Goal: Task Accomplishment & Management: Manage account settings

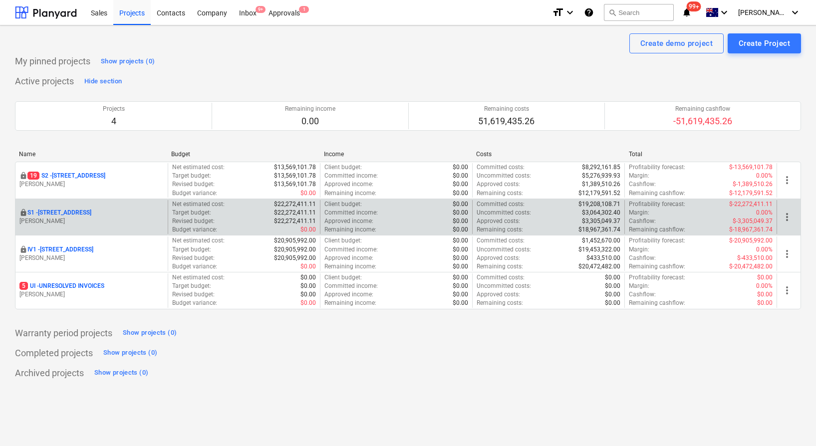
click at [72, 209] on p "S1 - 248 Bay Rd, Sandringham" at bounding box center [59, 213] width 64 height 8
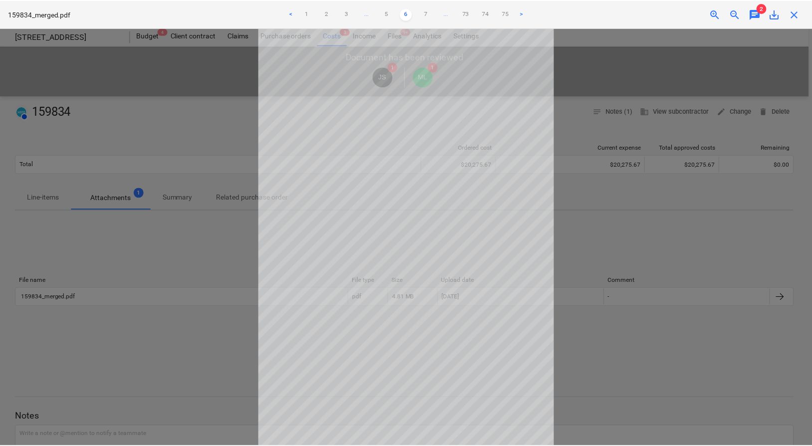
scroll to position [4, 0]
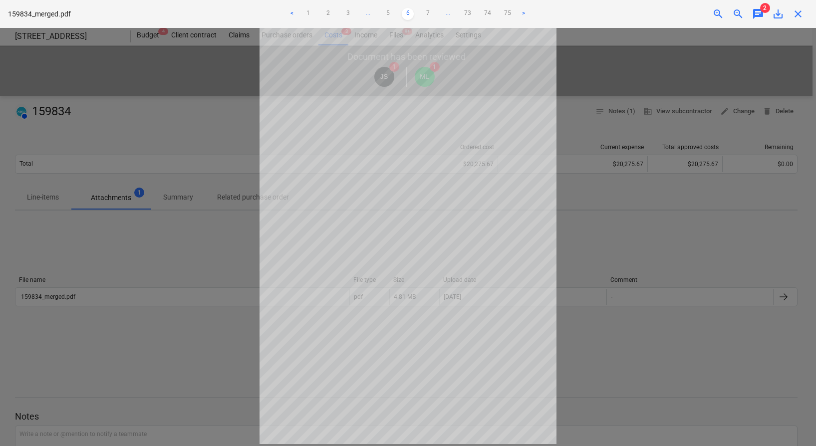
click at [166, 77] on div at bounding box center [408, 237] width 816 height 418
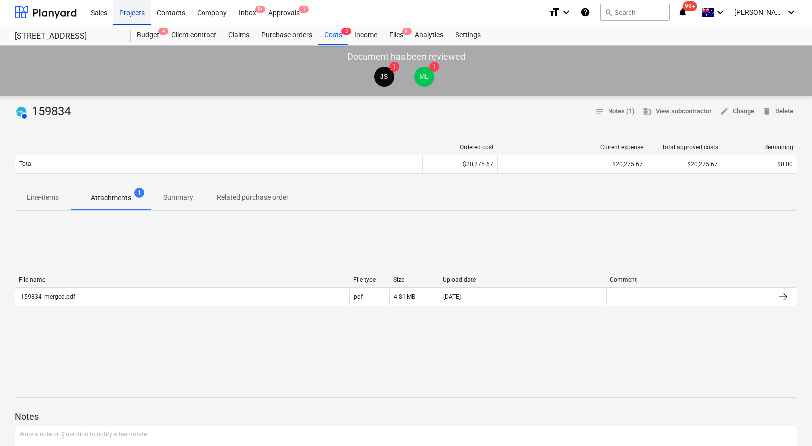
click at [127, 15] on div "Projects" at bounding box center [131, 12] width 37 height 25
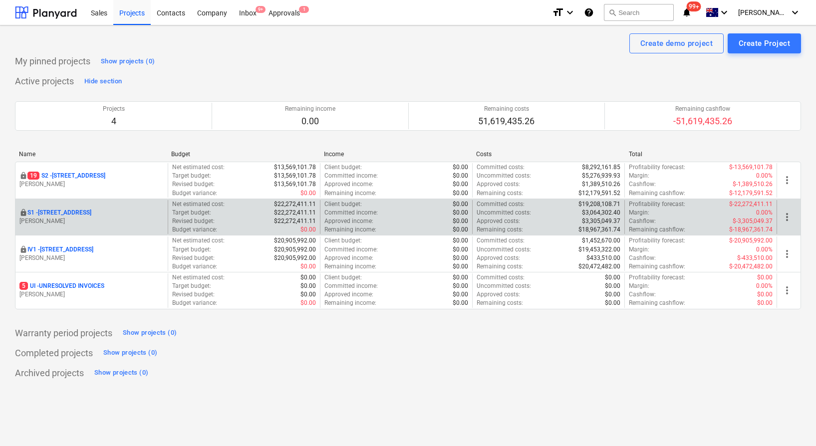
click at [86, 215] on p "S1 - [STREET_ADDRESS]" at bounding box center [59, 213] width 64 height 8
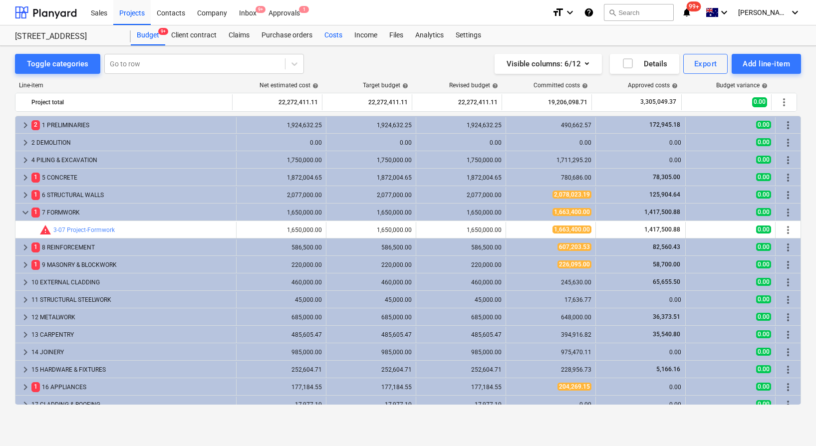
click at [327, 34] on div "Costs" at bounding box center [333, 35] width 30 height 20
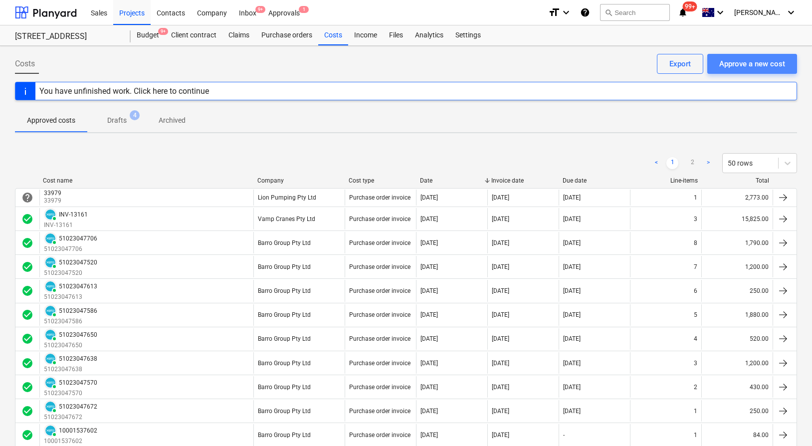
click at [754, 62] on div "Approve a new cost" at bounding box center [753, 63] width 66 height 13
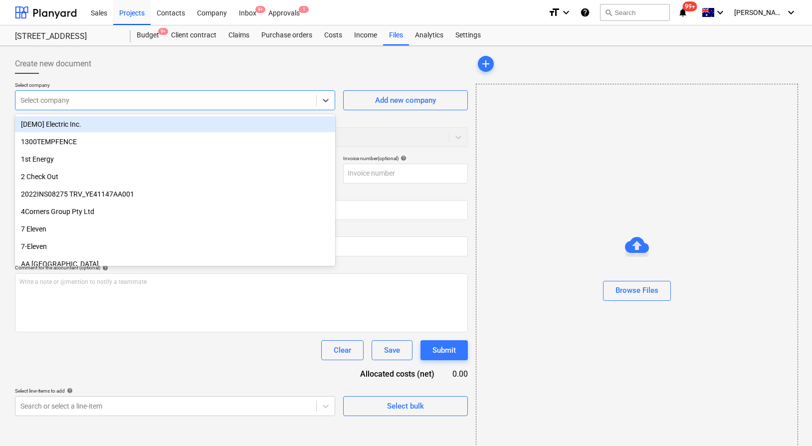
click at [179, 102] on div at bounding box center [165, 100] width 291 height 10
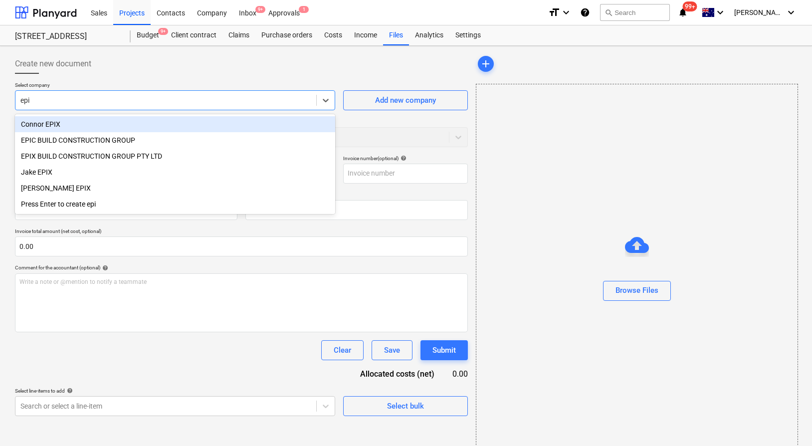
type input "epix"
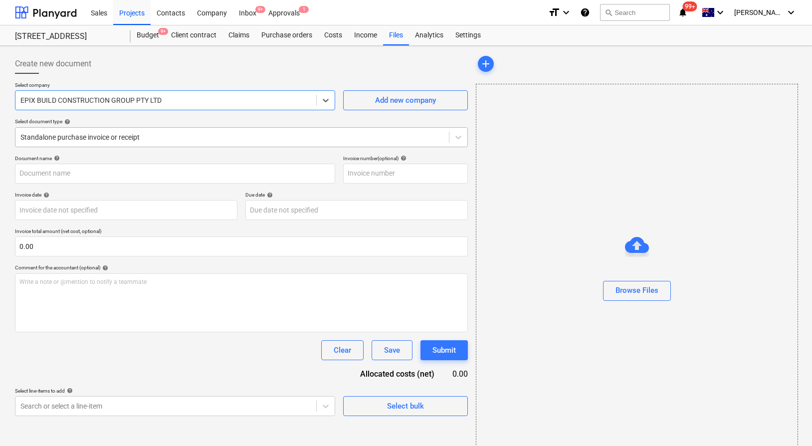
click at [207, 140] on div at bounding box center [232, 137] width 424 height 10
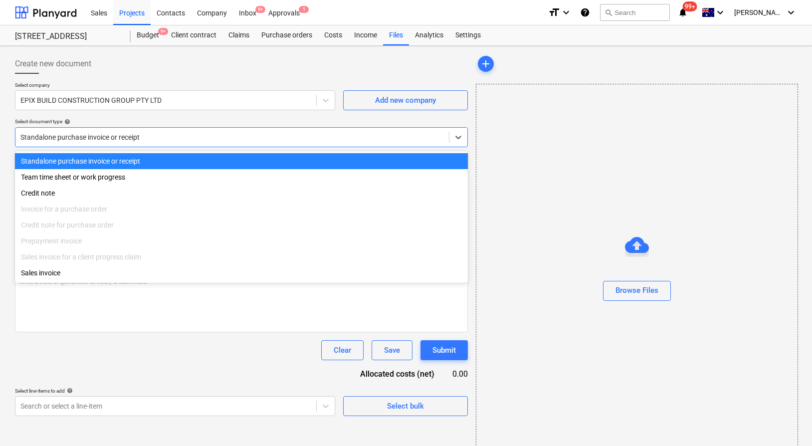
click at [202, 159] on div "Standalone purchase invoice or receipt" at bounding box center [241, 161] width 453 height 16
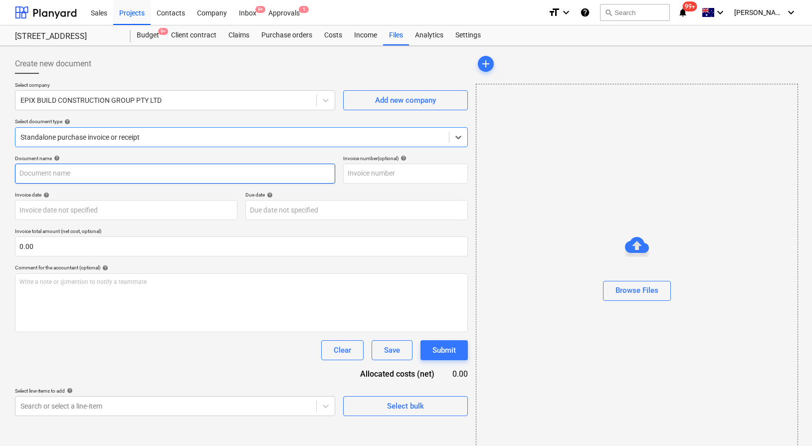
click at [191, 179] on input "text" at bounding box center [175, 174] width 320 height 20
click at [225, 174] on input "EPIC and EPIX costs" at bounding box center [175, 174] width 320 height 20
type input "EPIC and EPIX costs"
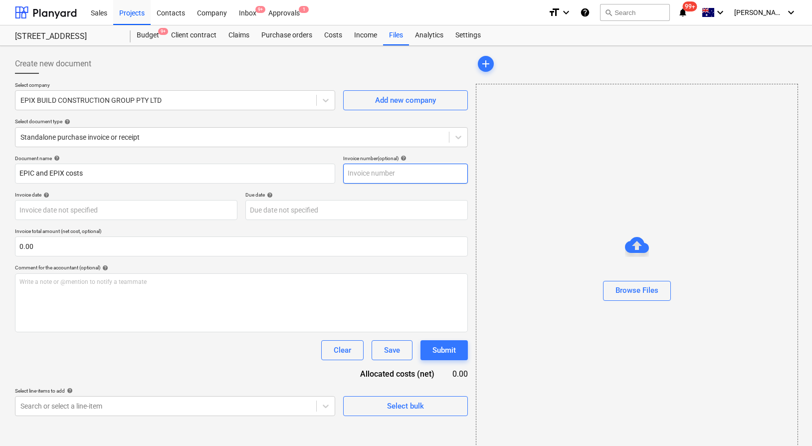
click at [364, 179] on input "text" at bounding box center [405, 174] width 125 height 20
paste input "EPIC and EPIX costs"
type input "EPIC and EPIX costs"
click at [176, 206] on body "Sales Projects Contacts Company Inbox 9+ Approvals 1 format_size keyboard_arrow…" at bounding box center [406, 223] width 812 height 446
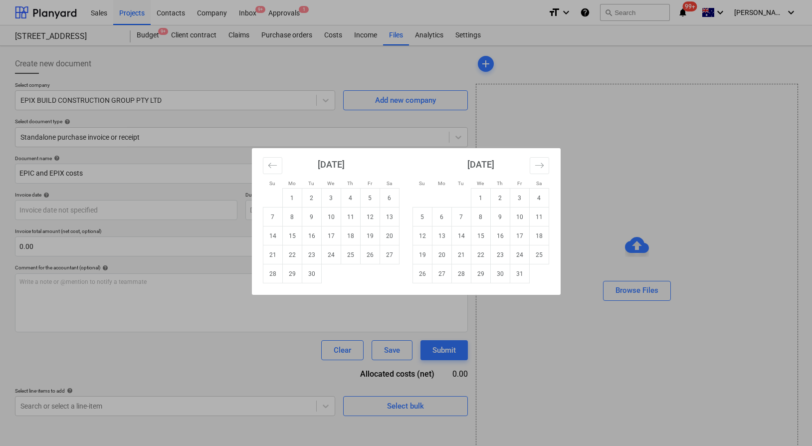
click at [388, 128] on div "Su Mo Tu We Th Fr Sa Su Mo Tu We Th Fr Sa [DATE] 1 2 3 4 5 6 7 8 9 10 11 12 13 …" at bounding box center [406, 223] width 812 height 446
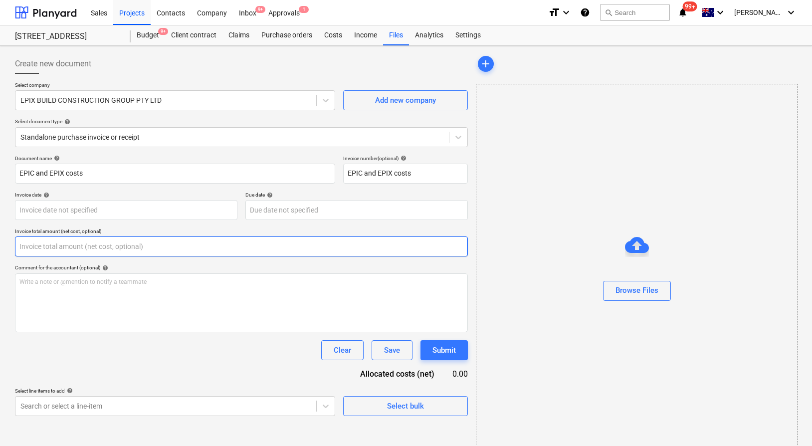
click at [131, 242] on input "text" at bounding box center [241, 247] width 453 height 20
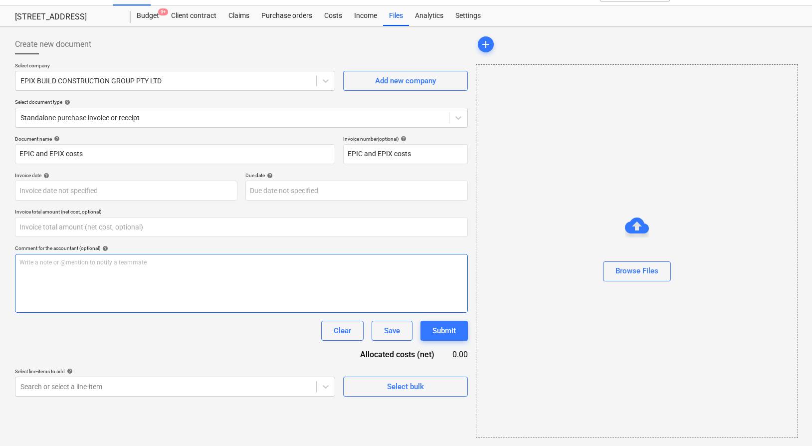
type input "0.00"
click at [181, 262] on p "Write a note or @mention to notify a teammate [PERSON_NAME]" at bounding box center [241, 263] width 444 height 8
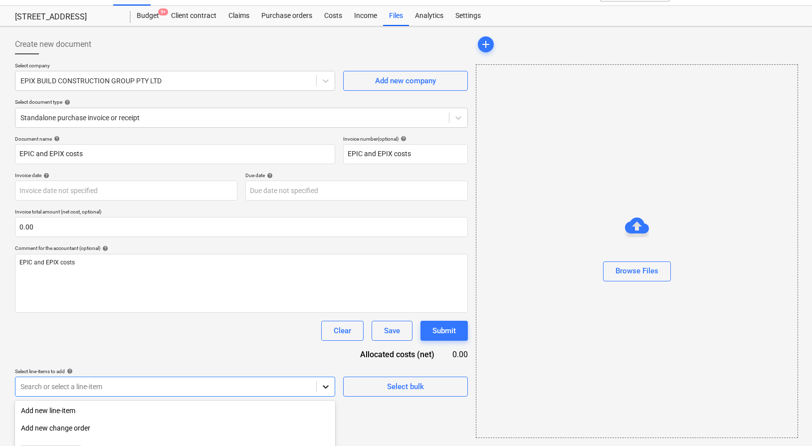
scroll to position [126, 0]
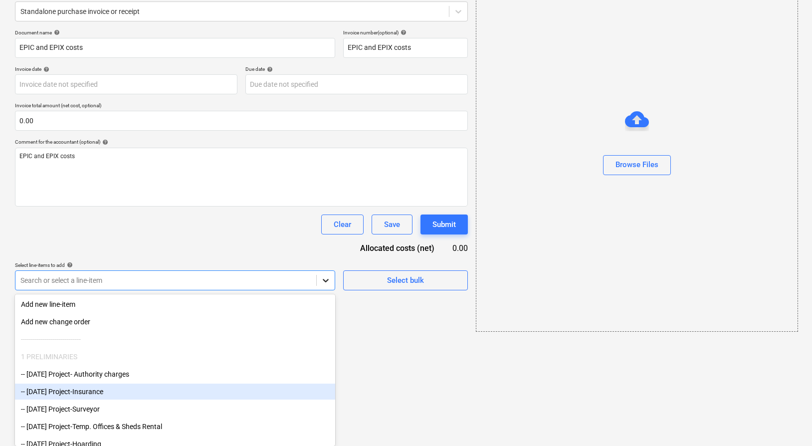
click at [327, 320] on body "Sales Projects Contacts Company Inbox 9+ Approvals 1 format_size keyboard_arrow…" at bounding box center [406, 97] width 812 height 446
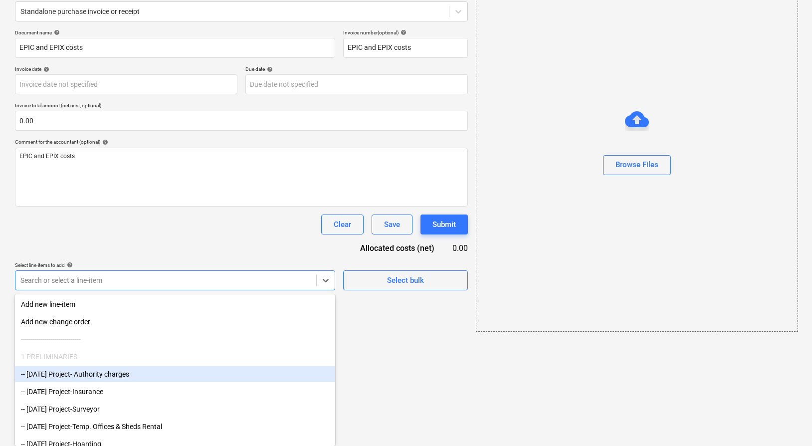
click at [203, 371] on div "-- [DATE] Project- Authority charges" at bounding box center [175, 374] width 320 height 16
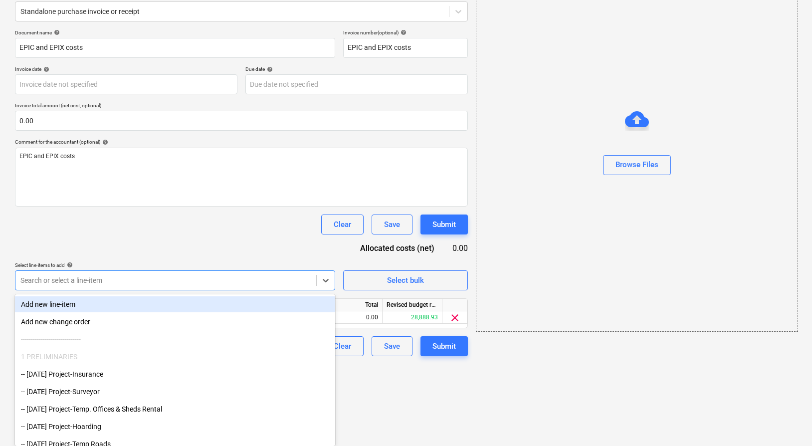
click at [366, 320] on html "Sales Projects Contacts Company Inbox 9+ Approvals 1 format_size keyboard_arrow…" at bounding box center [406, 97] width 812 height 446
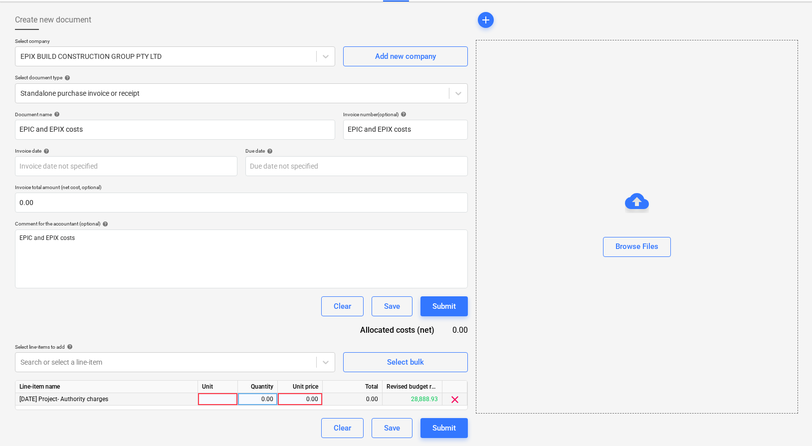
click at [206, 397] on div at bounding box center [218, 399] width 40 height 12
type input "1"
click at [280, 401] on div "0.00" at bounding box center [300, 399] width 45 height 12
click at [296, 400] on input at bounding box center [300, 399] width 44 height 12
type input "10791.37"
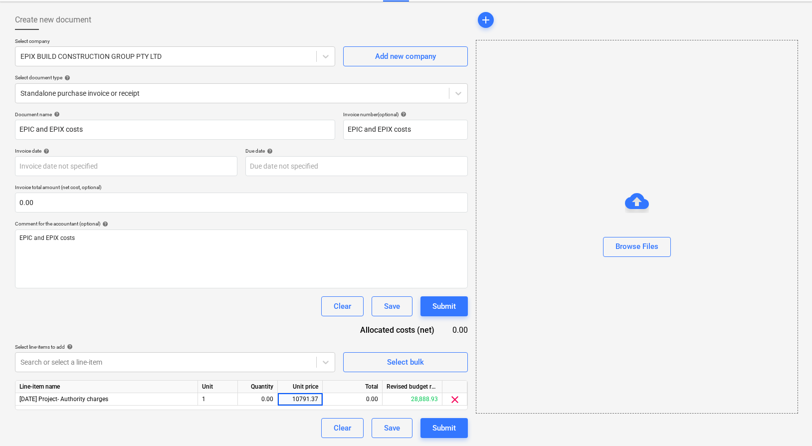
click at [281, 324] on div "Document name help EPIC and EPIX costs Invoice number (optional) help EPIC and …" at bounding box center [241, 274] width 453 height 327
click at [258, 308] on div "Clear Save Submit" at bounding box center [241, 306] width 453 height 20
click at [244, 394] on div "0.00" at bounding box center [257, 399] width 31 height 12
type input "1"
click at [261, 322] on div "Document name help EPIC and EPIX costs Invoice number (optional) help EPIC and …" at bounding box center [241, 274] width 453 height 327
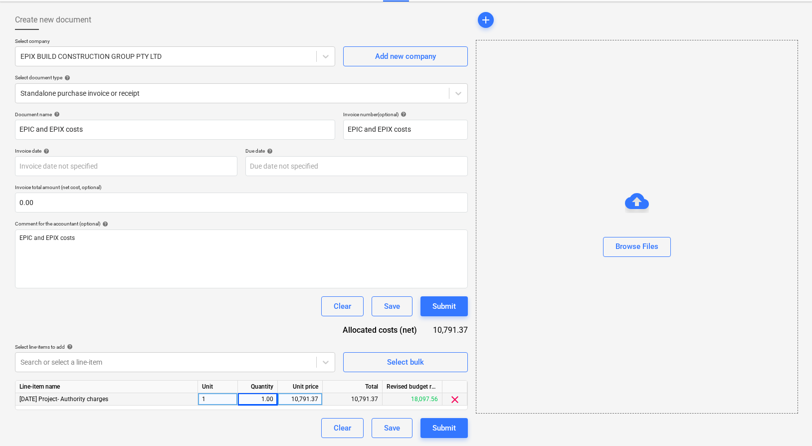
click at [310, 380] on div "Line-item name Unit Quantity Unit price Total Revised budget remaining [DATE] P…" at bounding box center [241, 395] width 453 height 30
click at [323, 365] on body "Sales Projects Contacts Company Inbox 9+ Approvals 1 format_size keyboard_arrow…" at bounding box center [406, 179] width 812 height 446
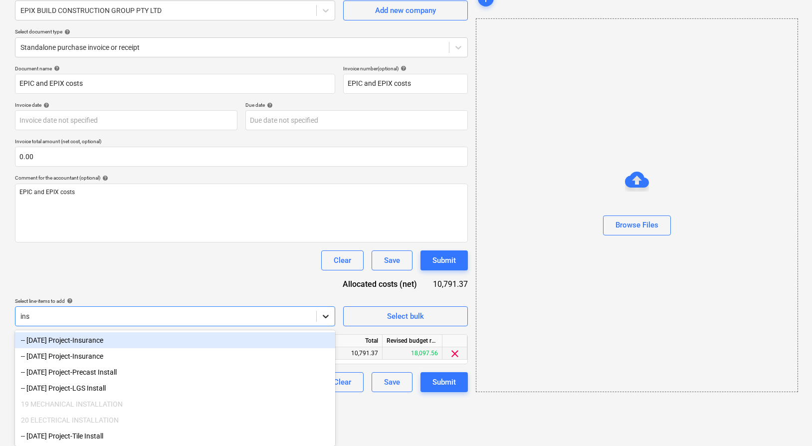
scroll to position [44, 0]
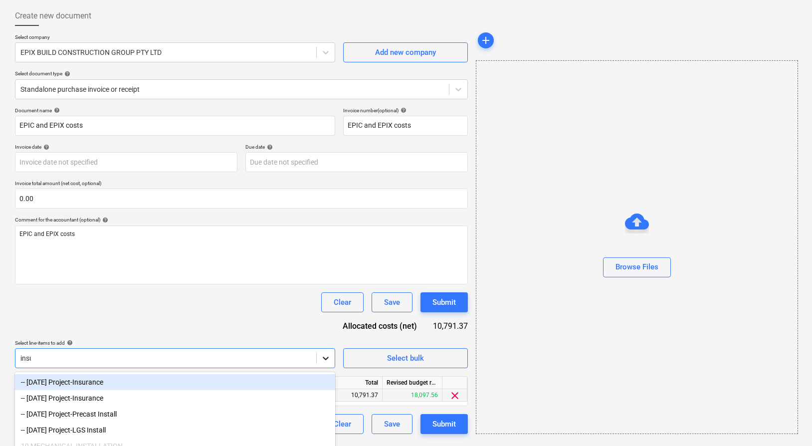
type input "insur"
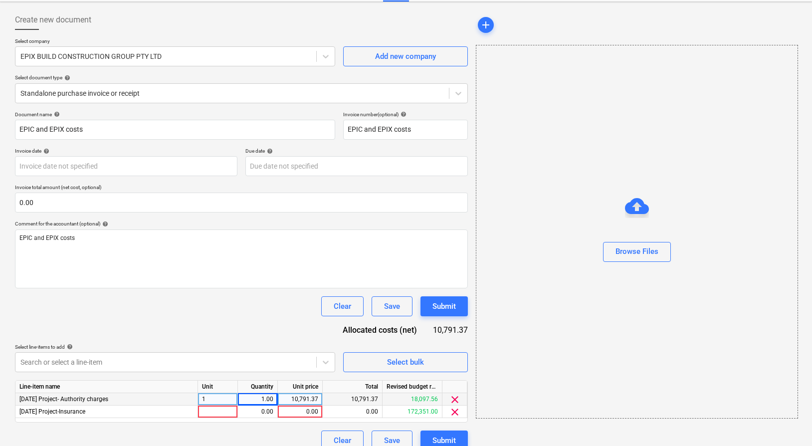
click at [231, 334] on div "Document name help EPIC and EPIX costs Invoice number (optional) help EPIC and …" at bounding box center [241, 280] width 453 height 339
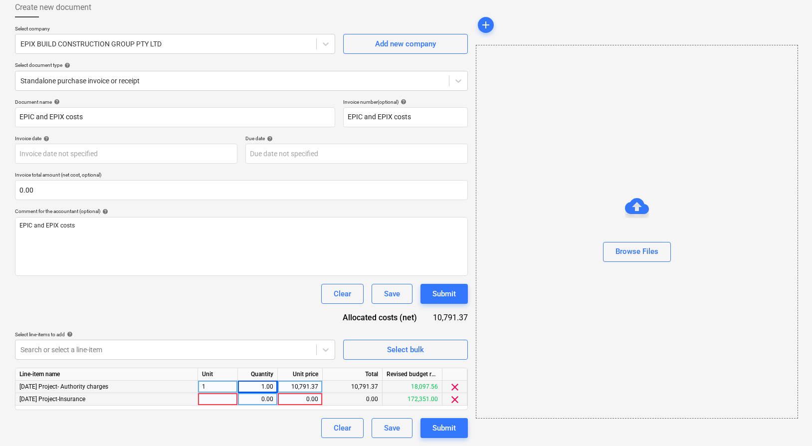
click at [228, 400] on div at bounding box center [218, 399] width 40 height 12
type input "1"
click at [255, 400] on div "0.00" at bounding box center [257, 399] width 31 height 12
click at [296, 401] on div "0.00" at bounding box center [300, 399] width 36 height 12
type input "172351.05"
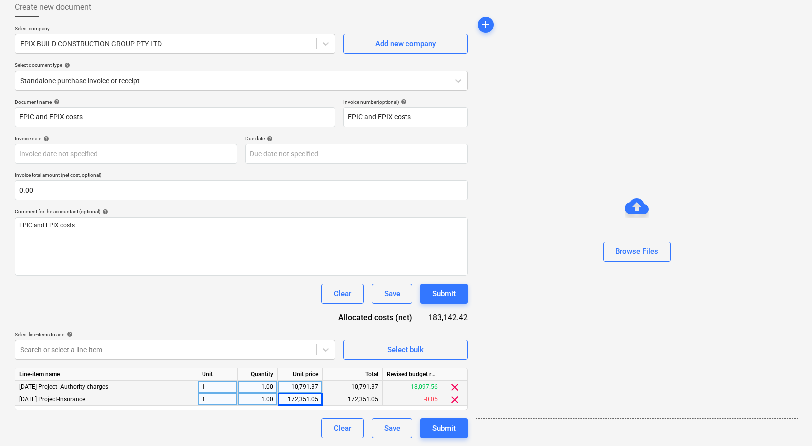
click at [224, 301] on div "Clear Save Submit" at bounding box center [241, 294] width 453 height 20
click at [87, 353] on body "Sales Projects Contacts Company Inbox 9+ Approvals 1 format_size keyboard_arrow…" at bounding box center [406, 167] width 812 height 446
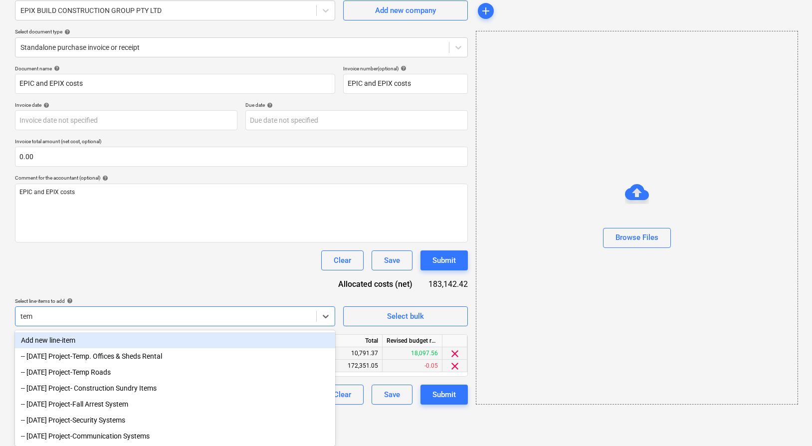
type input "temp"
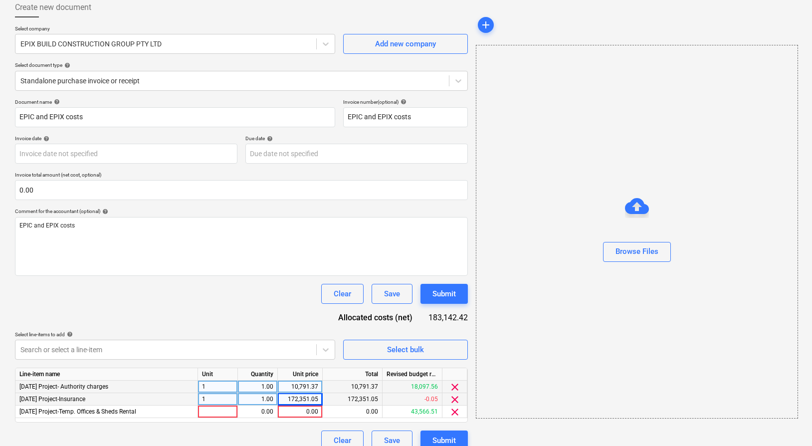
click at [68, 317] on div "Document name help EPIC and EPIX costs Invoice number (optional) help EPIC and …" at bounding box center [241, 275] width 453 height 352
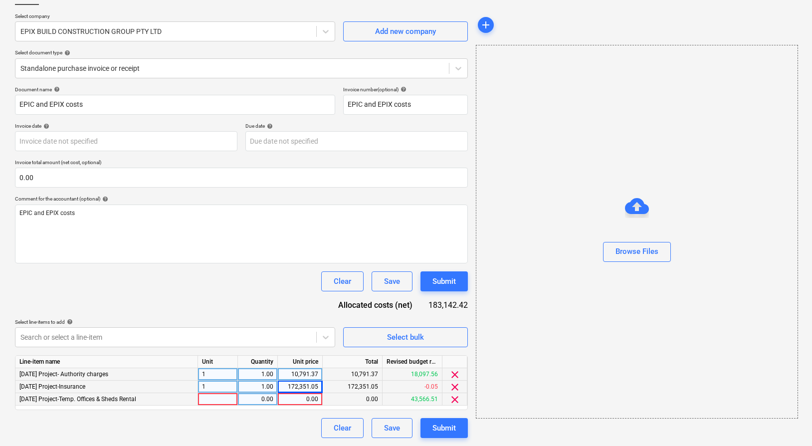
click at [211, 403] on div at bounding box center [218, 399] width 40 height 12
type input "1"
click at [258, 400] on div "0.00" at bounding box center [257, 399] width 31 height 12
click at [293, 400] on div "0.00" at bounding box center [300, 399] width 36 height 12
type input "8148.49"
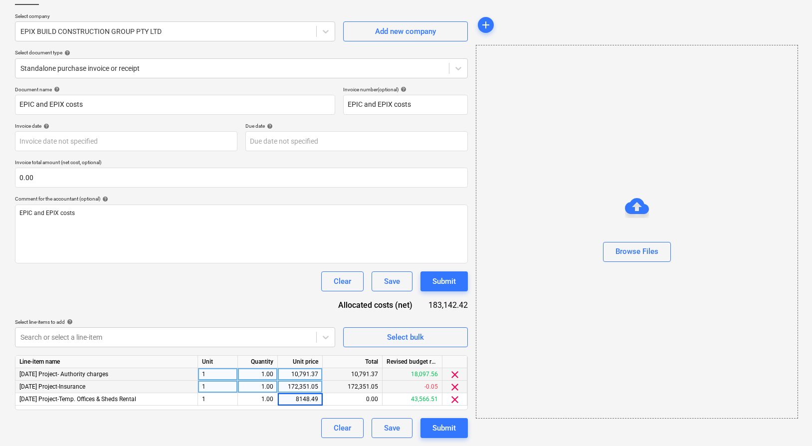
click at [235, 307] on div "Document name help EPIC and EPIX costs Invoice number (optional) help EPIC and …" at bounding box center [241, 262] width 453 height 352
click at [130, 341] on body "Sales Projects Contacts Company Inbox 9+ Approvals 1 format_size keyboard_arrow…" at bounding box center [406, 154] width 812 height 446
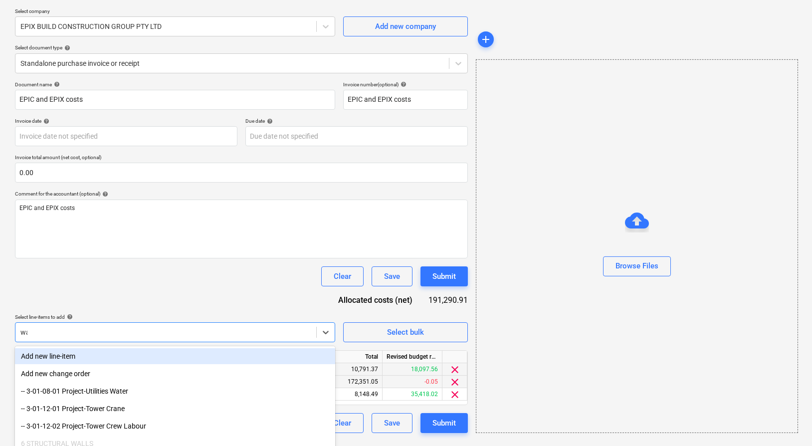
type input "wat"
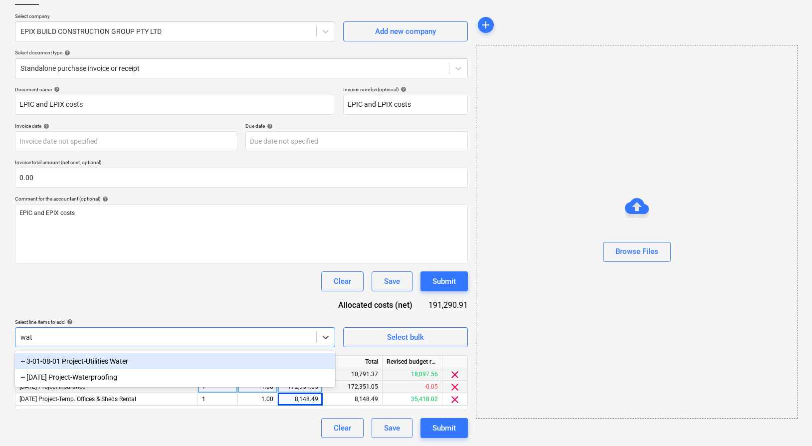
click at [114, 360] on div "-- 3-01-08-01 Project-Utilities Water" at bounding box center [175, 361] width 320 height 16
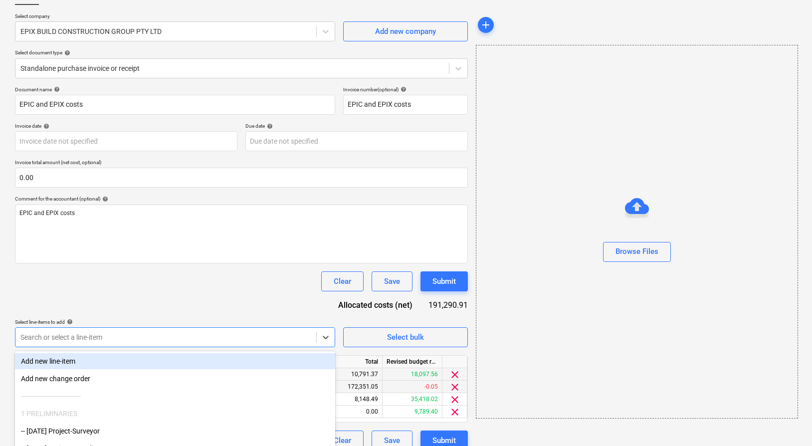
scroll to position [74, 0]
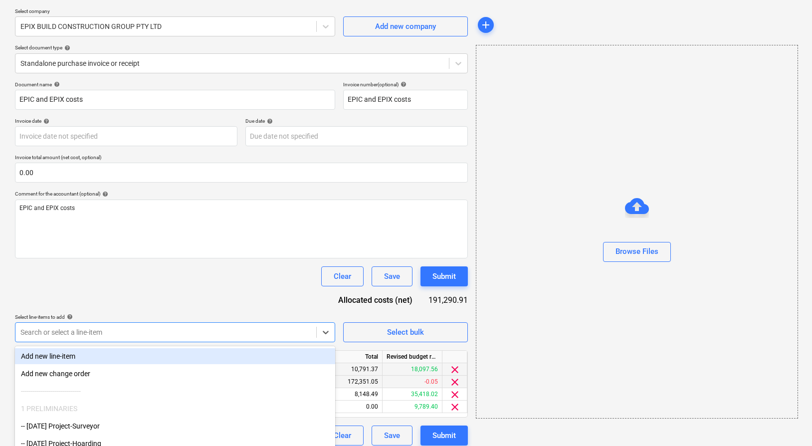
click at [219, 302] on div "Document name help EPIC and EPIX costs Invoice number (optional) help EPIC and …" at bounding box center [241, 263] width 453 height 364
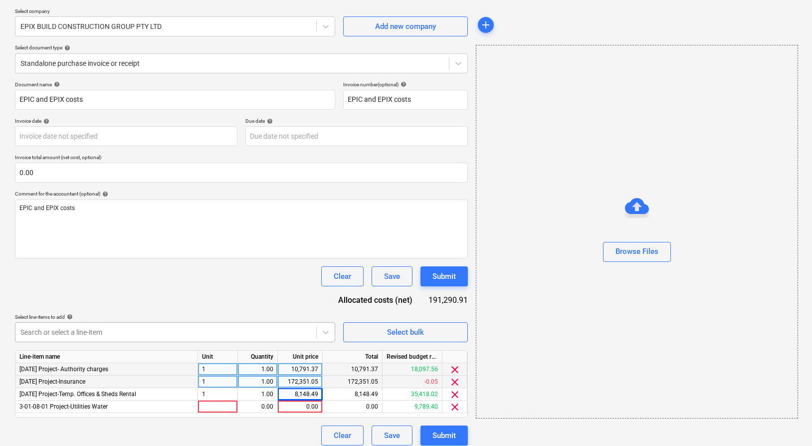
scroll to position [81, 0]
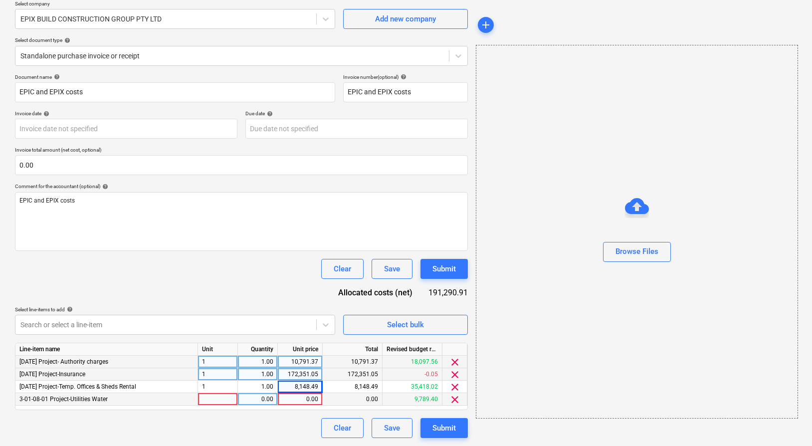
click at [256, 400] on div "0.00" at bounding box center [257, 399] width 31 height 12
type input "1"
click at [294, 403] on div "0.00" at bounding box center [300, 399] width 36 height 12
type input "382.91"
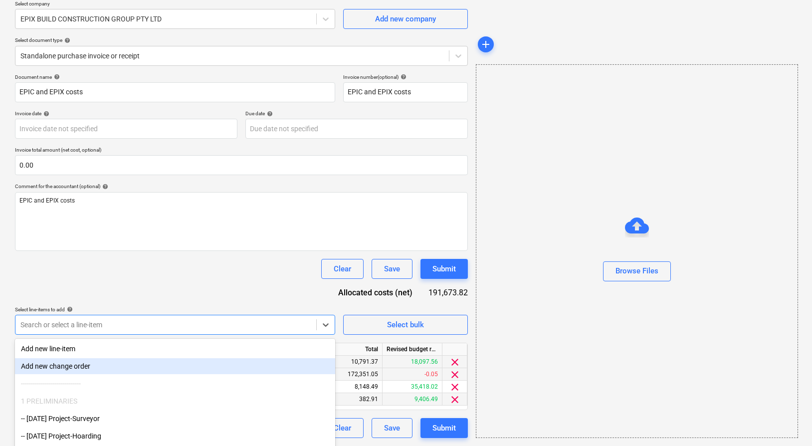
click at [125, 325] on body "Sales Projects Contacts Company Inbox 9+ Approvals 1 format_size keyboard_arrow…" at bounding box center [406, 142] width 812 height 446
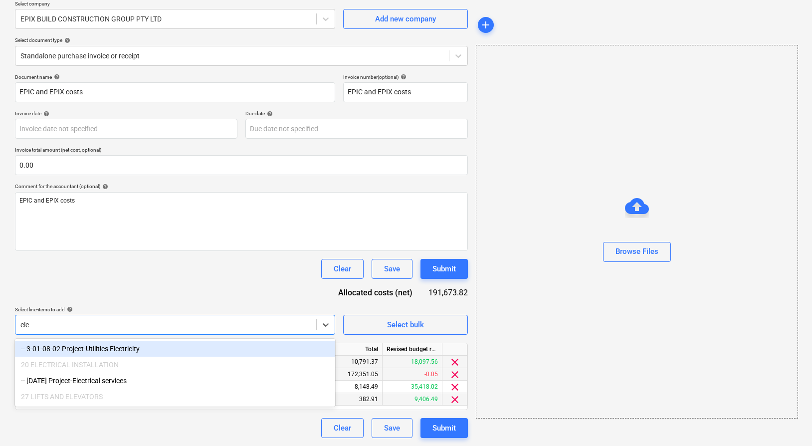
type input "elec"
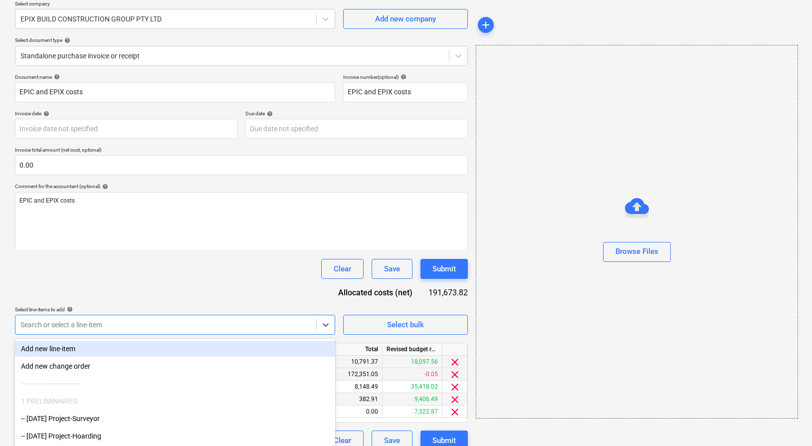
click at [143, 281] on div "Document name help EPIC and EPIX costs Invoice number (optional) help EPIC and …" at bounding box center [241, 262] width 453 height 377
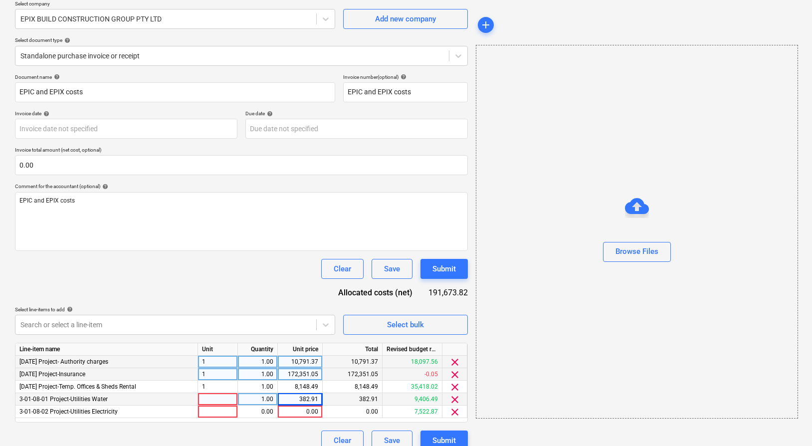
scroll to position [94, 0]
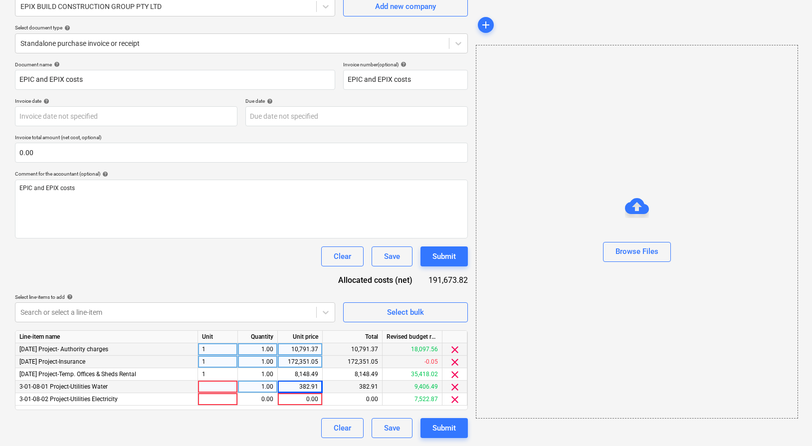
click at [233, 388] on div at bounding box center [218, 387] width 40 height 12
click at [229, 402] on div at bounding box center [218, 399] width 40 height 12
click at [311, 403] on div "0.00" at bounding box center [300, 399] width 36 height 12
type input "9272.28"
click at [260, 290] on div "Document name help EPIC and EPIX costs Invoice number (optional) help EPIC and …" at bounding box center [241, 249] width 453 height 377
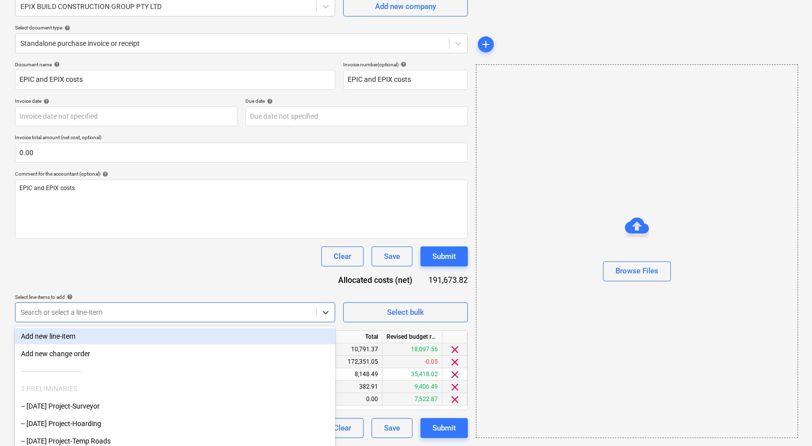
click at [117, 314] on body "Sales Projects Contacts Company Inbox 9+ Approvals 1 format_size keyboard_arrow…" at bounding box center [406, 129] width 812 height 446
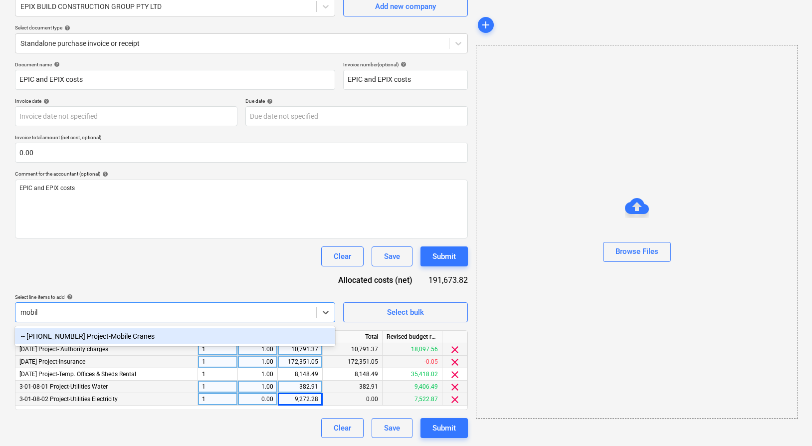
type input "mobile"
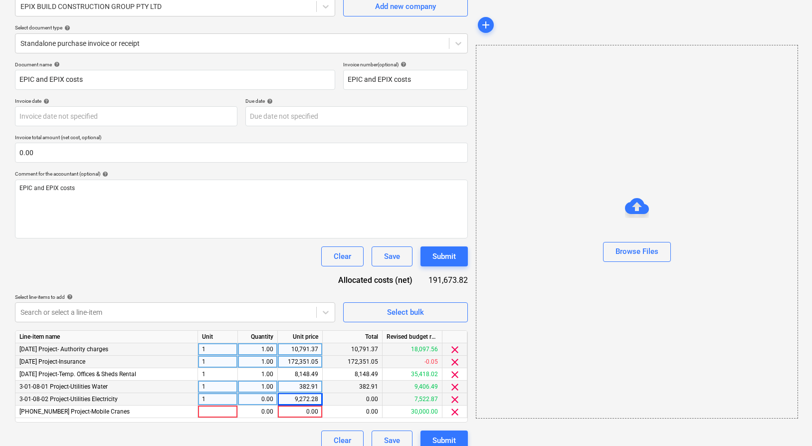
click at [227, 285] on div "Document name help EPIC and EPIX costs Invoice number (optional) help EPIC and …" at bounding box center [241, 255] width 453 height 389
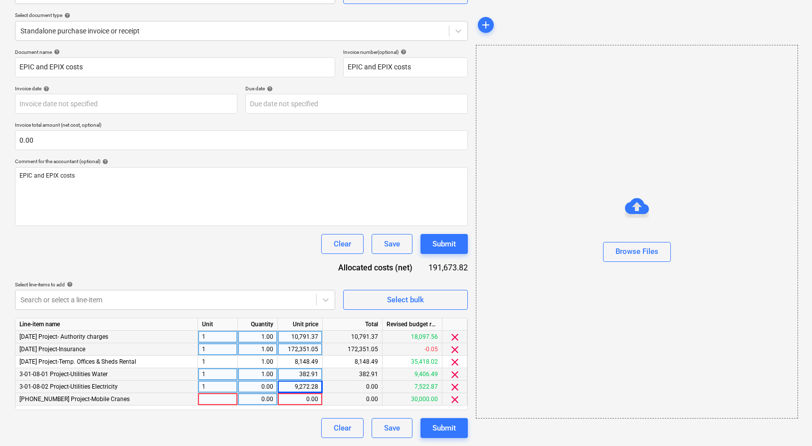
click at [216, 401] on div at bounding box center [218, 399] width 40 height 12
click at [261, 403] on div "0.00" at bounding box center [257, 399] width 31 height 12
type input "1"
click at [262, 388] on div "0.00" at bounding box center [257, 387] width 31 height 12
type input "1"
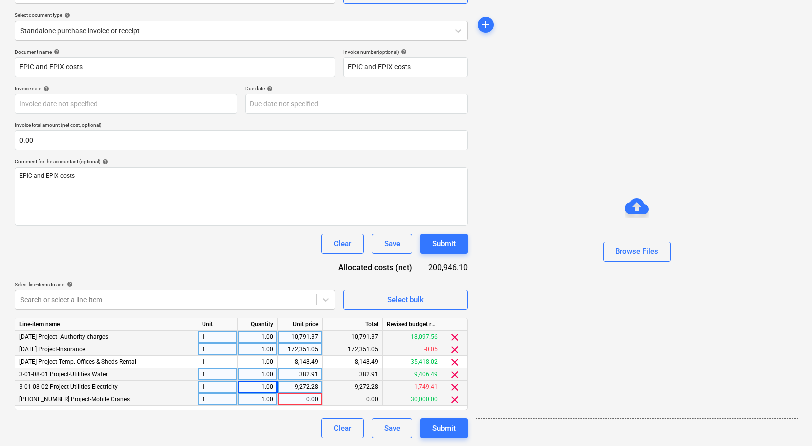
click at [297, 402] on div "0.00" at bounding box center [300, 399] width 36 height 12
click at [119, 299] on body "Sales Projects Contacts Company Inbox 9+ Approvals 1 format_size keyboard_arrow…" at bounding box center [406, 117] width 812 height 446
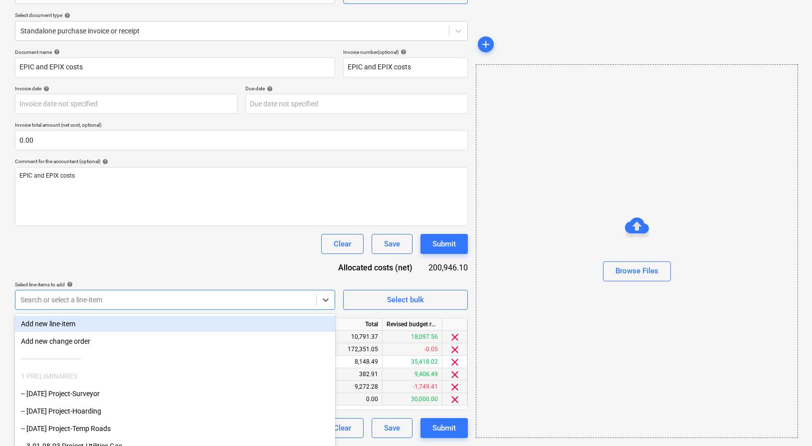
click at [119, 316] on div "Add new line-item" at bounding box center [175, 324] width 320 height 16
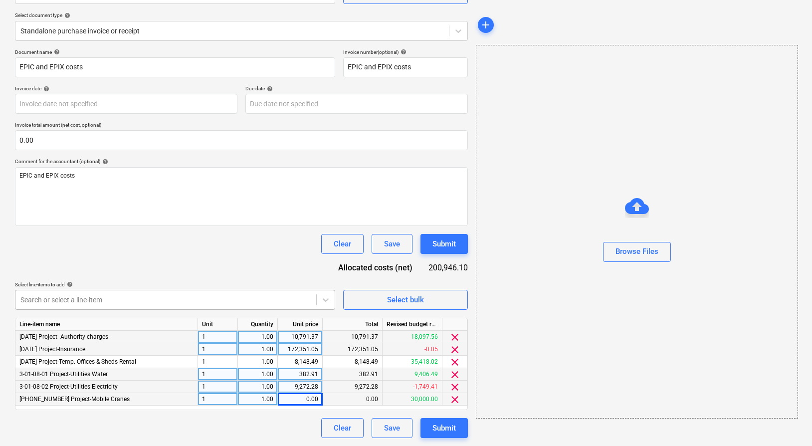
click at [179, 299] on div at bounding box center [165, 300] width 291 height 10
click at [179, 301] on div at bounding box center [165, 301] width 291 height 10
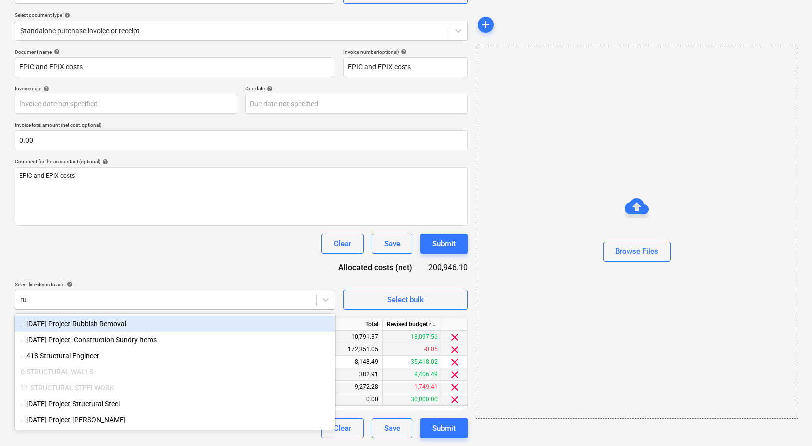
scroll to position [106, 0]
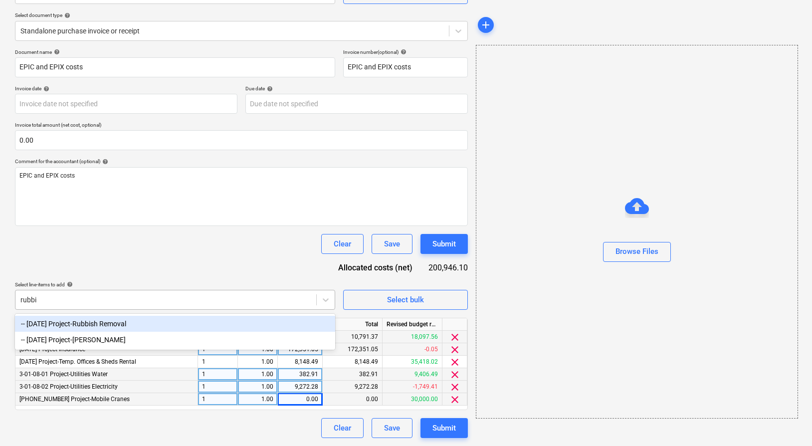
type input "rubbis"
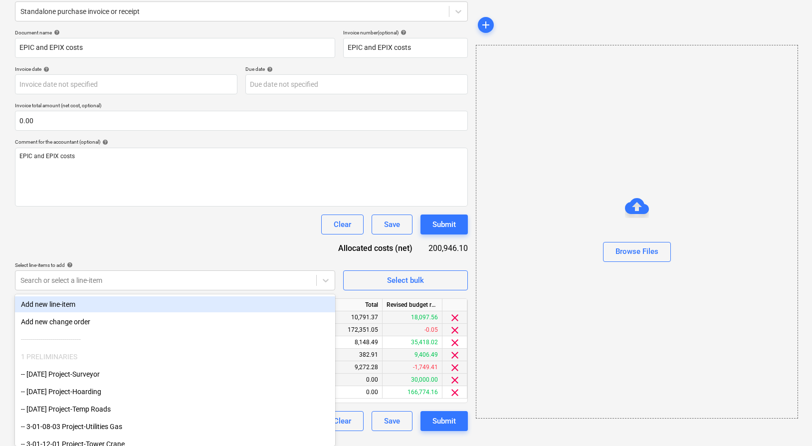
drag, startPoint x: 196, startPoint y: 243, endPoint x: 205, endPoint y: 267, distance: 25.6
click at [196, 243] on div "Document name help EPIC and EPIX costs Invoice number (optional) help EPIC and …" at bounding box center [241, 230] width 453 height 402
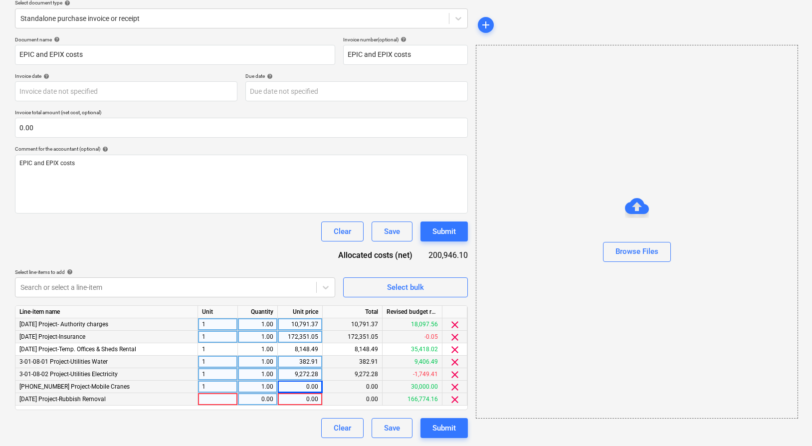
click at [240, 403] on div "0.00" at bounding box center [258, 399] width 40 height 12
click at [231, 402] on div at bounding box center [218, 399] width 40 height 12
type input "1"
click at [262, 402] on div "0.00" at bounding box center [257, 399] width 31 height 12
click at [296, 402] on div "0.00" at bounding box center [300, 399] width 36 height 12
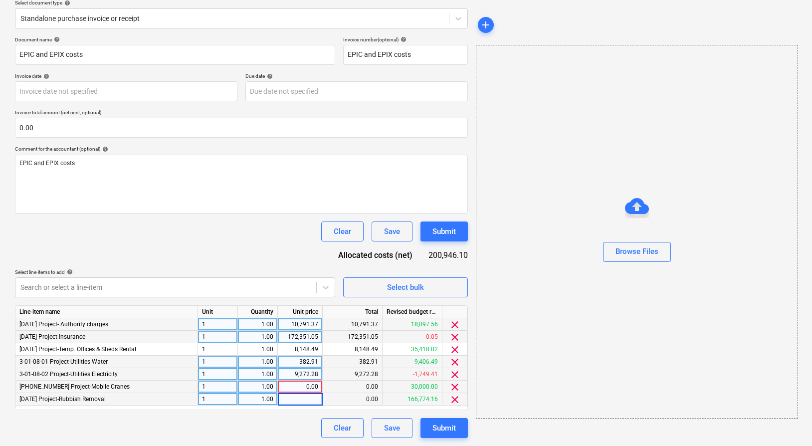
click at [298, 388] on div "0.00" at bounding box center [300, 387] width 36 height 12
type input "28909.27"
click at [298, 400] on div "0.00" at bounding box center [300, 399] width 36 height 12
type input "20009"
click at [285, 418] on div "Clear Save Submit" at bounding box center [241, 428] width 453 height 20
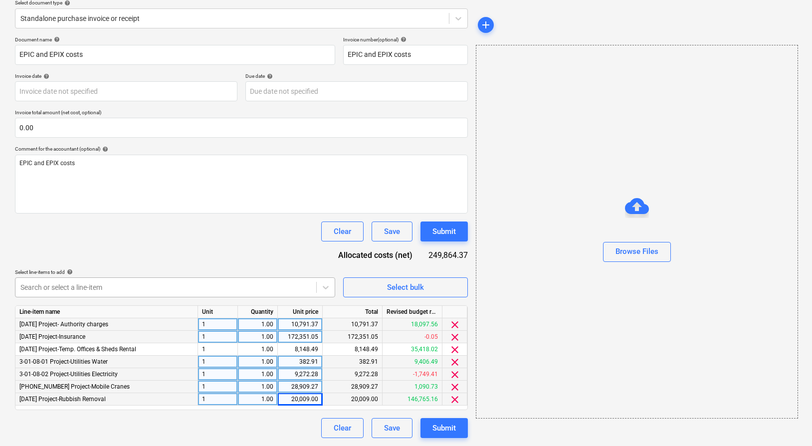
scroll to position [126, 0]
click at [224, 288] on div "Search or select a line-item" at bounding box center [175, 287] width 320 height 20
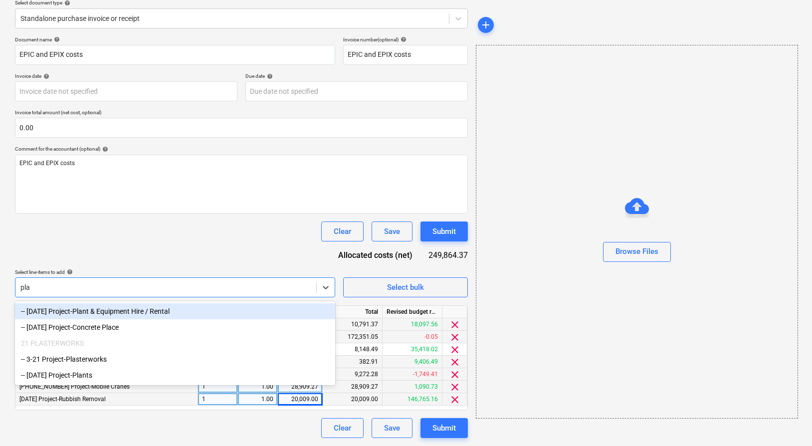
type input "plan"
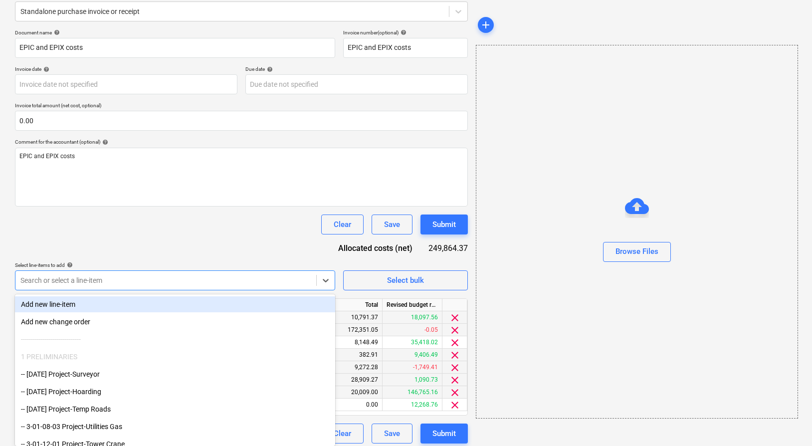
click at [274, 253] on div "Document name help EPIC and EPIX costs Invoice number (optional) help EPIC and …" at bounding box center [241, 236] width 453 height 414
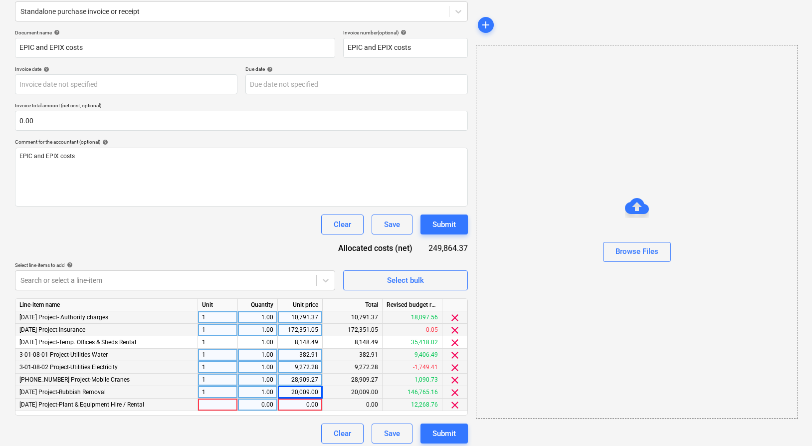
click at [217, 408] on div at bounding box center [218, 405] width 40 height 12
type input "1"
click at [251, 405] on div "0.00" at bounding box center [257, 405] width 31 height 12
click at [295, 404] on div "0.00" at bounding box center [300, 405] width 36 height 12
type input "30210.65"
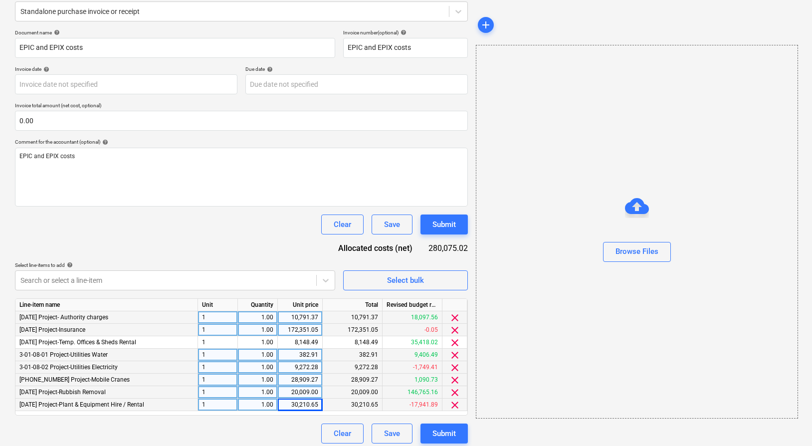
click at [249, 432] on div "Clear Save Submit" at bounding box center [241, 434] width 453 height 20
click at [173, 275] on div at bounding box center [165, 280] width 291 height 10
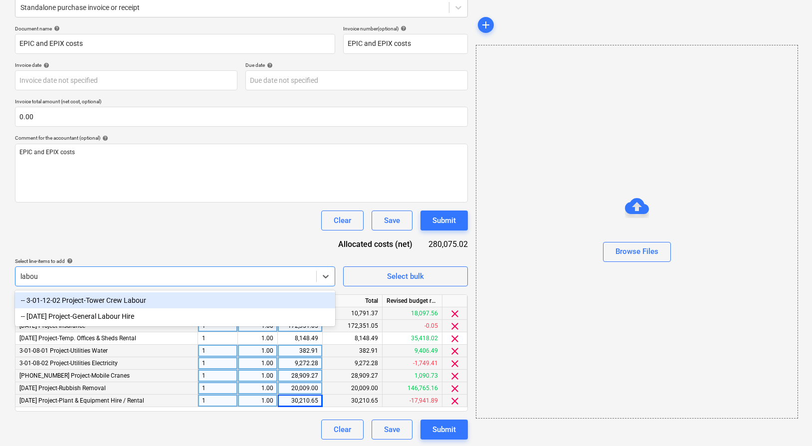
type input "labour"
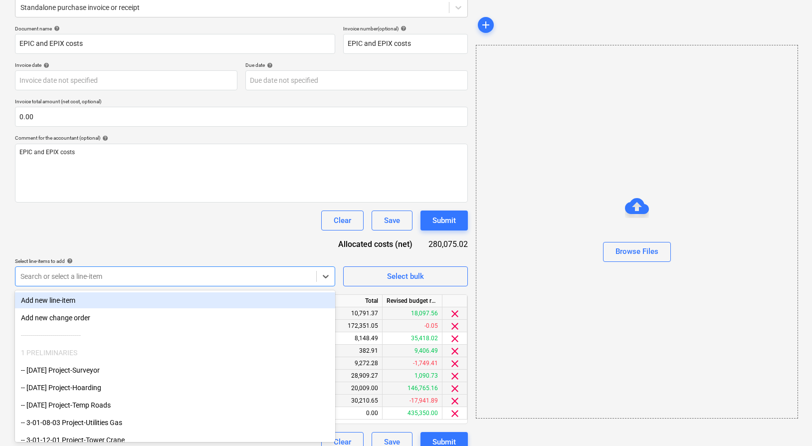
click at [175, 230] on div "Clear Save Submit" at bounding box center [241, 221] width 453 height 20
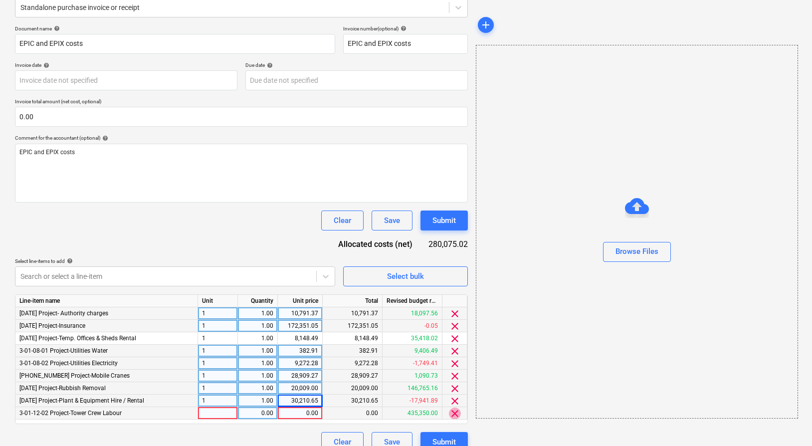
click at [450, 414] on span "clear" at bounding box center [455, 414] width 12 height 12
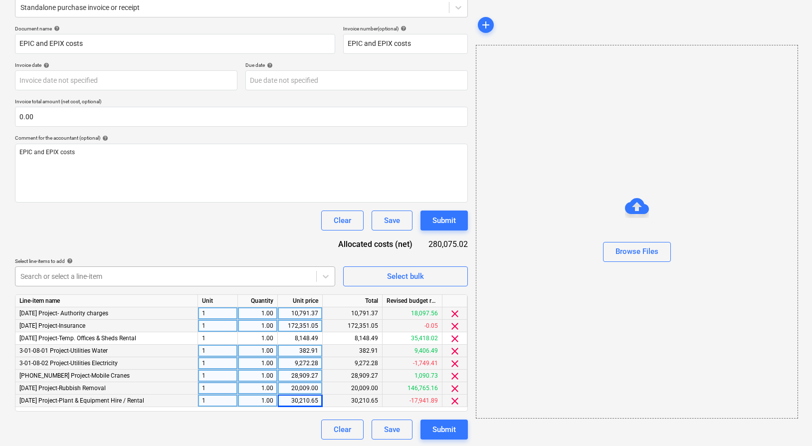
click at [123, 281] on div "Search or select a line-item" at bounding box center [165, 276] width 301 height 14
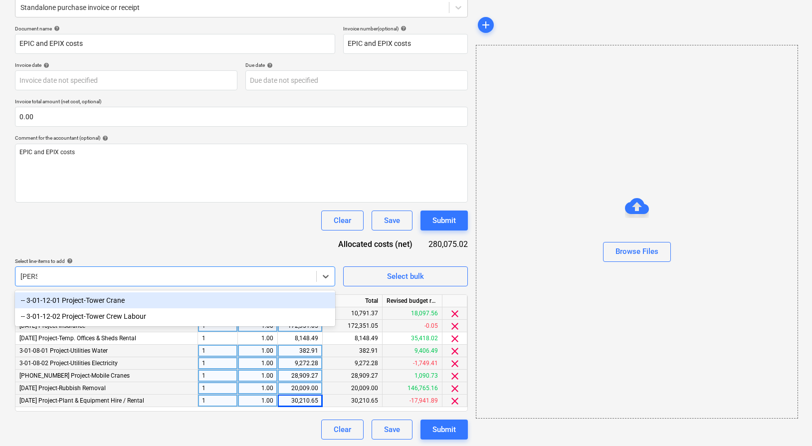
type input "tower"
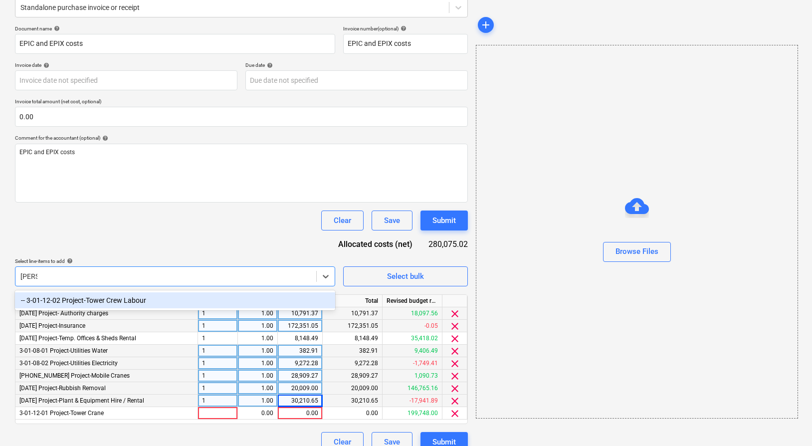
type input "tower"
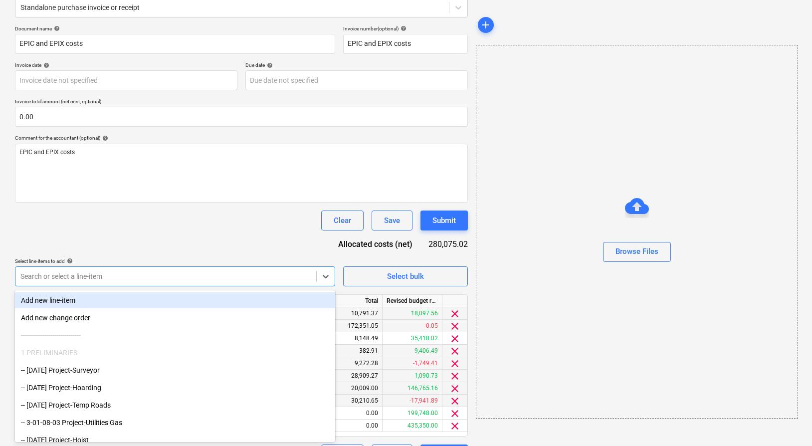
click at [149, 250] on div "Document name help EPIC and EPIX costs Invoice number (optional) help EPIC and …" at bounding box center [241, 244] width 453 height 439
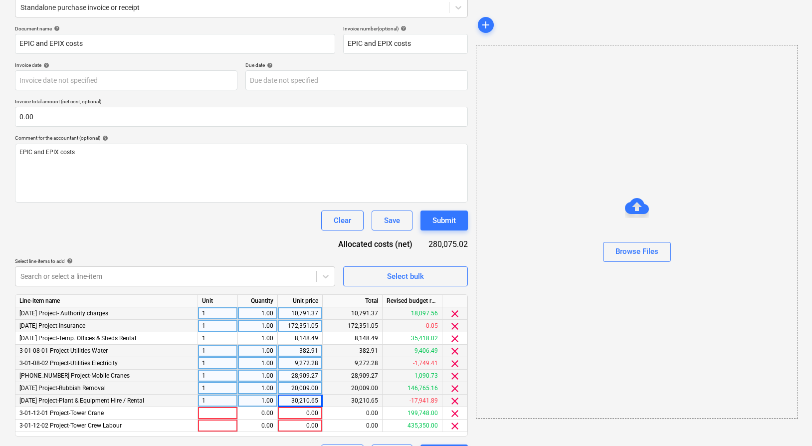
scroll to position [156, 0]
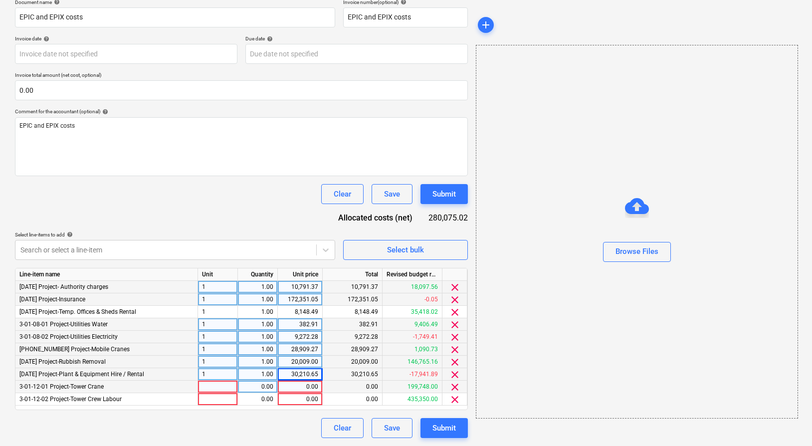
click at [224, 388] on div at bounding box center [218, 387] width 40 height 12
click at [293, 391] on div "0.00" at bounding box center [300, 387] width 36 height 12
click at [254, 387] on div "0.00" at bounding box center [257, 387] width 31 height 12
type input "1"
click at [308, 389] on div "0.00" at bounding box center [300, 387] width 36 height 12
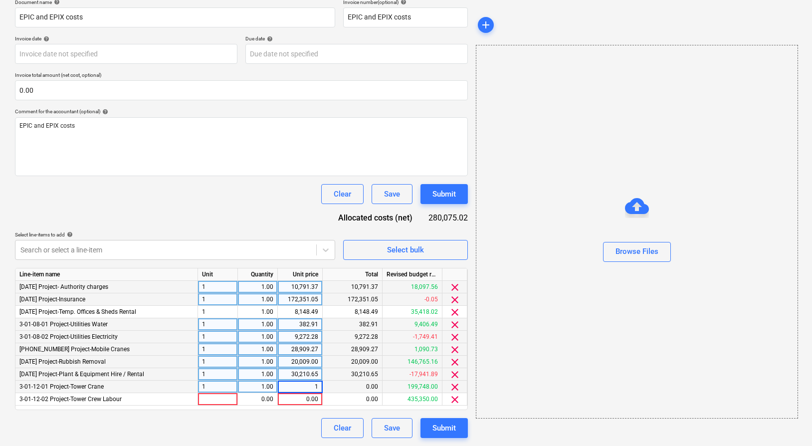
type input "15"
click at [456, 388] on span "clear" at bounding box center [455, 387] width 12 height 12
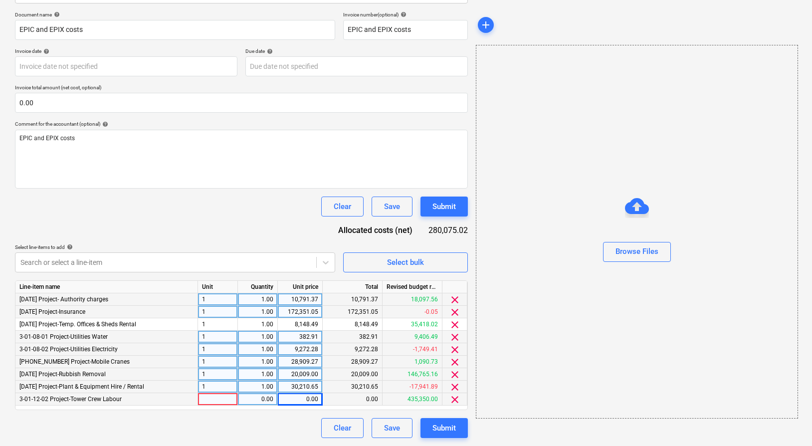
click at [227, 398] on div at bounding box center [218, 399] width 40 height 12
type input "1"
click at [256, 401] on div "0.00" at bounding box center [257, 399] width 31 height 12
click at [300, 401] on div "0.00" at bounding box center [300, 399] width 36 height 12
type input "350835.68"
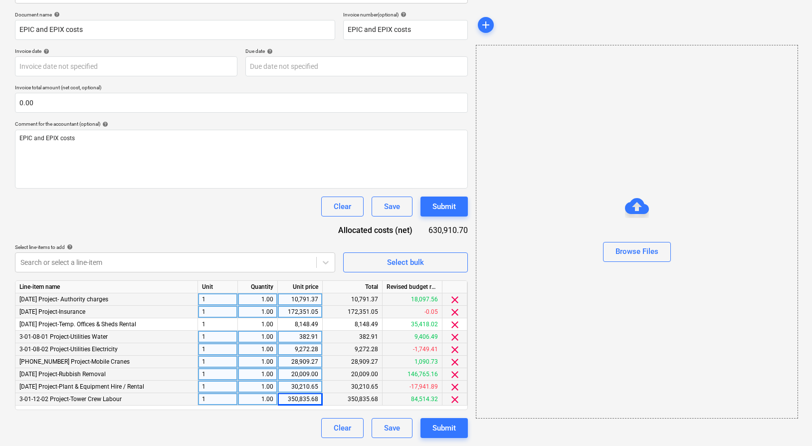
click at [281, 425] on div "Clear Save Submit" at bounding box center [241, 428] width 453 height 20
click at [65, 265] on div at bounding box center [165, 263] width 291 height 10
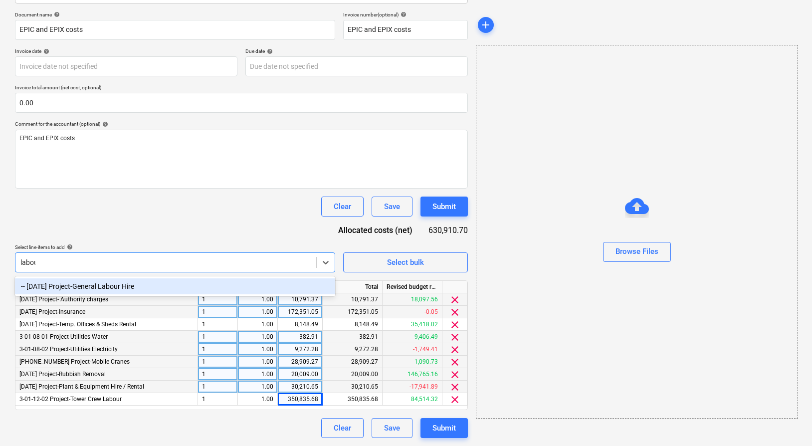
type input "labour"
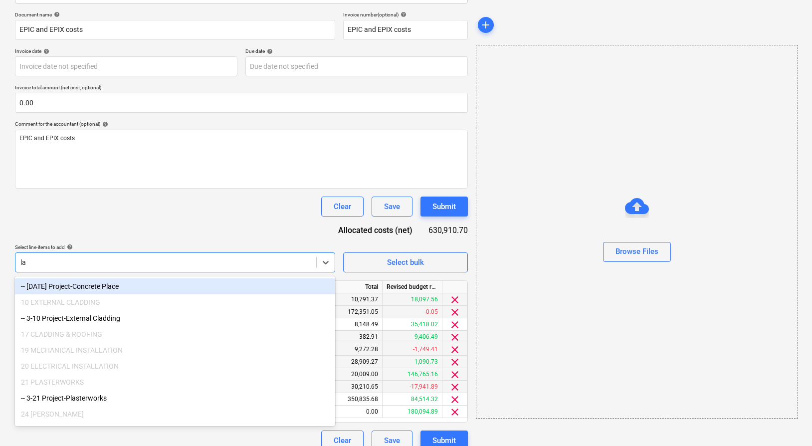
type input "l"
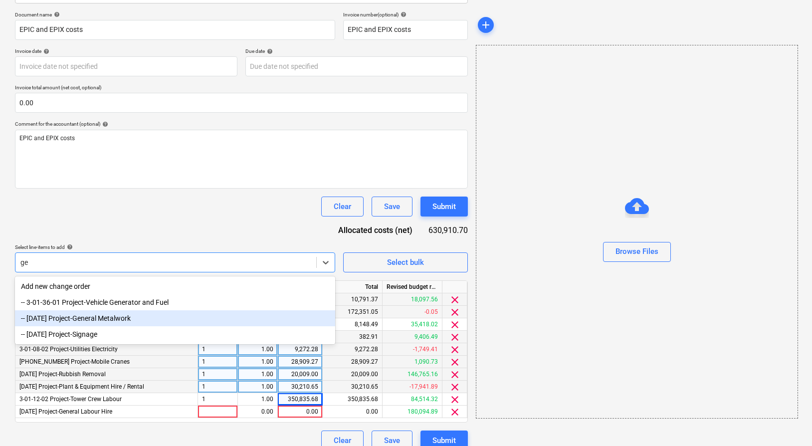
type input "g"
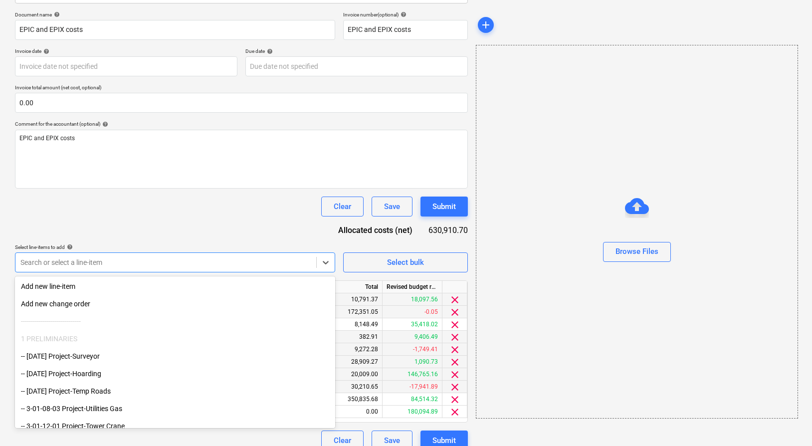
click at [80, 209] on div "Clear Save Submit" at bounding box center [241, 207] width 453 height 20
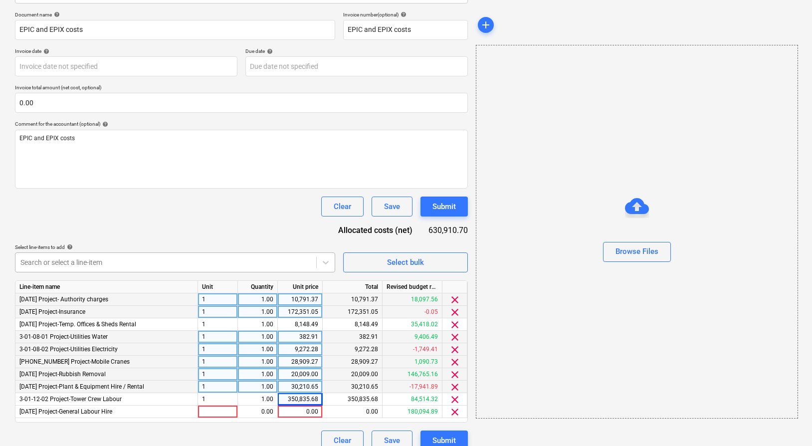
scroll to position [156, 0]
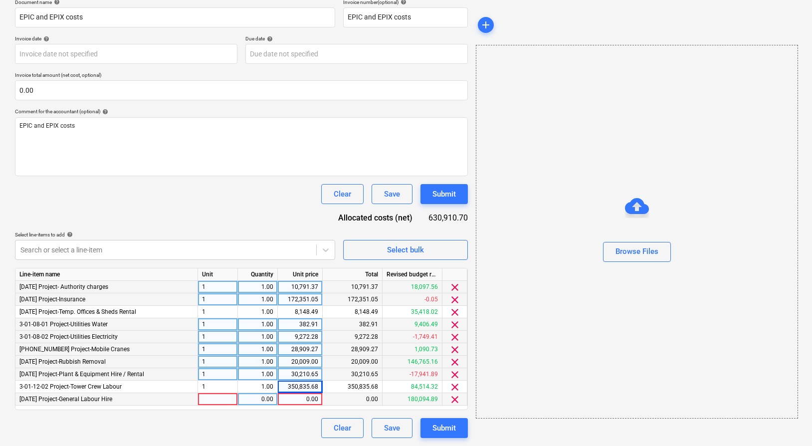
click at [225, 397] on div at bounding box center [218, 399] width 40 height 12
type input "1"
drag, startPoint x: 259, startPoint y: 397, endPoint x: 292, endPoint y: 400, distance: 33.6
click at [259, 397] on div "0.00" at bounding box center [257, 399] width 31 height 12
click at [298, 400] on div "0.00" at bounding box center [300, 399] width 36 height 12
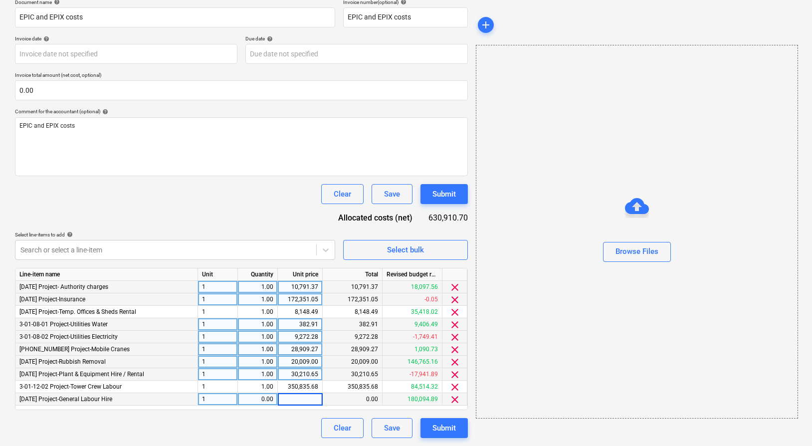
click at [252, 401] on div "0.00" at bounding box center [257, 399] width 31 height 12
click at [299, 400] on div "0.00" at bounding box center [300, 399] width 36 height 12
type input "19382.49"
click at [279, 418] on div "Clear Save Submit" at bounding box center [241, 428] width 453 height 20
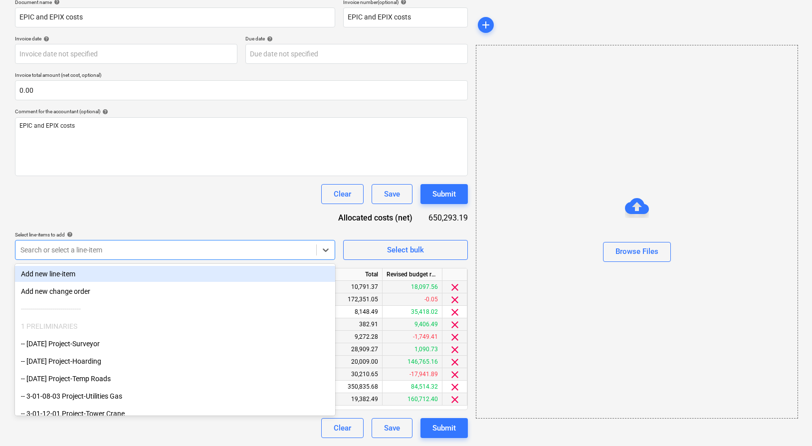
click at [282, 248] on div at bounding box center [165, 250] width 291 height 10
type input "1"
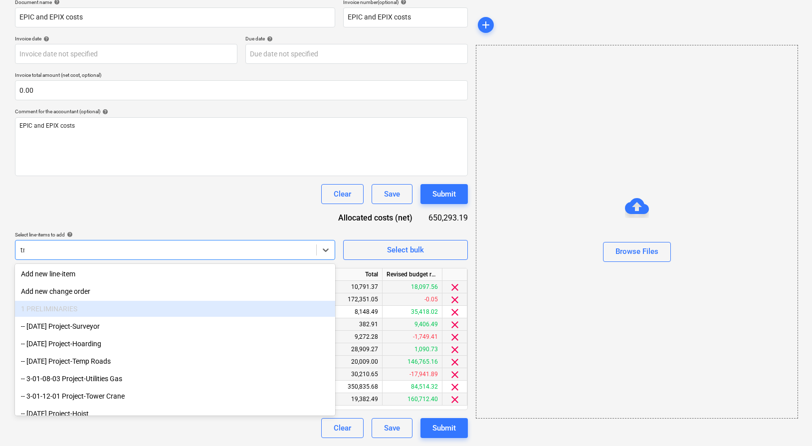
type input "tra"
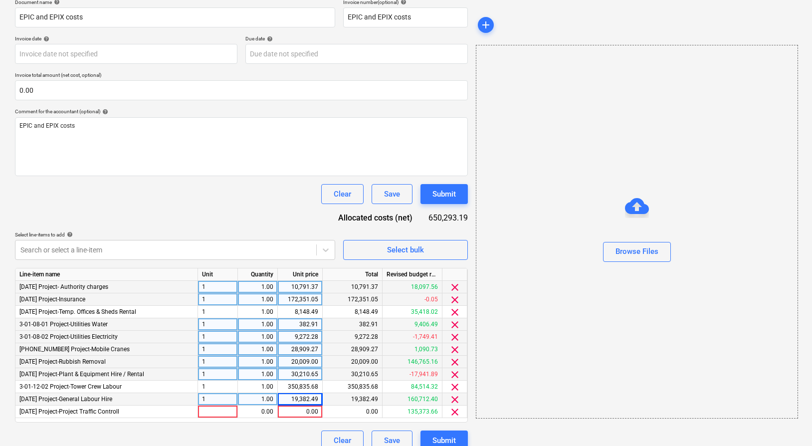
click at [214, 216] on div "Document name help EPIC and EPIX costs Invoice number (optional) help EPIC and …" at bounding box center [241, 225] width 453 height 452
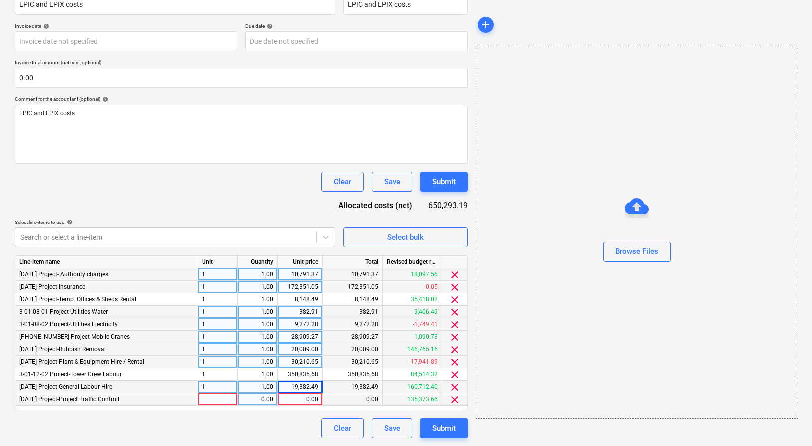
click at [215, 397] on div at bounding box center [218, 399] width 40 height 12
click at [261, 397] on div "0.00" at bounding box center [257, 399] width 31 height 12
click at [303, 399] on div "0.00" at bounding box center [300, 399] width 36 height 12
click at [297, 399] on input at bounding box center [300, 399] width 44 height 12
type input "111171.32"
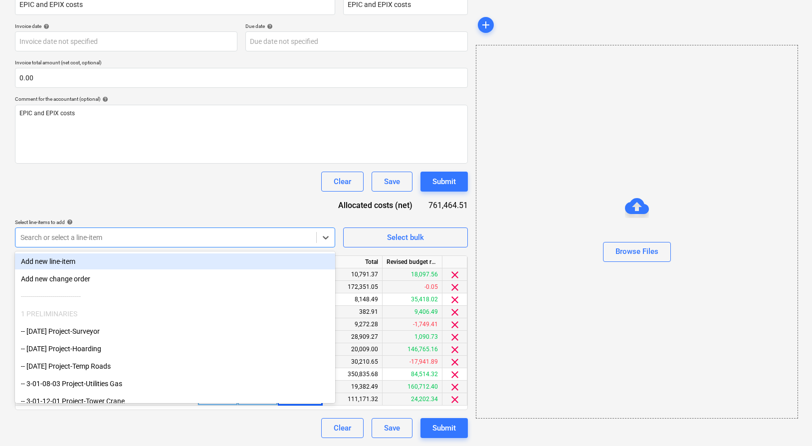
click at [168, 236] on div at bounding box center [165, 238] width 291 height 10
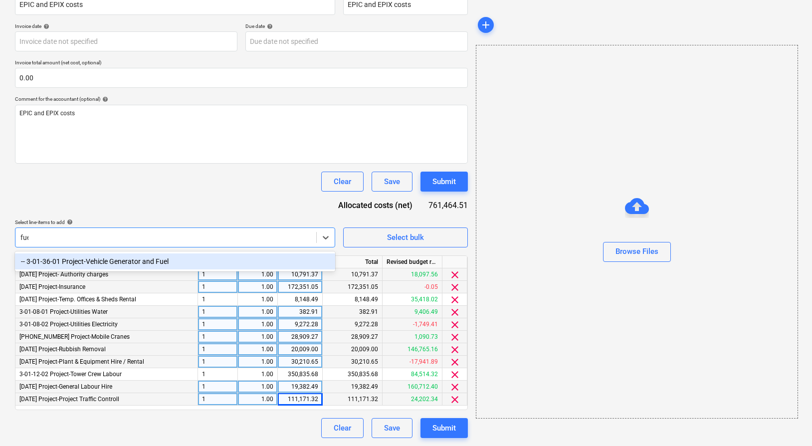
type input "fuel"
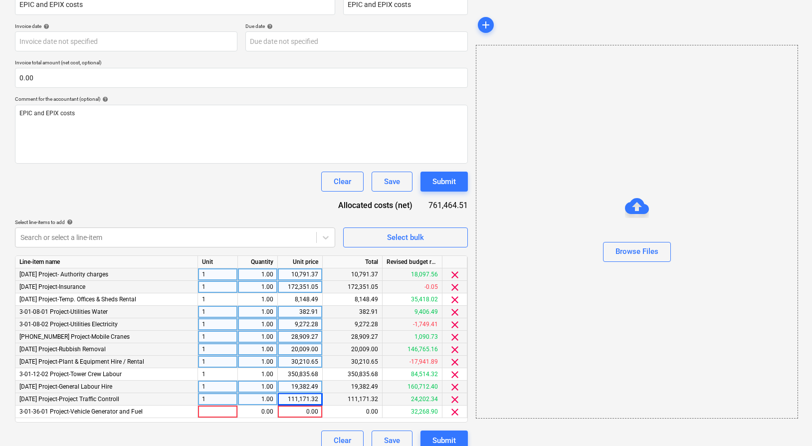
click at [199, 207] on div "Document name help EPIC and EPIX costs Invoice number (optional) help EPIC and …" at bounding box center [241, 219] width 453 height 464
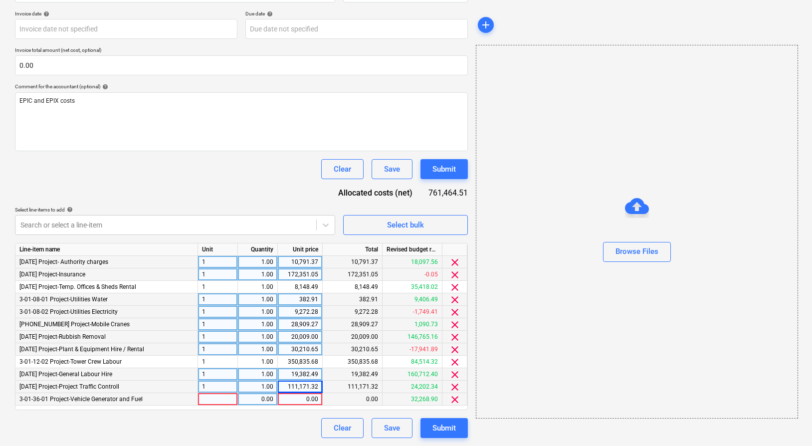
click at [212, 400] on div at bounding box center [218, 399] width 40 height 12
click at [259, 403] on div "0.00" at bounding box center [257, 399] width 31 height 12
type input "1"
click at [289, 401] on div "0.00" at bounding box center [300, 399] width 36 height 12
type input "13298.52"
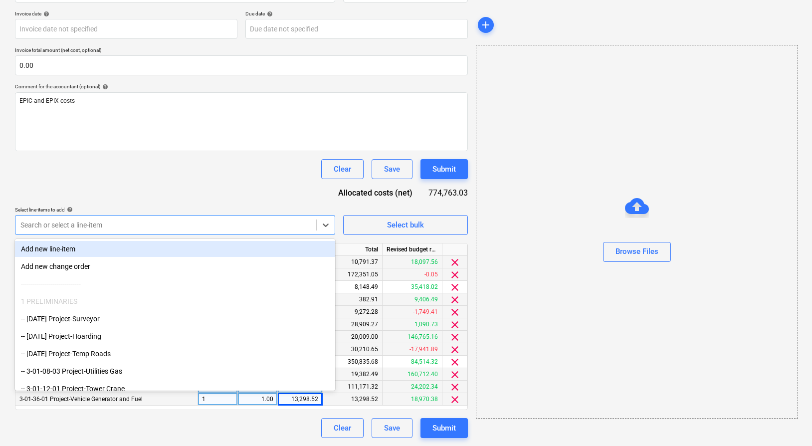
click at [288, 227] on div at bounding box center [165, 225] width 291 height 10
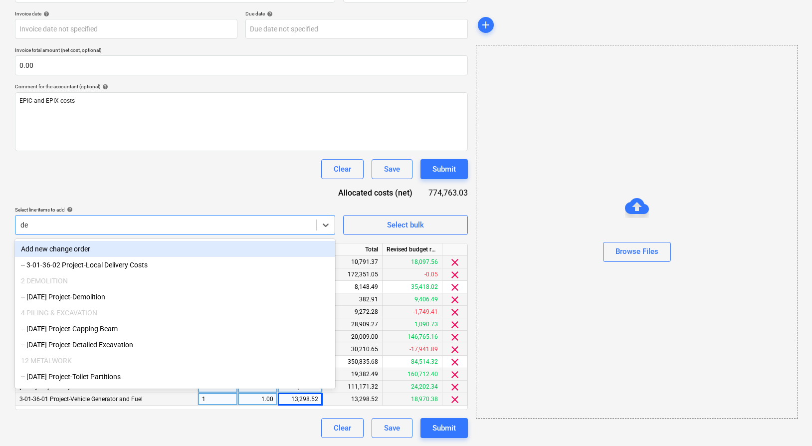
type input "del"
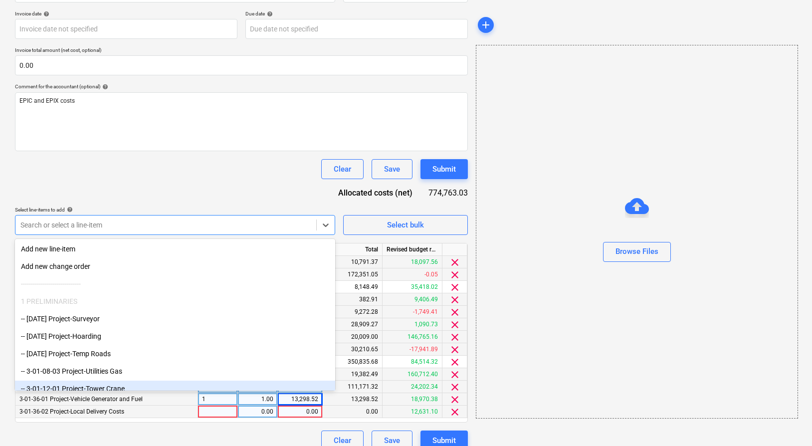
click at [210, 410] on div at bounding box center [218, 412] width 40 height 12
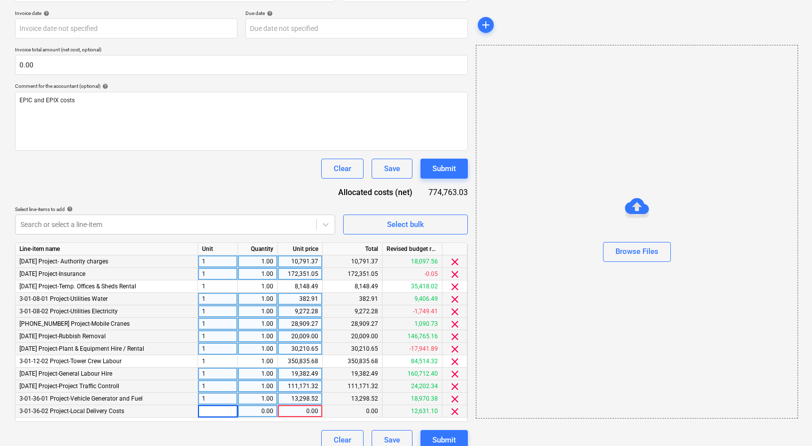
type input "1"
click at [252, 412] on div "0.00" at bounding box center [257, 411] width 31 height 12
type input "1"
click at [296, 414] on div "0.00" at bounding box center [300, 411] width 36 height 12
type input "283.20"
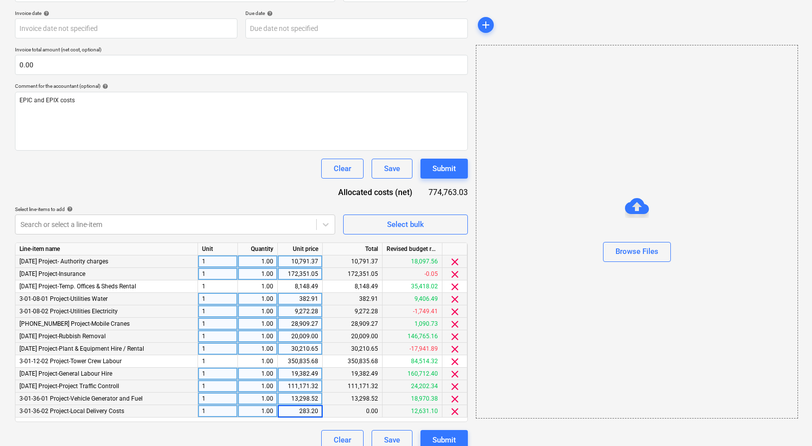
click at [283, 428] on div "Document name help EPIC and EPIX costs Invoice number (optional) help EPIC and …" at bounding box center [241, 212] width 453 height 477
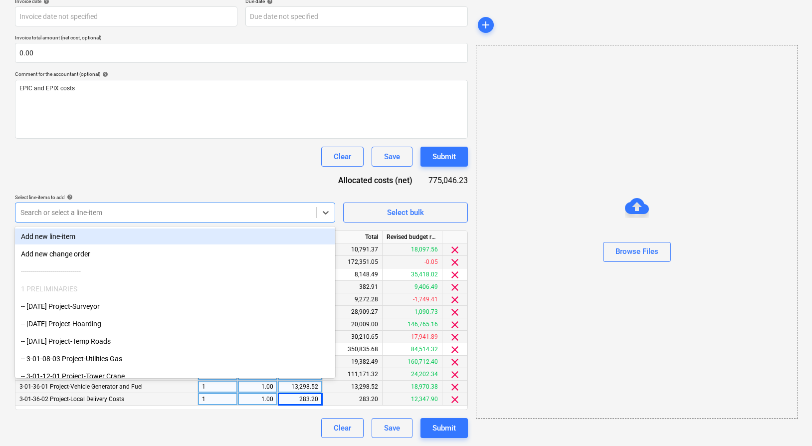
click at [154, 208] on div at bounding box center [165, 213] width 291 height 10
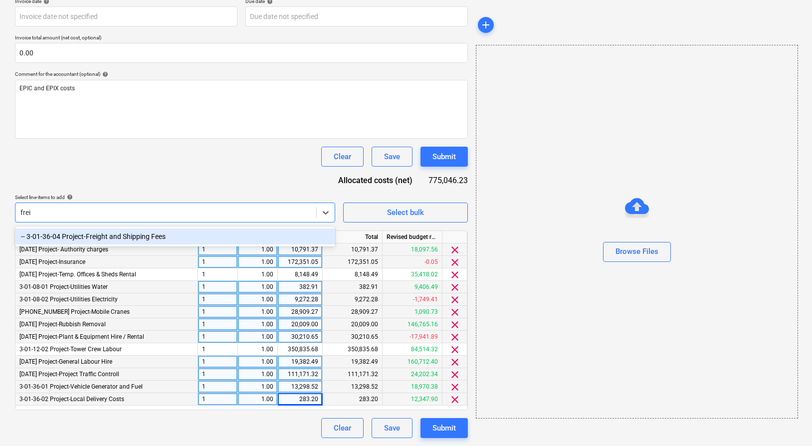
type input "freig"
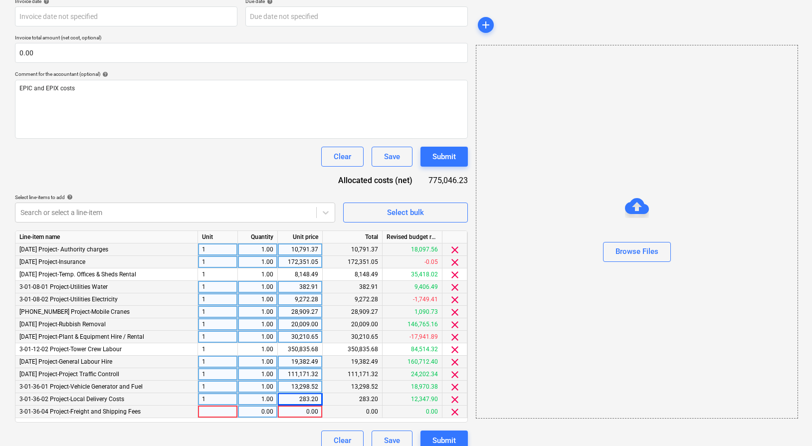
click at [215, 414] on div at bounding box center [218, 412] width 40 height 12
click at [253, 413] on div "0.00" at bounding box center [257, 412] width 31 height 12
click at [294, 414] on div "0.00" at bounding box center [300, 412] width 36 height 12
type input "613.60"
click at [277, 430] on div "Document name help EPIC and EPIX costs Invoice number (optional) help EPIC and …" at bounding box center [241, 206] width 453 height 489
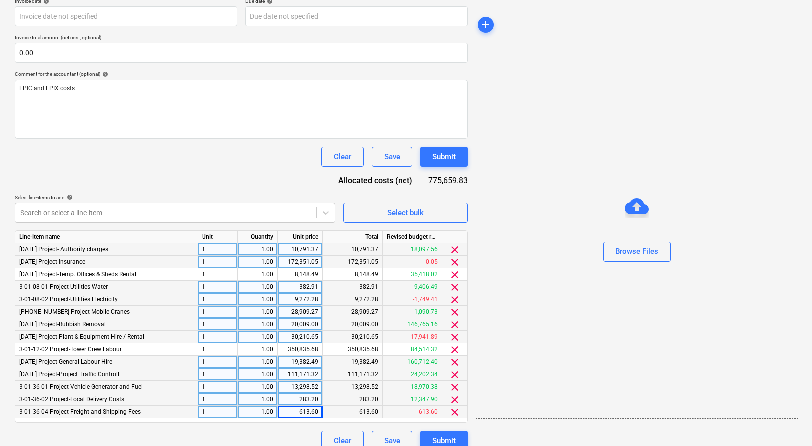
scroll to position [206, 0]
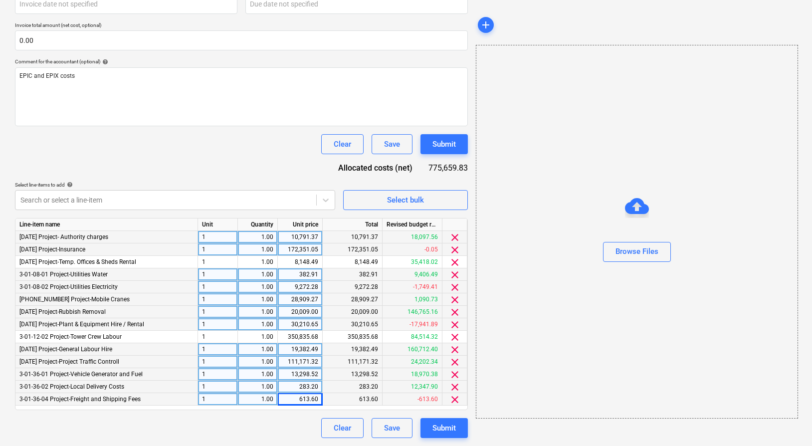
click at [270, 421] on div "Clear Save Submit" at bounding box center [241, 428] width 453 height 20
click at [270, 418] on div "Clear Save Submit" at bounding box center [241, 428] width 453 height 20
click at [258, 409] on div "Line-item name Unit Quantity Unit price Total Revised budget remaining [DATE] P…" at bounding box center [241, 314] width 453 height 192
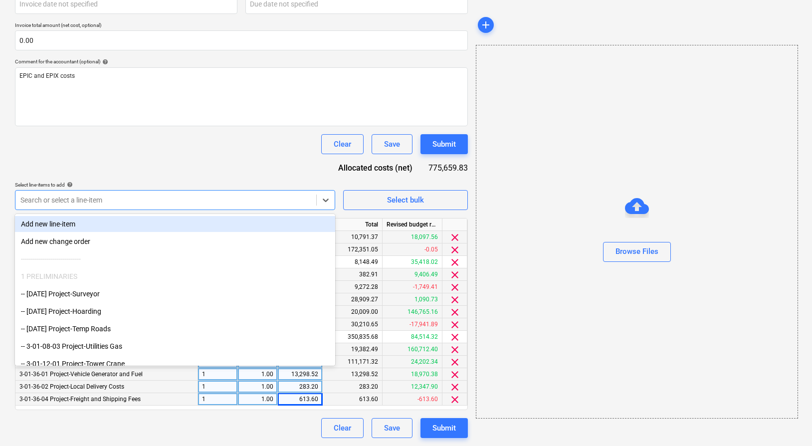
click at [107, 202] on div at bounding box center [165, 200] width 291 height 10
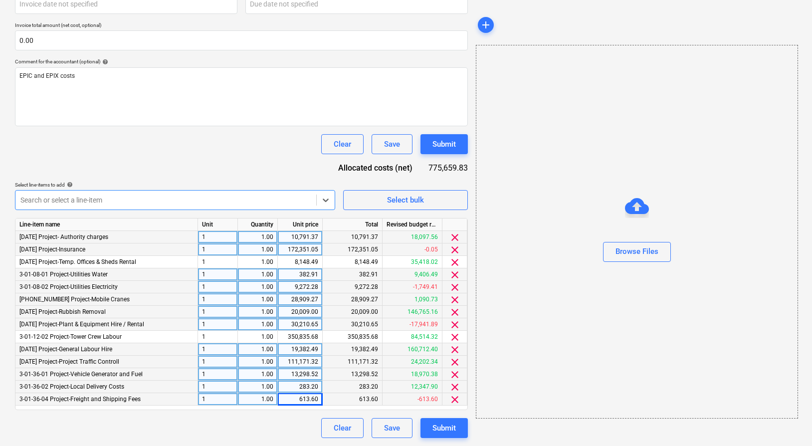
click at [188, 197] on div at bounding box center [165, 200] width 291 height 10
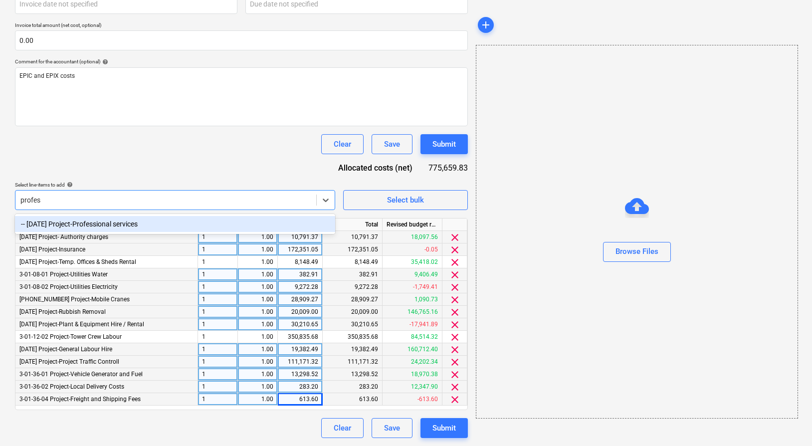
type input "profess"
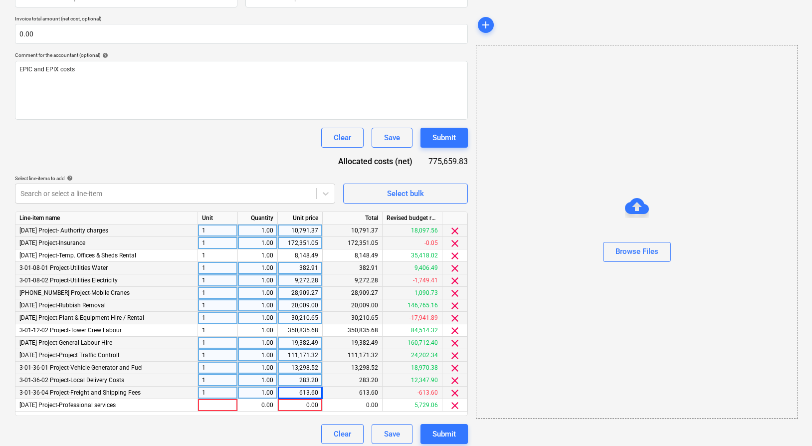
click at [217, 413] on div "Line-item name Unit Quantity Unit price Total Revised budget remaining [DATE] P…" at bounding box center [241, 314] width 453 height 205
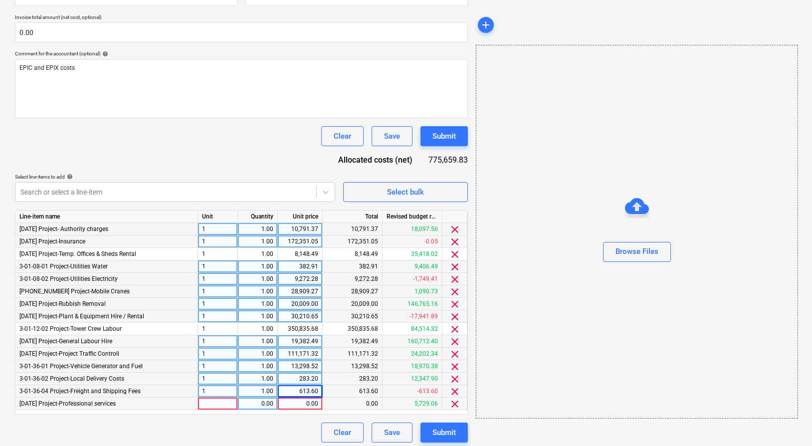
click at [218, 404] on div at bounding box center [218, 404] width 40 height 12
click at [262, 405] on div "0.00" at bounding box center [257, 404] width 31 height 12
click at [301, 404] on div "0.00" at bounding box center [300, 404] width 36 height 12
type input "2390"
click at [260, 425] on div "Clear Save Submit" at bounding box center [241, 433] width 453 height 20
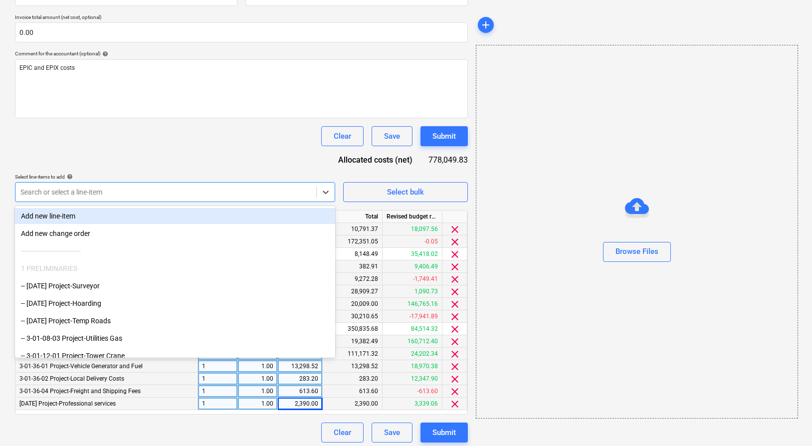
click at [181, 190] on div at bounding box center [165, 192] width 291 height 10
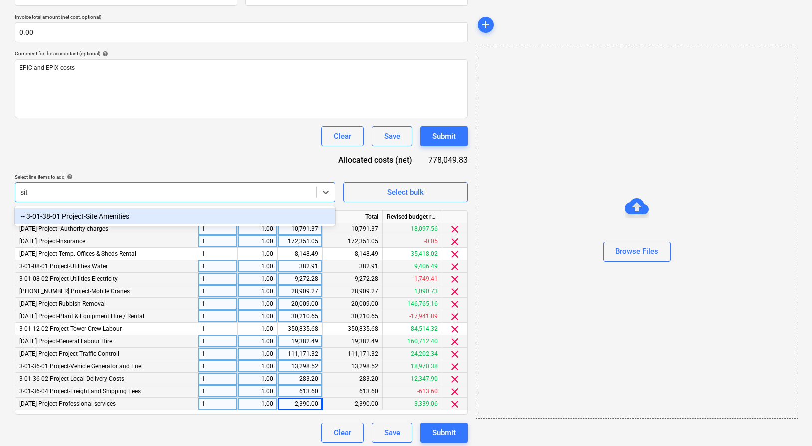
type input "site"
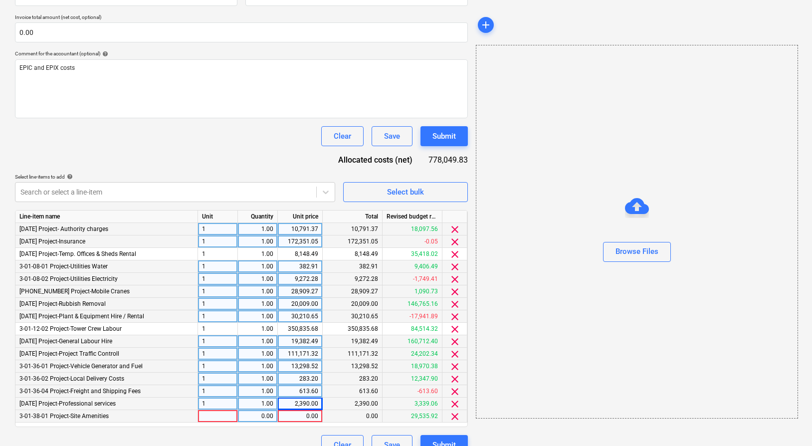
click at [224, 420] on div at bounding box center [218, 416] width 40 height 12
click at [259, 420] on div "0.00" at bounding box center [257, 416] width 31 height 12
click at [300, 418] on div "0.00" at bounding box center [300, 416] width 36 height 12
type input "74056.65"
click at [239, 193] on div at bounding box center [165, 192] width 291 height 10
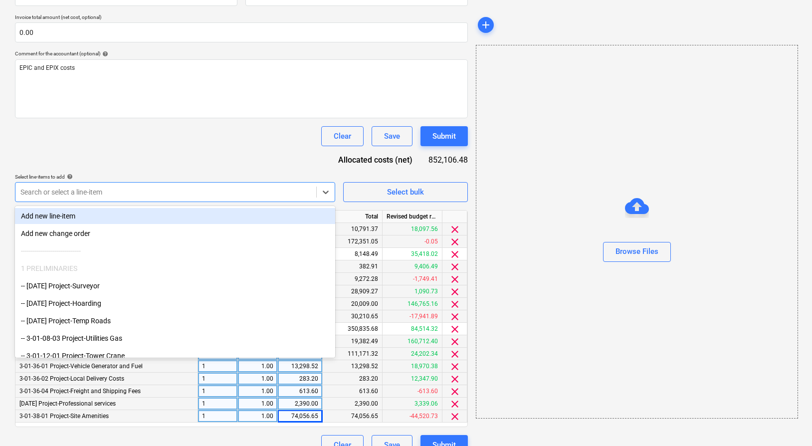
click at [229, 193] on div at bounding box center [165, 192] width 291 height 10
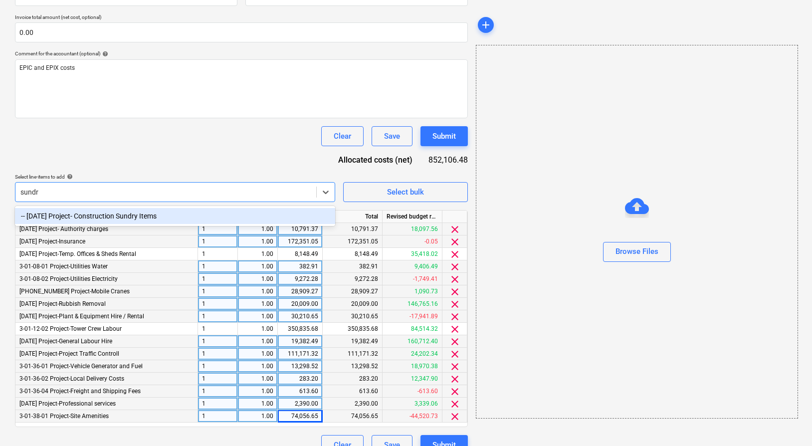
type input "sundry"
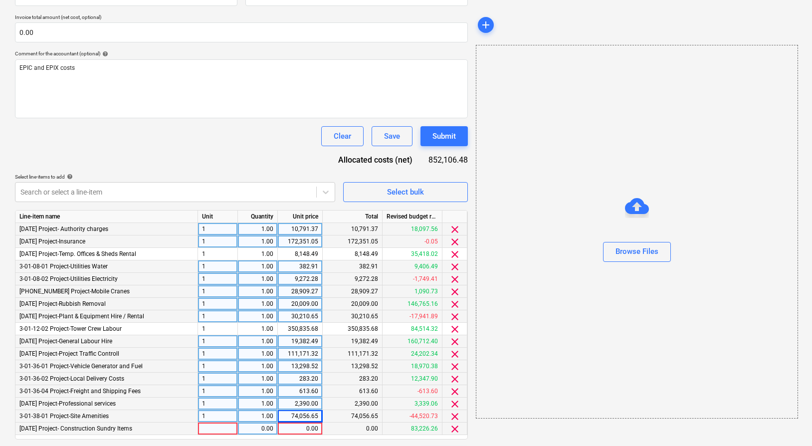
click at [215, 425] on div at bounding box center [218, 429] width 40 height 12
click at [252, 429] on div "0.00" at bounding box center [257, 429] width 31 height 12
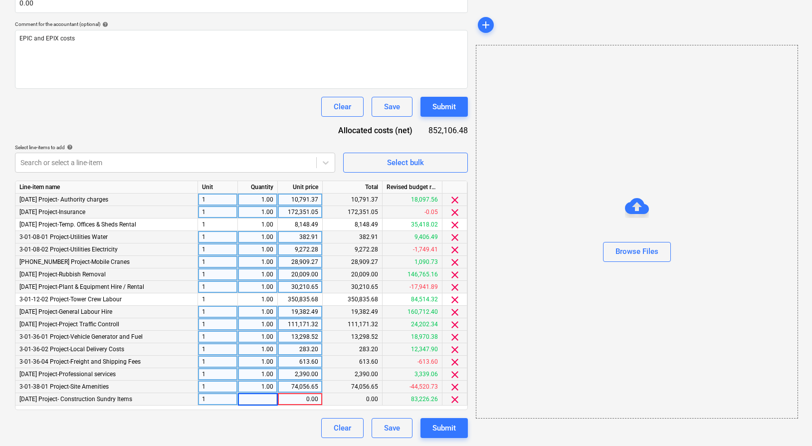
click at [302, 399] on div "0.00" at bounding box center [300, 399] width 36 height 12
type input "58223.79"
click at [280, 416] on div "Document name help EPIC and EPIX costs Invoice number (optional) help EPIC and …" at bounding box center [241, 175] width 453 height 526
click at [152, 164] on div at bounding box center [165, 163] width 291 height 10
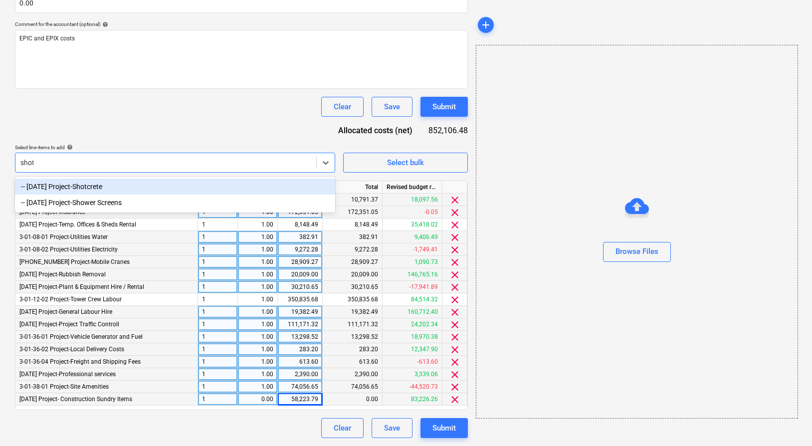
type input "shotc"
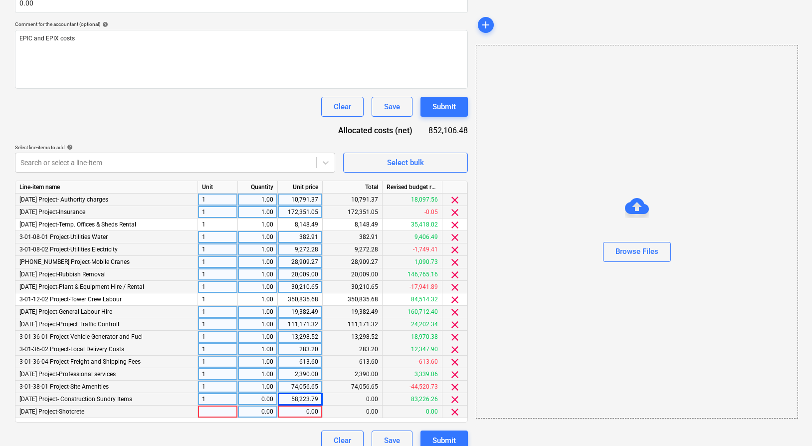
click at [207, 413] on div at bounding box center [218, 412] width 40 height 12
type input "1"
click at [262, 414] on div "0.00" at bounding box center [257, 412] width 31 height 12
type input "-1"
click at [304, 415] on div "0.00" at bounding box center [300, 412] width 36 height 12
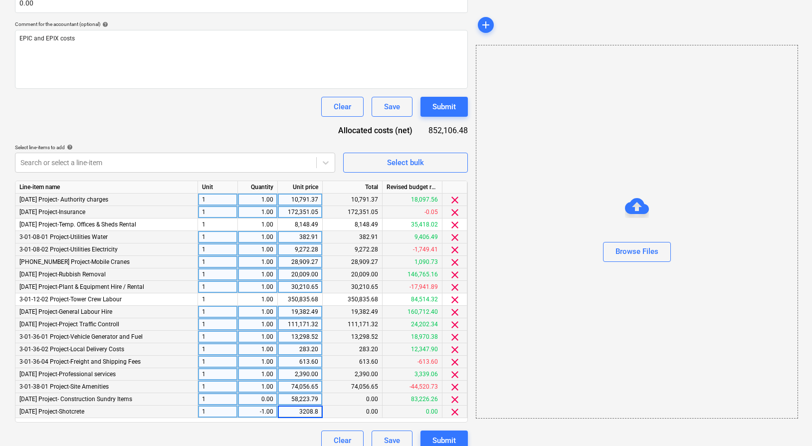
type input "3208.80"
click at [287, 434] on div "Clear Save Submit" at bounding box center [241, 441] width 453 height 20
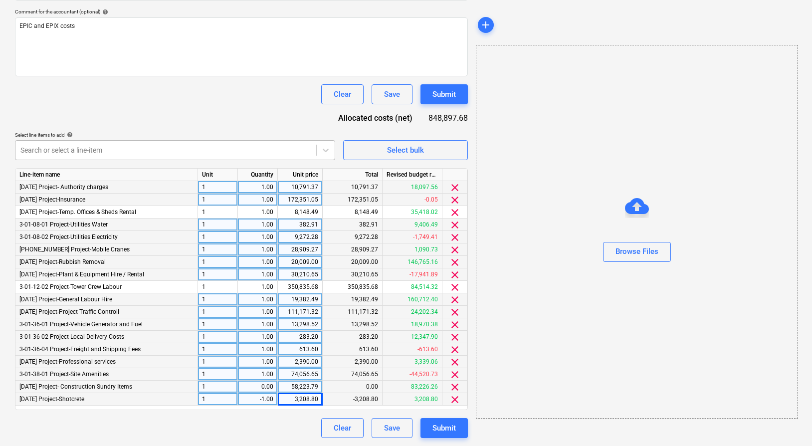
click at [122, 153] on div at bounding box center [165, 150] width 291 height 10
type input "n"
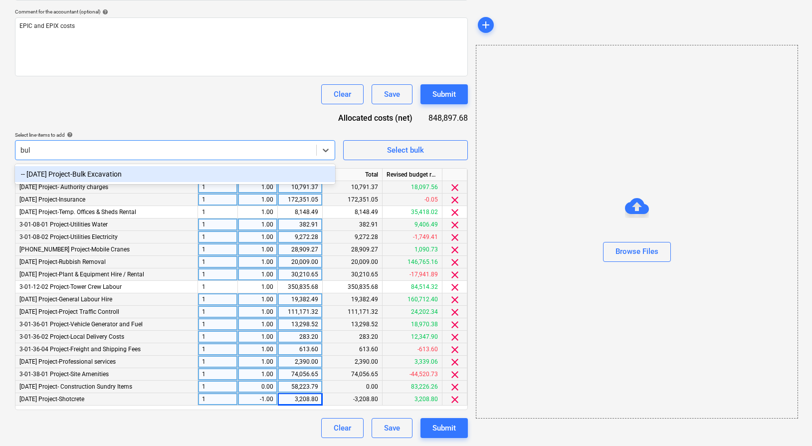
type input "bulk"
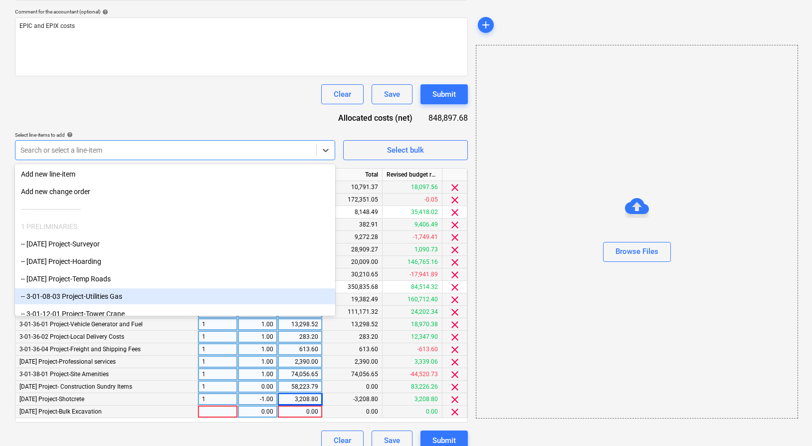
click at [217, 410] on div at bounding box center [218, 412] width 40 height 12
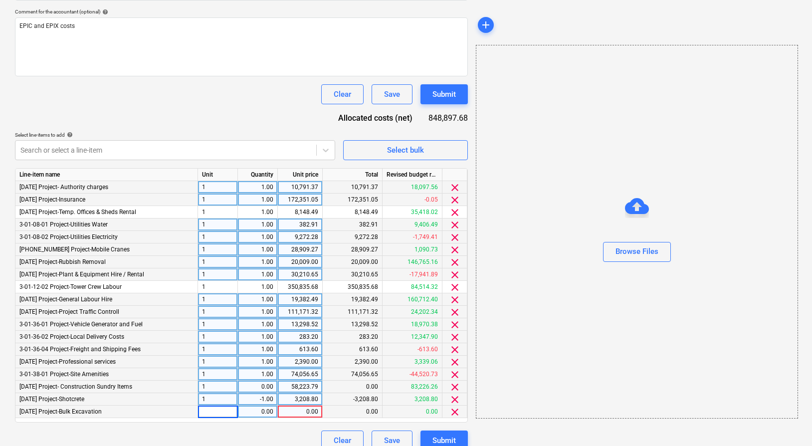
type input "1"
drag, startPoint x: 265, startPoint y: 414, endPoint x: 301, endPoint y: 412, distance: 36.5
click at [265, 414] on div "0.00" at bounding box center [257, 412] width 31 height 12
click at [301, 412] on div "0.00" at bounding box center [300, 412] width 36 height 12
type input "229500"
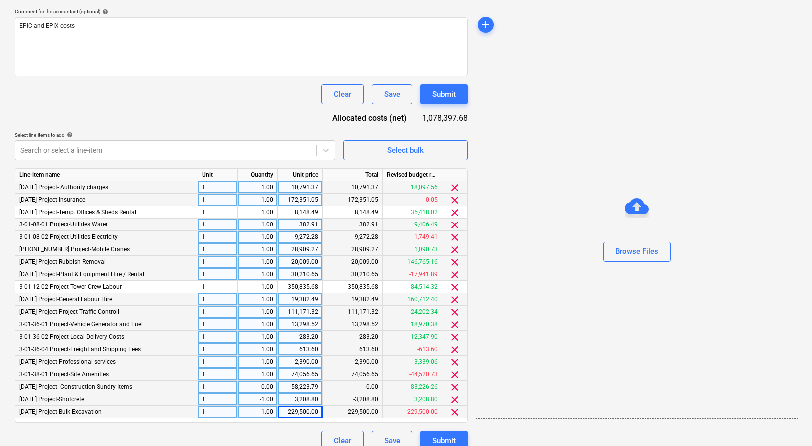
click at [276, 432] on div "Clear Save Submit" at bounding box center [241, 441] width 453 height 20
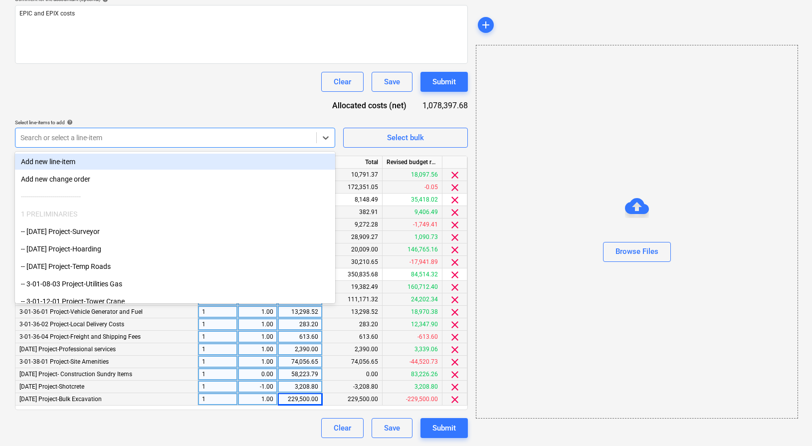
click at [168, 142] on div at bounding box center [165, 138] width 291 height 10
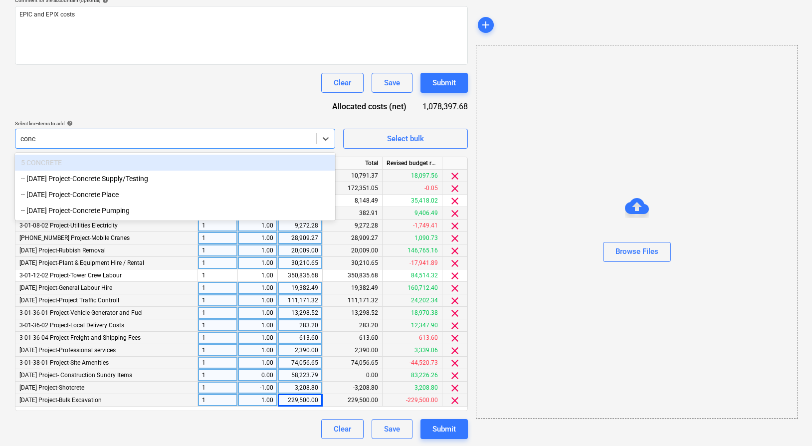
type input "concr"
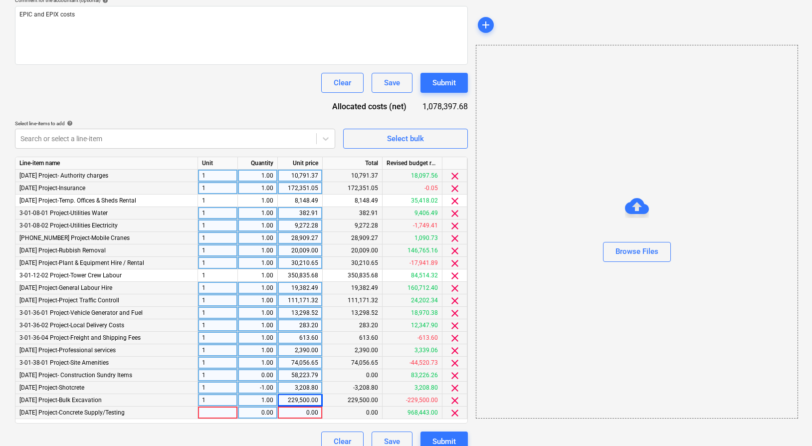
click at [213, 414] on div at bounding box center [218, 413] width 40 height 12
type input "1"
click at [251, 414] on div "0.00" at bounding box center [257, 413] width 31 height 12
click at [288, 412] on div "0.00" at bounding box center [300, 413] width 36 height 12
type input "1093333.22"
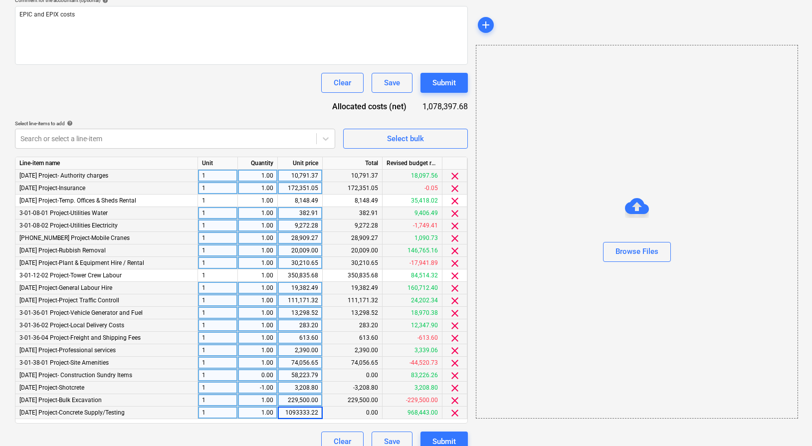
click at [267, 426] on div "Document name help EPIC and EPIX costs Invoice number (optional) help EPIC and …" at bounding box center [241, 170] width 453 height 564
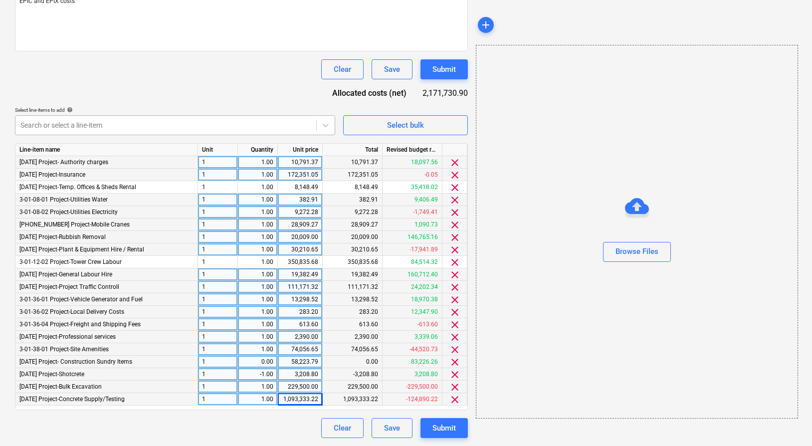
click at [127, 121] on div at bounding box center [165, 125] width 291 height 10
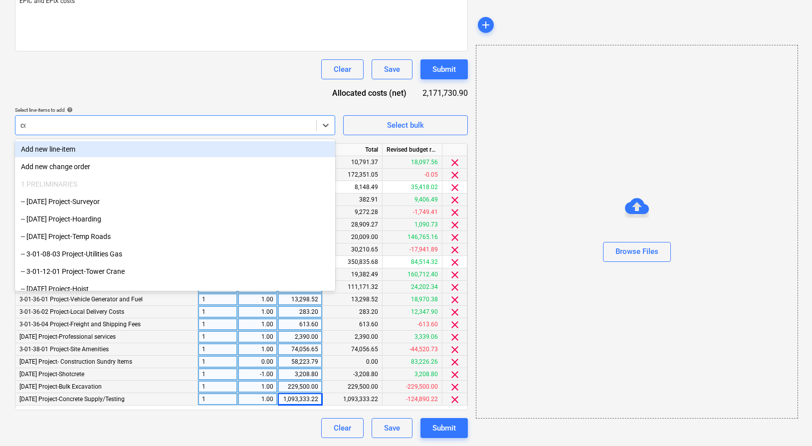
type input "conc"
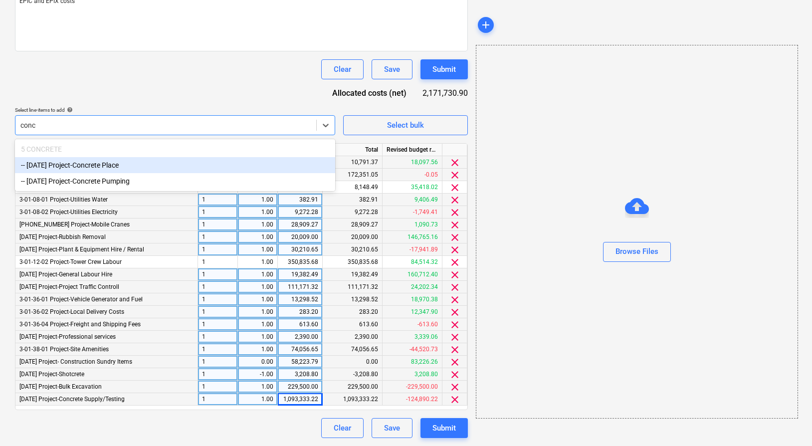
click at [110, 159] on div "-- [DATE] Project-Concrete Place" at bounding box center [175, 165] width 320 height 16
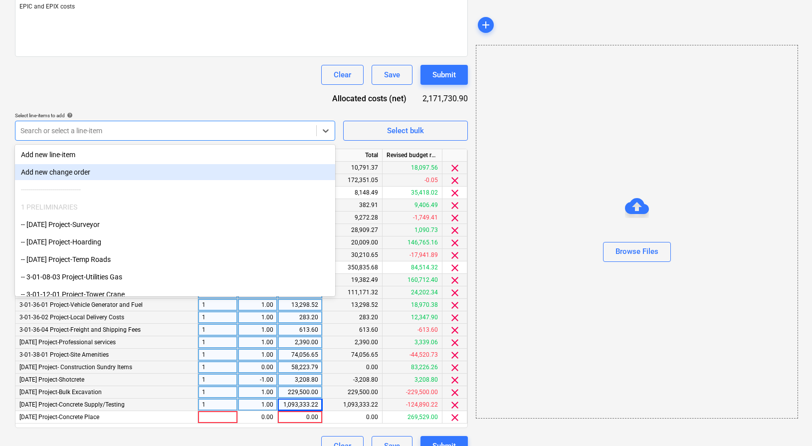
scroll to position [271, 0]
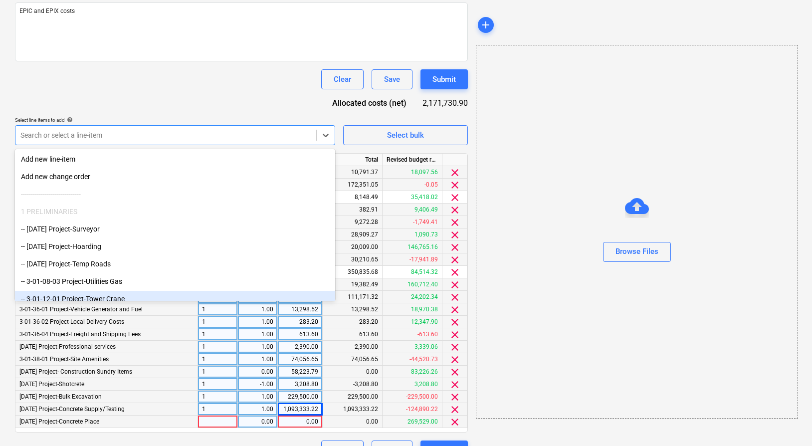
click at [217, 420] on div at bounding box center [218, 422] width 40 height 12
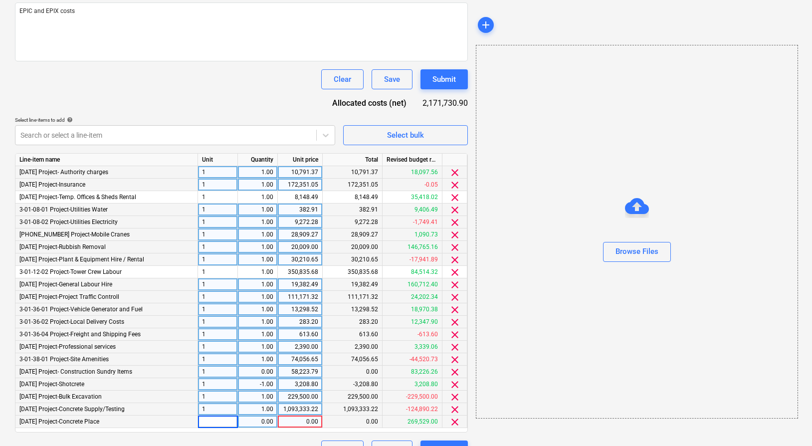
type input "1"
drag, startPoint x: 268, startPoint y: 432, endPoint x: 263, endPoint y: 426, distance: 8.5
click at [267, 431] on div "Line-item name Unit Quantity Unit price Total Revised budget remaining [DATE] P…" at bounding box center [241, 292] width 453 height 279
click at [263, 425] on div "0.00" at bounding box center [257, 422] width 31 height 12
click at [304, 419] on div "0.00" at bounding box center [300, 422] width 36 height 12
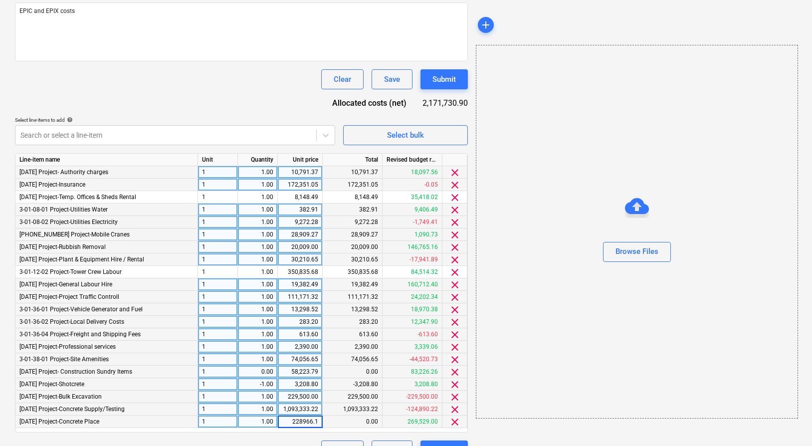
type input "228966.13"
click at [296, 434] on div "Document name help EPIC and EPIX costs Invoice number (optional) help EPIC and …" at bounding box center [241, 172] width 453 height 576
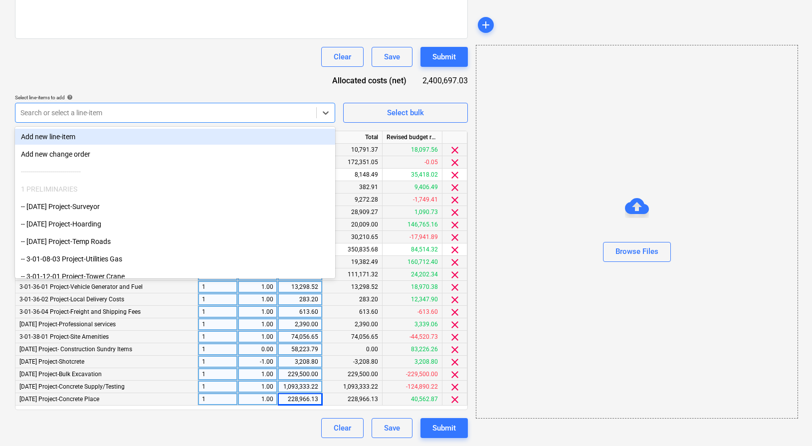
click at [119, 114] on div at bounding box center [165, 113] width 291 height 10
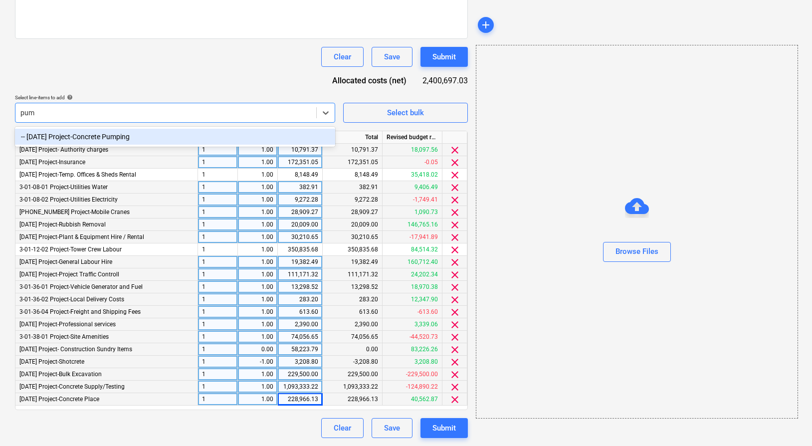
type input "pump"
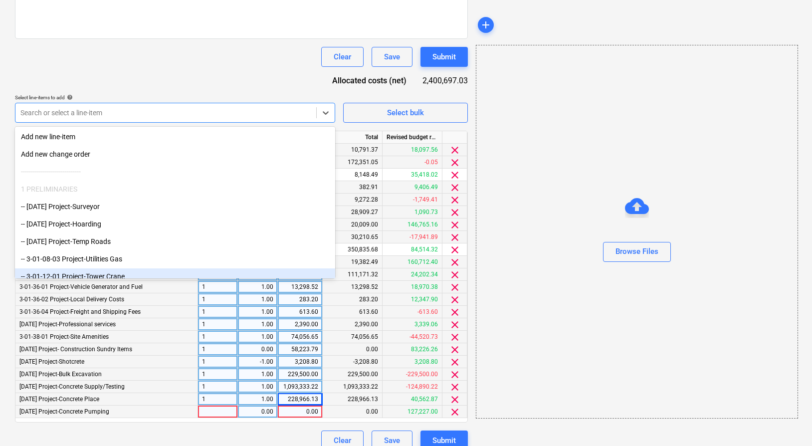
click at [212, 411] on div at bounding box center [218, 412] width 40 height 12
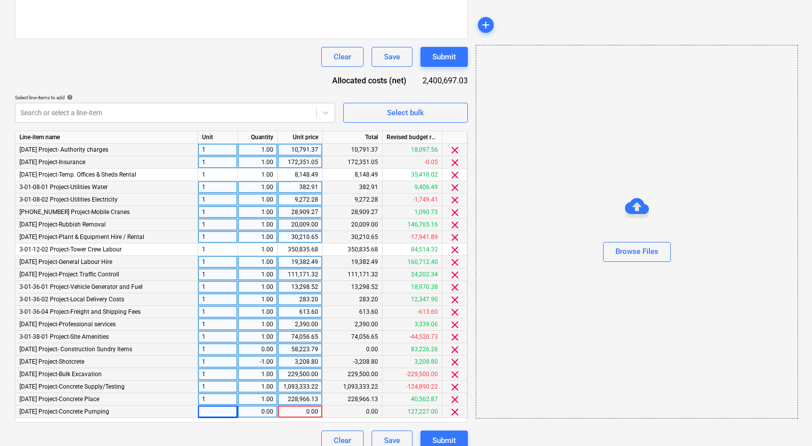
click at [265, 412] on div "0.00" at bounding box center [257, 412] width 31 height 12
click at [227, 413] on div at bounding box center [218, 412] width 40 height 12
type input "1"
click at [248, 413] on div "0.00" at bounding box center [257, 412] width 31 height 12
click at [290, 414] on div "0.00" at bounding box center [300, 412] width 36 height 12
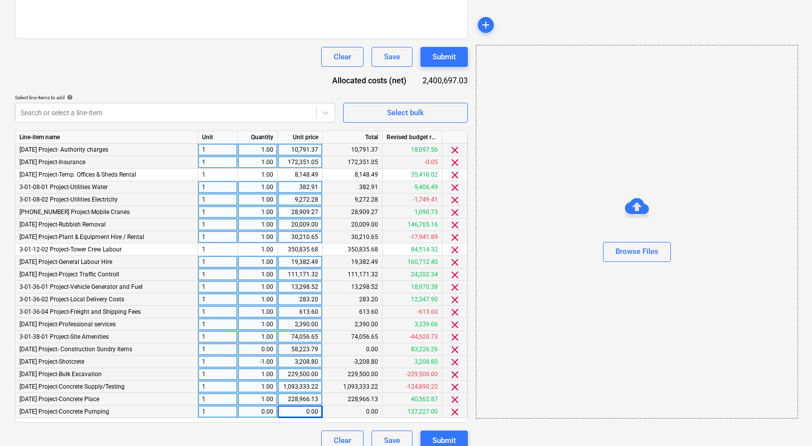
click at [274, 414] on div "0.00" at bounding box center [258, 412] width 40 height 12
type input "1"
click at [292, 412] on div "0.00" at bounding box center [300, 412] width 36 height 12
type input "139874.25"
click at [252, 433] on div "Clear Save Submit" at bounding box center [241, 441] width 453 height 20
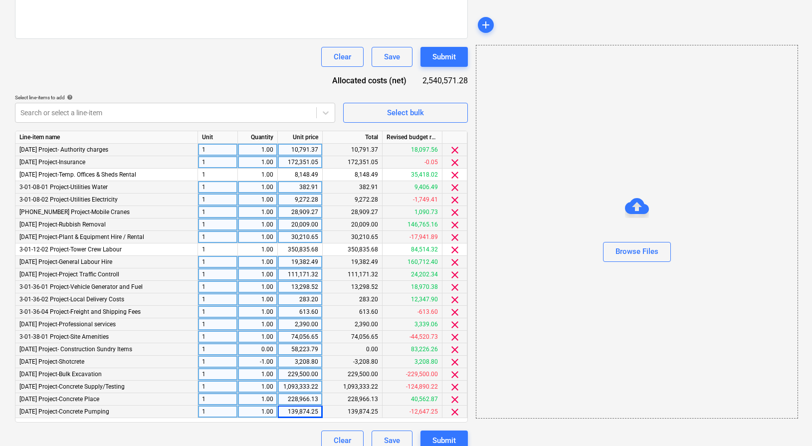
scroll to position [306, 0]
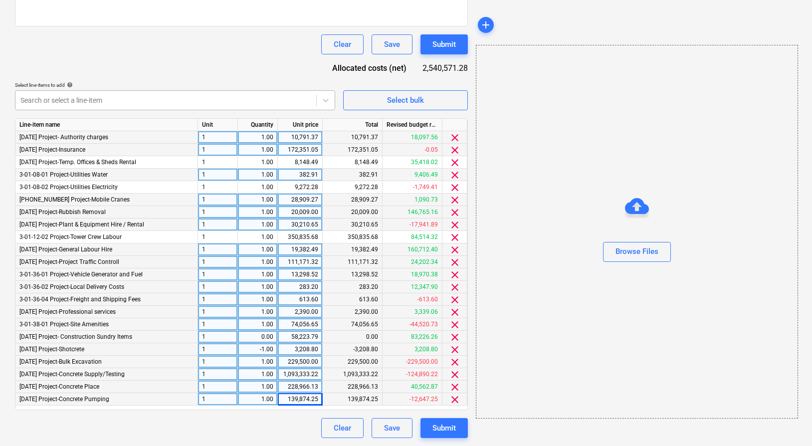
click at [101, 98] on div at bounding box center [165, 100] width 291 height 10
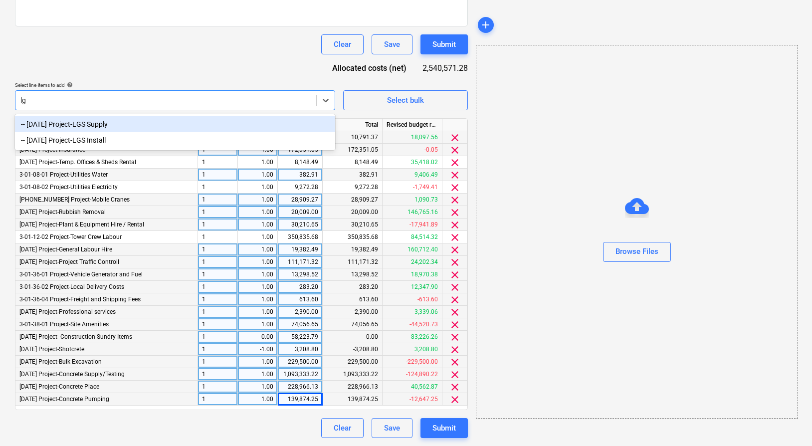
type input "lgs"
click at [144, 123] on div "-- [DATE] Project-LGS Supply" at bounding box center [175, 124] width 320 height 16
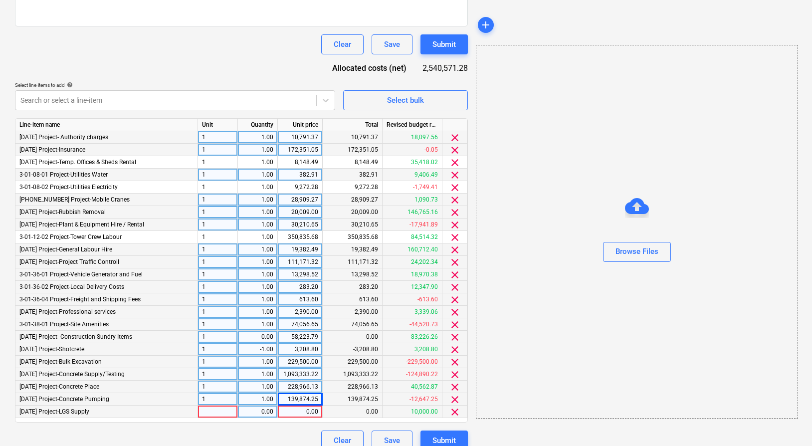
click at [214, 413] on div at bounding box center [218, 412] width 40 height 12
click at [253, 413] on div "0.00" at bounding box center [257, 412] width 31 height 12
type input "1"
click at [289, 413] on div "0.00" at bounding box center [300, 412] width 36 height 12
type input "7753.39"
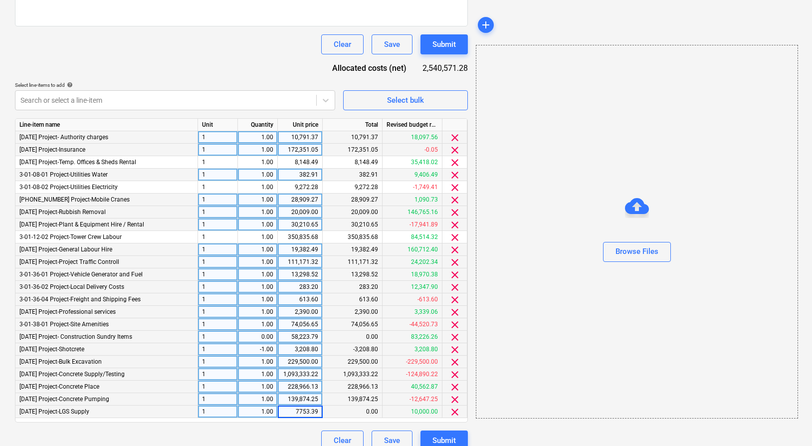
click at [281, 441] on div "Clear Save Submit" at bounding box center [241, 441] width 453 height 20
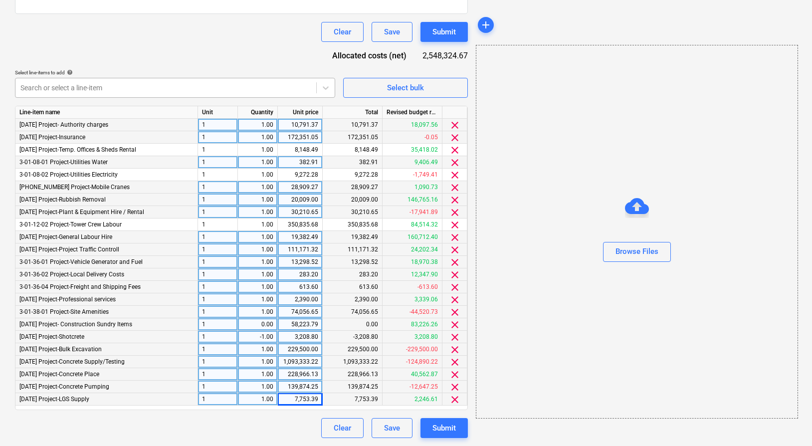
click at [148, 88] on div at bounding box center [165, 88] width 291 height 10
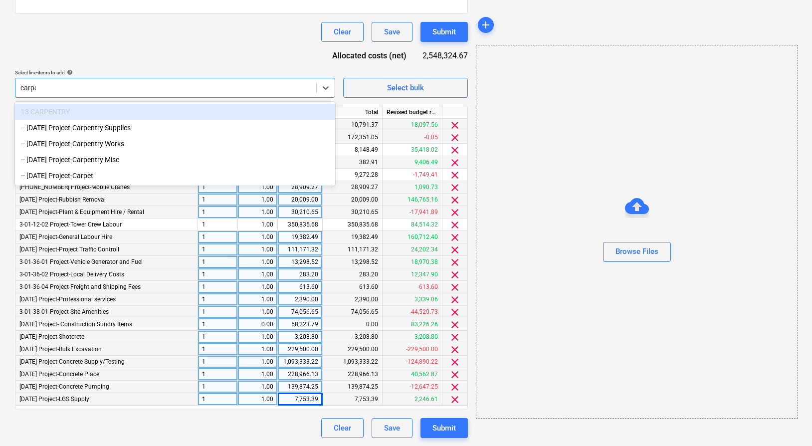
type input "carpen"
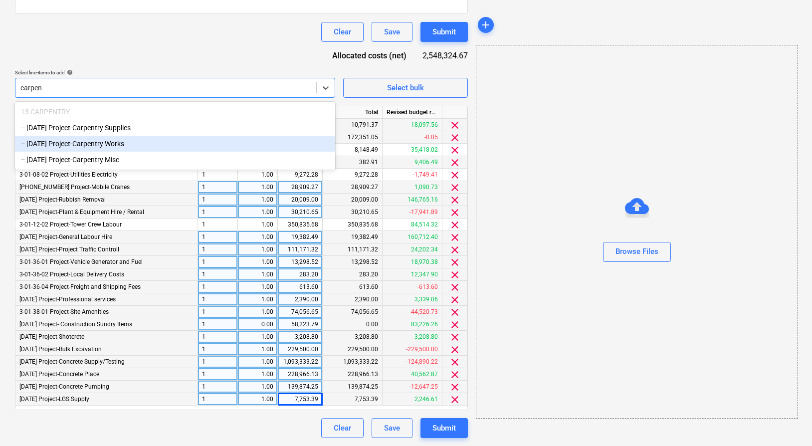
click at [152, 137] on div "-- [DATE] Project-Carpentry Works" at bounding box center [175, 144] width 320 height 16
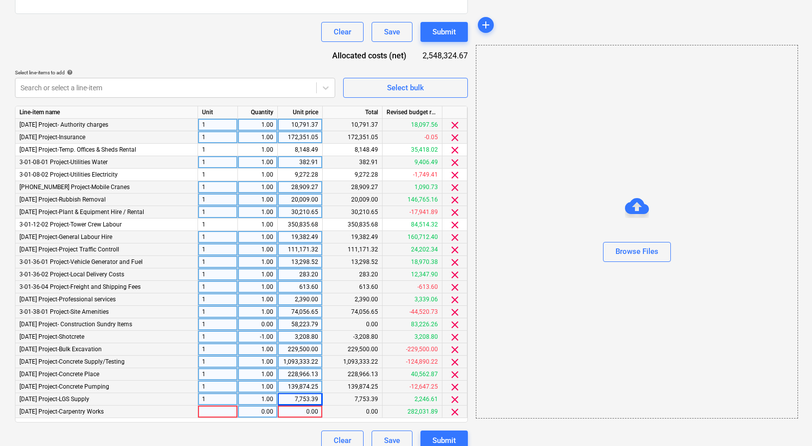
click at [213, 409] on div at bounding box center [218, 412] width 40 height 12
drag, startPoint x: 253, startPoint y: 411, endPoint x: 289, endPoint y: 414, distance: 37.1
click at [258, 411] on div "0.00" at bounding box center [257, 412] width 31 height 12
click at [296, 414] on div "0.00" at bounding box center [300, 412] width 36 height 12
click at [267, 414] on div "0.00" at bounding box center [257, 412] width 31 height 12
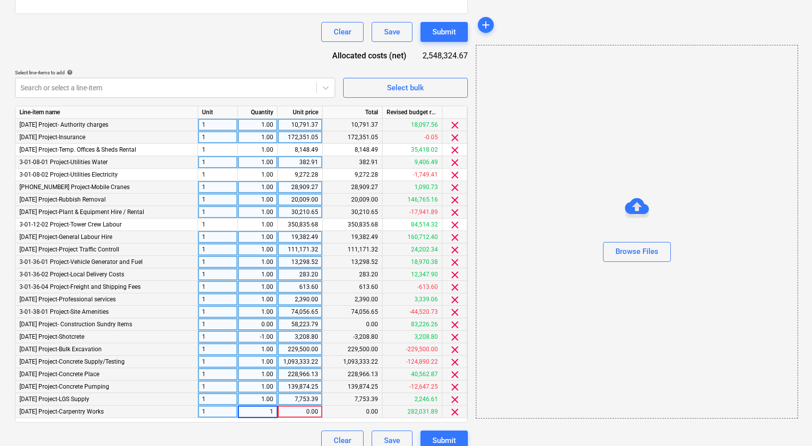
click at [301, 411] on div "0.00" at bounding box center [300, 412] width 36 height 12
type input "666.14"
click at [275, 428] on div "Document name help EPIC and EPIX costs Invoice number (optional) help EPIC and …" at bounding box center [241, 144] width 453 height 614
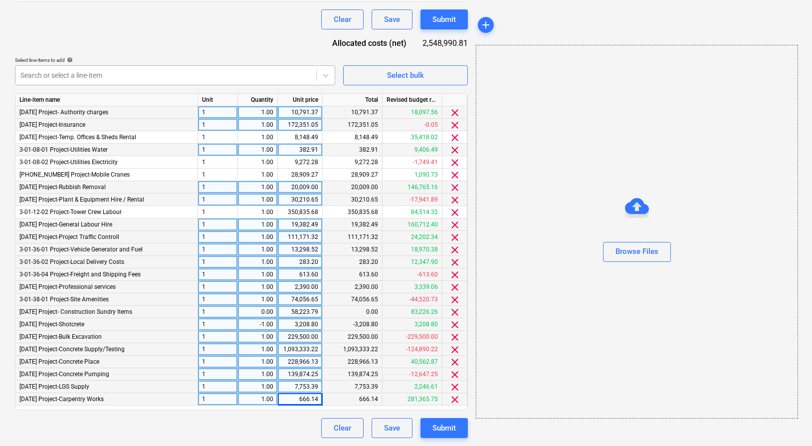
click at [150, 72] on div at bounding box center [165, 75] width 291 height 10
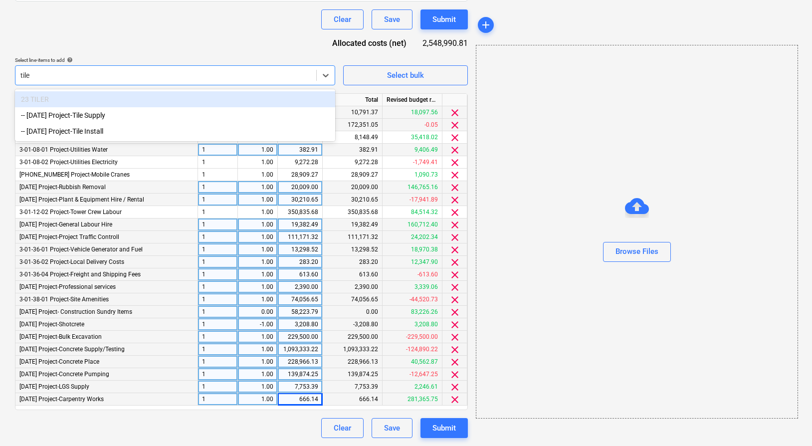
type input "tile s"
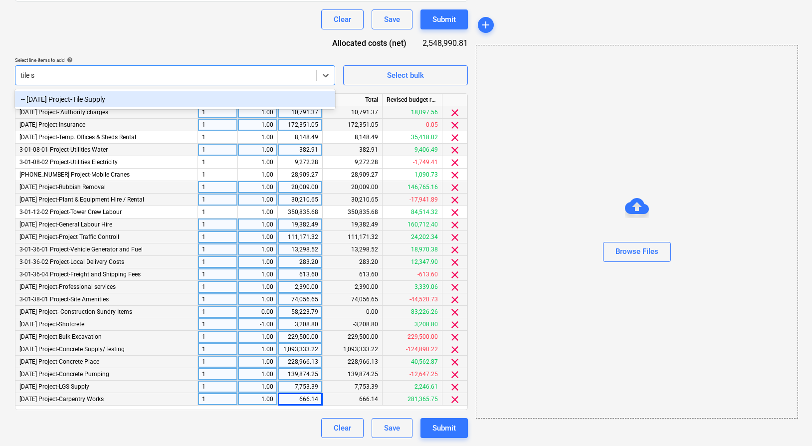
click at [147, 96] on div "-- [DATE] Project-Tile Supply" at bounding box center [175, 99] width 320 height 16
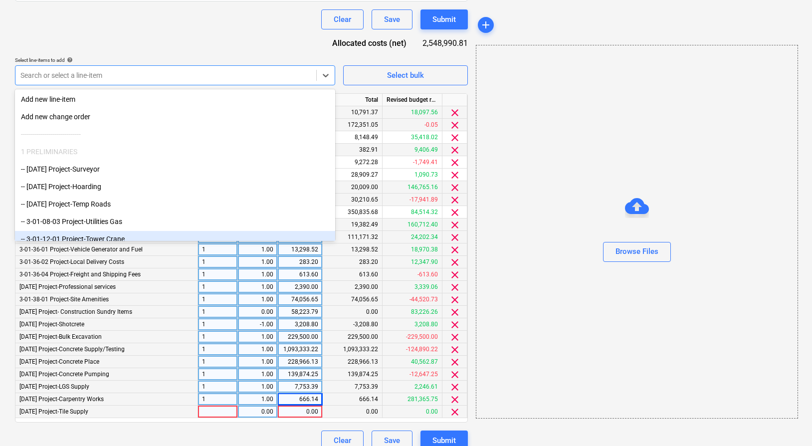
click at [222, 407] on div at bounding box center [218, 412] width 40 height 12
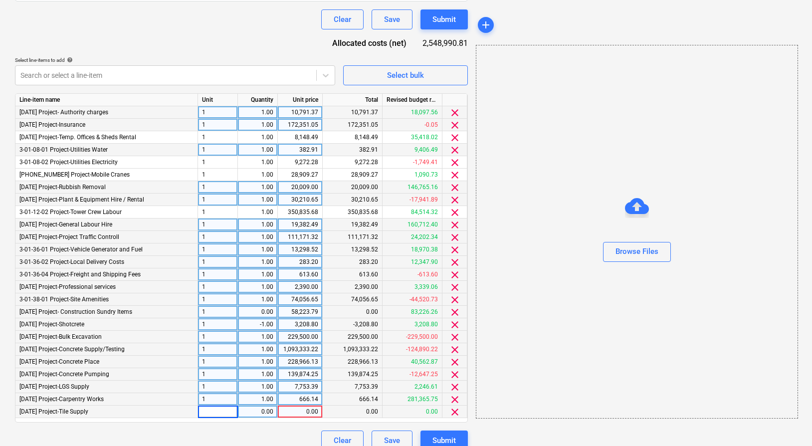
click at [221, 410] on input at bounding box center [217, 412] width 39 height 12
type input "1"
drag, startPoint x: 252, startPoint y: 411, endPoint x: 293, endPoint y: 412, distance: 41.4
click at [253, 411] on div "0.00" at bounding box center [257, 412] width 31 height 12
click at [308, 412] on div "0.00" at bounding box center [300, 412] width 36 height 12
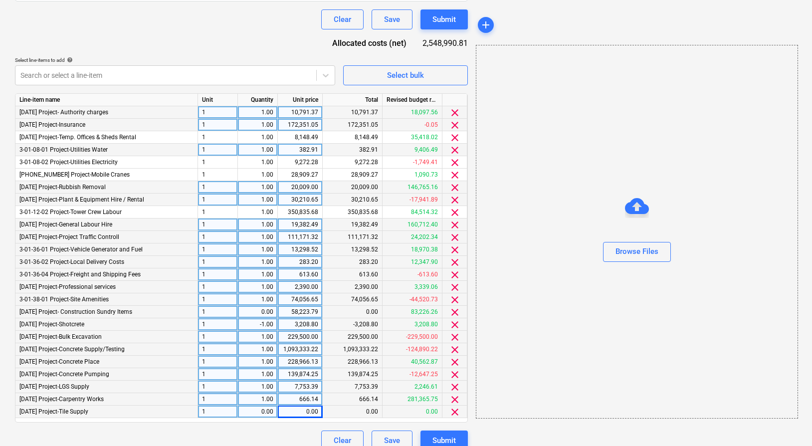
click at [257, 413] on div "0.00" at bounding box center [257, 412] width 31 height 12
click at [312, 410] on div "0.00" at bounding box center [300, 412] width 36 height 12
type input "404.15"
click at [284, 428] on div "Document name help EPIC and EPIX costs Invoice number (optional) help EPIC and …" at bounding box center [241, 137] width 453 height 626
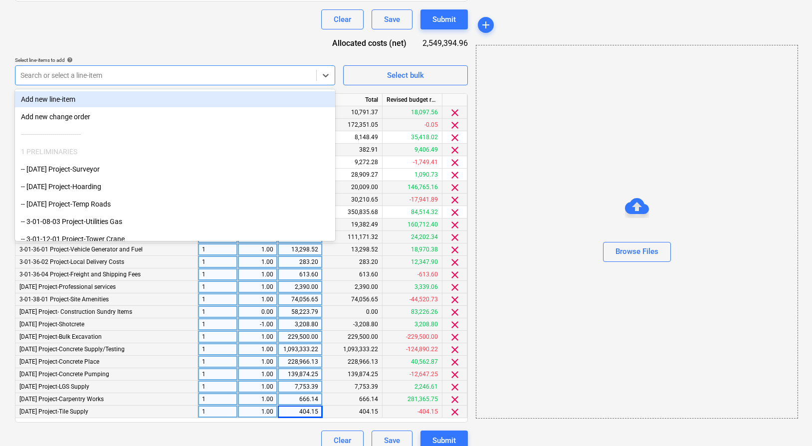
click at [146, 77] on div at bounding box center [165, 75] width 291 height 10
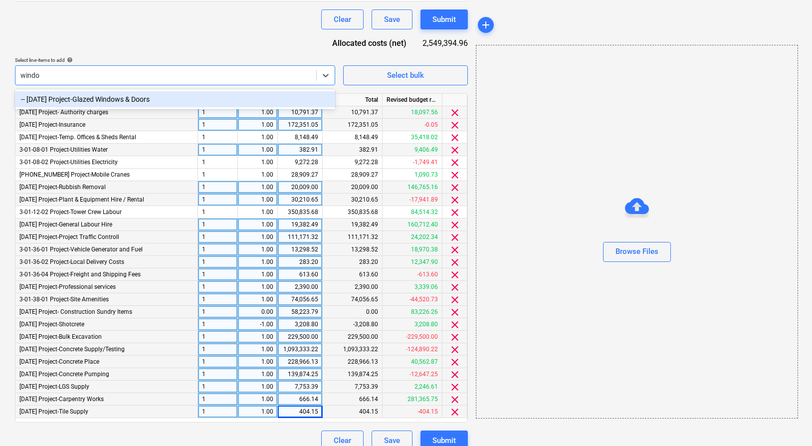
type input "window"
click at [138, 95] on div "-- [DATE] Project-Glazed Windows & Doors" at bounding box center [175, 99] width 320 height 16
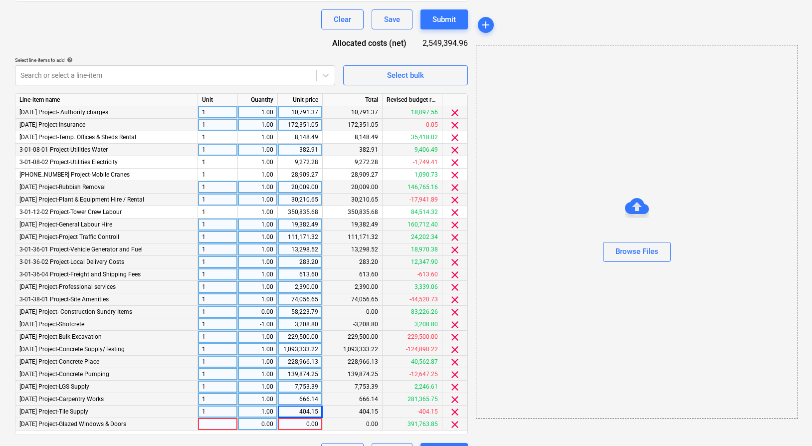
click at [218, 423] on div at bounding box center [218, 424] width 40 height 12
click at [259, 422] on div "0.00" at bounding box center [257, 424] width 31 height 12
type input "1"
click at [296, 426] on div "0.00" at bounding box center [300, 424] width 36 height 12
click at [302, 424] on input at bounding box center [300, 424] width 44 height 12
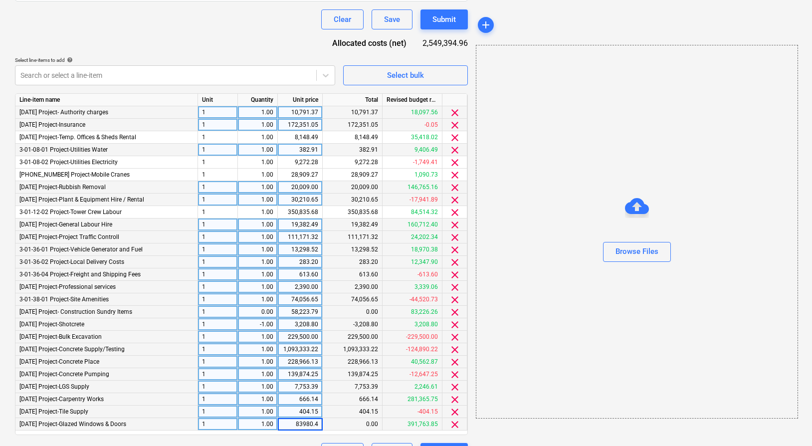
type input "83980.40"
click at [226, 55] on div "Document name help EPIC and EPIX costs Invoice number (optional) help EPIC and …" at bounding box center [241, 143] width 453 height 639
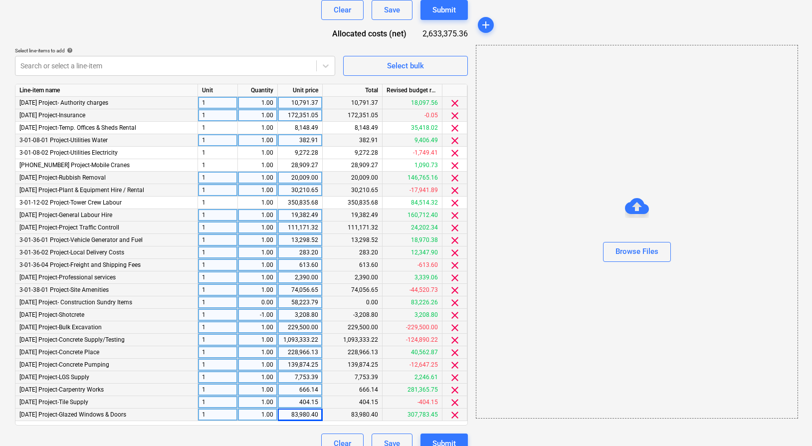
scroll to position [356, 0]
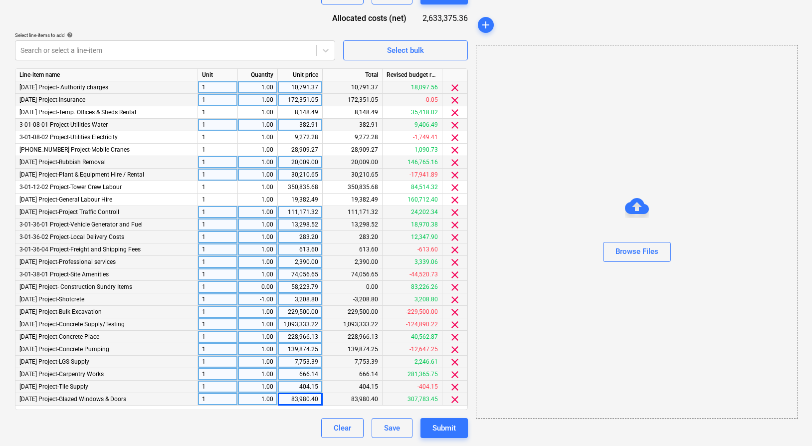
click at [453, 401] on span "clear" at bounding box center [455, 400] width 12 height 12
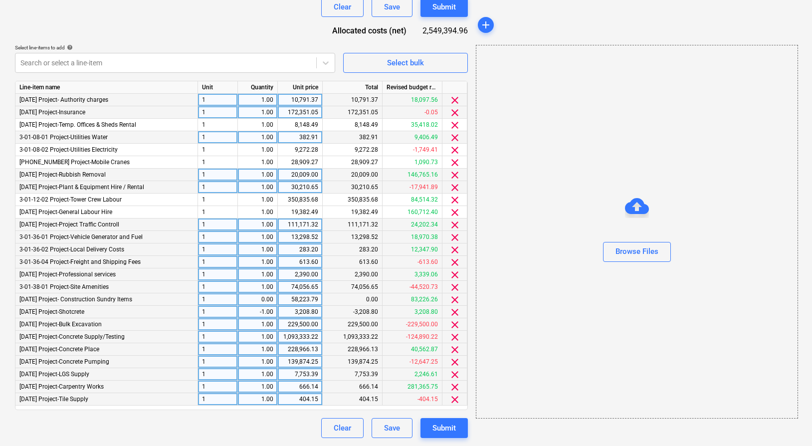
scroll to position [343, 0]
click at [153, 68] on div "Search or select a line-item" at bounding box center [165, 63] width 301 height 14
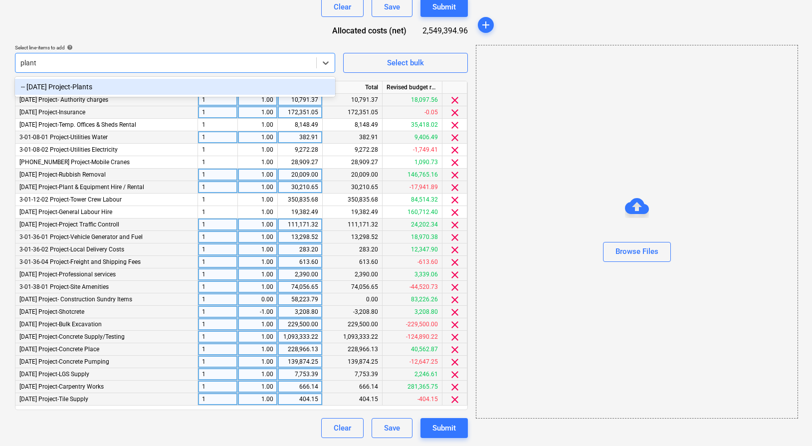
type input "plants"
click at [150, 83] on div "-- [DATE] Project-Plants" at bounding box center [175, 87] width 320 height 16
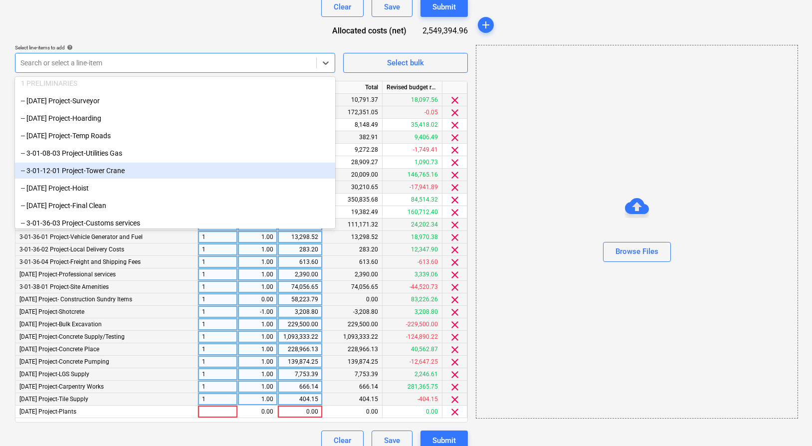
scroll to position [58, 0]
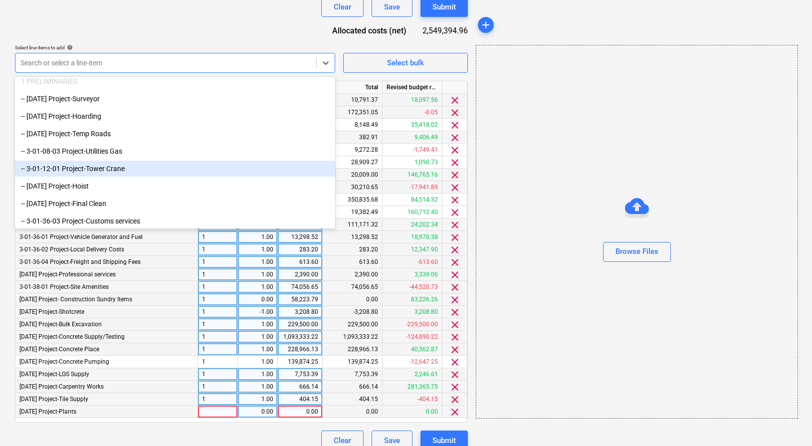
click at [222, 415] on div at bounding box center [218, 412] width 40 height 12
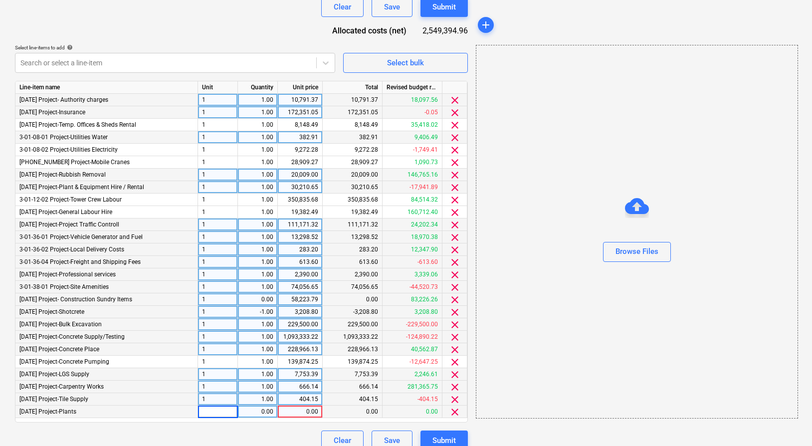
type input "1"
click at [253, 414] on div "0.00" at bounding box center [257, 412] width 31 height 12
click at [297, 415] on div "0.00" at bounding box center [300, 412] width 36 height 12
type input "29237"
click at [268, 428] on div "Document name help EPIC and EPIX costs Invoice number (optional) help EPIC and …" at bounding box center [241, 131] width 453 height 639
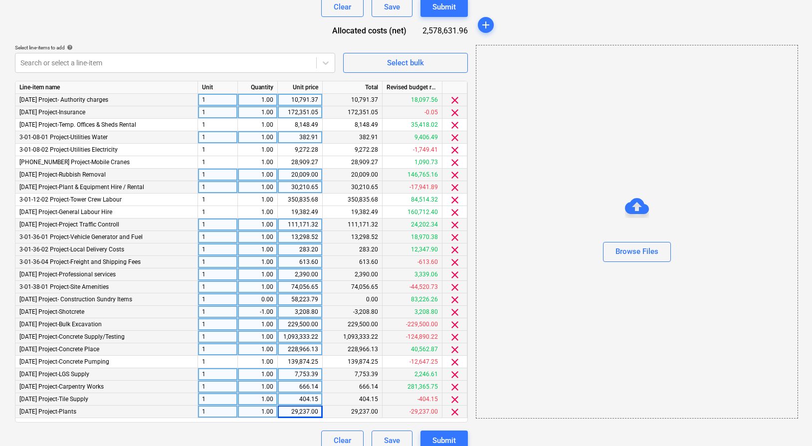
scroll to position [356, 0]
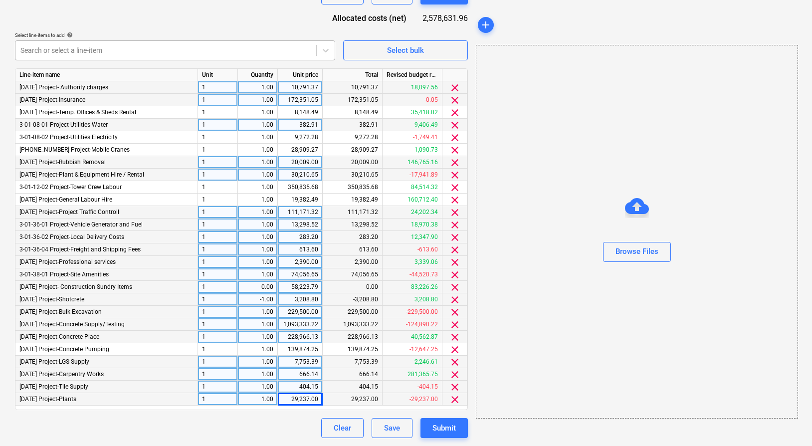
click at [78, 53] on div at bounding box center [165, 50] width 291 height 10
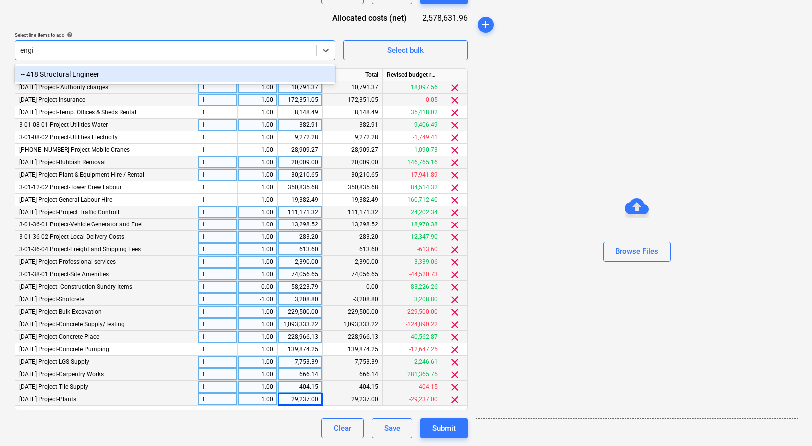
type input "engine"
click at [72, 75] on div "-- 418 Structural Engineer" at bounding box center [175, 74] width 320 height 16
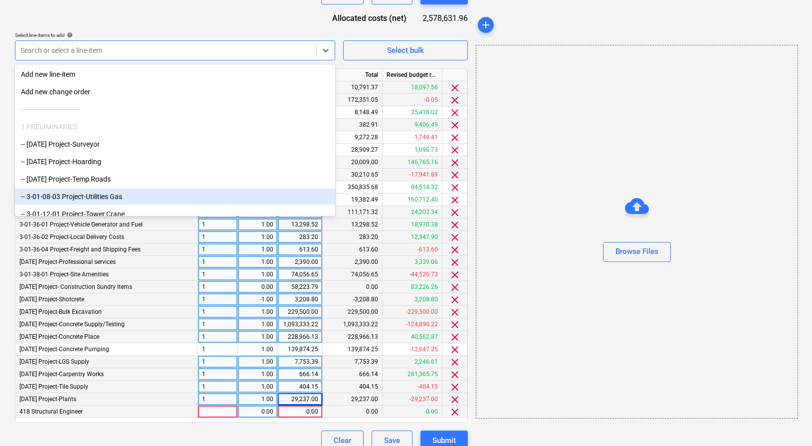
click at [207, 416] on div at bounding box center [218, 412] width 40 height 12
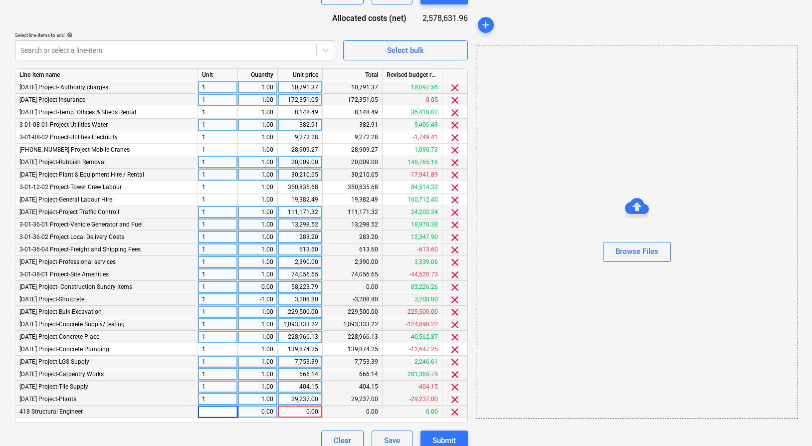
type input "1"
click at [254, 411] on div "0.00" at bounding box center [257, 412] width 31 height 12
click at [306, 415] on div "0.00" at bounding box center [300, 412] width 36 height 12
click at [310, 409] on input at bounding box center [300, 412] width 44 height 12
type input "14450"
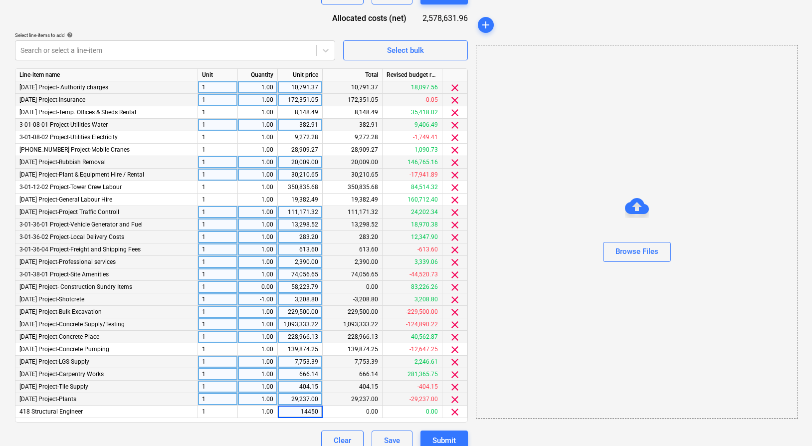
click at [279, 426] on div "Document name help EPIC and EPIX costs Invoice number (optional) help EPIC and …" at bounding box center [241, 124] width 453 height 651
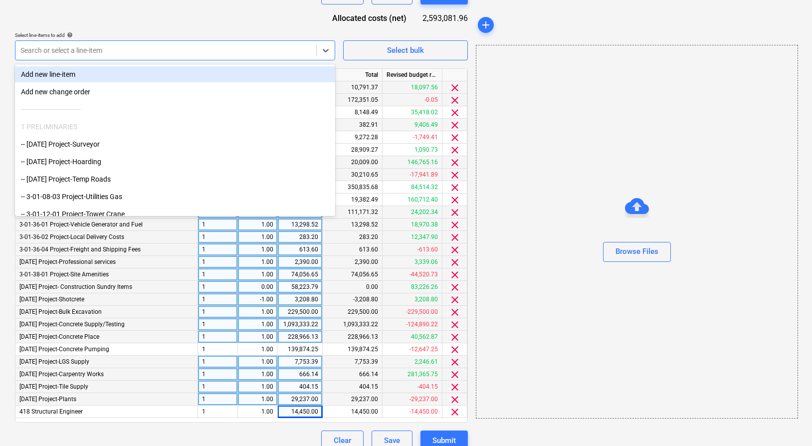
click at [65, 58] on div "Search or select a line-item" at bounding box center [175, 50] width 320 height 20
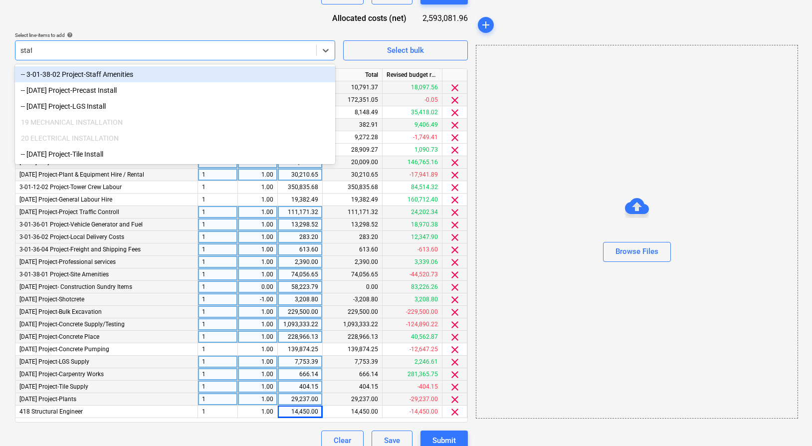
type input "staff"
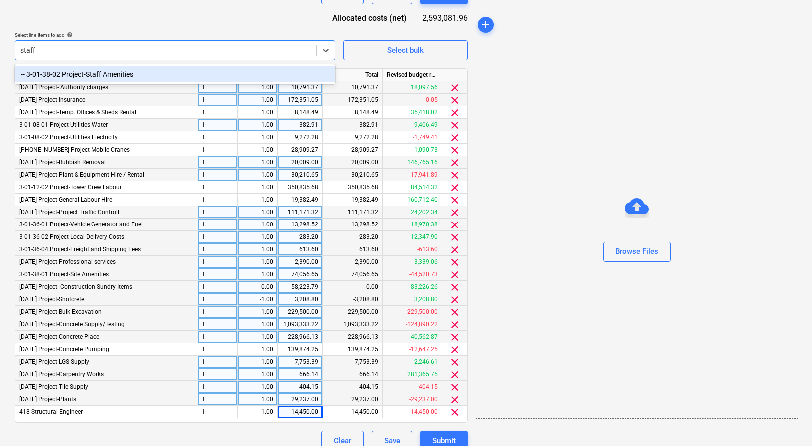
scroll to position [356, 0]
click at [74, 75] on div "-- 3-01-38-02 Project-Staff Amenities" at bounding box center [175, 74] width 320 height 16
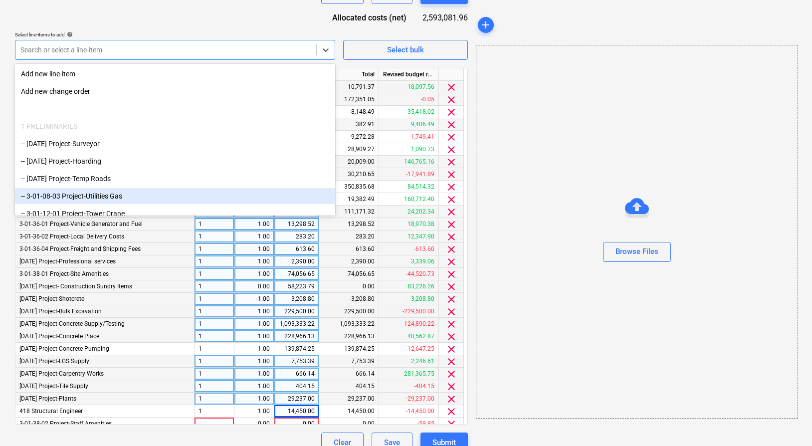
scroll to position [6, 0]
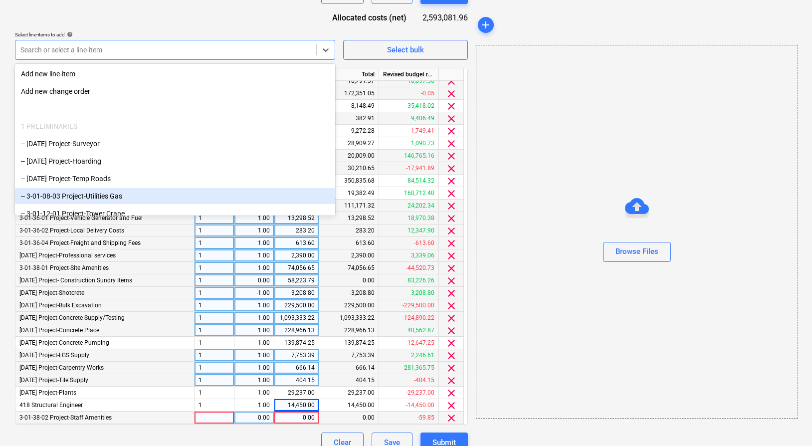
click at [209, 419] on div at bounding box center [215, 418] width 40 height 12
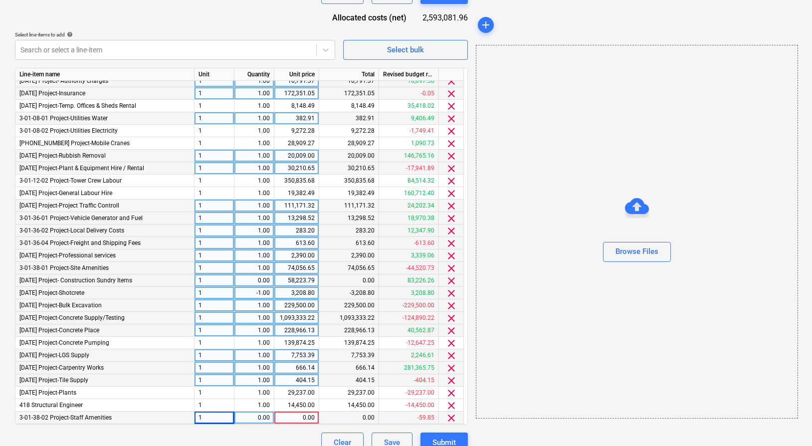
click at [260, 421] on div "0.00" at bounding box center [254, 418] width 31 height 12
click at [303, 419] on div "0.00" at bounding box center [296, 418] width 36 height 12
type input "815.62"
click at [76, 53] on div at bounding box center [165, 50] width 291 height 10
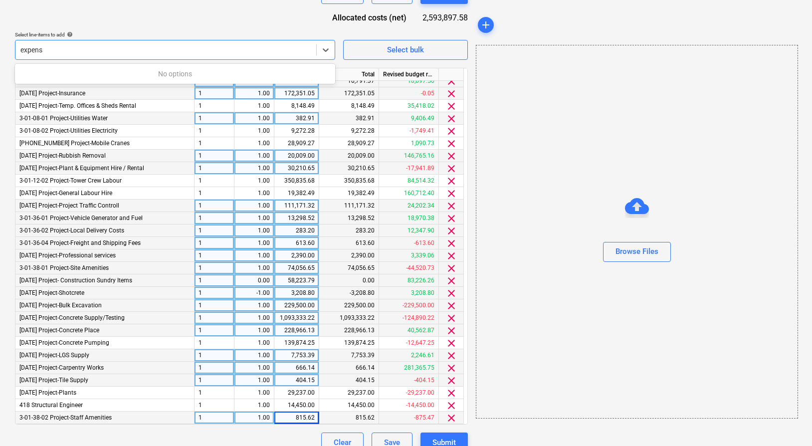
scroll to position [357, 0]
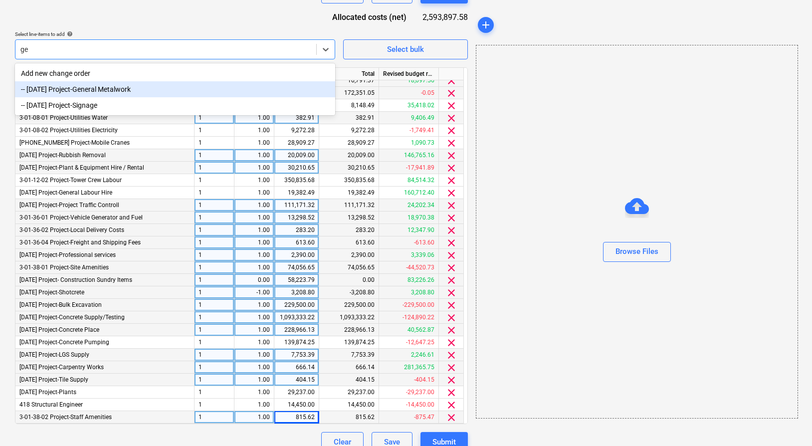
type input "g"
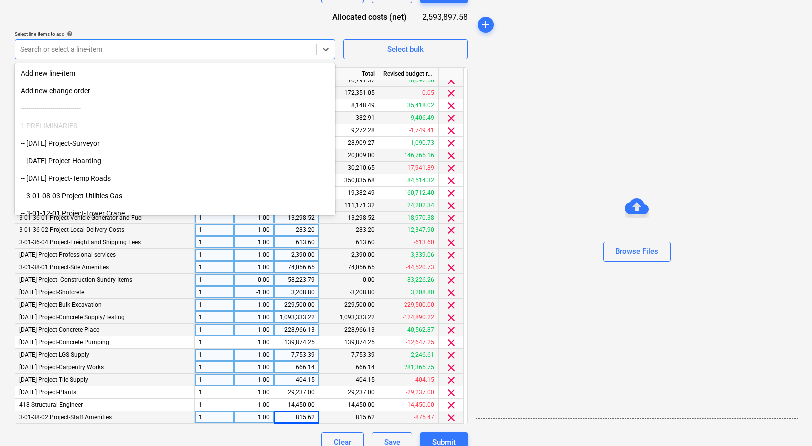
click at [282, 440] on div "Clear Save Submit" at bounding box center [241, 442] width 453 height 20
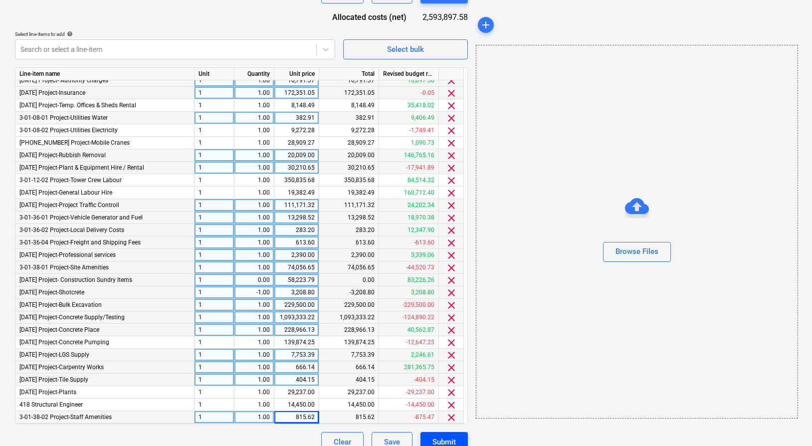
click at [447, 439] on div "Submit" at bounding box center [444, 442] width 23 height 13
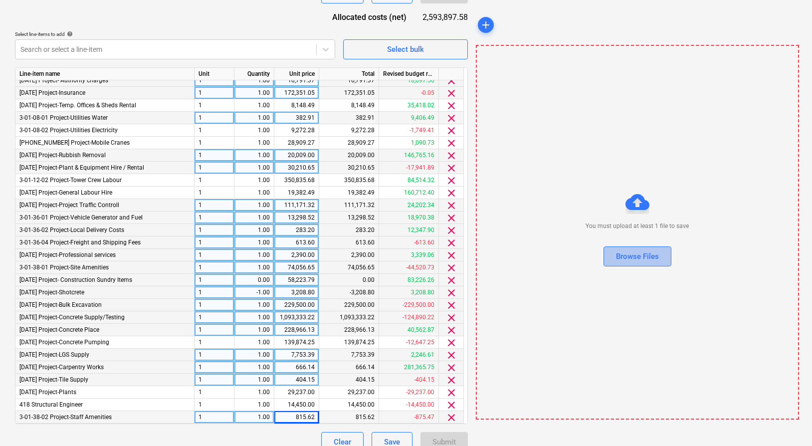
click at [615, 254] on button "Browse Files" at bounding box center [638, 257] width 68 height 20
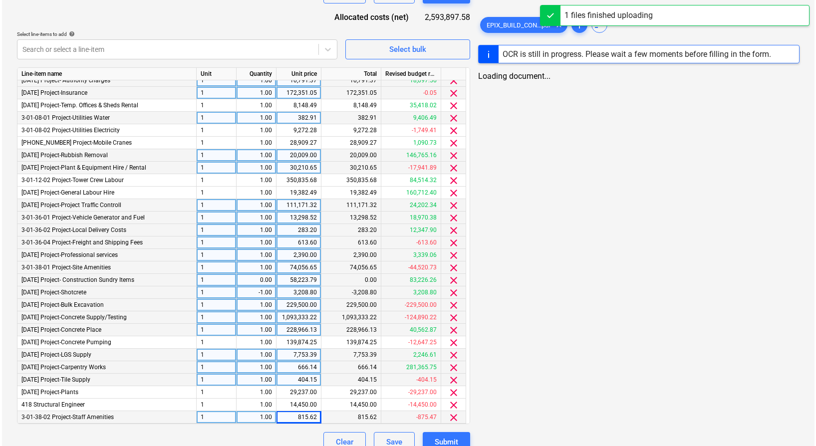
scroll to position [371, 0]
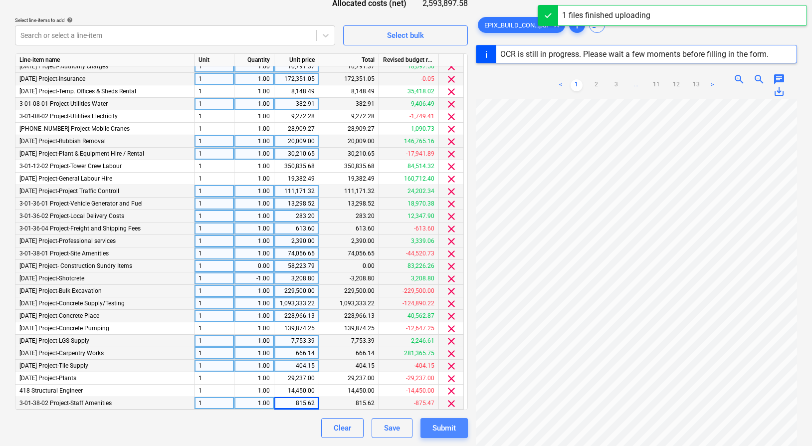
click at [451, 428] on div "Submit" at bounding box center [444, 428] width 23 height 13
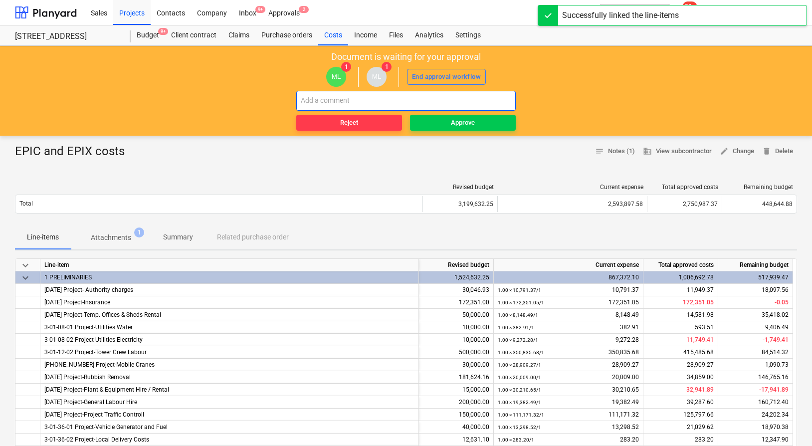
click at [402, 96] on input "text" at bounding box center [406, 101] width 220 height 20
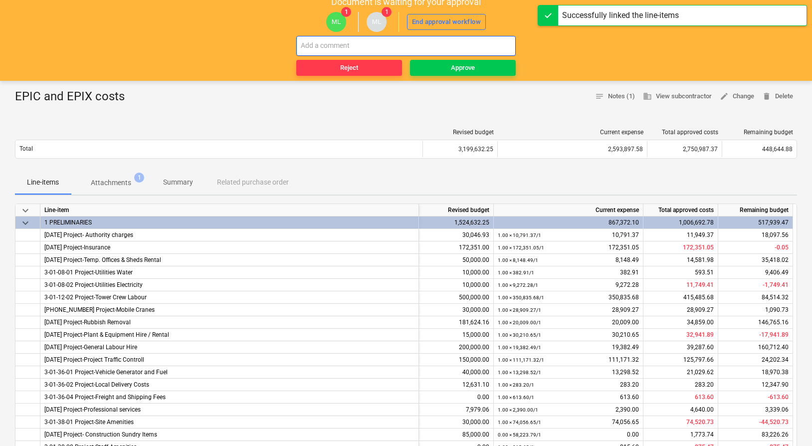
scroll to position [64, 0]
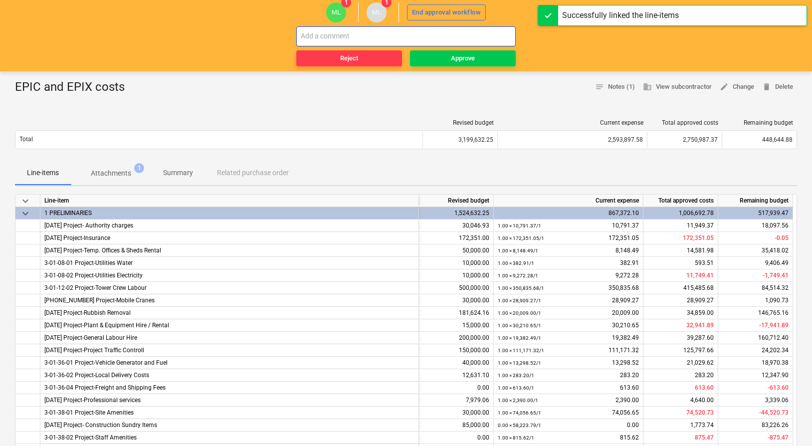
type input "e"
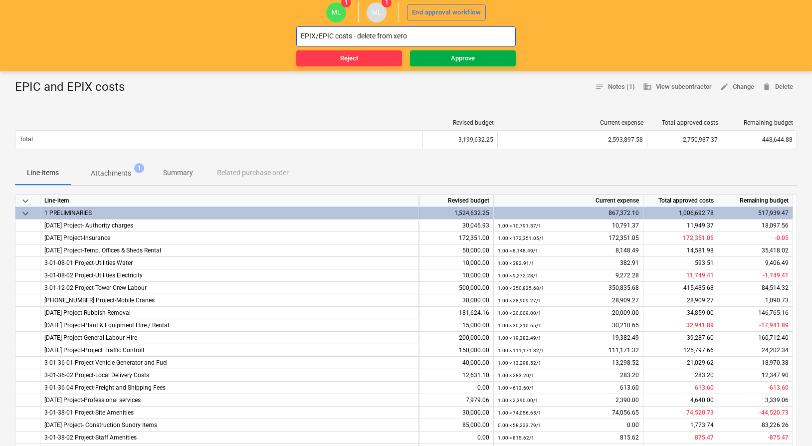
type input "EPIX/EPIC costs - delete from xero"
click at [483, 54] on span "Approve" at bounding box center [463, 58] width 98 height 11
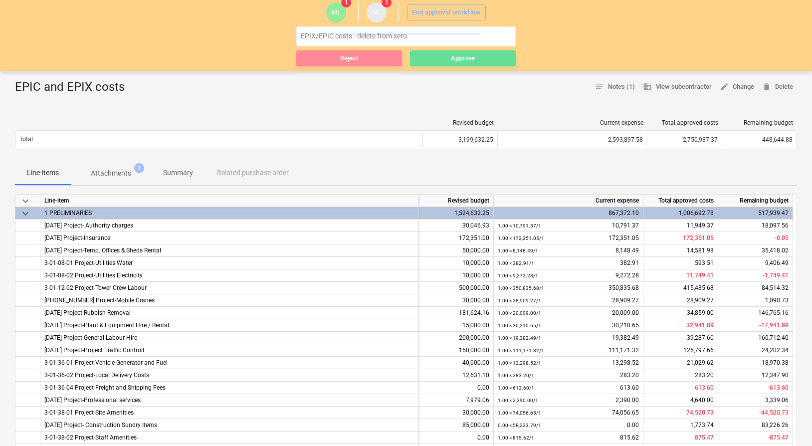
click at [443, 40] on div at bounding box center [406, 27] width 812 height 90
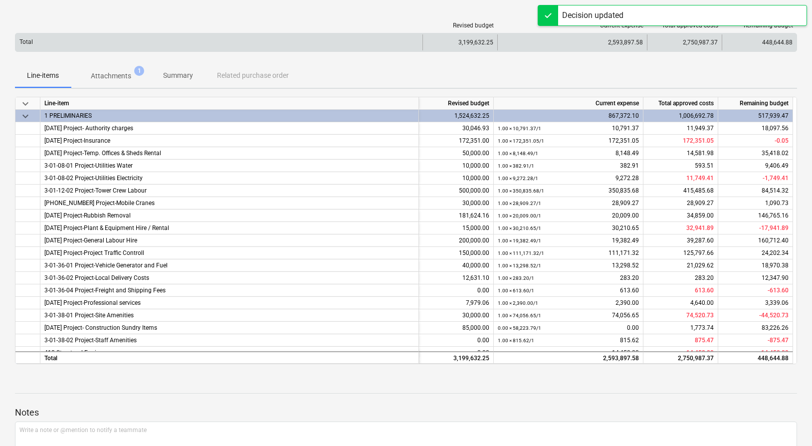
scroll to position [0, 0]
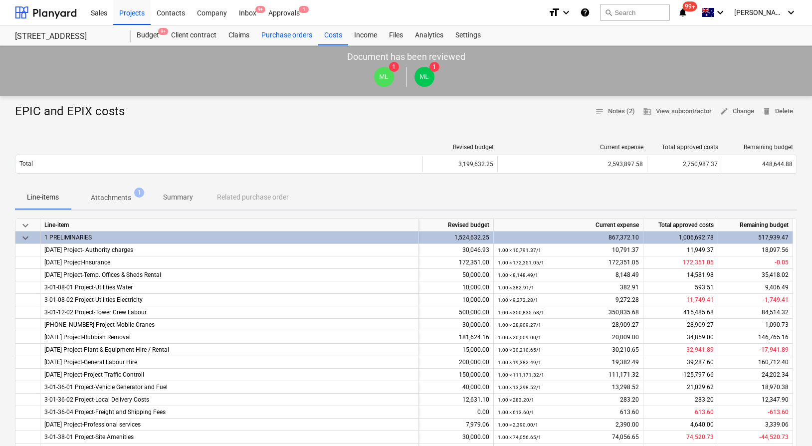
click at [288, 36] on div "Purchase orders" at bounding box center [287, 35] width 63 height 20
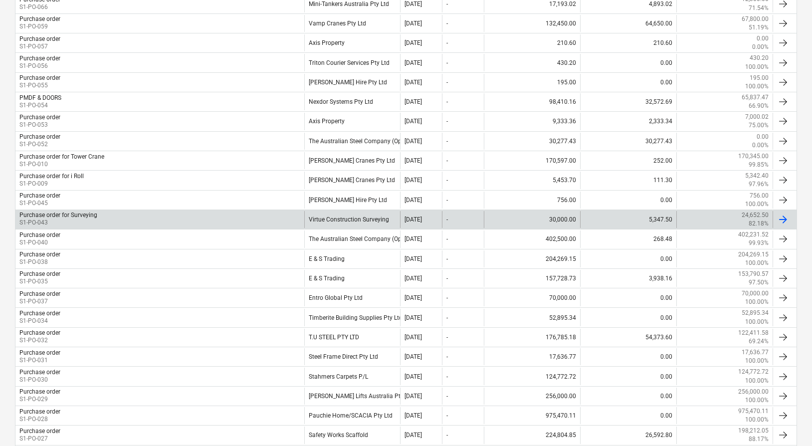
scroll to position [373, 0]
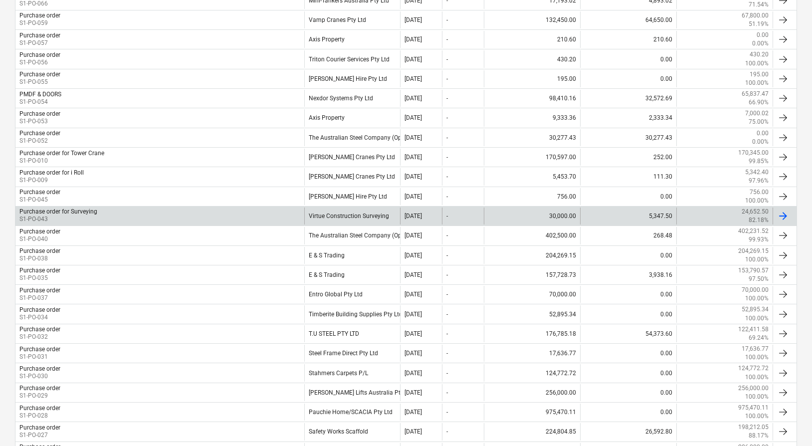
click at [267, 219] on div "Purchase order for Surveying S1-PO-043" at bounding box center [159, 216] width 289 height 17
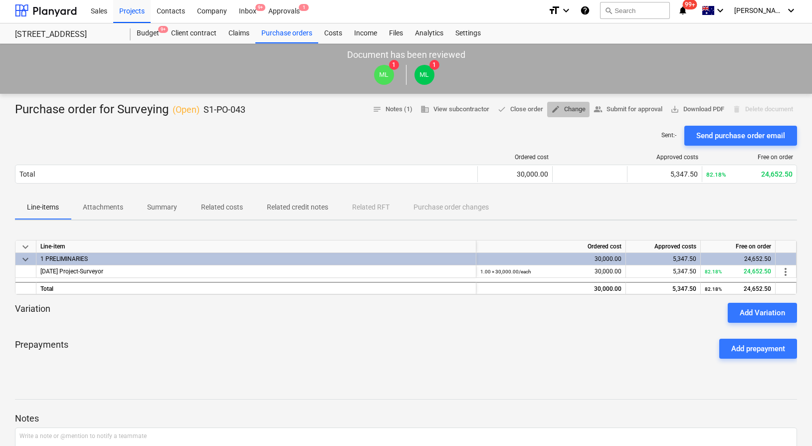
click at [570, 108] on span "edit Change" at bounding box center [568, 109] width 34 height 11
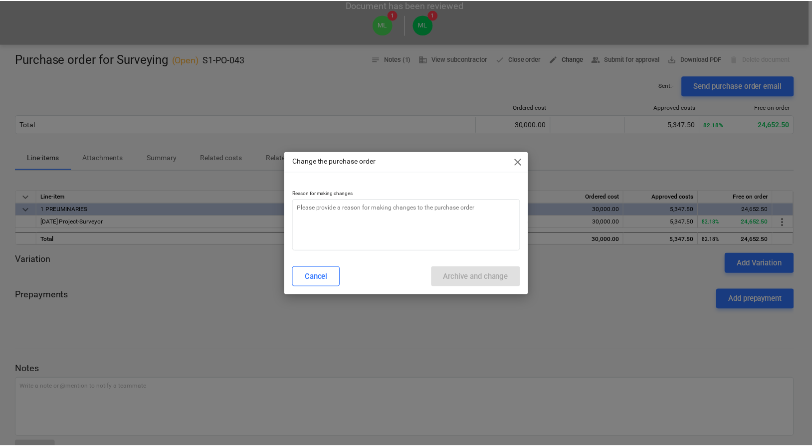
scroll to position [64, 0]
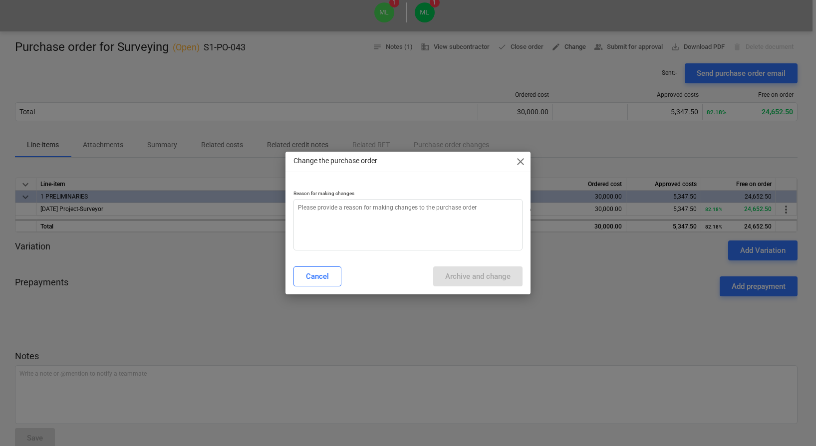
type textarea "x"
click at [433, 229] on textarea at bounding box center [407, 224] width 229 height 51
type textarea "i"
type textarea "x"
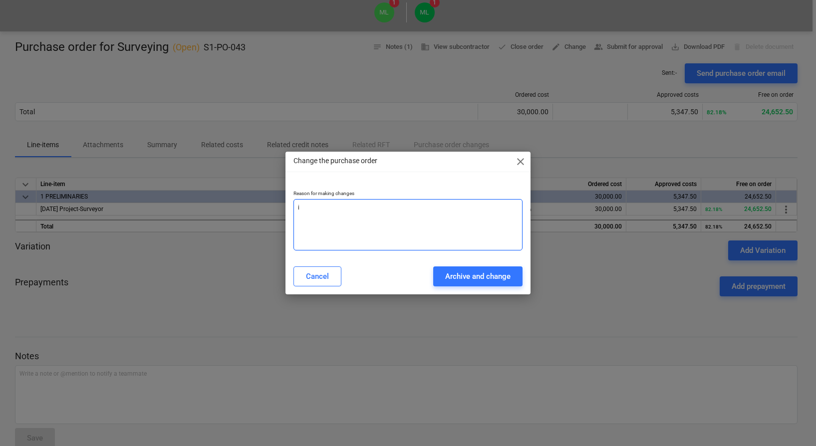
type textarea "in"
type textarea "x"
type textarea "inc"
type textarea "x"
type textarea "incu"
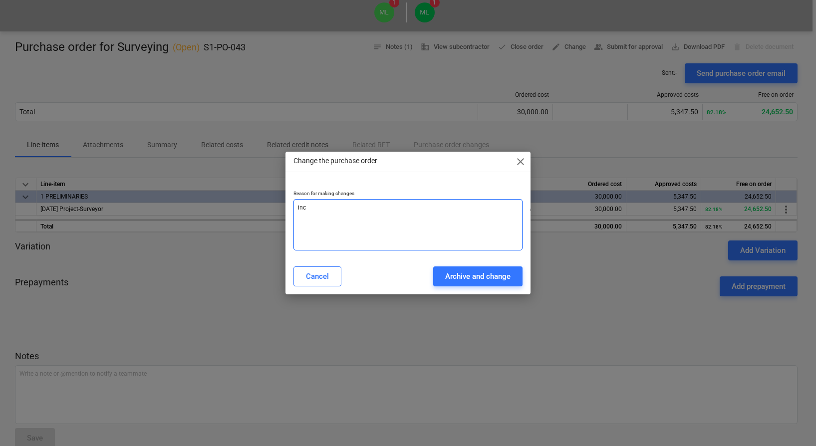
type textarea "x"
type textarea "incur"
type textarea "x"
type textarea "incurr"
type textarea "x"
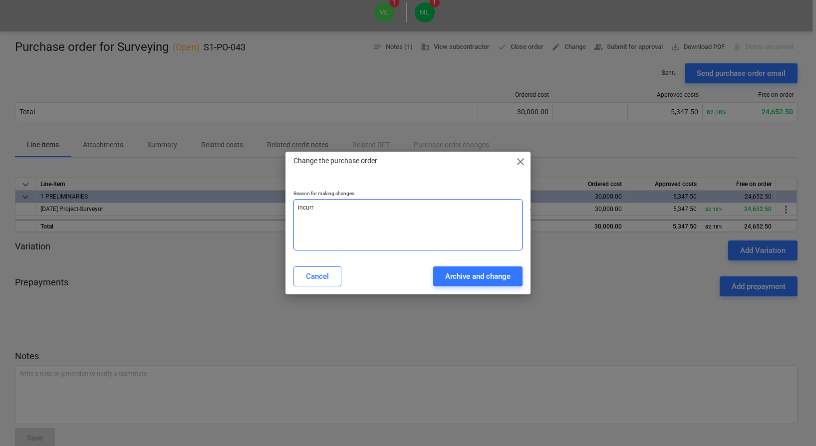
type textarea "i"
type textarea "x"
type textarea "in"
type textarea "x"
type textarea "inc"
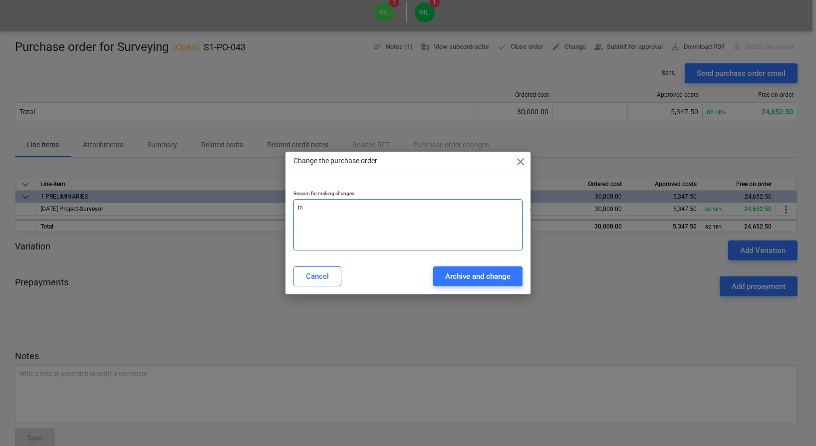
type textarea "x"
type textarea "incl"
type textarea "x"
type textarea "inclu"
type textarea "x"
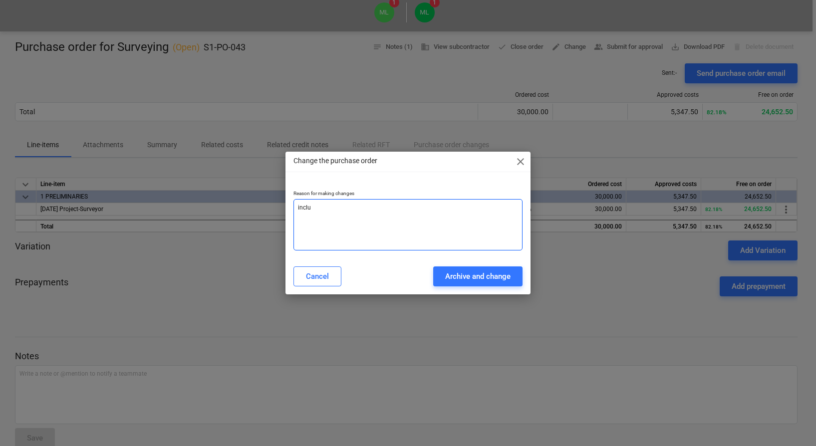
type textarea "includ"
type textarea "x"
type textarea "include"
type textarea "x"
type textarea "include"
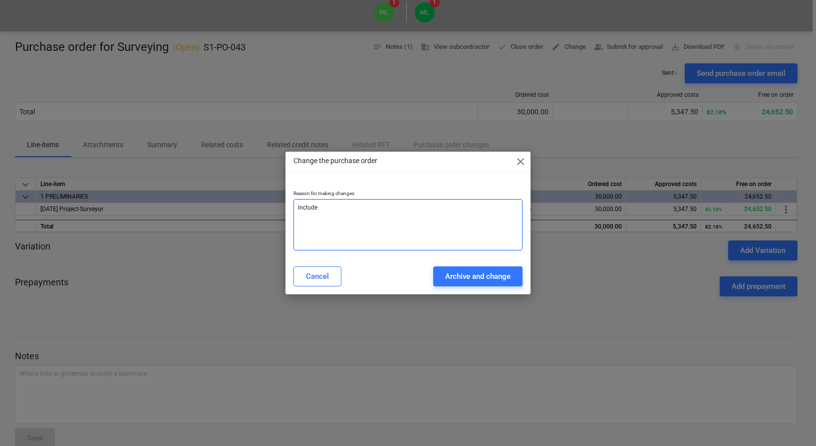
type textarea "x"
type textarea "include c"
type textarea "x"
type textarea "include co"
type textarea "x"
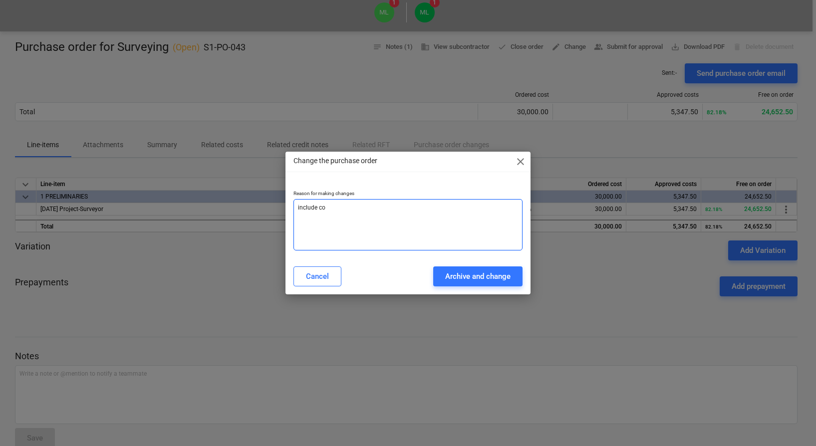
type textarea "include cos"
type textarea "x"
type textarea "include cost"
type textarea "x"
type textarea "include costs"
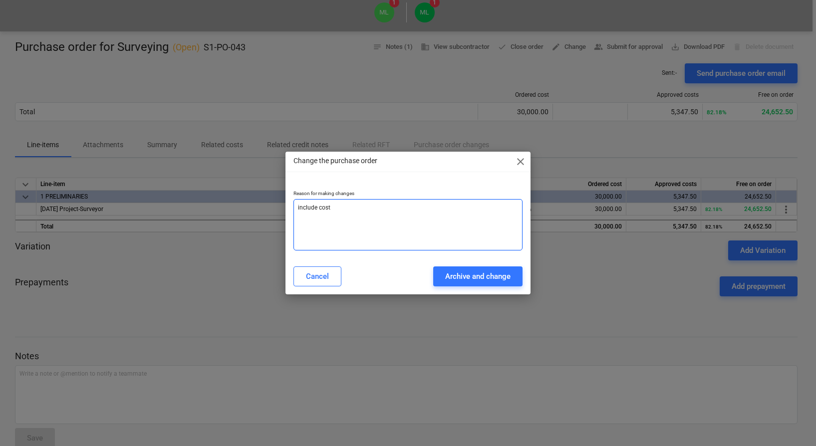
type textarea "x"
type textarea "include costs"
type textarea "x"
type textarea "include costs t"
type textarea "x"
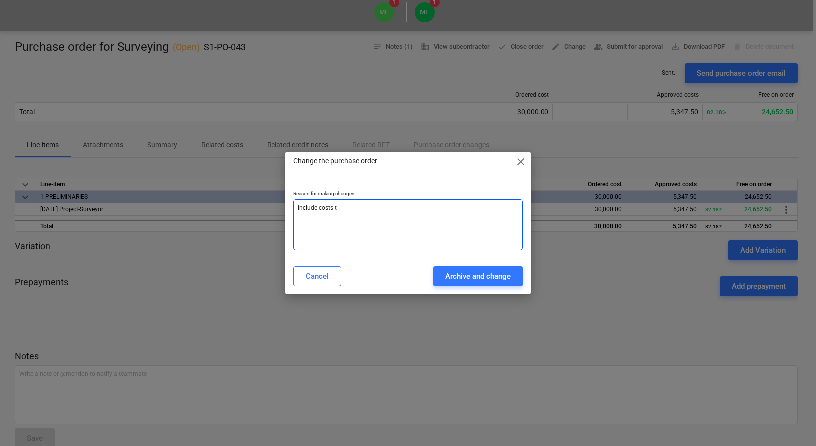
type textarea "include costs to"
type textarea "x"
type textarea "include costs to"
type textarea "x"
type textarea "include costs to d"
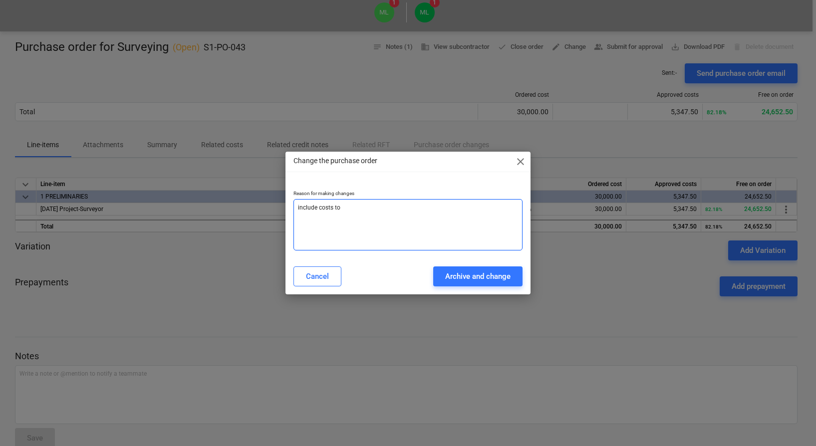
type textarea "x"
type textarea "include costs to da"
type textarea "x"
type textarea "include costs to dat"
type textarea "x"
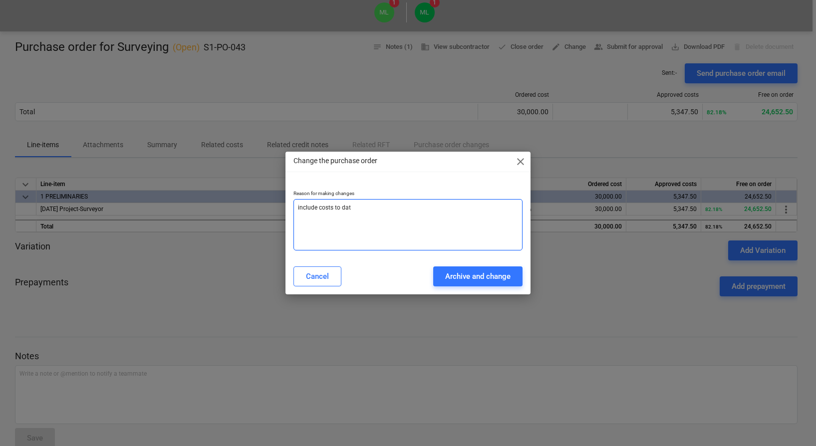
type textarea "include costs to datw"
type textarea "x"
type textarea "include costs to dat"
type textarea "x"
type textarea "include costs to date"
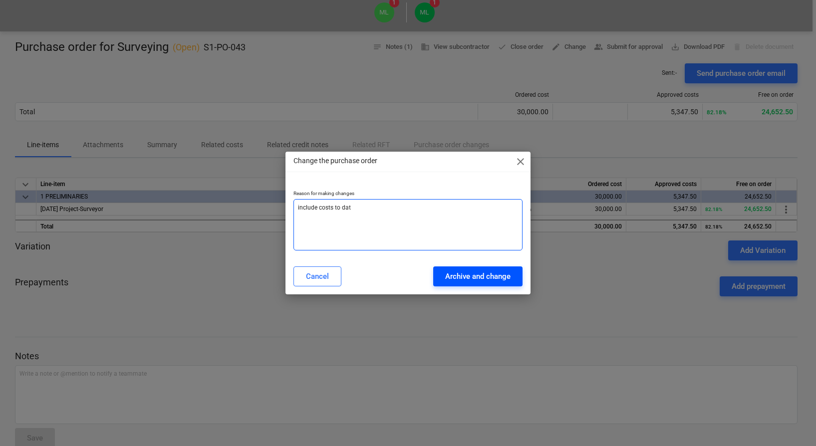
type textarea "x"
type textarea "include costs to date"
click at [495, 272] on div "Archive and change" at bounding box center [477, 276] width 65 height 13
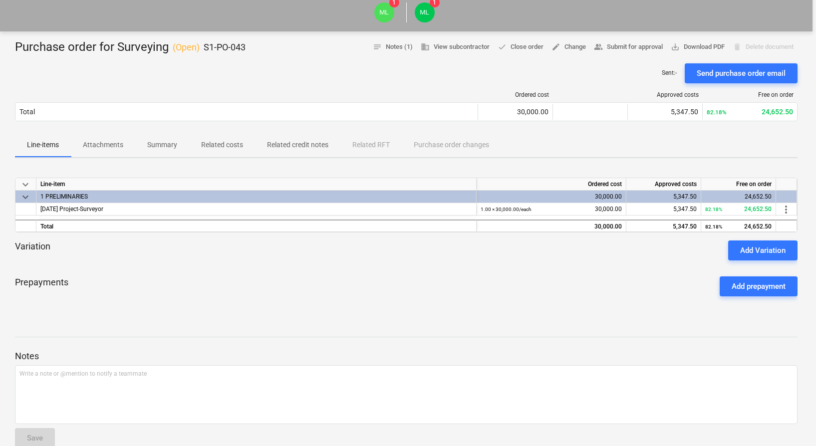
type textarea "x"
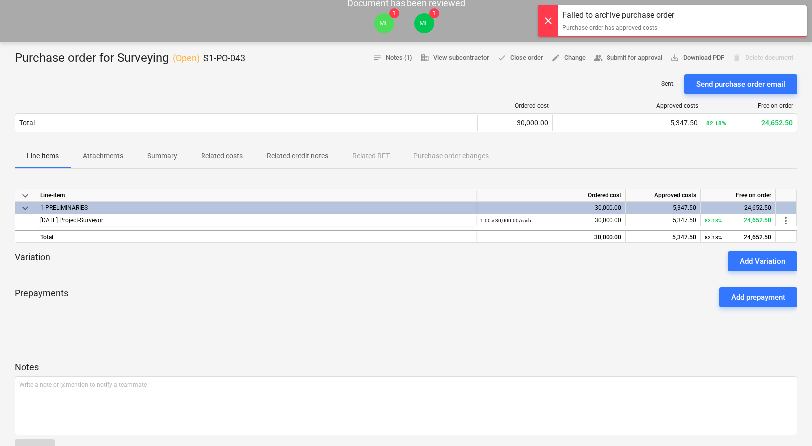
scroll to position [42, 0]
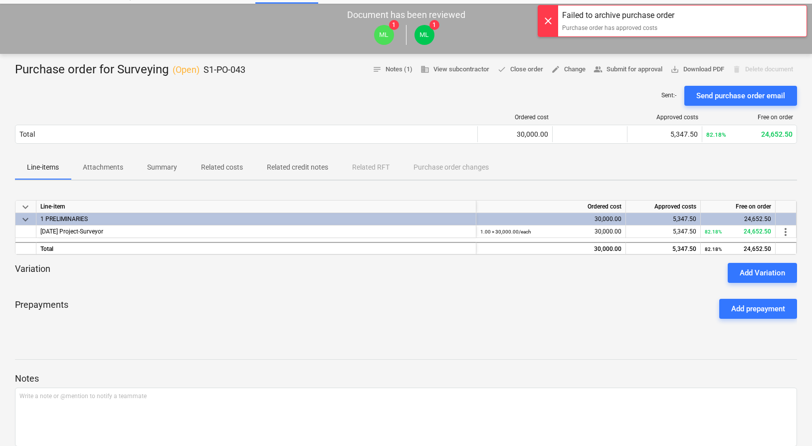
click at [229, 172] on p "Related costs" at bounding box center [222, 167] width 42 height 10
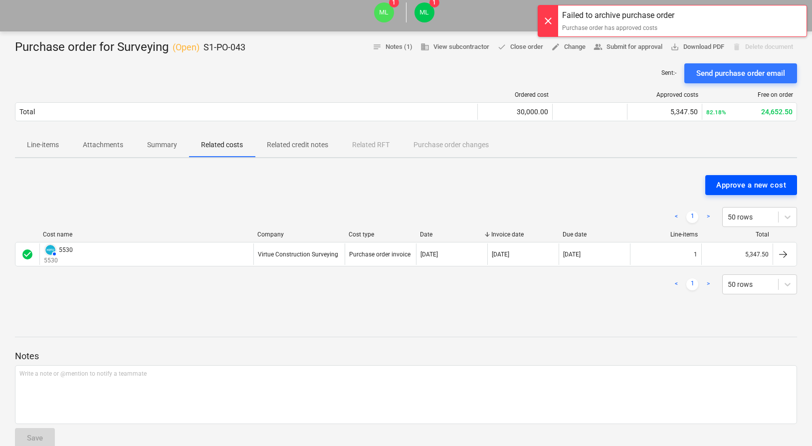
click at [724, 185] on div "Approve a new cost" at bounding box center [752, 185] width 70 height 13
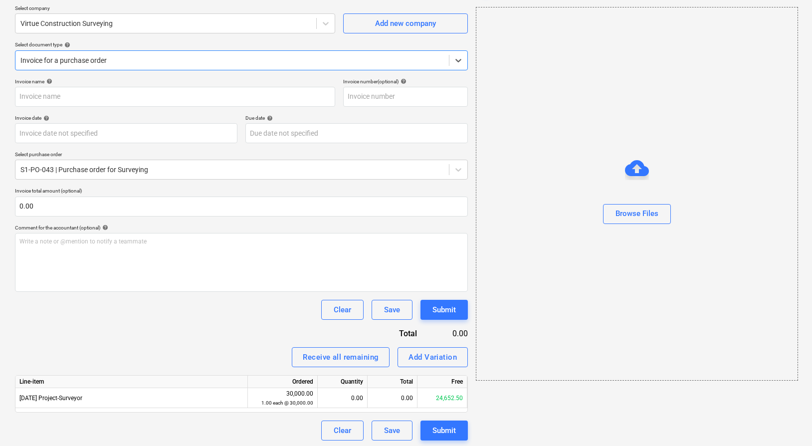
scroll to position [79, 0]
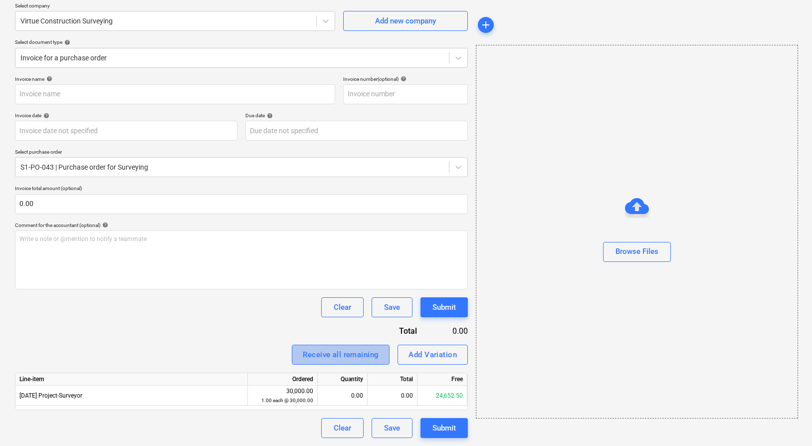
click at [375, 356] on div "Receive all remaining" at bounding box center [341, 354] width 76 height 13
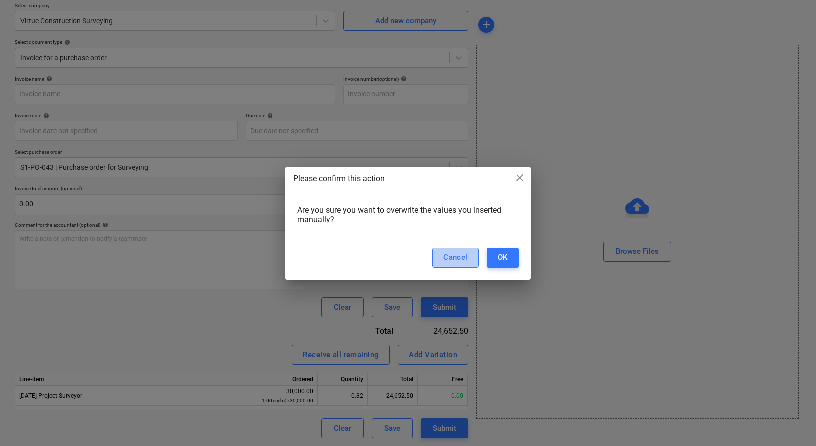
click at [454, 259] on div "Cancel" at bounding box center [455, 257] width 24 height 13
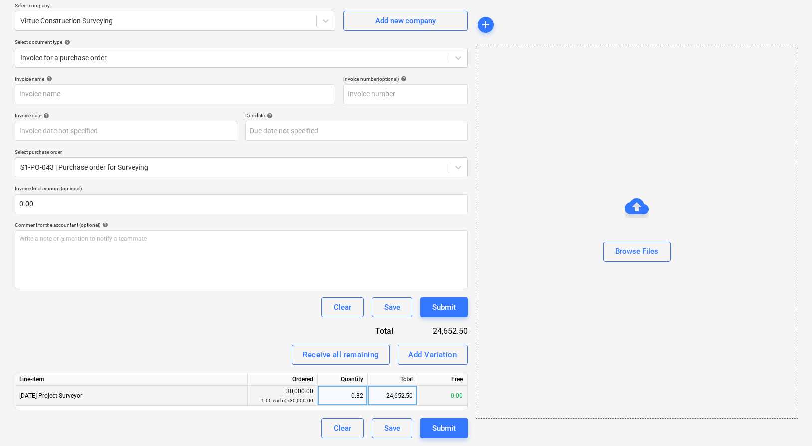
click at [351, 396] on div "0.82" at bounding box center [342, 396] width 41 height 20
type input "0"
click at [262, 322] on div "Invoice name help Invoice number (optional) help Invoice date help Press the do…" at bounding box center [241, 257] width 453 height 362
click at [424, 355] on div "Add Variation" at bounding box center [433, 354] width 48 height 13
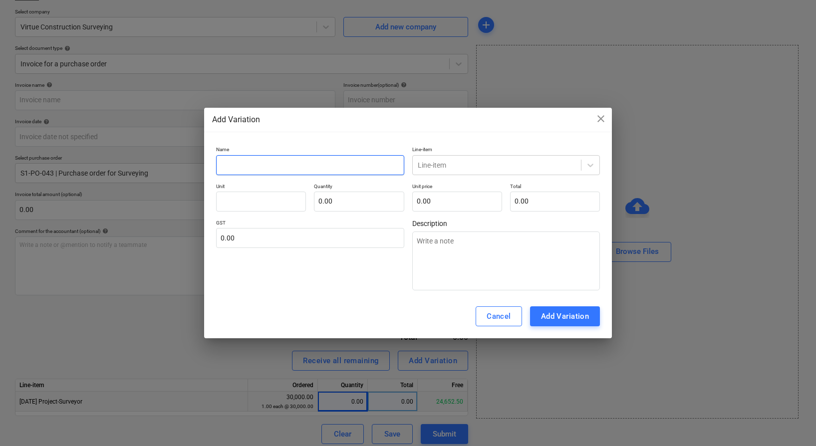
click at [290, 162] on input "text" at bounding box center [310, 165] width 188 height 20
type input "Allow for extra costs to date"
click at [442, 168] on div at bounding box center [497, 165] width 159 height 10
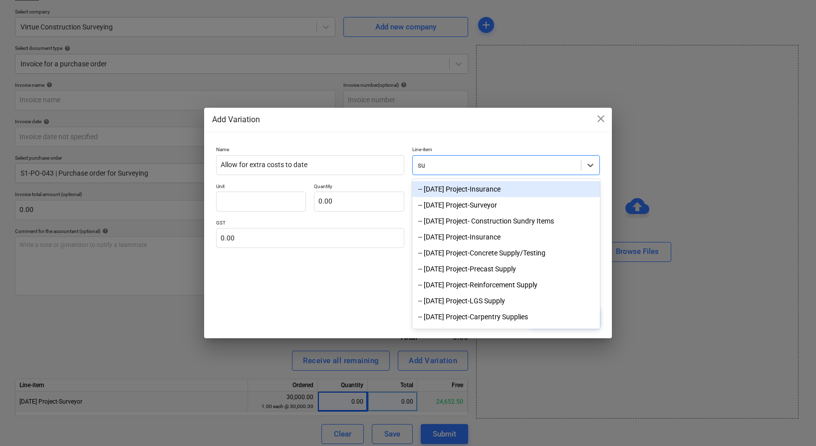
type input "sur"
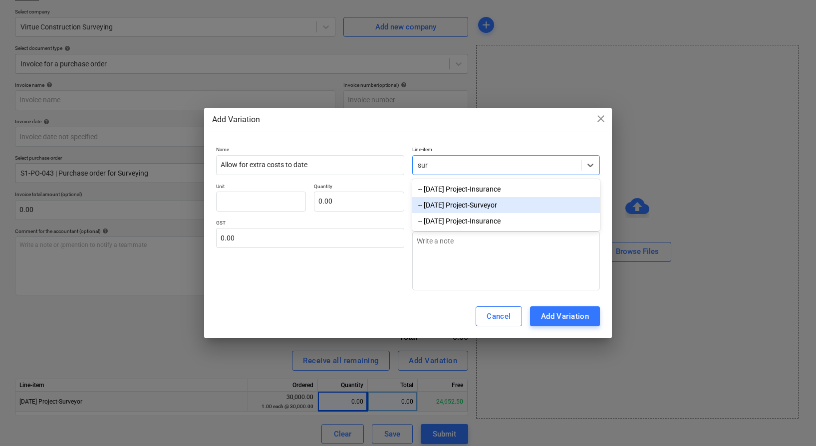
click at [481, 204] on div "-- [DATE] Project-Surveyor" at bounding box center [506, 205] width 188 height 16
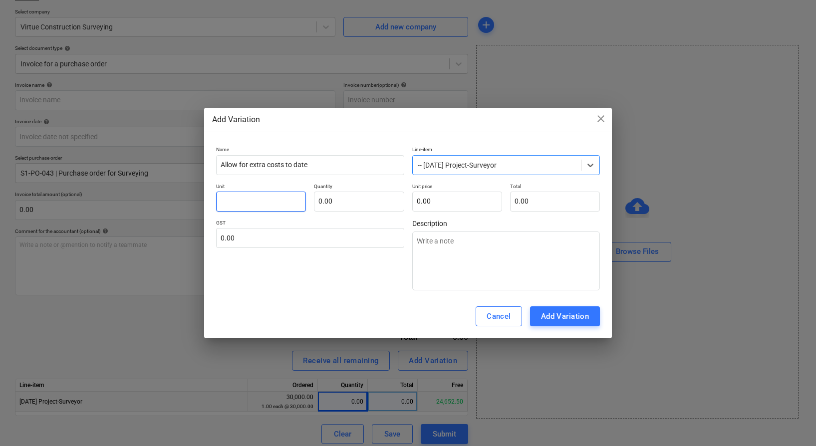
click at [295, 201] on input "text" at bounding box center [261, 202] width 90 height 20
type input "1"
click at [336, 204] on input "text" at bounding box center [359, 202] width 90 height 20
type input "1.00"
click at [429, 204] on input "text" at bounding box center [457, 202] width 90 height 20
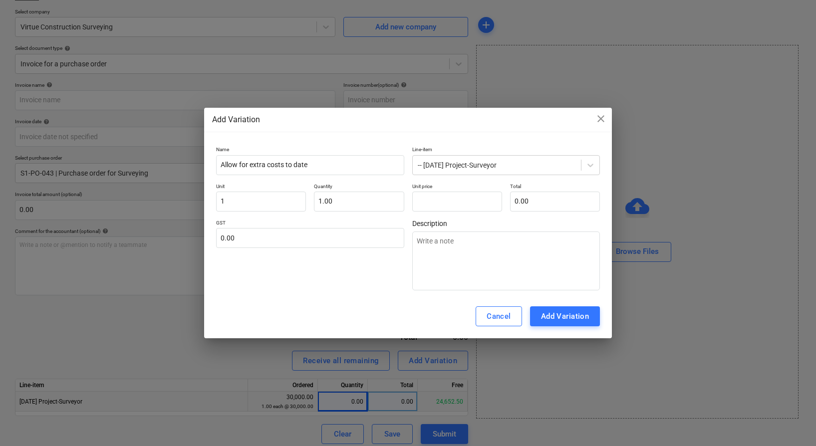
type input "0.00"
click at [468, 204] on input "text" at bounding box center [457, 202] width 90 height 20
type input "1"
type input "1.00"
type input "15"
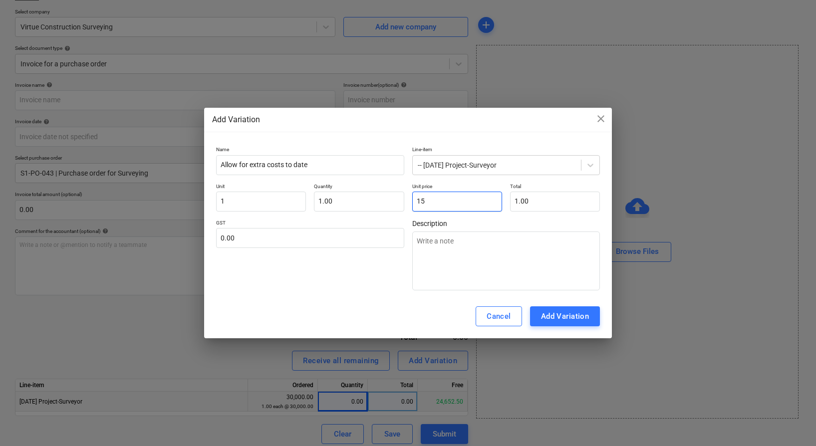
type input "15.00"
click at [366, 274] on div "GST 0.00" at bounding box center [310, 255] width 188 height 71
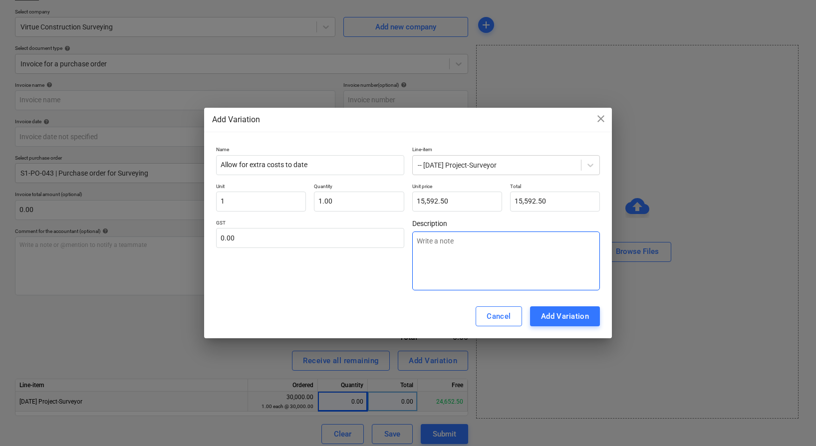
click at [420, 262] on textarea at bounding box center [506, 261] width 188 height 59
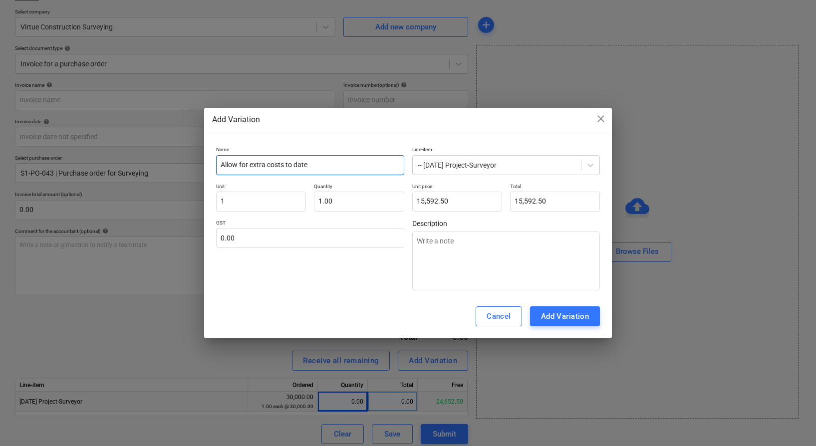
click at [316, 165] on input "Allow for extra costs to date" at bounding box center [310, 165] width 188 height 20
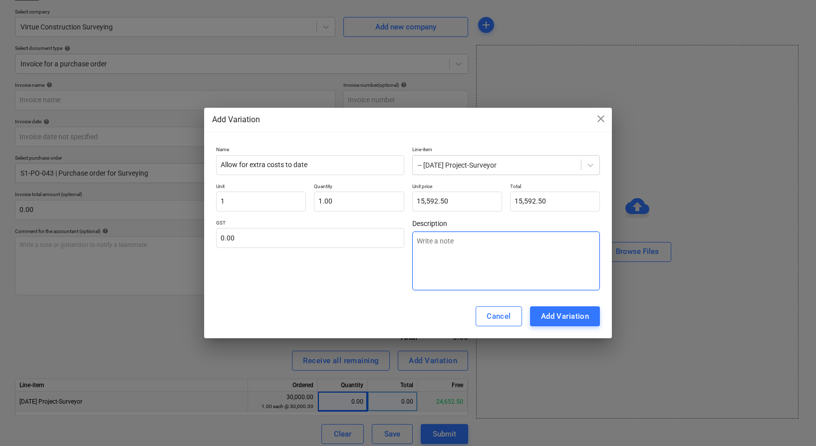
click at [508, 253] on textarea at bounding box center [506, 261] width 188 height 59
paste textarea "Allow for extra costs to date"
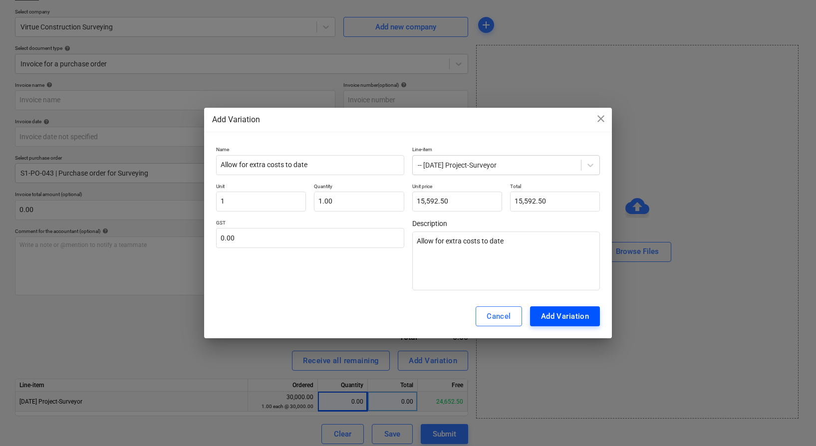
click at [558, 315] on div "Add Variation" at bounding box center [565, 316] width 48 height 13
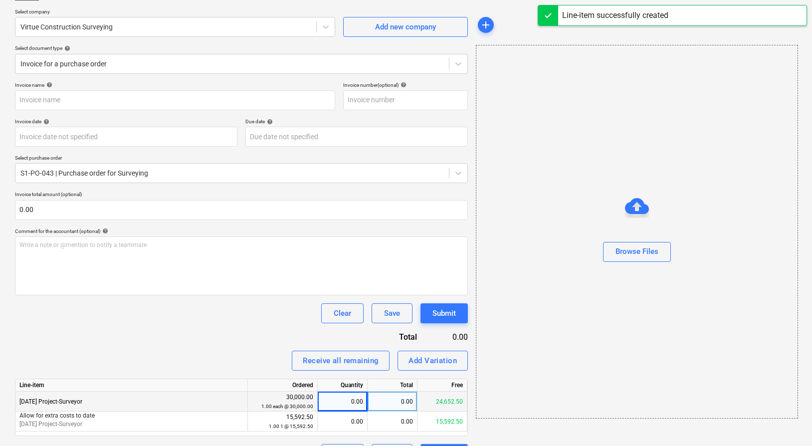
scroll to position [99, 0]
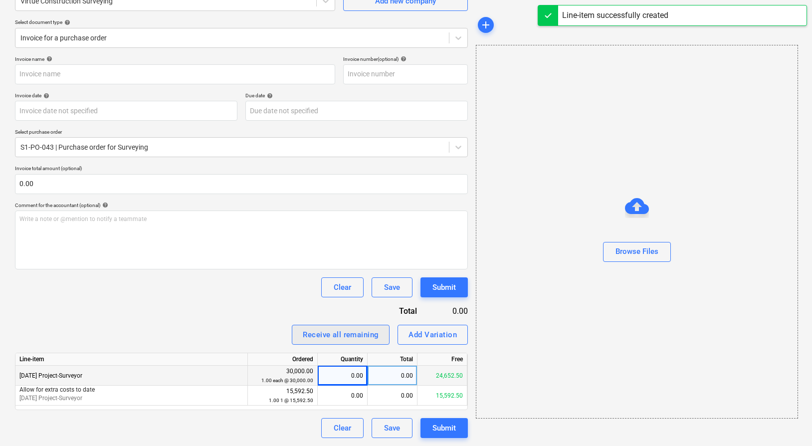
click at [356, 338] on div "Receive all remaining" at bounding box center [341, 334] width 76 height 13
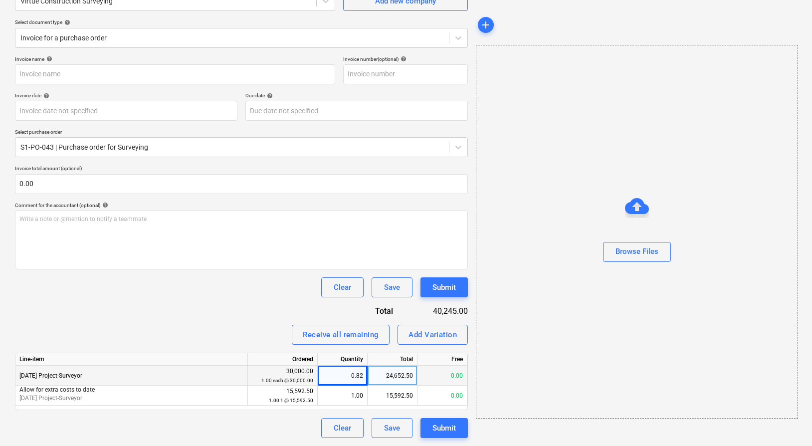
scroll to position [43, 0]
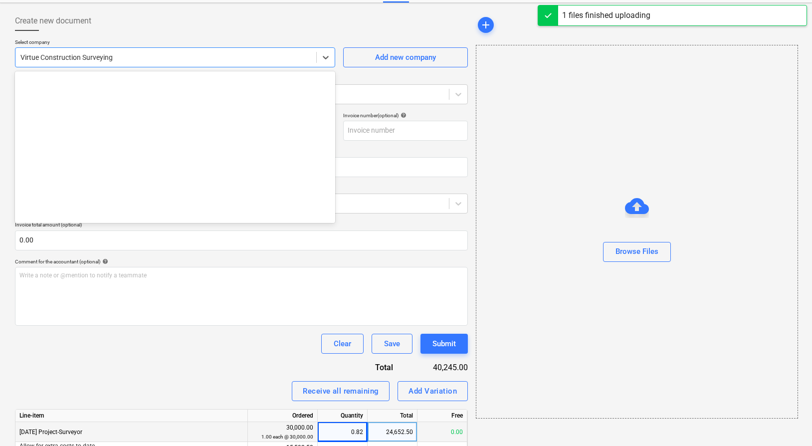
click at [240, 58] on div at bounding box center [165, 57] width 291 height 10
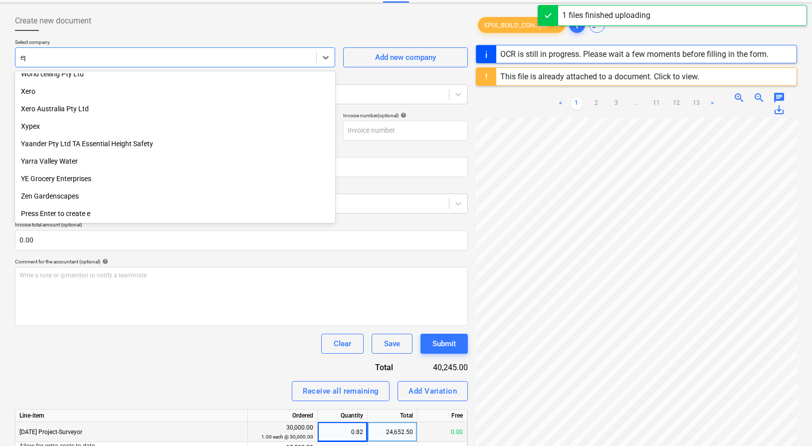
scroll to position [357, 0]
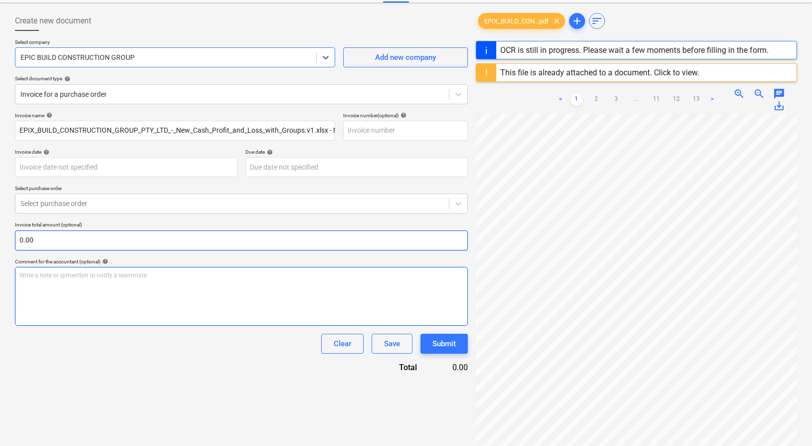
drag, startPoint x: 205, startPoint y: 284, endPoint x: 181, endPoint y: 230, distance: 59.6
click at [203, 281] on div "Write a note or @mention to notify a teammate [PERSON_NAME]" at bounding box center [241, 296] width 453 height 59
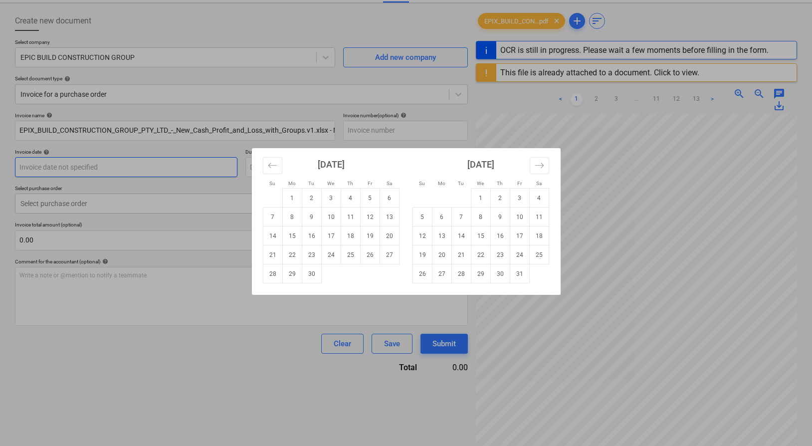
click at [160, 169] on body "Sales Projects Contacts Company Inbox 9+ Approvals 1 format_size keyboard_arrow…" at bounding box center [406, 180] width 812 height 446
click at [438, 149] on div "[DATE]" at bounding box center [481, 168] width 137 height 40
click at [434, 137] on div "Su Mo Tu We Th Fr Sa Su Mo Tu We Th Fr Sa [DATE] 1 2 3 4 5 6 7 8 9 10 11 12 13 …" at bounding box center [406, 223] width 812 height 446
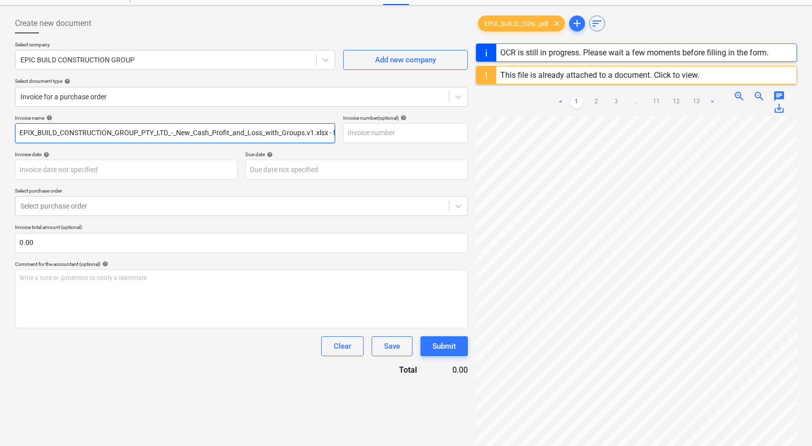
click at [280, 134] on input "EPIX_BUILD_CONSTRUCTION_GROUP_PTY_LTD_-_New_Cash_Profit_and_Loss_with_Groups.v1…" at bounding box center [175, 133] width 320 height 20
click at [280, 134] on input "EPIX_BUILD_CONSTRUCTION_GROUP_PTY_LTD_-_New_Cash_Profit_and_Loss_with_Groups.v1…" at bounding box center [175, 132] width 320 height 20
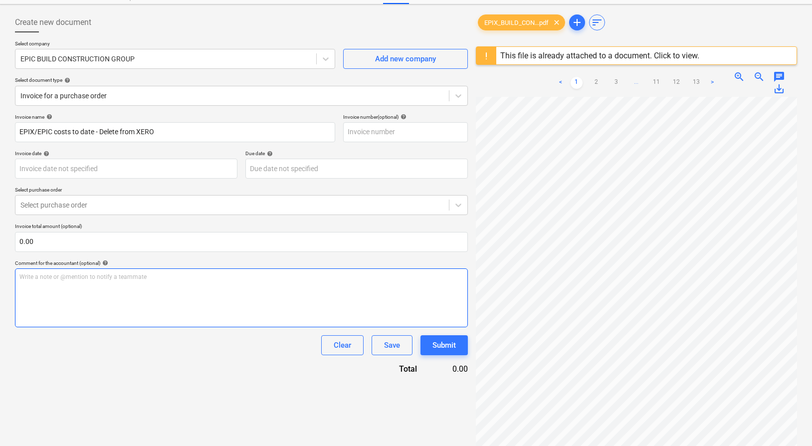
click at [275, 283] on div "Write a note or @mention to notify a teammate [PERSON_NAME]" at bounding box center [241, 297] width 453 height 59
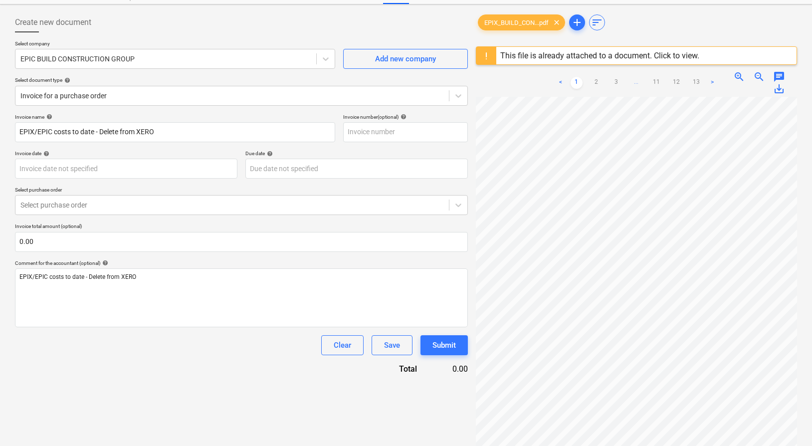
click at [206, 336] on div "Clear Save Submit" at bounding box center [241, 345] width 453 height 20
click at [441, 348] on div "Submit" at bounding box center [444, 345] width 23 height 13
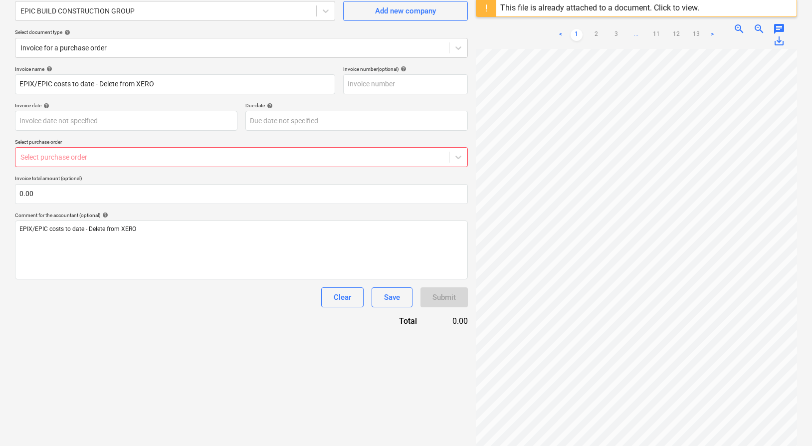
scroll to position [118, 0]
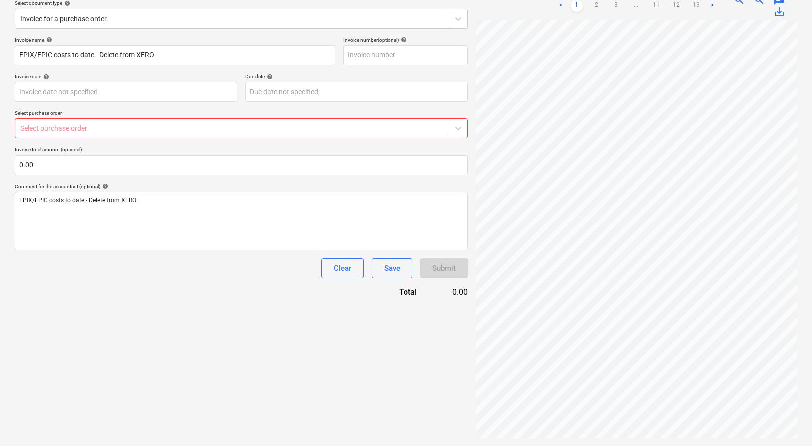
click at [182, 131] on div at bounding box center [232, 128] width 424 height 10
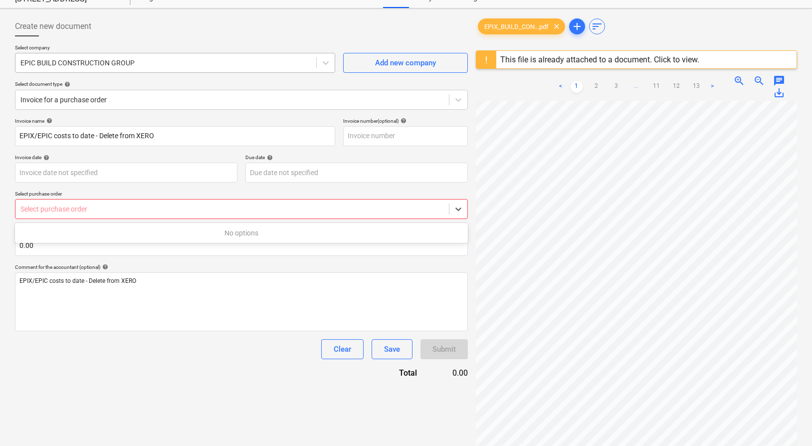
scroll to position [36, 0]
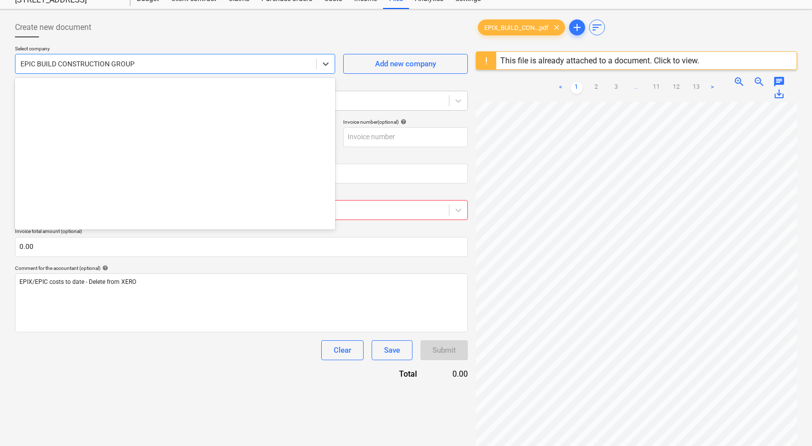
click at [179, 67] on div at bounding box center [165, 64] width 291 height 10
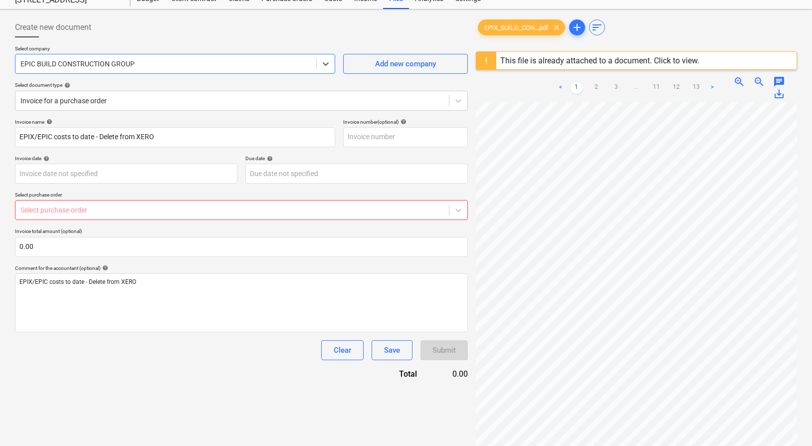
click at [178, 67] on div at bounding box center [165, 64] width 291 height 10
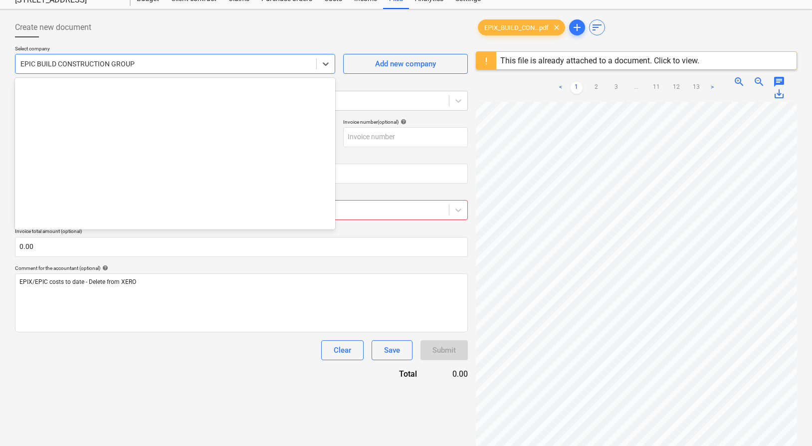
click at [178, 67] on div at bounding box center [165, 64] width 291 height 10
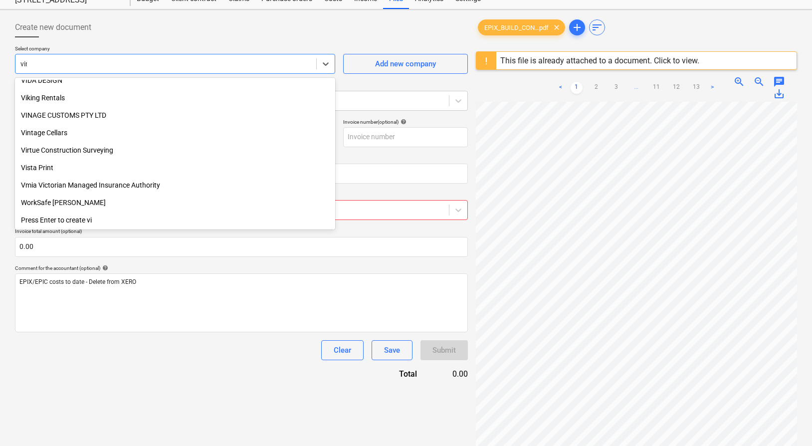
scroll to position [0, 0]
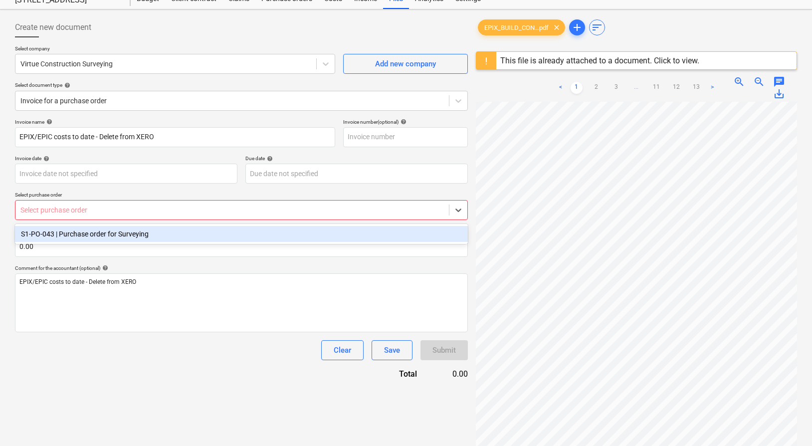
click at [182, 210] on div at bounding box center [232, 210] width 424 height 10
click at [179, 226] on div "S1-PO-043 | Purchase order for Surveying" at bounding box center [241, 234] width 453 height 16
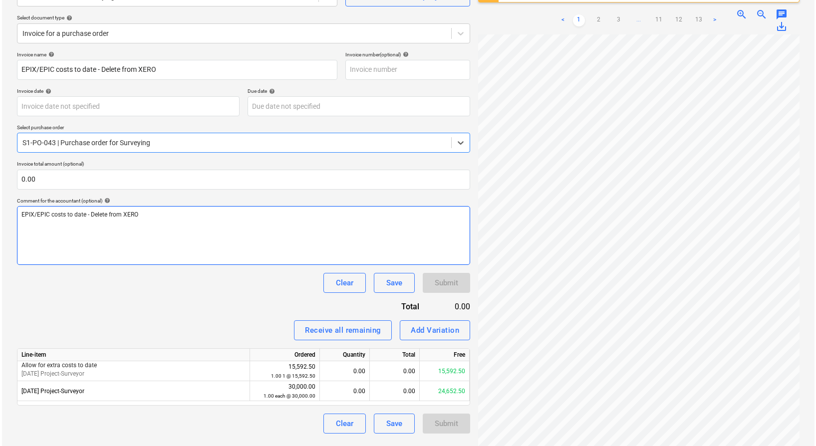
scroll to position [118, 0]
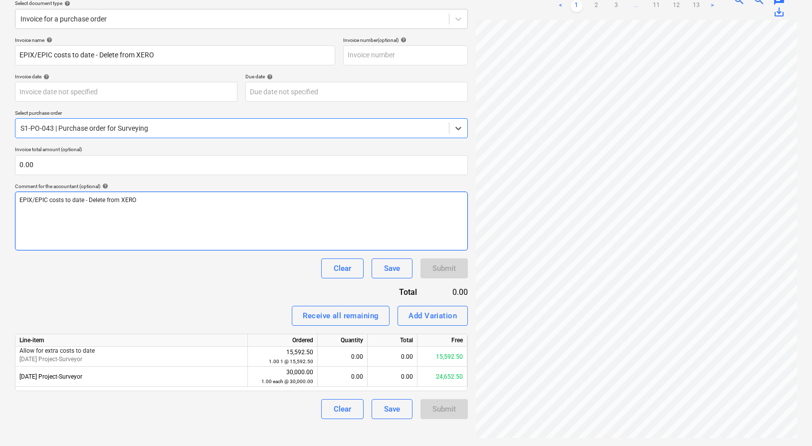
click at [310, 218] on div "EPIX/EPIC costs to date - Delete from XERO" at bounding box center [241, 221] width 453 height 59
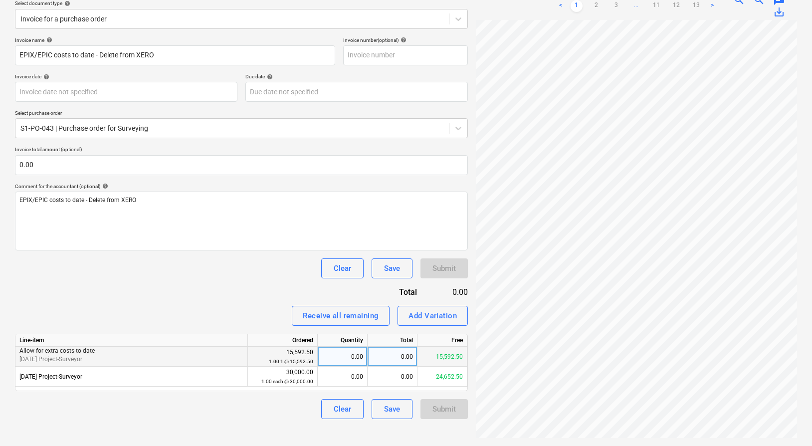
click at [351, 361] on div "0.00" at bounding box center [342, 357] width 41 height 20
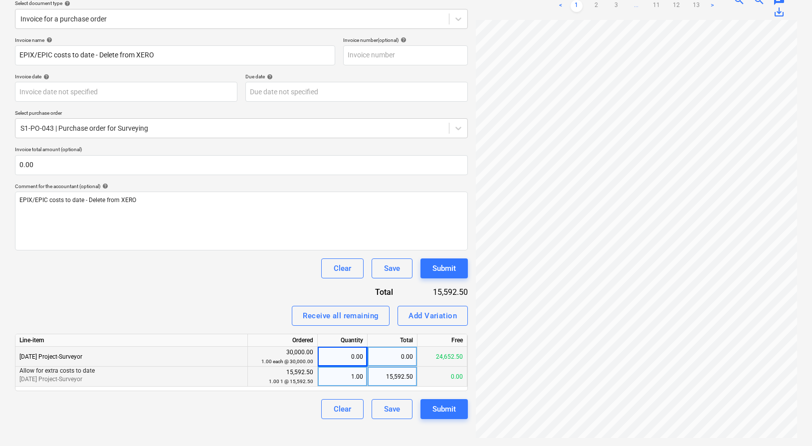
click at [350, 374] on div "1.00" at bounding box center [342, 377] width 41 height 20
click at [242, 271] on div "Clear Save Submit" at bounding box center [241, 269] width 453 height 20
click at [355, 320] on div "Receive all remaining" at bounding box center [341, 315] width 76 height 13
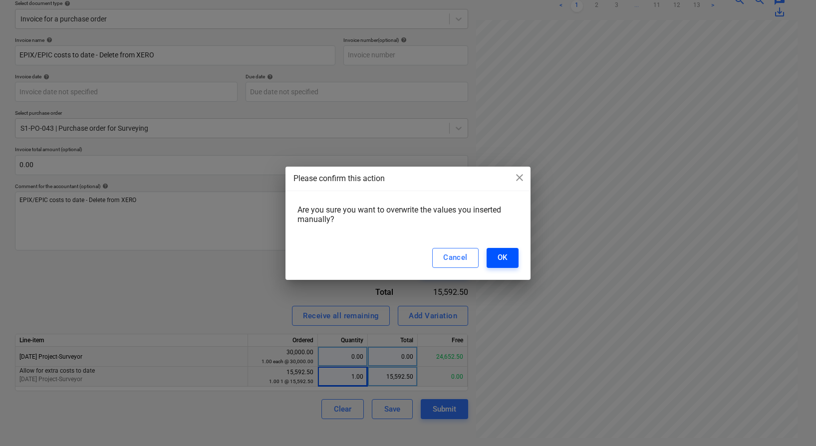
click at [498, 258] on div "OK" at bounding box center [503, 257] width 10 height 13
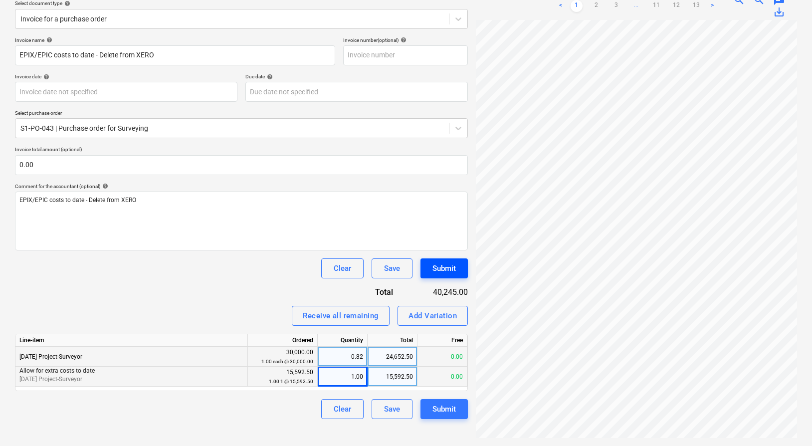
click at [444, 274] on div "Submit" at bounding box center [444, 268] width 23 height 13
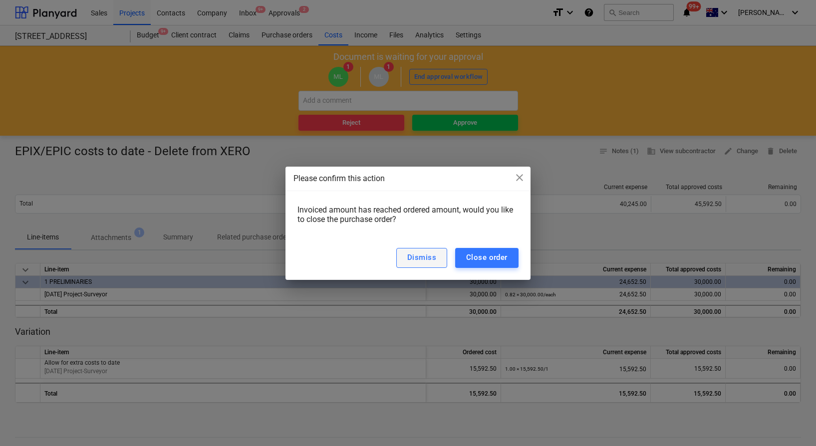
click at [435, 257] on div "Dismiss" at bounding box center [421, 257] width 29 height 13
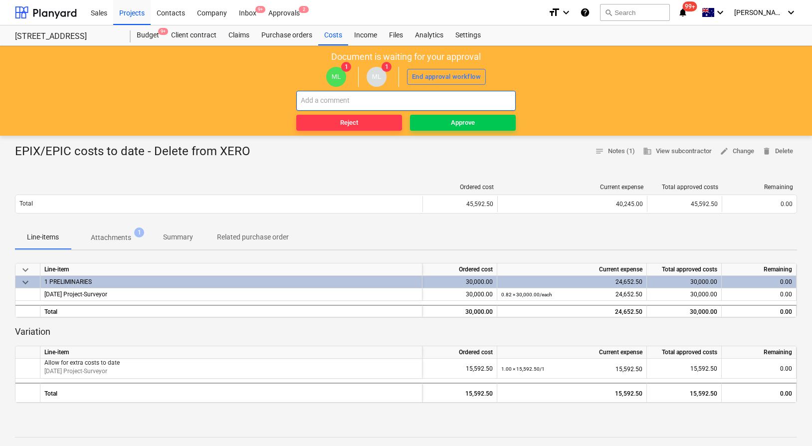
click at [441, 108] on input "text" at bounding box center [406, 101] width 220 height 20
paste input "EPIX/EPIC costs to date - Delete from XERO"
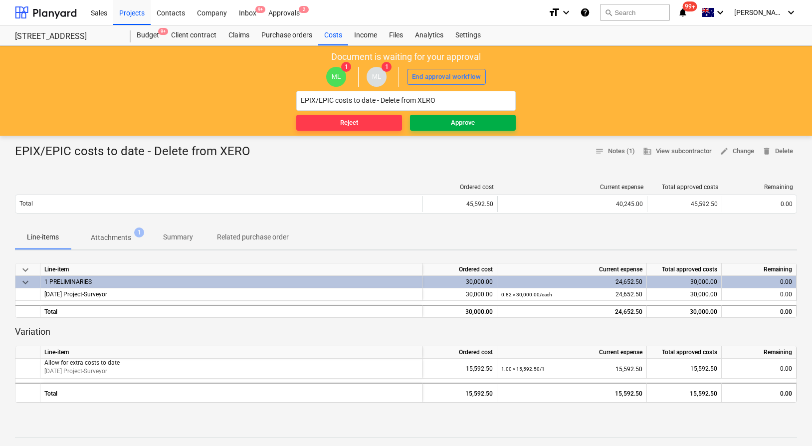
click at [450, 123] on span "Approve" at bounding box center [463, 122] width 98 height 11
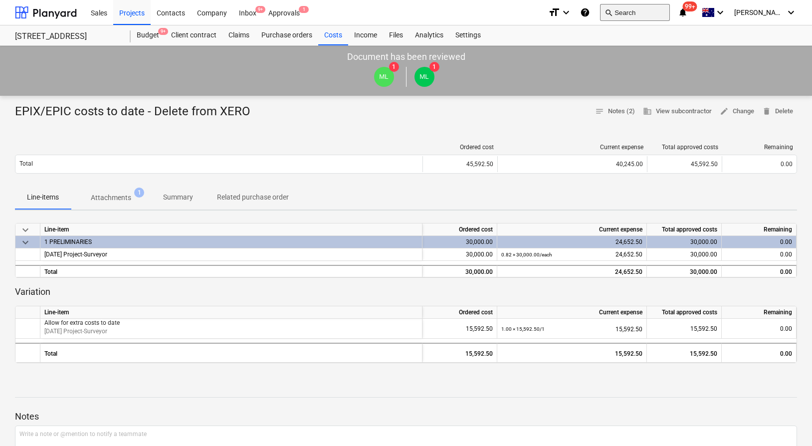
click at [645, 14] on button "search Search" at bounding box center [635, 12] width 70 height 17
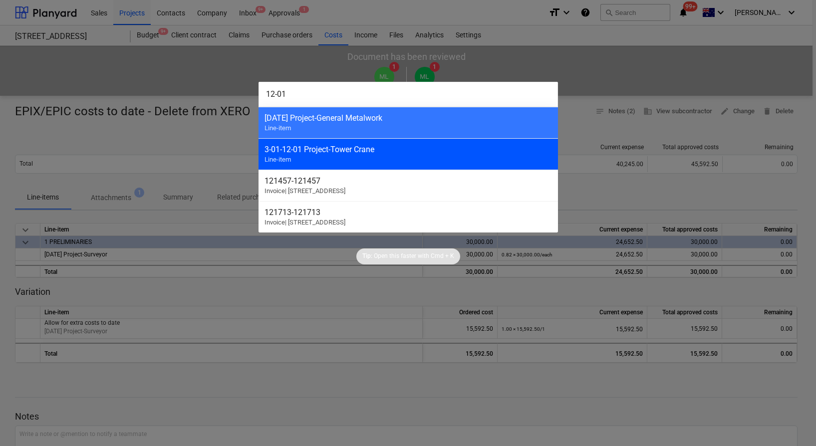
click at [446, 153] on div "3-01-12-01 Project-Tower Crane" at bounding box center [407, 149] width 287 height 9
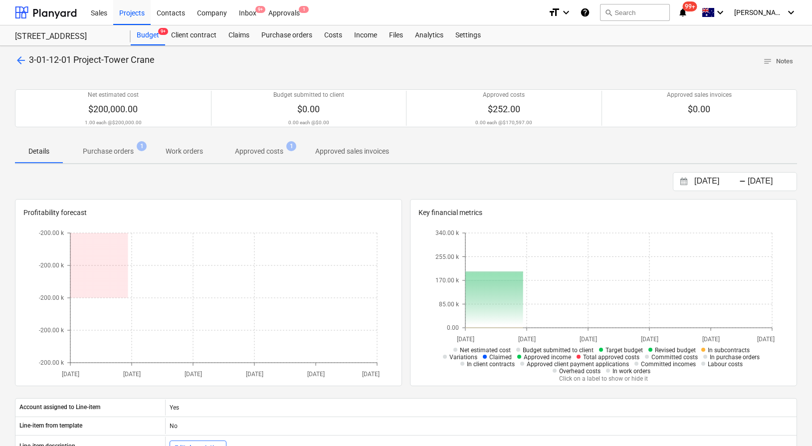
click at [128, 150] on p "Purchase orders" at bounding box center [108, 151] width 51 height 10
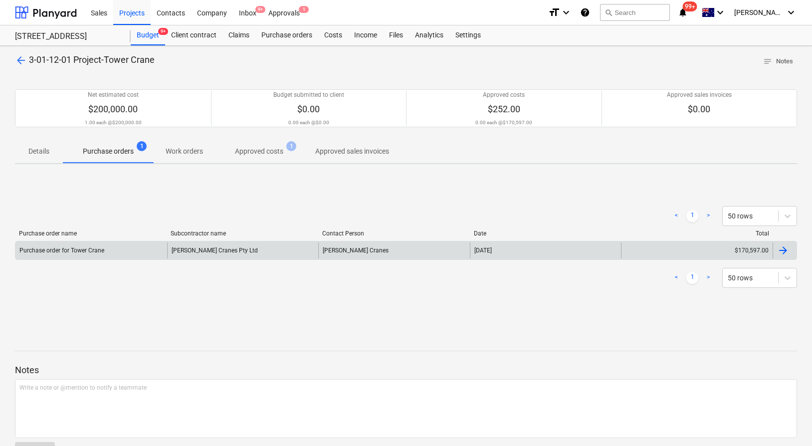
click at [225, 250] on div "[PERSON_NAME] Cranes Pty Ltd" at bounding box center [243, 251] width 152 height 16
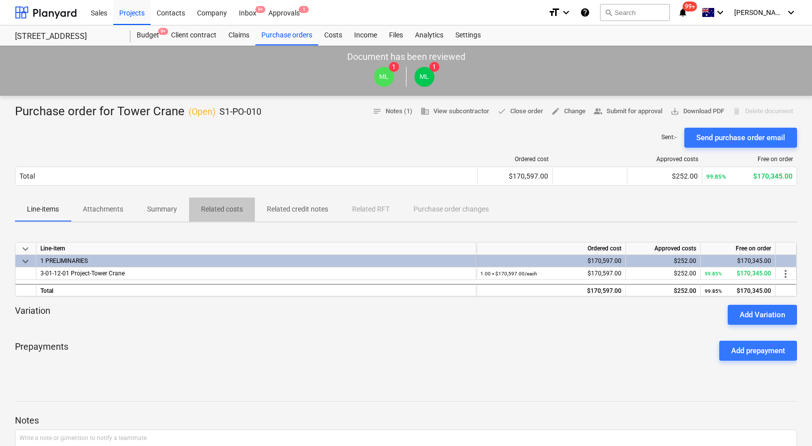
click at [236, 208] on p "Related costs" at bounding box center [222, 209] width 42 height 10
click at [57, 208] on p "Line-items" at bounding box center [43, 209] width 32 height 10
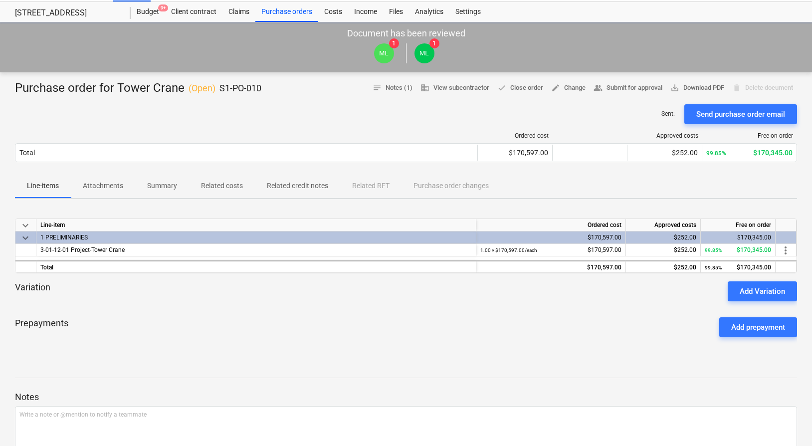
scroll to position [28, 0]
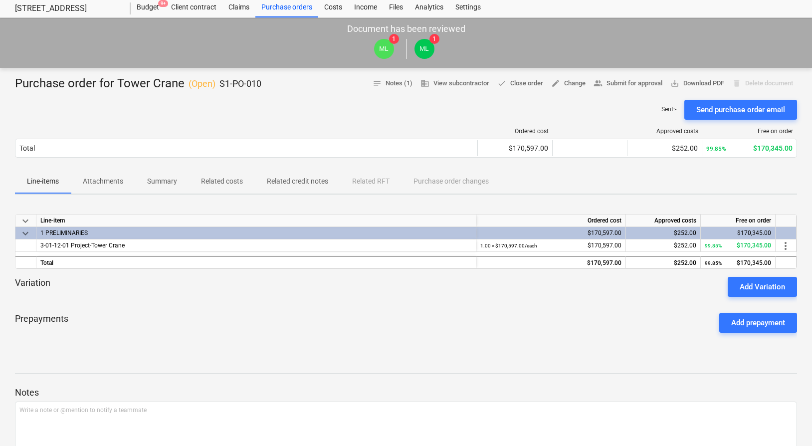
click at [227, 182] on p "Related costs" at bounding box center [222, 181] width 42 height 10
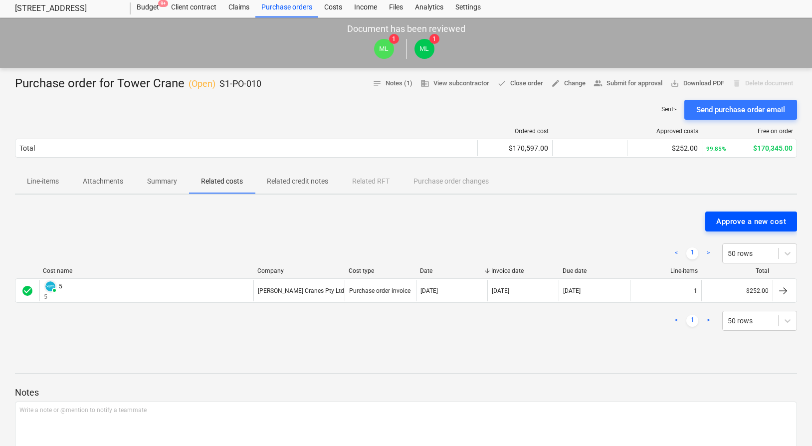
click at [722, 219] on div "Approve a new cost" at bounding box center [752, 221] width 70 height 13
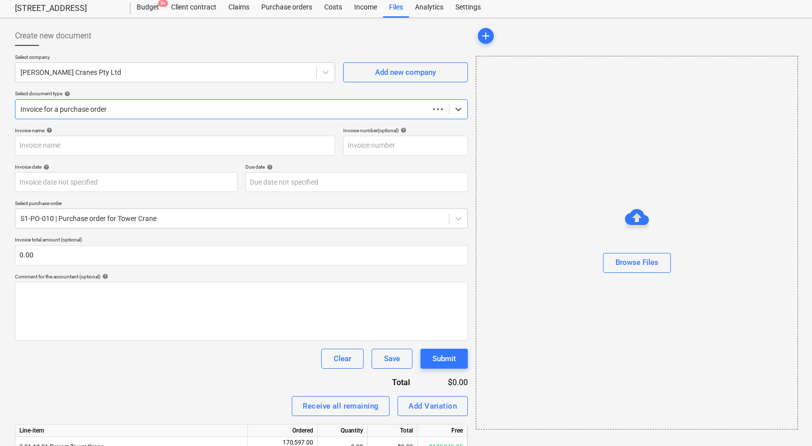
scroll to position [19, 0]
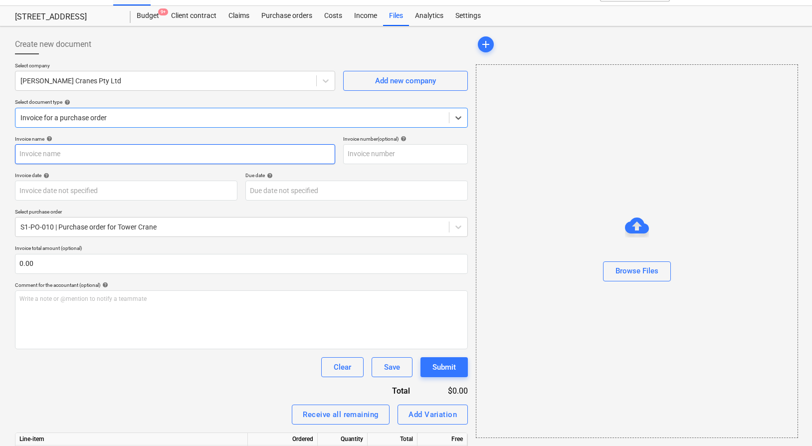
click at [150, 149] on input "text" at bounding box center [175, 154] width 320 height 20
paste input "EPIX/EPIC costs to date - Delete from XERO"
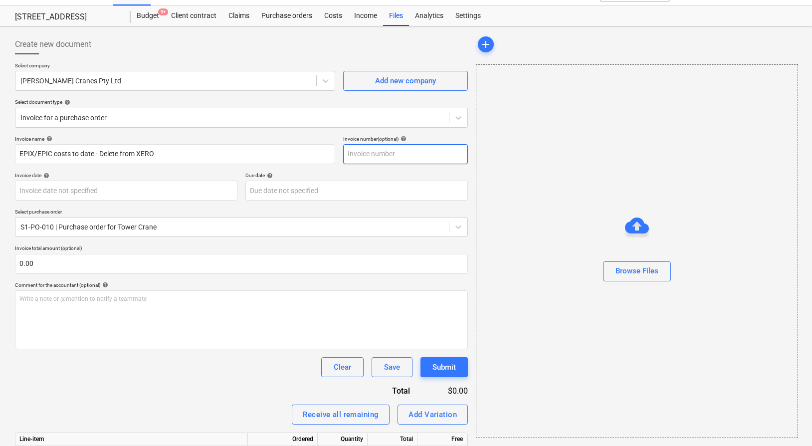
click at [409, 157] on input "text" at bounding box center [405, 154] width 125 height 20
paste input "EPIX/EPIC costs to date - Delete from XERO"
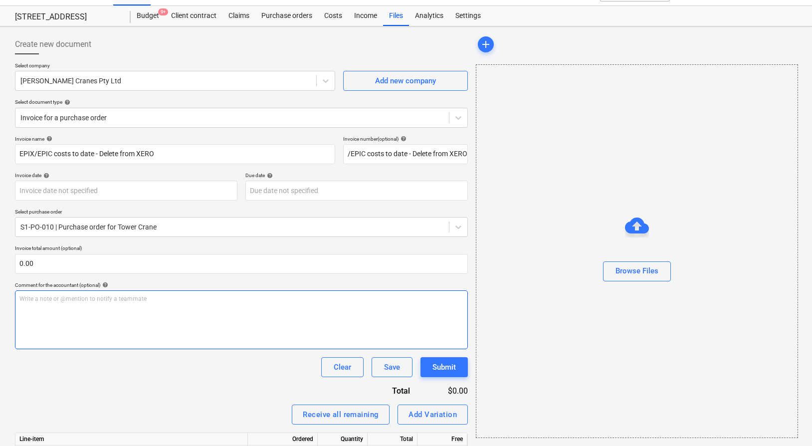
click at [210, 319] on div "Write a note or @mention to notify a teammate [PERSON_NAME]" at bounding box center [241, 319] width 453 height 59
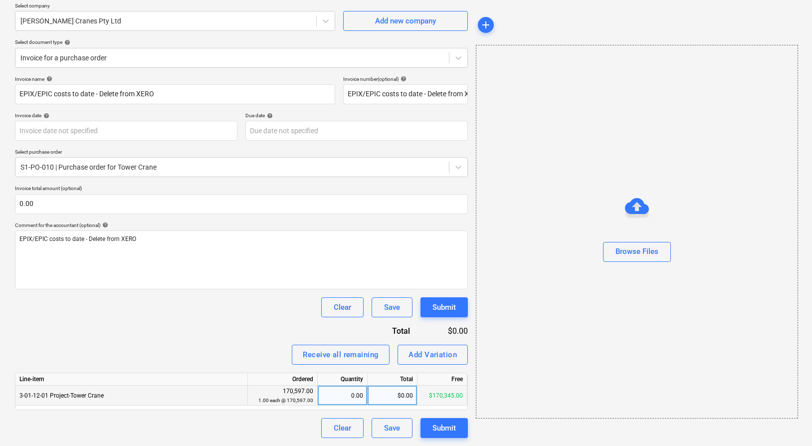
click at [376, 396] on div "$0.00" at bounding box center [393, 396] width 50 height 20
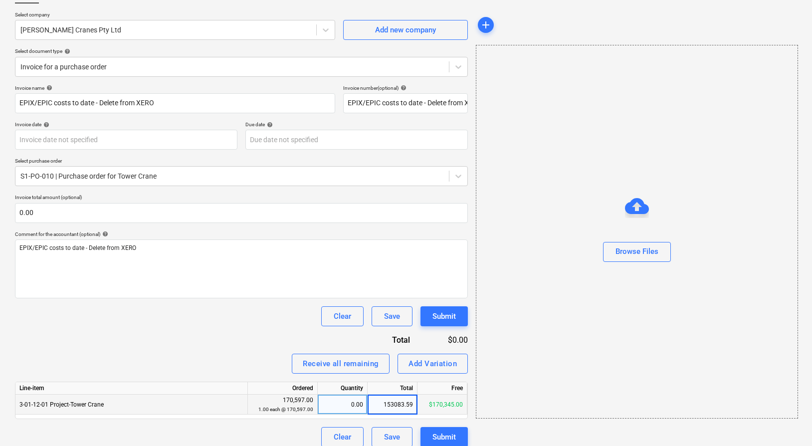
scroll to position [70, 0]
click at [209, 350] on div "Invoice name help EPIX/EPIC costs to date - Delete from XERO Invoice number (op…" at bounding box center [241, 266] width 453 height 362
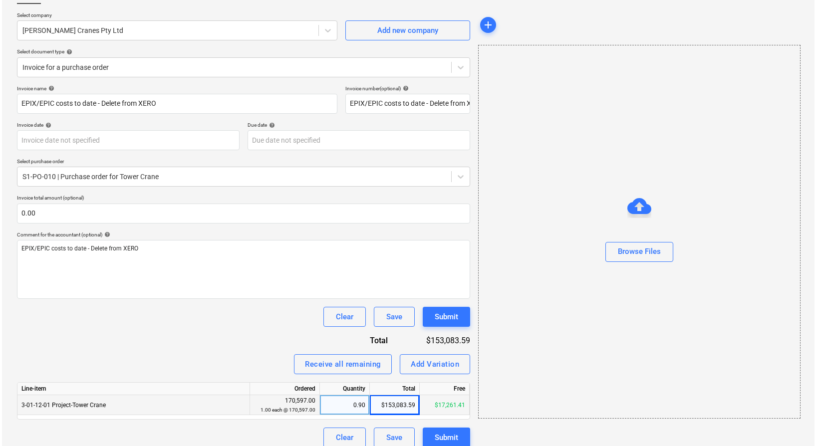
scroll to position [79, 0]
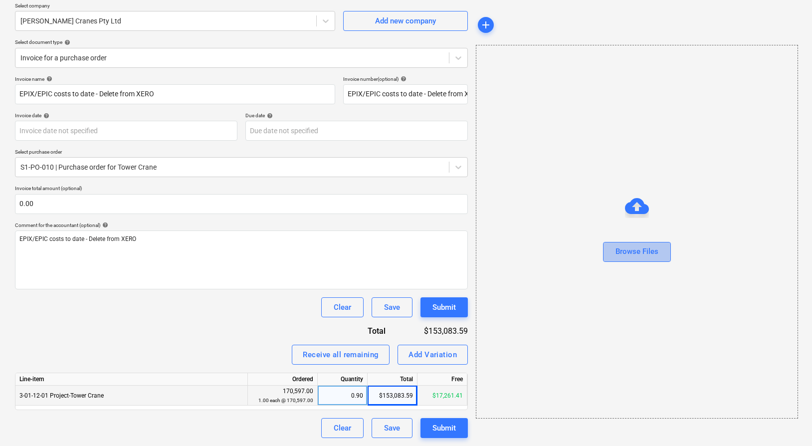
click at [629, 255] on div "Browse Files" at bounding box center [637, 251] width 43 height 13
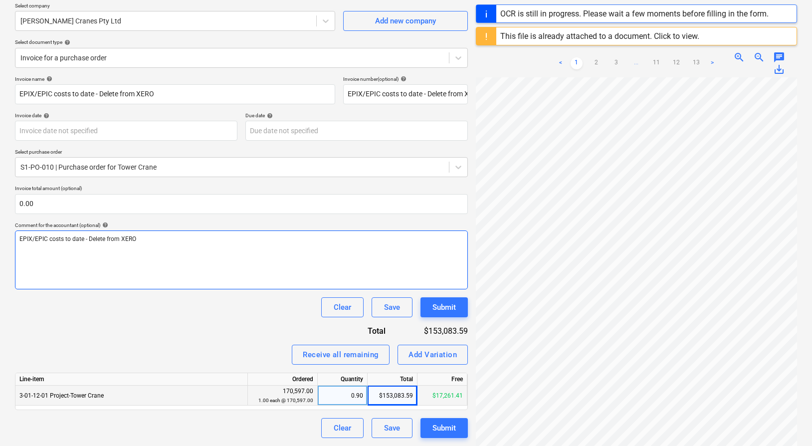
click at [246, 266] on div "EPIX/EPIC costs to date - Delete from XERO" at bounding box center [241, 260] width 453 height 59
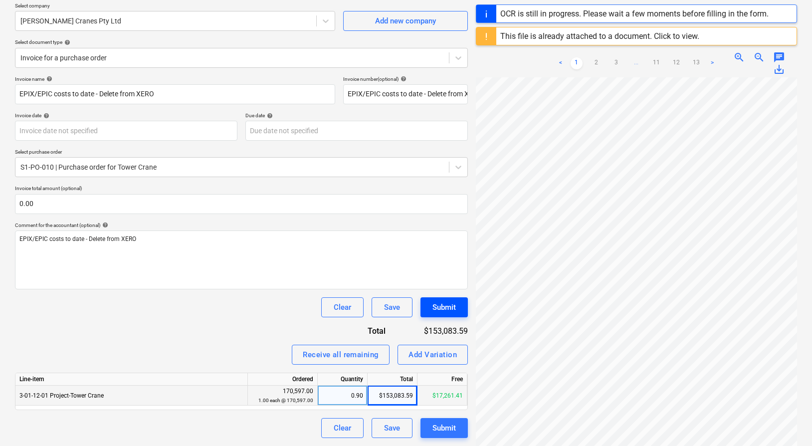
click at [441, 308] on div "Submit" at bounding box center [444, 307] width 23 height 13
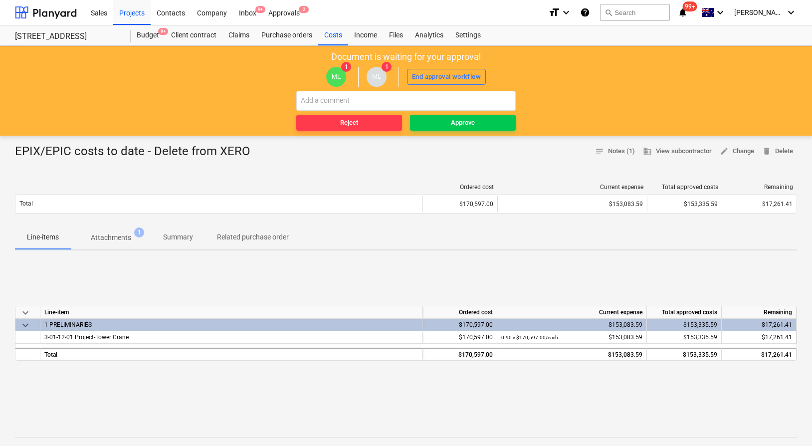
click at [105, 241] on p "Attachments" at bounding box center [111, 238] width 40 height 10
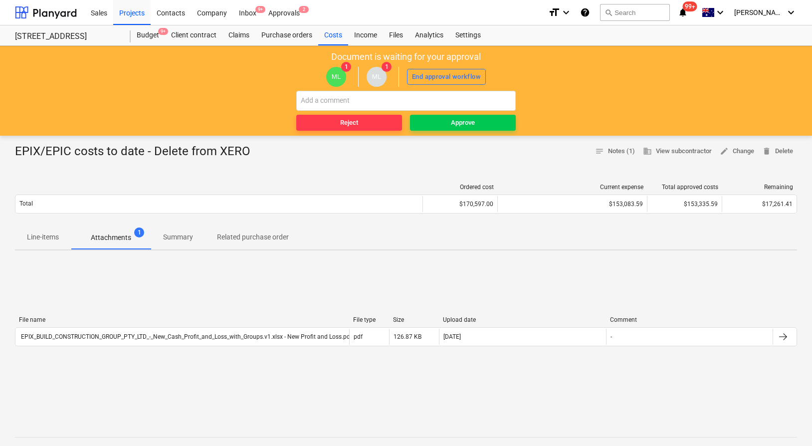
click at [177, 239] on p "Summary" at bounding box center [178, 237] width 30 height 10
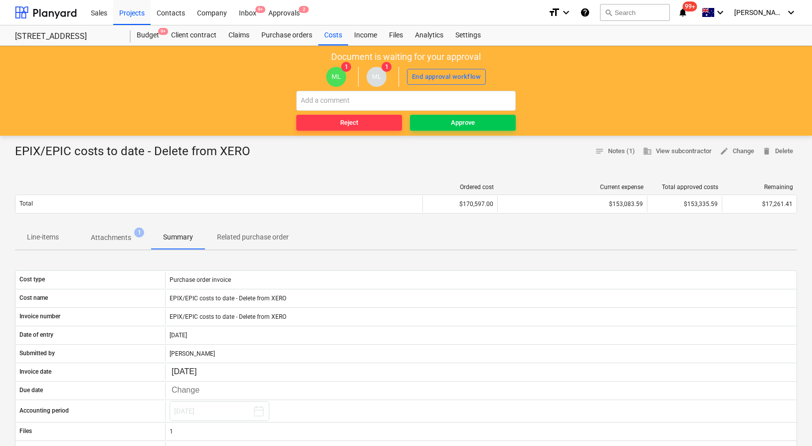
click at [406, 88] on div "ML 1 ML 1 End approval workflow" at bounding box center [406, 77] width 802 height 28
click at [406, 97] on input "text" at bounding box center [406, 101] width 220 height 20
paste input "EPIX/EPIC costs to date - Delete from XERO"
click at [447, 127] on span "Approve" at bounding box center [463, 122] width 98 height 11
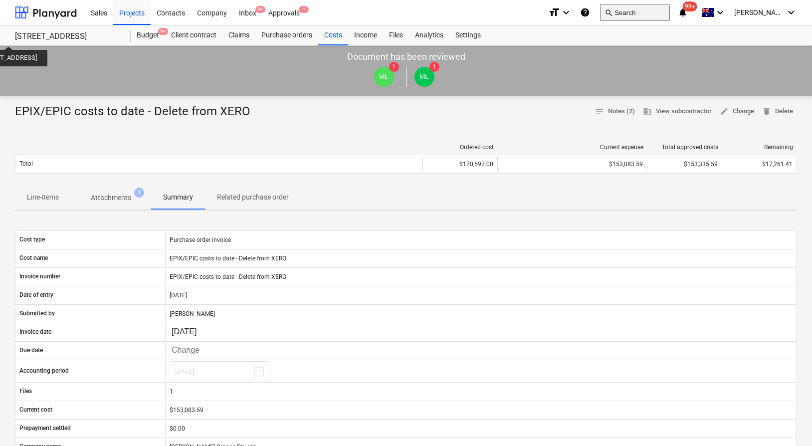
click at [645, 13] on button "search Search" at bounding box center [635, 12] width 70 height 17
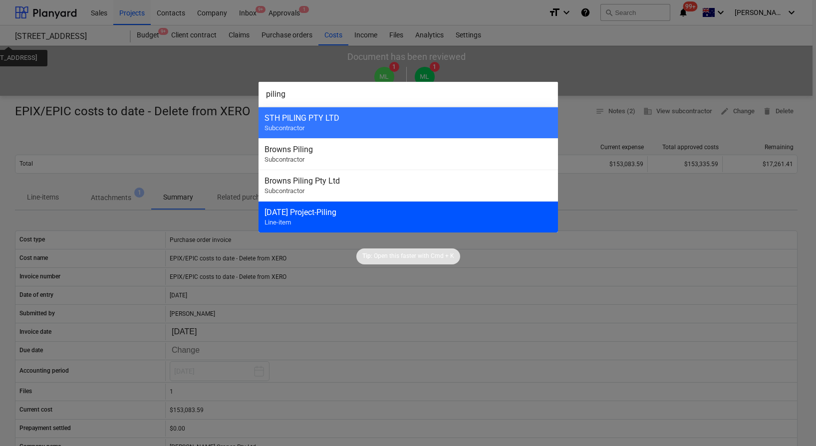
click at [403, 219] on div "[DATE] Project-Piling Line-item" at bounding box center [408, 216] width 299 height 31
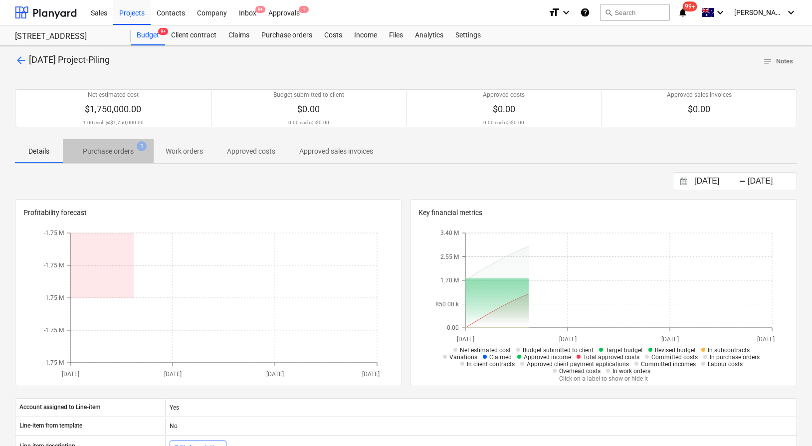
click at [123, 153] on p "Purchase orders" at bounding box center [108, 151] width 51 height 10
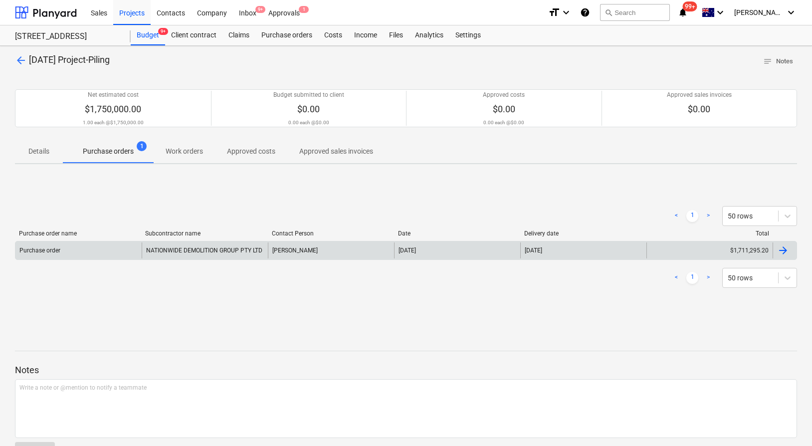
click at [216, 241] on div "Purchase order NATIONWIDE DEMOLITION GROUP PTY LTD [PERSON_NAME] [DATE] [DATE] …" at bounding box center [406, 250] width 783 height 19
click at [262, 251] on div "NATIONWIDE DEMOLITION GROUP PTY LTD" at bounding box center [205, 251] width 126 height 16
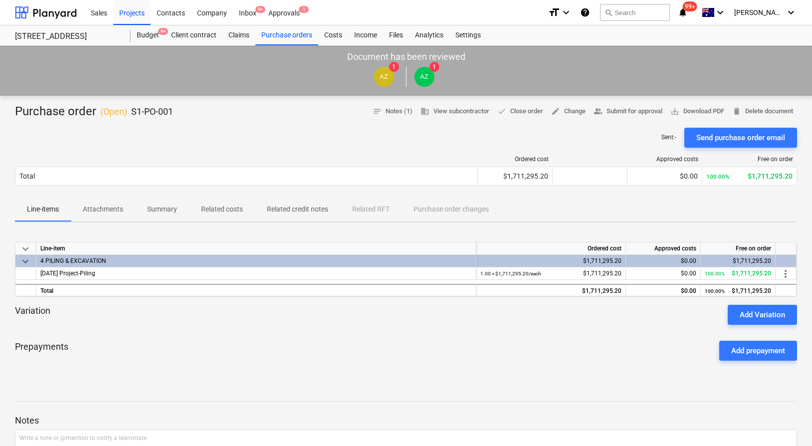
click at [228, 206] on p "Related costs" at bounding box center [222, 209] width 42 height 10
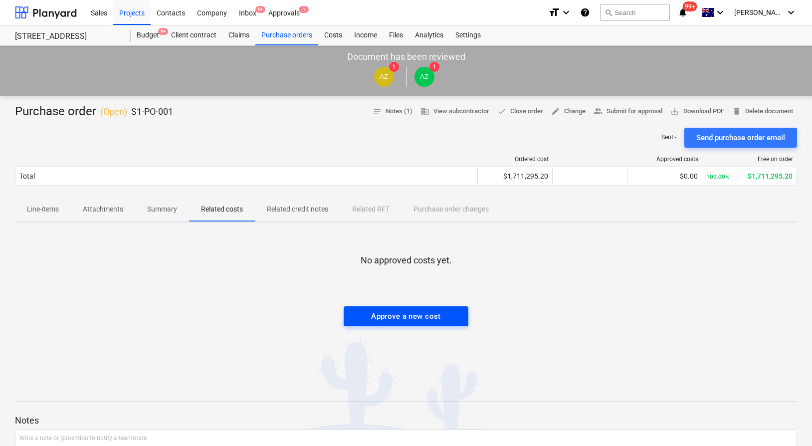
click at [425, 319] on div "Approve a new cost" at bounding box center [406, 316] width 70 height 13
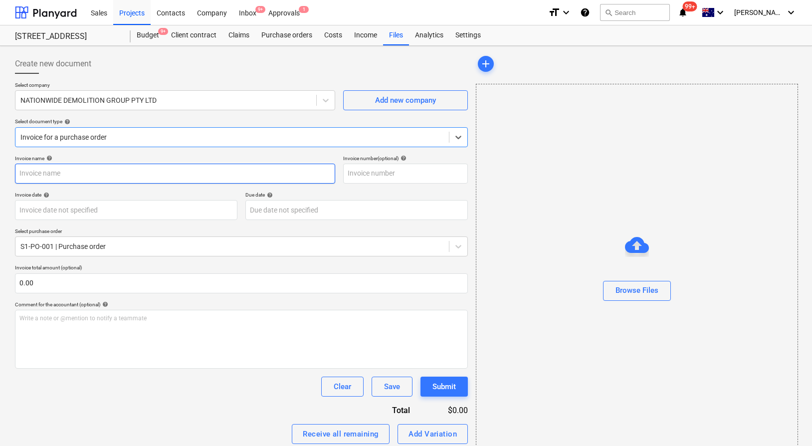
click at [171, 171] on input "text" at bounding box center [175, 174] width 320 height 20
paste input "EPIX/EPIC costs to date - Delete from XERO"
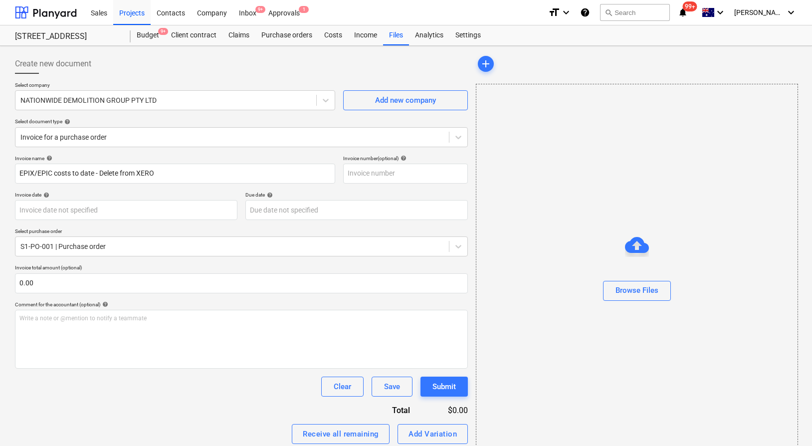
click at [418, 185] on div "Invoice name help EPIX/EPIC costs to date - Delete from XERO Invoice number (op…" at bounding box center [241, 336] width 453 height 362
click at [417, 178] on input "text" at bounding box center [405, 174] width 125 height 20
paste input "EPIX/EPIC costs to date - Delete from XERO"
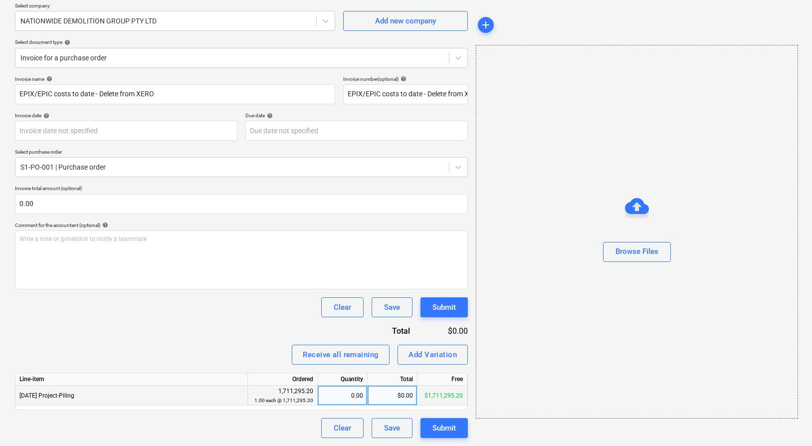
click at [381, 396] on div "$0.00" at bounding box center [393, 396] width 50 height 20
click at [348, 393] on div "0.00" at bounding box center [342, 396] width 41 height 20
click at [391, 396] on div "$0.00" at bounding box center [393, 396] width 50 height 20
click at [255, 349] on div "Receive all remaining Add Variation" at bounding box center [241, 355] width 453 height 20
click at [444, 431] on div "Submit" at bounding box center [444, 428] width 23 height 13
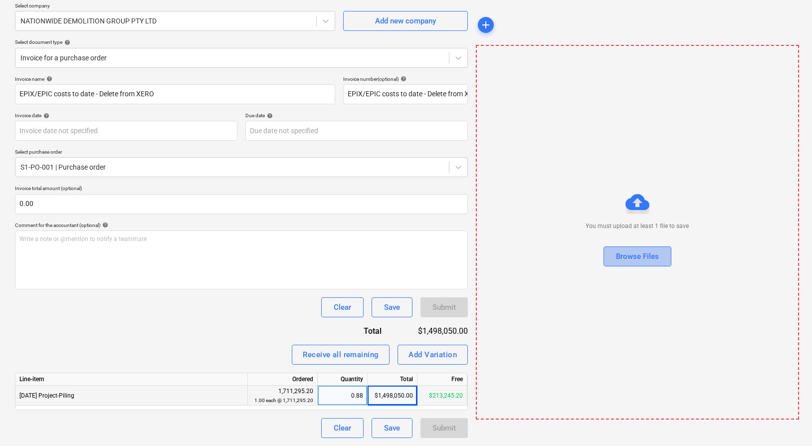
click at [645, 254] on div "Browse Files" at bounding box center [637, 256] width 43 height 13
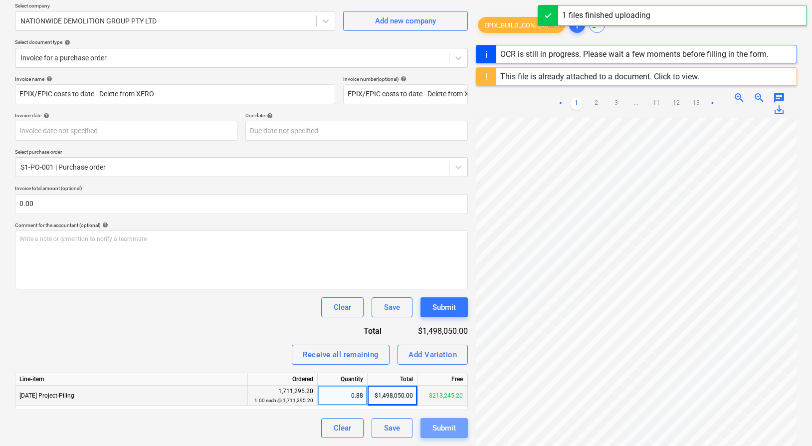
click at [450, 425] on div "Submit" at bounding box center [444, 428] width 23 height 13
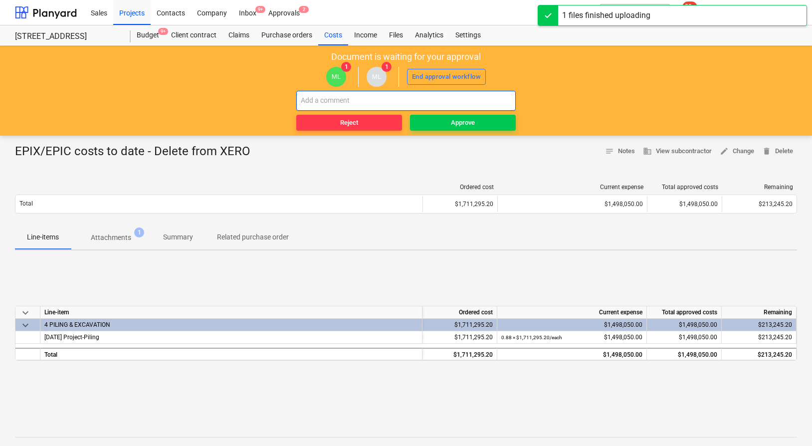
click at [360, 106] on input "text" at bounding box center [406, 101] width 220 height 20
paste input "EPIX/EPIC costs to date - Delete from XERO"
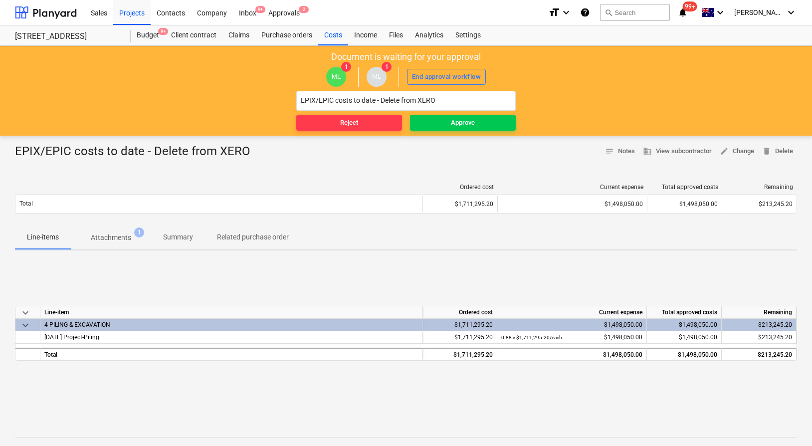
click at [182, 236] on p "Summary" at bounding box center [178, 237] width 30 height 10
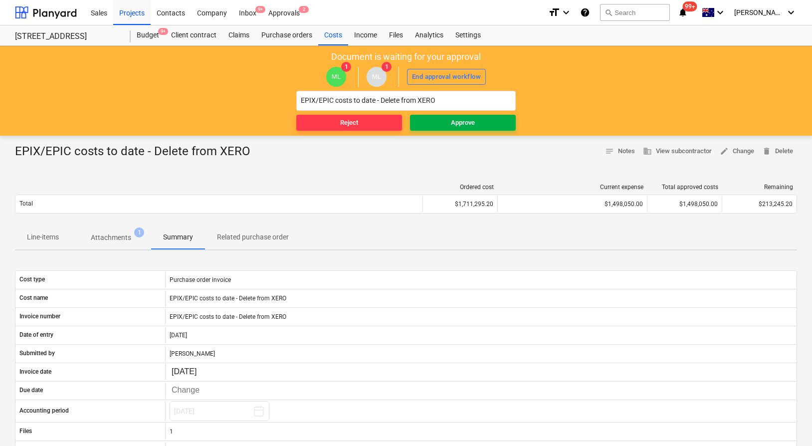
click at [457, 126] on div "Approve" at bounding box center [463, 122] width 24 height 11
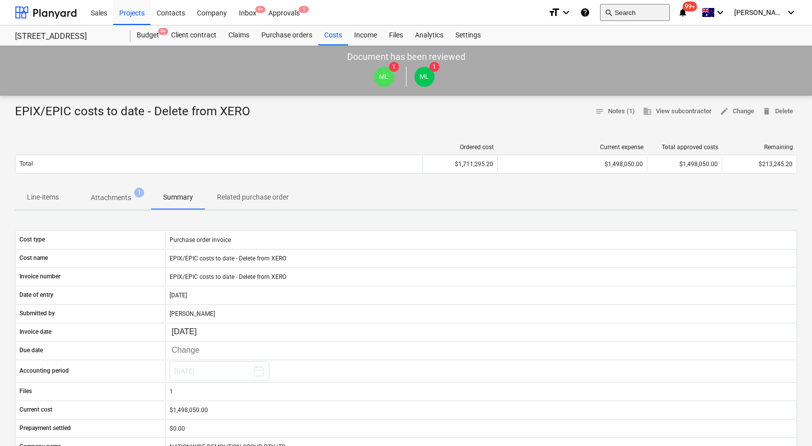
click at [651, 13] on button "search Search" at bounding box center [635, 12] width 70 height 17
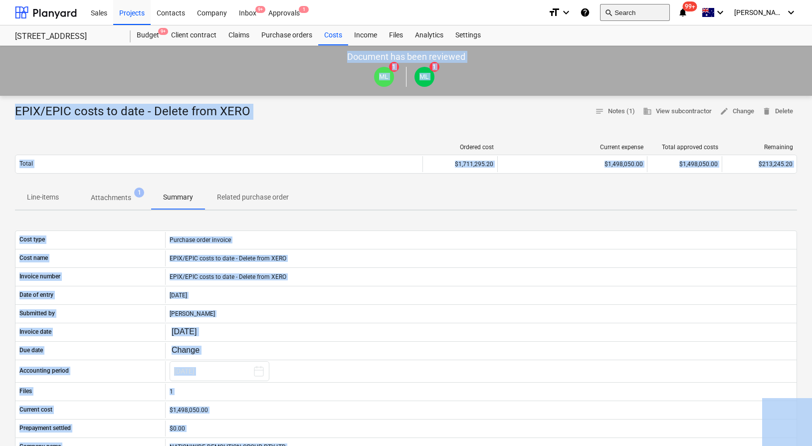
click at [650, 14] on button "search Search" at bounding box center [635, 12] width 70 height 17
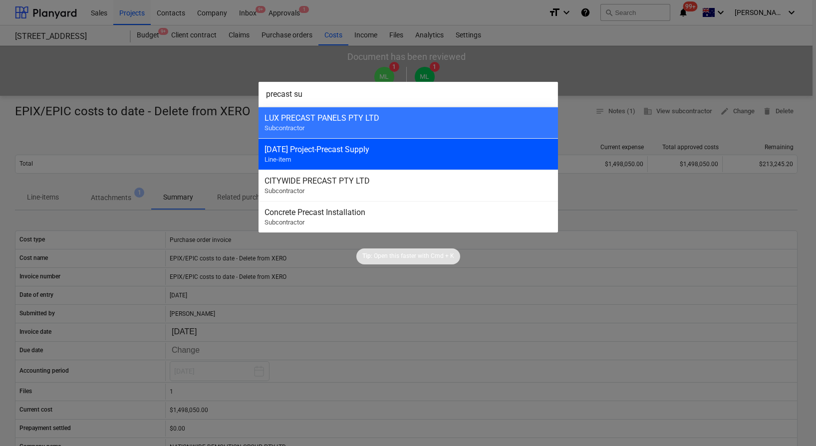
click at [366, 149] on div "[DATE] Project-Precast Supply" at bounding box center [407, 149] width 287 height 9
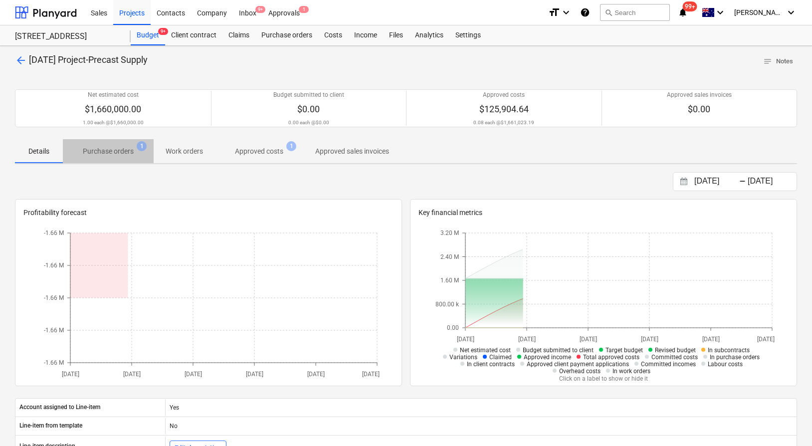
click at [148, 154] on span "Purchase orders 1" at bounding box center [108, 151] width 91 height 18
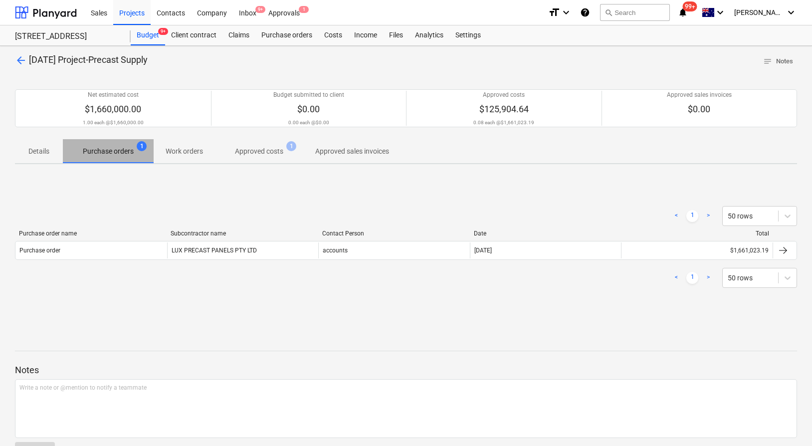
click at [133, 155] on p "Purchase orders" at bounding box center [108, 151] width 51 height 10
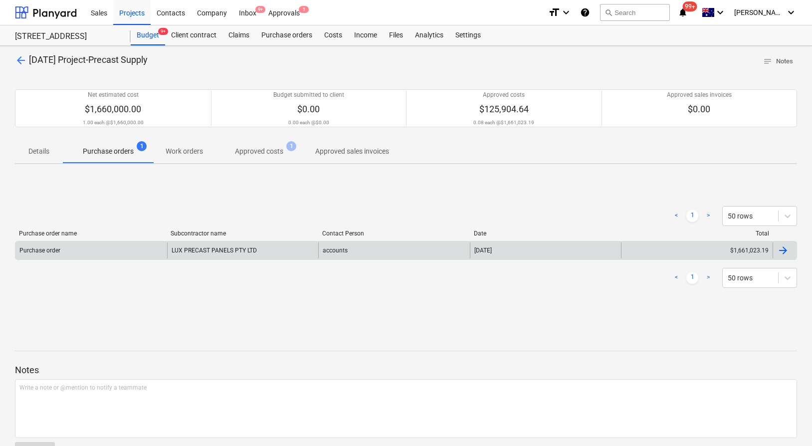
click at [321, 253] on div "accounts" at bounding box center [394, 251] width 152 height 16
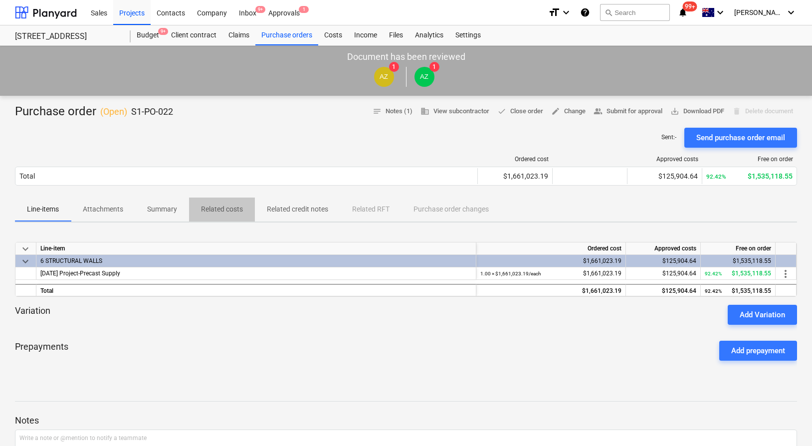
click at [223, 207] on p "Related costs" at bounding box center [222, 209] width 42 height 10
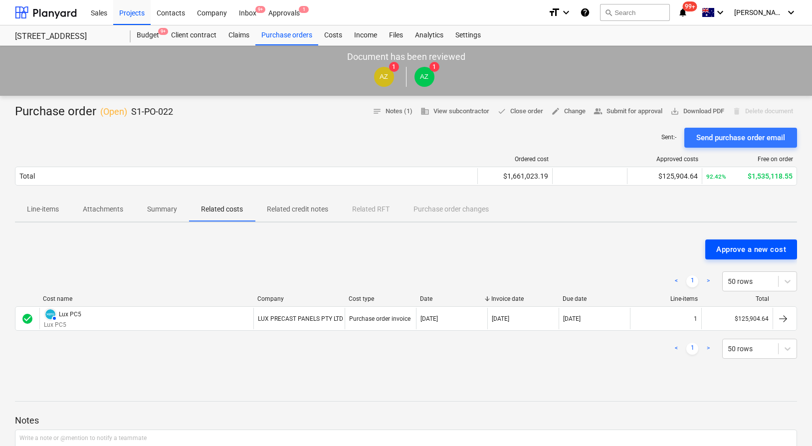
click at [765, 248] on div "Approve a new cost" at bounding box center [752, 249] width 70 height 13
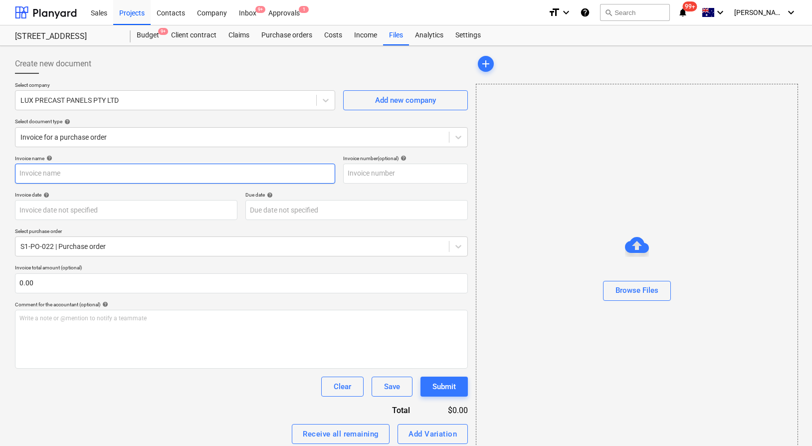
click at [121, 176] on input "text" at bounding box center [175, 174] width 320 height 20
paste input "EPIX/EPIC costs to date - Delete from XERO"
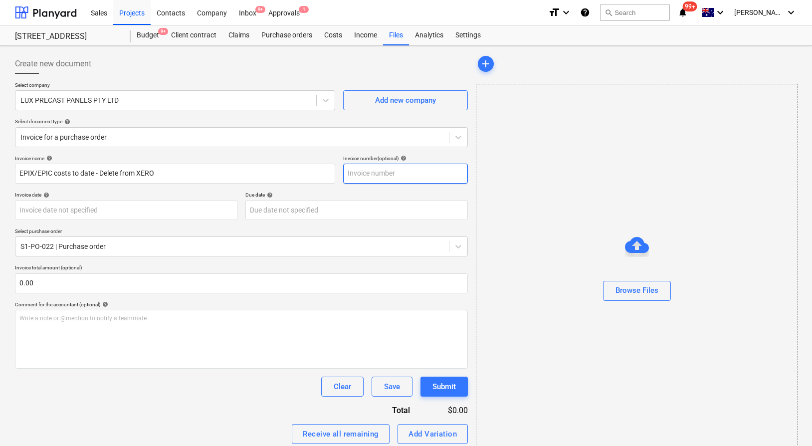
click at [417, 178] on input "text" at bounding box center [405, 174] width 125 height 20
paste input "EPIX/EPIC costs to date - Delete from XERO"
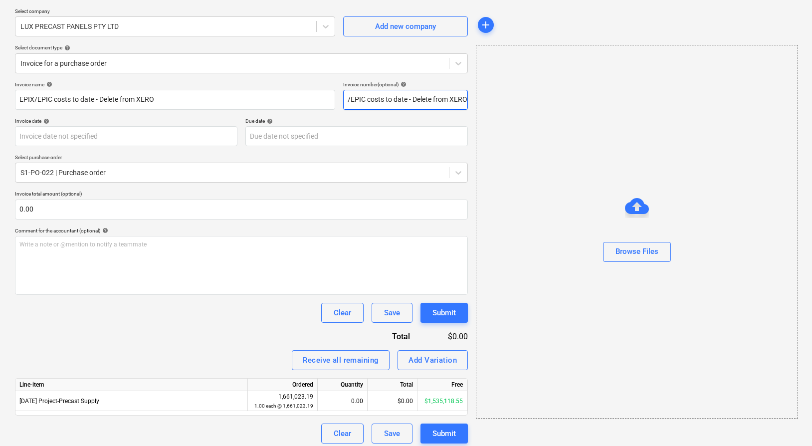
scroll to position [79, 0]
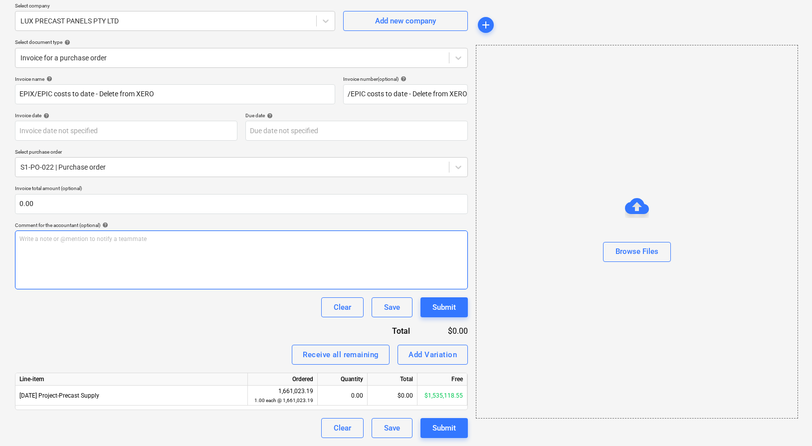
click at [140, 248] on div "Write a note or @mention to notify a teammate [PERSON_NAME]" at bounding box center [241, 260] width 453 height 59
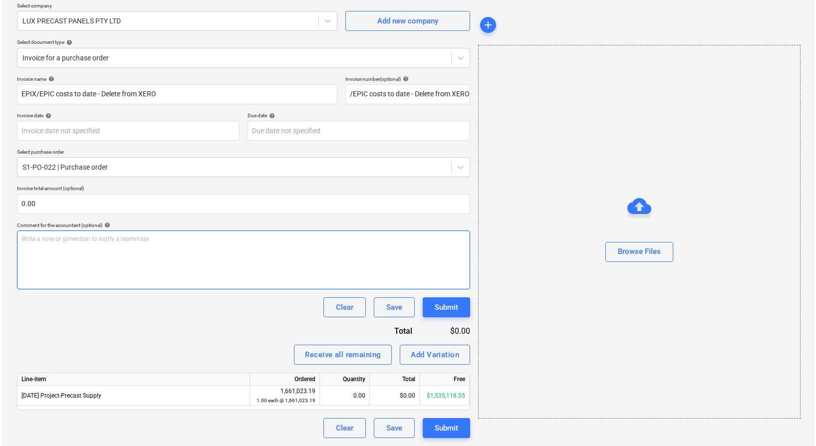
scroll to position [0, 0]
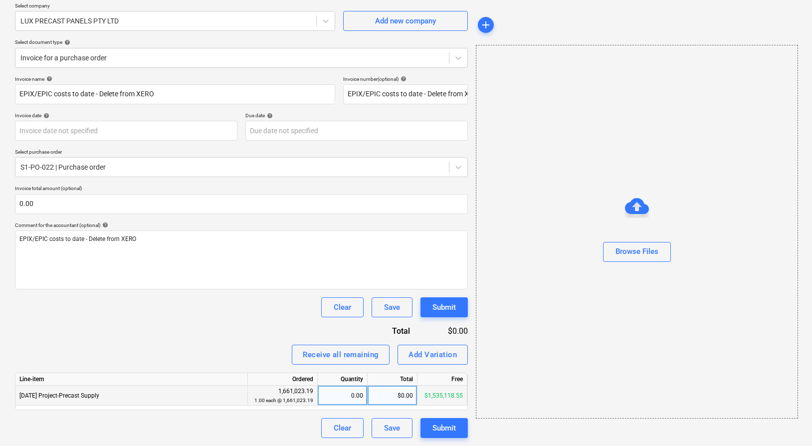
click at [382, 396] on div "$0.00" at bounding box center [393, 396] width 50 height 20
click at [202, 346] on div "Receive all remaining Add Variation" at bounding box center [241, 355] width 453 height 20
click at [650, 250] on div "Browse Files" at bounding box center [637, 251] width 43 height 13
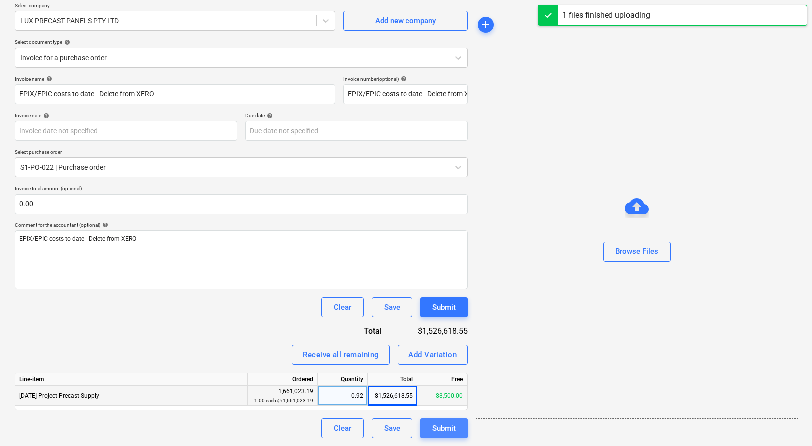
click at [446, 425] on div "Submit" at bounding box center [444, 428] width 23 height 13
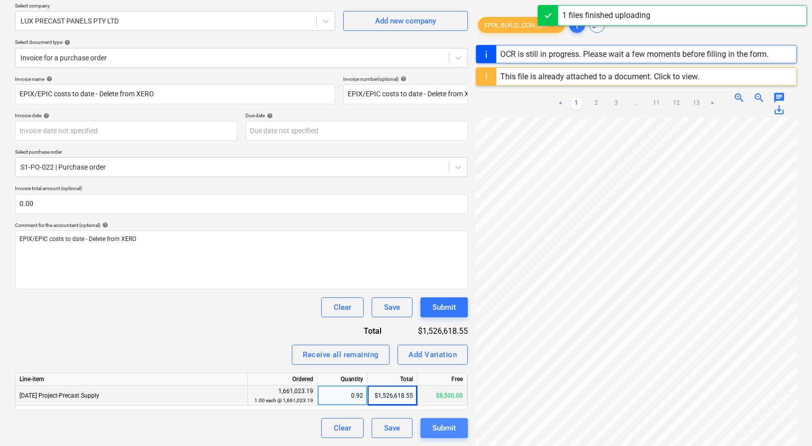
click at [446, 425] on div "Submit" at bounding box center [444, 428] width 23 height 13
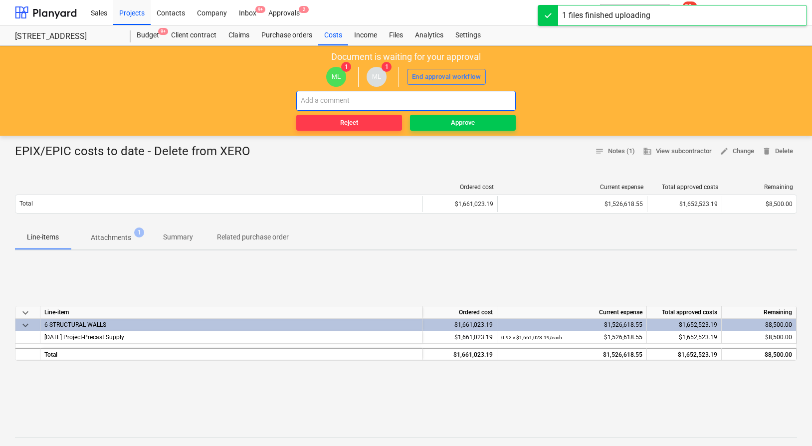
click at [426, 97] on input "text" at bounding box center [406, 101] width 220 height 20
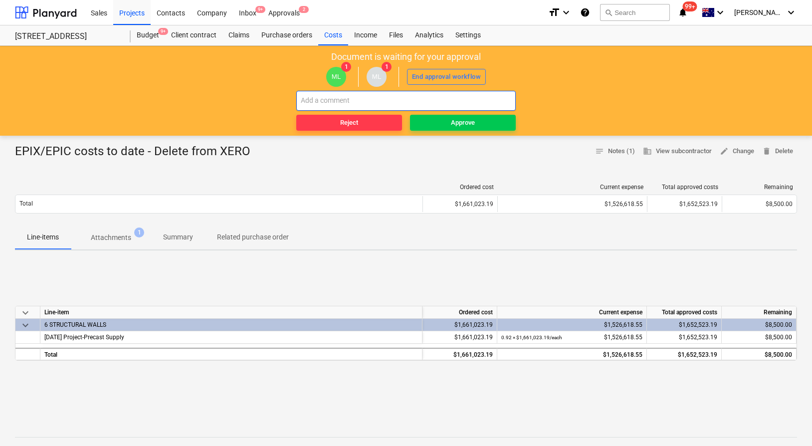
paste input "EPIX/EPIC costs to date - Delete from XERO"
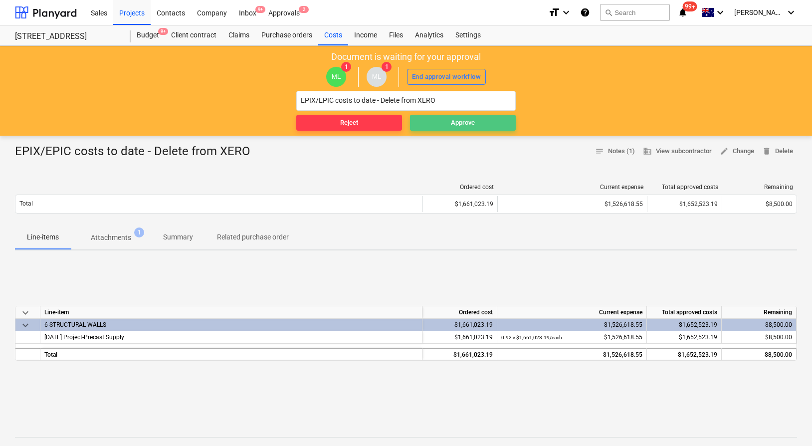
click at [445, 120] on span "Approve" at bounding box center [463, 122] width 98 height 11
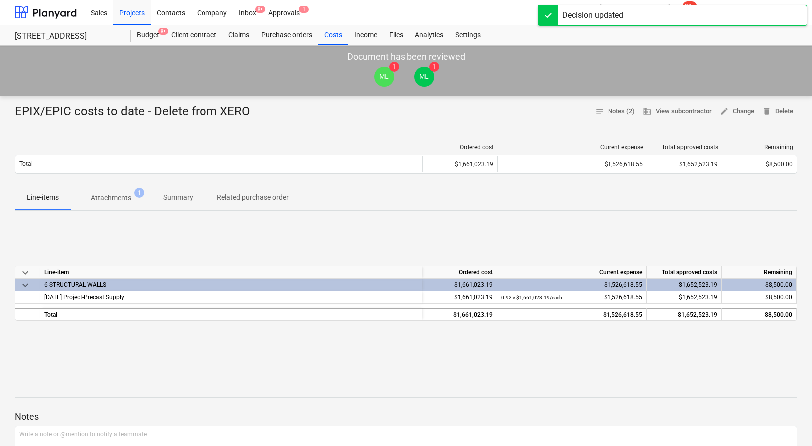
click at [635, 13] on div "Decision updated" at bounding box center [672, 15] width 269 height 21
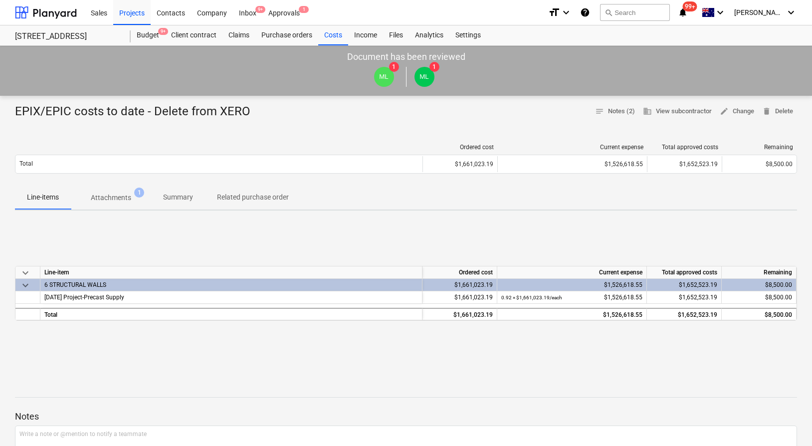
click at [635, 13] on button "search Search" at bounding box center [635, 12] width 70 height 17
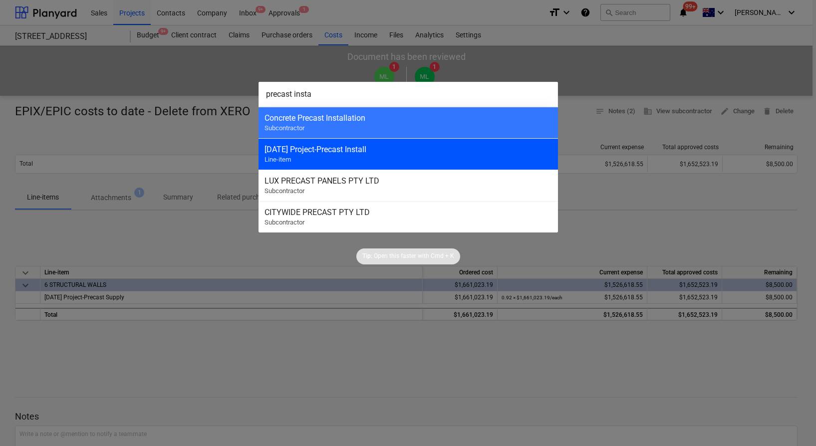
click at [381, 157] on div "[DATE] Project-Precast Install Line-item" at bounding box center [408, 153] width 299 height 31
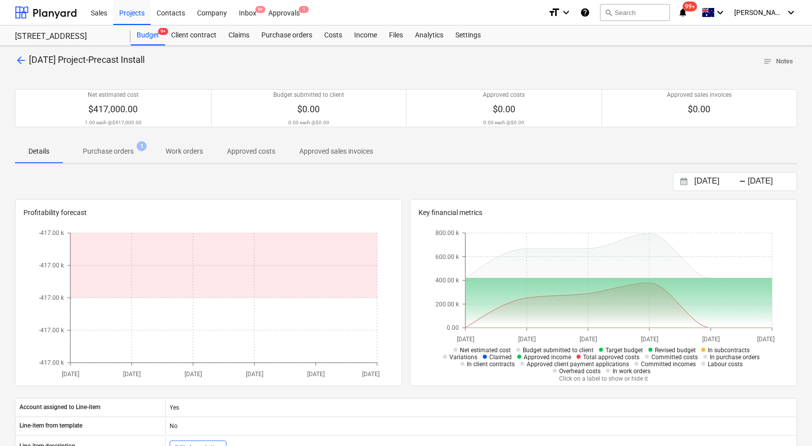
click at [121, 151] on p "Purchase orders" at bounding box center [108, 151] width 51 height 10
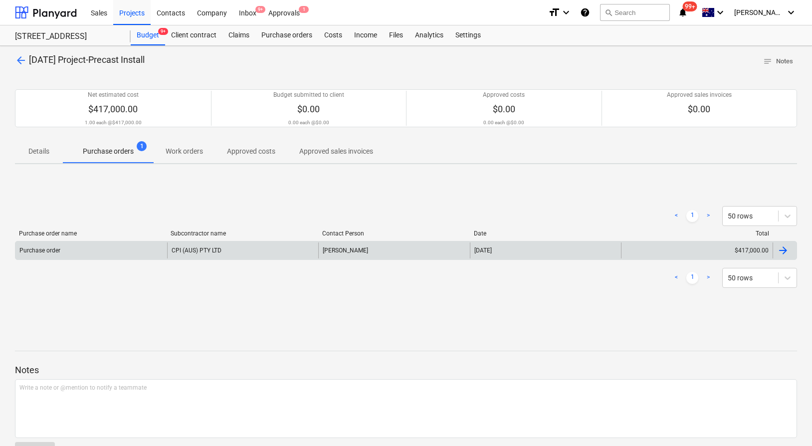
click at [464, 253] on div "[PERSON_NAME]" at bounding box center [394, 251] width 152 height 16
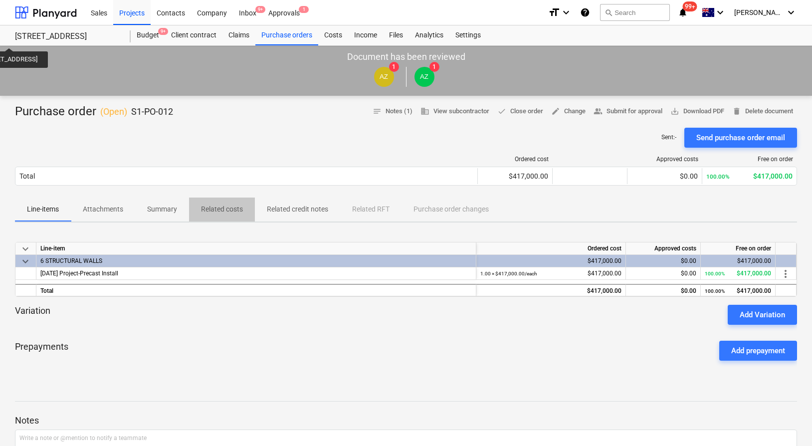
click at [218, 206] on p "Related costs" at bounding box center [222, 209] width 42 height 10
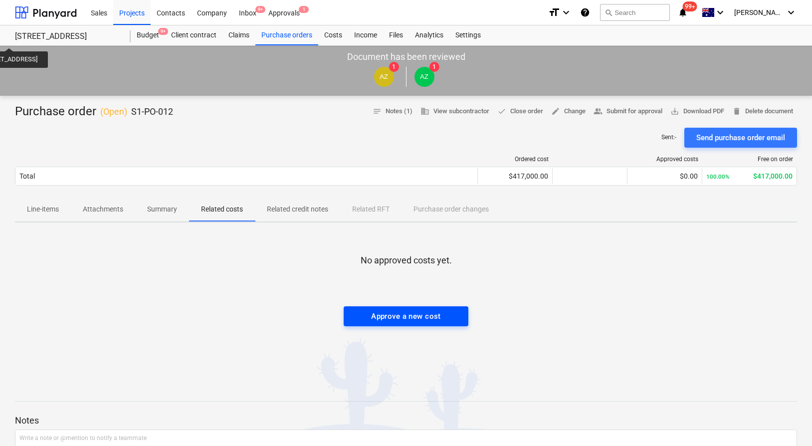
click at [418, 313] on div "Approve a new cost" at bounding box center [406, 316] width 70 height 13
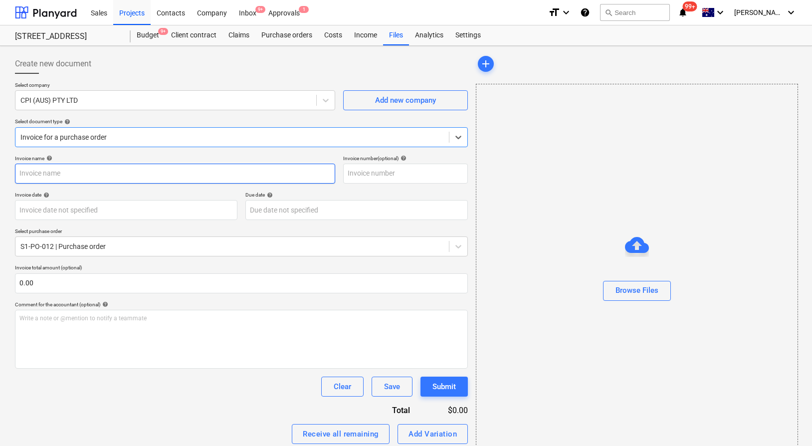
click at [155, 168] on input "text" at bounding box center [175, 174] width 320 height 20
paste input "EPIX/EPIC costs to date - Delete from XERO"
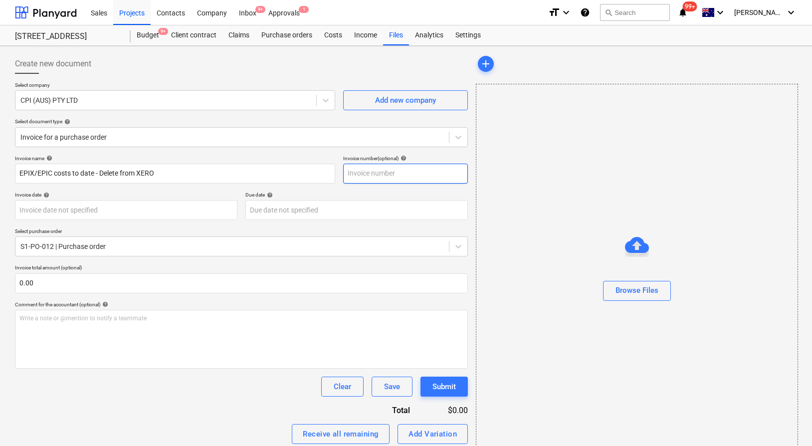
click at [383, 176] on input "text" at bounding box center [405, 174] width 125 height 20
paste input "EPIX/EPIC costs to date - Delete from XERO"
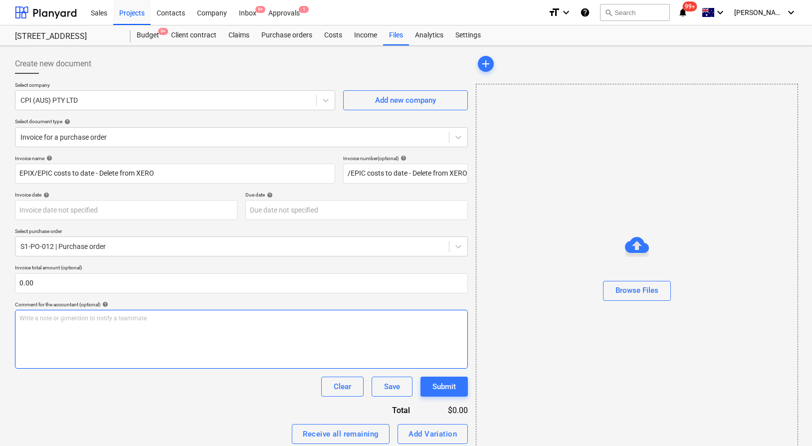
click at [171, 324] on div "Write a note or @mention to notify a teammate [PERSON_NAME]" at bounding box center [241, 339] width 453 height 59
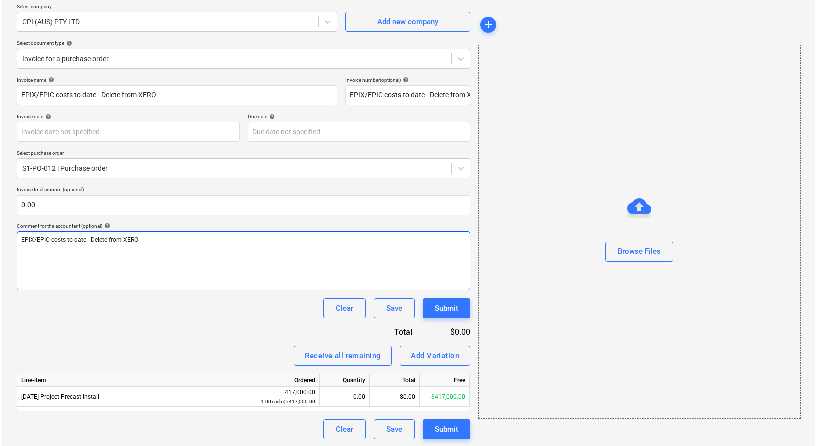
scroll to position [79, 0]
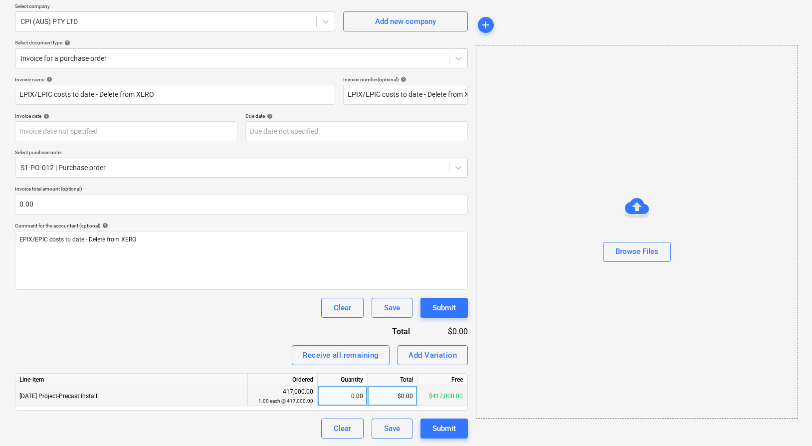
click at [373, 399] on div "$0.00" at bounding box center [393, 396] width 50 height 20
click at [610, 257] on button "Browse Files" at bounding box center [637, 252] width 68 height 20
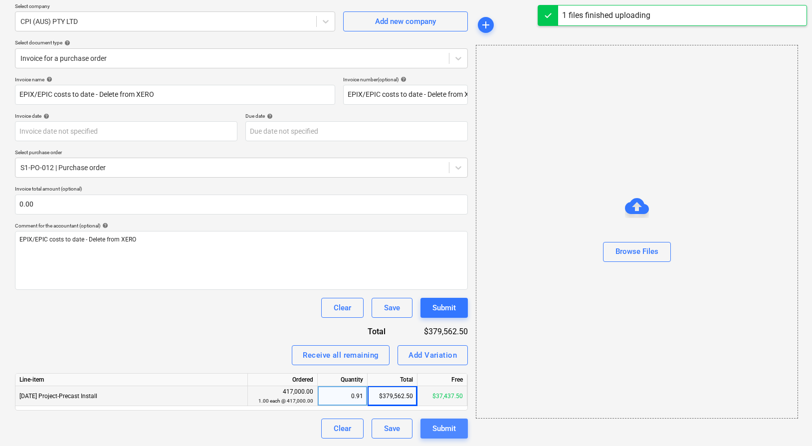
click at [433, 431] on div "Submit" at bounding box center [444, 428] width 23 height 13
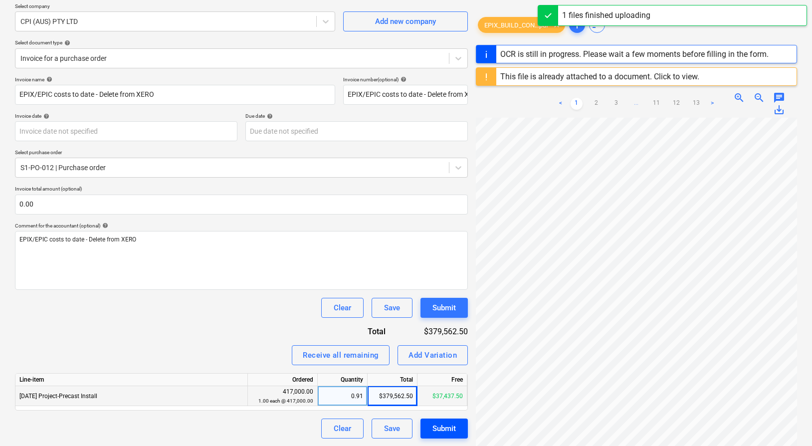
click at [438, 430] on div "Submit" at bounding box center [444, 428] width 23 height 13
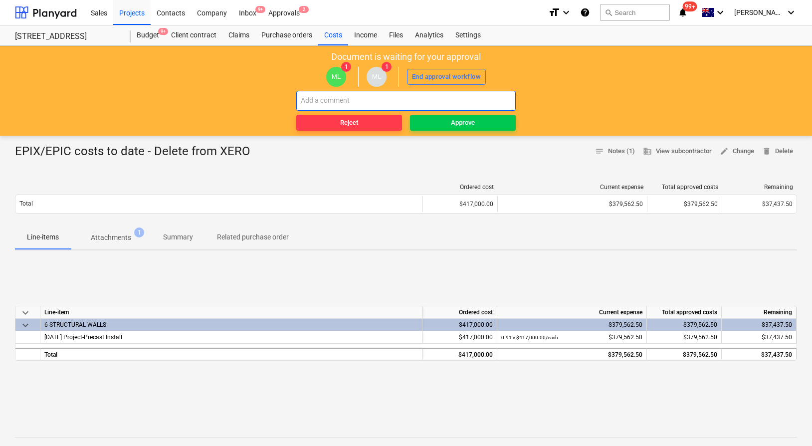
click at [421, 104] on input "text" at bounding box center [406, 101] width 220 height 20
paste input "EPIX/EPIC costs to date - Delete from XERO"
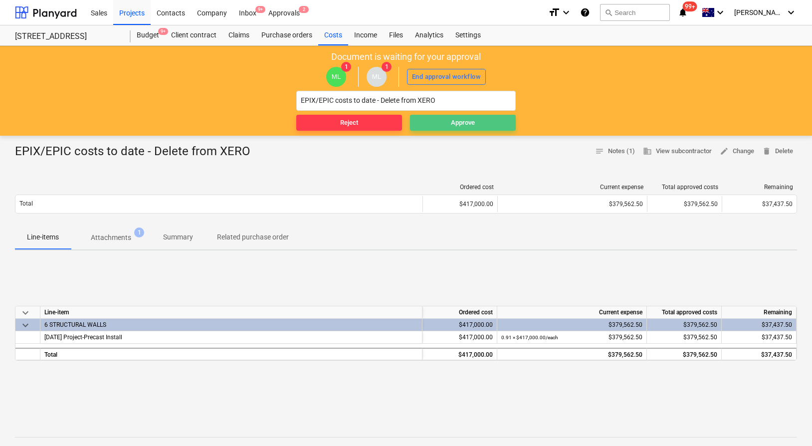
click at [451, 121] on div "Approve" at bounding box center [463, 122] width 24 height 11
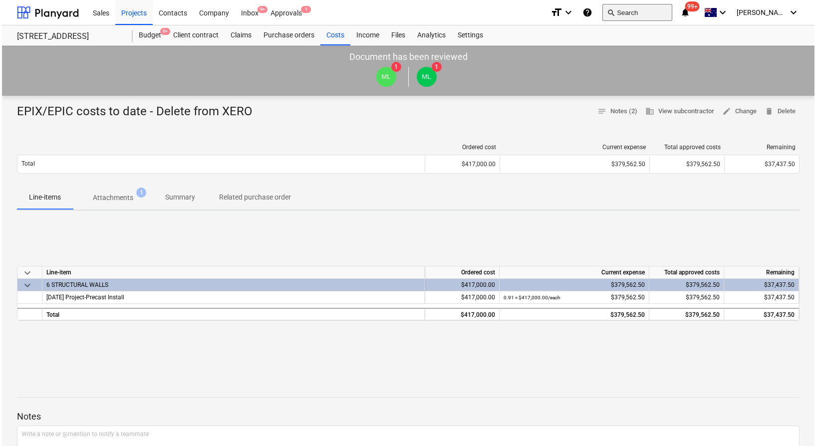
scroll to position [0, 0]
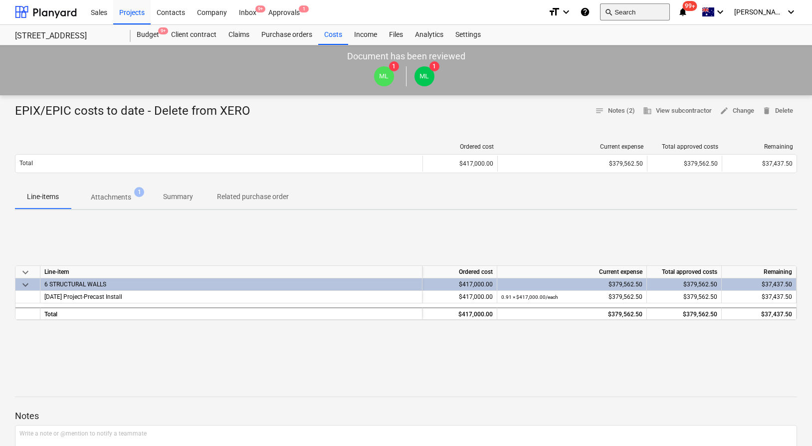
click at [645, 12] on button "search Search" at bounding box center [635, 11] width 70 height 17
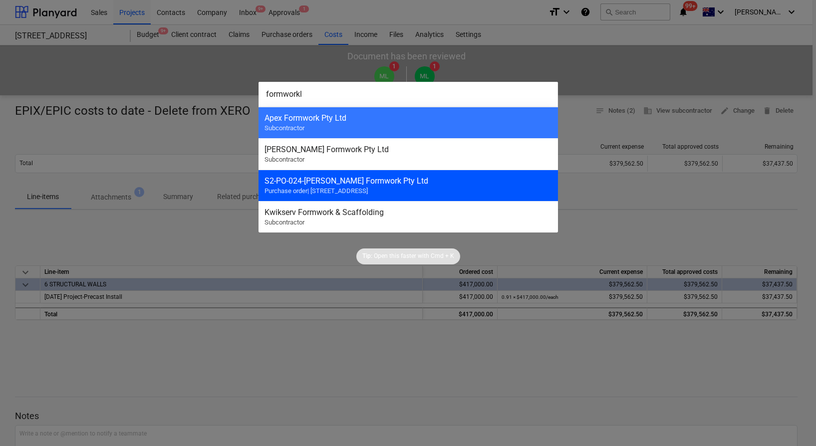
click at [343, 189] on span "Purchase order | [STREET_ADDRESS]" at bounding box center [315, 190] width 103 height 7
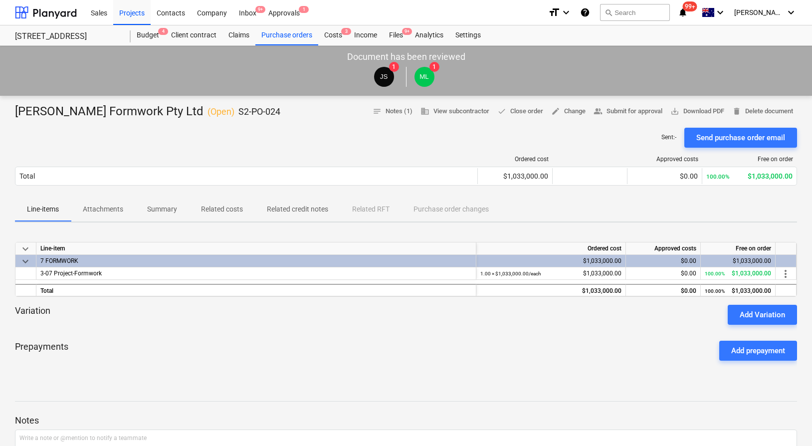
scroll to position [0, 0]
click at [234, 207] on p "Related costs" at bounding box center [222, 209] width 42 height 10
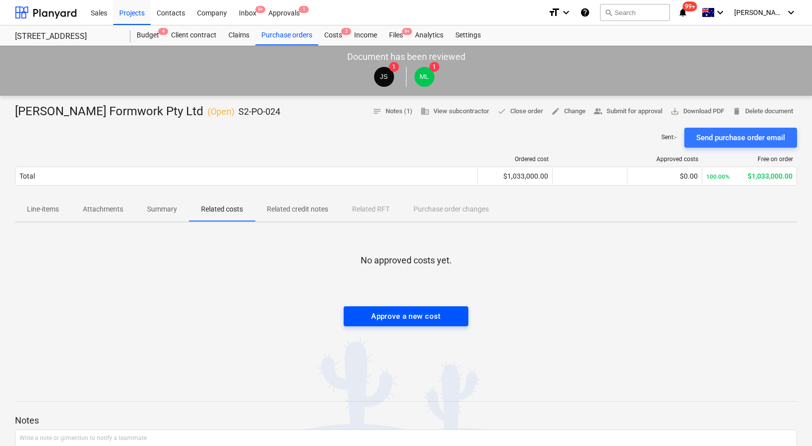
click at [384, 313] on div "Approve a new cost" at bounding box center [406, 316] width 70 height 13
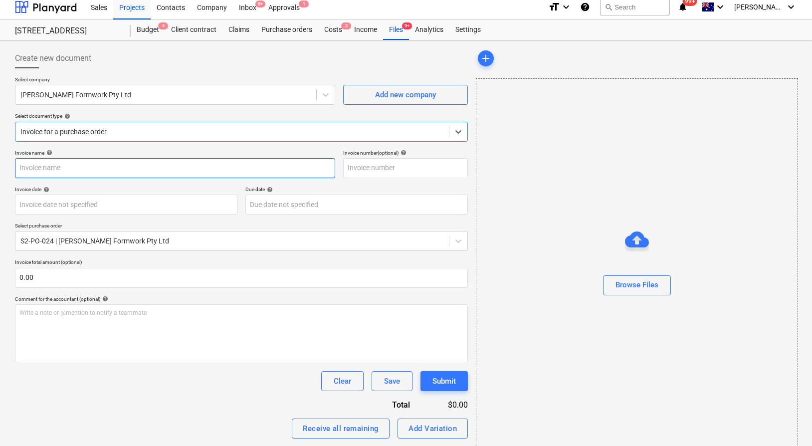
scroll to position [7, 0]
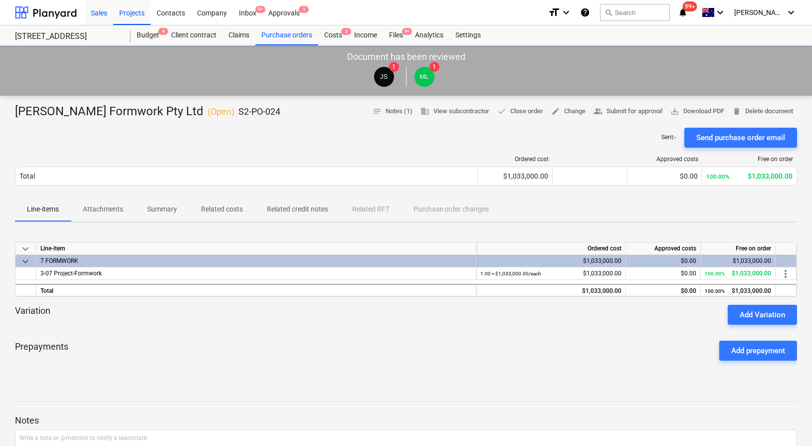
scroll to position [0, 0]
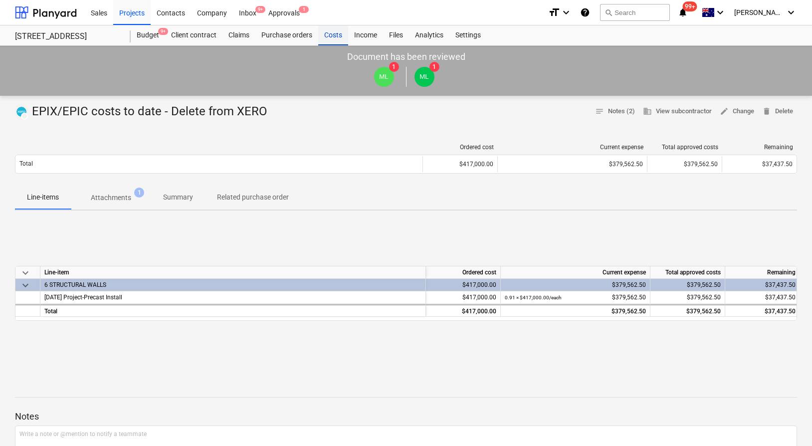
scroll to position [1, 0]
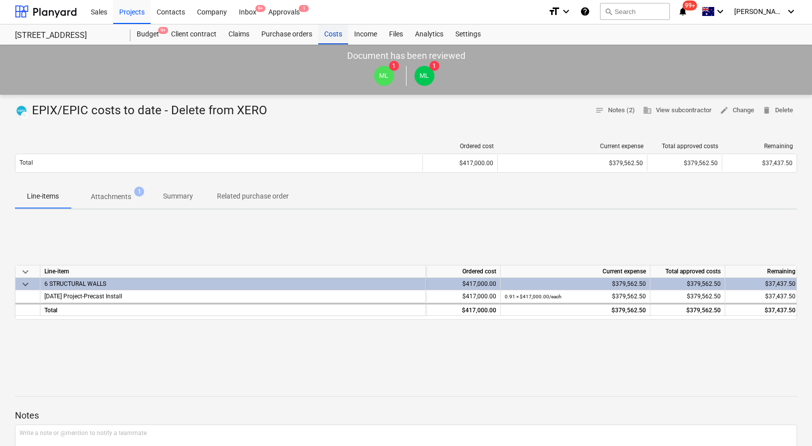
click at [336, 36] on div "Costs" at bounding box center [333, 34] width 30 height 20
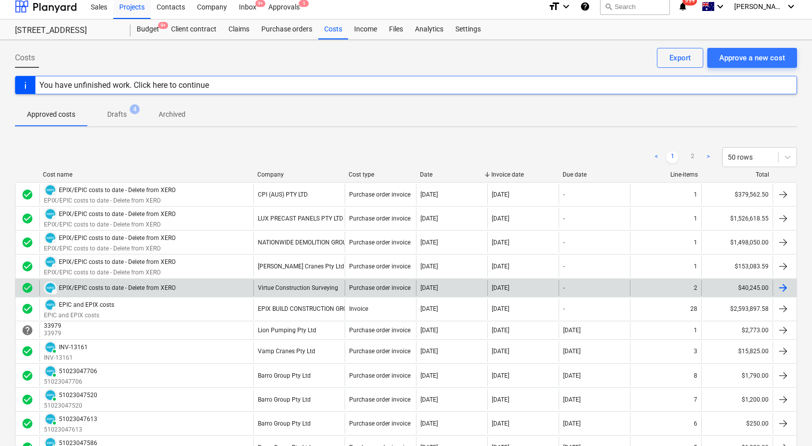
click at [269, 289] on div "Virtue Construction Surveying" at bounding box center [299, 288] width 91 height 16
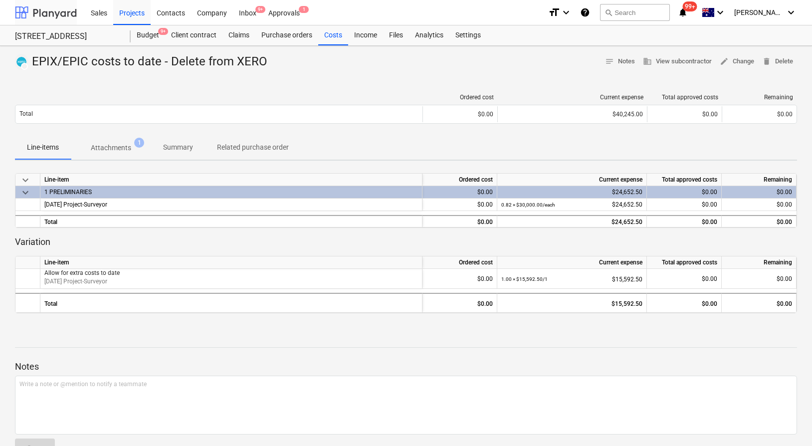
scroll to position [9, 0]
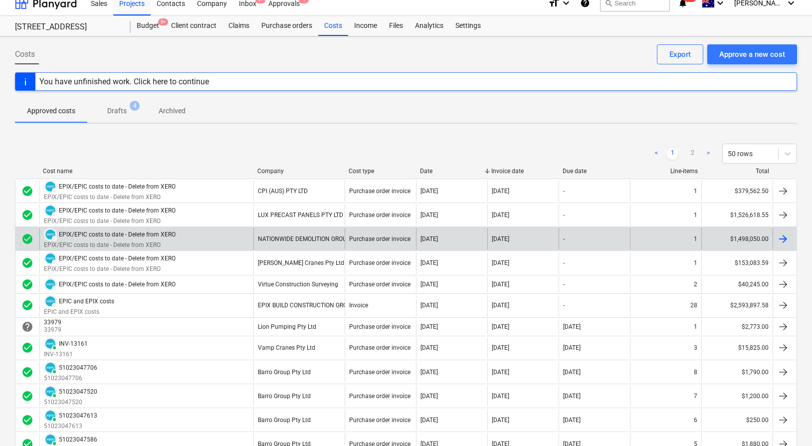
click at [142, 246] on p "EPIX/EPIC costs to date - Delete from XERO" at bounding box center [110, 245] width 132 height 8
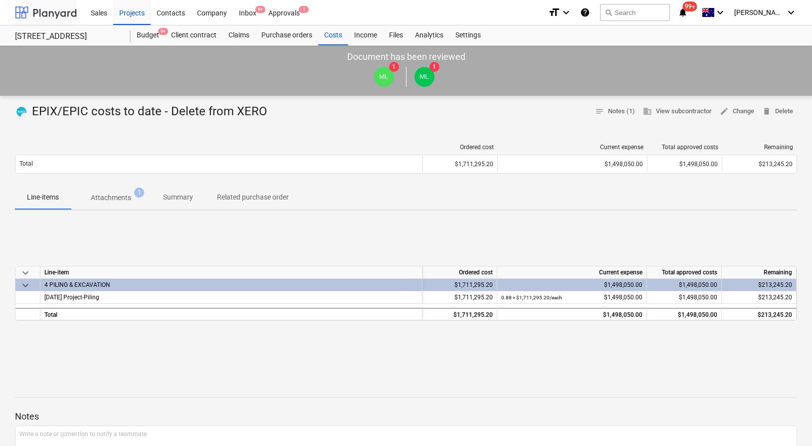
scroll to position [9, 0]
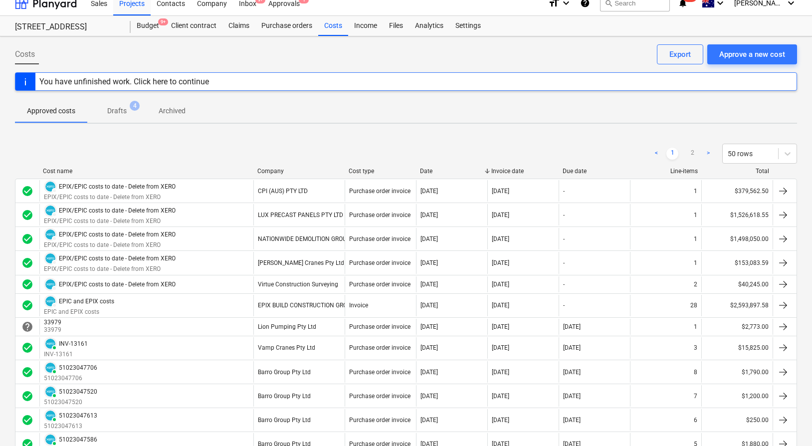
click at [118, 217] on p "EPIX/EPIC costs to date - Delete from XERO" at bounding box center [110, 221] width 132 height 8
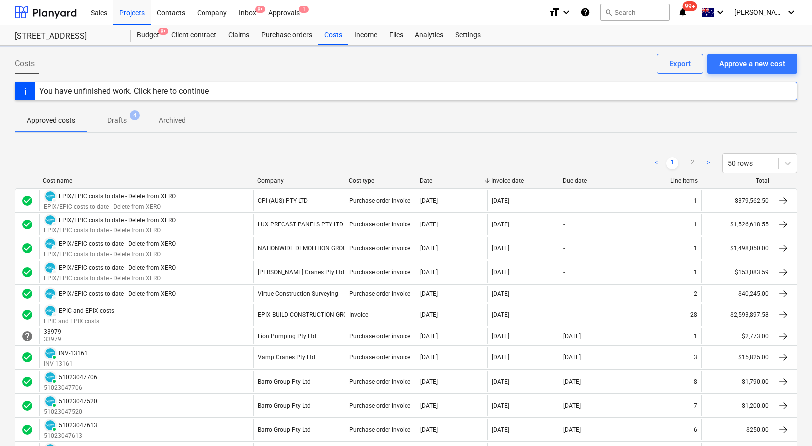
scroll to position [9, 0]
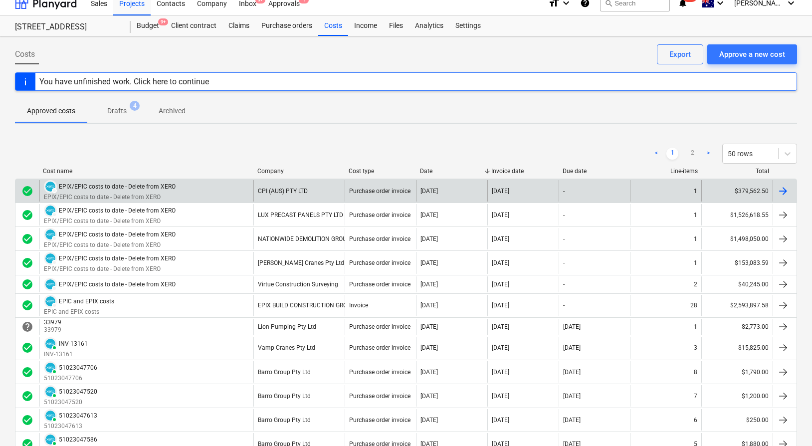
click at [173, 198] on p "EPIX/EPIC costs to date - Delete from XERO" at bounding box center [110, 197] width 132 height 8
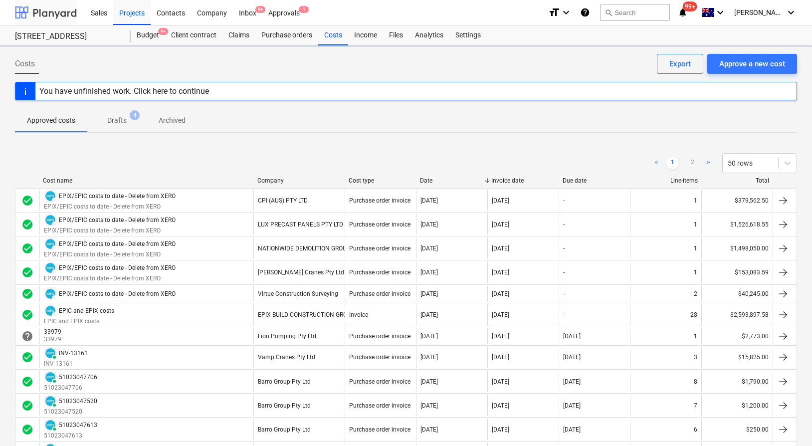
scroll to position [9, 0]
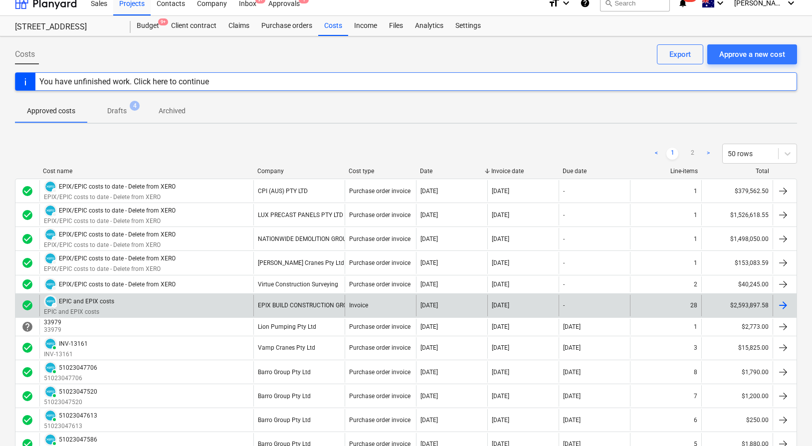
click at [198, 300] on div "DRAFT EPIC and EPIX costs EPIC and EPIX costs" at bounding box center [146, 305] width 214 height 21
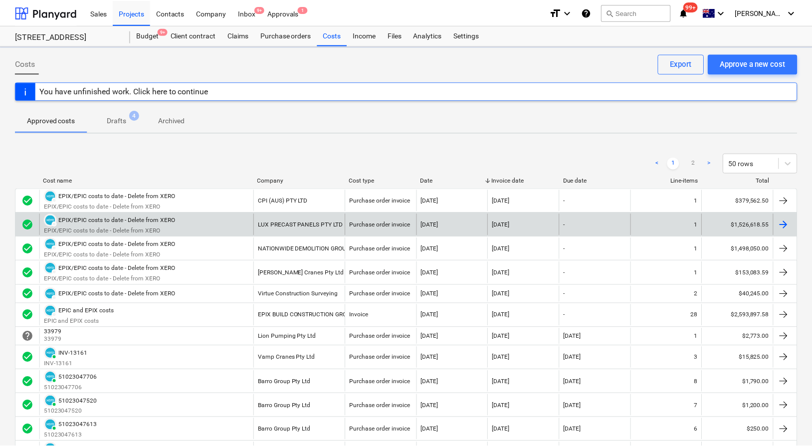
scroll to position [9, 0]
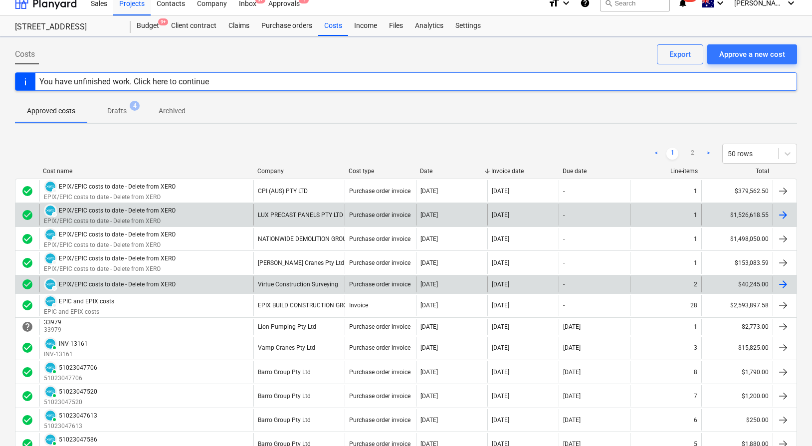
click at [184, 278] on div "DRAFT EPIX/EPIC costs to date - Delete from XERO" at bounding box center [146, 284] width 214 height 16
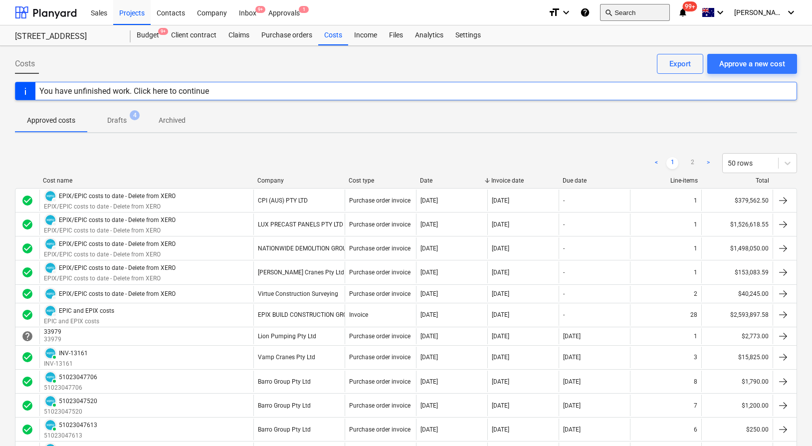
click at [665, 14] on button "search Search" at bounding box center [635, 12] width 70 height 17
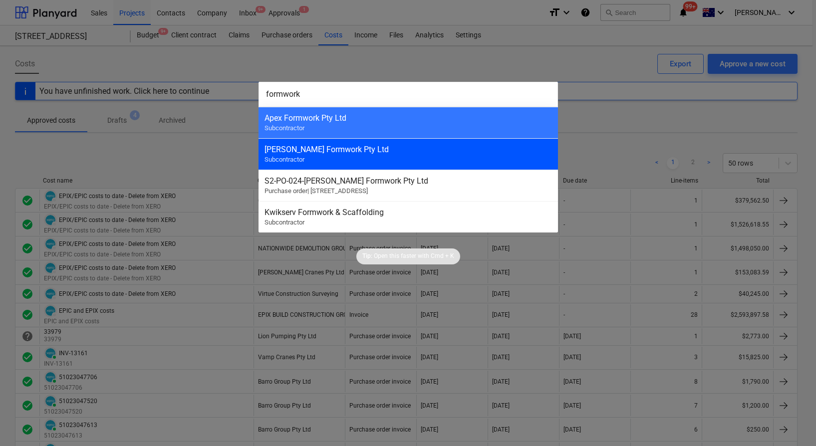
click at [446, 149] on div "[PERSON_NAME] Formwork Pty Ltd" at bounding box center [407, 149] width 287 height 9
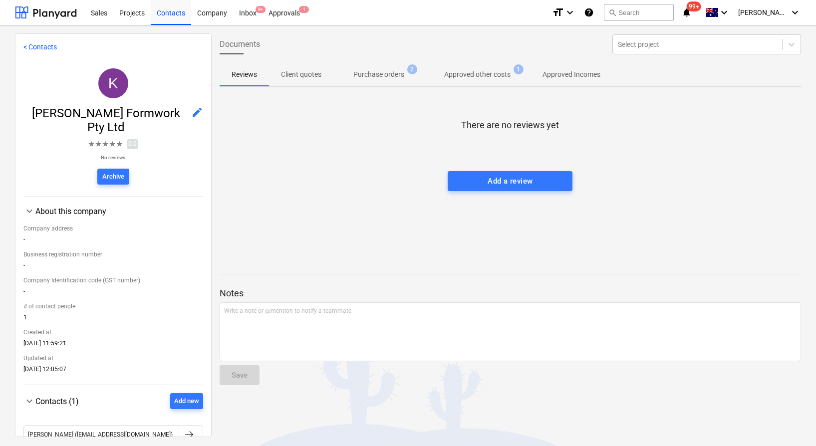
click at [377, 73] on p "Purchase orders" at bounding box center [378, 74] width 51 height 10
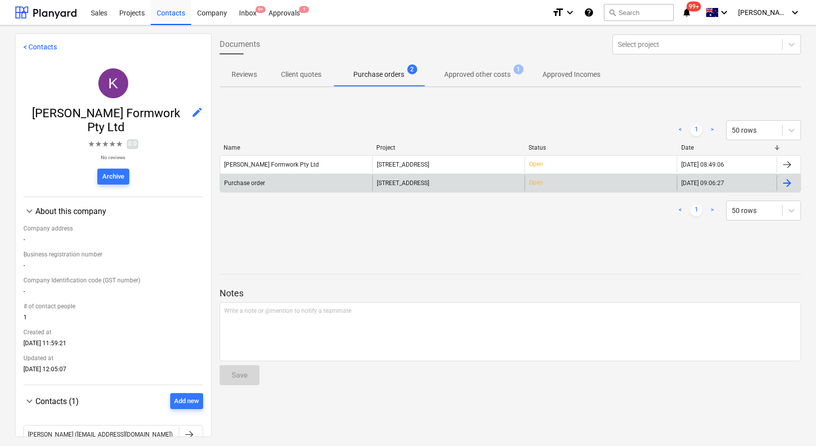
click at [346, 179] on div "Purchase order" at bounding box center [296, 183] width 152 height 16
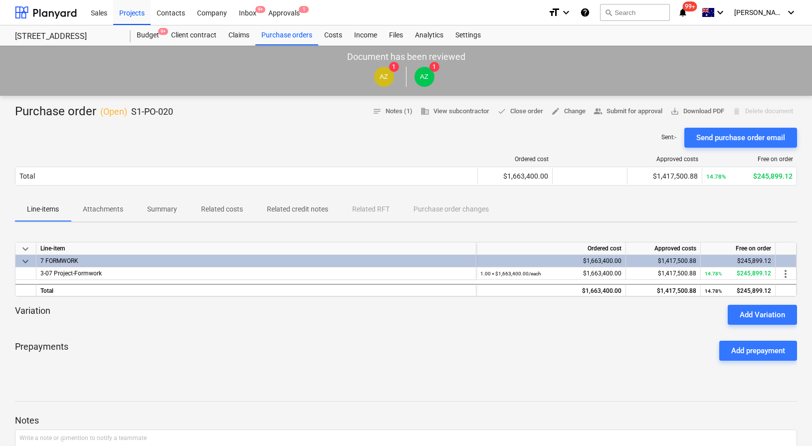
click at [236, 208] on p "Related costs" at bounding box center [222, 209] width 42 height 10
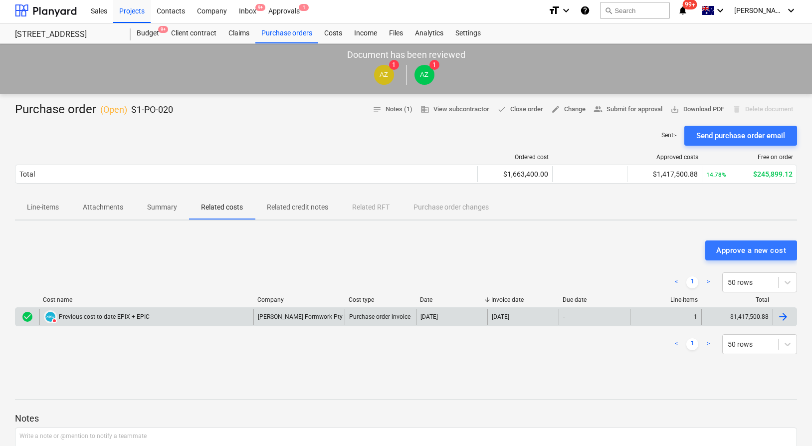
scroll to position [6, 0]
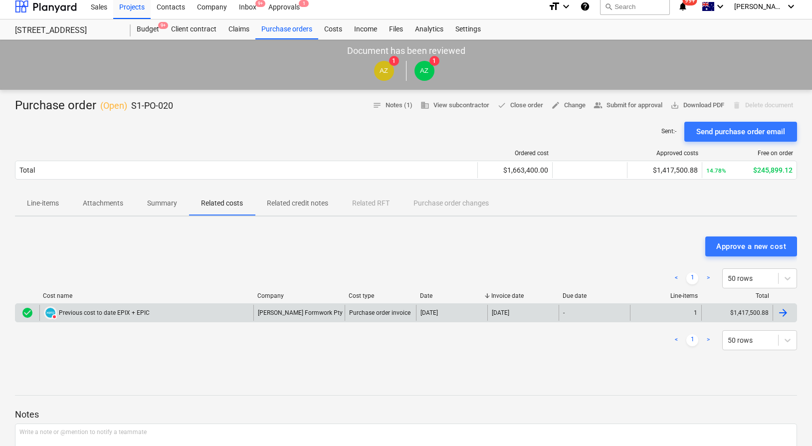
click at [206, 313] on div "DELETED Previous cost to date EPIX + EPIC" at bounding box center [146, 313] width 214 height 16
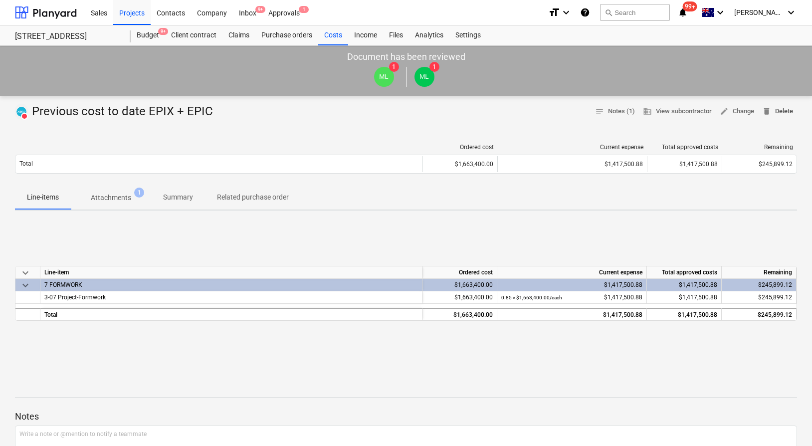
click at [780, 113] on span "delete Delete" at bounding box center [778, 111] width 31 height 11
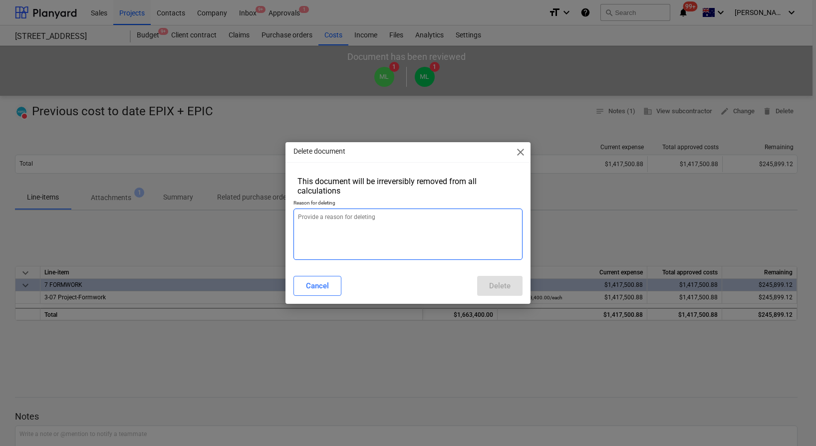
click at [445, 258] on textarea at bounding box center [407, 234] width 229 height 51
paste textarea "EPIX/EPIC costs to date - Delete from XERO"
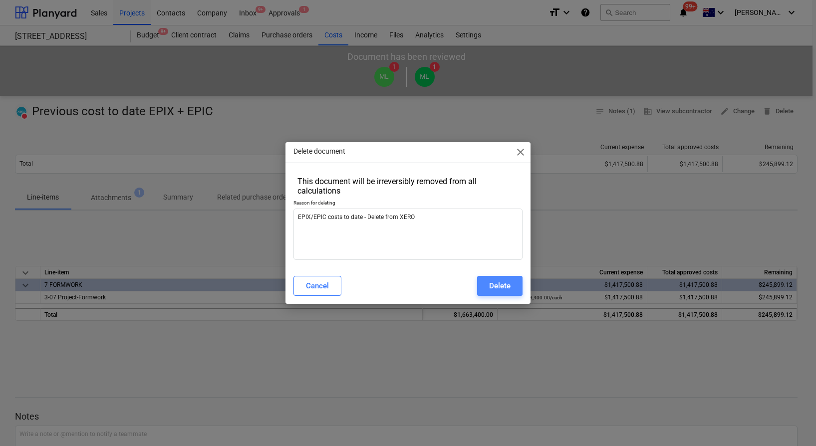
click at [506, 290] on div "Delete" at bounding box center [499, 285] width 21 height 13
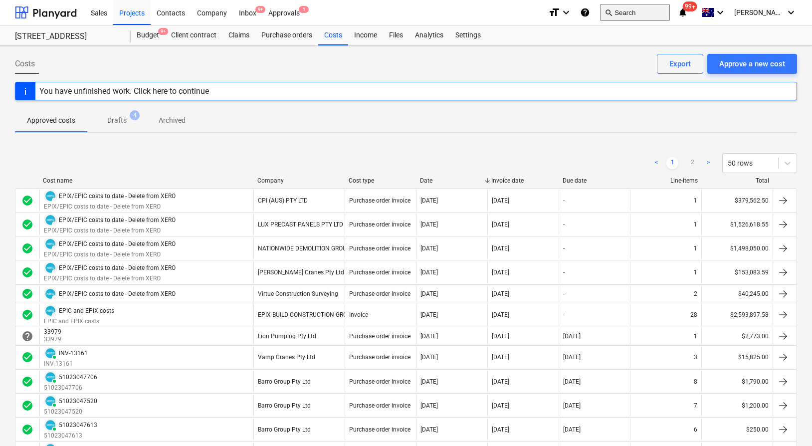
click at [639, 16] on button "search Search" at bounding box center [635, 12] width 70 height 17
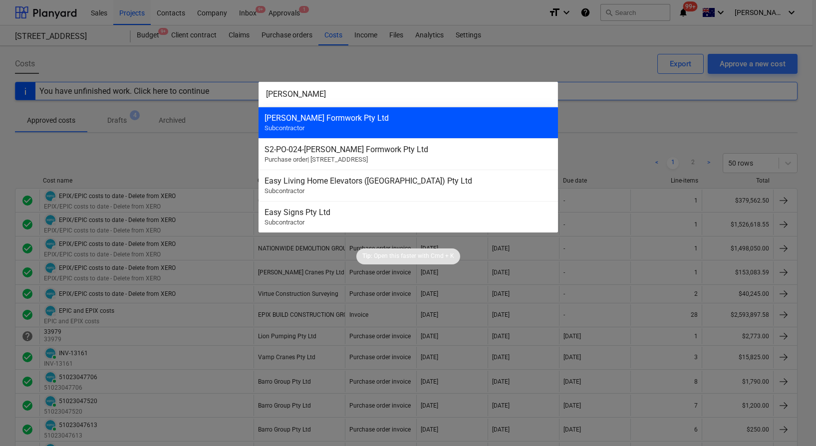
click at [366, 117] on div "[PERSON_NAME] Formwork Pty Ltd" at bounding box center [407, 117] width 287 height 9
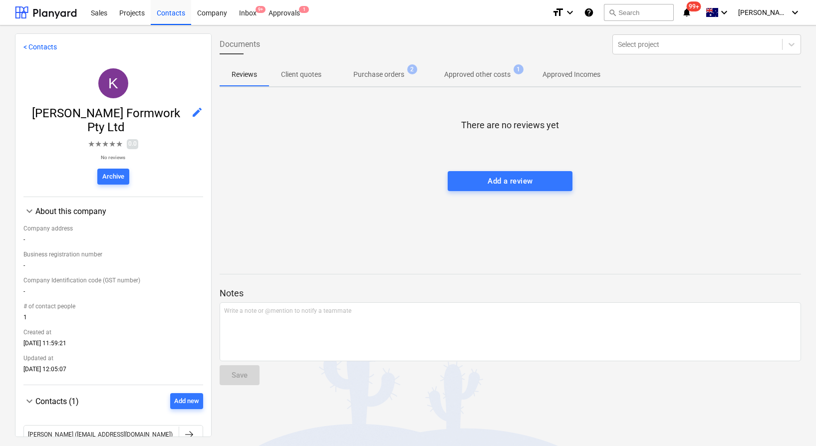
click at [396, 71] on p "Purchase orders" at bounding box center [378, 74] width 51 height 10
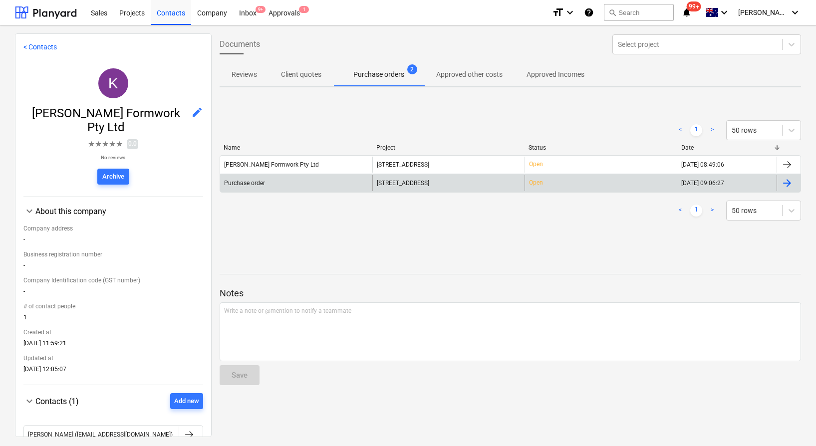
click at [349, 182] on div "Purchase order" at bounding box center [296, 183] width 152 height 16
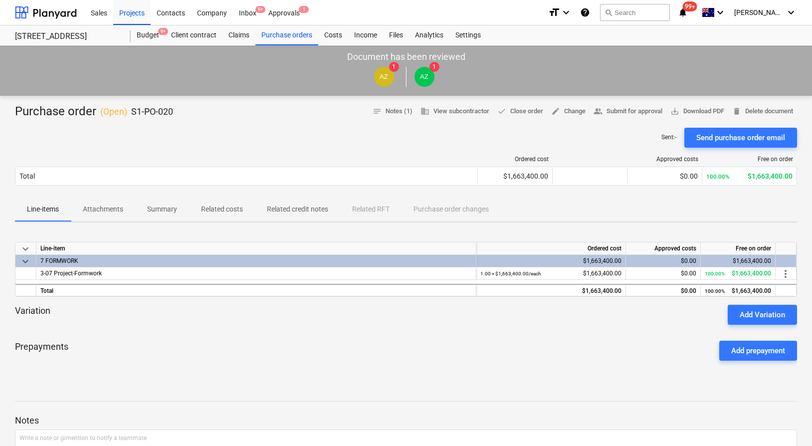
click at [234, 208] on p "Related costs" at bounding box center [222, 209] width 42 height 10
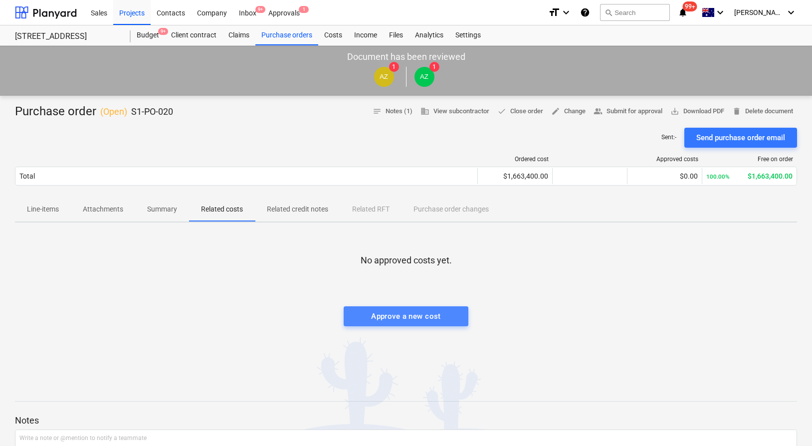
click at [451, 314] on span "Approve a new cost" at bounding box center [406, 316] width 103 height 13
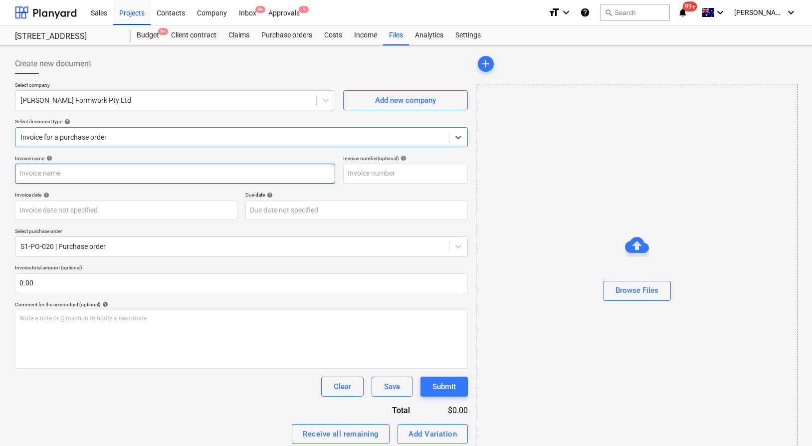
click at [245, 171] on input "text" at bounding box center [175, 174] width 320 height 20
paste input "EPIX/EPIC costs to date - Delete from XERO"
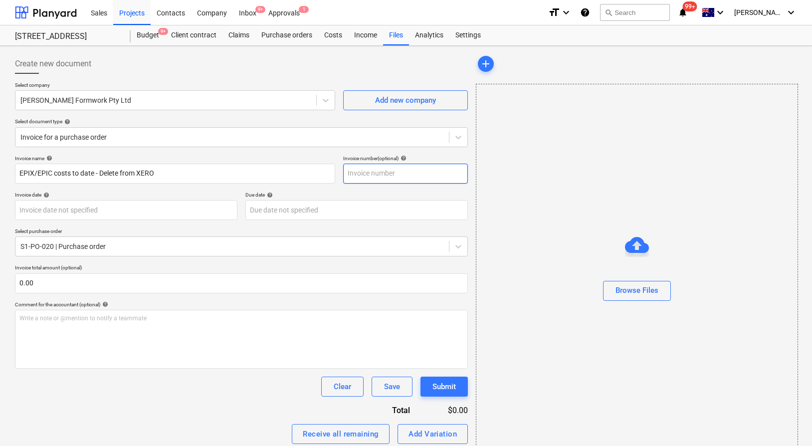
click at [385, 174] on input "text" at bounding box center [405, 174] width 125 height 20
paste input "EPIX/EPIC costs to date - Delete from XERO"
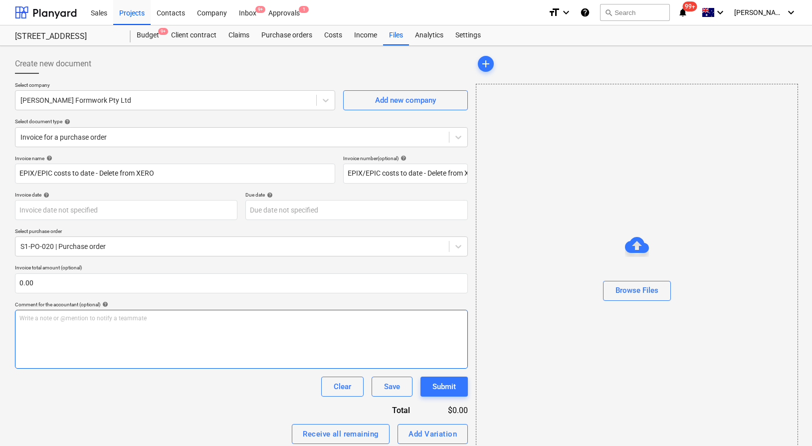
click at [165, 336] on div "Write a note or @mention to notify a teammate [PERSON_NAME]" at bounding box center [241, 339] width 453 height 59
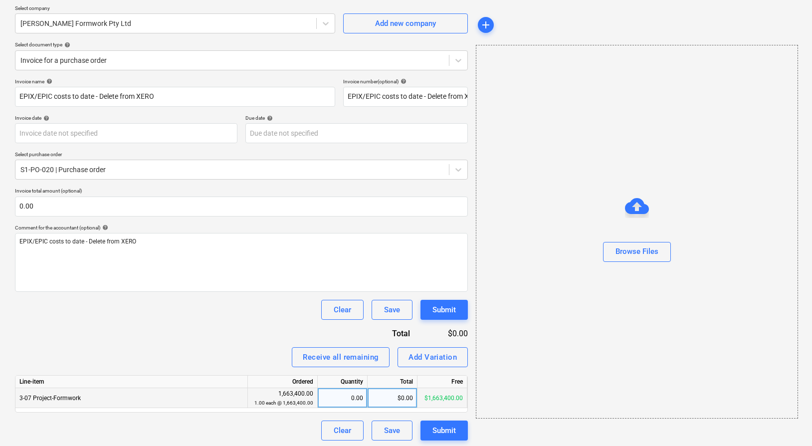
click at [377, 397] on div "$0.00" at bounding box center [393, 398] width 50 height 20
click at [244, 330] on div "Invoice name help EPIX/EPIC costs to date - Delete from XERO Invoice number (op…" at bounding box center [241, 259] width 453 height 362
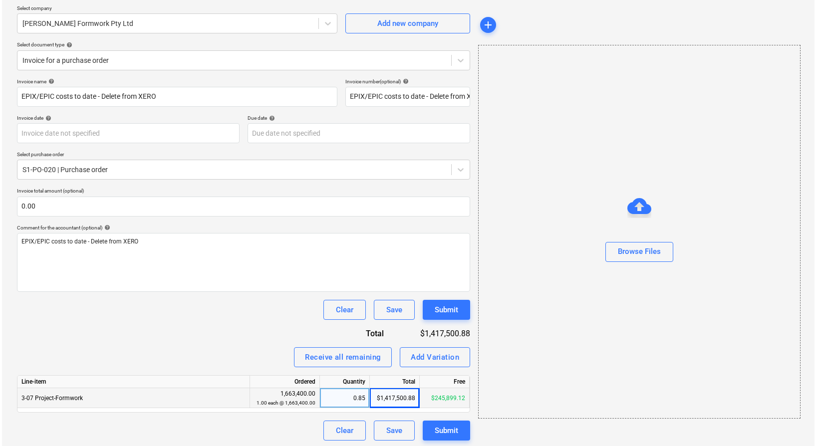
scroll to position [79, 0]
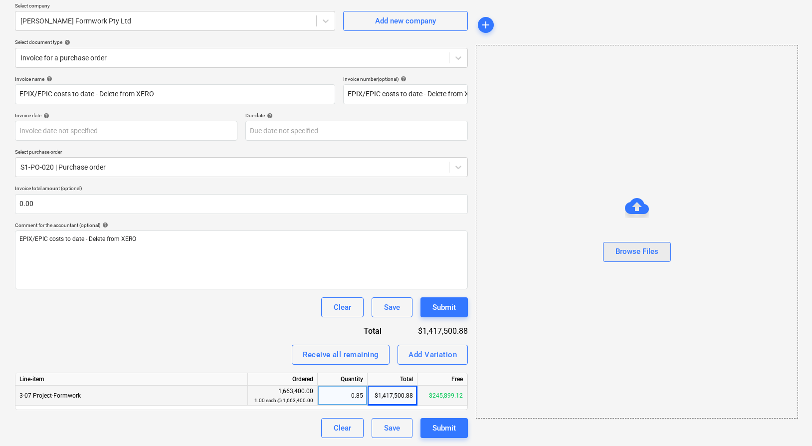
click at [607, 244] on button "Browse Files" at bounding box center [637, 252] width 68 height 20
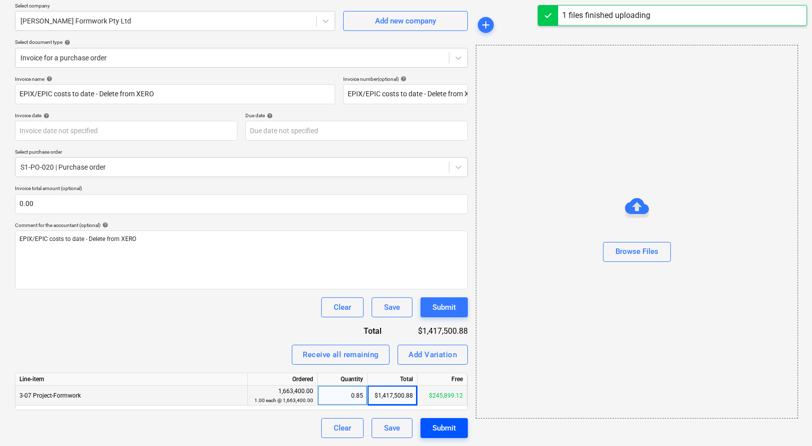
click at [435, 428] on div "Submit" at bounding box center [444, 428] width 23 height 13
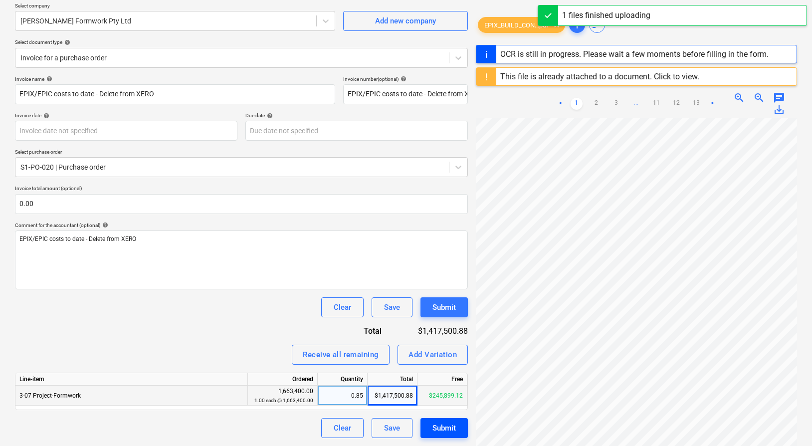
click at [447, 424] on div "Submit" at bounding box center [444, 428] width 23 height 13
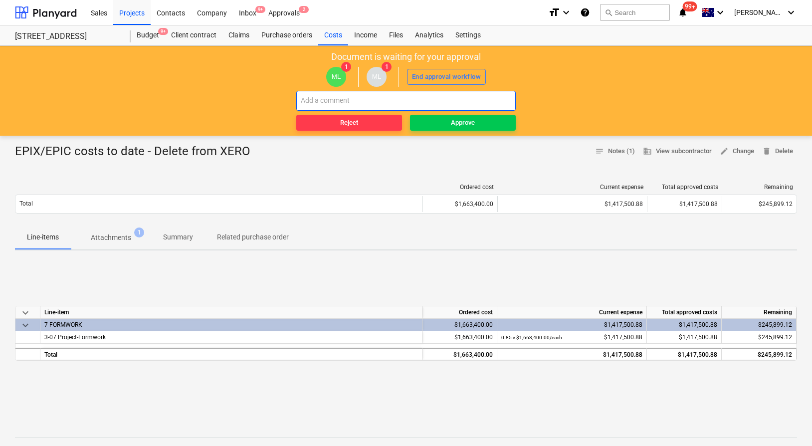
click at [419, 103] on input "text" at bounding box center [406, 101] width 220 height 20
paste input "EPIX/EPIC costs to date - Delete from XERO"
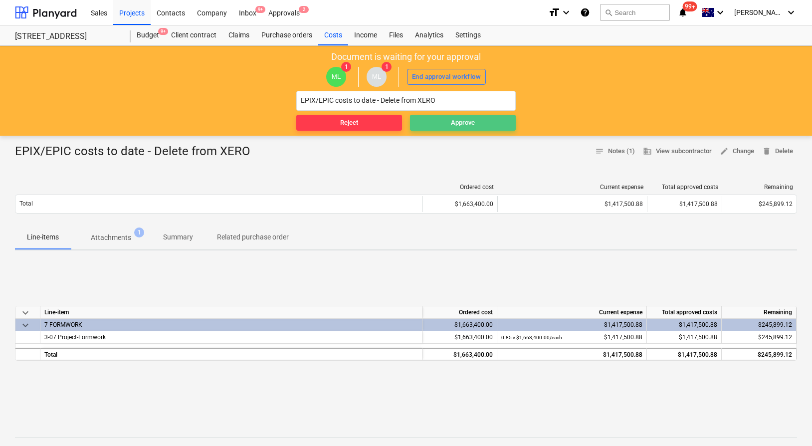
click at [456, 120] on div "Approve" at bounding box center [463, 122] width 24 height 11
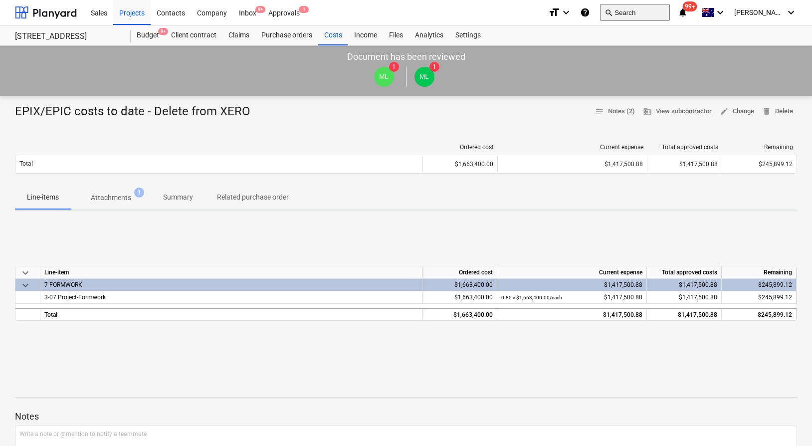
click at [655, 19] on button "search Search" at bounding box center [635, 12] width 70 height 17
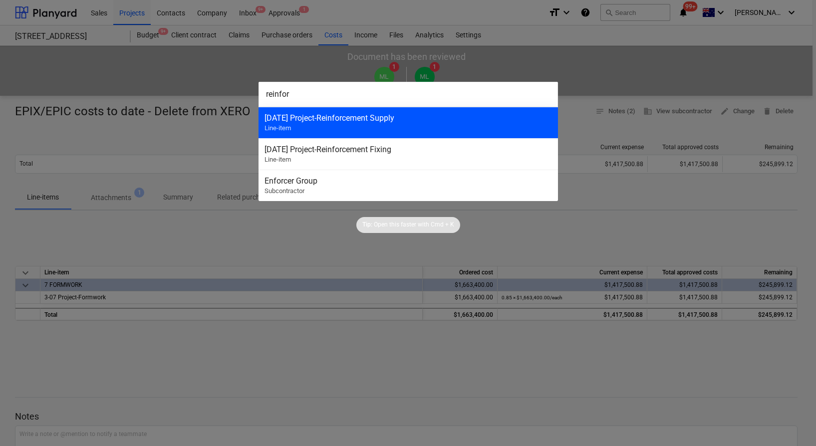
click at [353, 121] on div "[DATE] Project-Reinforcement Supply" at bounding box center [407, 117] width 287 height 9
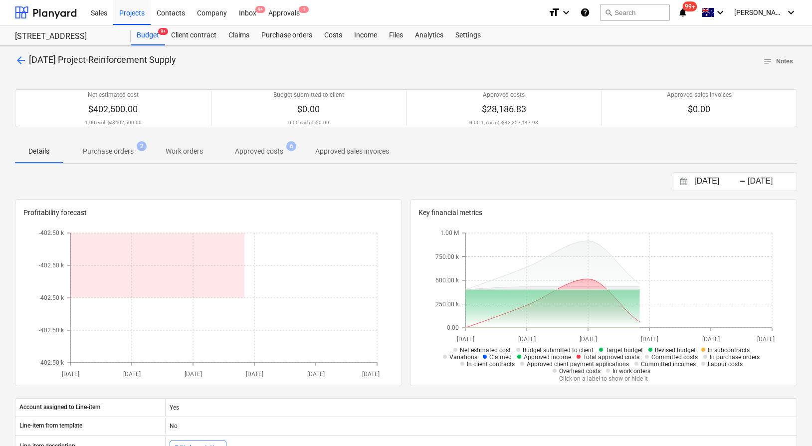
click at [132, 153] on p "Purchase orders" at bounding box center [108, 151] width 51 height 10
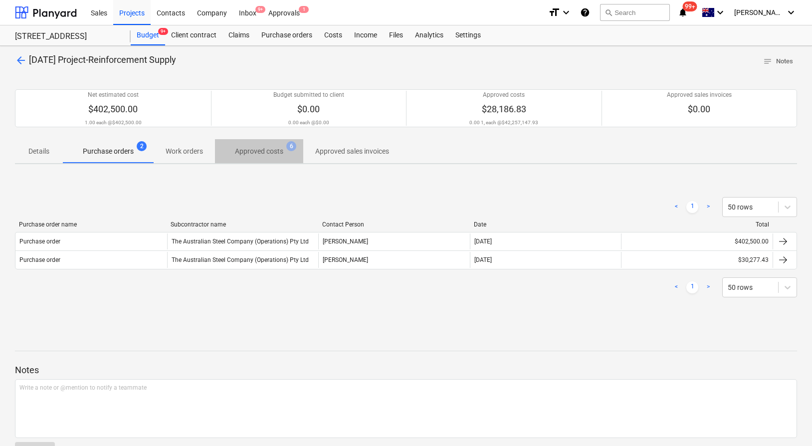
click at [252, 156] on p "Approved costs" at bounding box center [259, 151] width 48 height 10
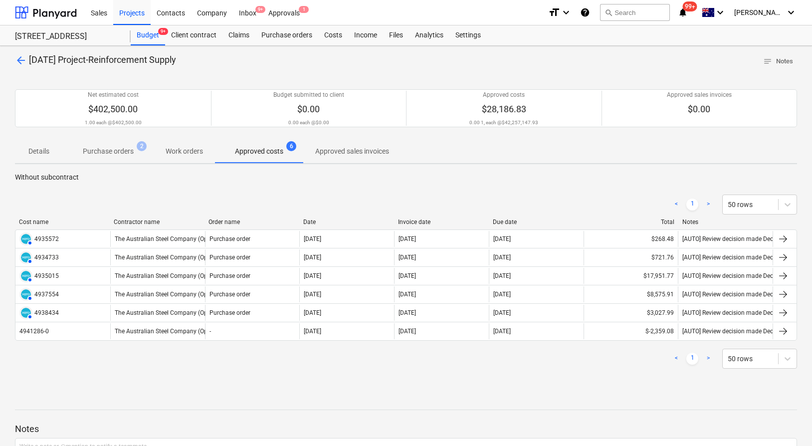
click at [137, 151] on span "Purchase orders 2" at bounding box center [108, 151] width 67 height 10
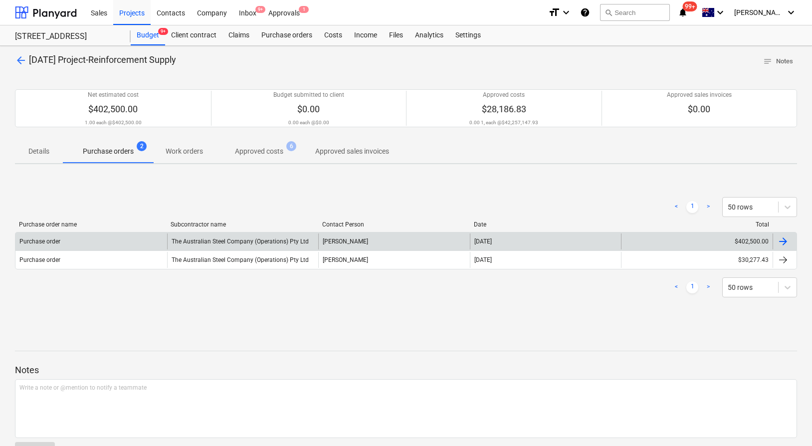
click at [382, 240] on div "[PERSON_NAME]" at bounding box center [394, 242] width 152 height 16
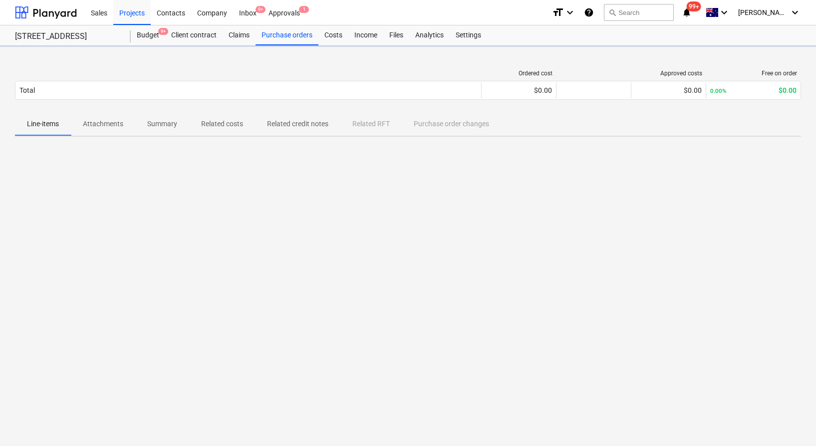
click at [232, 126] on p "Related costs" at bounding box center [222, 124] width 42 height 10
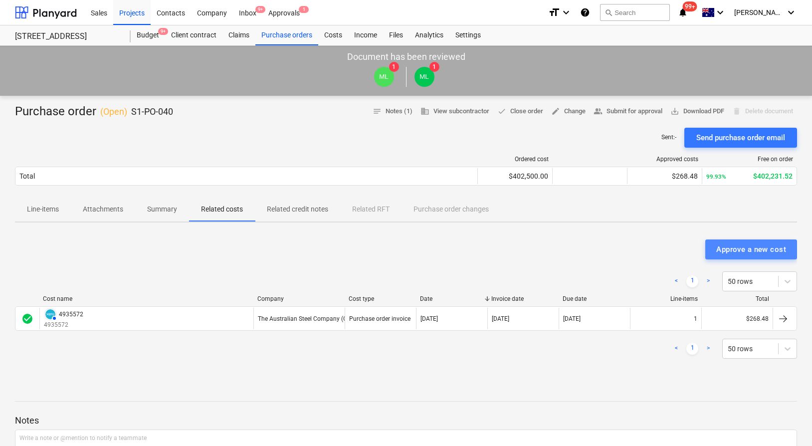
click at [742, 248] on div "Approve a new cost" at bounding box center [752, 249] width 70 height 13
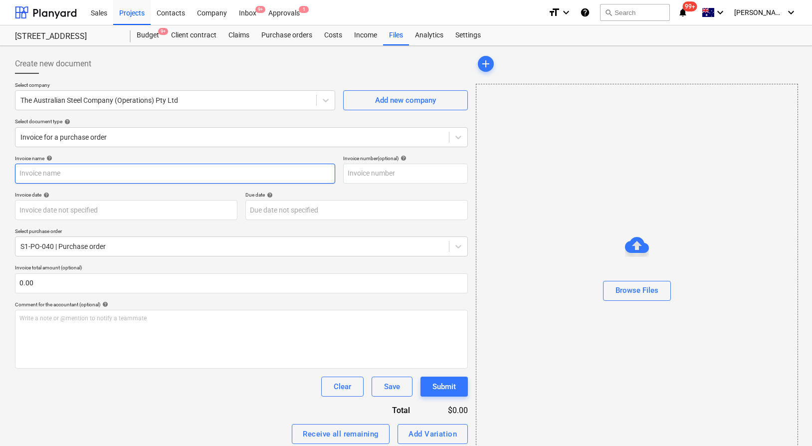
click at [164, 172] on input "text" at bounding box center [175, 174] width 320 height 20
paste input "EPIX/EPIC costs to date - Delete from XERO"
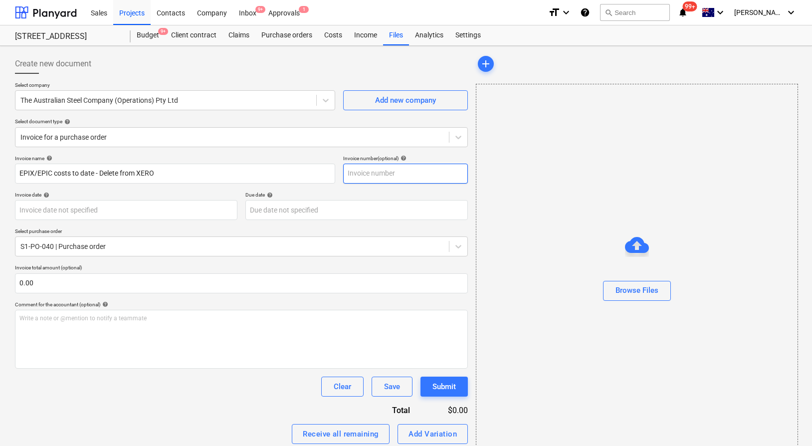
click at [410, 177] on input "text" at bounding box center [405, 174] width 125 height 20
paste input "EPIX/EPIC costs to date - Delete from XERO"
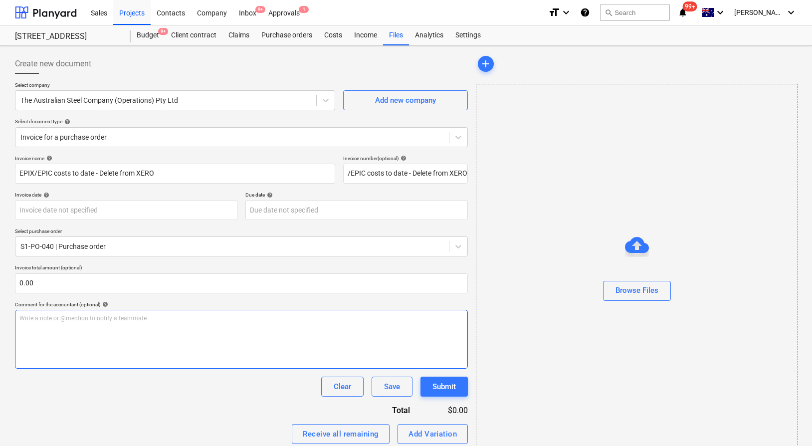
click at [227, 323] on div "Write a note or @mention to notify a teammate [PERSON_NAME]" at bounding box center [241, 339] width 453 height 59
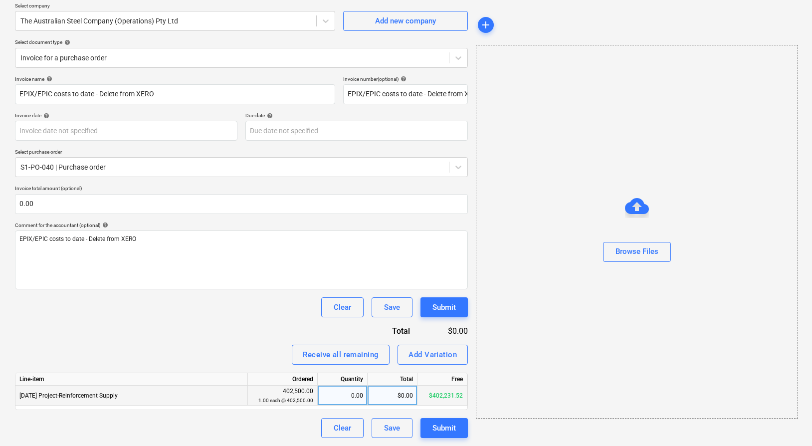
click at [386, 399] on div "$0.00" at bounding box center [393, 396] width 50 height 20
click at [252, 361] on div "Receive all remaining Add Variation" at bounding box center [241, 355] width 453 height 20
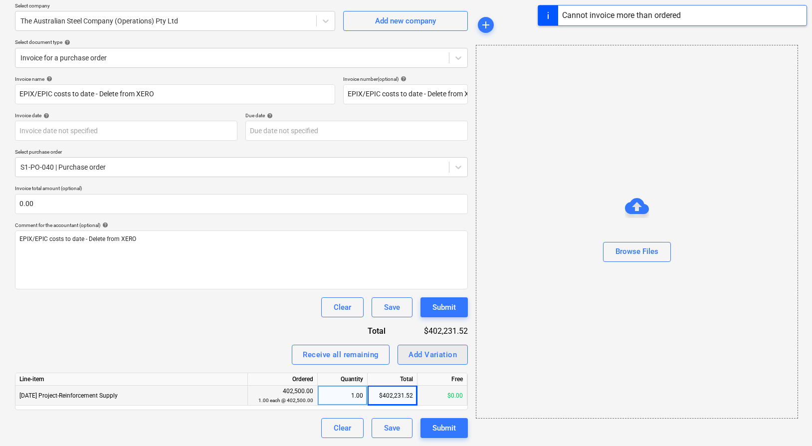
click at [427, 360] on div "Add Variation" at bounding box center [433, 354] width 48 height 13
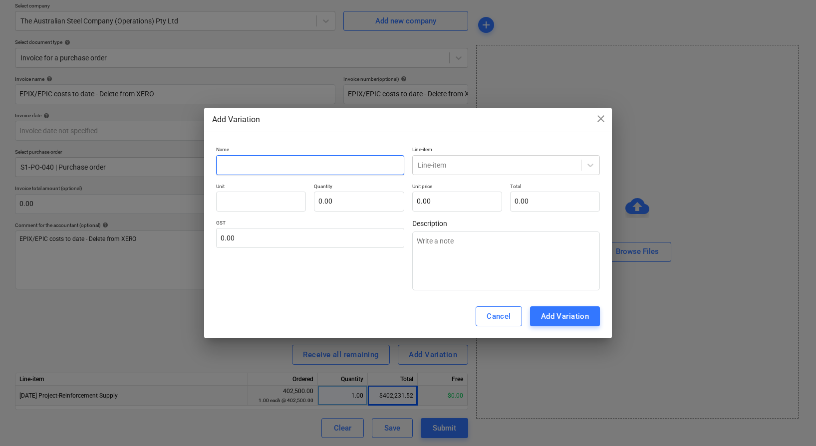
click at [324, 166] on input "text" at bounding box center [310, 165] width 188 height 20
paste input "EPIX/EPIC costs to date - Delete from XERO"
click at [465, 164] on div at bounding box center [497, 165] width 159 height 10
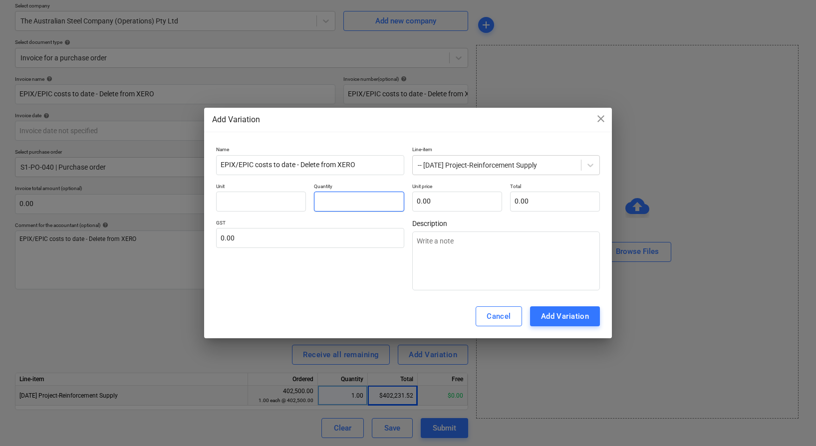
click at [381, 206] on input "text" at bounding box center [359, 202] width 90 height 20
click at [439, 196] on input "text" at bounding box center [457, 202] width 90 height 20
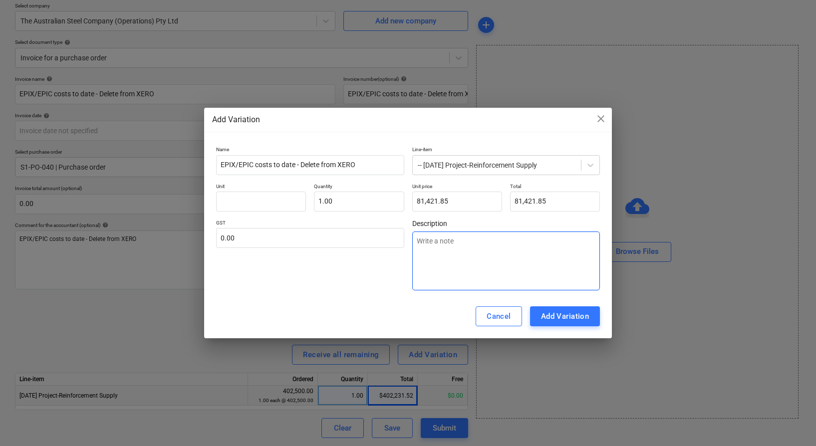
click at [468, 245] on textarea at bounding box center [506, 261] width 188 height 59
paste textarea "EPIX/EPIC costs to date - Delete from XERO"
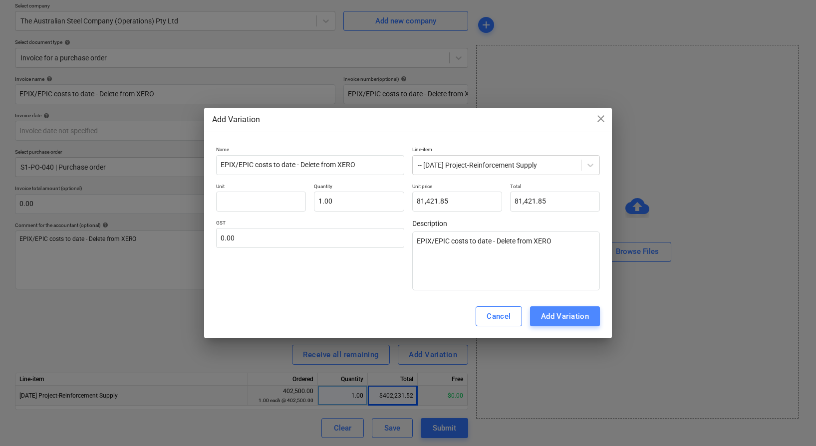
click at [554, 319] on div "Add Variation" at bounding box center [565, 316] width 48 height 13
click at [566, 319] on div "Add Variation" at bounding box center [565, 316] width 48 height 13
click at [277, 198] on input "text" at bounding box center [261, 202] width 90 height 20
click at [581, 310] on div "Add Variation" at bounding box center [565, 316] width 48 height 13
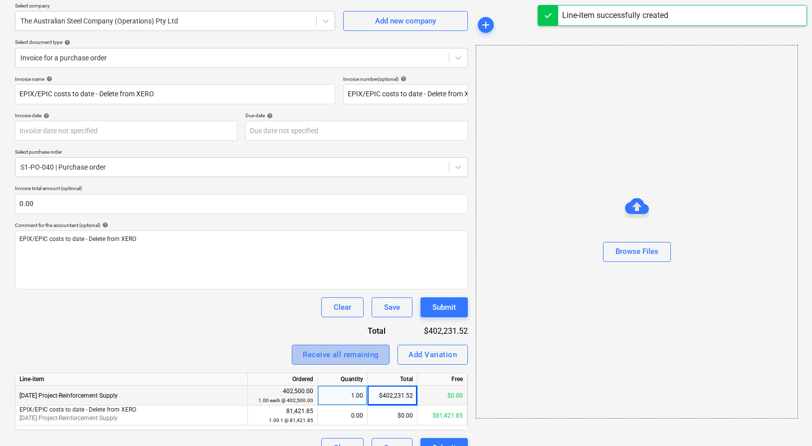
click at [338, 362] on button "Receive all remaining" at bounding box center [341, 355] width 98 height 20
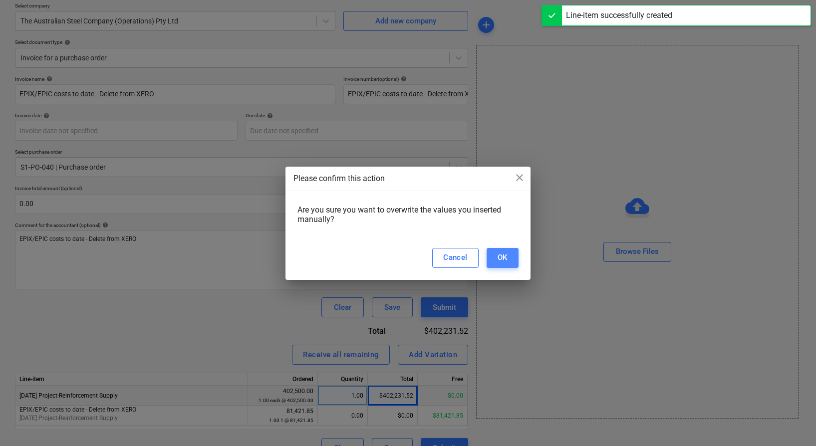
click at [501, 262] on div "OK" at bounding box center [503, 257] width 10 height 13
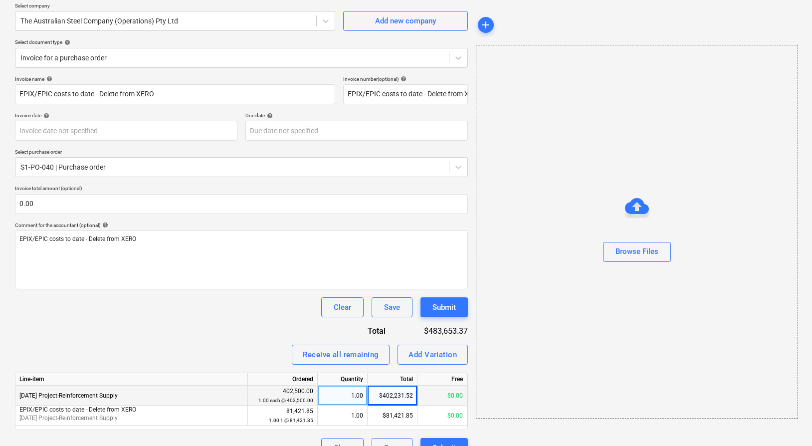
scroll to position [99, 0]
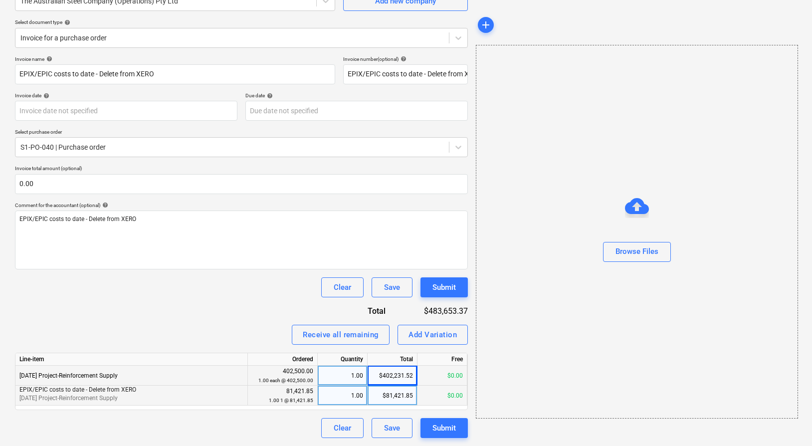
click at [394, 391] on div "$81,421.85" at bounding box center [393, 396] width 50 height 20
click at [394, 391] on input "81421.85" at bounding box center [392, 395] width 49 height 19
click at [422, 331] on div "Add Variation" at bounding box center [433, 334] width 48 height 13
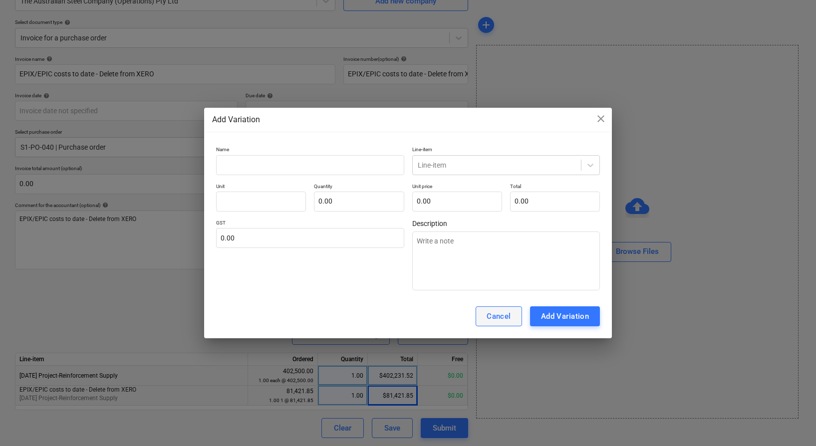
click at [493, 314] on div "Cancel" at bounding box center [499, 316] width 24 height 13
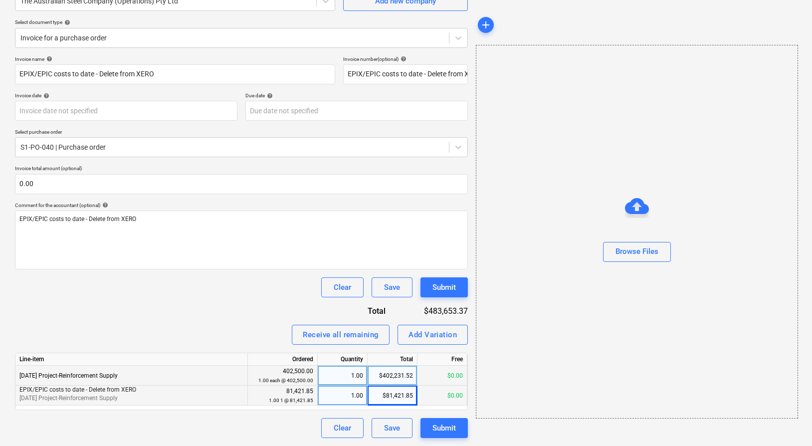
scroll to position [91, 0]
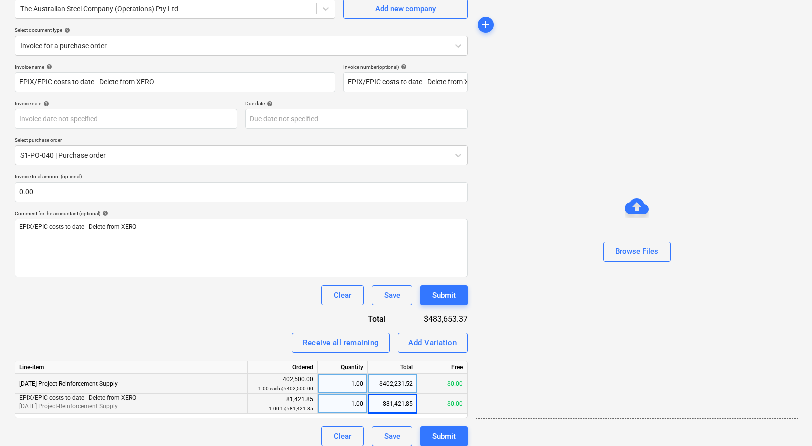
click at [407, 405] on div "$81,421.85" at bounding box center [393, 404] width 50 height 20
click at [385, 399] on div "$81,421.85" at bounding box center [393, 404] width 50 height 20
click at [385, 399] on input "81421.85" at bounding box center [392, 403] width 49 height 19
click at [207, 325] on div "Invoice name help EPIX/EPIC costs to date - Delete from XERO Invoice number (op…" at bounding box center [241, 255] width 453 height 382
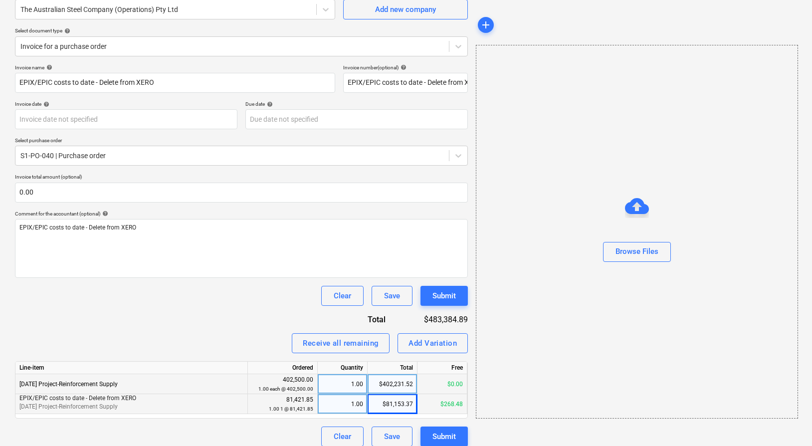
click at [203, 315] on div "Invoice name help EPIX/EPIC costs to date - Delete from XERO Invoice number (op…" at bounding box center [241, 255] width 453 height 382
click at [273, 316] on div "Invoice name help EPIX/EPIC costs to date - Delete from XERO Invoice number (op…" at bounding box center [241, 255] width 453 height 382
drag, startPoint x: 241, startPoint y: 311, endPoint x: 409, endPoint y: 384, distance: 183.7
click at [242, 311] on div "Invoice name help EPIX/EPIC costs to date - Delete from XERO Invoice number (op…" at bounding box center [241, 255] width 453 height 382
click at [357, 406] on div "1.00" at bounding box center [342, 404] width 41 height 20
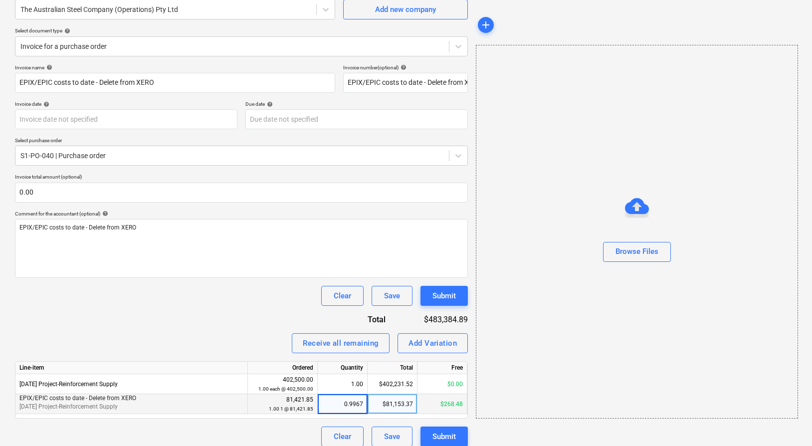
click at [384, 405] on div "$81,153.37" at bounding box center [393, 404] width 50 height 20
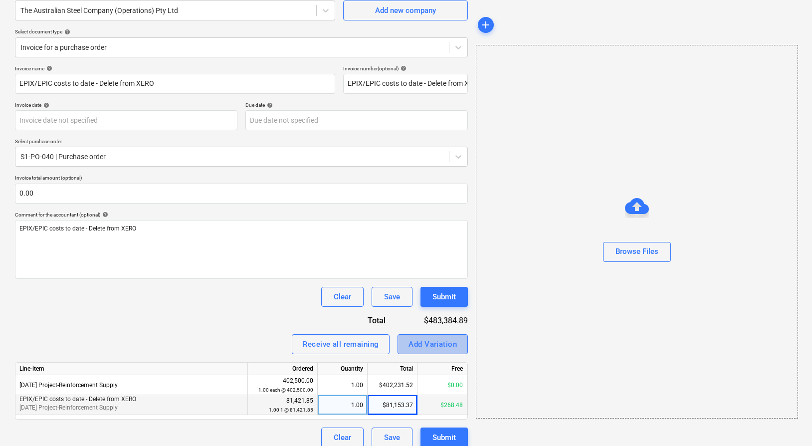
click at [430, 351] on button "Add Variation" at bounding box center [433, 344] width 70 height 20
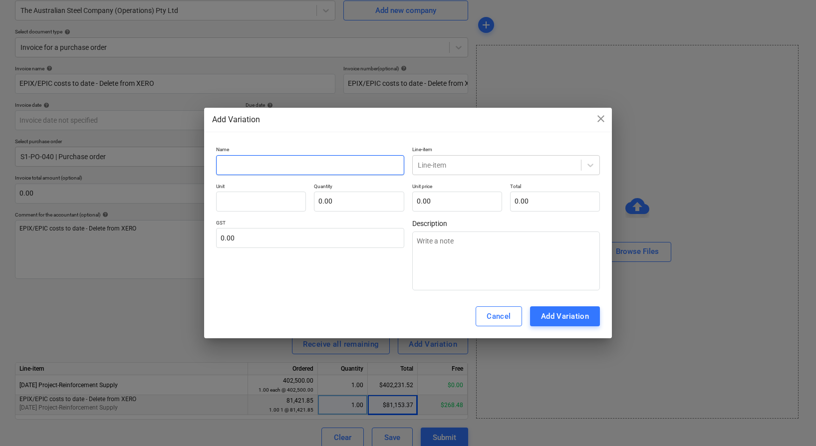
click at [330, 166] on input "text" at bounding box center [310, 165] width 188 height 20
paste input "EPIX/EPIC costs to date - Delete from XERO"
click at [462, 166] on div at bounding box center [497, 165] width 159 height 10
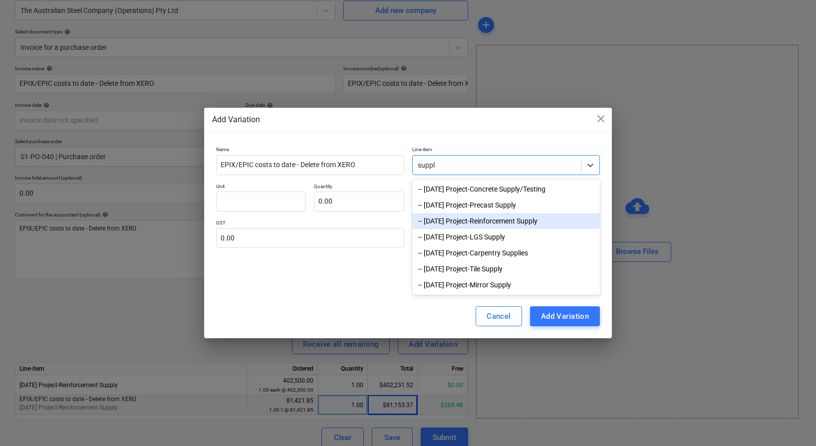
click at [533, 225] on div "-- [DATE] Project-Reinforcement Supply" at bounding box center [506, 221] width 188 height 16
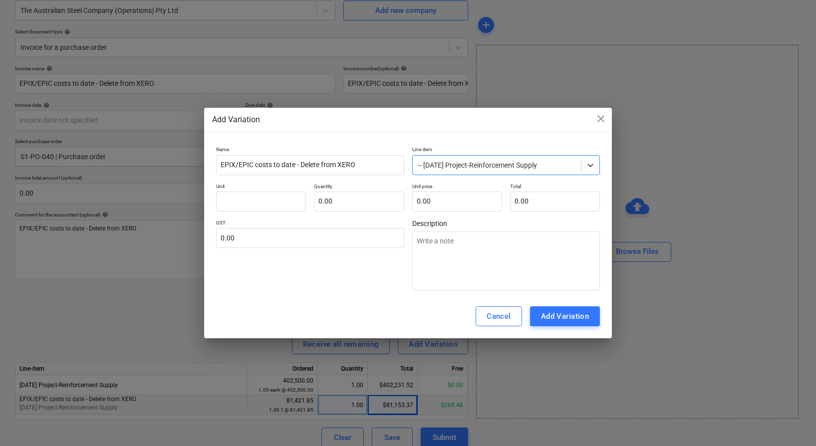
click at [289, 189] on p "Unit" at bounding box center [261, 187] width 90 height 8
drag, startPoint x: 288, startPoint y: 195, endPoint x: 338, endPoint y: 201, distance: 49.7
click at [289, 195] on input "text" at bounding box center [261, 202] width 90 height 20
click at [338, 201] on input "text" at bounding box center [359, 202] width 90 height 20
click at [422, 201] on input "text" at bounding box center [457, 202] width 90 height 20
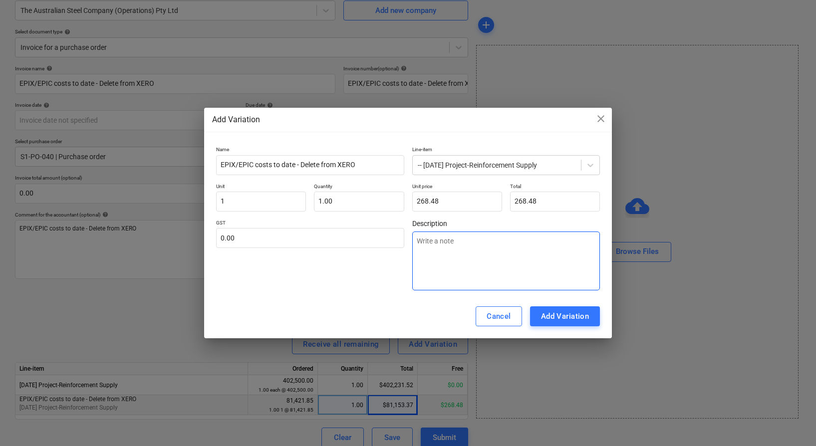
click at [493, 249] on textarea at bounding box center [506, 261] width 188 height 59
paste textarea "EPIX/EPIC costs to date - Delete from XERO"
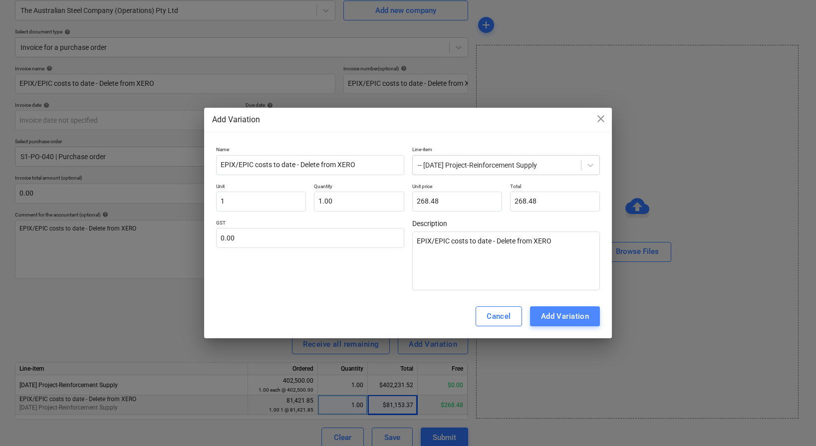
click at [558, 322] on div "Add Variation" at bounding box center [565, 316] width 48 height 13
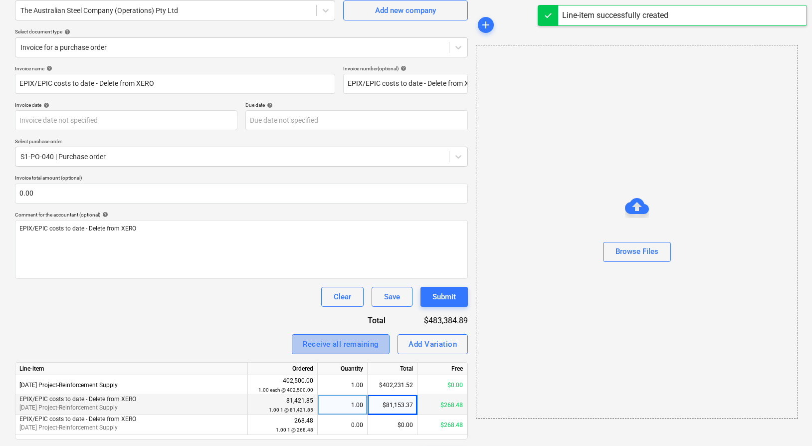
click at [362, 344] on div "Receive all remaining" at bounding box center [341, 344] width 76 height 13
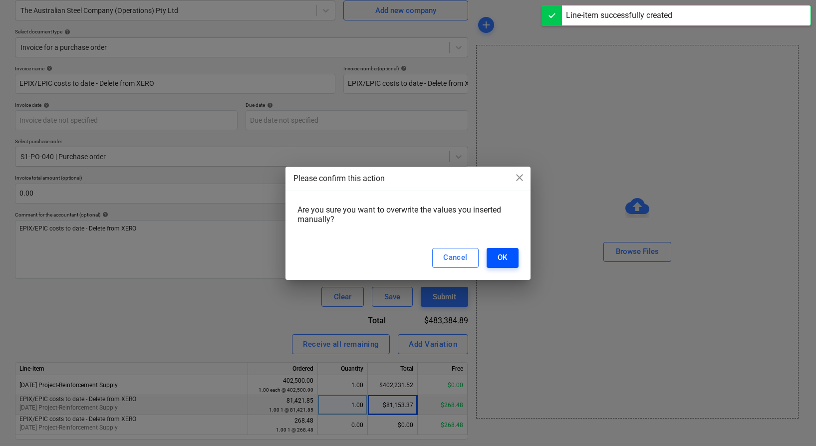
click at [498, 261] on div "OK" at bounding box center [503, 257] width 10 height 13
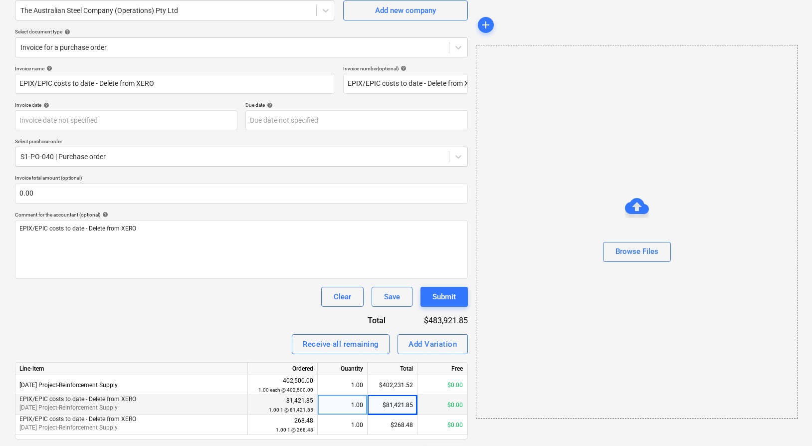
drag, startPoint x: 452, startPoint y: 294, endPoint x: 554, endPoint y: 248, distance: 112.5
click at [546, 248] on div "Create new document Select company The Australian Steel Company (Operations) Pt…" at bounding box center [406, 216] width 790 height 512
click at [637, 248] on div "Browse Files" at bounding box center [637, 251] width 43 height 13
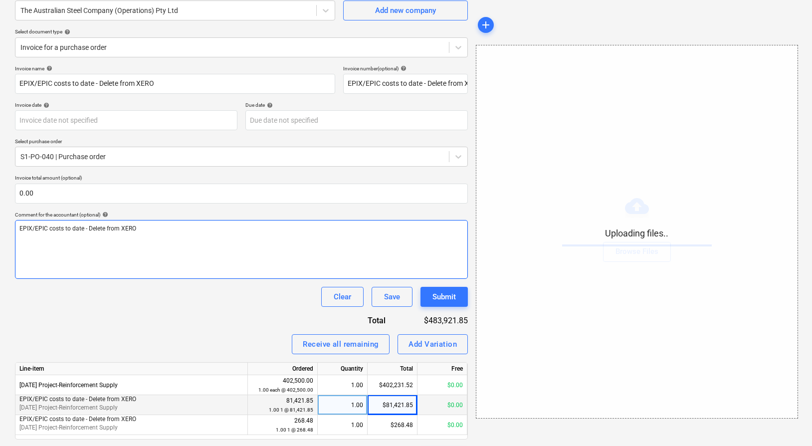
click at [200, 266] on div "EPIX/EPIC costs to date - Delete from XERO" at bounding box center [241, 249] width 453 height 59
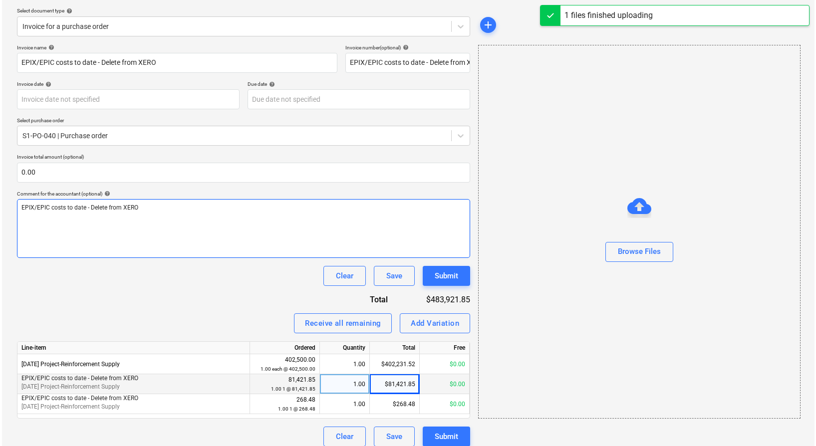
scroll to position [119, 0]
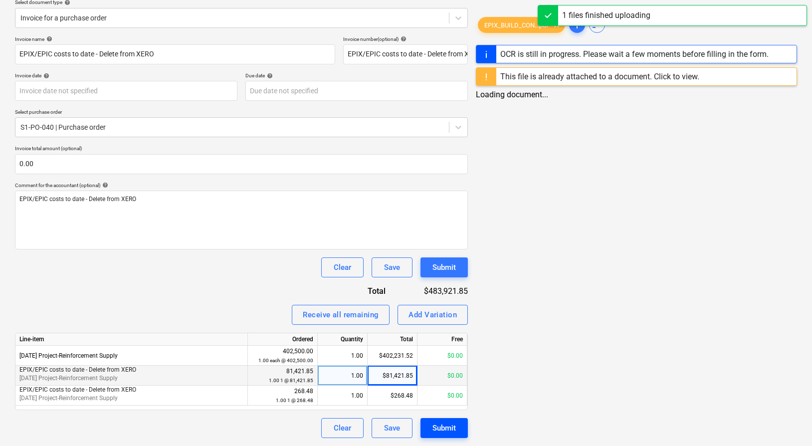
click at [458, 435] on button "Submit" at bounding box center [444, 428] width 47 height 20
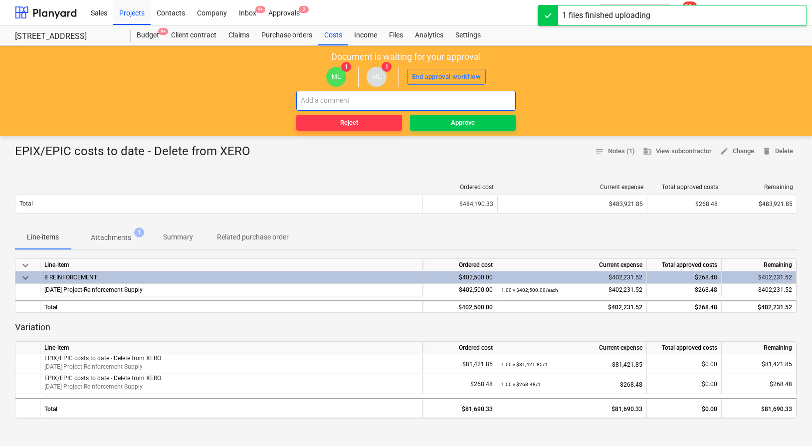
click at [398, 102] on input "text" at bounding box center [406, 101] width 220 height 20
paste input "EPIX/EPIC costs to date - Delete from XERO"
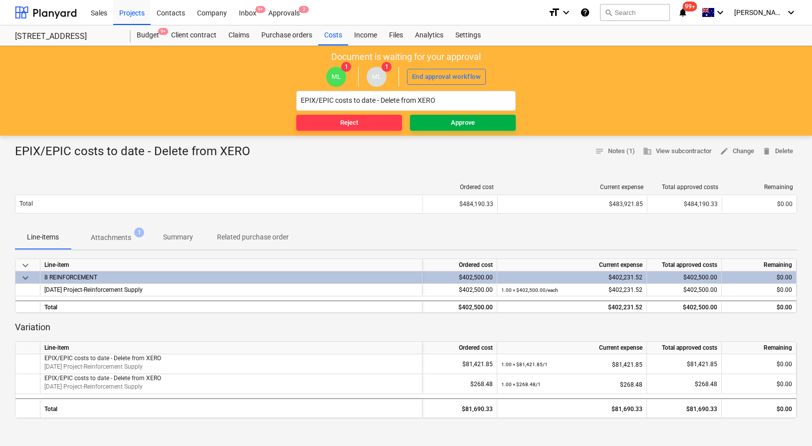
click at [459, 123] on div "Approve" at bounding box center [463, 122] width 24 height 11
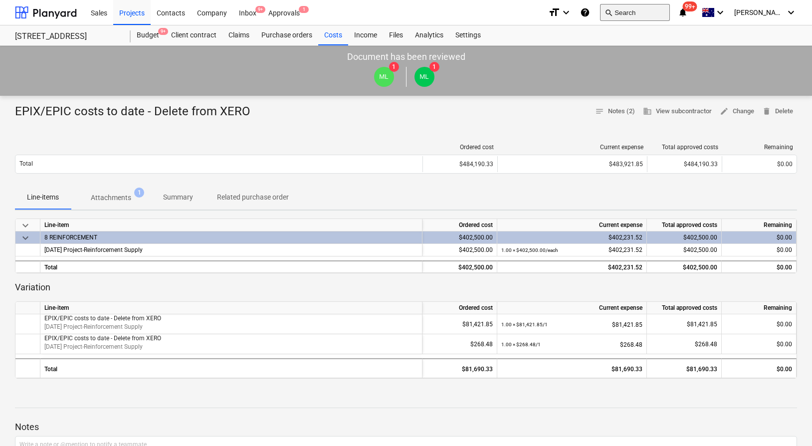
click at [648, 13] on button "search Search" at bounding box center [635, 12] width 70 height 17
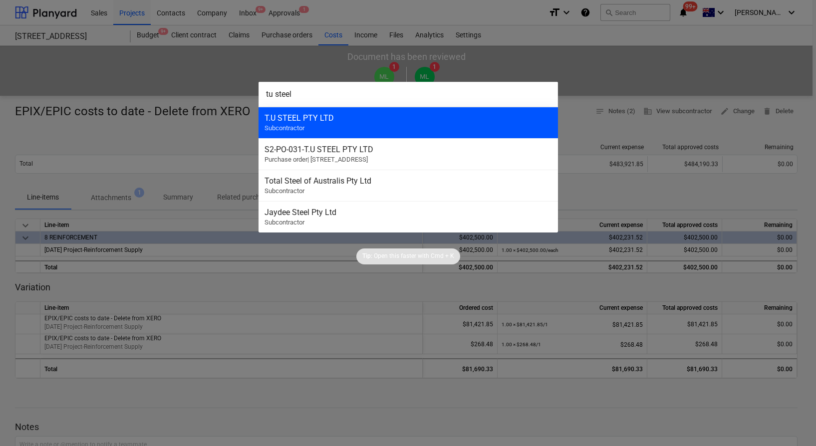
click at [353, 126] on div "T.U STEEL PTY LTD Subcontractor" at bounding box center [408, 122] width 299 height 31
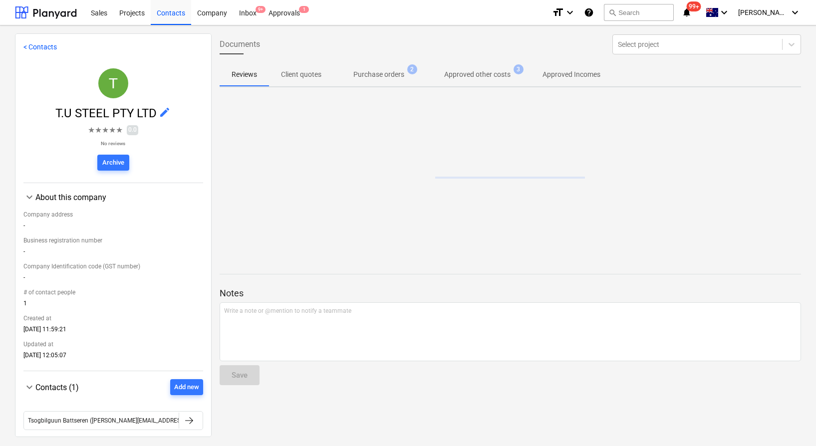
click at [376, 82] on span "Purchase orders 2" at bounding box center [378, 74] width 91 height 18
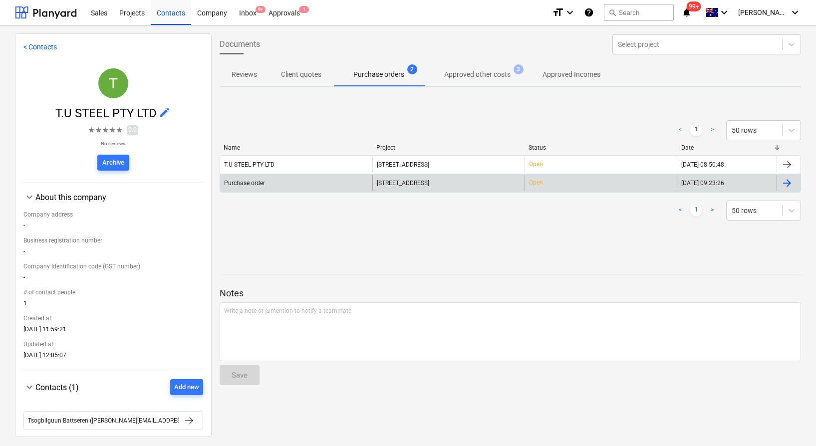
click at [339, 183] on div "Purchase order" at bounding box center [296, 183] width 152 height 16
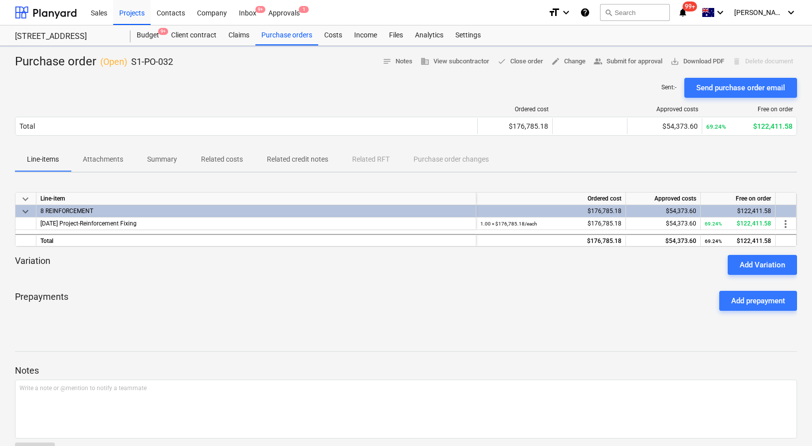
click at [228, 153] on div "Purchase order ( Open ) S1-PO-032 notes Notes business View subcontractor done …" at bounding box center [406, 262] width 812 height 433
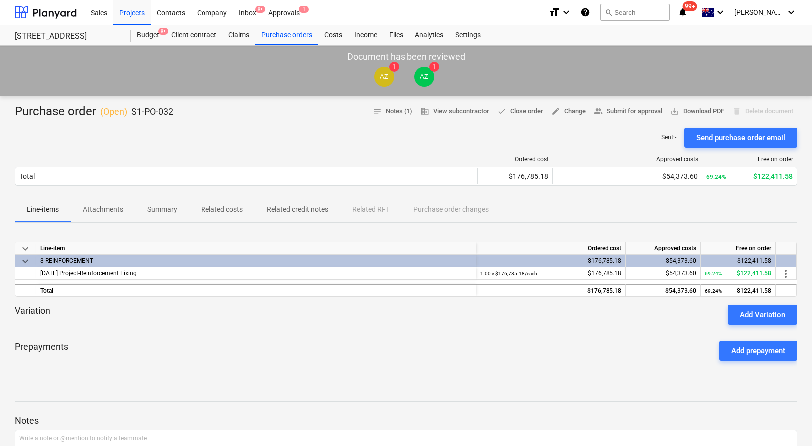
click at [223, 206] on p "Related costs" at bounding box center [222, 209] width 42 height 10
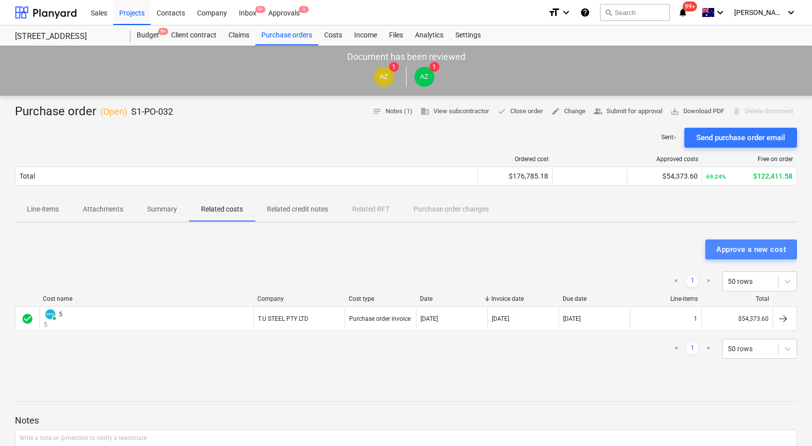
click at [777, 254] on div "Approve a new cost" at bounding box center [752, 249] width 70 height 13
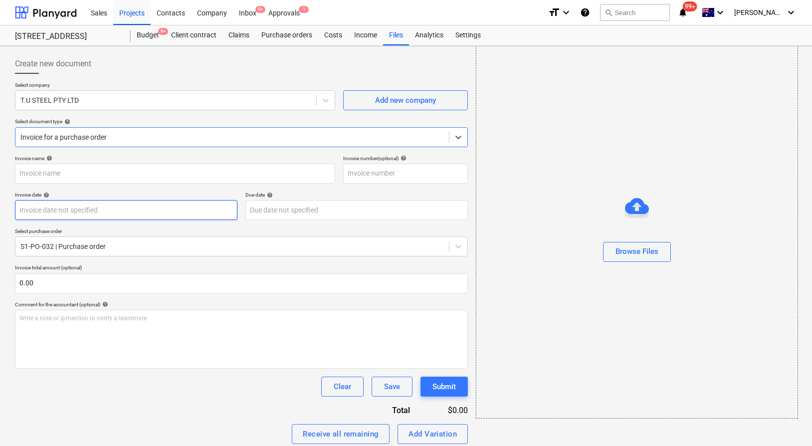
scroll to position [79, 0]
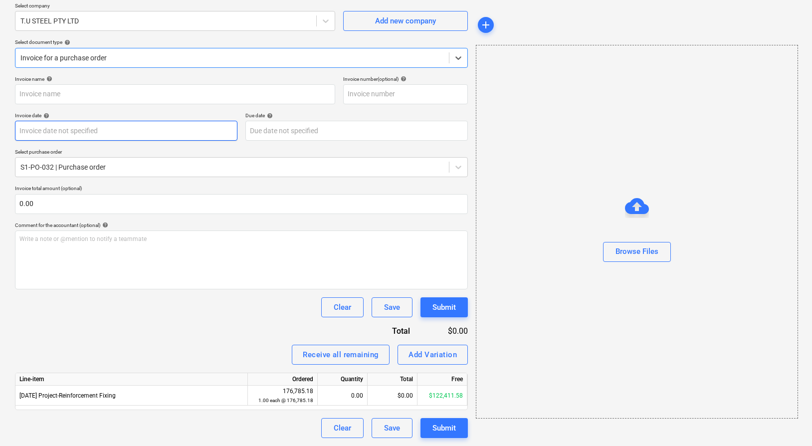
click at [86, 124] on body "Sales Projects Contacts Company Inbox 9+ Approvals 1 format_size keyboard_arrow…" at bounding box center [406, 144] width 812 height 446
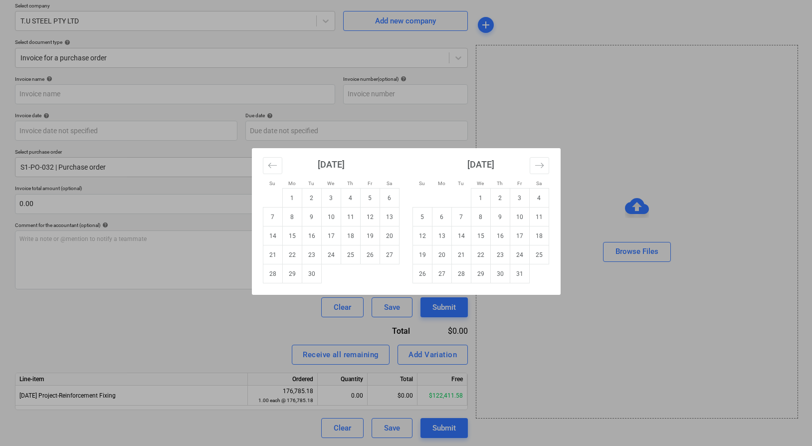
click at [83, 95] on div "Su Mo Tu We Th Fr Sa Su Mo Tu We Th Fr Sa [DATE] 1 2 3 4 5 6 7 8 9 10 11 12 13 …" at bounding box center [406, 223] width 812 height 446
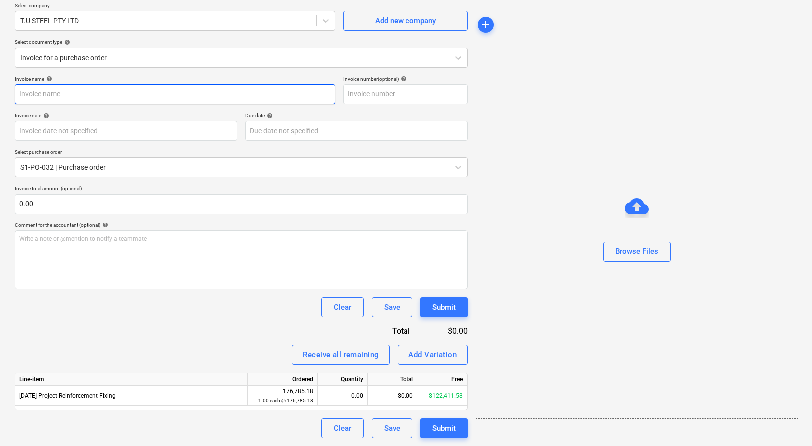
click at [83, 95] on input "text" at bounding box center [175, 94] width 320 height 20
paste input "EPIX/EPIC costs to date - Delete from XERO"
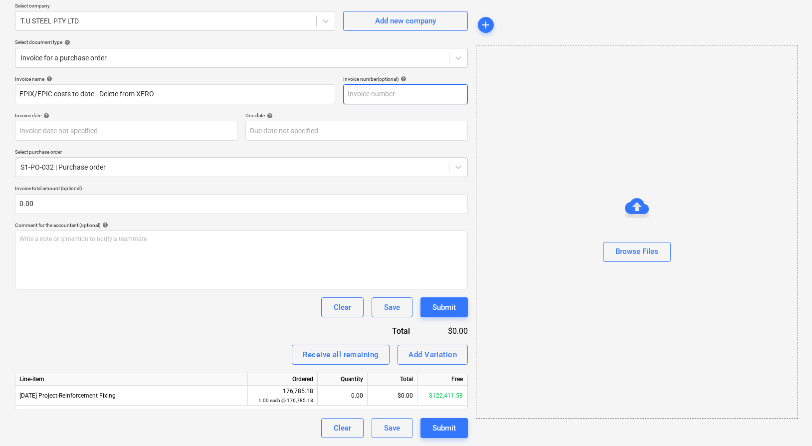
click at [382, 95] on input "text" at bounding box center [405, 94] width 125 height 20
paste input "EPIX/EPIC costs to date - Delete from XERO"
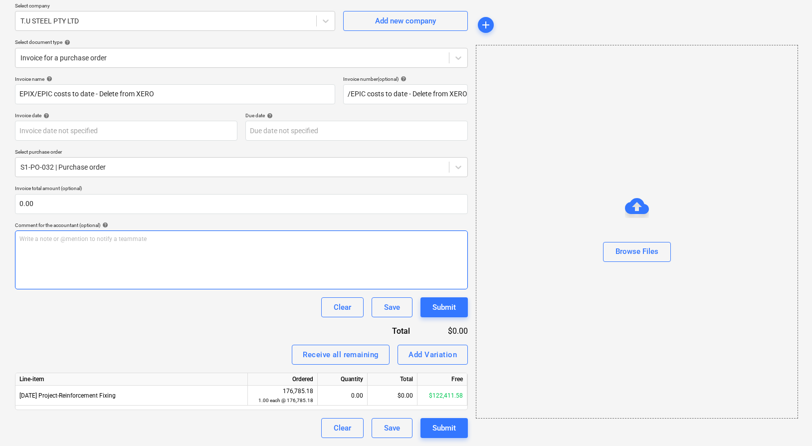
scroll to position [0, 0]
drag, startPoint x: 364, startPoint y: 229, endPoint x: 365, endPoint y: 237, distance: 8.0
click at [364, 229] on p "Comment for the accountant (optional) help" at bounding box center [241, 226] width 453 height 8
click at [365, 239] on p "Write a note or @mention to notify a teammate [PERSON_NAME]" at bounding box center [241, 239] width 444 height 8
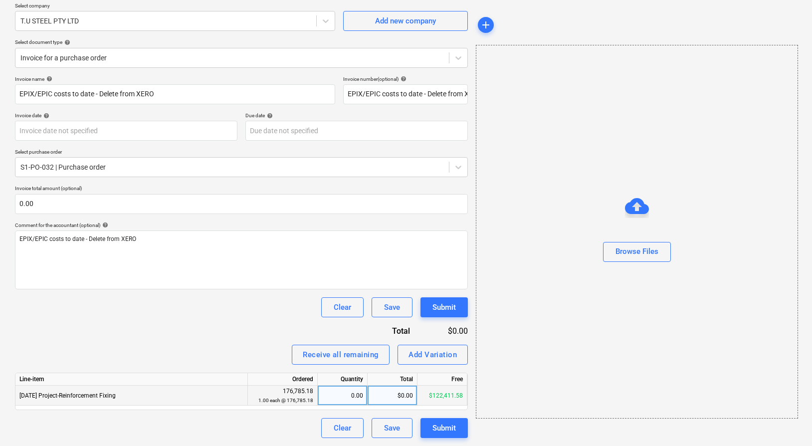
click at [383, 401] on div "$0.00" at bounding box center [393, 396] width 50 height 20
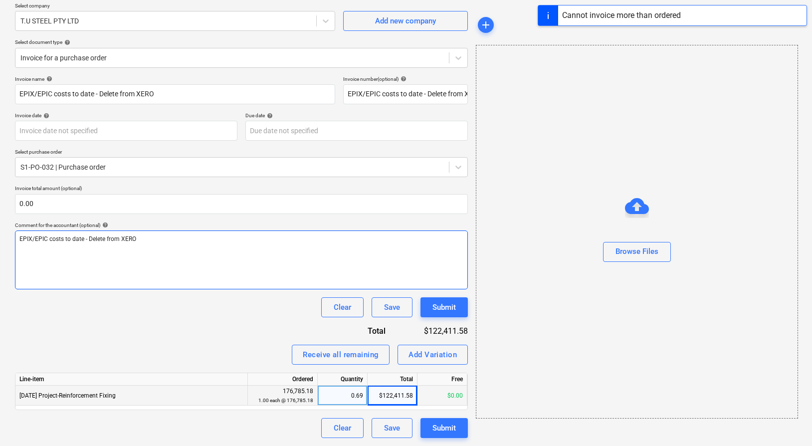
scroll to position [77, 0]
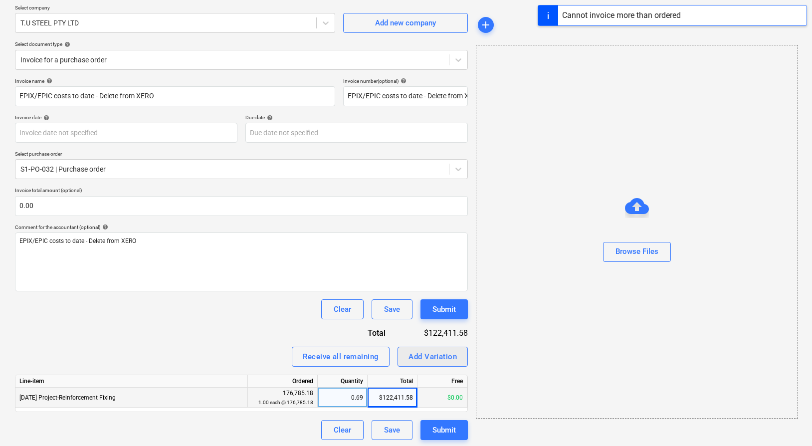
click at [433, 359] on div "Add Variation" at bounding box center [433, 356] width 48 height 13
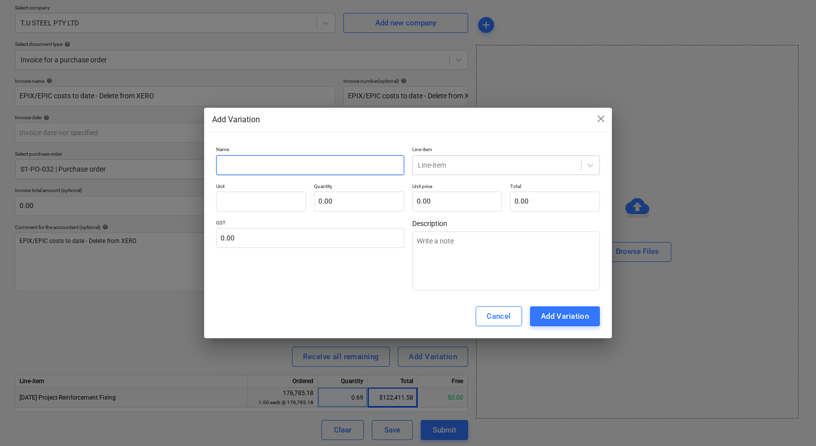
drag, startPoint x: 308, startPoint y: 163, endPoint x: 370, endPoint y: 167, distance: 61.5
click at [309, 163] on input "text" at bounding box center [310, 165] width 188 height 20
paste input "EPIX/EPIC costs to date - Delete from XERO"
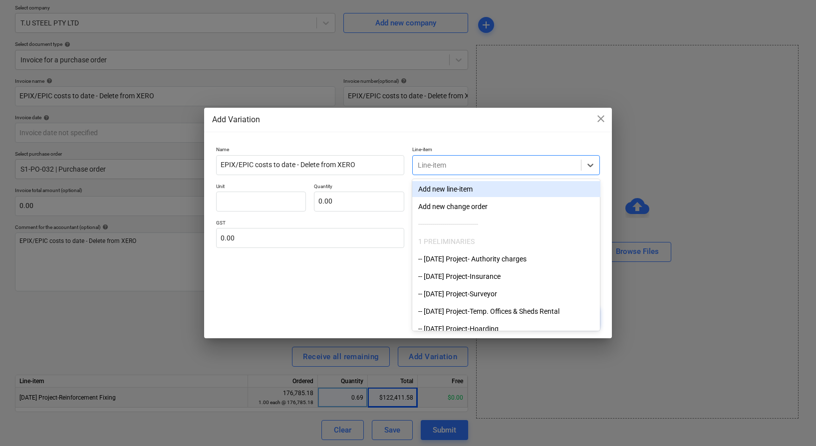
click at [444, 168] on div at bounding box center [497, 165] width 159 height 10
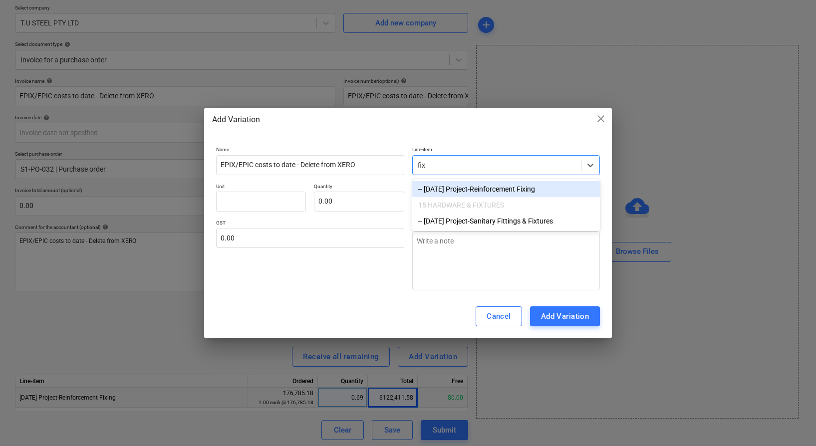
click at [522, 187] on div "-- [DATE] Project-Reinforcement Fixing" at bounding box center [506, 189] width 188 height 16
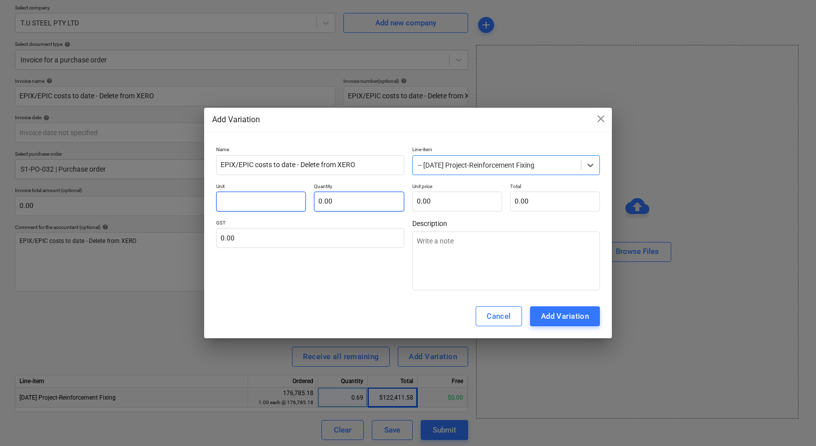
drag, startPoint x: 291, startPoint y: 201, endPoint x: 319, endPoint y: 203, distance: 28.0
click at [292, 201] on input "text" at bounding box center [261, 202] width 90 height 20
click at [359, 204] on input "text" at bounding box center [359, 202] width 90 height 20
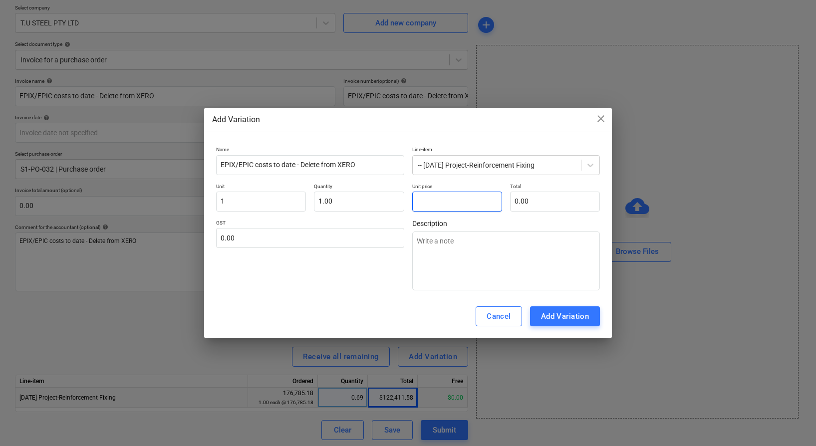
click at [444, 202] on input "text" at bounding box center [457, 202] width 90 height 20
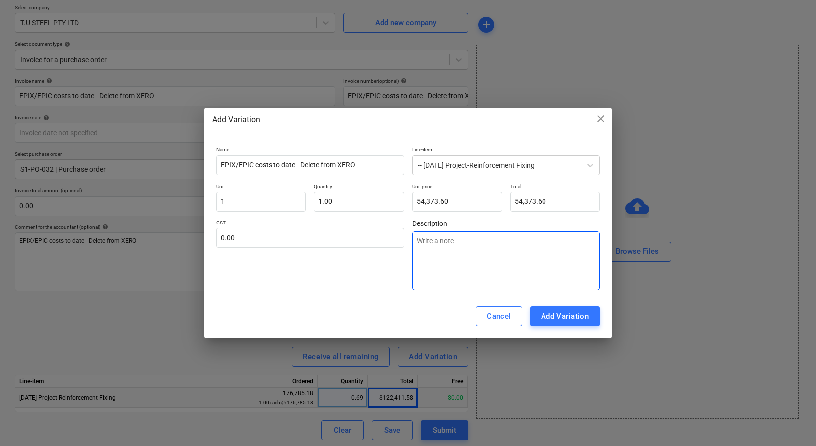
click at [465, 246] on textarea at bounding box center [506, 261] width 188 height 59
paste textarea "EPIX/EPIC costs to date - Delete from XERO"
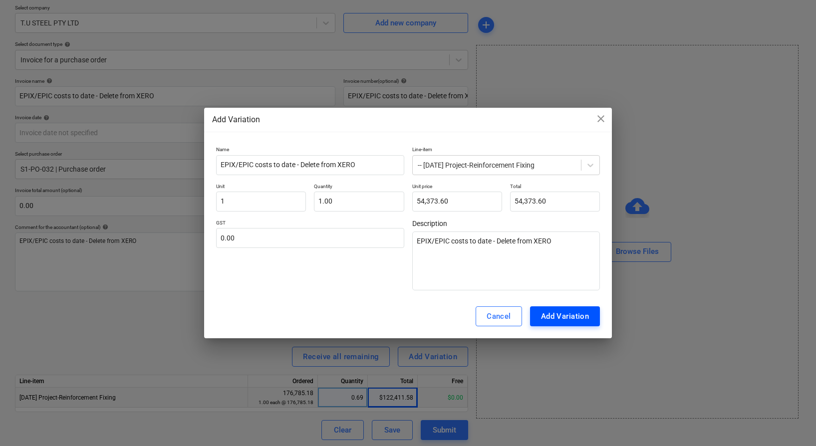
click at [578, 315] on div "Add Variation" at bounding box center [565, 316] width 48 height 13
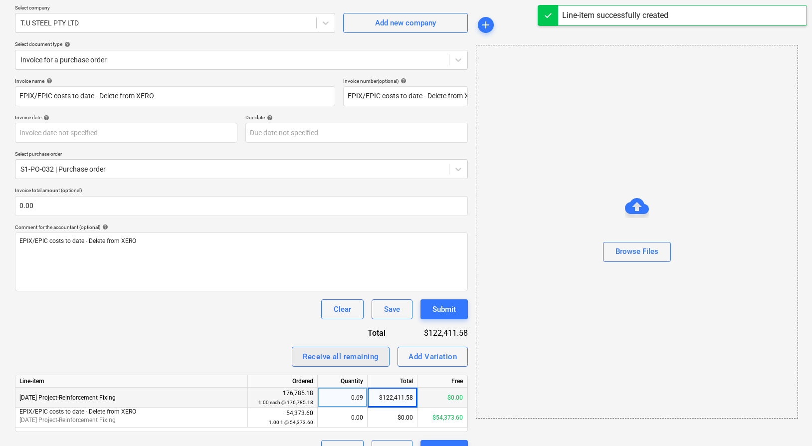
click at [369, 355] on div "Receive all remaining" at bounding box center [341, 356] width 76 height 13
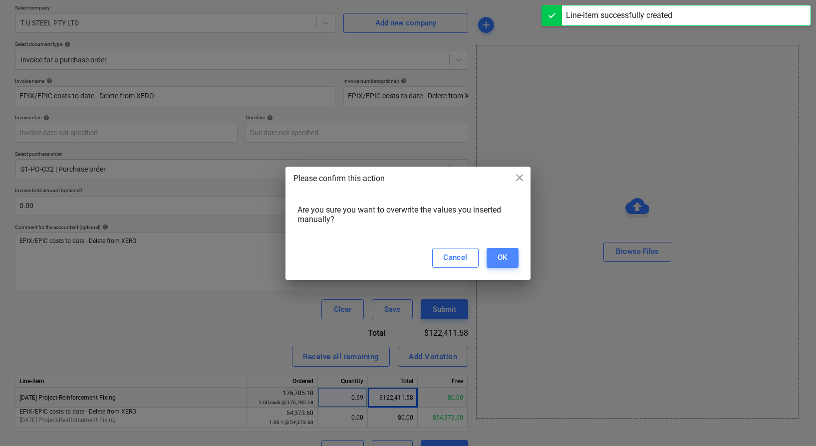
click at [503, 254] on div "OK" at bounding box center [503, 257] width 10 height 13
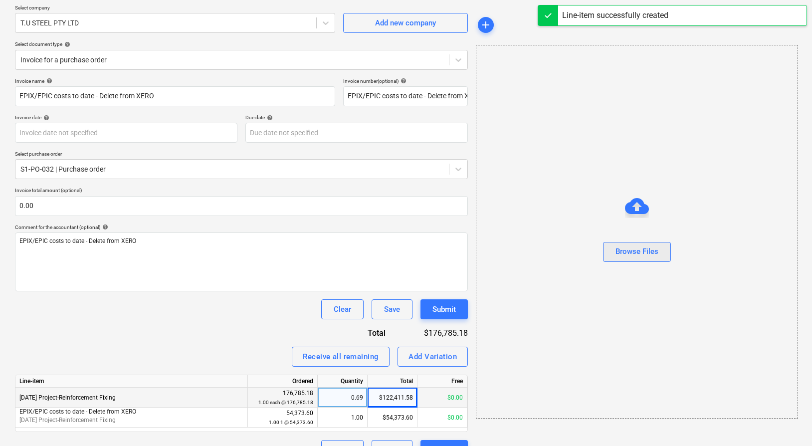
click at [649, 254] on div "Browse Files" at bounding box center [637, 251] width 43 height 13
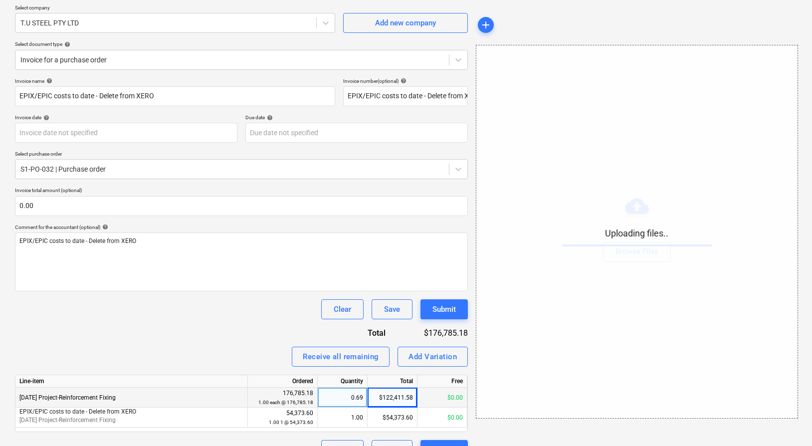
click at [201, 324] on div "Invoice name help EPIX/EPIC costs to date - Delete from XERO Invoice number (op…" at bounding box center [241, 269] width 453 height 382
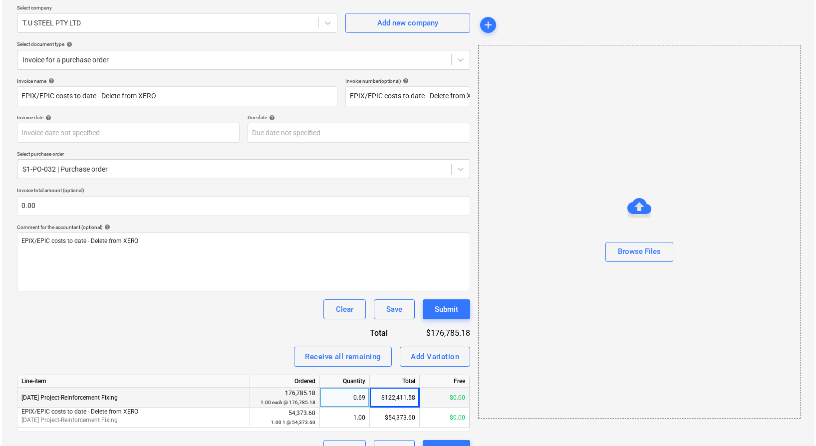
scroll to position [99, 0]
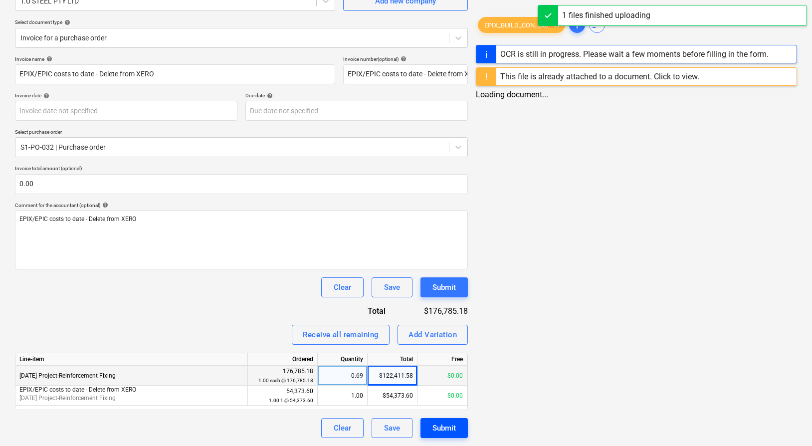
click at [450, 422] on div "Submit" at bounding box center [444, 428] width 23 height 13
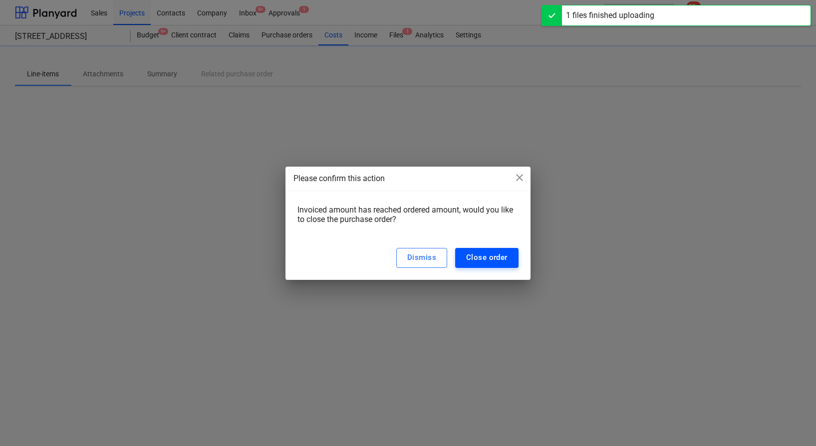
drag, startPoint x: 480, startPoint y: 268, endPoint x: 481, endPoint y: 262, distance: 7.1
click at [481, 266] on div "Dismiss Close order" at bounding box center [407, 258] width 245 height 44
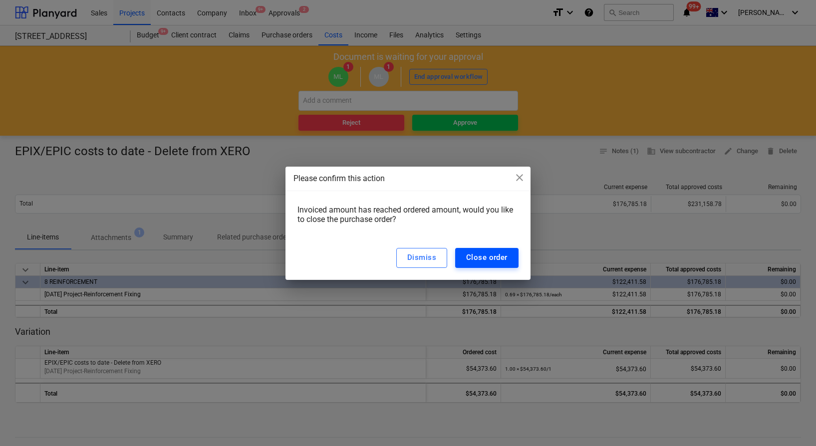
click at [502, 256] on div "Close order" at bounding box center [486, 257] width 41 height 13
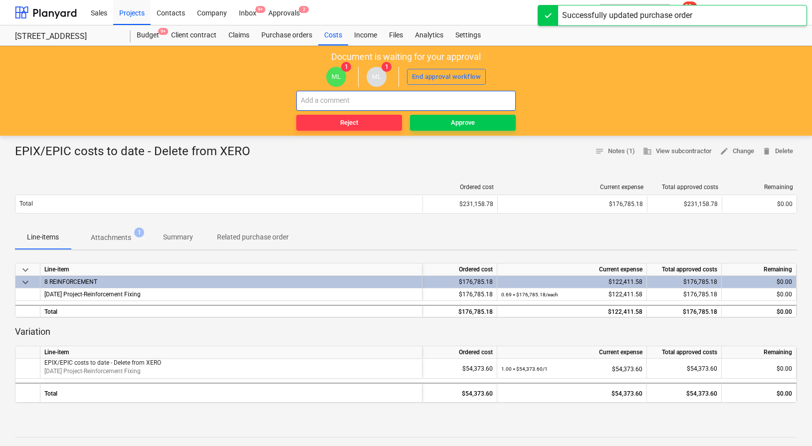
click at [414, 98] on input "text" at bounding box center [406, 101] width 220 height 20
paste input "EPIX/EPIC costs to date - Delete from XERO"
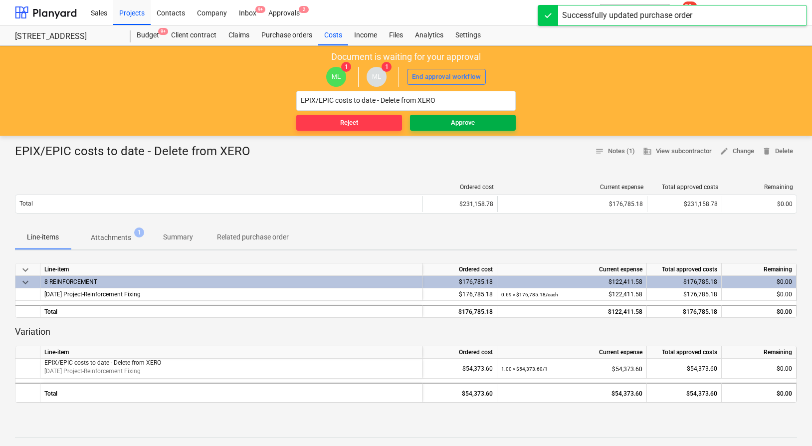
click at [443, 123] on span "Approve" at bounding box center [463, 122] width 98 height 11
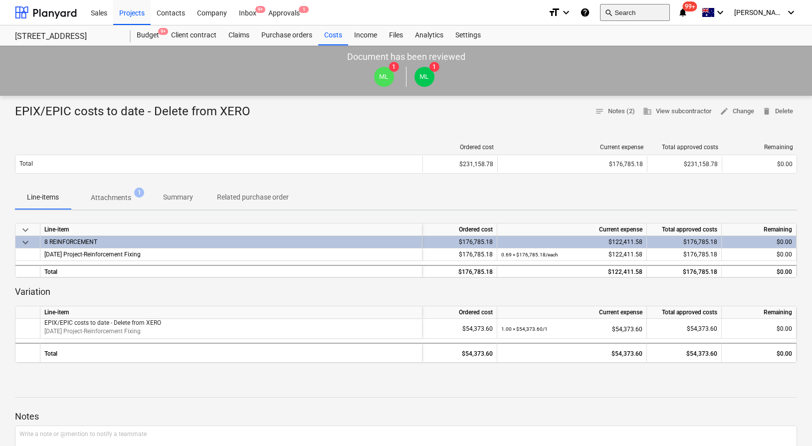
click at [664, 16] on button "search Search" at bounding box center [635, 12] width 70 height 17
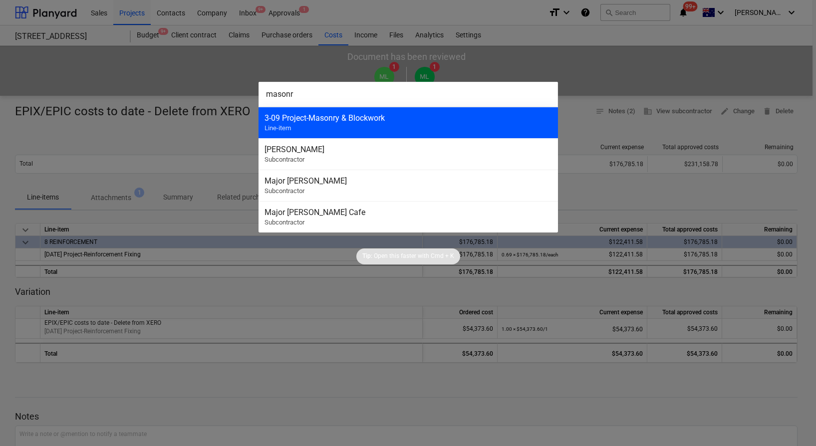
click at [430, 122] on div "3-09 Project-Masonry & Blockwork" at bounding box center [407, 117] width 287 height 9
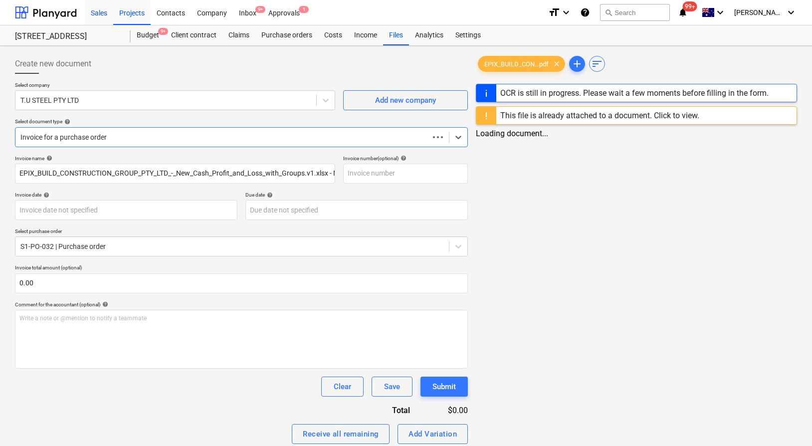
scroll to position [19, 0]
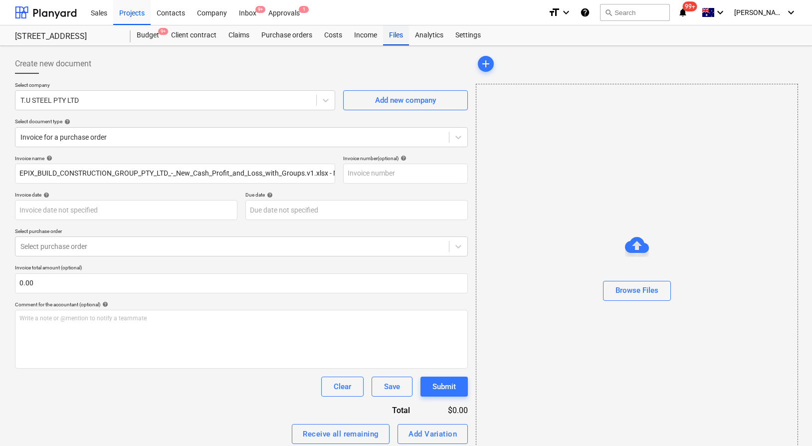
click at [396, 31] on div "Files" at bounding box center [396, 35] width 26 height 20
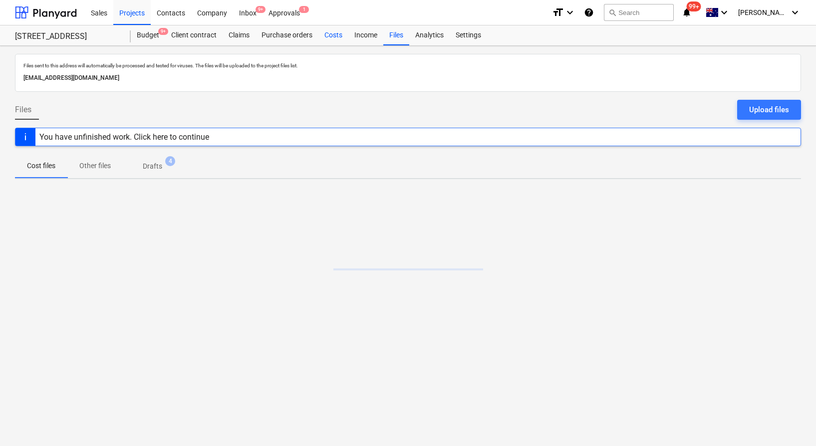
click at [342, 36] on div "Costs" at bounding box center [333, 35] width 30 height 20
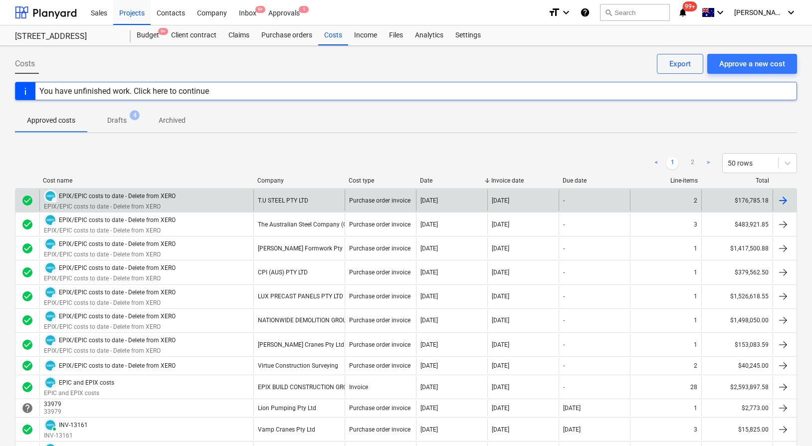
click at [328, 195] on div "T.U STEEL PTY LTD" at bounding box center [299, 200] width 91 height 21
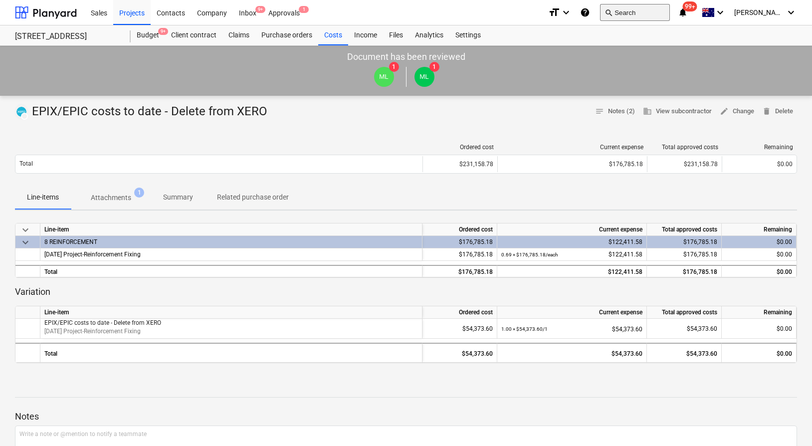
click at [643, 7] on button "search Search" at bounding box center [635, 12] width 70 height 17
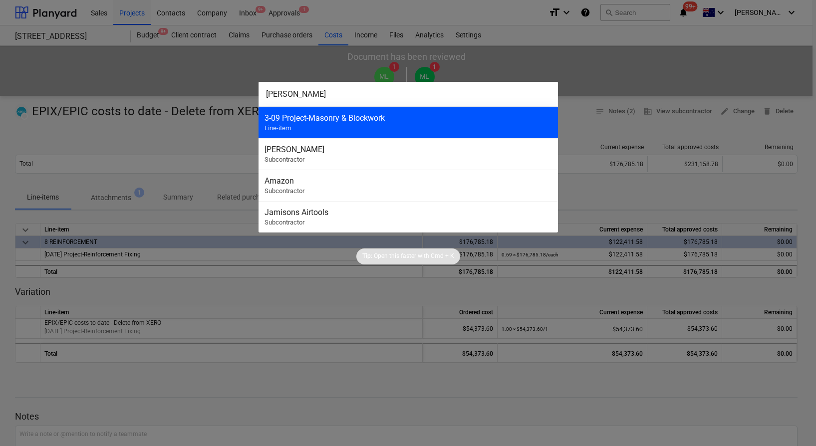
click at [485, 118] on div "3-09 Project-Masonry & Blockwork" at bounding box center [407, 117] width 287 height 9
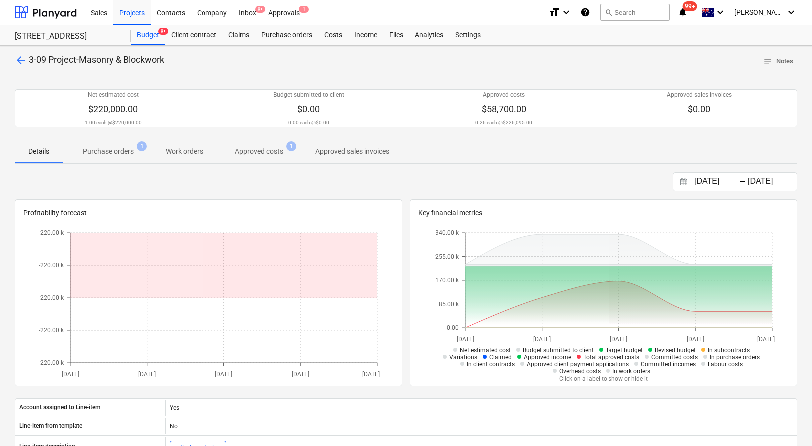
click at [139, 151] on span "Purchase orders 1" at bounding box center [108, 151] width 67 height 10
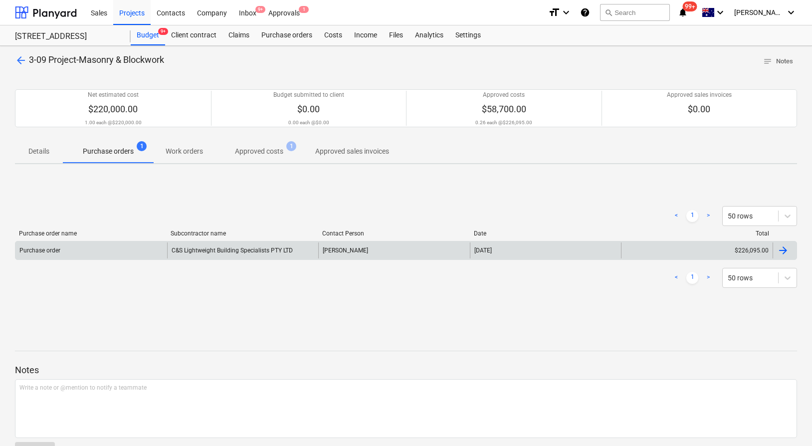
click at [238, 250] on div "C&S Lightweight Building Specialists PTY LTD" at bounding box center [243, 251] width 152 height 16
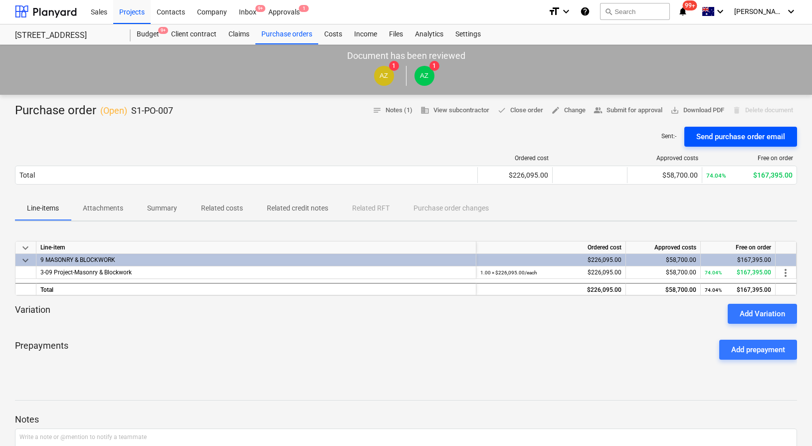
scroll to position [0, 0]
click at [237, 203] on span "Related costs" at bounding box center [222, 209] width 66 height 16
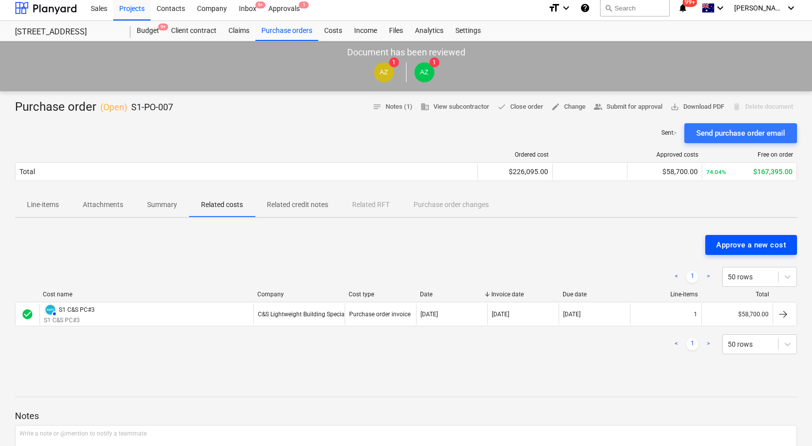
click at [752, 250] on div "Approve a new cost" at bounding box center [752, 245] width 70 height 13
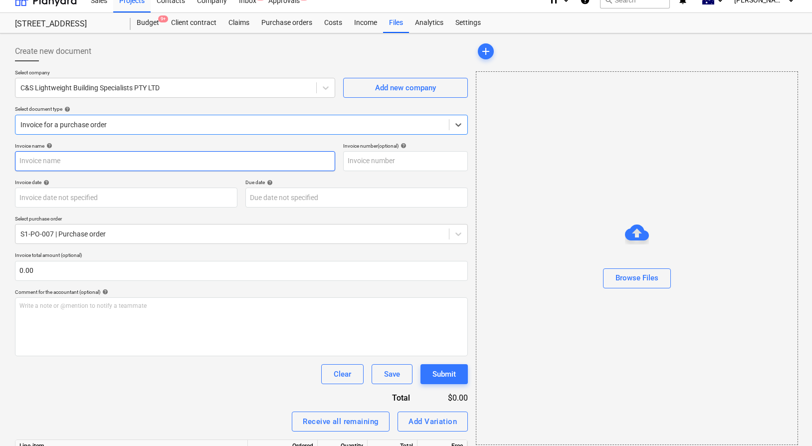
click at [160, 161] on input "text" at bounding box center [175, 161] width 320 height 20
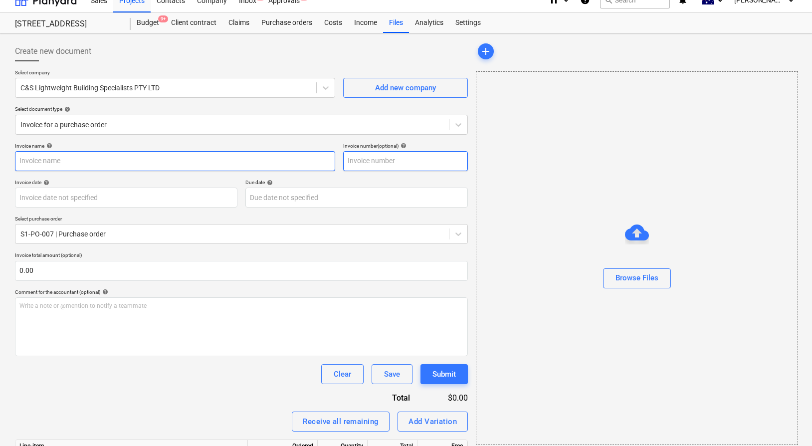
scroll to position [10, 0]
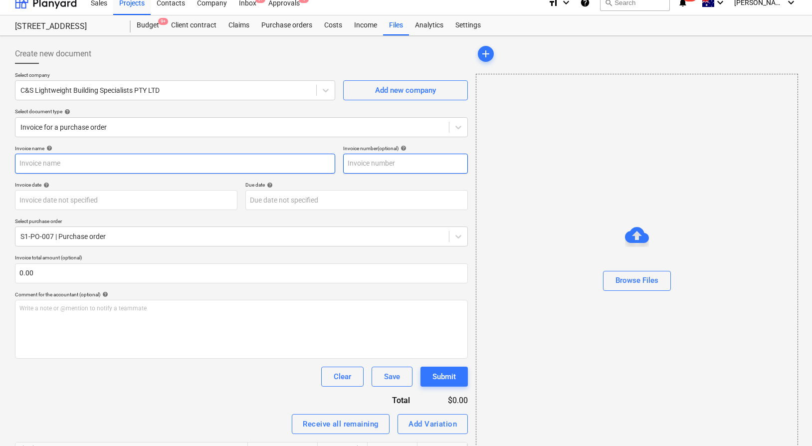
paste input "EPIX/EPIC costs to date - Delete from XERO"
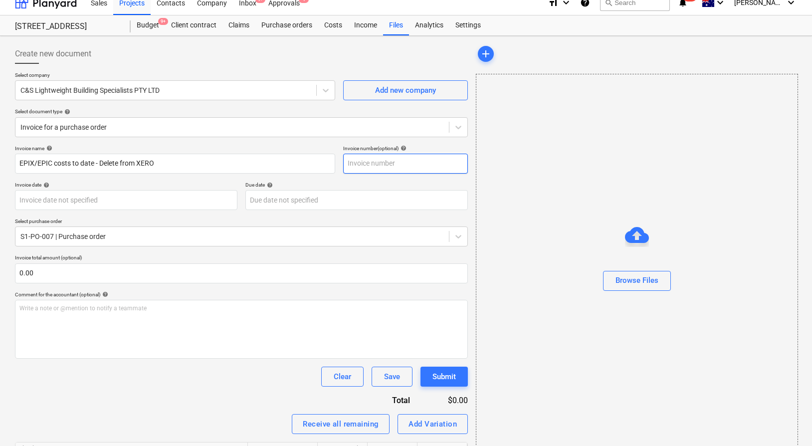
click at [422, 166] on input "text" at bounding box center [405, 164] width 125 height 20
paste input "EPIX/EPIC costs to date - Delete from XERO"
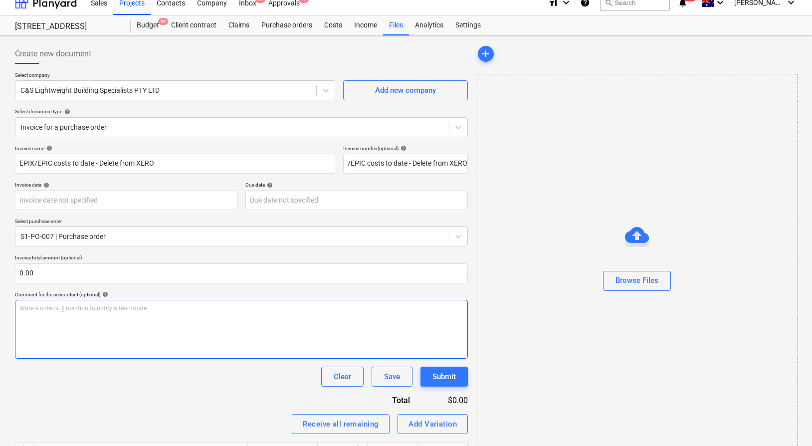
click at [218, 312] on div "Write a note or @mention to notify a teammate [PERSON_NAME]" at bounding box center [241, 329] width 453 height 59
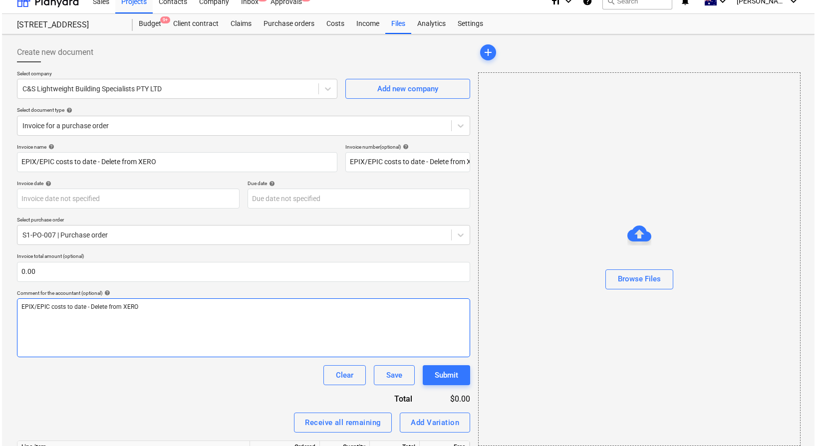
scroll to position [79, 0]
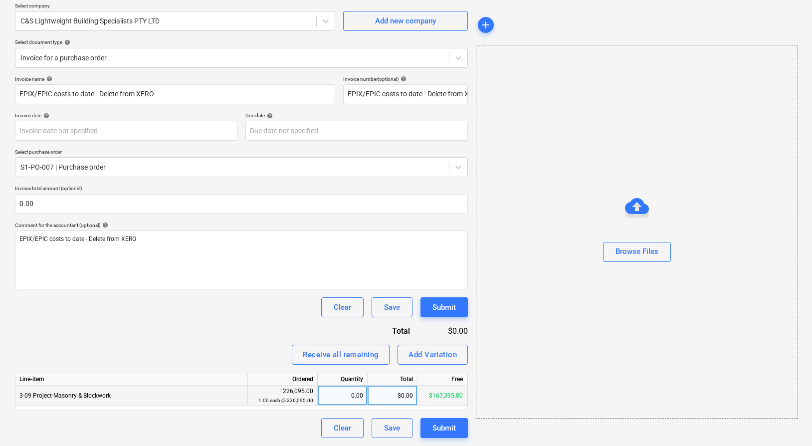
click at [396, 396] on div "$0.00" at bounding box center [393, 396] width 50 height 20
click at [190, 353] on div "Receive all remaining Add Variation" at bounding box center [241, 355] width 453 height 20
click at [659, 258] on button "Browse Files" at bounding box center [637, 252] width 68 height 20
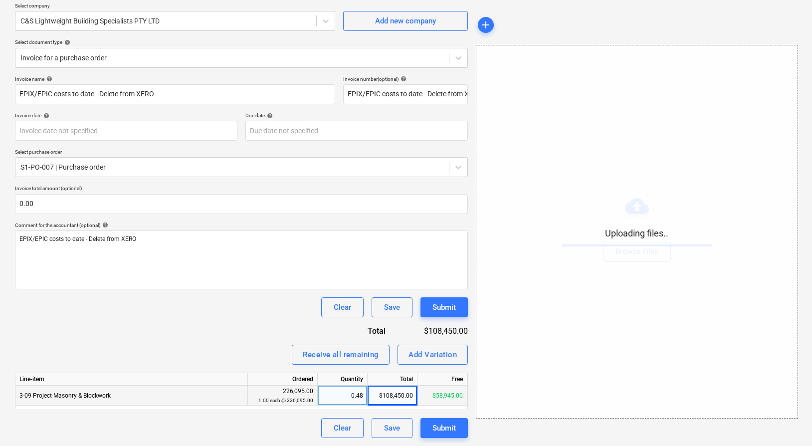
click at [181, 307] on div "Clear Save Submit" at bounding box center [241, 307] width 453 height 20
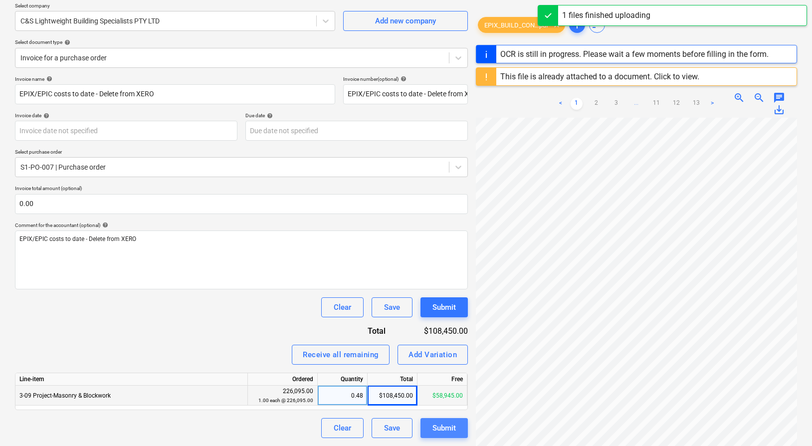
click at [441, 432] on div "Submit" at bounding box center [444, 428] width 23 height 13
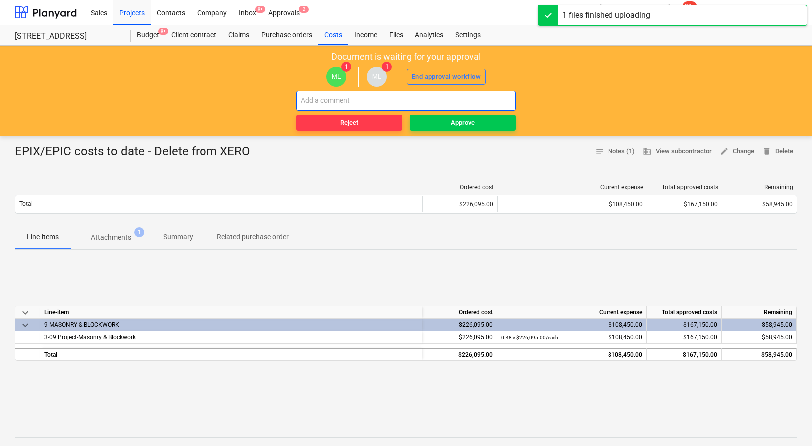
click at [419, 101] on input "text" at bounding box center [406, 101] width 220 height 20
paste input "EPIX/EPIC costs to date - Delete from XERO"
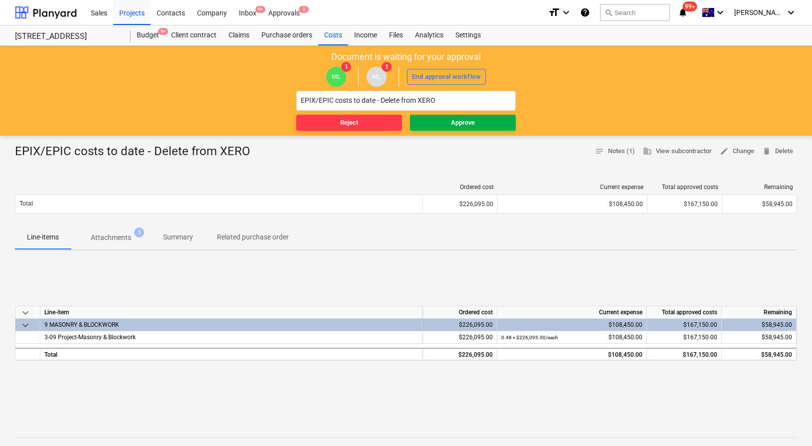
click at [449, 124] on span "Approve" at bounding box center [463, 122] width 98 height 11
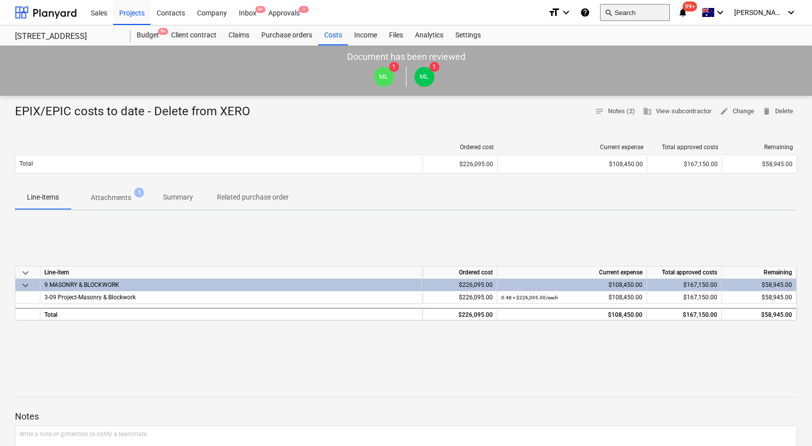
click at [648, 12] on button "search Search" at bounding box center [635, 12] width 70 height 17
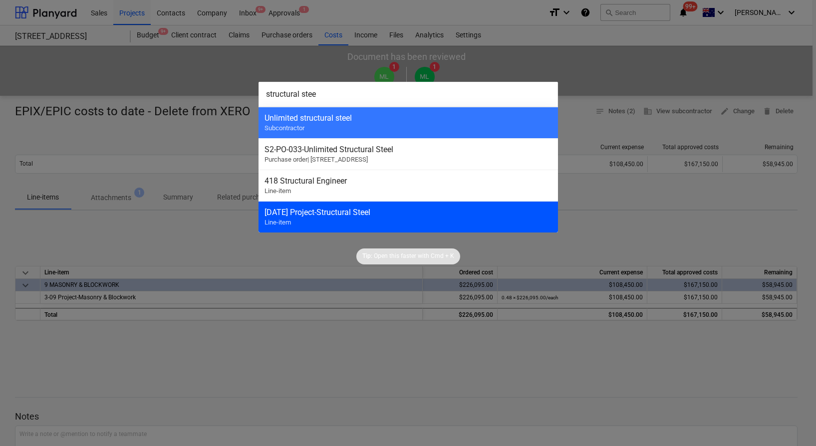
click at [377, 211] on div "[DATE] Project-Structural Steel" at bounding box center [407, 212] width 287 height 9
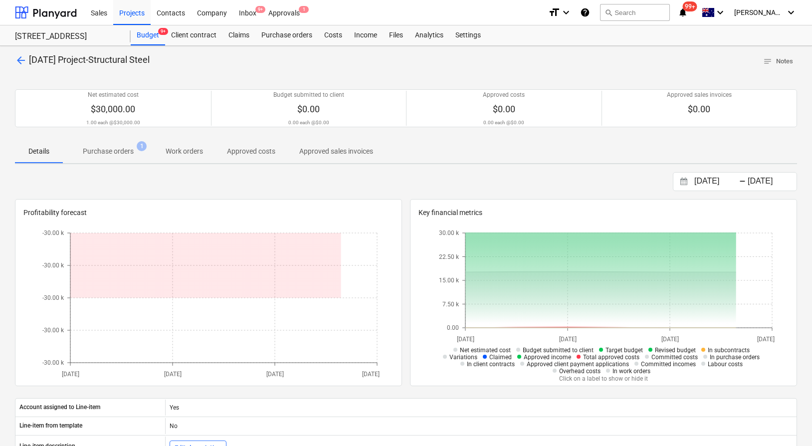
click at [133, 153] on p "Purchase orders" at bounding box center [108, 151] width 51 height 10
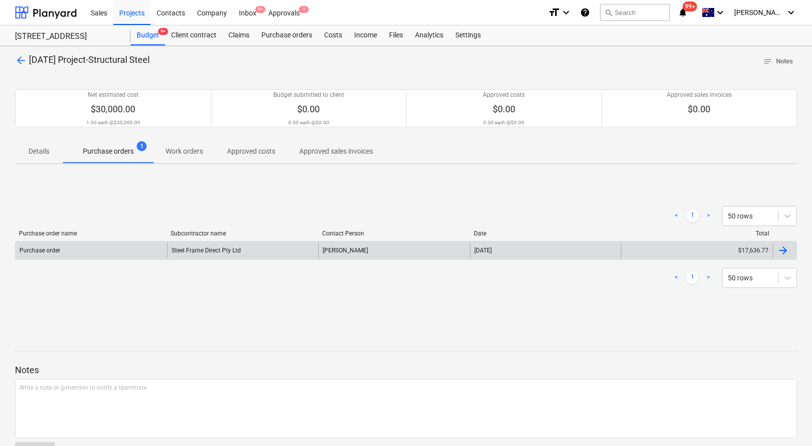
click at [288, 245] on div "Steel Frame Direct Pty Ltd" at bounding box center [243, 251] width 152 height 16
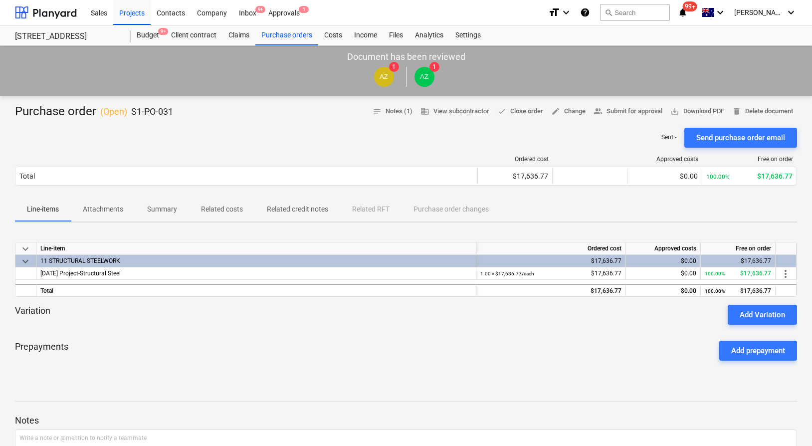
click at [216, 203] on span "Related costs" at bounding box center [222, 209] width 66 height 16
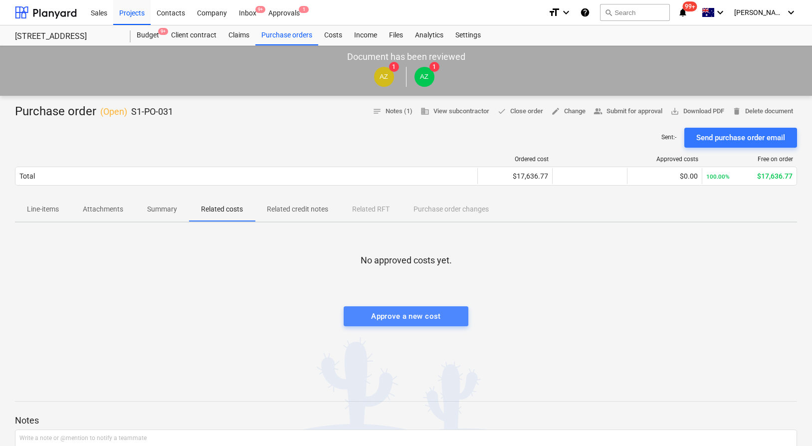
click at [391, 319] on div "Approve a new cost" at bounding box center [406, 316] width 70 height 13
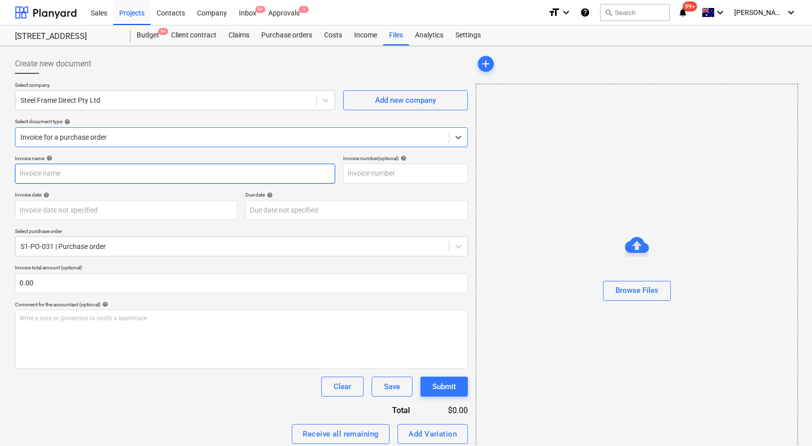
click at [185, 177] on input "text" at bounding box center [175, 174] width 320 height 20
paste input "EPIX/EPIC costs to date - Delete from XERO"
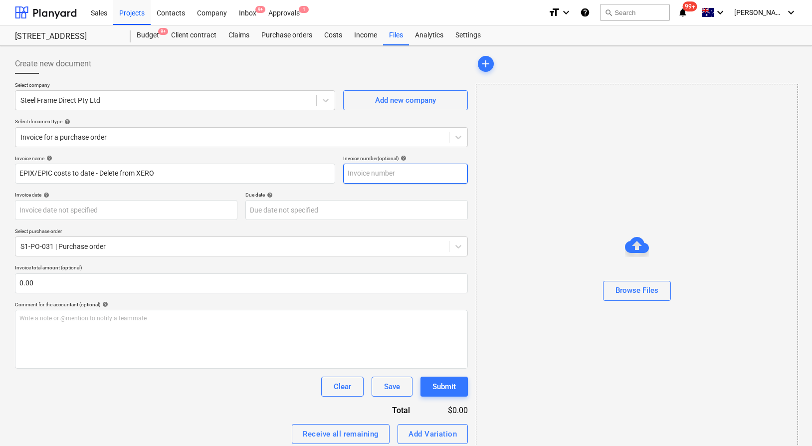
click at [376, 172] on input "text" at bounding box center [405, 174] width 125 height 20
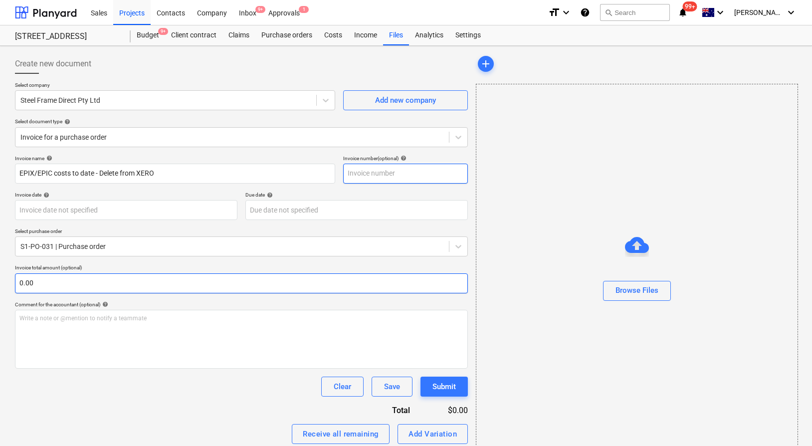
paste input "EPIX/EPIC costs to date - Delete from XERO"
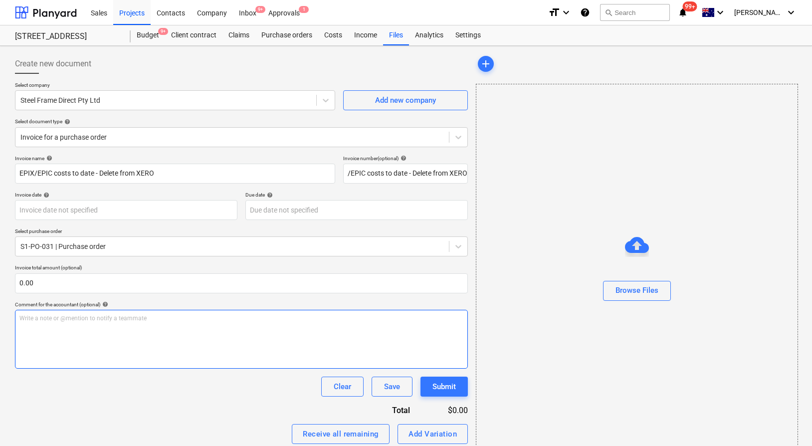
click at [179, 323] on div "Write a note or @mention to notify a teammate [PERSON_NAME]" at bounding box center [241, 339] width 453 height 59
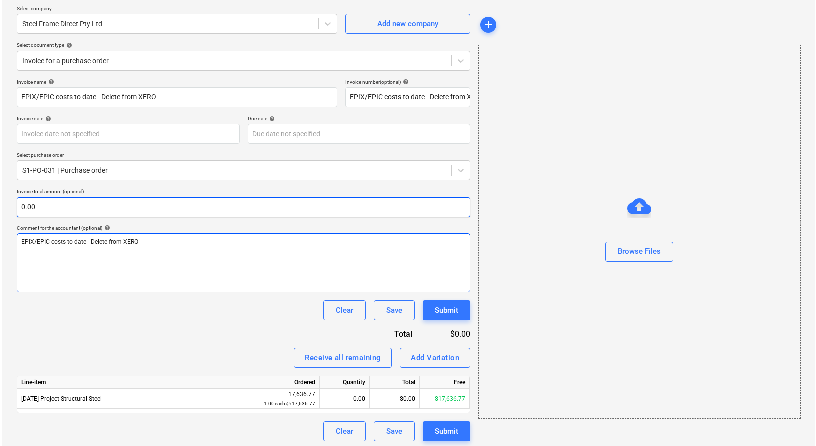
scroll to position [79, 0]
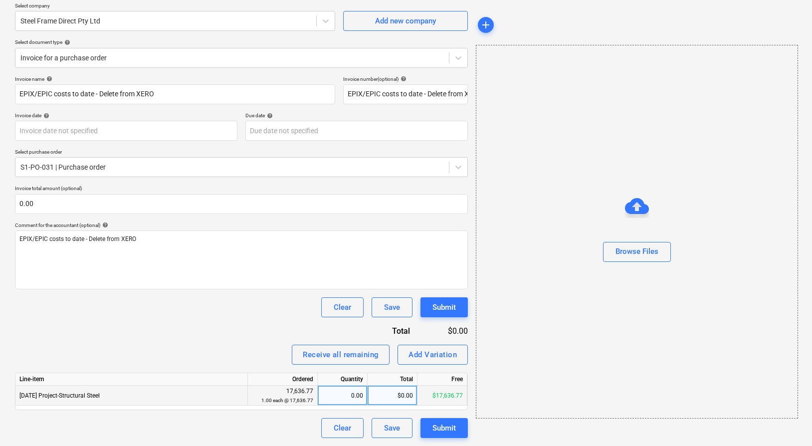
click at [390, 394] on div "$0.00" at bounding box center [393, 396] width 50 height 20
click at [264, 343] on div "Invoice name help EPIX/EPIC costs to date - Delete from XERO Invoice number (op…" at bounding box center [241, 257] width 453 height 362
click at [450, 433] on div "Submit" at bounding box center [444, 428] width 23 height 13
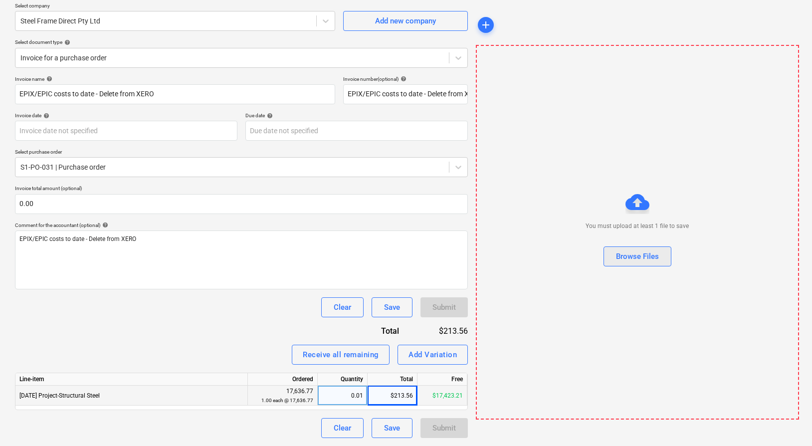
click at [644, 256] on div "Browse Files" at bounding box center [637, 256] width 43 height 13
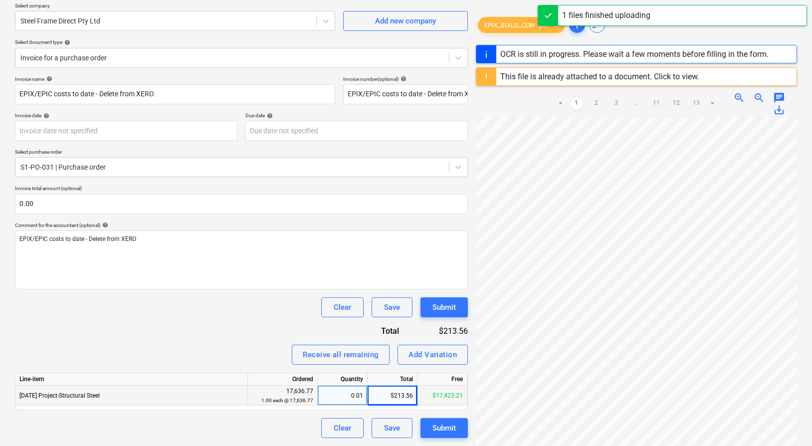
click at [439, 430] on div "Submit" at bounding box center [444, 428] width 23 height 13
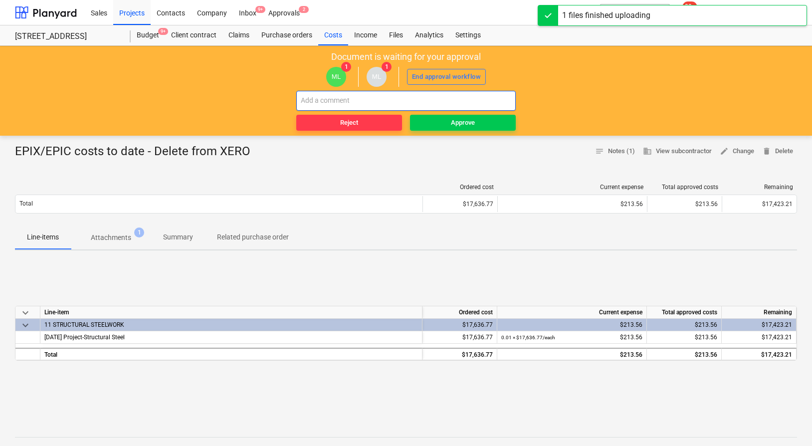
click at [412, 100] on input "text" at bounding box center [406, 101] width 220 height 20
paste input "EPIX/EPIC costs to date - Delete from XERO"
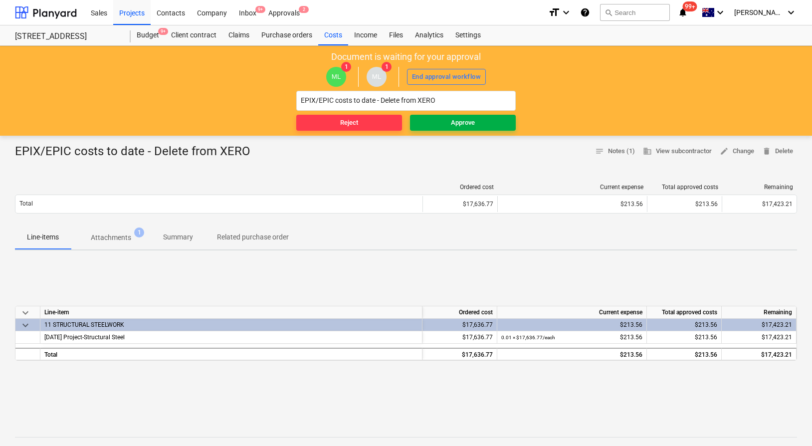
click at [449, 121] on span "Approve" at bounding box center [463, 122] width 98 height 11
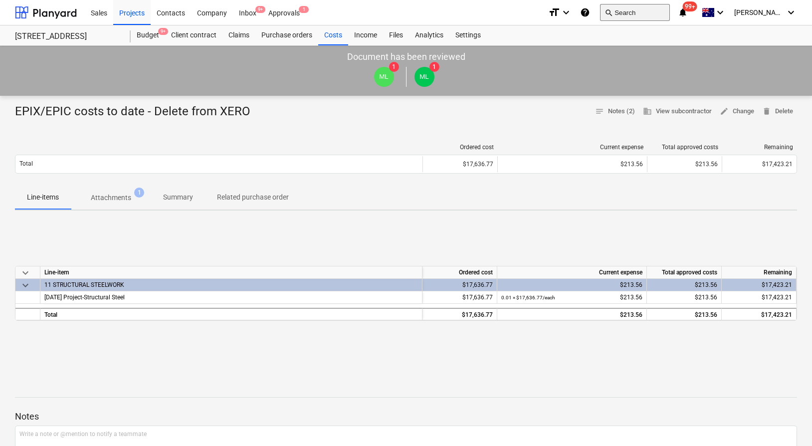
click at [621, 13] on button "search Search" at bounding box center [635, 12] width 70 height 17
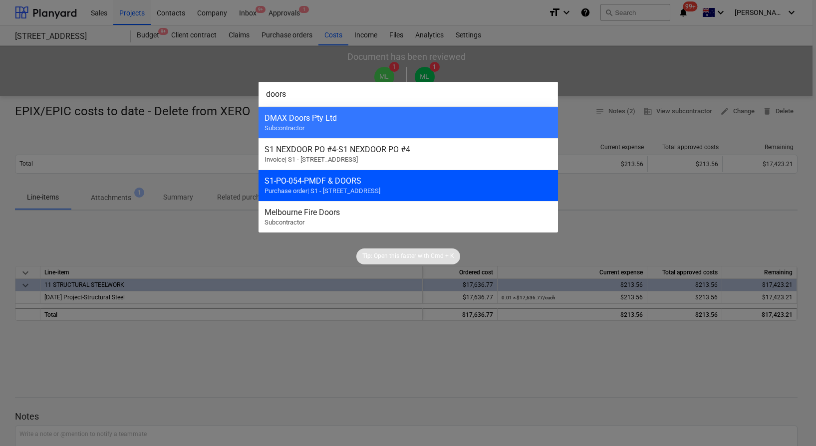
click at [402, 190] on div "S1-PO-054 - PMDF & DOORS Purchase order | S1 - [STREET_ADDRESS]" at bounding box center [408, 185] width 299 height 31
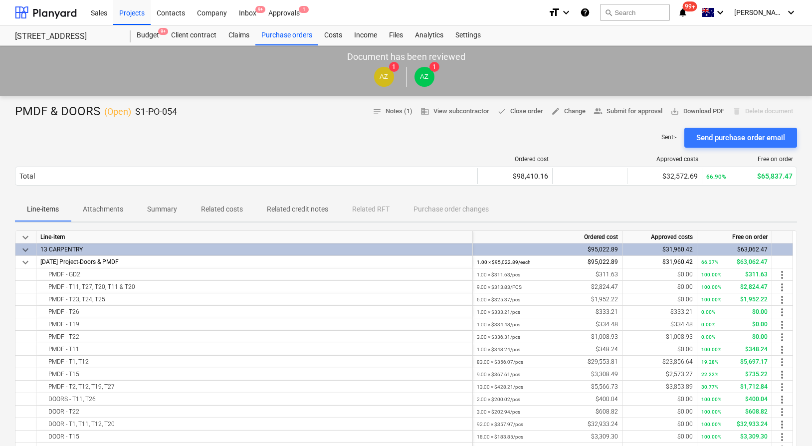
click at [224, 213] on p "Related costs" at bounding box center [222, 209] width 42 height 10
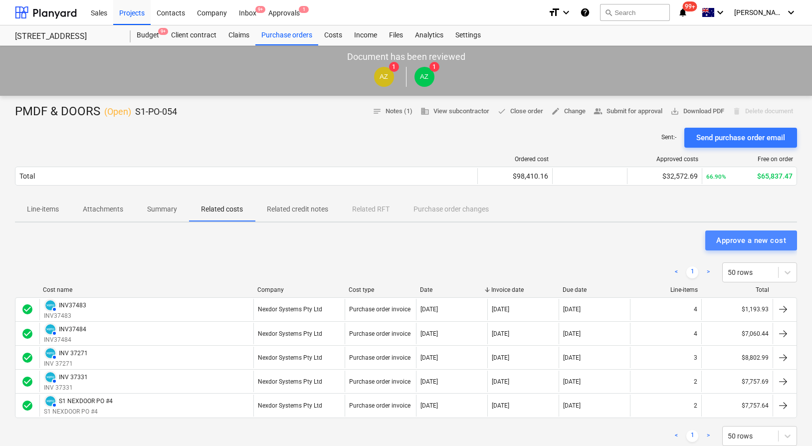
click at [775, 238] on div "Approve a new cost" at bounding box center [752, 240] width 70 height 13
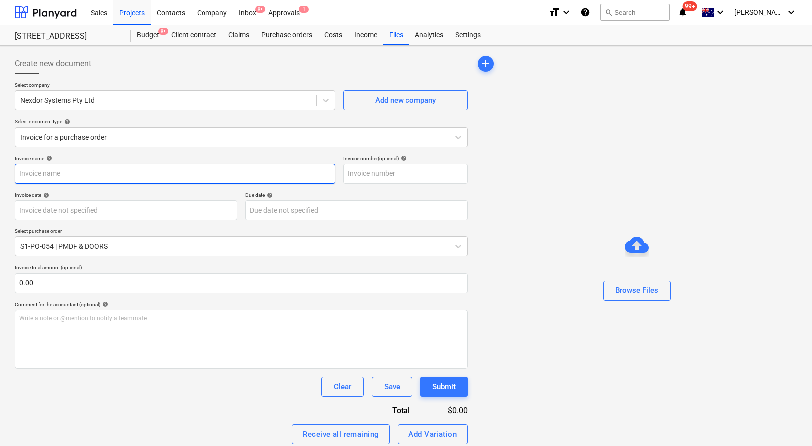
drag, startPoint x: 215, startPoint y: 180, endPoint x: 316, endPoint y: 178, distance: 100.8
click at [215, 180] on input "text" at bounding box center [175, 174] width 320 height 20
paste input "EPIX/EPIC costs to date - Delete from XERO"
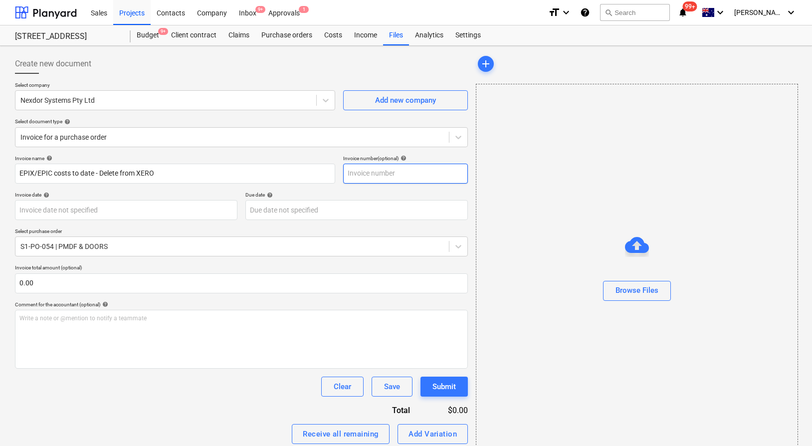
click at [411, 179] on input "text" at bounding box center [405, 174] width 125 height 20
paste input "EPIX/EPIC costs to date - Delete from XERO"
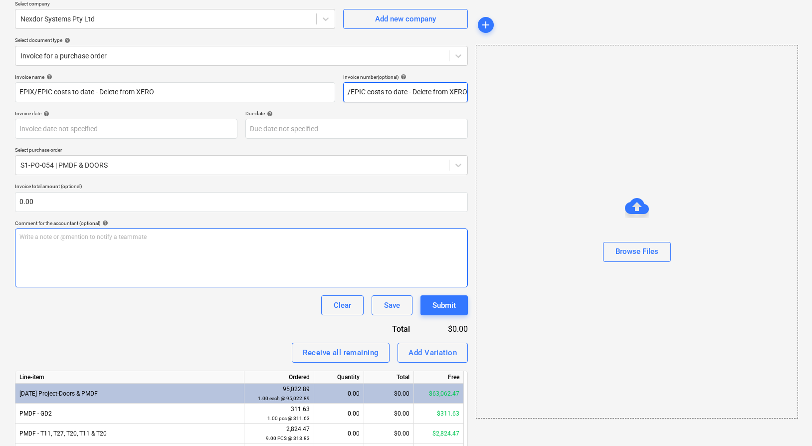
scroll to position [91, 0]
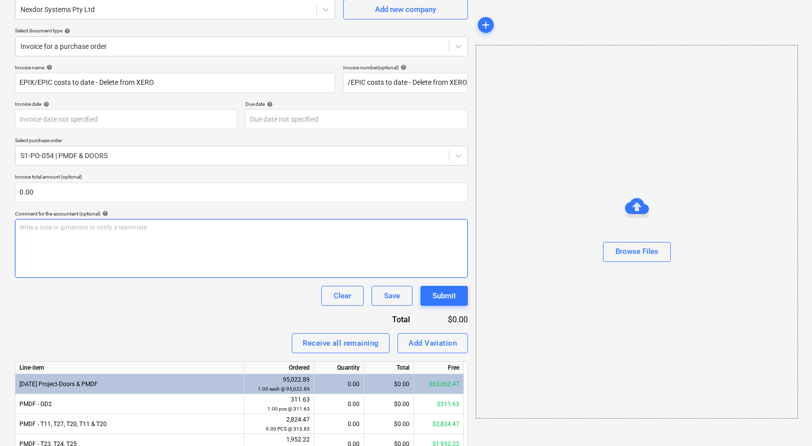
click at [347, 244] on div "Write a note or @mention to notify a teammate [PERSON_NAME]" at bounding box center [241, 248] width 453 height 59
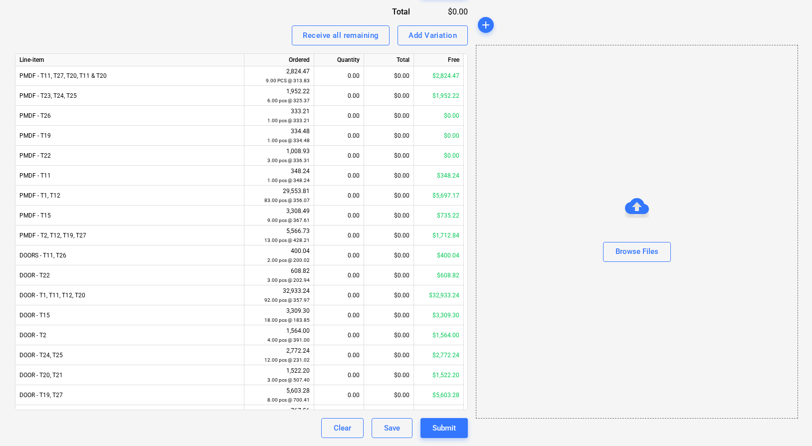
scroll to position [0, 0]
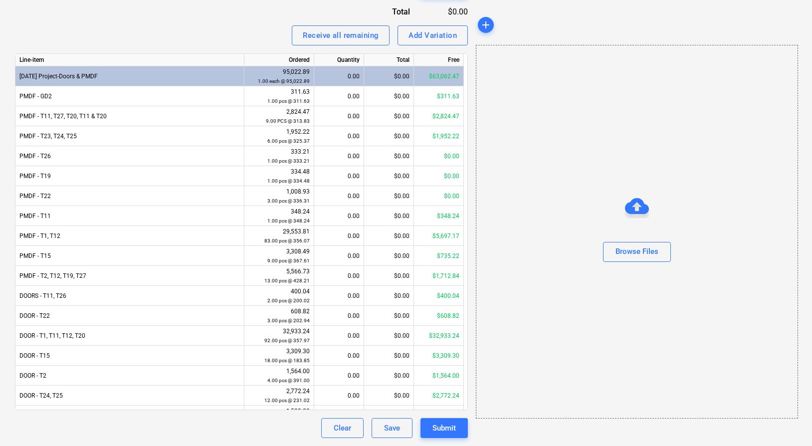
click at [382, 78] on div "$0.00" at bounding box center [389, 76] width 50 height 20
click at [389, 76] on div "$0.00" at bounding box center [389, 76] width 50 height 20
click at [389, 76] on div "$0.00" at bounding box center [389, 75] width 50 height 20
click at [358, 79] on div "0.00" at bounding box center [338, 76] width 41 height 20
click at [351, 81] on div "0.00" at bounding box center [338, 76] width 41 height 20
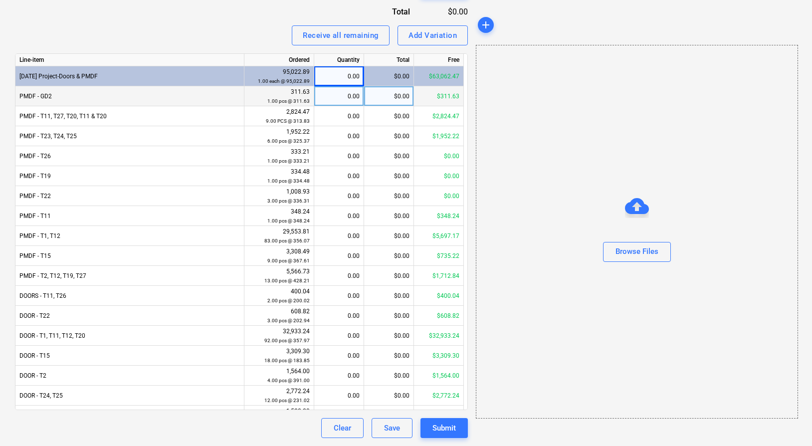
click at [348, 97] on div "0.00" at bounding box center [338, 96] width 41 height 20
click at [411, 105] on div "$0.00" at bounding box center [389, 96] width 50 height 20
click at [391, 99] on input at bounding box center [388, 95] width 49 height 19
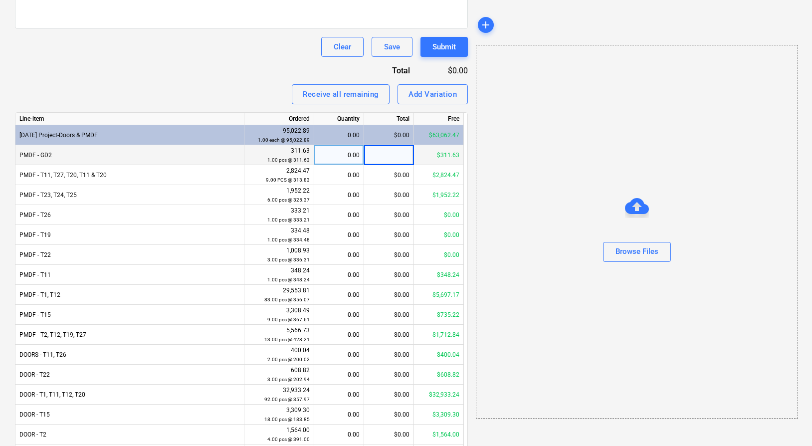
scroll to position [318, 0]
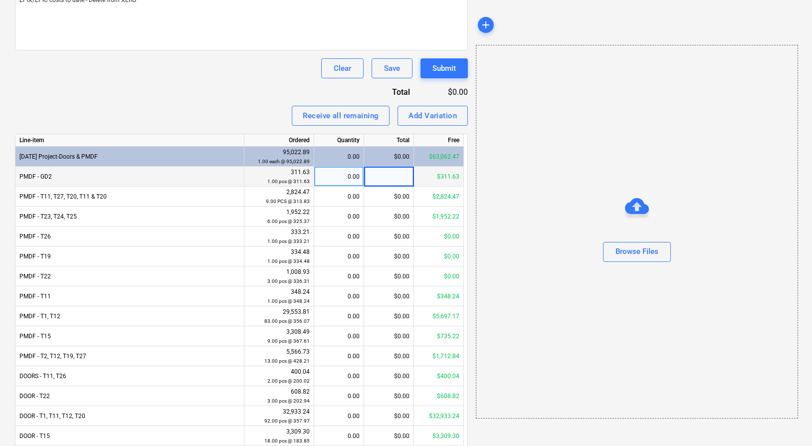
click at [391, 167] on input at bounding box center [388, 176] width 49 height 19
click at [393, 159] on div "$0.00" at bounding box center [389, 157] width 50 height 20
click at [194, 108] on div "Receive all remaining Add Variation" at bounding box center [241, 116] width 453 height 20
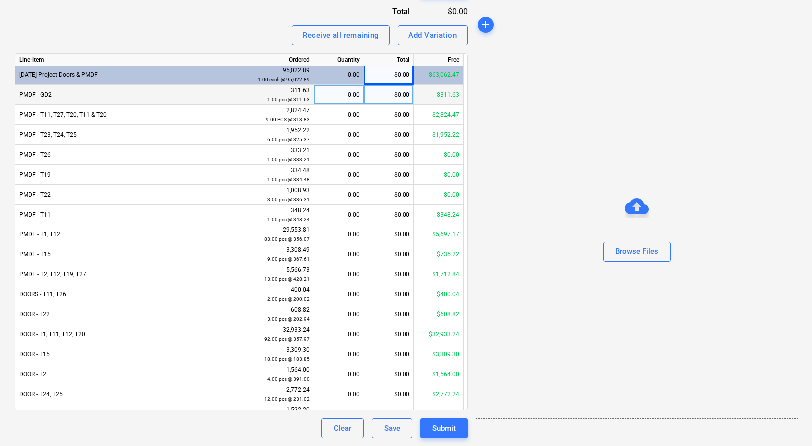
scroll to position [116, 0]
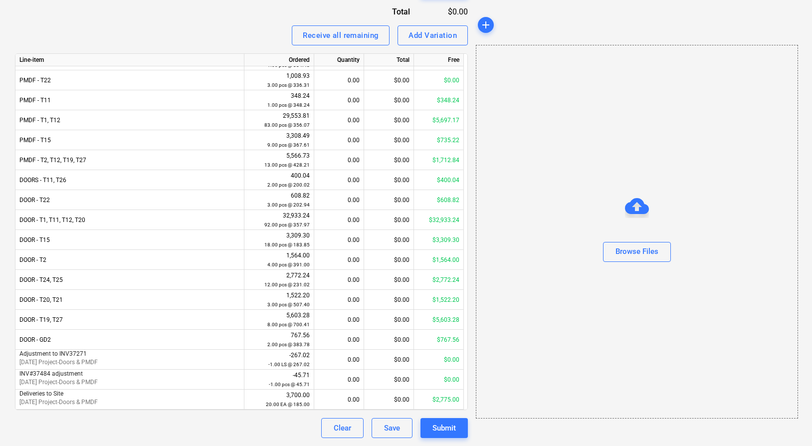
drag, startPoint x: 418, startPoint y: 37, endPoint x: 276, endPoint y: 29, distance: 141.9
click at [276, 29] on div "Receive all remaining Add Variation" at bounding box center [241, 35] width 453 height 20
click at [408, 40] on button "Add Variation" at bounding box center [433, 35] width 70 height 20
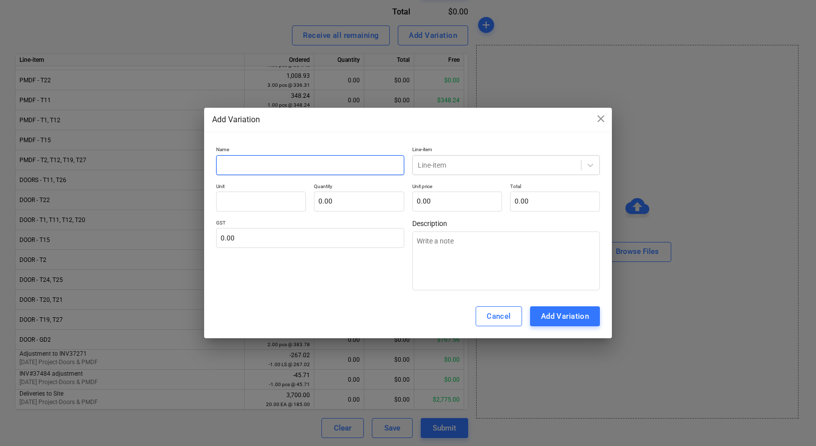
click at [371, 168] on input "text" at bounding box center [310, 165] width 188 height 20
paste input "EPIX/EPIC costs to date - Delete from XERO"
click at [435, 169] on div at bounding box center [497, 165] width 159 height 10
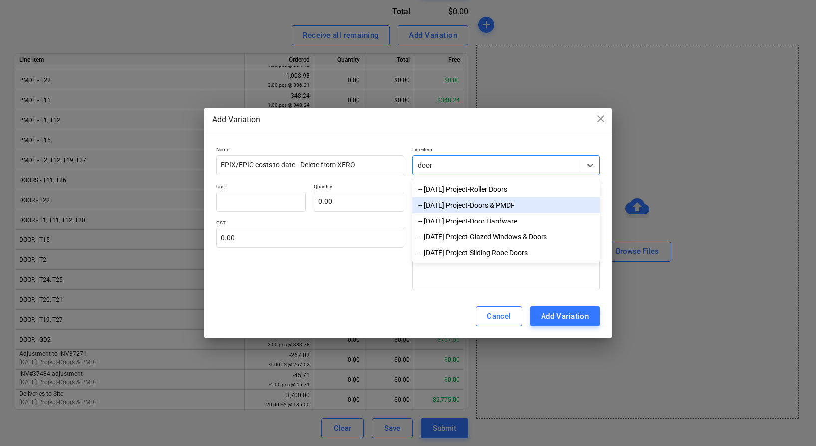
click at [489, 210] on div "-- [DATE] Project-Doors & PMDF" at bounding box center [506, 205] width 188 height 16
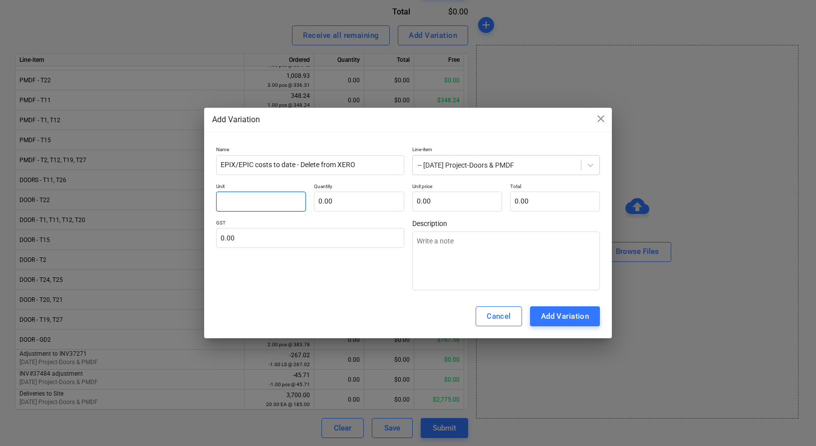
click at [276, 197] on input "text" at bounding box center [261, 202] width 90 height 20
click at [338, 202] on input "text" at bounding box center [359, 202] width 90 height 20
click at [441, 199] on input "text" at bounding box center [457, 202] width 90 height 20
click at [394, 262] on div "GST 0.00" at bounding box center [310, 255] width 188 height 71
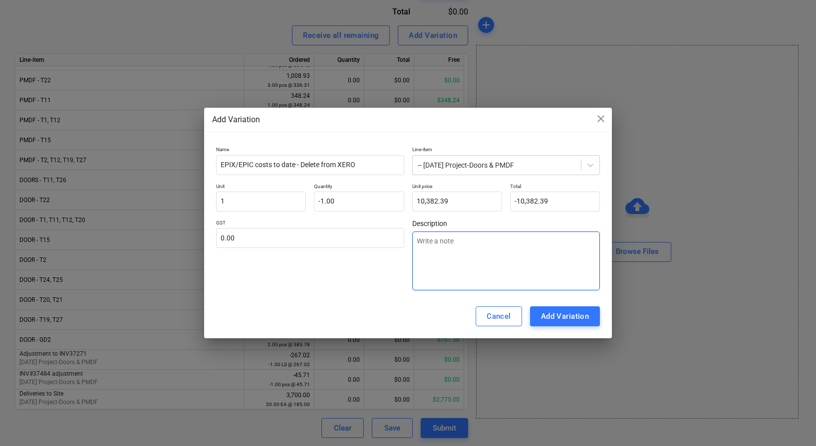
click at [438, 257] on textarea at bounding box center [506, 261] width 188 height 59
paste textarea "EPIX/EPIC costs to date - Delete from XERO"
click at [514, 311] on button "Cancel" at bounding box center [499, 316] width 46 height 20
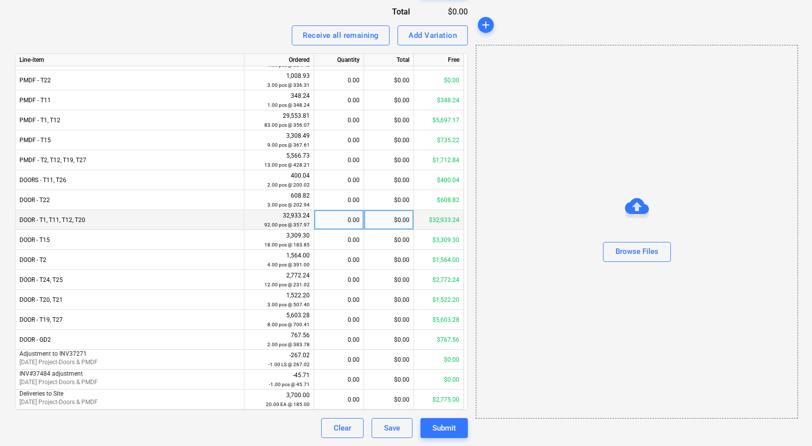
scroll to position [0, 0]
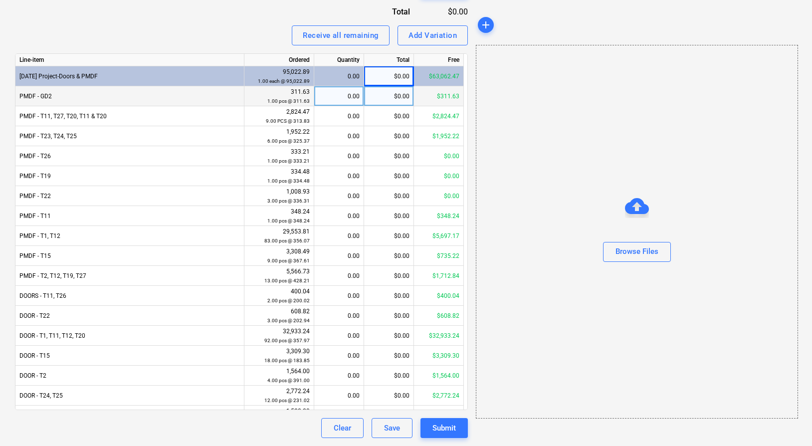
click at [352, 99] on div "0.00" at bounding box center [338, 96] width 41 height 20
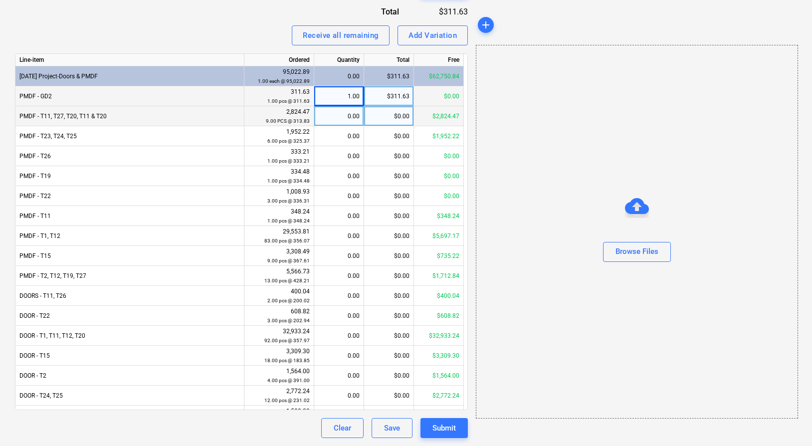
click at [342, 120] on div "0.00" at bounding box center [338, 116] width 41 height 20
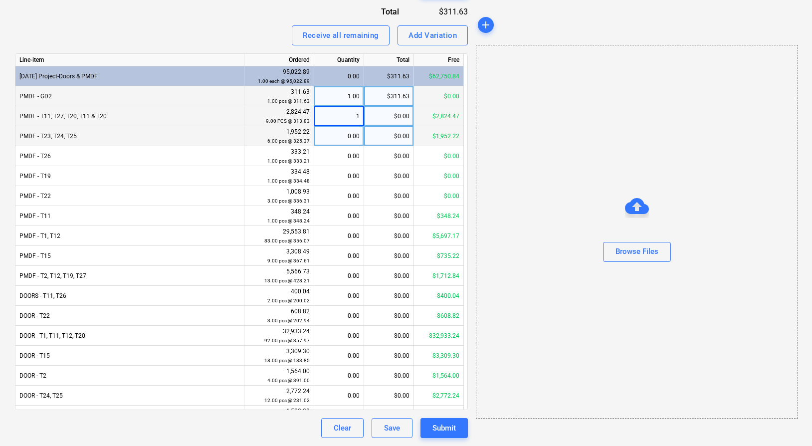
click at [346, 144] on div "0.00" at bounding box center [338, 136] width 41 height 20
click at [340, 116] on div "1.00" at bounding box center [338, 116] width 41 height 20
click at [340, 116] on input "1" at bounding box center [338, 115] width 49 height 19
click at [337, 130] on div "0.00" at bounding box center [338, 136] width 41 height 20
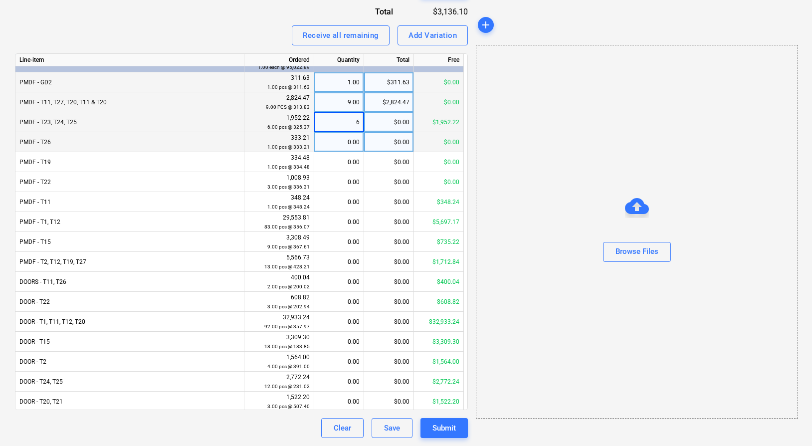
click at [341, 138] on div "0.00" at bounding box center [338, 142] width 41 height 20
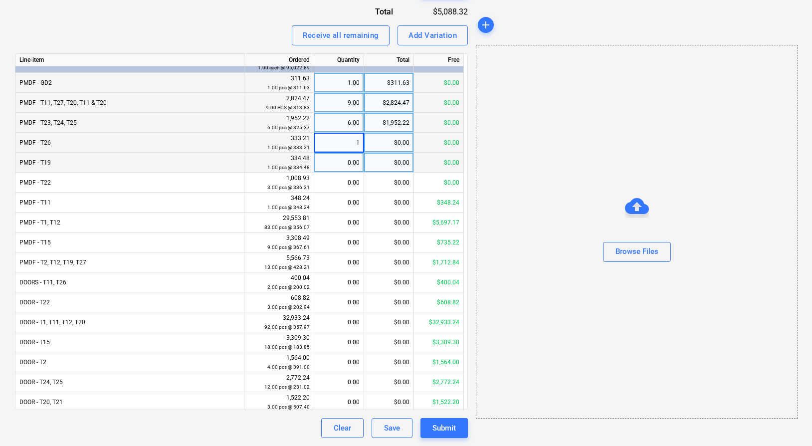
click at [338, 159] on div "0.00" at bounding box center [338, 163] width 41 height 20
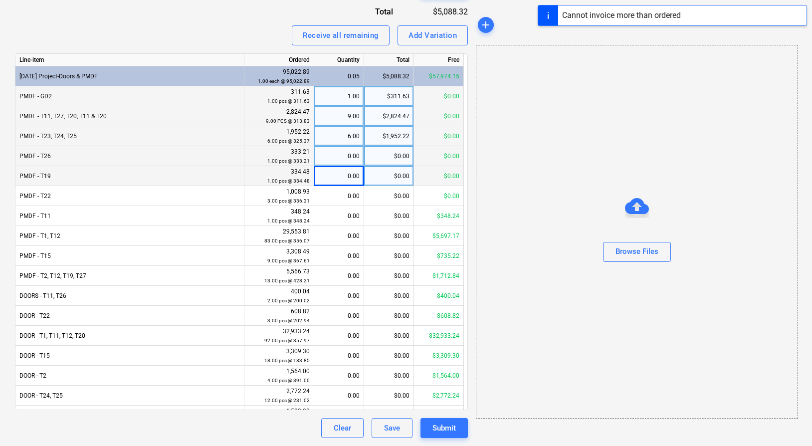
click at [407, 185] on div "$0.00" at bounding box center [389, 176] width 50 height 20
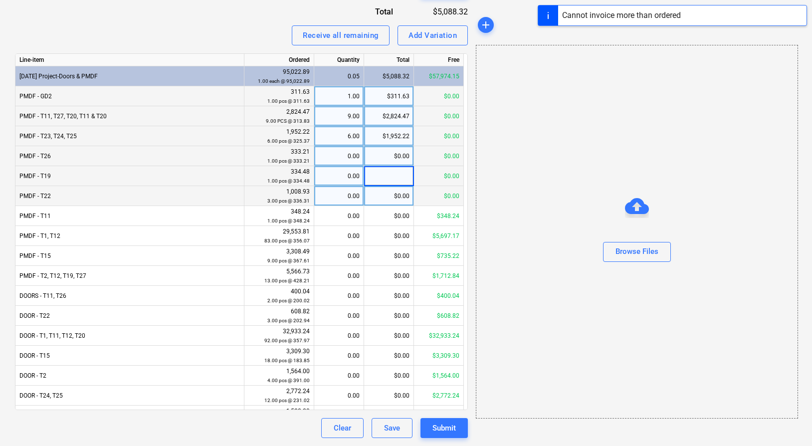
click at [364, 201] on div "$0.00" at bounding box center [389, 196] width 50 height 20
click at [339, 180] on div "0.00" at bounding box center [338, 176] width 41 height 20
click at [379, 196] on div "$0.00" at bounding box center [389, 196] width 50 height 20
click at [345, 195] on div "0.00" at bounding box center [338, 196] width 41 height 20
click at [378, 198] on div "$0.00" at bounding box center [389, 196] width 50 height 20
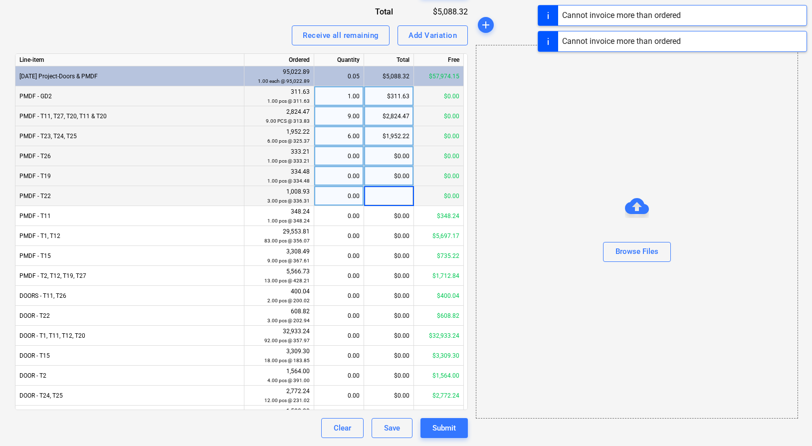
click at [348, 199] on div "0.00" at bounding box center [338, 196] width 41 height 20
click at [381, 204] on div "$0.00" at bounding box center [389, 196] width 50 height 20
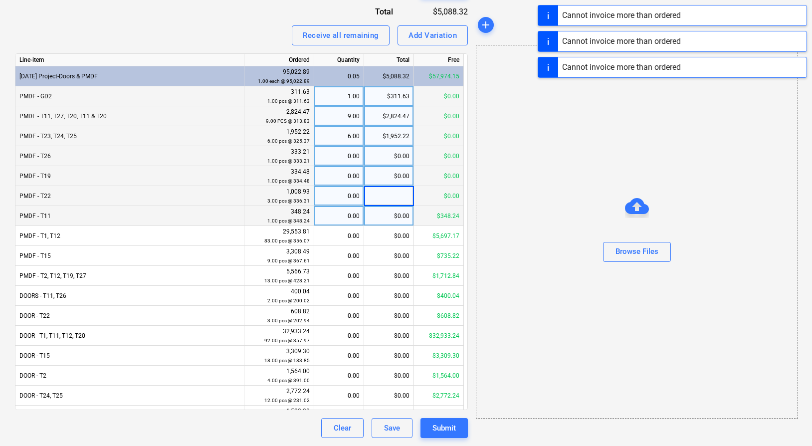
click at [342, 214] on div "0.00" at bounding box center [338, 216] width 41 height 20
click at [389, 219] on div "$348.24" at bounding box center [389, 216] width 50 height 20
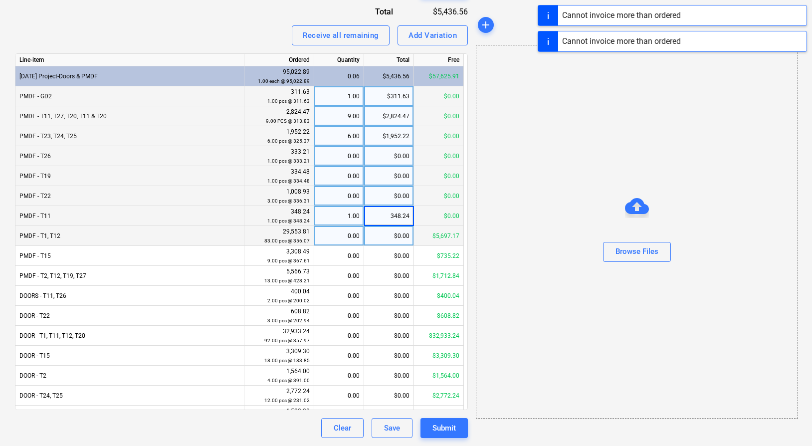
click at [340, 231] on div "0.00" at bounding box center [338, 236] width 41 height 20
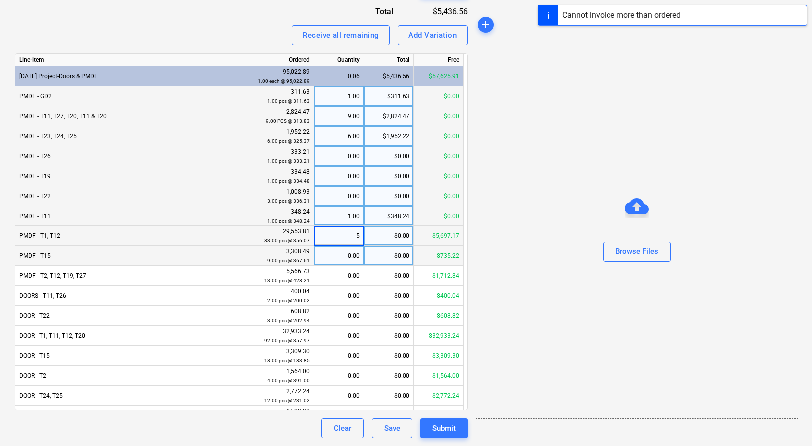
click at [384, 254] on div "$0.00" at bounding box center [389, 256] width 50 height 20
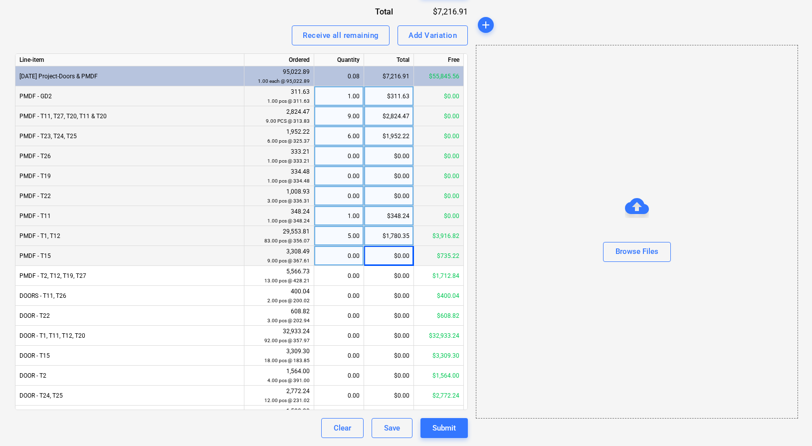
click at [350, 241] on div "5.00" at bounding box center [338, 236] width 41 height 20
click at [386, 253] on div "$0.00" at bounding box center [389, 256] width 50 height 20
click at [345, 239] on div "6.00" at bounding box center [338, 236] width 41 height 20
click at [385, 262] on div "$0.00" at bounding box center [389, 256] width 50 height 20
click at [344, 237] on div "9.00" at bounding box center [338, 236] width 41 height 20
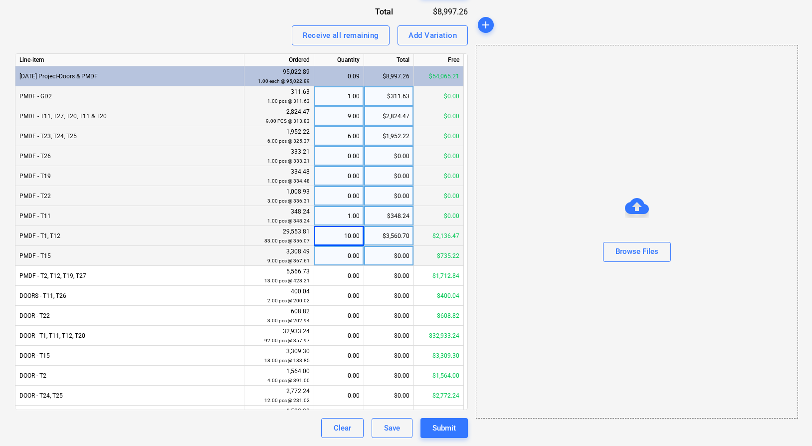
click at [340, 238] on div "10.00" at bounding box center [338, 236] width 41 height 20
click at [390, 257] on div "$0.00" at bounding box center [389, 256] width 50 height 20
click at [339, 236] on div "12.00" at bounding box center [338, 236] width 41 height 20
click at [388, 252] on div "$0.00" at bounding box center [389, 256] width 50 height 20
click at [345, 237] on div "14.00" at bounding box center [338, 236] width 41 height 20
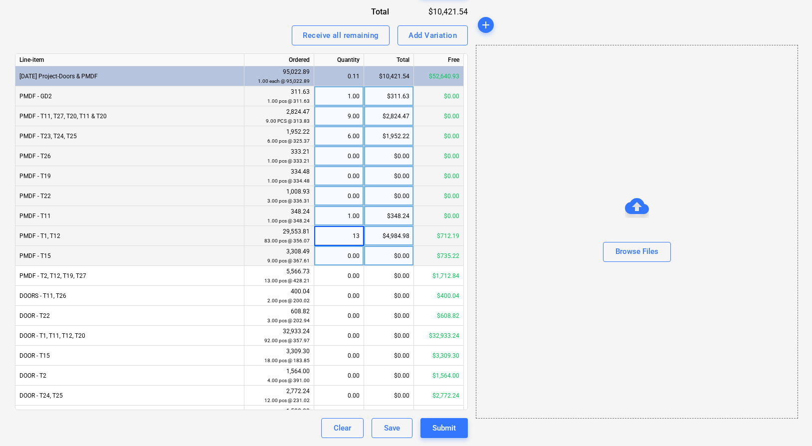
click at [389, 252] on div "$0.00" at bounding box center [389, 256] width 50 height 20
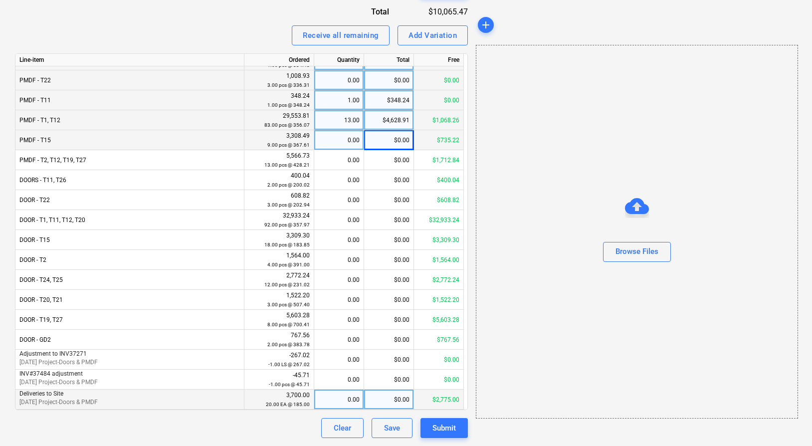
click at [390, 398] on div "$0.00" at bounding box center [389, 400] width 50 height 20
click at [296, 425] on div "Clear Save Submit" at bounding box center [241, 428] width 453 height 20
click at [442, 429] on div "Submit" at bounding box center [444, 428] width 23 height 13
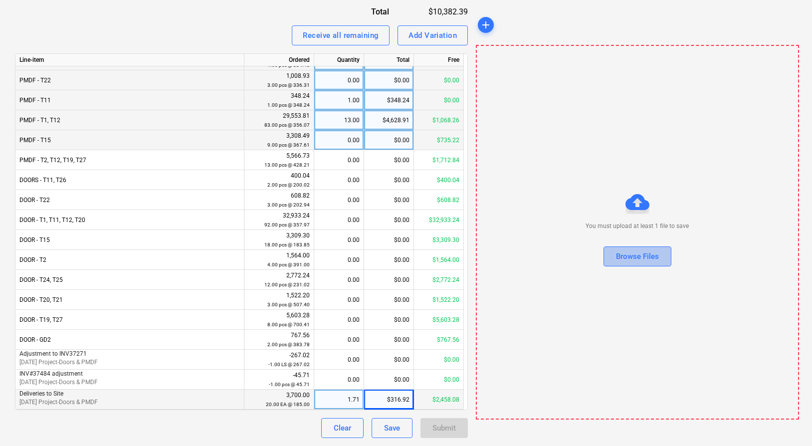
click at [643, 256] on div "Browse Files" at bounding box center [637, 256] width 43 height 13
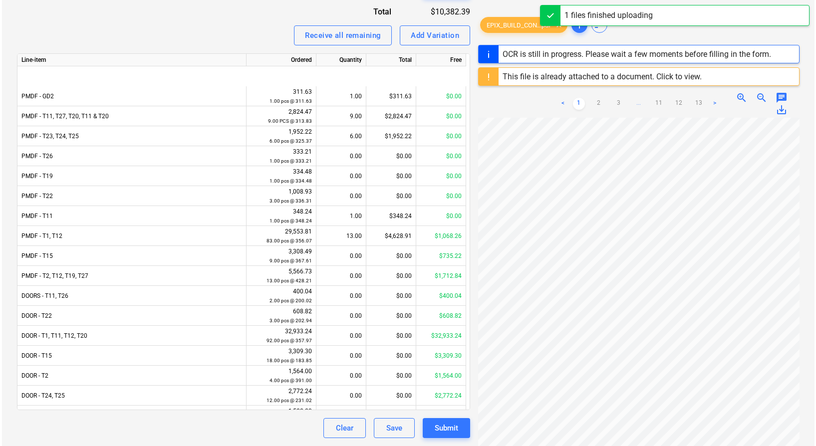
scroll to position [116, 0]
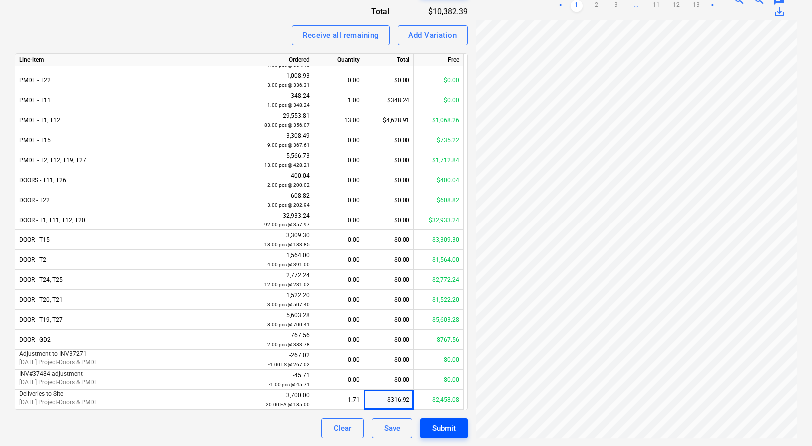
click at [444, 426] on div "Submit" at bounding box center [444, 428] width 23 height 13
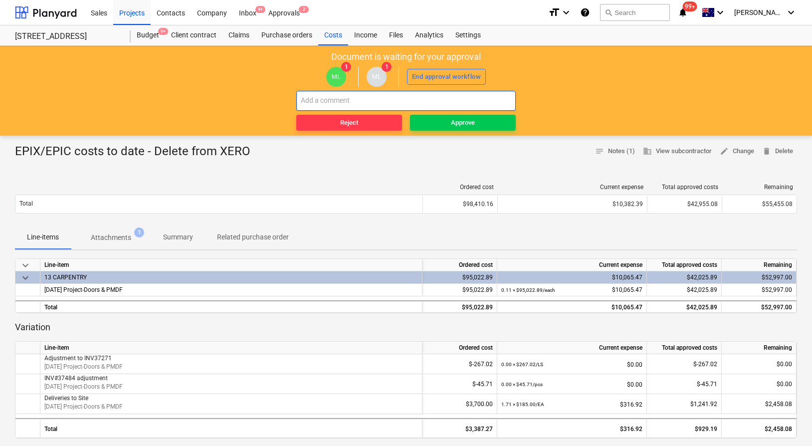
click at [410, 97] on input "text" at bounding box center [406, 101] width 220 height 20
paste input "EPIX/EPIC costs to date - Delete from XERO"
type input "EPIX/EPIC costs to date - Delete from XERO"
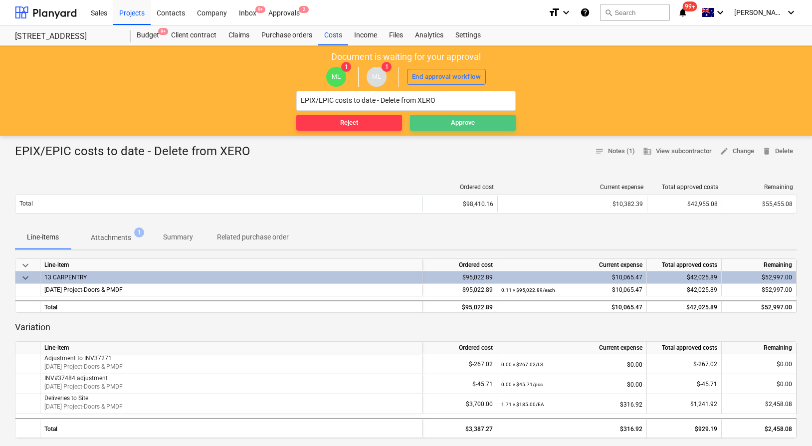
click at [460, 124] on div "Approve" at bounding box center [463, 122] width 24 height 11
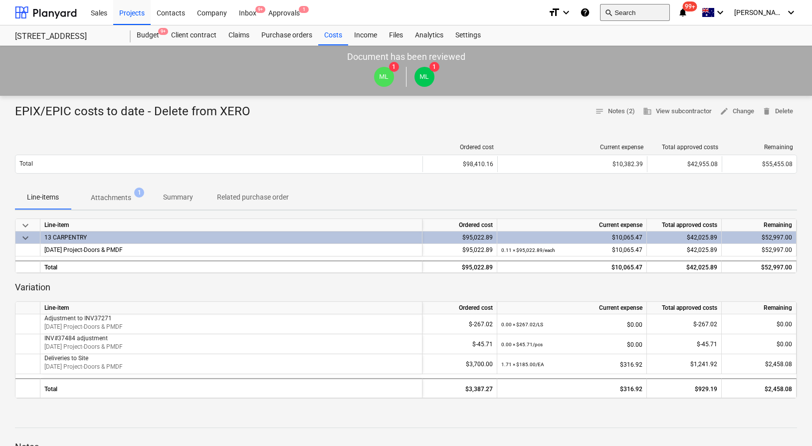
click at [661, 14] on button "search Search" at bounding box center [635, 12] width 70 height 17
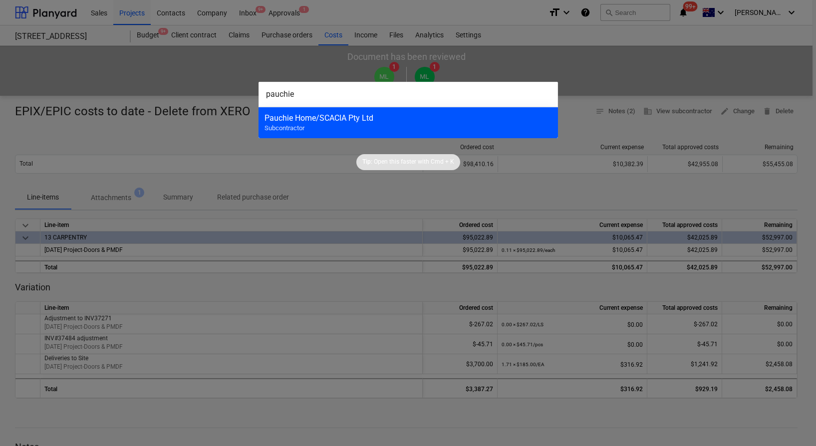
type input "pauchie"
click at [400, 118] on div "Pauchie Home/SCACIA Pty Ltd" at bounding box center [407, 117] width 287 height 9
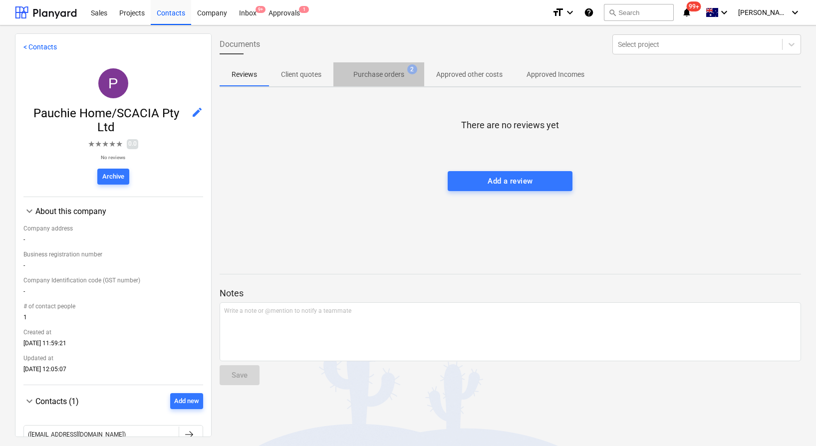
click at [350, 73] on span "Purchase orders 2" at bounding box center [378, 74] width 67 height 10
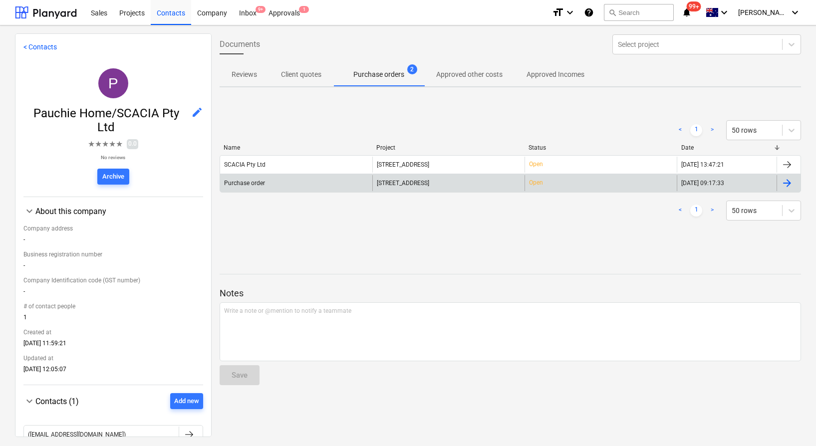
click at [345, 182] on div "Purchase order" at bounding box center [296, 183] width 152 height 16
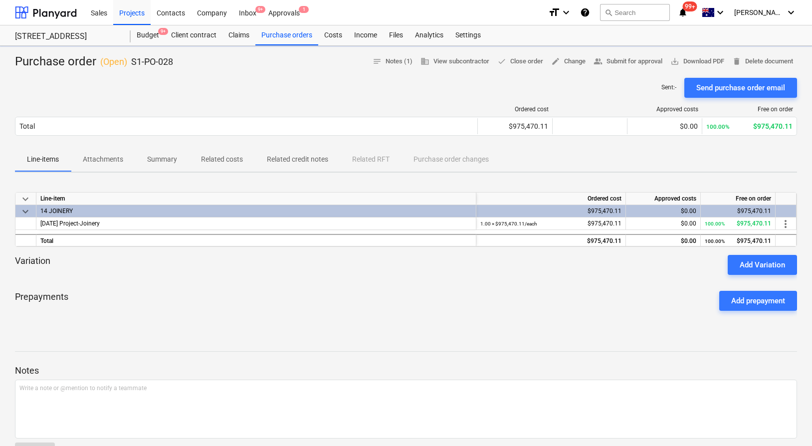
click at [218, 148] on div "Ordered cost Approved costs Free on order Total $975,470.11 $0.00 100.00% $975,…" at bounding box center [406, 123] width 783 height 50
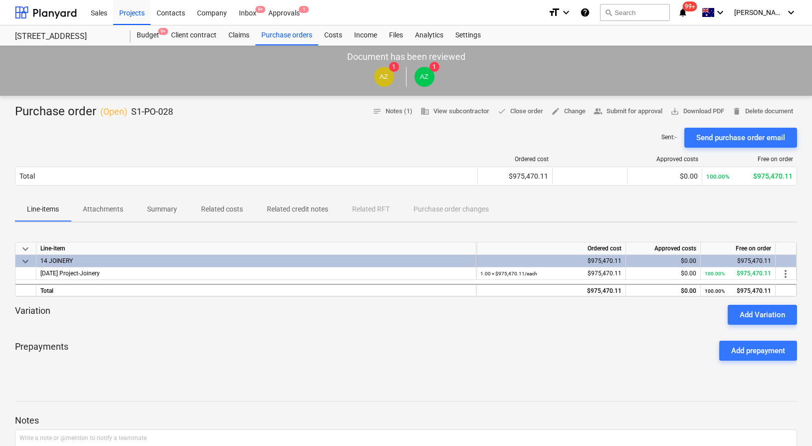
click at [225, 206] on p "Related costs" at bounding box center [222, 209] width 42 height 10
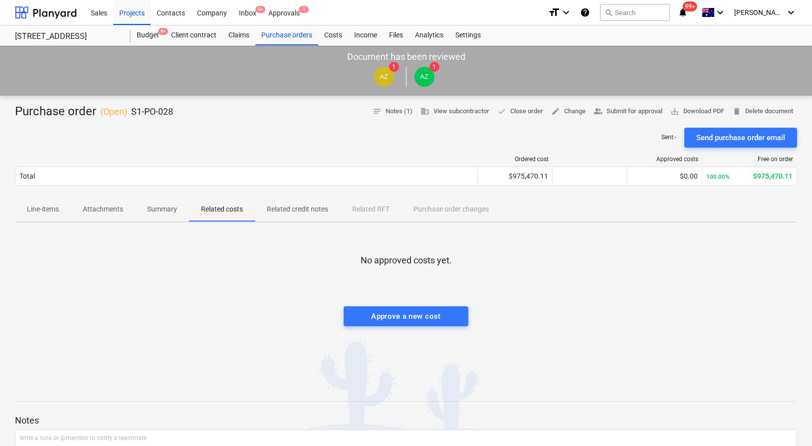
click at [414, 326] on div "No approved costs yet. Approve a new cost" at bounding box center [406, 306] width 783 height 150
click at [415, 319] on div "Approve a new cost" at bounding box center [406, 316] width 70 height 13
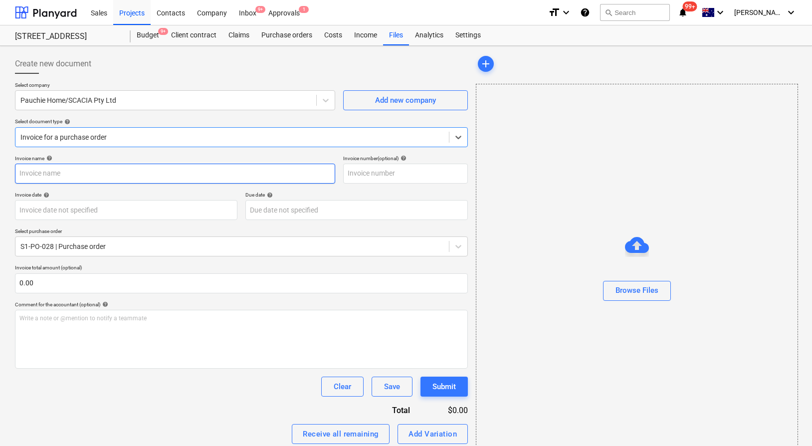
click at [228, 170] on input "text" at bounding box center [175, 174] width 320 height 20
paste input "EPIX/EPIC costs to date - Delete from XERO"
type input "EPIX/EPIC costs to date - Delete from XERO"
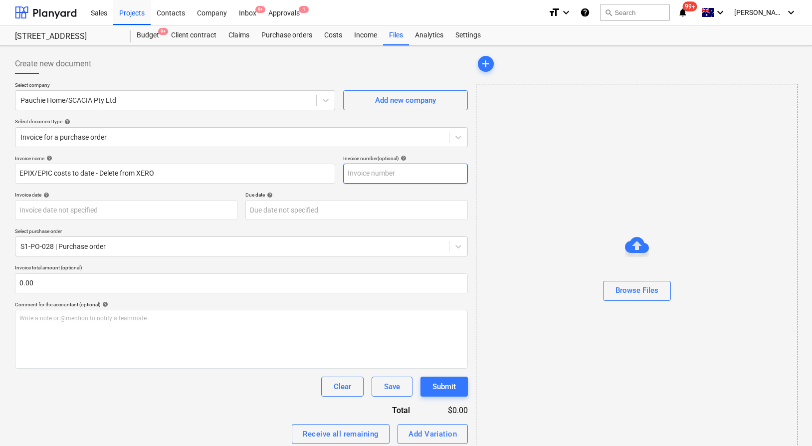
click at [399, 170] on input "text" at bounding box center [405, 174] width 125 height 20
paste input "EPIX/EPIC costs to date - Delete from XERO"
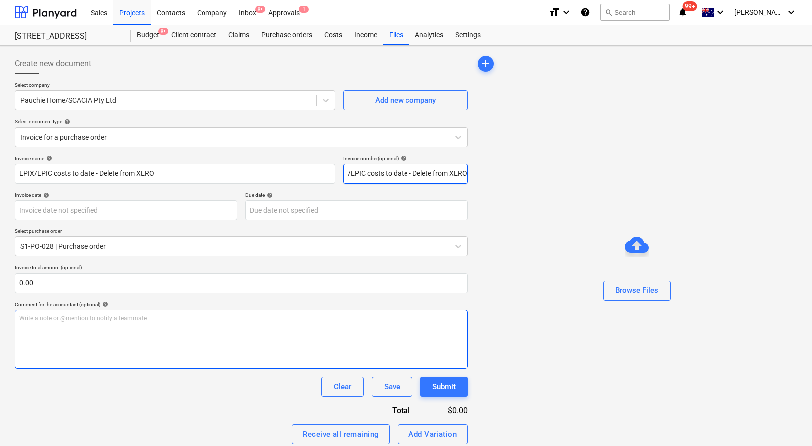
type input "EPIX/EPIC costs to date - Delete from XERO"
click at [257, 322] on p "Write a note or @mention to notify a teammate [PERSON_NAME]" at bounding box center [241, 318] width 444 height 8
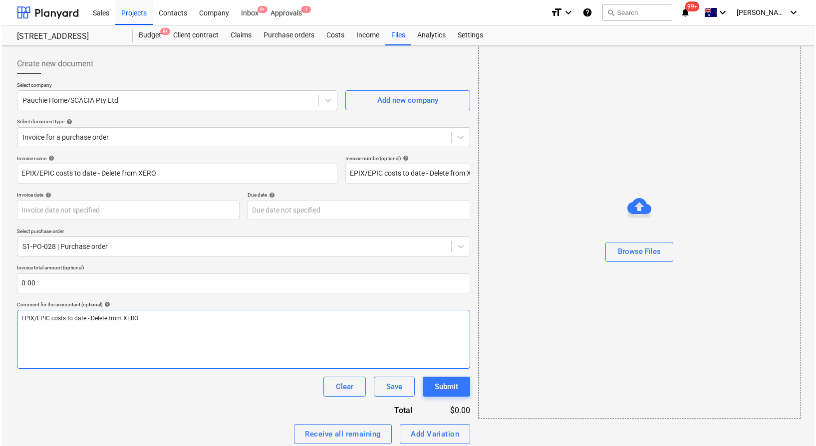
scroll to position [79, 0]
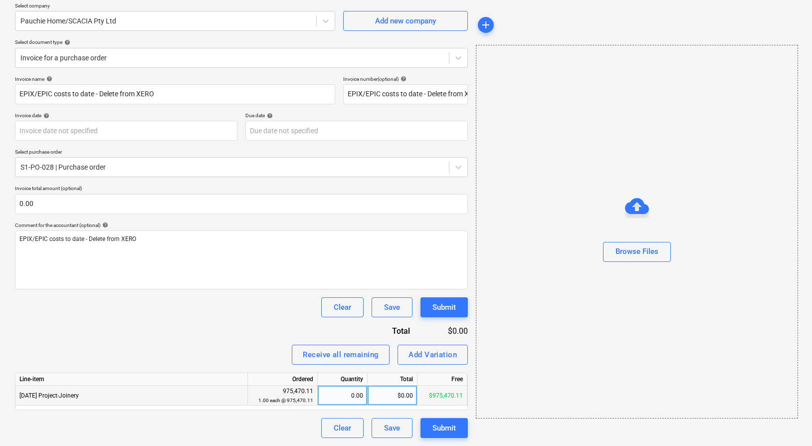
click at [380, 394] on div "$0.00" at bounding box center [393, 396] width 50 height 20
type input "48773.21"
click at [252, 349] on div "Receive all remaining Add Variation" at bounding box center [241, 355] width 453 height 20
click at [651, 249] on div "Browse Files" at bounding box center [637, 251] width 43 height 13
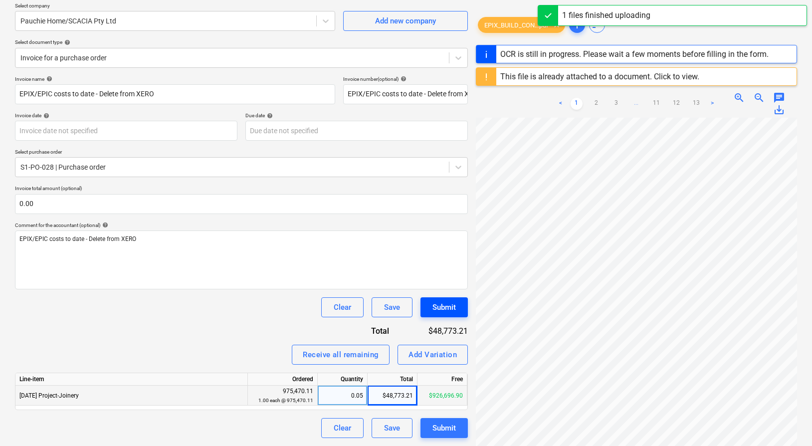
click at [457, 306] on button "Submit" at bounding box center [444, 307] width 47 height 20
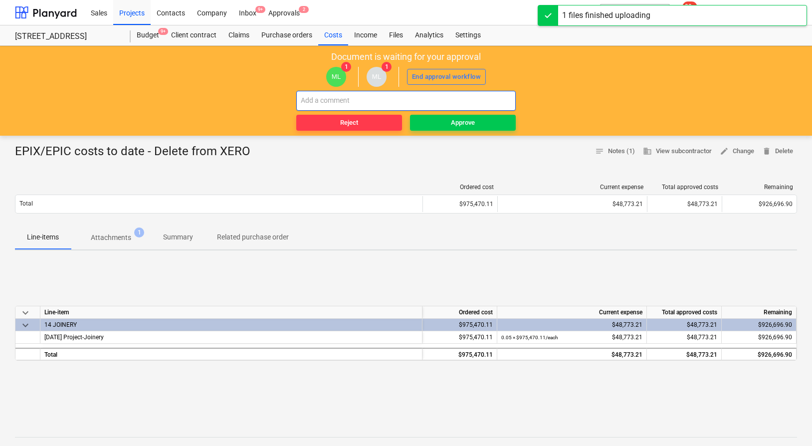
click at [442, 100] on input "text" at bounding box center [406, 101] width 220 height 20
paste input "EPIX/EPIC costs to date - Delete from XERO"
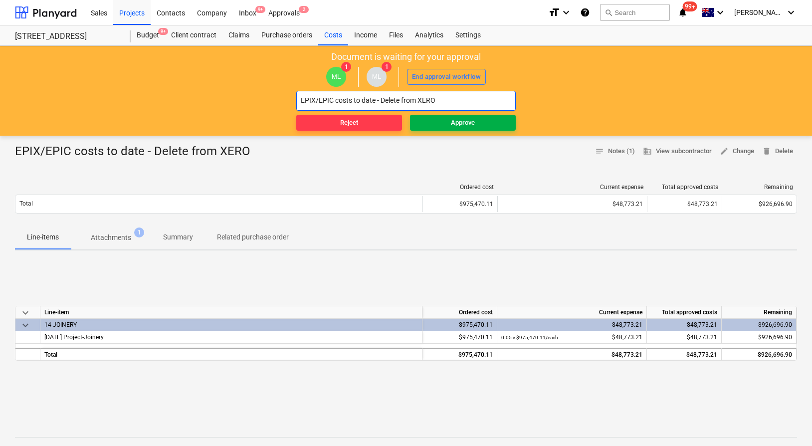
type input "EPIX/EPIC costs to date - Delete from XERO"
click at [459, 117] on div "Approve" at bounding box center [463, 122] width 24 height 11
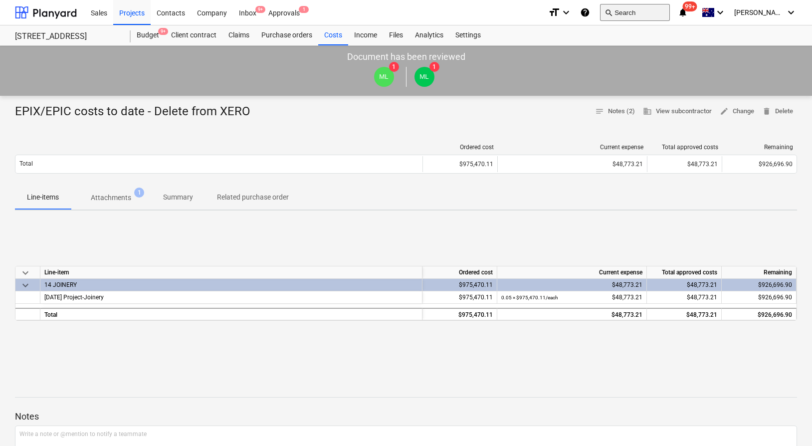
click at [650, 15] on button "search Search" at bounding box center [635, 12] width 70 height 17
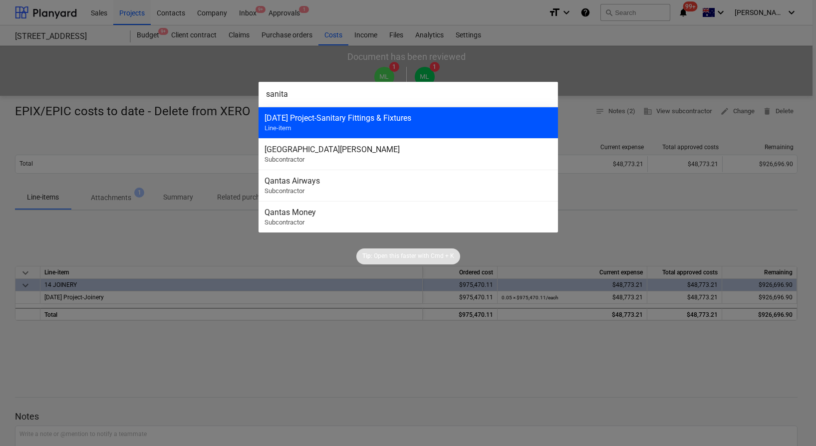
type input "sanita"
click at [376, 121] on div "3-15-03 Project-Sanitary Fittings & Fixtures" at bounding box center [407, 117] width 287 height 9
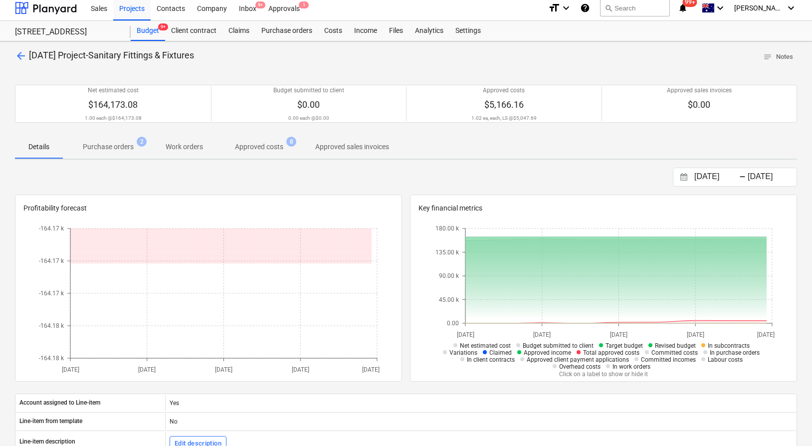
click at [120, 145] on span "Purchase orders 2" at bounding box center [108, 146] width 67 height 9
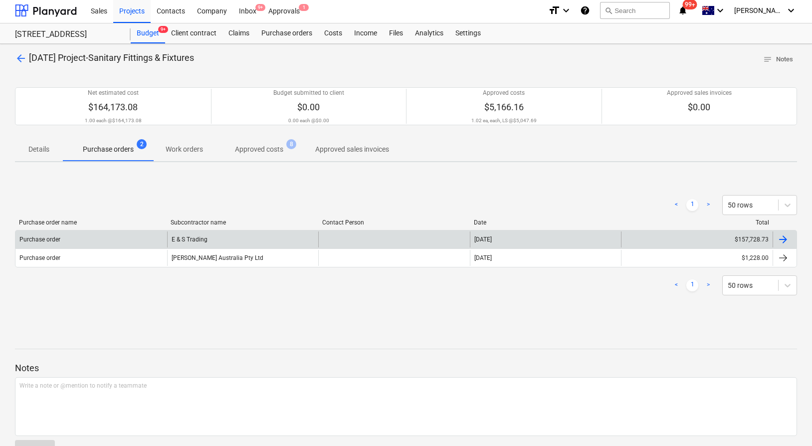
click at [281, 233] on div "E & S Trading" at bounding box center [243, 240] width 152 height 16
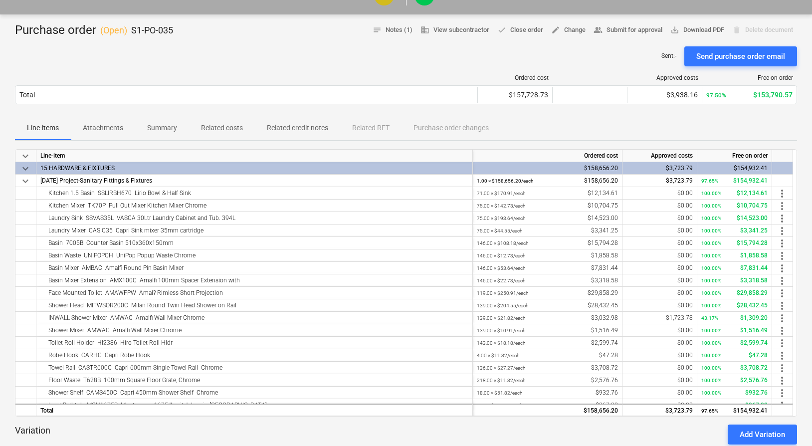
scroll to position [92, 0]
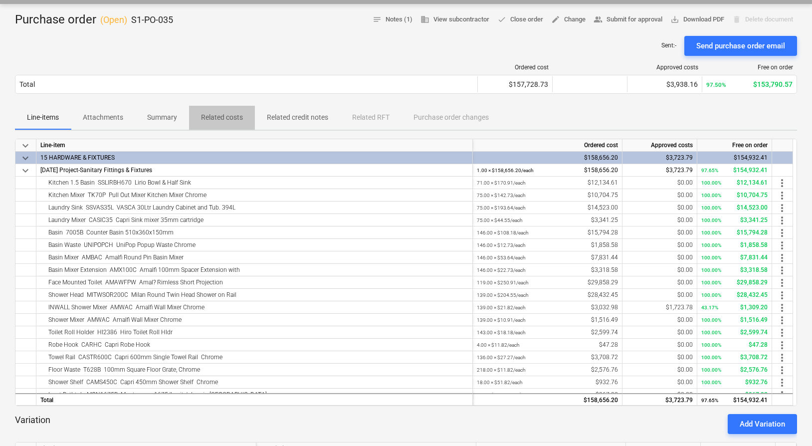
click at [241, 110] on span "Related costs" at bounding box center [222, 117] width 66 height 16
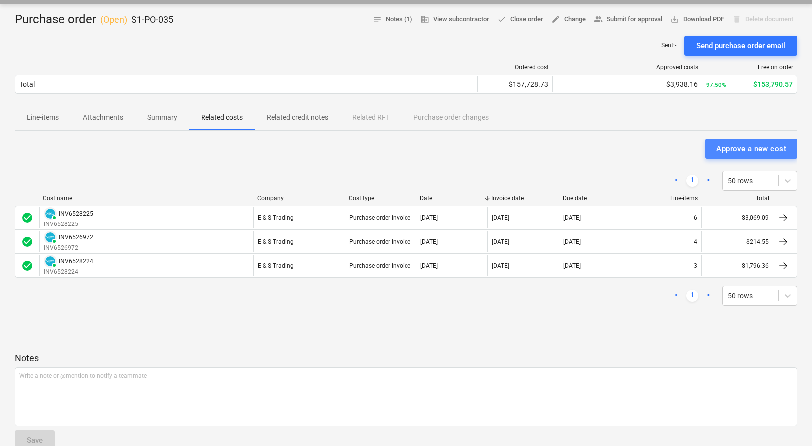
click at [764, 153] on div "Approve a new cost" at bounding box center [752, 148] width 70 height 13
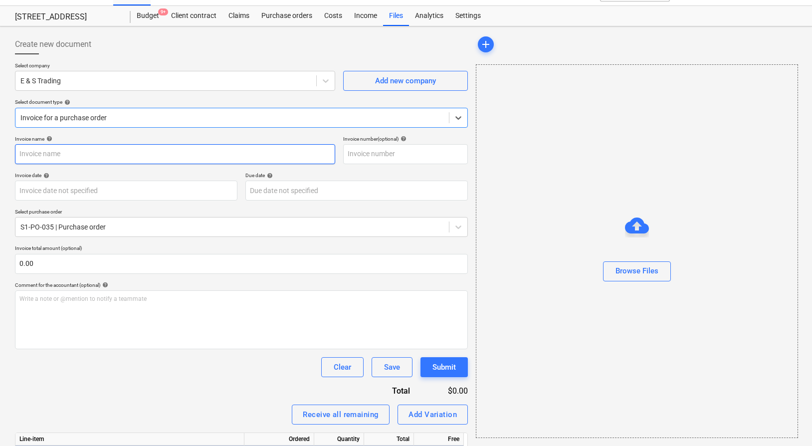
click at [169, 150] on input "text" at bounding box center [175, 154] width 320 height 20
paste input "EPIX/EPIC costs to date - Delete from XERO"
type input "EPIX/EPIC costs to date - Delete from XERO"
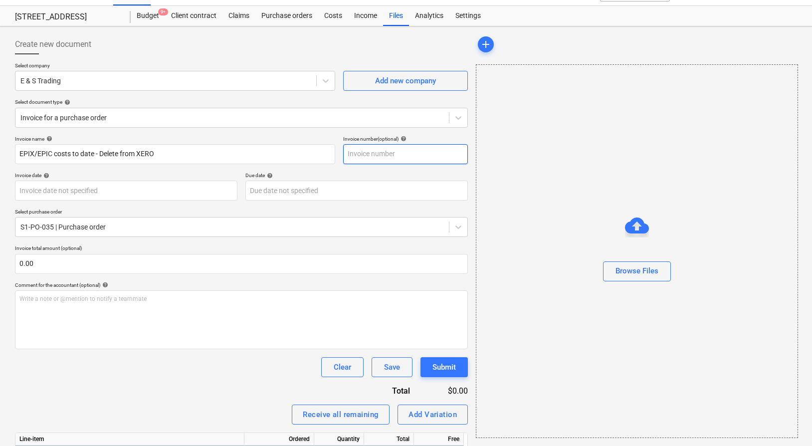
click at [359, 156] on input "text" at bounding box center [405, 154] width 125 height 20
paste input "EPIX/EPIC costs to date - Delete from XERO"
type input "EPIX/EPIC costs to date - Delete from XERO"
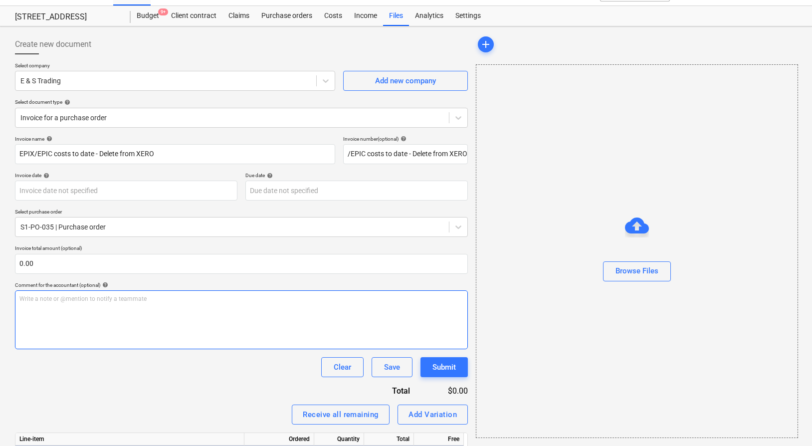
scroll to position [0, 0]
drag, startPoint x: 194, startPoint y: 281, endPoint x: 194, endPoint y: 293, distance: 12.5
click at [194, 282] on div "Comment for the accountant (optional) help" at bounding box center [241, 285] width 453 height 6
click at [195, 307] on div "Write a note or @mention to notify a teammate [PERSON_NAME]" at bounding box center [241, 319] width 453 height 59
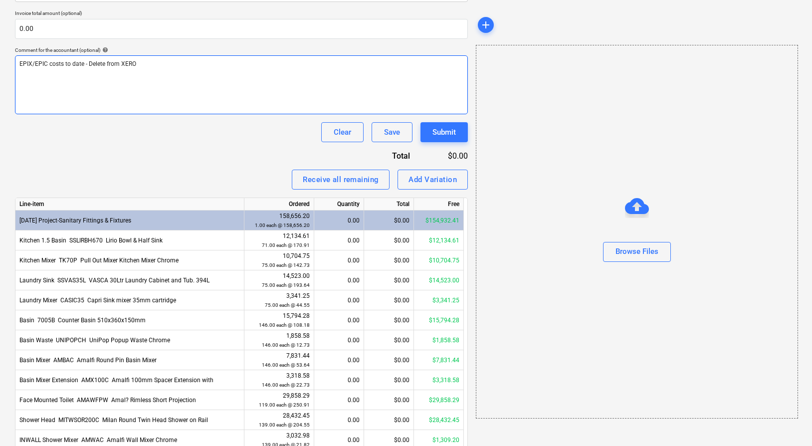
scroll to position [253, 0]
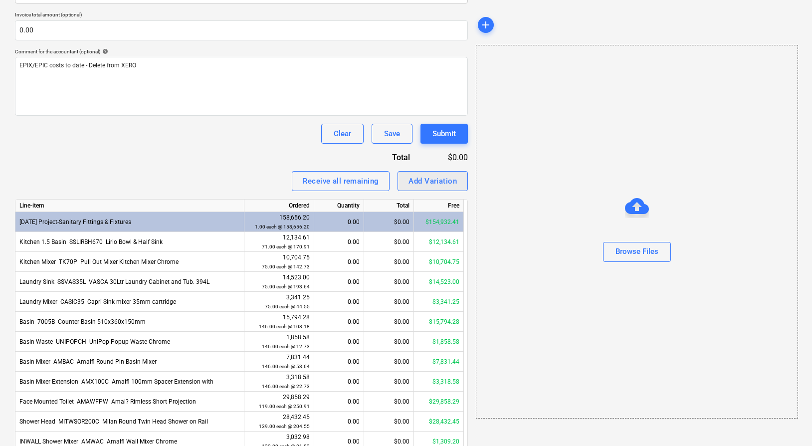
click at [432, 177] on div "Add Variation" at bounding box center [433, 181] width 48 height 13
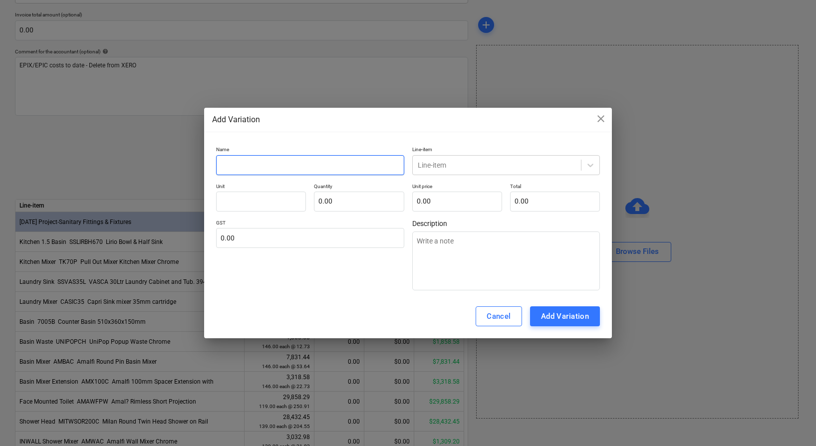
click at [320, 171] on input "text" at bounding box center [310, 165] width 188 height 20
paste input "EPIX/EPIC costs to date - Delete from XERO"
type textarea "x"
type input "EPIX/EPIC costs to date - Delete from XERO"
click at [441, 171] on div "Line-item" at bounding box center [497, 165] width 169 height 14
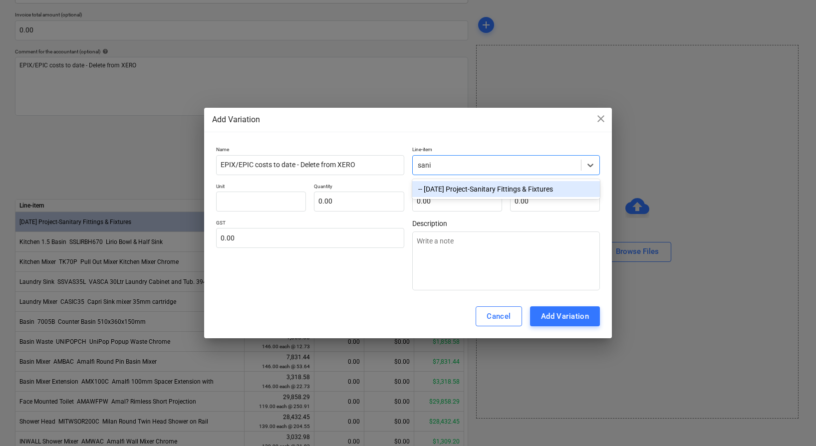
type input "sanit"
click at [453, 188] on div "-- [DATE] Project-Sanitary Fittings & Fixtures" at bounding box center [506, 189] width 188 height 16
type textarea "x"
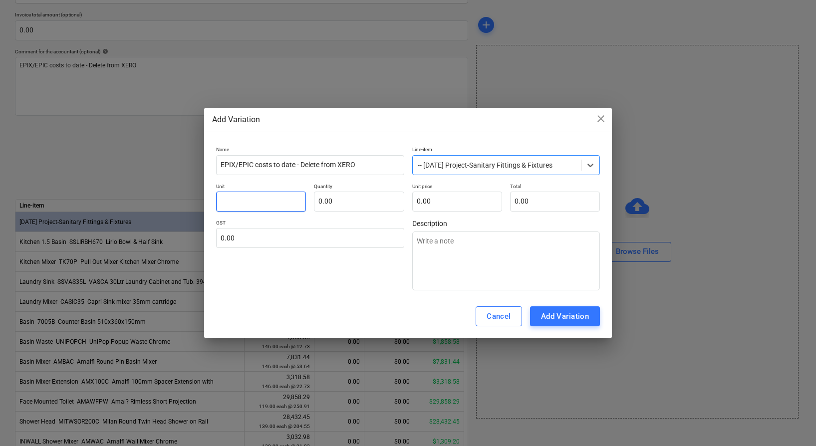
click at [285, 202] on input "text" at bounding box center [261, 202] width 90 height 20
type textarea "x"
type input "1"
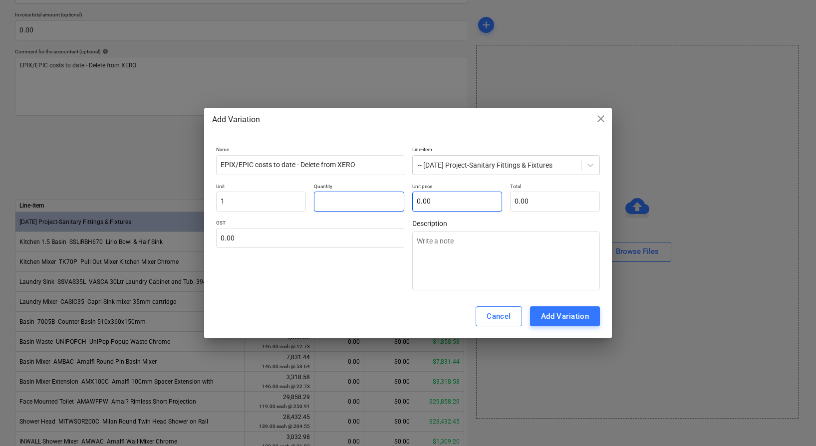
drag, startPoint x: 367, startPoint y: 203, endPoint x: 434, endPoint y: 205, distance: 66.4
click at [367, 203] on input "text" at bounding box center [359, 202] width 90 height 20
type textarea "x"
type input "1.00"
click at [443, 205] on input "text" at bounding box center [457, 202] width 90 height 20
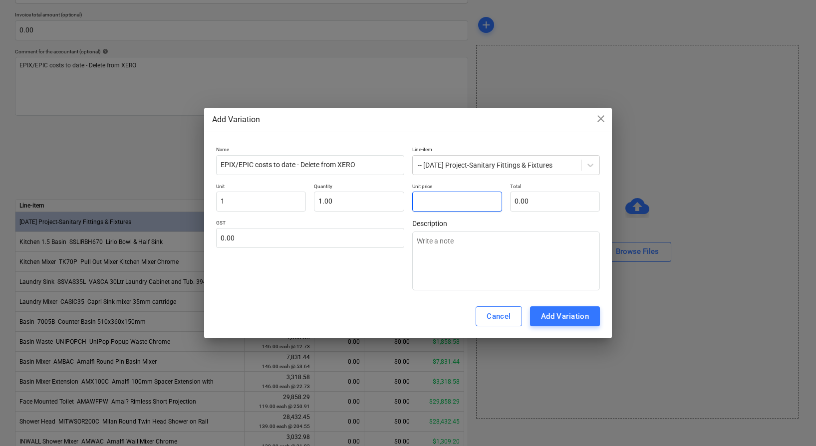
type textarea "x"
type input "2"
type input "2.00"
type textarea "x"
type input "24"
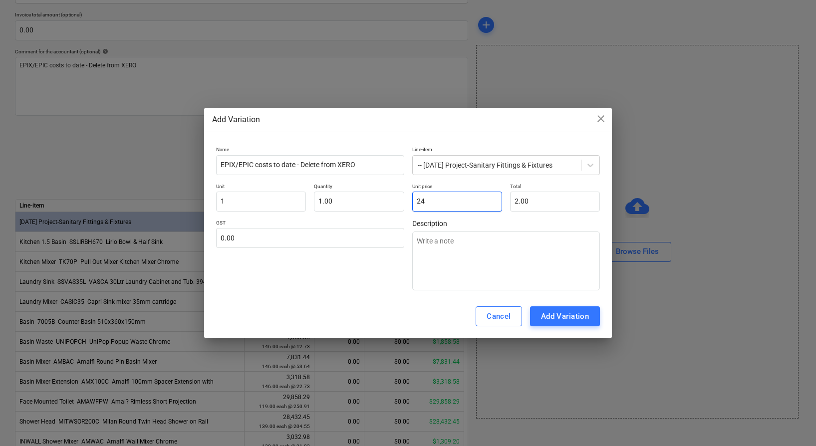
type input "24.00"
type textarea "x"
type input "243"
type input "243.00"
type textarea "x"
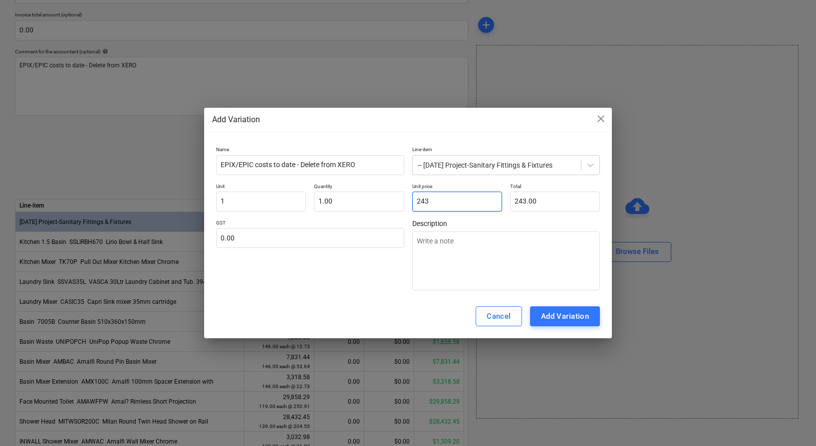
type input "243."
type textarea "x"
type input "243.6"
type input "243.60"
type textarea "x"
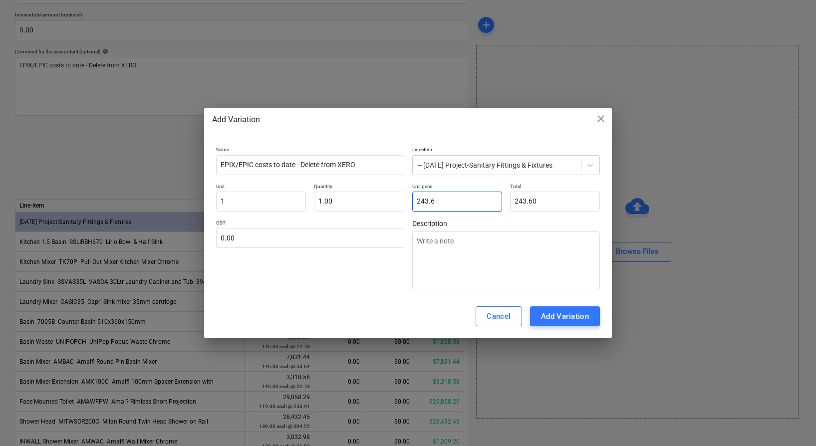
type input "243.64"
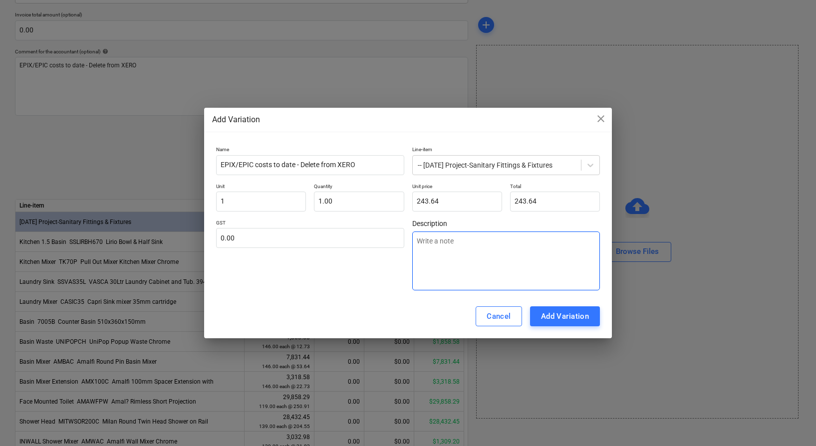
click at [479, 258] on textarea at bounding box center [506, 261] width 188 height 59
paste textarea "EPIX/EPIC costs to date - Delete from XERO"
type textarea "x"
type textarea "EPIX/EPIC costs to date - Delete from XERO"
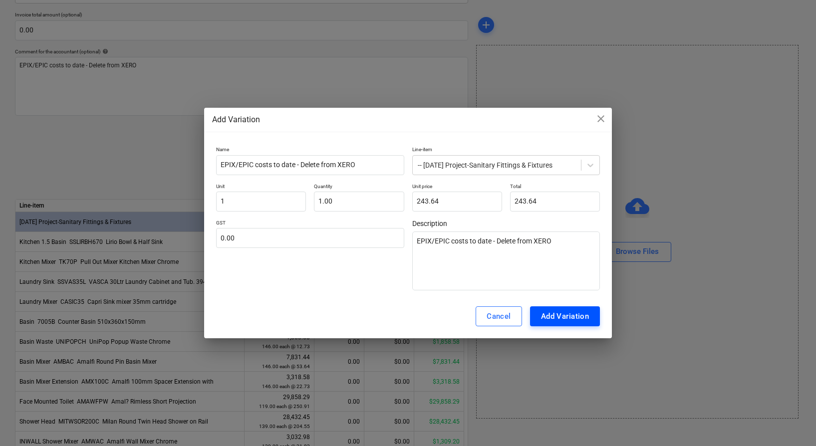
click at [560, 311] on div "Add Variation" at bounding box center [565, 316] width 48 height 13
type textarea "x"
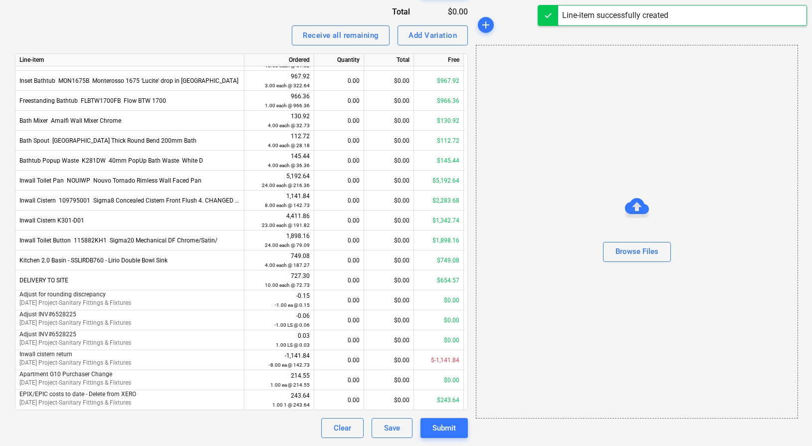
scroll to position [355, 0]
click at [350, 397] on div "0.00" at bounding box center [338, 400] width 41 height 20
type input "1"
drag, startPoint x: 285, startPoint y: 414, endPoint x: 407, endPoint y: 437, distance: 124.0
click at [285, 414] on div "Invoice name help EPIX/EPIC costs to date - Delete from XERO Invoice number (op…" at bounding box center [241, 97] width 453 height 682
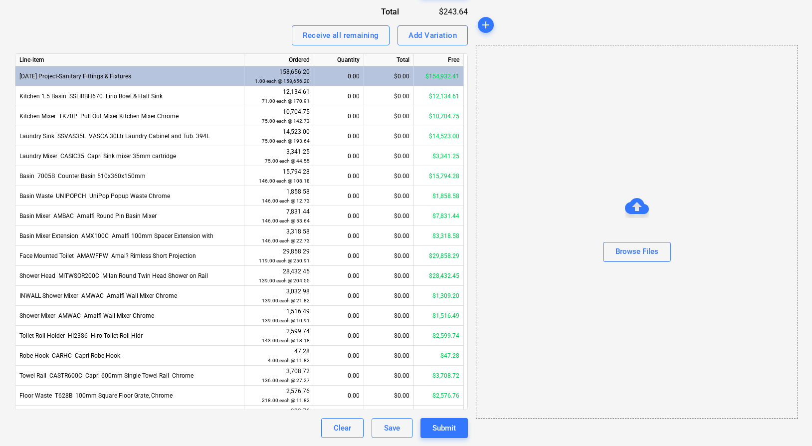
scroll to position [4, 0]
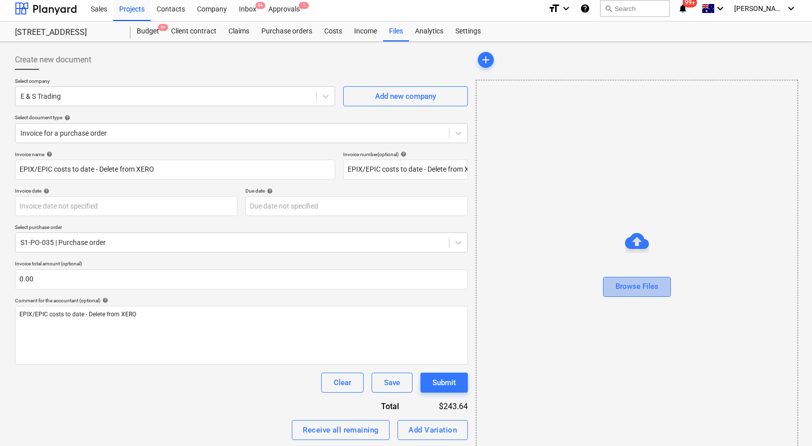
click at [638, 285] on div "Browse Files" at bounding box center [637, 286] width 43 height 13
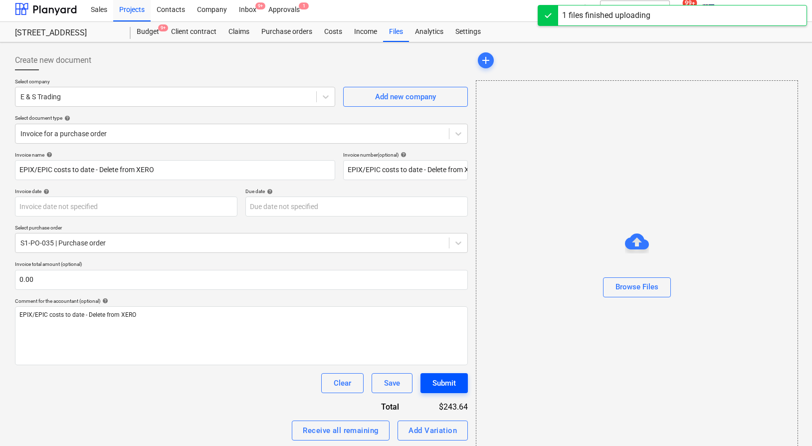
click at [436, 381] on div "Submit" at bounding box center [444, 383] width 23 height 13
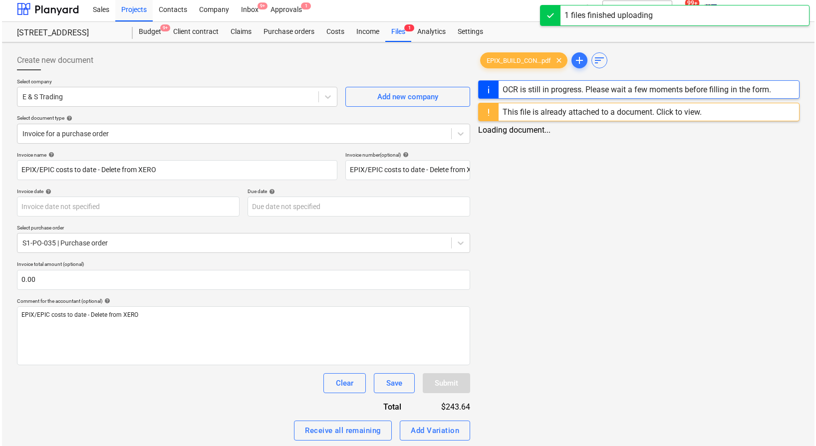
scroll to position [1, 0]
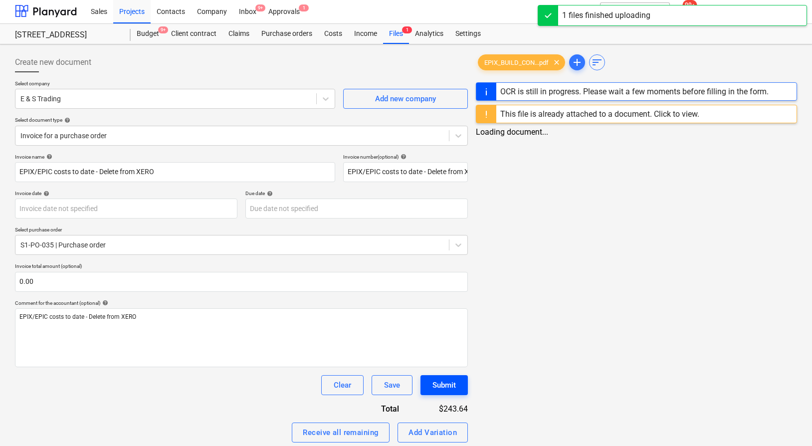
click at [436, 381] on div "Submit" at bounding box center [444, 385] width 23 height 13
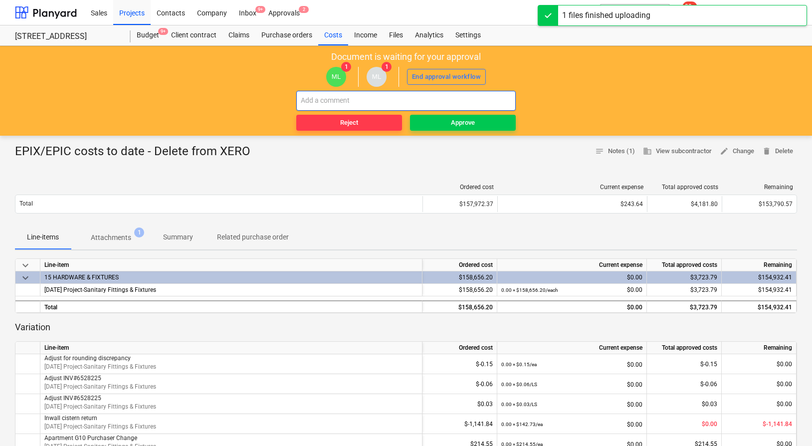
click at [454, 101] on input "text" at bounding box center [406, 101] width 220 height 20
paste input "EPIX/EPIC costs to date - Delete from XERO"
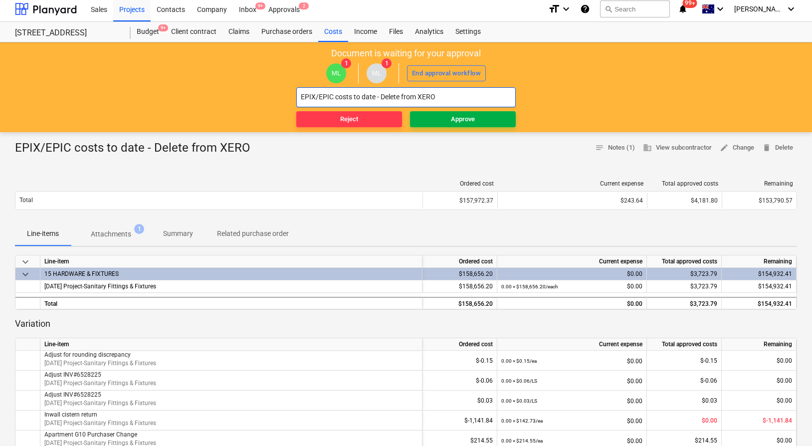
type input "EPIX/EPIC costs to date - Delete from XERO"
click at [484, 125] on button "Approve" at bounding box center [463, 119] width 106 height 16
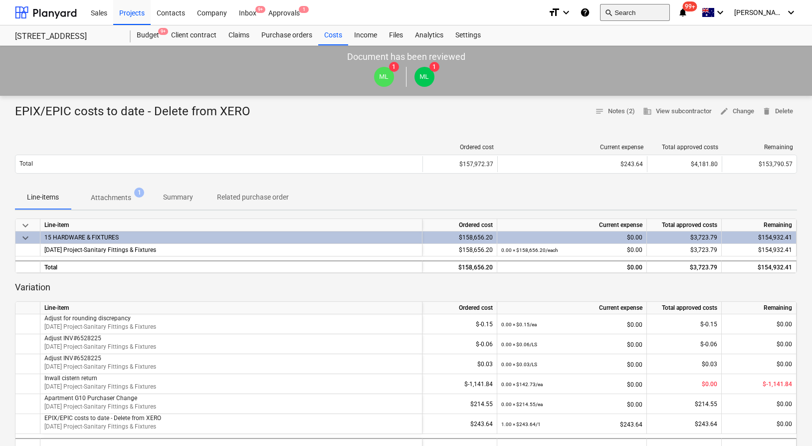
click at [651, 16] on button "search Search" at bounding box center [635, 12] width 70 height 17
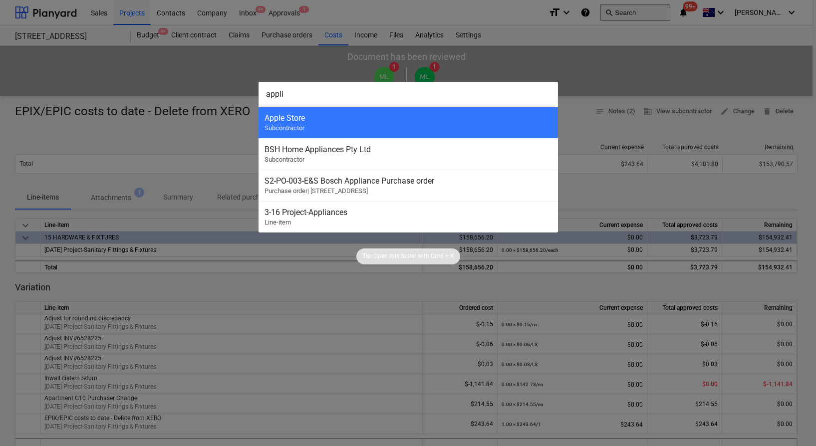
type input "applia"
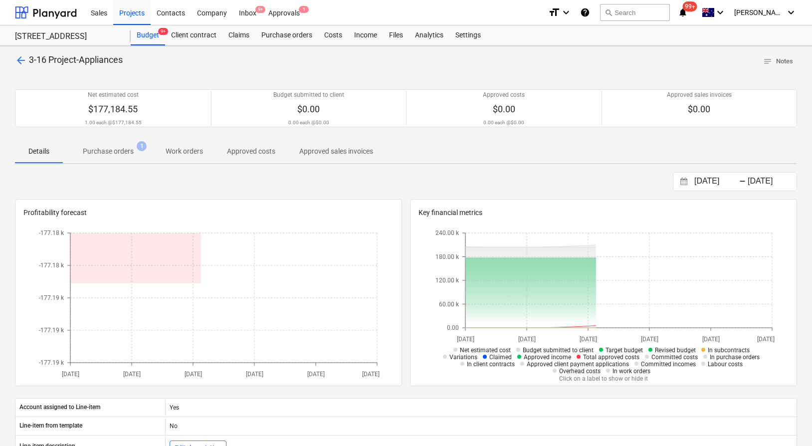
click at [134, 148] on span "Purchase orders 1" at bounding box center [108, 151] width 67 height 10
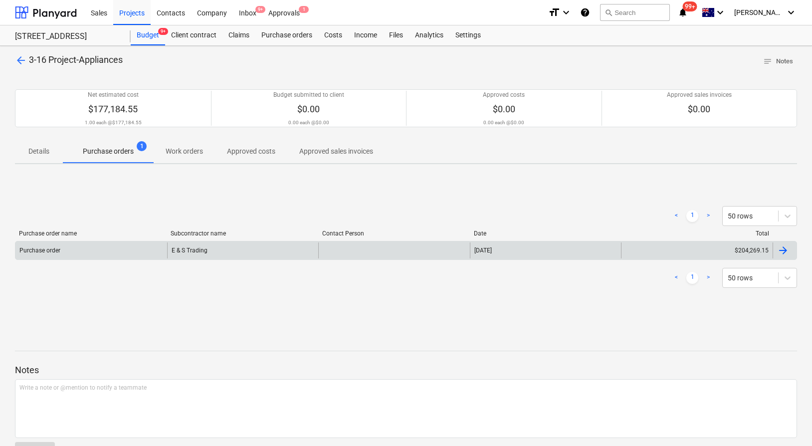
click at [374, 251] on div at bounding box center [394, 251] width 152 height 16
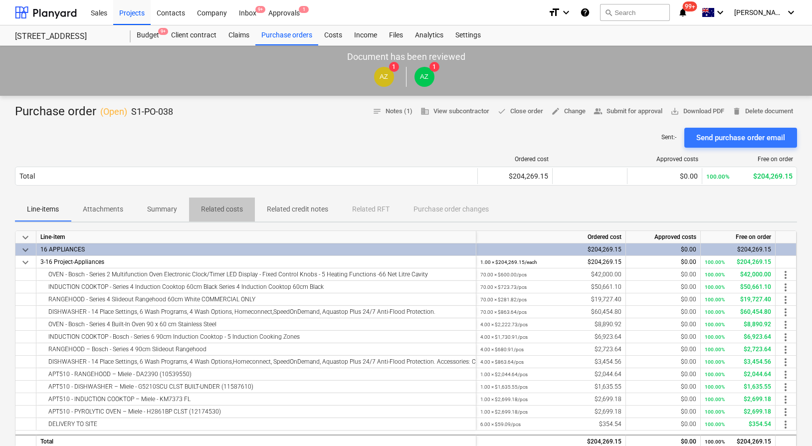
click at [230, 207] on p "Related costs" at bounding box center [222, 209] width 42 height 10
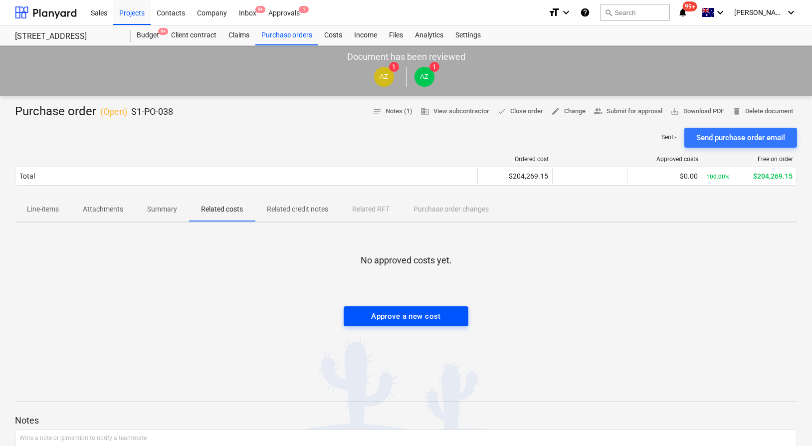
click at [423, 322] on div "Approve a new cost" at bounding box center [406, 316] width 70 height 13
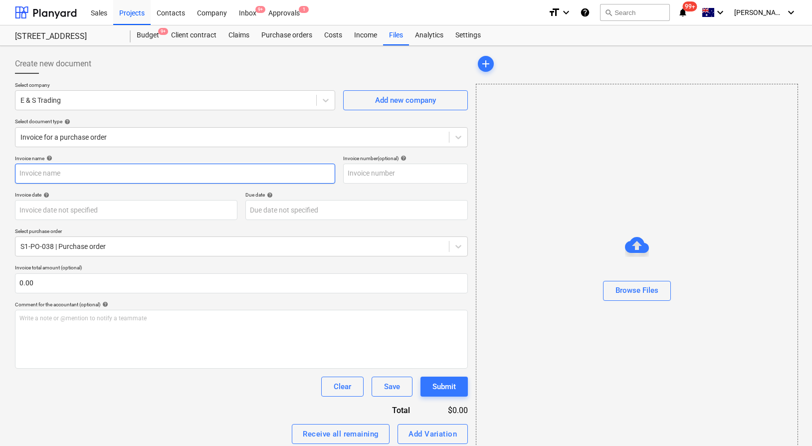
click at [178, 170] on input "text" at bounding box center [175, 174] width 320 height 20
paste input "EPIX/EPIC costs to date - Delete from XERO"
type input "EPIX/EPIC costs to date - Delete from XERO"
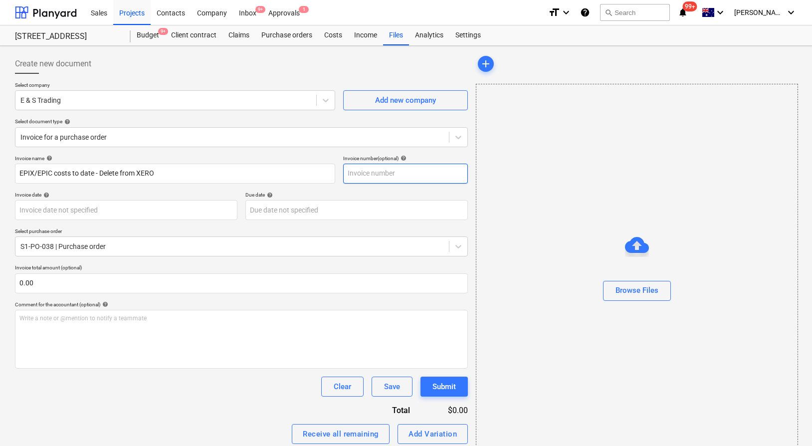
click at [378, 174] on input "text" at bounding box center [405, 174] width 125 height 20
paste input "EPIX/EPIC costs to date - Delete from XERO"
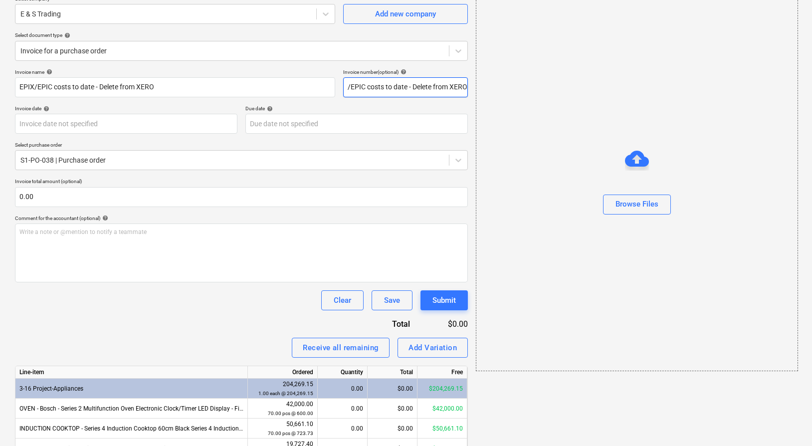
scroll to position [87, 0]
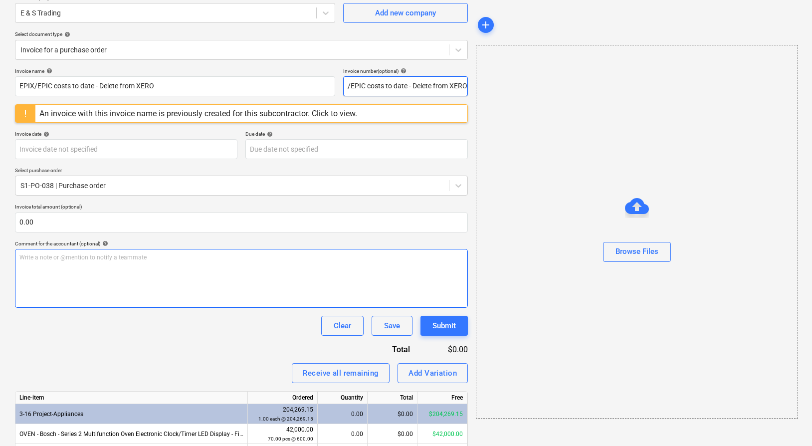
type input "EPIX/EPIC costs to date - Delete from XERO"
click at [195, 268] on div "Write a note or @mention to notify a teammate [PERSON_NAME]" at bounding box center [241, 278] width 453 height 59
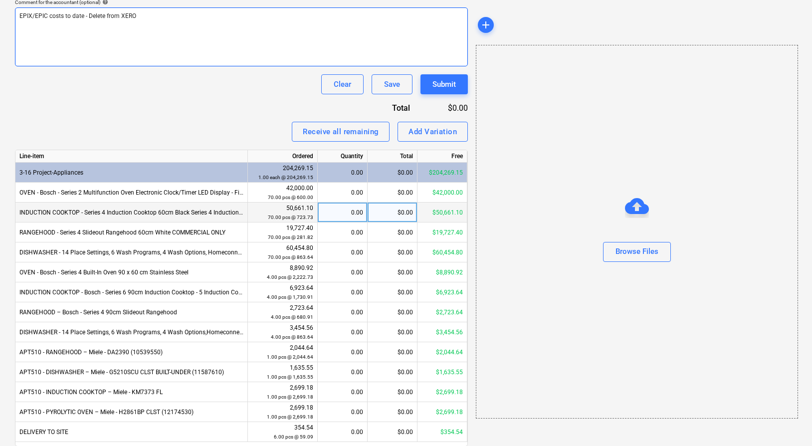
scroll to position [365, 0]
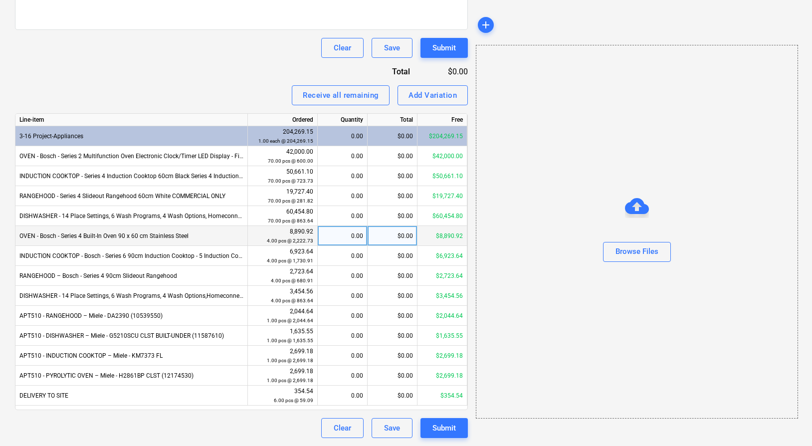
click at [345, 237] on div "0.00" at bounding box center [342, 236] width 41 height 20
type input "4"
click at [157, 431] on div "Clear Save Submit" at bounding box center [241, 428] width 453 height 20
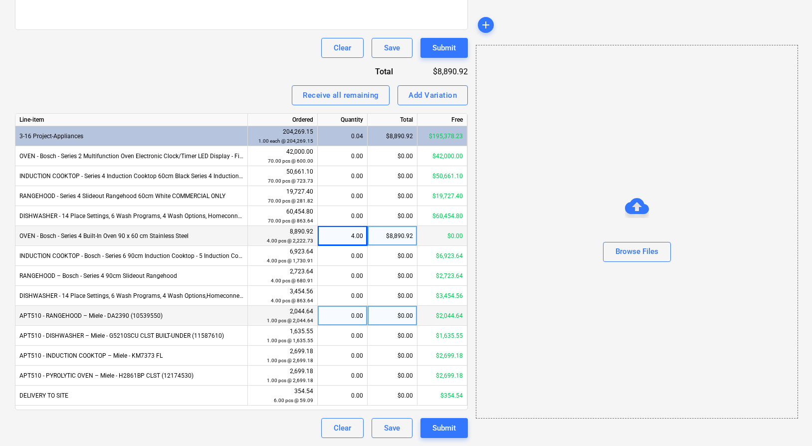
click at [351, 315] on div "0.00" at bounding box center [342, 316] width 41 height 20
type input "1"
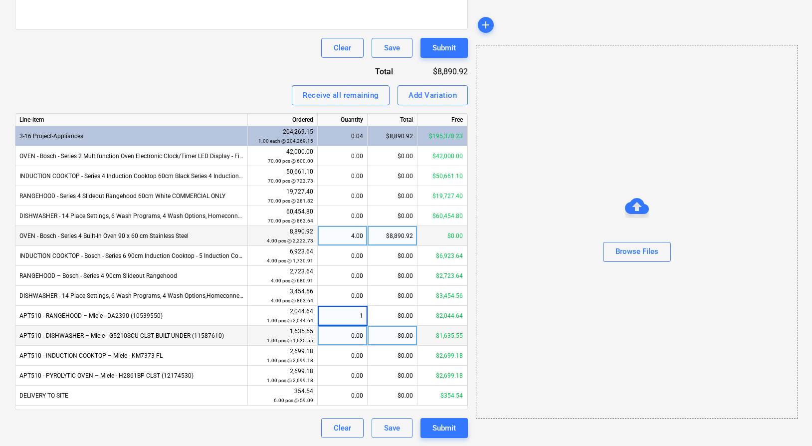
click at [331, 343] on div "0.00" at bounding box center [342, 336] width 41 height 20
type input "1"
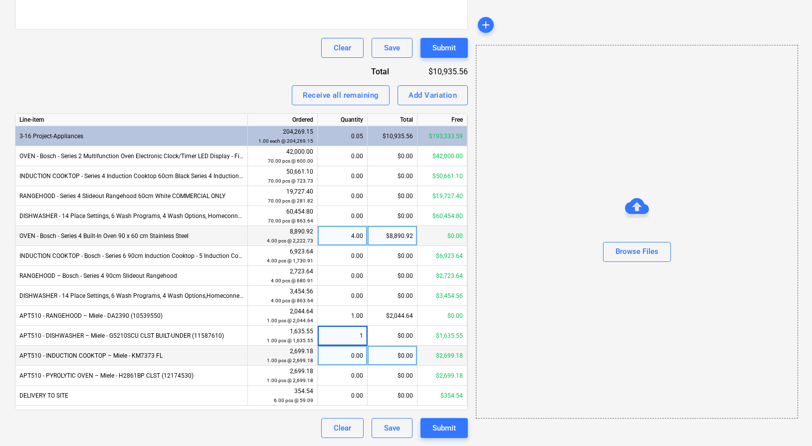
click at [339, 346] on div "0.00" at bounding box center [342, 356] width 41 height 20
type input "1"
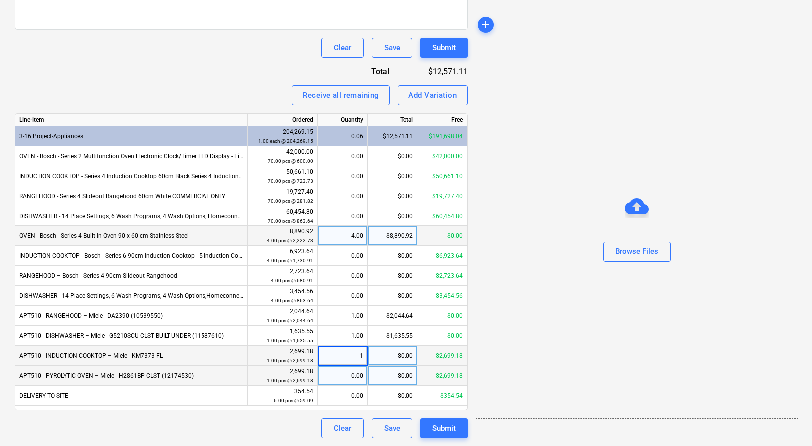
click at [336, 384] on div "0.00" at bounding box center [342, 376] width 41 height 20
type input "1"
click at [274, 415] on div "Invoice name help EPIX/EPIC costs to date - Delete from XERO Invoice number (op…" at bounding box center [241, 114] width 453 height 648
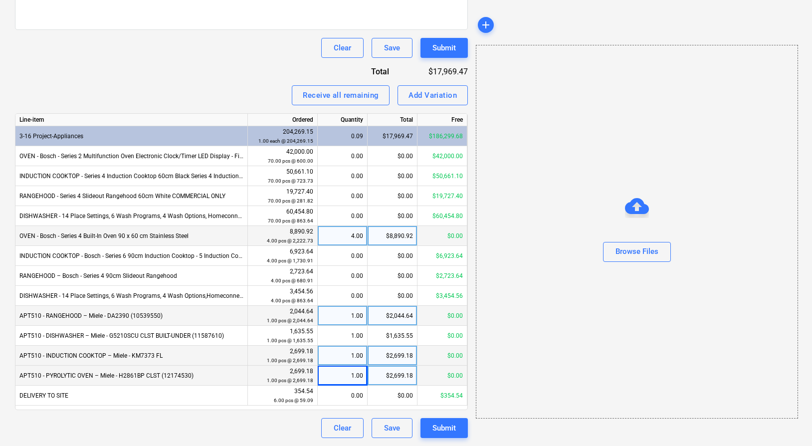
click at [350, 319] on div "1.00" at bounding box center [342, 316] width 41 height 20
type input "0"
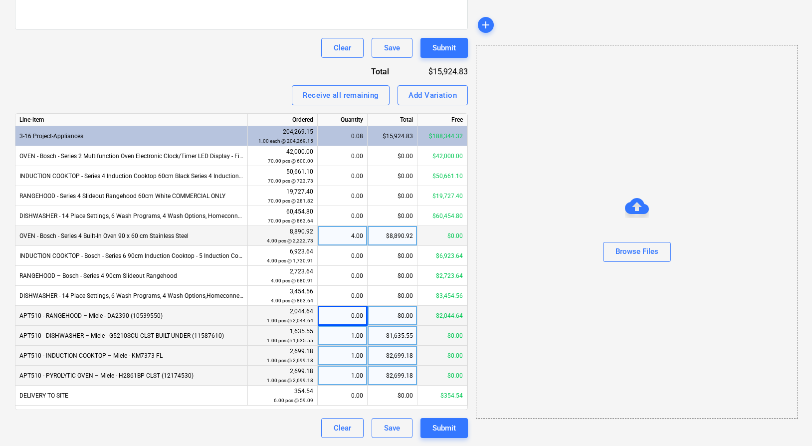
click at [350, 332] on div "1.00" at bounding box center [342, 336] width 41 height 20
type input "0"
click at [350, 350] on div "1.00" at bounding box center [342, 356] width 41 height 20
type input "0"
click at [346, 380] on div "1.00" at bounding box center [342, 376] width 41 height 20
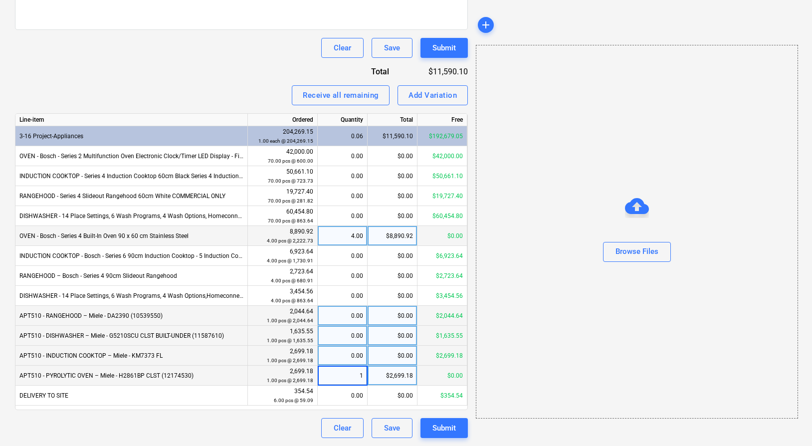
type input "0"
click at [203, 66] on div "Invoice name help EPIX/EPIC costs to date - Delete from XERO Invoice number (op…" at bounding box center [241, 114] width 453 height 648
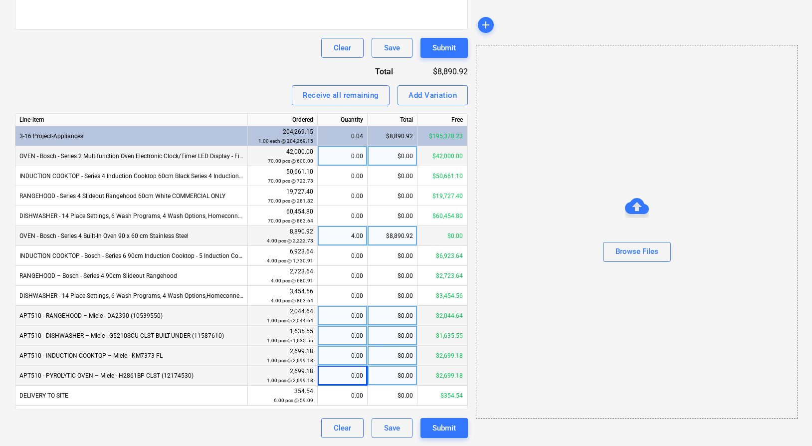
click at [341, 160] on div "0.00" at bounding box center [342, 156] width 41 height 20
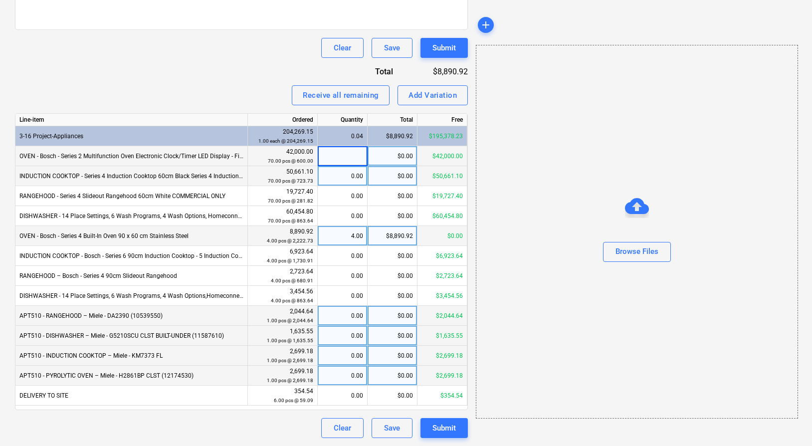
type input "1"
click at [339, 176] on div "0.00" at bounding box center [342, 176] width 41 height 20
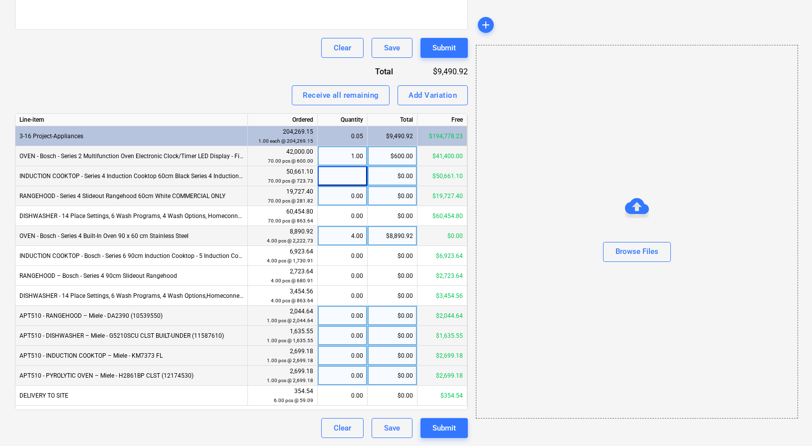
type input "1"
click at [344, 195] on div "0.00" at bounding box center [342, 196] width 41 height 20
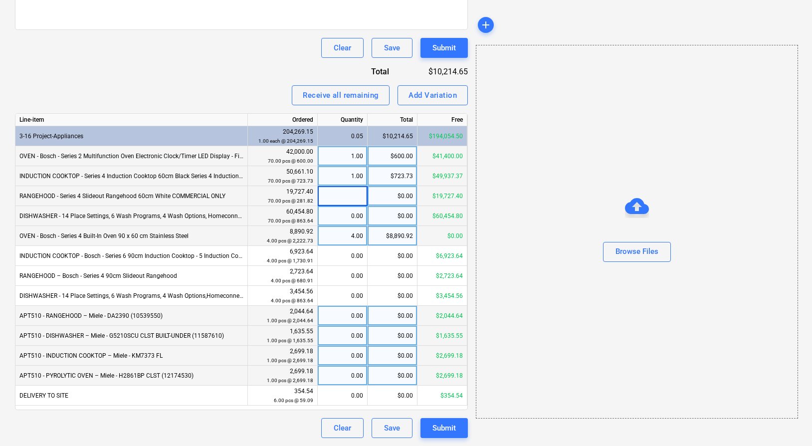
type input "1"
click at [348, 214] on div "0.00" at bounding box center [342, 216] width 41 height 20
type input "1"
click at [350, 236] on div "4.00" at bounding box center [342, 236] width 41 height 20
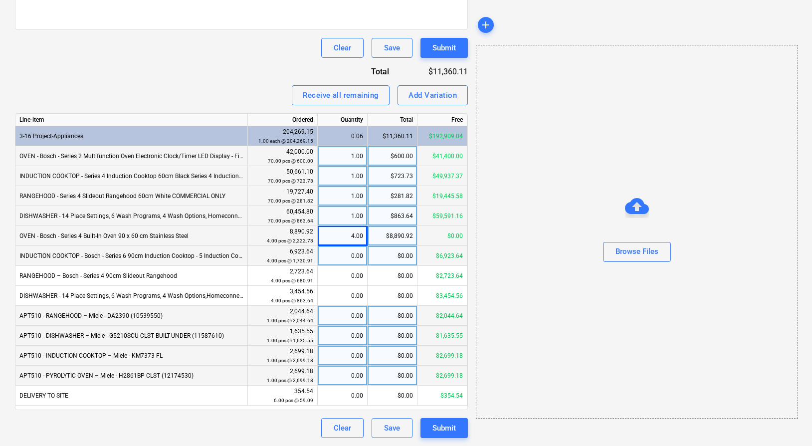
click at [348, 258] on div "0.00" at bounding box center [342, 256] width 41 height 20
type input "1"
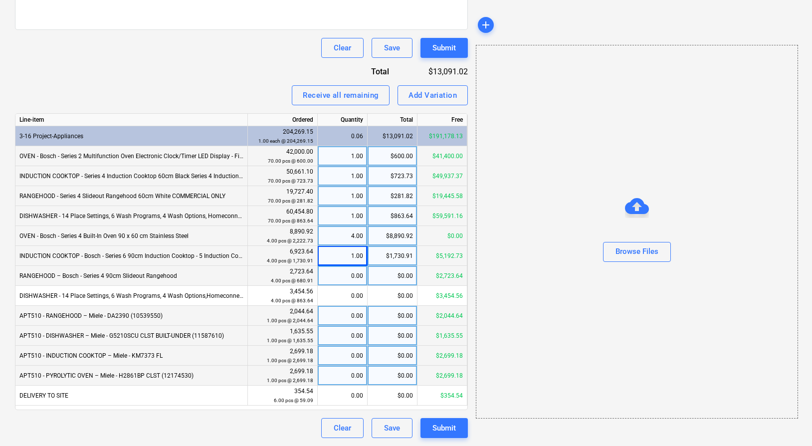
click at [348, 274] on div "0.00" at bounding box center [342, 276] width 41 height 20
type input "1"
click at [349, 254] on div "1.00" at bounding box center [342, 256] width 41 height 20
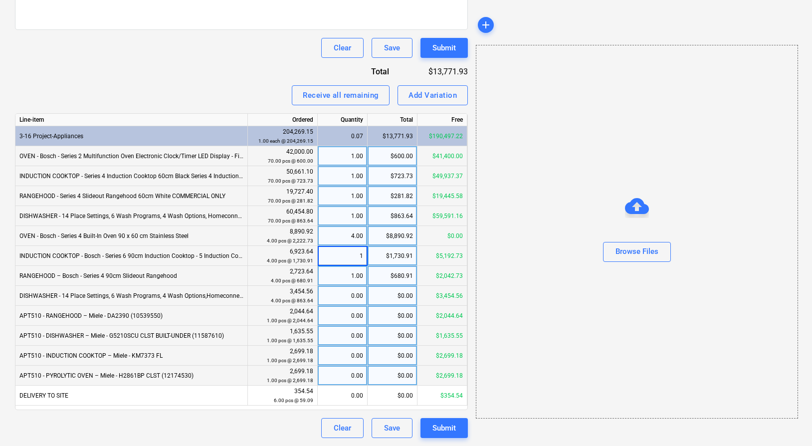
click at [346, 293] on div "0.00" at bounding box center [342, 296] width 41 height 20
click at [347, 314] on div "0.00" at bounding box center [342, 316] width 41 height 20
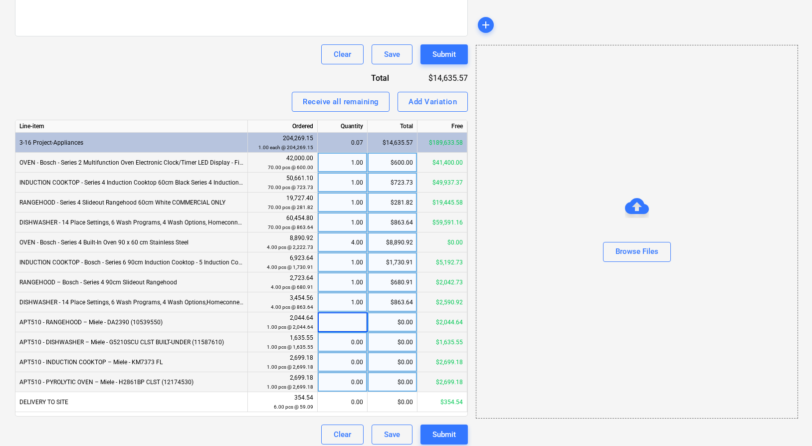
type input "1"
click at [342, 340] on div "0.00" at bounding box center [342, 342] width 41 height 20
click at [346, 323] on div "1.00" at bounding box center [342, 322] width 41 height 20
type input "0"
click at [346, 341] on div "0.00" at bounding box center [342, 342] width 41 height 20
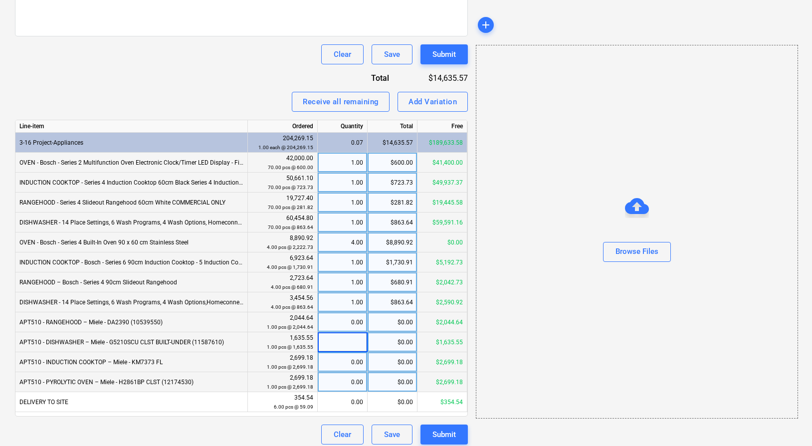
type input "1"
click at [340, 361] on div "0.00" at bounding box center [342, 362] width 41 height 20
click at [343, 342] on div "1.00" at bounding box center [342, 342] width 41 height 20
type input "0"
click at [338, 371] on div "0.00" at bounding box center [342, 362] width 41 height 20
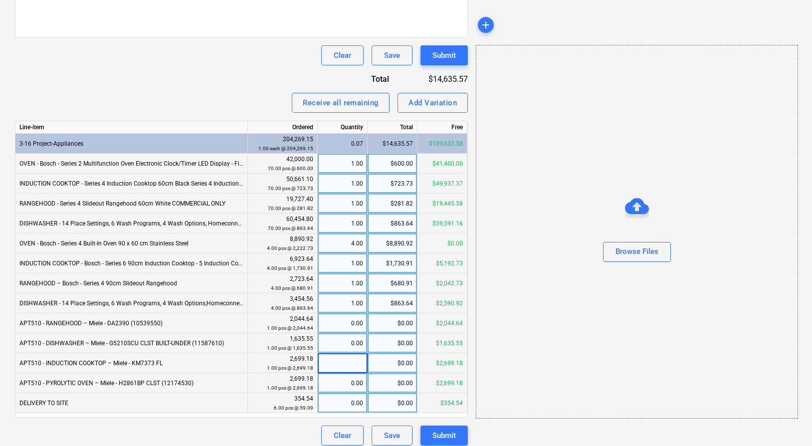
click at [337, 406] on div "0.00" at bounding box center [342, 403] width 41 height 20
type input "2"
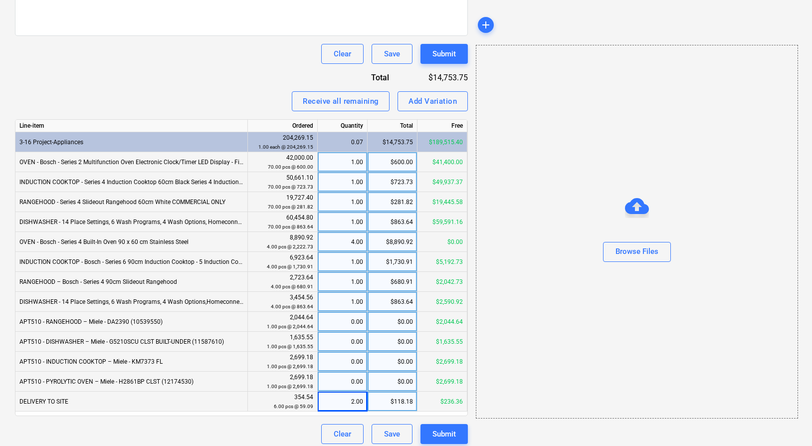
click at [346, 382] on div "0.00" at bounding box center [342, 382] width 41 height 20
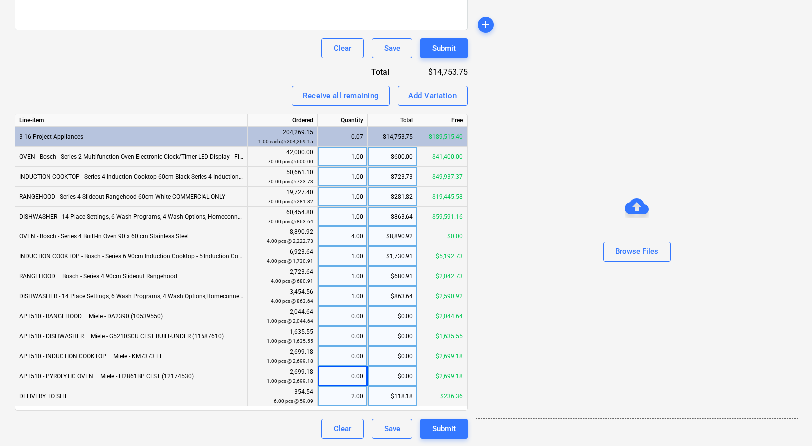
click at [344, 389] on div "2.00" at bounding box center [342, 396] width 41 height 20
click at [344, 389] on input "2" at bounding box center [342, 396] width 49 height 19
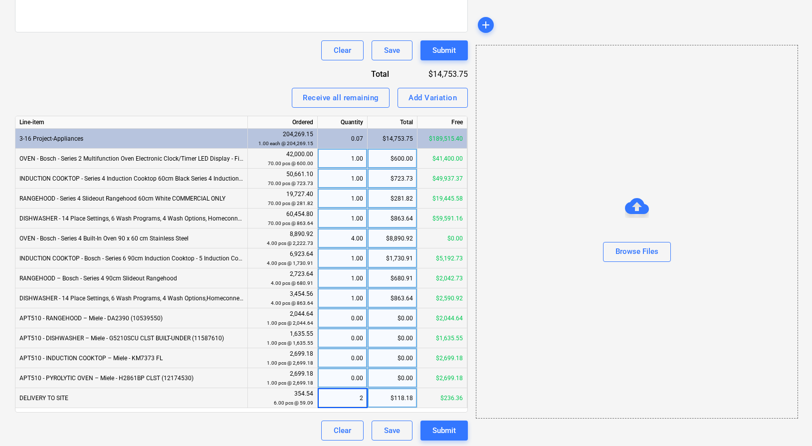
type input "32"
click at [347, 374] on div "0.00" at bounding box center [342, 378] width 41 height 20
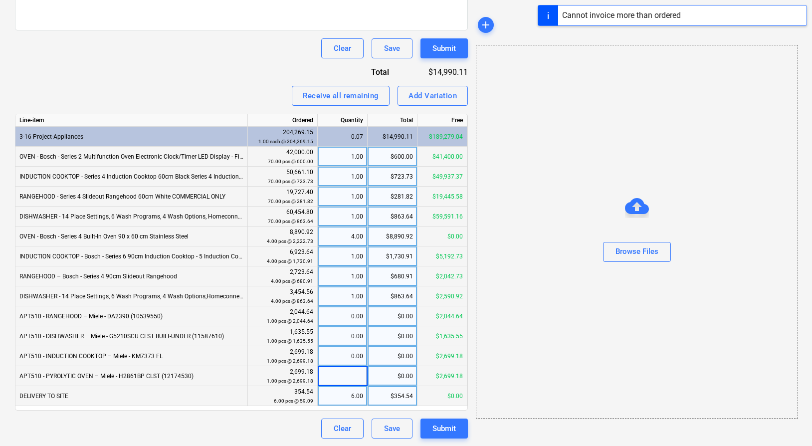
click at [344, 399] on div "6.00" at bounding box center [342, 396] width 41 height 20
click at [344, 399] on input "6" at bounding box center [342, 395] width 49 height 19
type input "4"
click at [352, 375] on div "0.00" at bounding box center [342, 376] width 41 height 20
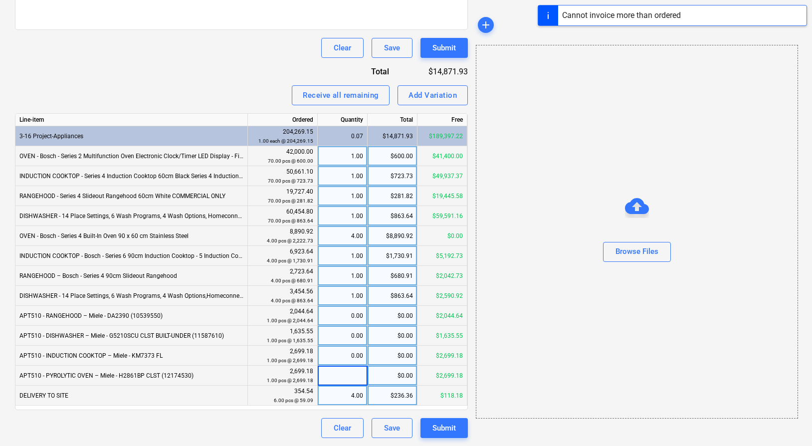
click at [346, 397] on div "4.00" at bounding box center [342, 396] width 41 height 20
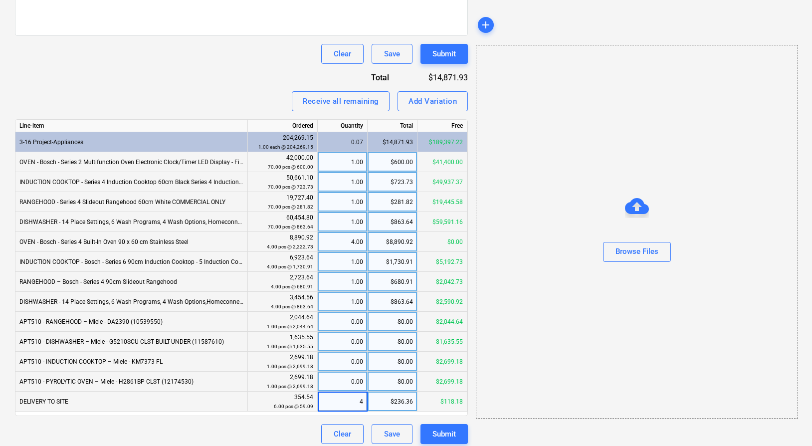
scroll to position [358, 0]
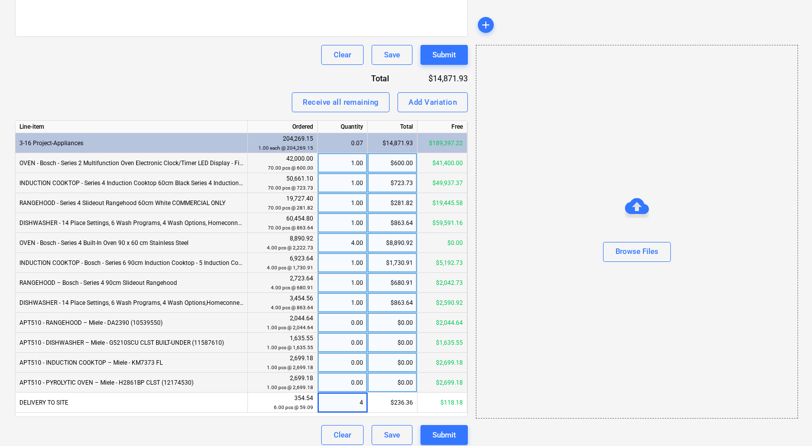
type input "0"
click at [302, 420] on div "Invoice name help EPIX/EPIC costs to date - Delete from XERO Invoice number (op…" at bounding box center [241, 121] width 453 height 648
click at [432, 107] on div "Add Variation" at bounding box center [433, 102] width 48 height 13
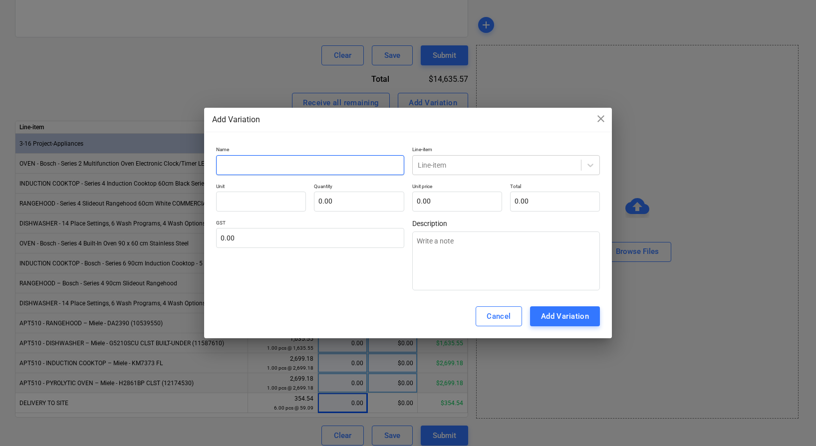
click at [333, 161] on input "text" at bounding box center [310, 165] width 188 height 20
paste input "EPIX/EPIC costs to date - Delete from XERO"
type textarea "x"
type input "EPIX/EPIC costs to date - Delete from XERO"
click at [489, 170] on div "Line-item" at bounding box center [497, 165] width 169 height 14
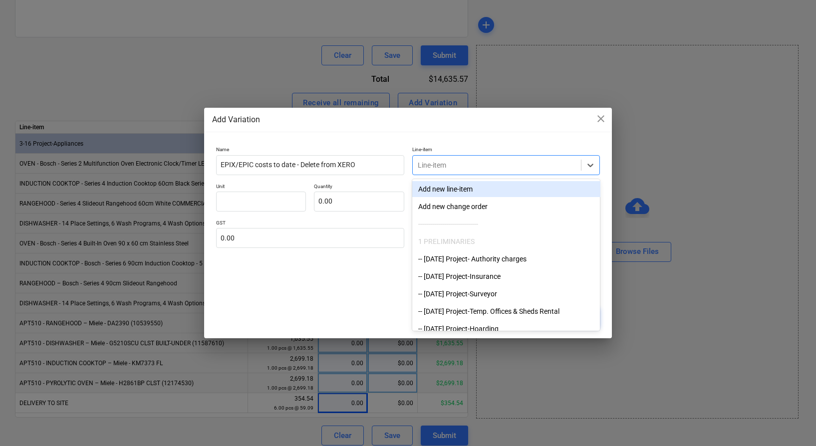
paste input "EPIX/EPIC costs to date - Delete from XERO"
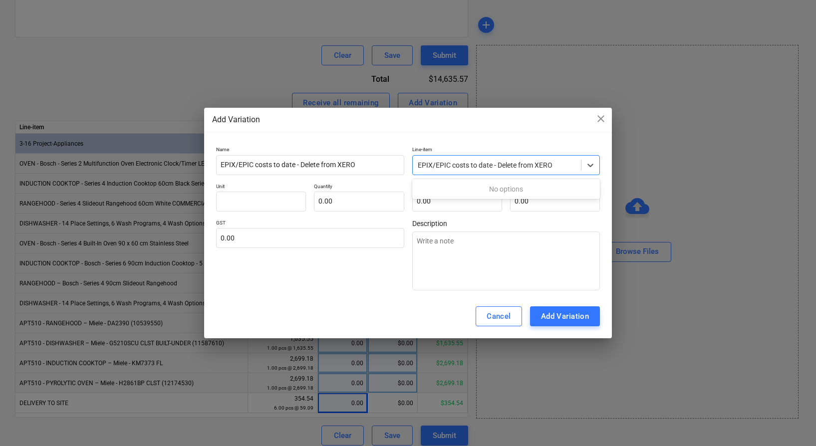
click at [457, 167] on input "EPIX/EPIC costs to date - Delete from XERO" at bounding box center [486, 165] width 136 height 8
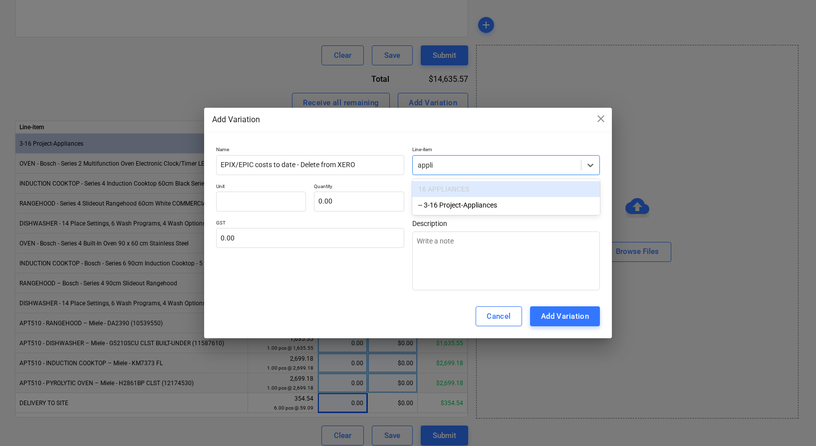
type input "applia"
click at [464, 209] on div "-- 3-16 Project-Appliances" at bounding box center [506, 205] width 188 height 16
type textarea "x"
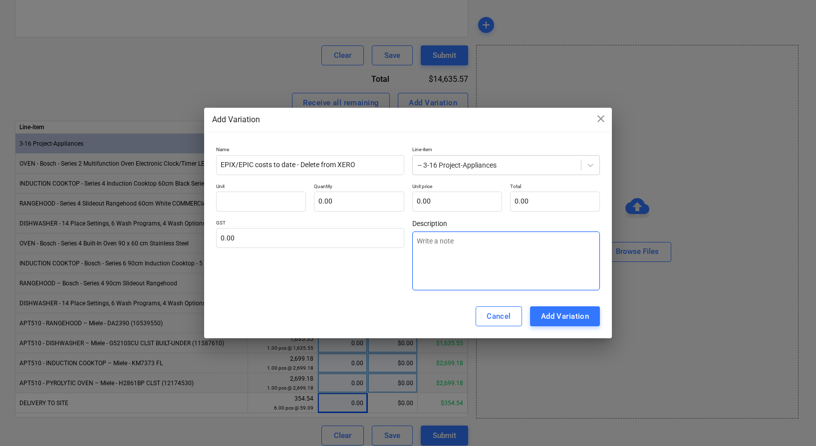
drag, startPoint x: 464, startPoint y: 241, endPoint x: 388, endPoint y: 224, distance: 77.6
click at [464, 241] on textarea at bounding box center [506, 261] width 188 height 59
paste textarea "EPIX/EPIC costs to date - Delete from XERO"
type textarea "x"
type textarea "EPIX/EPIC costs to date - Delete from XERO"
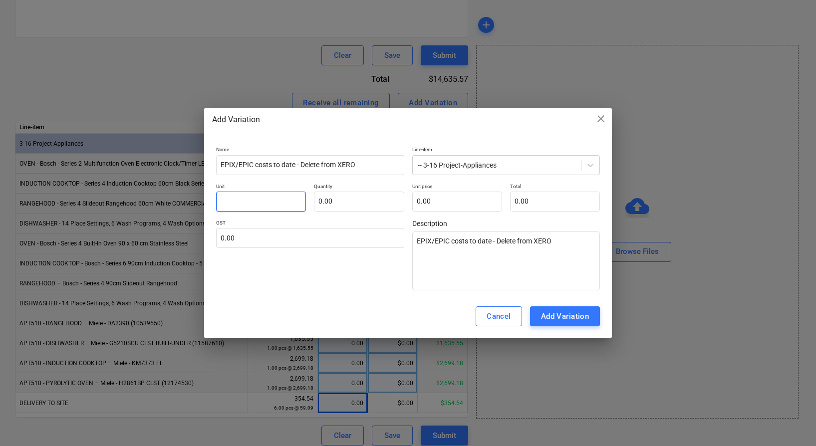
drag, startPoint x: 273, startPoint y: 199, endPoint x: 298, endPoint y: 203, distance: 25.3
click at [274, 199] on input "text" at bounding box center [261, 202] width 90 height 20
type textarea "x"
type input "1"
drag, startPoint x: 348, startPoint y: 206, endPoint x: 452, endPoint y: 205, distance: 103.3
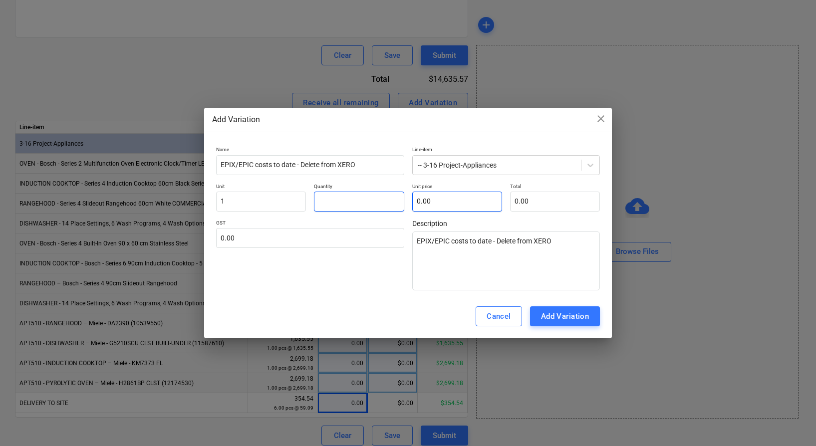
click at [348, 206] on input "text" at bounding box center [359, 202] width 90 height 20
type textarea "x"
type input "1.00"
click at [455, 204] on input "text" at bounding box center [457, 202] width 90 height 20
type input "0.00"
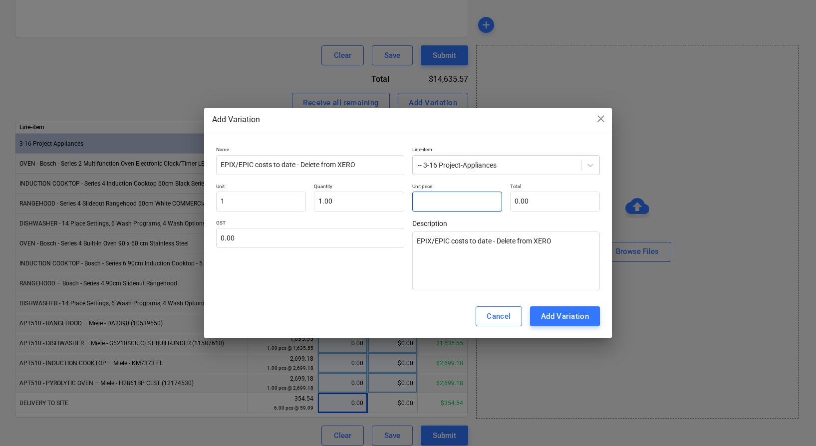
type textarea "x"
type input "1"
type input "1.00"
type textarea "x"
type input "12"
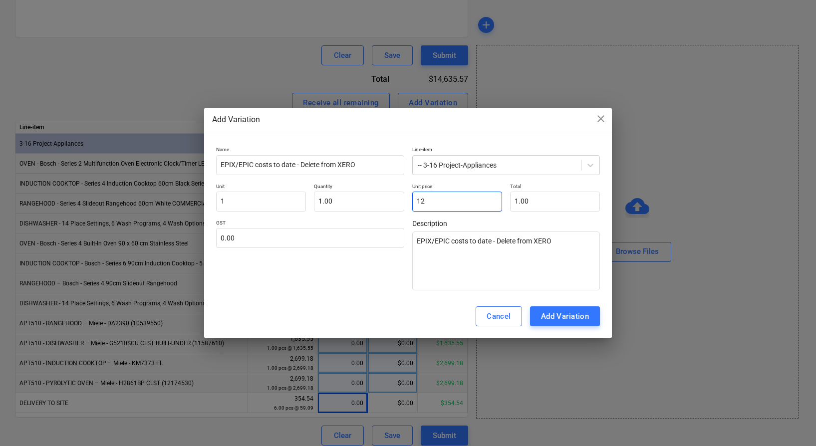
type input "12.00"
type textarea "x"
type input "124"
type input "124.00"
type textarea "x"
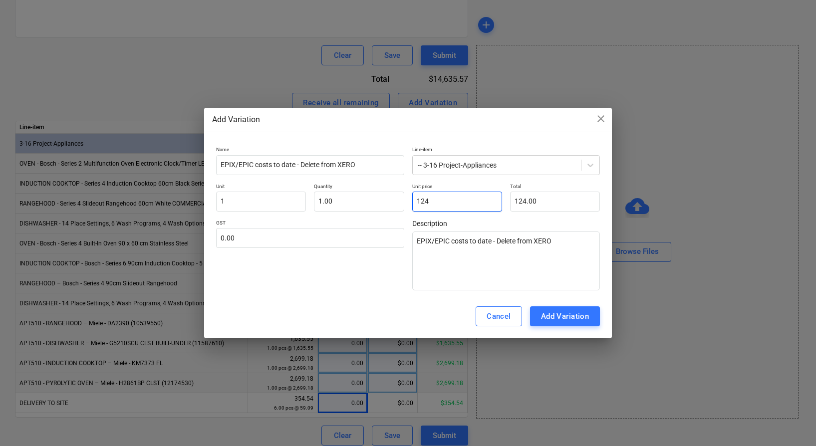
type input "1248"
type input "1,248.00"
type textarea "x"
type input "1248."
type textarea "x"
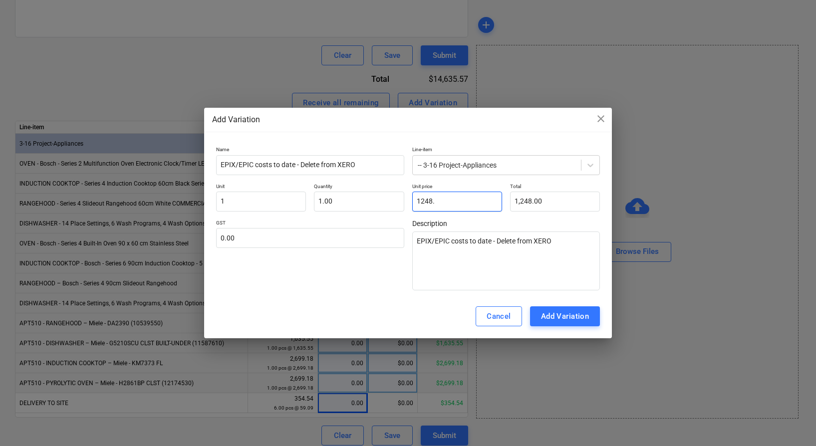
type input "1248.9"
type input "1,248.90"
type textarea "x"
type input "1,248.90"
drag, startPoint x: 378, startPoint y: 125, endPoint x: 344, endPoint y: 112, distance: 36.5
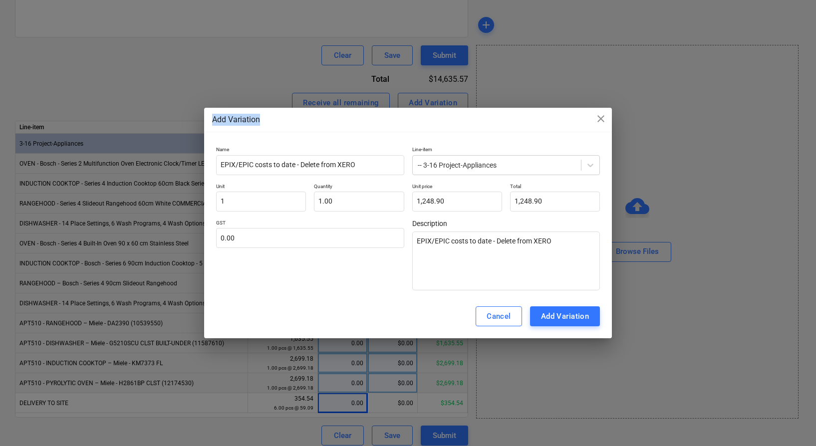
click at [346, 111] on div "Add Variation close Name EPIX/EPIC costs to date - Delete from XERO Line-item -…" at bounding box center [408, 223] width 408 height 231
click at [562, 312] on div "Add Variation" at bounding box center [565, 316] width 48 height 13
type textarea "x"
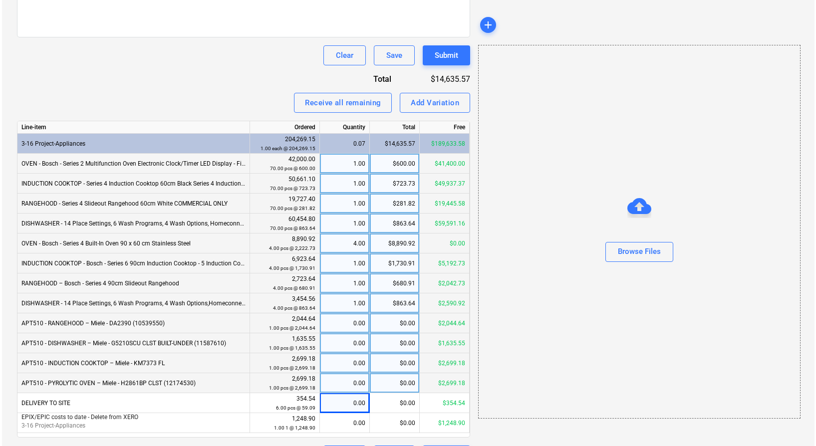
scroll to position [385, 0]
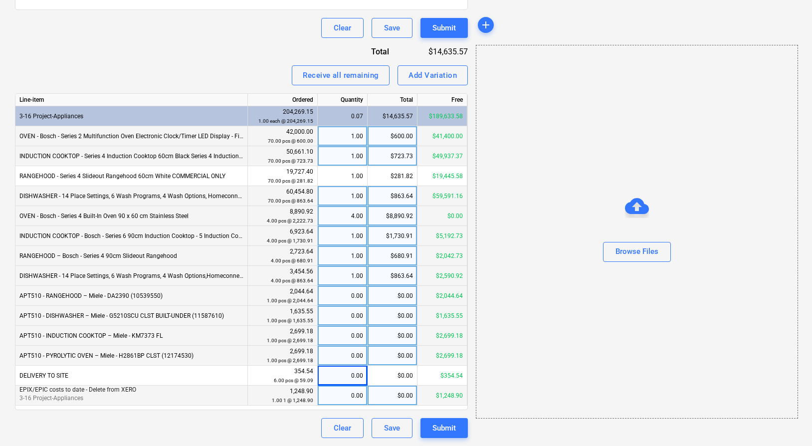
click at [341, 390] on div "0.00" at bounding box center [342, 396] width 41 height 20
type input "1"
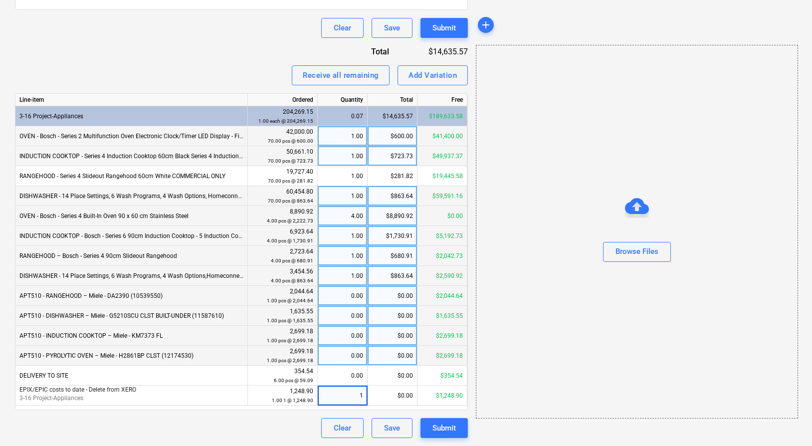
click at [285, 413] on div "Invoice name help EPIX/EPIC costs to date - Delete from XERO Invoice number (op…" at bounding box center [241, 104] width 453 height 668
click at [643, 257] on div "Browse Files" at bounding box center [637, 251] width 43 height 13
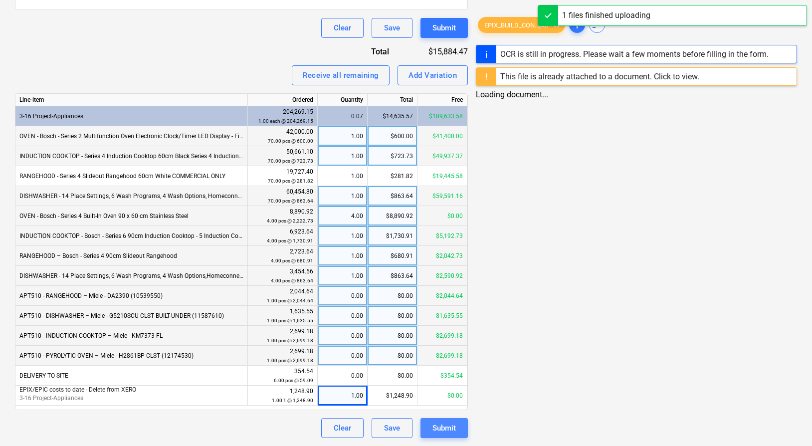
click at [459, 426] on button "Submit" at bounding box center [444, 428] width 47 height 20
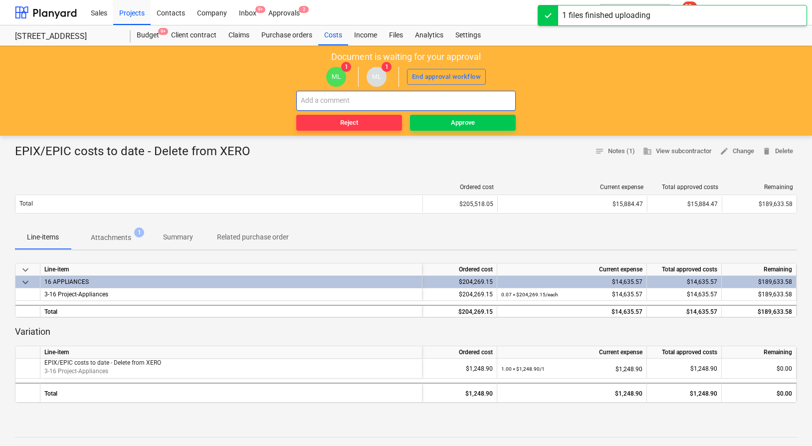
click at [459, 95] on input "text" at bounding box center [406, 101] width 220 height 20
paste input "EPIX/EPIC costs to date - Delete from XERO"
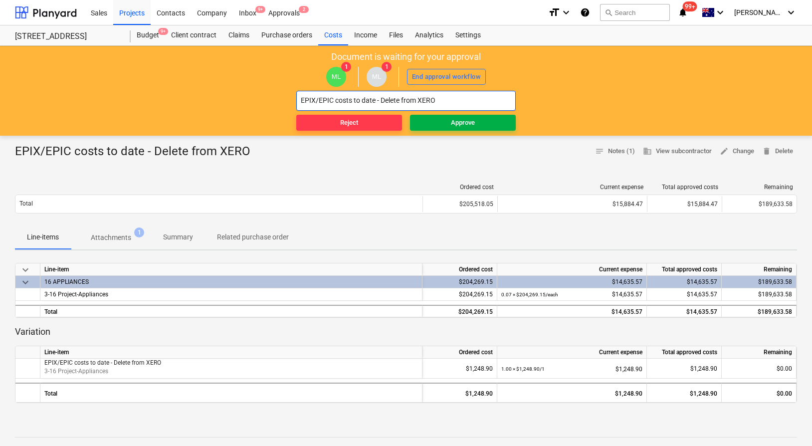
type input "EPIX/EPIC costs to date - Delete from XERO"
click at [454, 123] on div "Approve" at bounding box center [463, 122] width 24 height 11
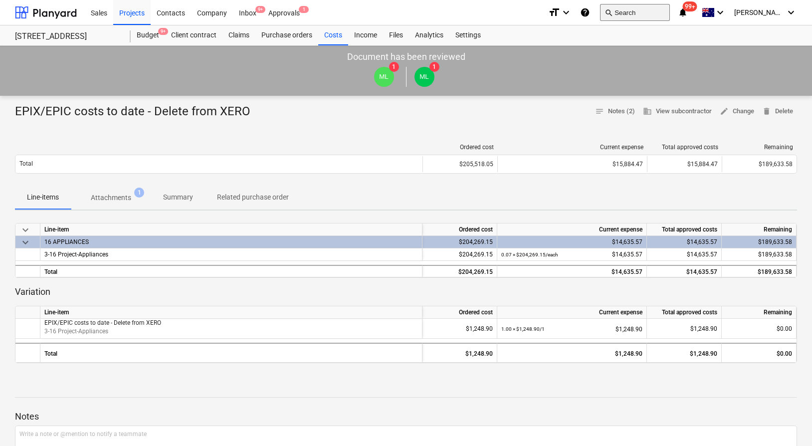
click at [639, 12] on button "search Search" at bounding box center [635, 12] width 70 height 17
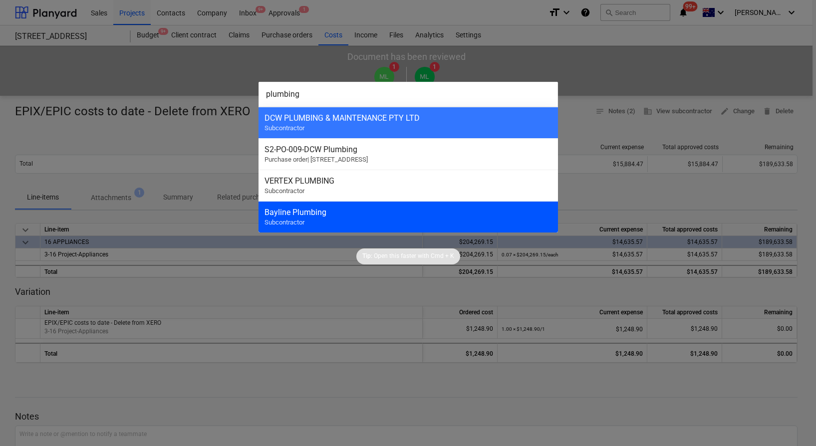
type input "plumbing"
click at [388, 205] on div "Bayline Plumbing Subcontractor" at bounding box center [408, 216] width 299 height 31
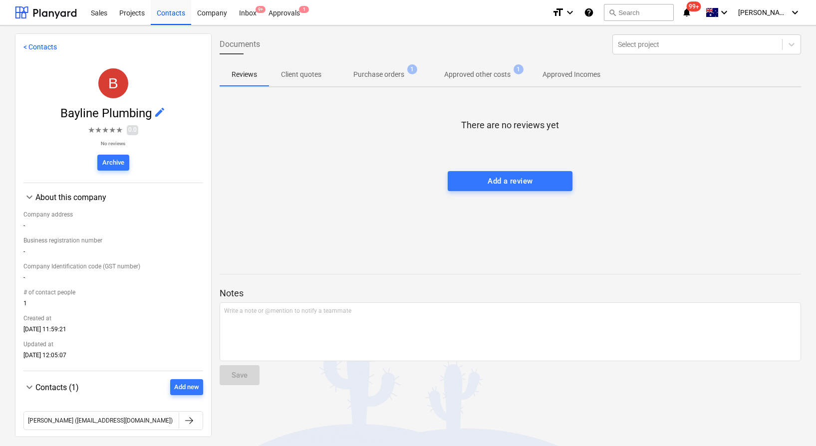
click at [358, 68] on span "Purchase orders 1" at bounding box center [378, 74] width 91 height 18
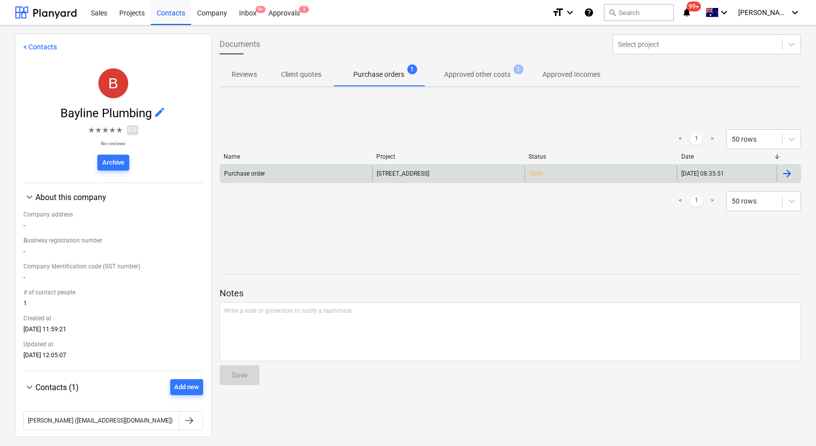
click at [295, 176] on div "Purchase order" at bounding box center [296, 174] width 152 height 16
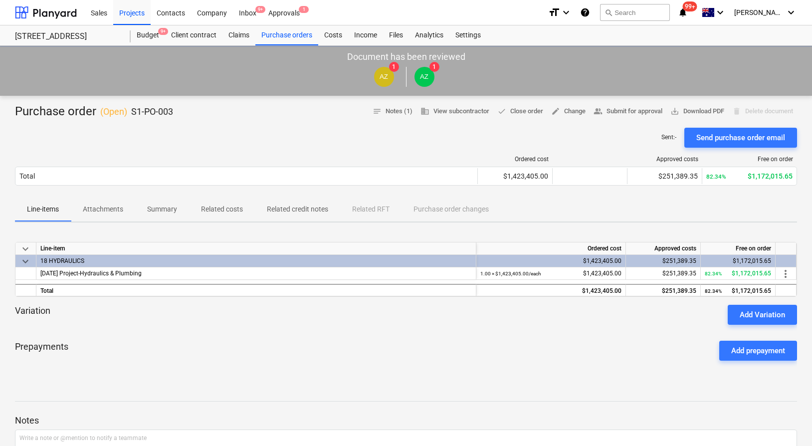
click at [232, 152] on div "Ordered cost Approved costs Free on order Total $1,423,405.00 $251,389.35 82.34…" at bounding box center [406, 173] width 783 height 50
click at [235, 206] on p "Related costs" at bounding box center [222, 209] width 42 height 10
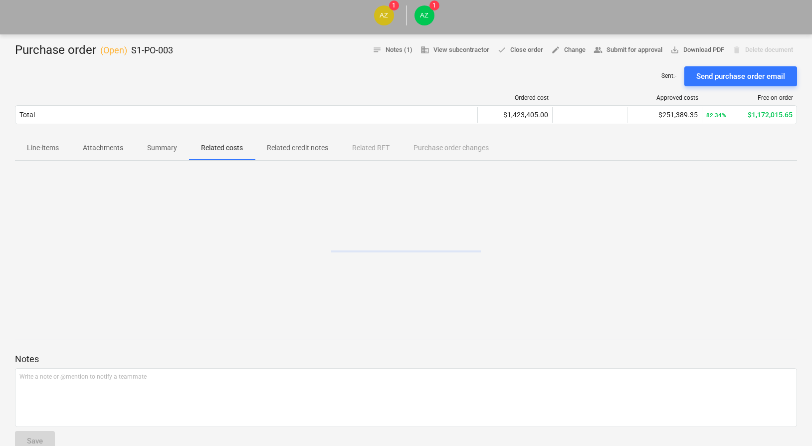
scroll to position [67, 0]
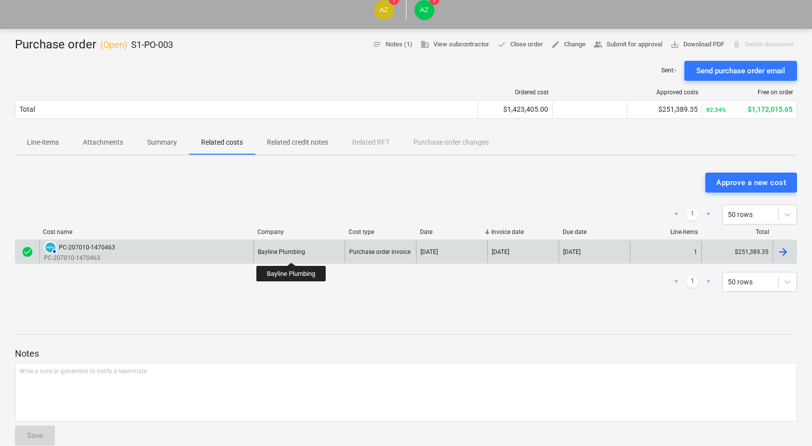
click at [292, 254] on div "Bayline Plumbing" at bounding box center [281, 252] width 47 height 7
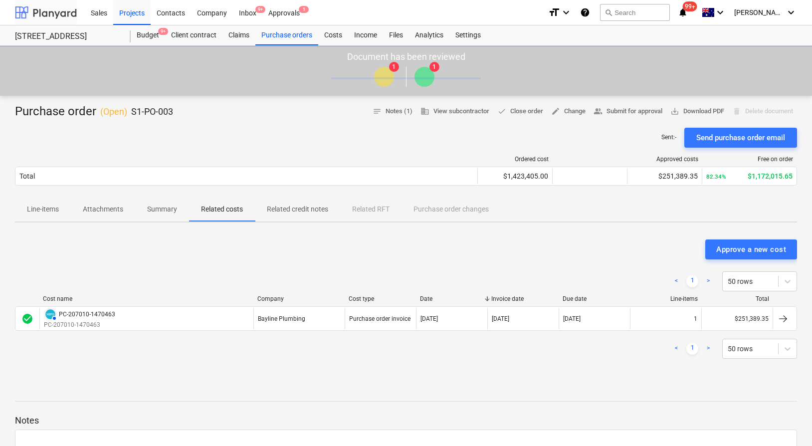
scroll to position [67, 0]
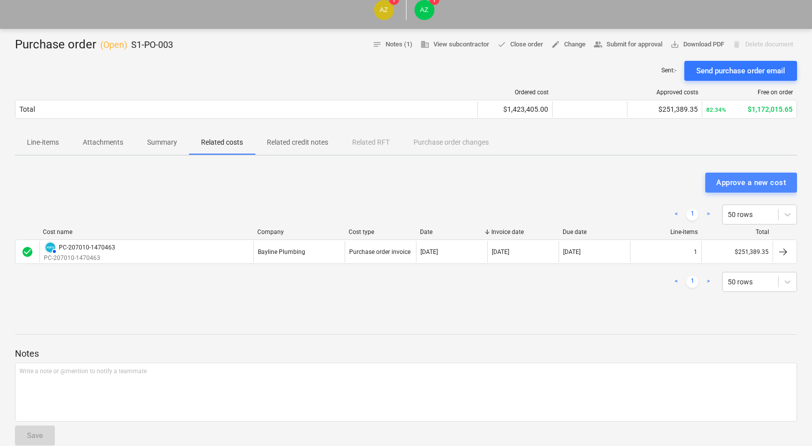
click at [758, 184] on div "Approve a new cost" at bounding box center [752, 182] width 70 height 13
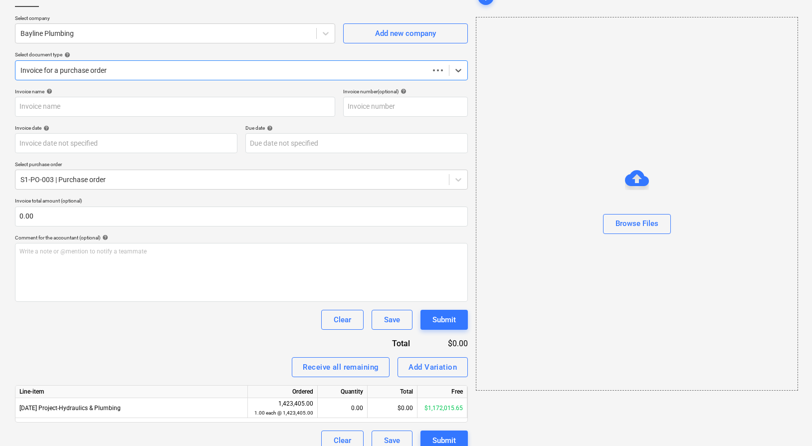
scroll to position [19, 0]
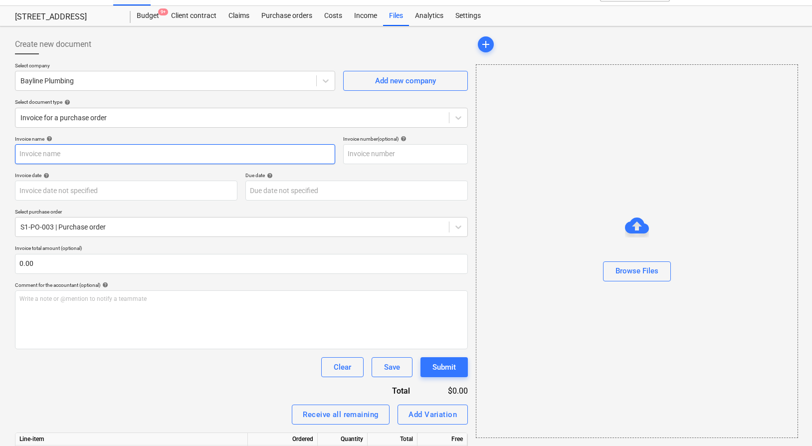
click at [168, 147] on input "text" at bounding box center [175, 154] width 320 height 20
paste input "EPIX/EPIC costs to date - Delete from XERO"
type input "EPIX/EPIC costs to date - Delete from XERO"
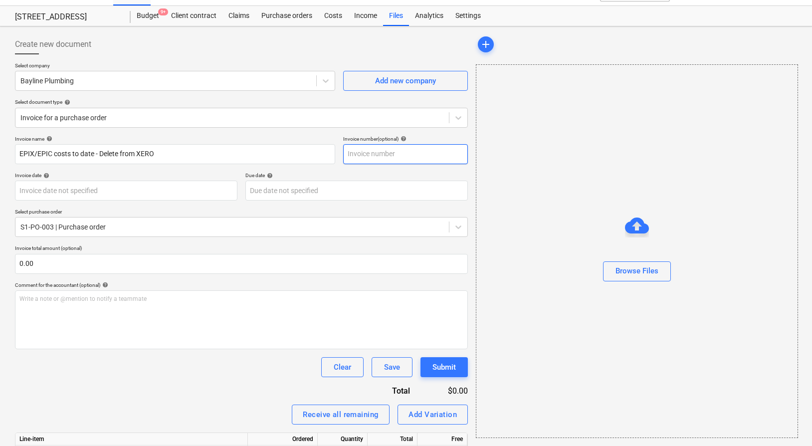
click at [380, 151] on input "text" at bounding box center [405, 154] width 125 height 20
paste input "EPIX/EPIC costs to date - Delete from XERO"
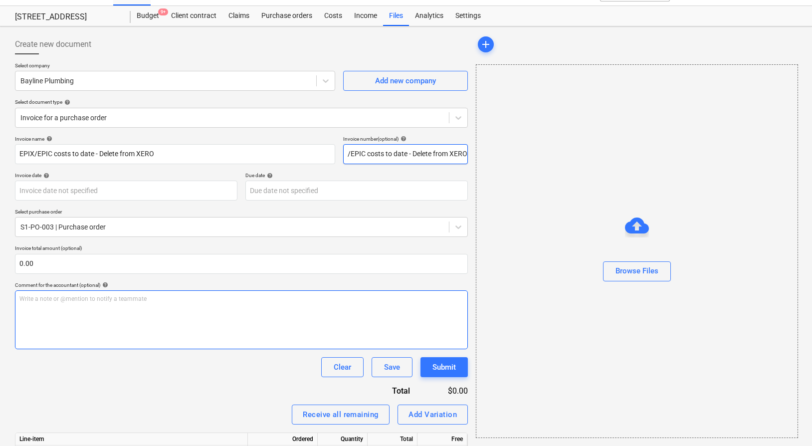
type input "EPIX/EPIC costs to date - Delete from XERO"
click at [103, 311] on div "Write a note or @mention to notify a teammate [PERSON_NAME]" at bounding box center [241, 319] width 453 height 59
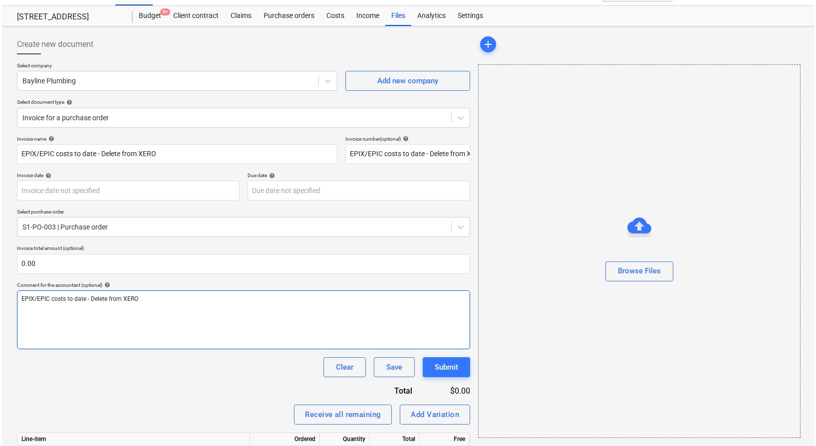
scroll to position [79, 0]
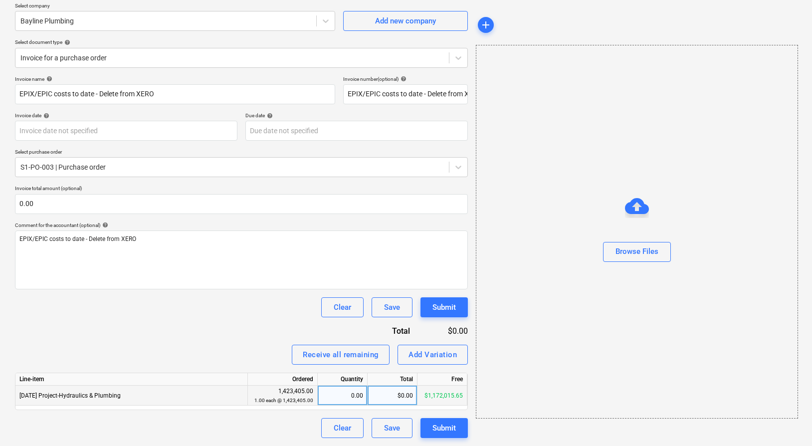
click at [378, 394] on div "$0.00" at bounding box center [393, 396] width 50 height 20
type input "267637"
click at [210, 331] on div "Invoice name help EPIX/EPIC costs to date - Delete from XERO Invoice number (op…" at bounding box center [241, 257] width 453 height 362
click at [626, 248] on div "Browse Files" at bounding box center [637, 251] width 43 height 13
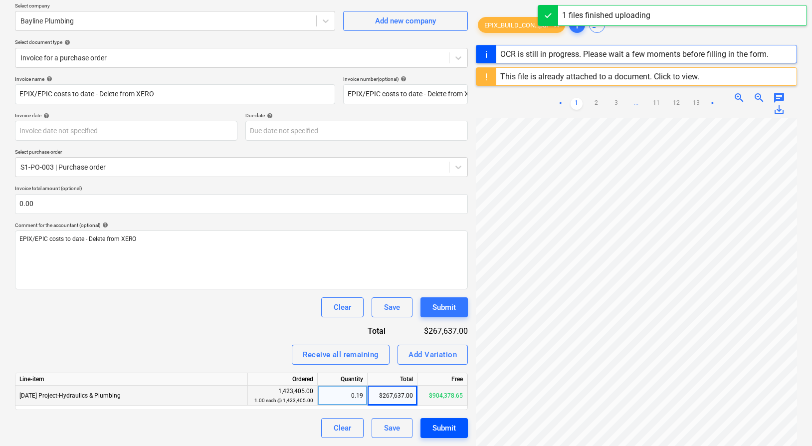
click at [449, 424] on div "Submit" at bounding box center [444, 428] width 23 height 13
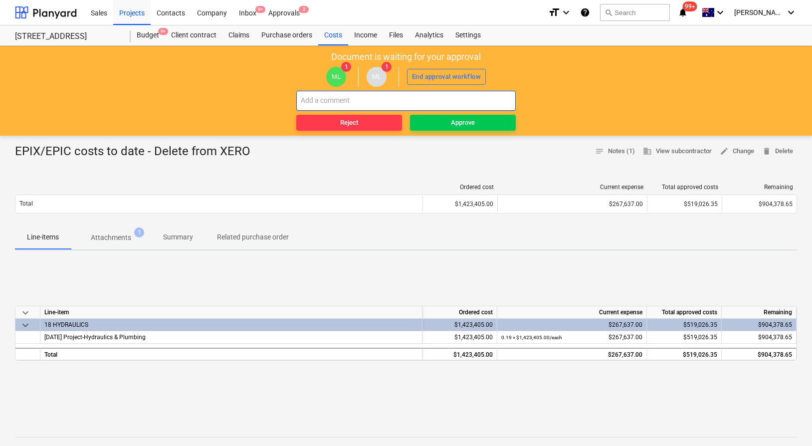
click at [467, 101] on input "text" at bounding box center [406, 101] width 220 height 20
paste input "EPIX/EPIC costs to date - Delete from XERO"
type input "EPIX/EPIC costs to date - Delete from XERO"
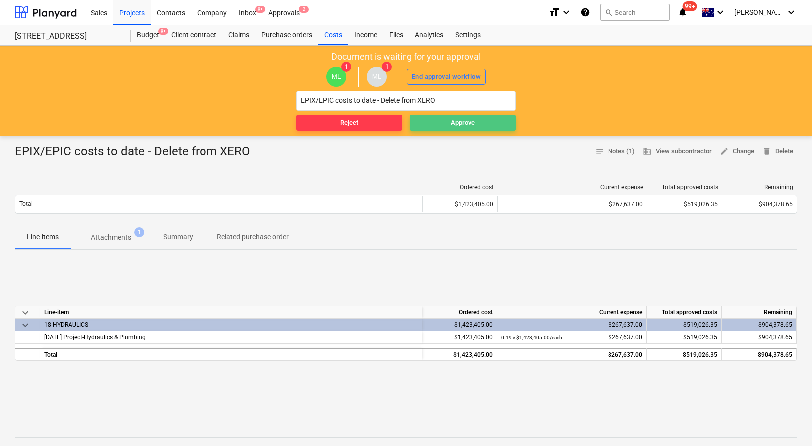
click at [475, 123] on div "Approve" at bounding box center [463, 122] width 24 height 11
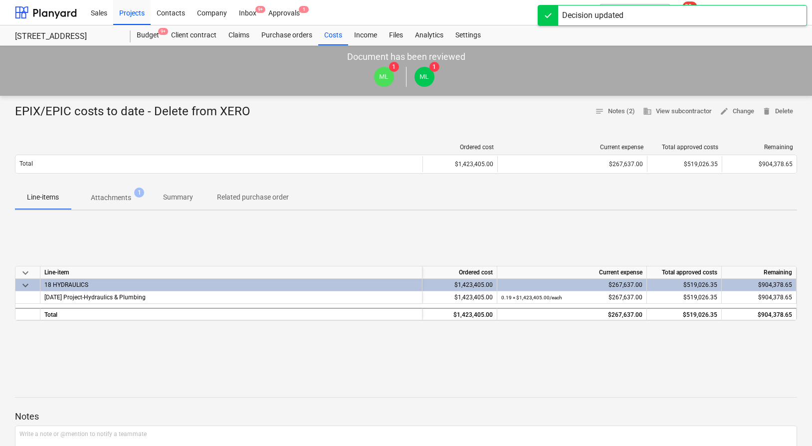
click at [668, 14] on div "Decision updated" at bounding box center [672, 15] width 269 height 21
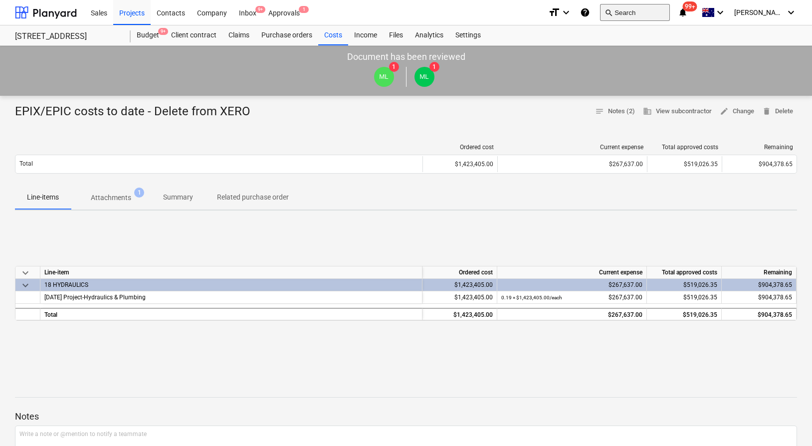
click at [668, 15] on button "search Search" at bounding box center [635, 12] width 70 height 17
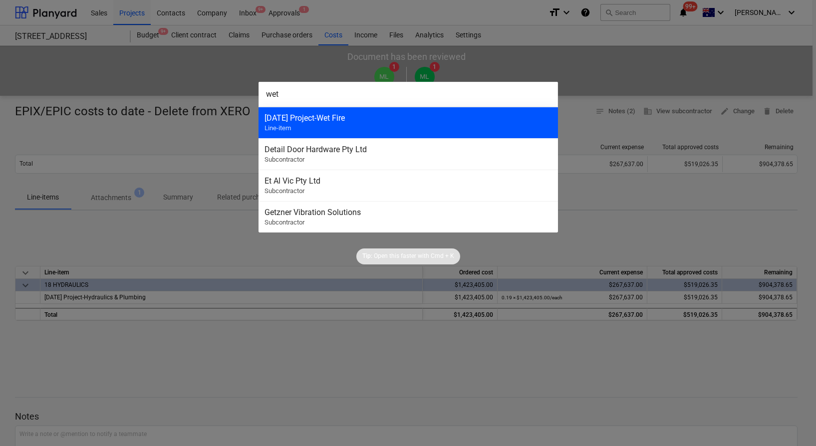
type input "wet"
click at [336, 124] on div "3-18-02 Project-Wet Fire Line-item" at bounding box center [408, 122] width 299 height 31
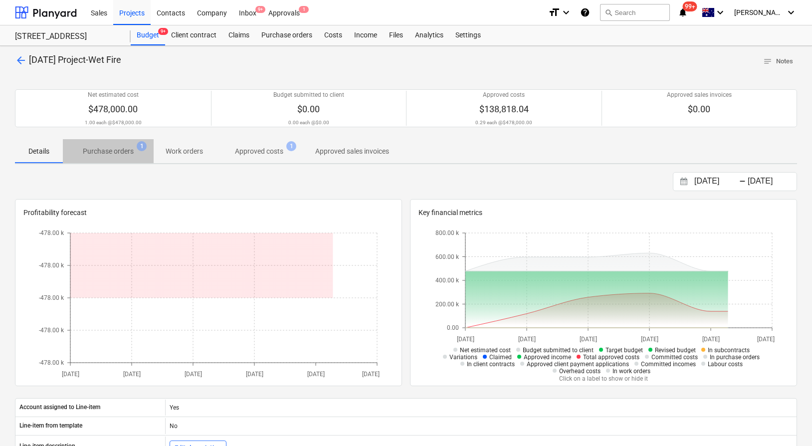
click at [137, 152] on span "Purchase orders 1" at bounding box center [108, 151] width 67 height 10
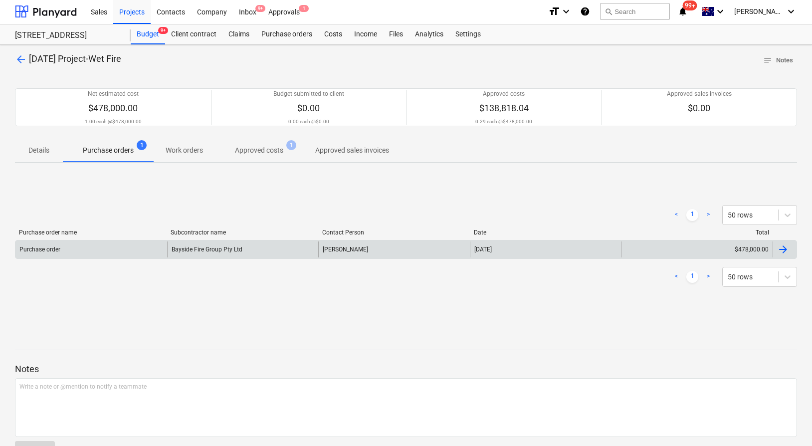
scroll to position [1, 0]
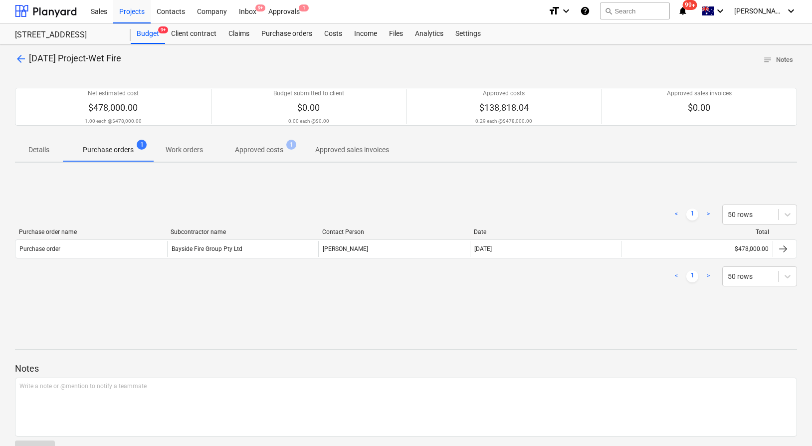
click at [272, 156] on span "Approved costs 1" at bounding box center [259, 150] width 88 height 18
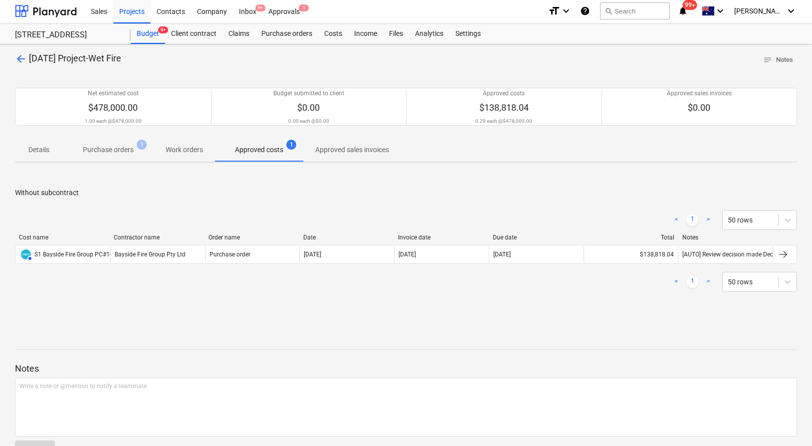
scroll to position [0, 0]
click at [128, 146] on p "Purchase orders" at bounding box center [108, 151] width 51 height 10
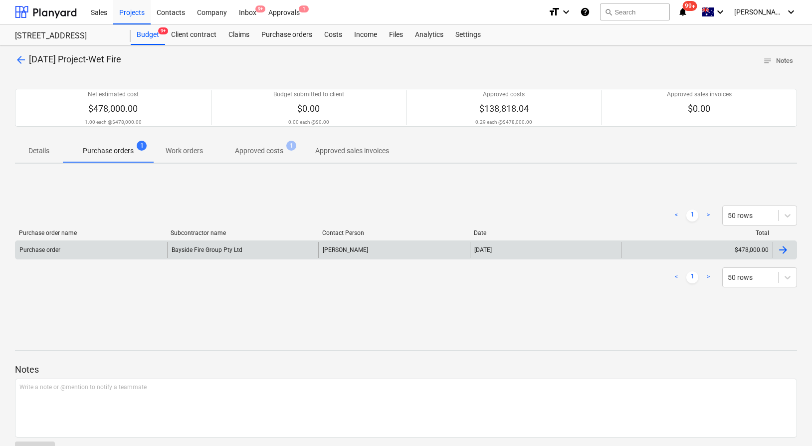
click at [348, 250] on div "Chris Everett" at bounding box center [394, 250] width 152 height 16
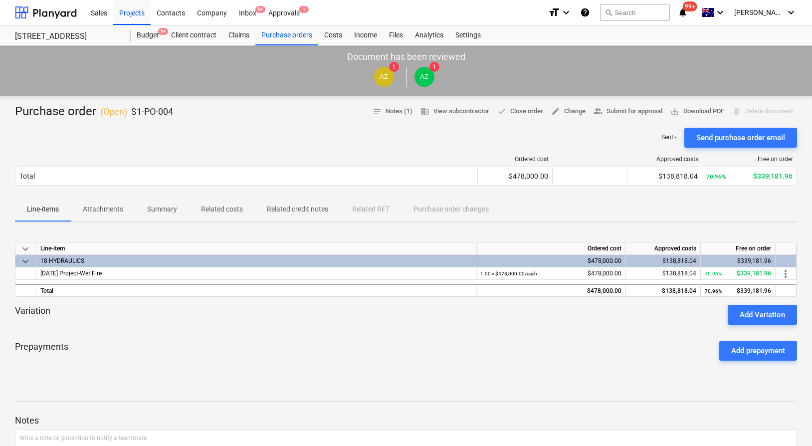
click at [213, 199] on button "Related costs" at bounding box center [222, 210] width 66 height 24
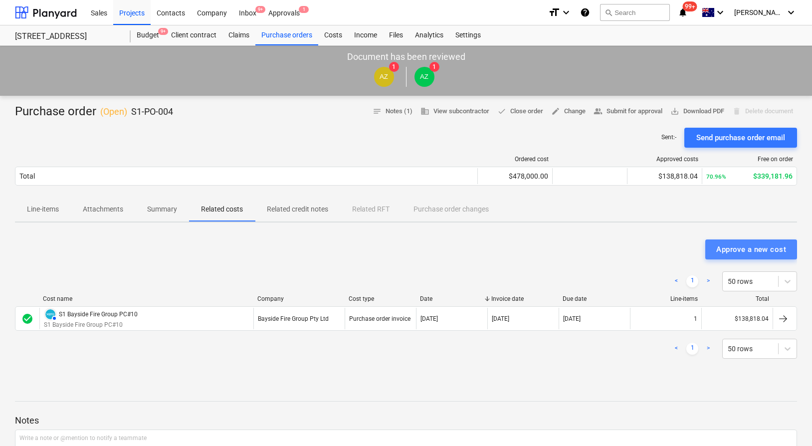
click at [742, 247] on div "Approve a new cost" at bounding box center [752, 249] width 70 height 13
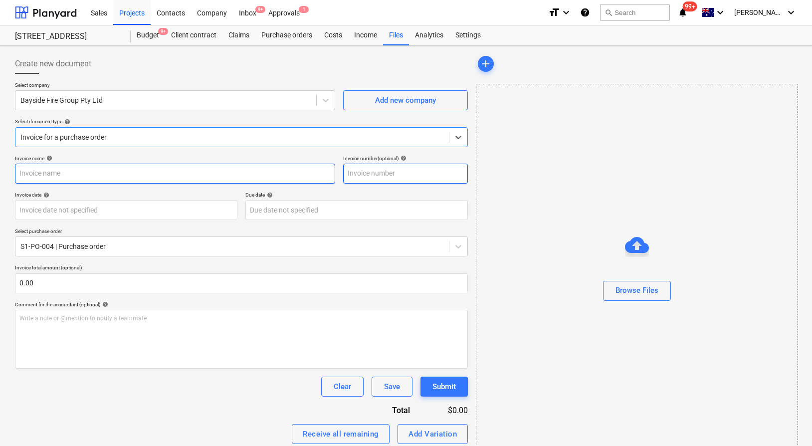
drag, startPoint x: 286, startPoint y: 169, endPoint x: 369, endPoint y: 175, distance: 83.0
click at [287, 169] on input "text" at bounding box center [175, 174] width 320 height 20
paste input "EPIX/EPIC costs to date - Delete from XERO"
type input "EPIX/EPIC costs to date - Delete from XERO"
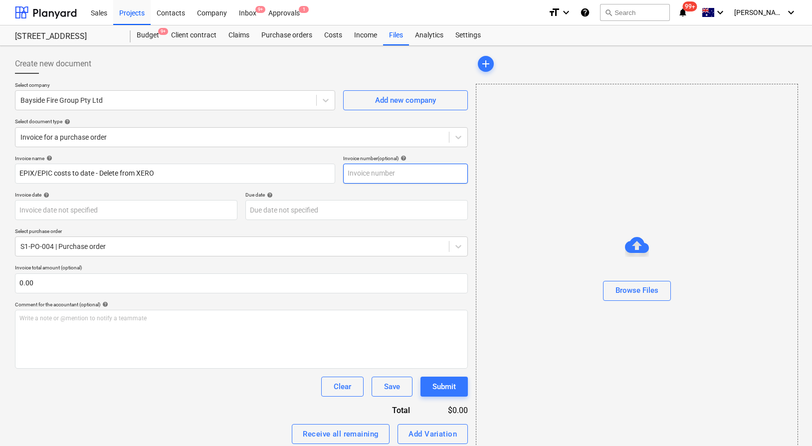
click at [397, 174] on input "text" at bounding box center [405, 174] width 125 height 20
paste input "EPIX/EPIC costs to date - Delete from XERO"
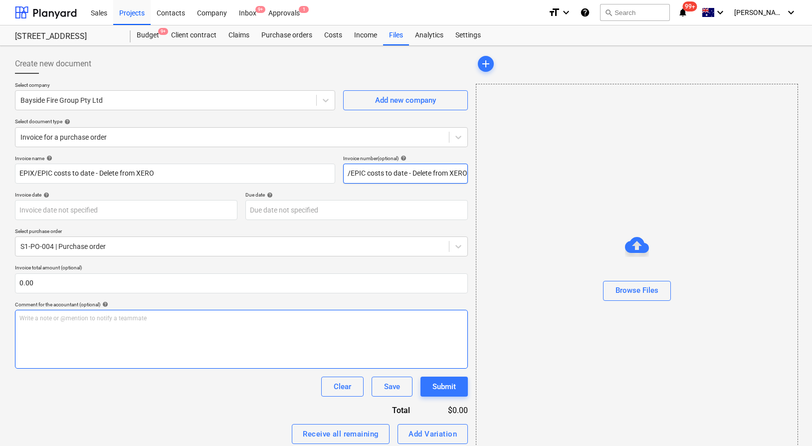
type input "EPIX/EPIC costs to date - Delete from XERO"
click at [312, 312] on div "Write a note or @mention to notify a teammate [PERSON_NAME]" at bounding box center [241, 339] width 453 height 59
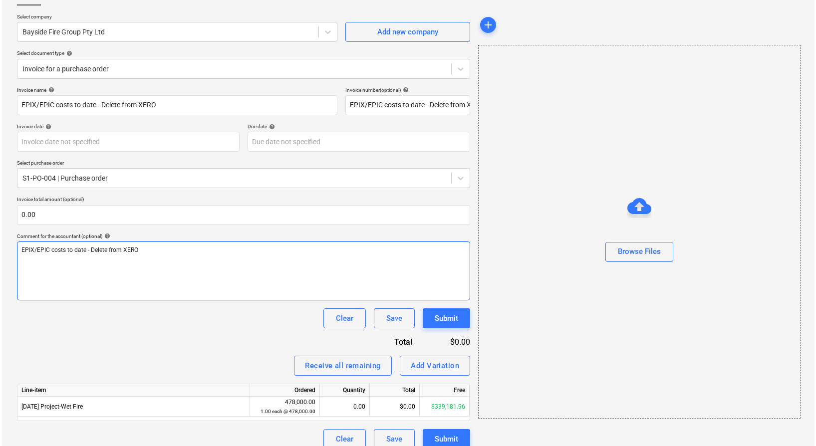
scroll to position [79, 0]
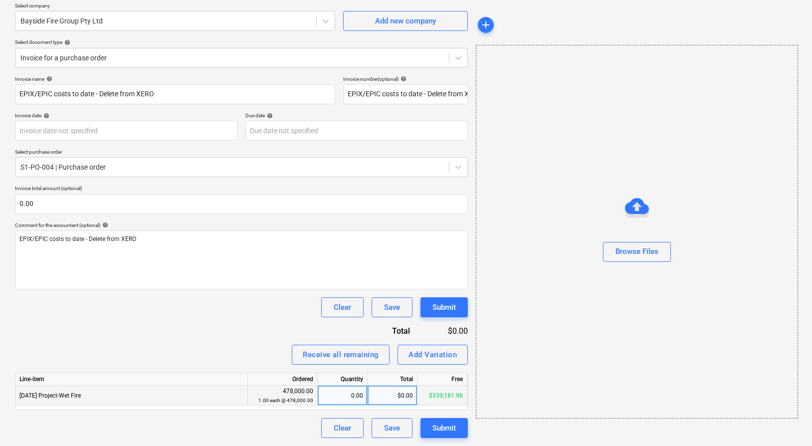
click at [408, 397] on div "$0.00" at bounding box center [393, 396] width 50 height 20
type input "152856.40"
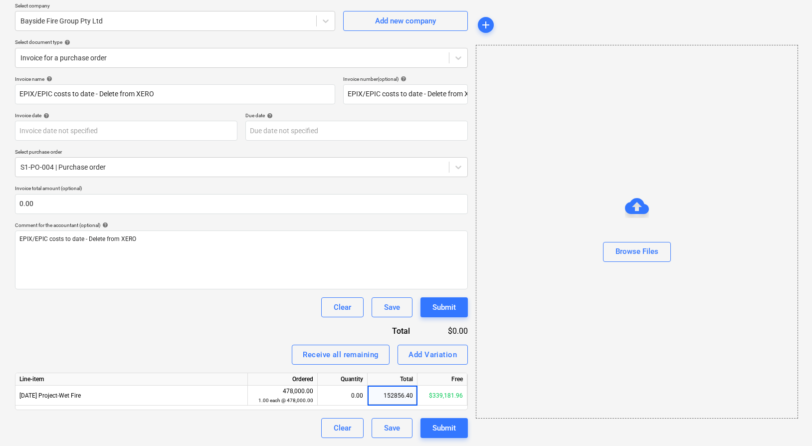
click at [248, 360] on div "Receive all remaining Add Variation" at bounding box center [241, 355] width 453 height 20
click at [637, 266] on div at bounding box center [637, 266] width 321 height 8
click at [638, 256] on div "Browse Files" at bounding box center [637, 251] width 43 height 13
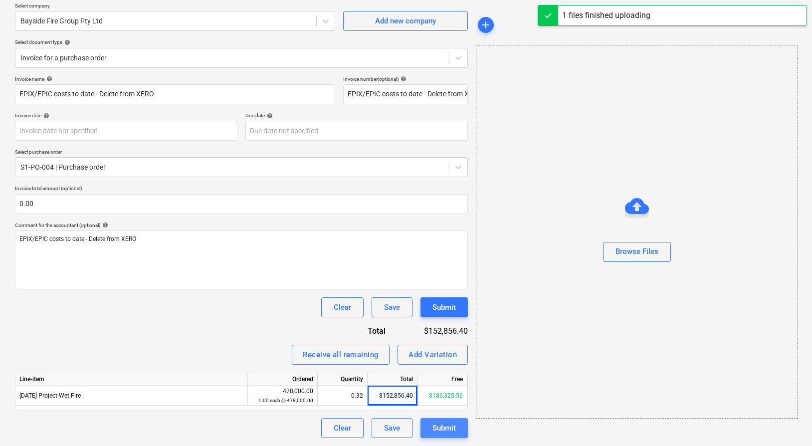
click at [444, 428] on div "Submit" at bounding box center [444, 428] width 23 height 13
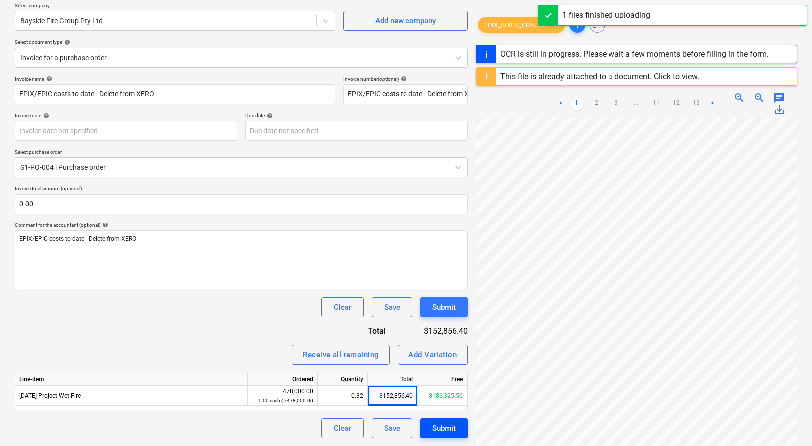
click at [443, 428] on div "Submit" at bounding box center [444, 428] width 23 height 13
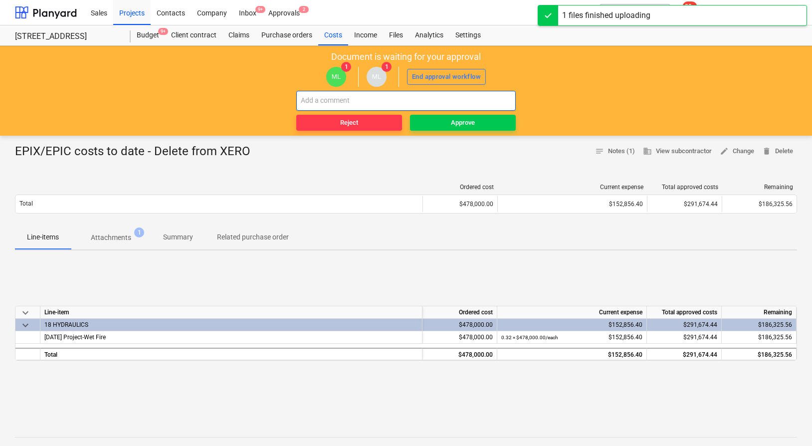
click at [444, 100] on input "text" at bounding box center [406, 101] width 220 height 20
paste input "EPIX/EPIC costs to date - Delete from XERO"
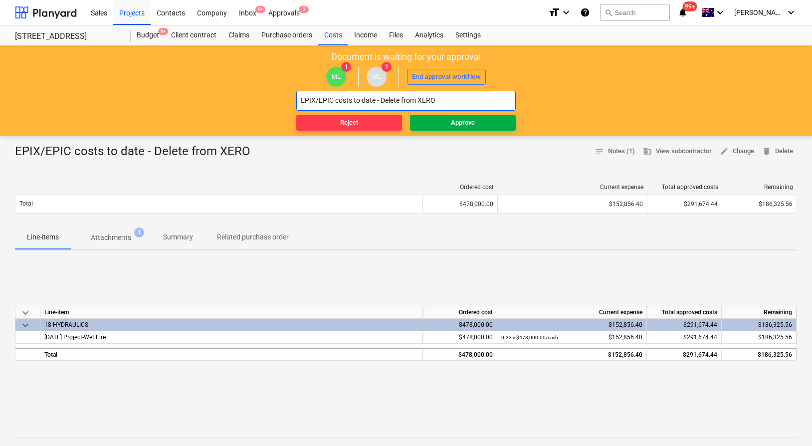
type input "EPIX/EPIC costs to date - Delete from XERO"
click at [451, 124] on div "Approve" at bounding box center [463, 122] width 24 height 11
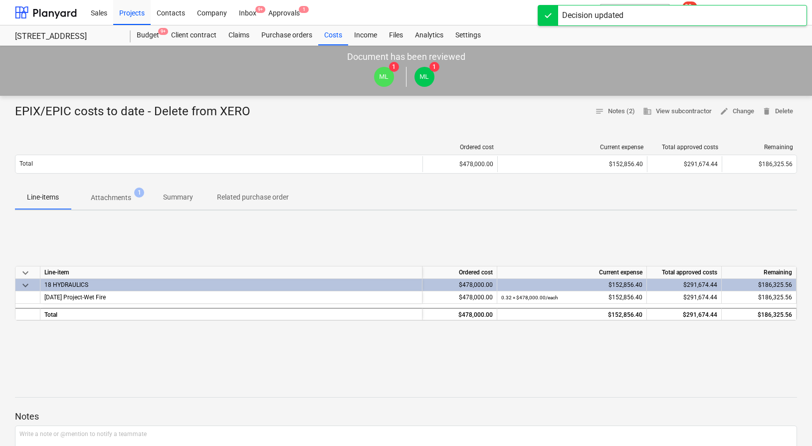
drag, startPoint x: 648, startPoint y: 6, endPoint x: 647, endPoint y: 14, distance: 8.0
click at [648, 8] on div "Decision updated" at bounding box center [672, 15] width 269 height 21
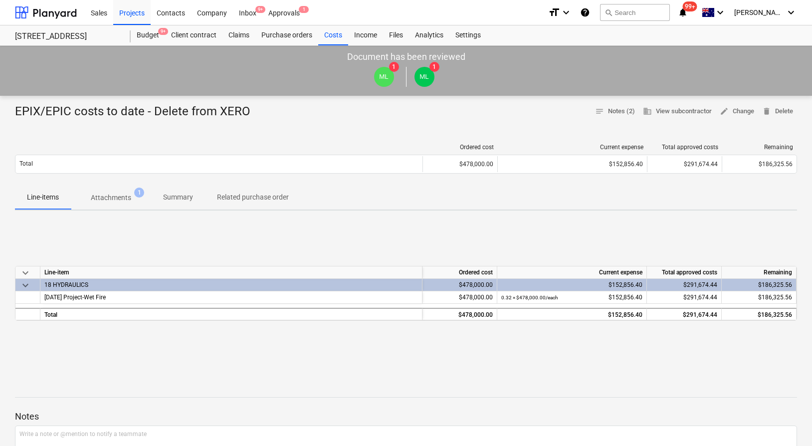
click at [647, 14] on div "Decision updated" at bounding box center [672, 10] width 269 height 21
click at [647, 14] on button "search Search" at bounding box center [635, 12] width 70 height 17
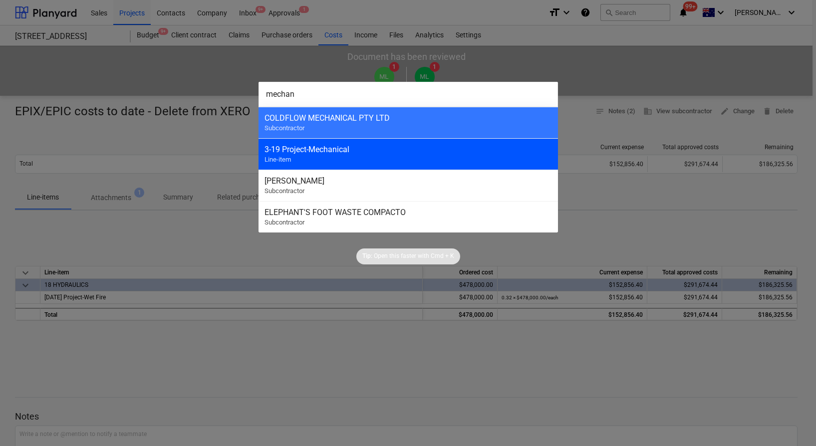
type input "mechan"
click at [410, 155] on div "3-19 Project-Mechanical Line-item" at bounding box center [408, 153] width 299 height 31
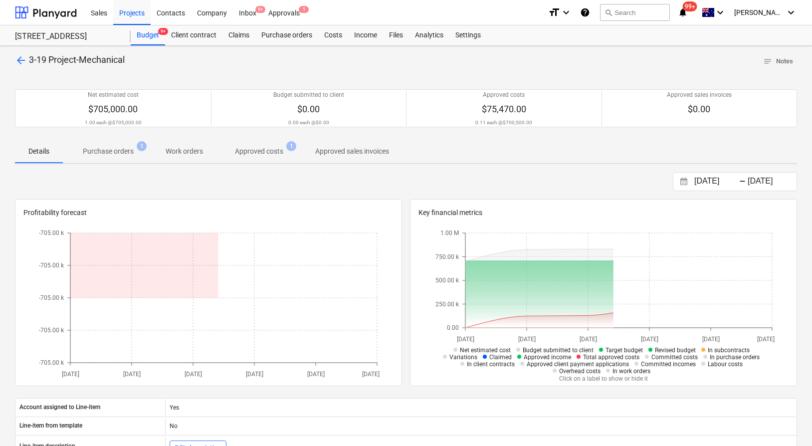
click at [122, 155] on p "Purchase orders" at bounding box center [108, 151] width 51 height 10
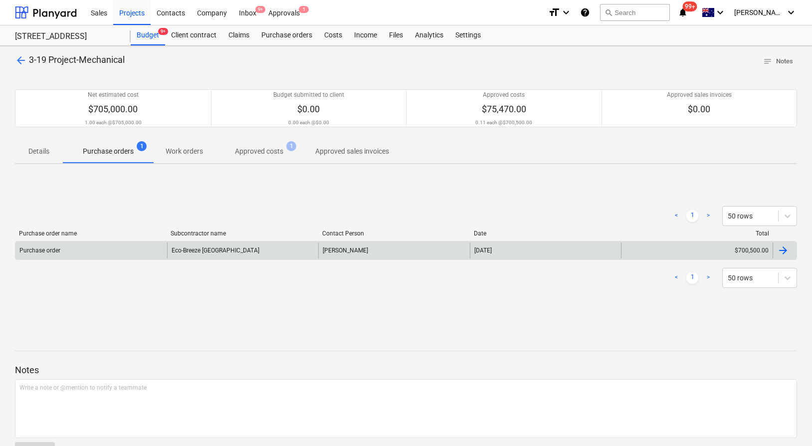
click at [291, 250] on div "Eco-Breeze [GEOGRAPHIC_DATA]" at bounding box center [243, 251] width 152 height 16
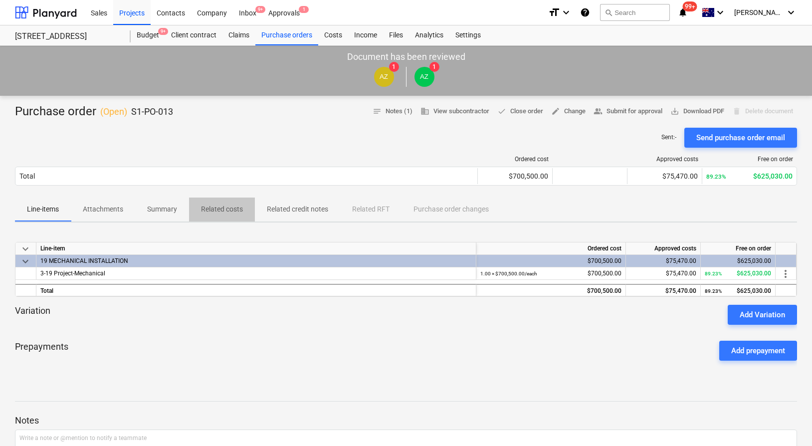
click at [214, 208] on p "Related costs" at bounding box center [222, 209] width 42 height 10
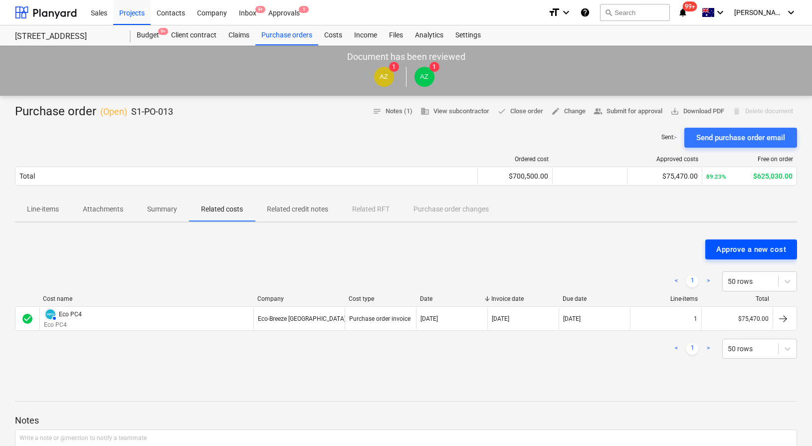
click at [728, 250] on div "Approve a new cost" at bounding box center [752, 249] width 70 height 13
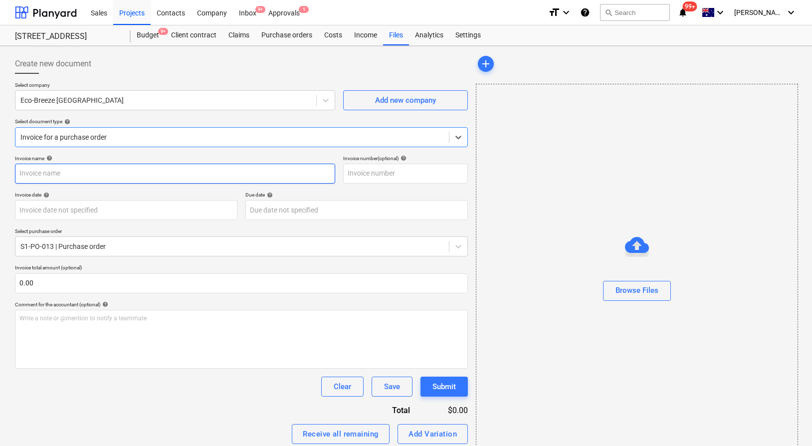
click at [258, 178] on input "text" at bounding box center [175, 174] width 320 height 20
paste input "EPIX/EPIC costs to date - Delete from XERO"
type input "EPIX/EPIC costs to date - Delete from XERO"
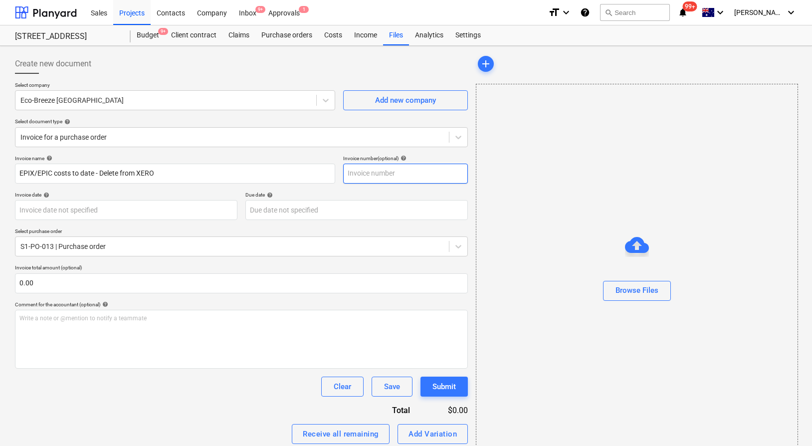
click at [399, 175] on input "text" at bounding box center [405, 174] width 125 height 20
paste input "EPIX/EPIC costs to date - Delete from XERO"
type input "EPIX/EPIC costs to date - Delete from XERO"
click at [185, 304] on div "Comment for the accountant (optional) help" at bounding box center [241, 304] width 453 height 6
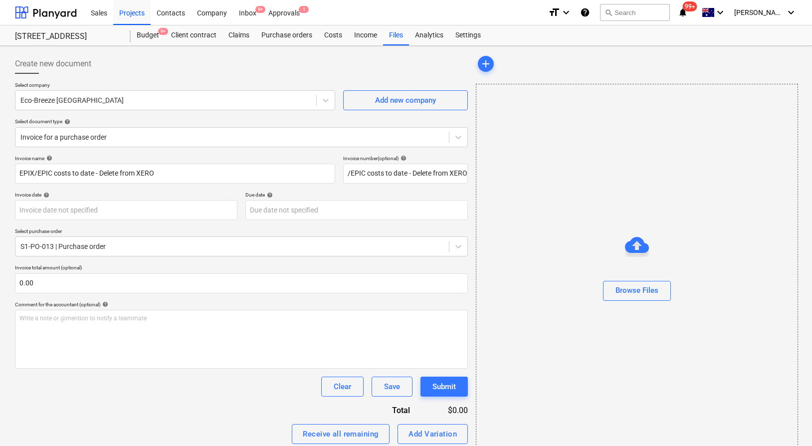
scroll to position [0, 0]
click at [383, 176] on input "EPIX/EPIC costs to date - Delete from XERO" at bounding box center [405, 174] width 125 height 20
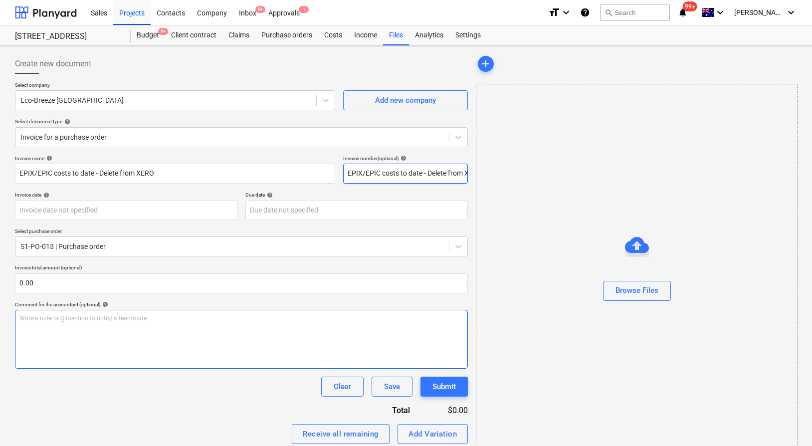
scroll to position [0, 15]
click at [315, 325] on div "Write a note or @mention to notify a teammate [PERSON_NAME]" at bounding box center [241, 339] width 453 height 59
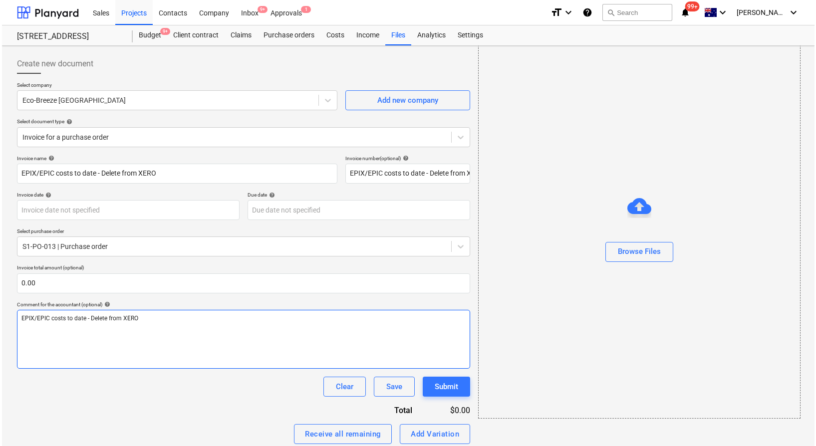
scroll to position [79, 0]
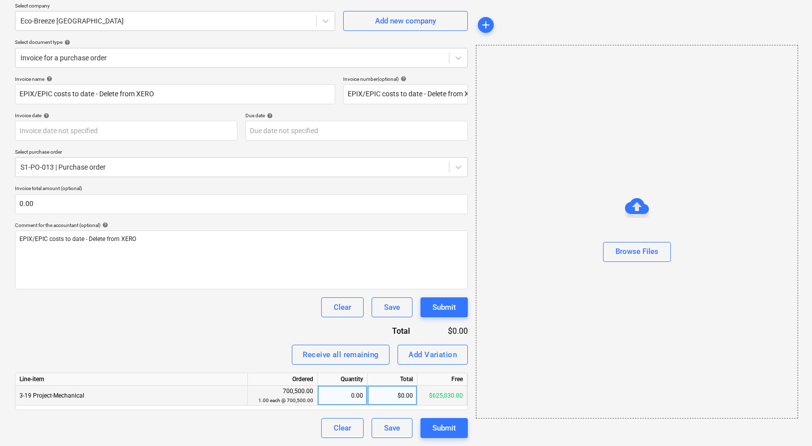
click at [392, 396] on div "$0.00" at bounding box center [393, 396] width 50 height 20
type input "129280"
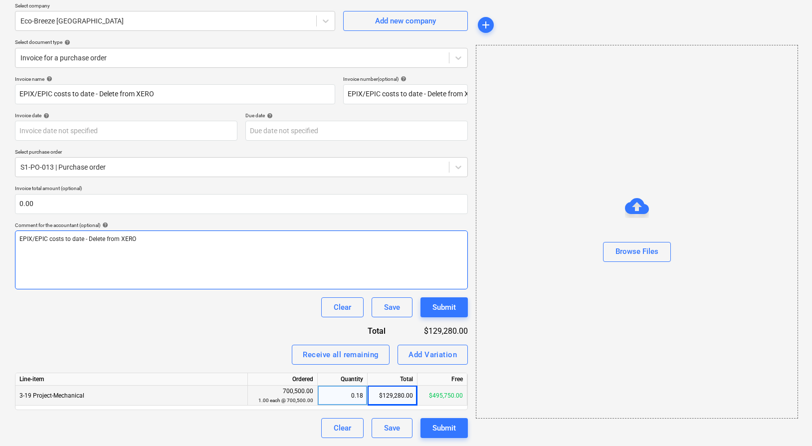
click at [253, 279] on div "EPIX/EPIC costs to date - Delete from XERO" at bounding box center [241, 260] width 453 height 59
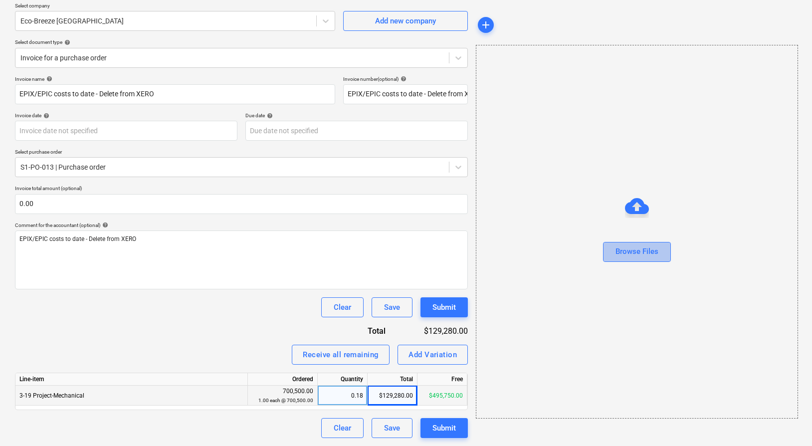
click at [621, 255] on div "Browse Files" at bounding box center [637, 251] width 43 height 13
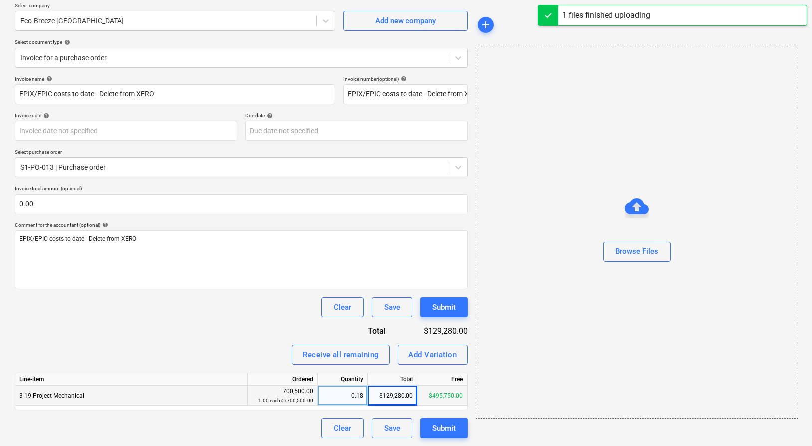
click at [252, 294] on div "Invoice name help EPIX/EPIC costs to date - Delete from XERO Invoice number (op…" at bounding box center [241, 257] width 453 height 362
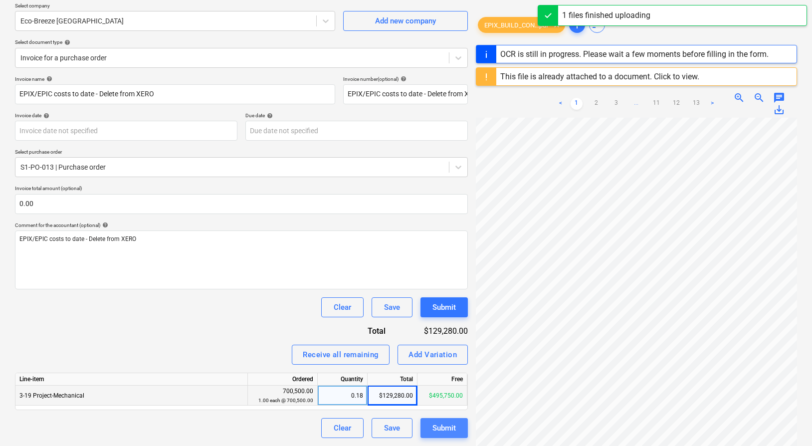
click at [437, 433] on div "Submit" at bounding box center [444, 428] width 23 height 13
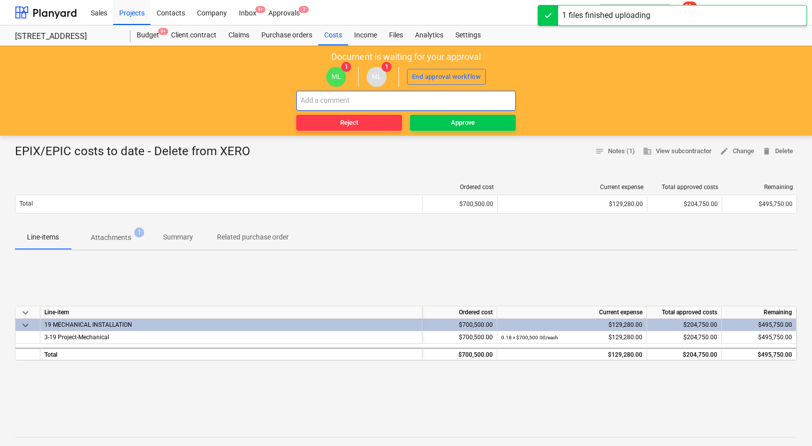
click at [455, 102] on input "text" at bounding box center [406, 101] width 220 height 20
paste input "EPIX/EPIC costs to date - Delete from XERO"
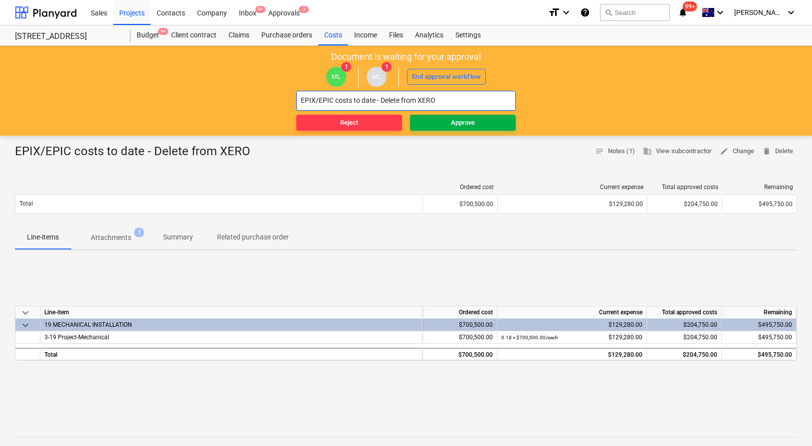
type input "EPIX/EPIC costs to date - Delete from XERO"
click at [457, 119] on div "Approve" at bounding box center [463, 122] width 24 height 11
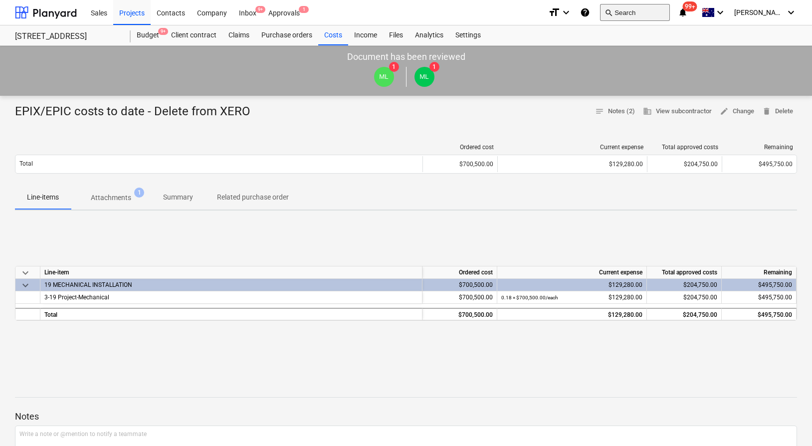
click at [656, 12] on button "search Search" at bounding box center [635, 12] width 70 height 17
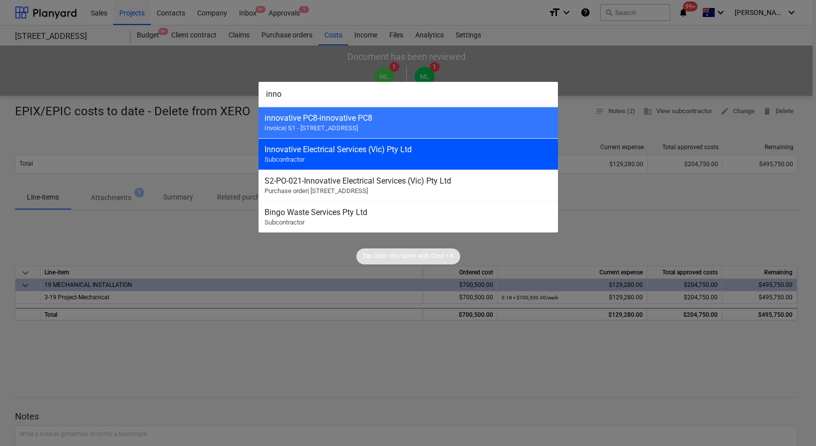
type input "inno"
click at [382, 157] on div "Innovative Electrical Services (Vic) Pty Ltd Subcontractor" at bounding box center [408, 153] width 299 height 31
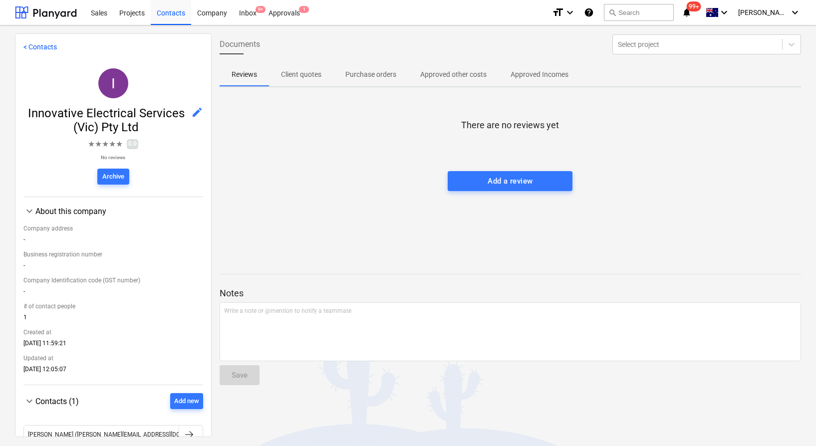
click at [369, 77] on p "Purchase orders" at bounding box center [370, 74] width 51 height 10
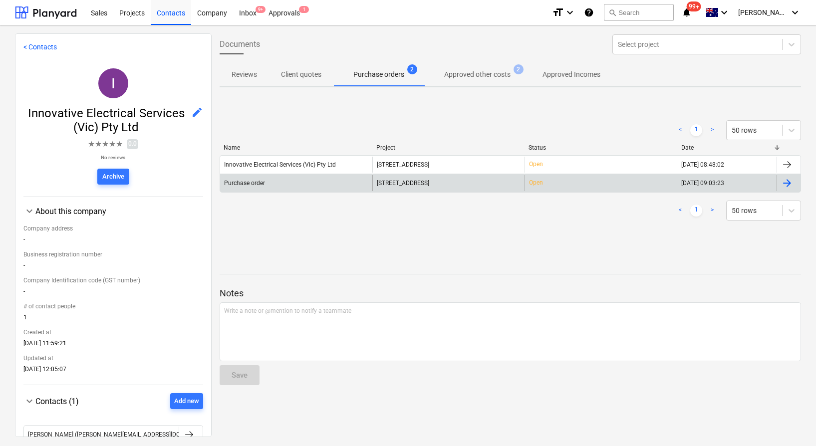
click at [359, 181] on div "Purchase order" at bounding box center [296, 183] width 152 height 16
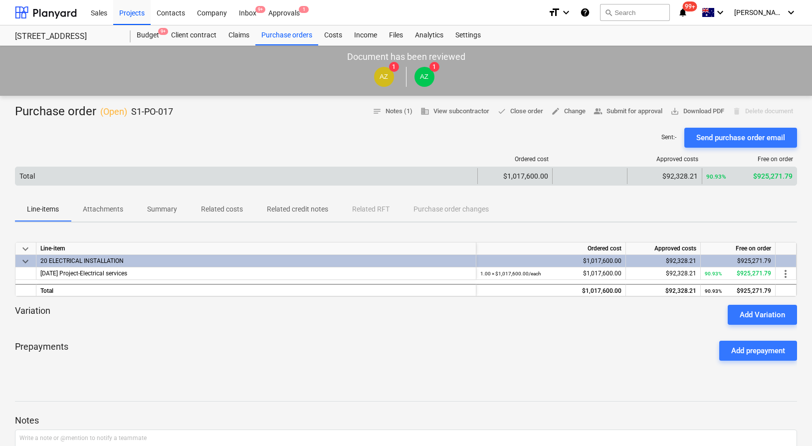
drag, startPoint x: 216, startPoint y: 159, endPoint x: 218, endPoint y: 181, distance: 21.6
click at [216, 159] on div at bounding box center [246, 159] width 463 height 7
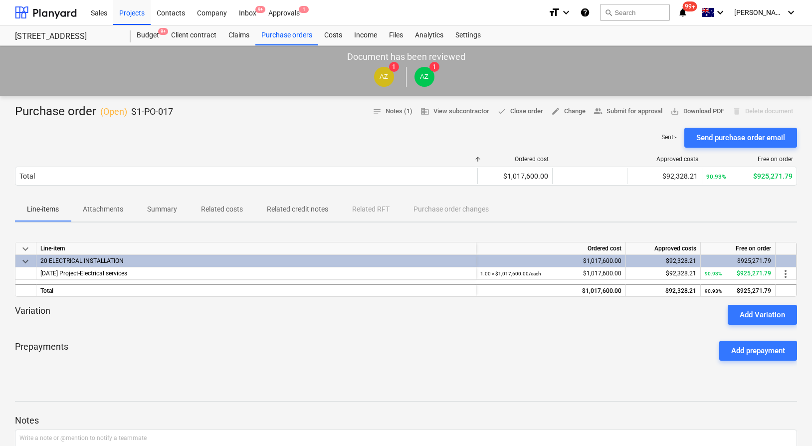
click at [223, 206] on p "Related costs" at bounding box center [222, 209] width 42 height 10
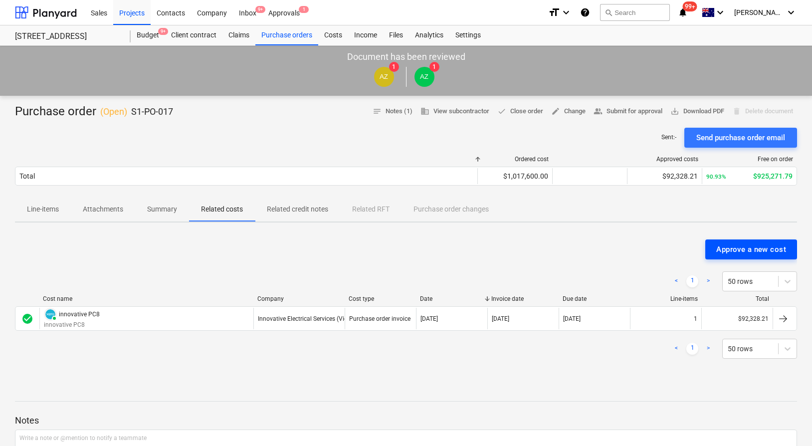
click at [750, 242] on button "Approve a new cost" at bounding box center [752, 250] width 92 height 20
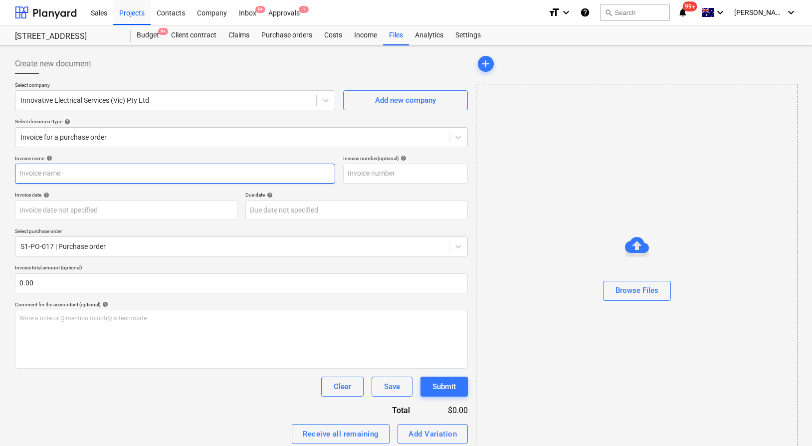
click at [167, 170] on input "text" at bounding box center [175, 174] width 320 height 20
paste input "EPIX/EPIC costs to date - Delete from XERO"
type input "EPIX/EPIC costs to date - Delete from XERO"
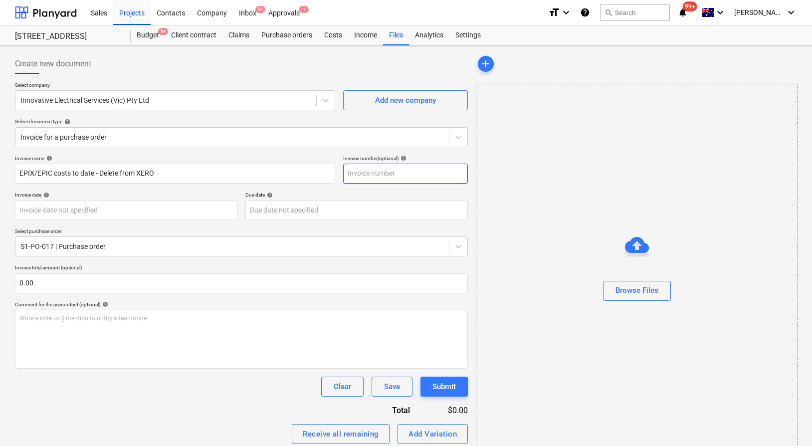
click at [386, 175] on input "text" at bounding box center [405, 174] width 125 height 20
paste input "EPIX/EPIC costs to date - Delete from XERO"
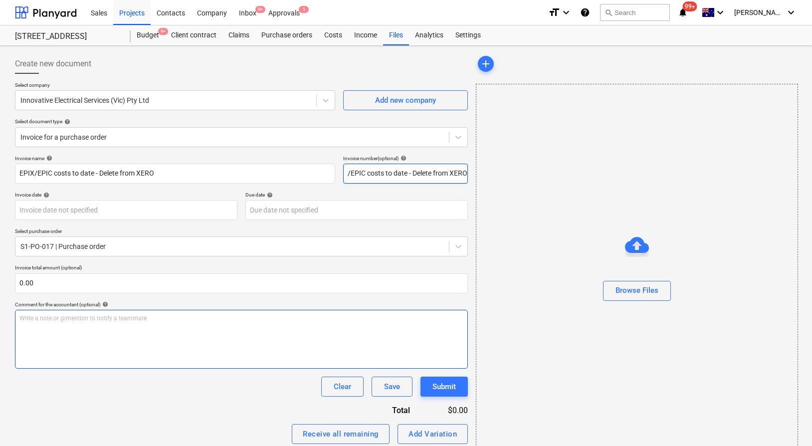
type input "EPIX/EPIC costs to date - Delete from XERO"
click at [184, 355] on div "Write a note or @mention to notify a teammate [PERSON_NAME]" at bounding box center [241, 339] width 453 height 59
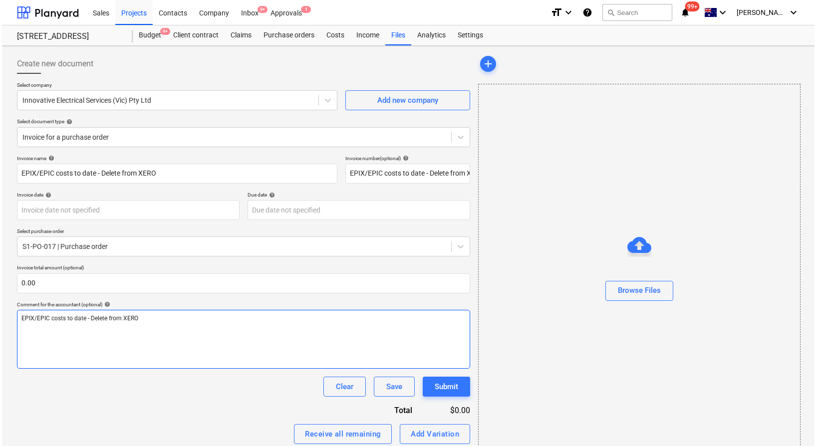
scroll to position [79, 0]
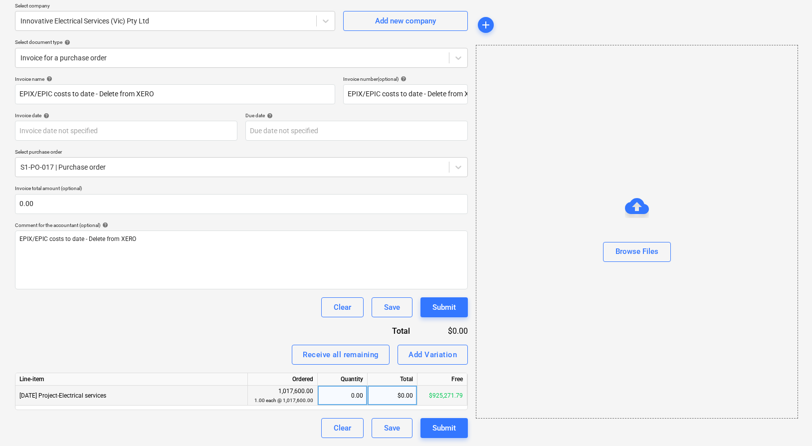
click at [390, 399] on div "$0.00" at bounding box center [393, 396] width 50 height 20
type input "125472.10"
click at [144, 321] on div "Invoice name help EPIX/EPIC costs to date - Delete from XERO Invoice number (op…" at bounding box center [241, 257] width 453 height 362
click at [616, 253] on div "Browse Files" at bounding box center [637, 251] width 43 height 13
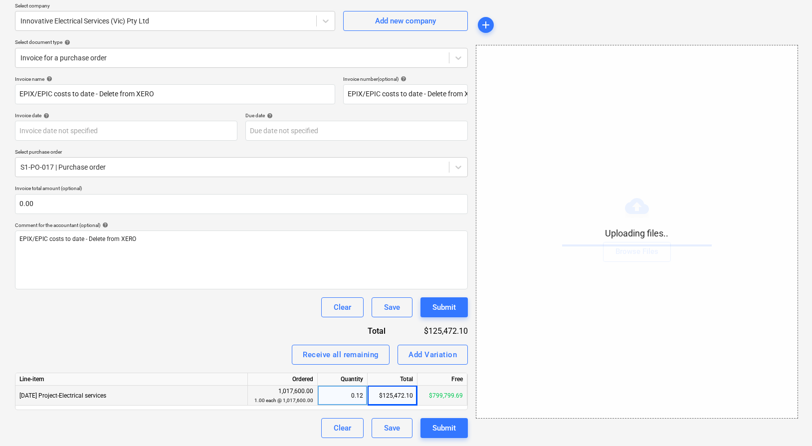
click at [245, 310] on div "Clear Save Submit" at bounding box center [241, 307] width 453 height 20
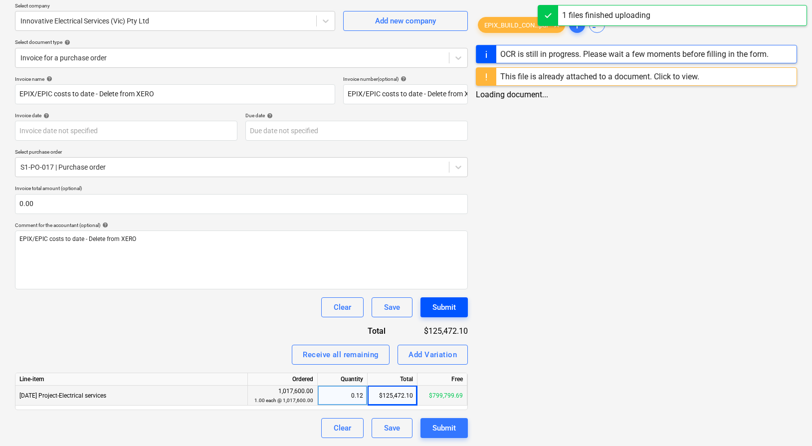
click at [441, 310] on div "Submit" at bounding box center [444, 307] width 23 height 13
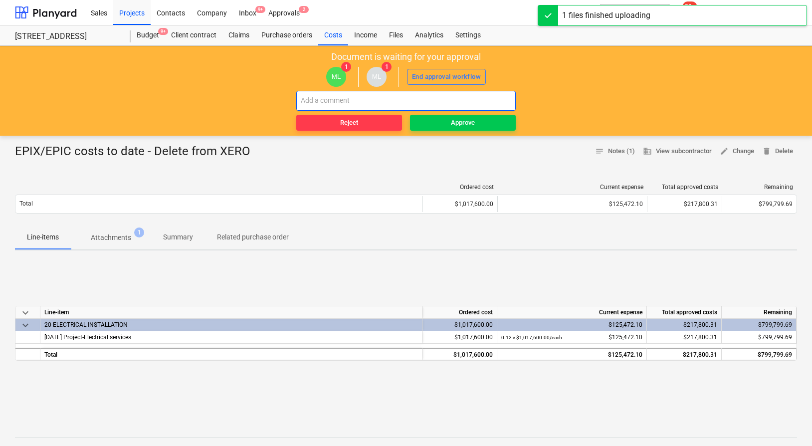
click at [483, 102] on input "text" at bounding box center [406, 101] width 220 height 20
paste input "EPIX/EPIC costs to date - Delete from XERO"
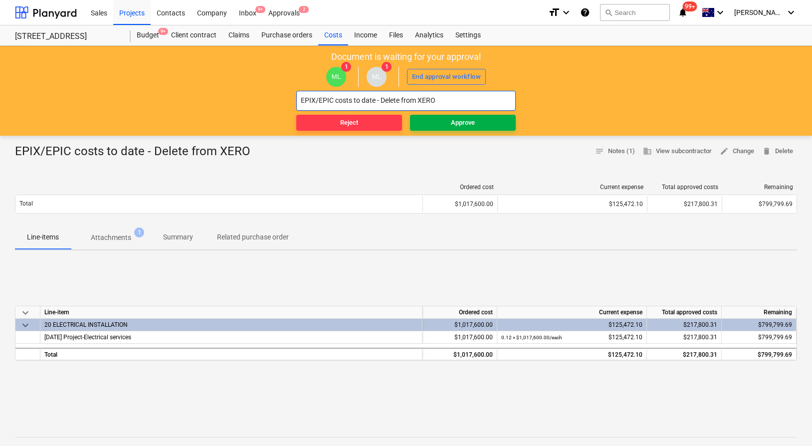
type input "EPIX/EPIC costs to date - Delete from XERO"
click at [447, 125] on span "Approve" at bounding box center [463, 122] width 98 height 11
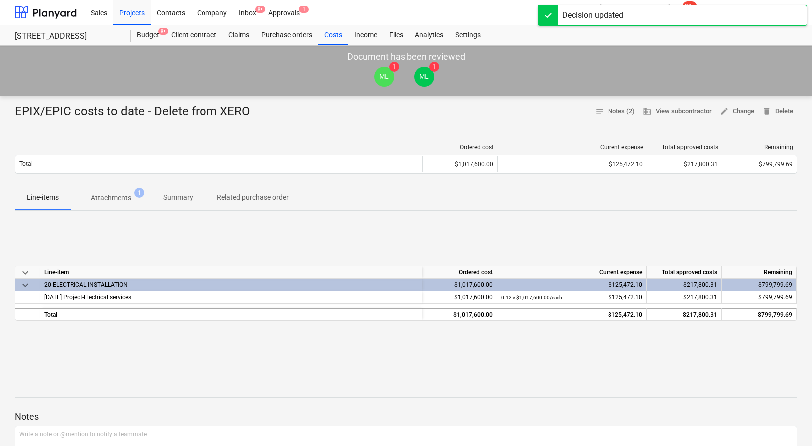
drag, startPoint x: 681, startPoint y: 9, endPoint x: 662, endPoint y: 13, distance: 18.8
click at [680, 9] on div "Decision updated" at bounding box center [672, 15] width 269 height 21
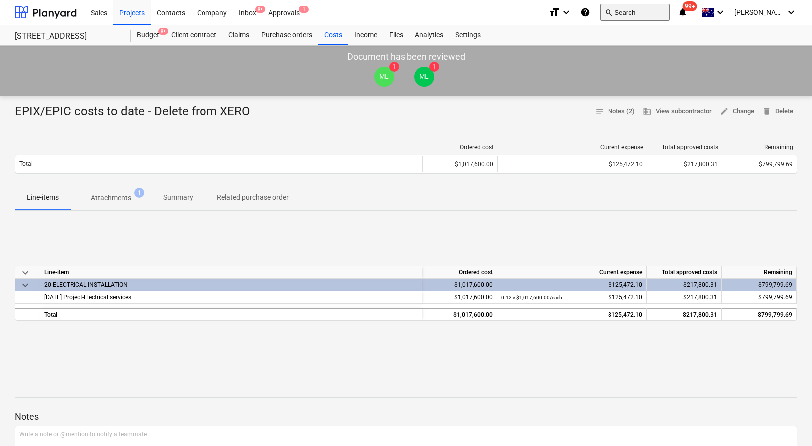
click at [667, 15] on button "search Search" at bounding box center [635, 12] width 70 height 17
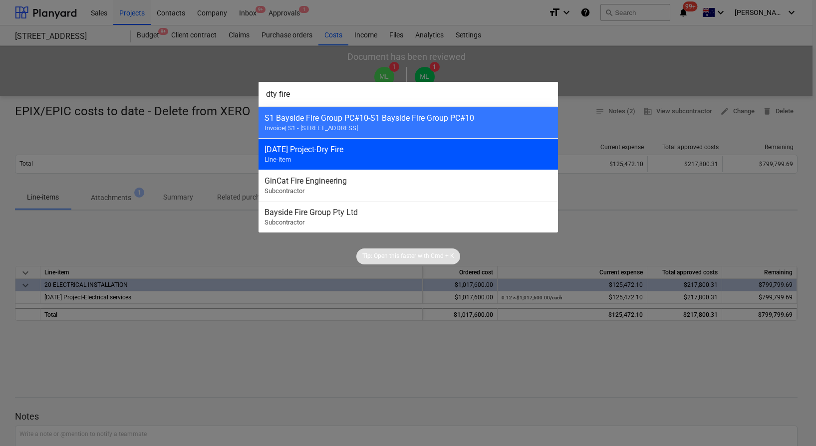
type input "dty fire"
click at [359, 158] on div "3-20-02 Project-Dry Fire Line-item" at bounding box center [408, 153] width 299 height 31
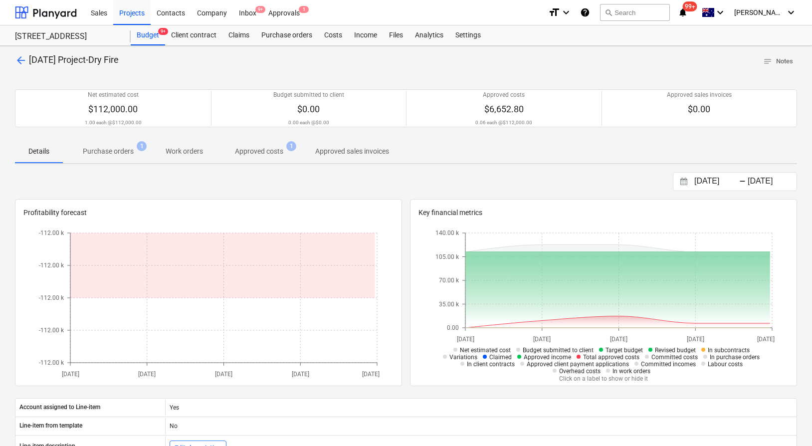
click at [122, 150] on p "Purchase orders" at bounding box center [108, 151] width 51 height 10
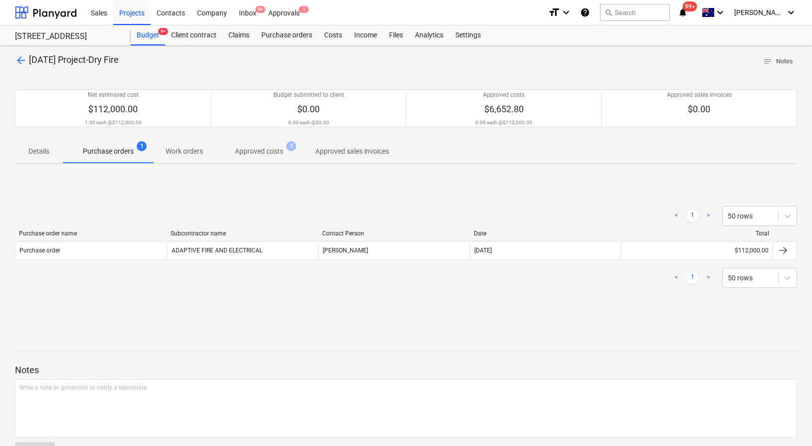
click at [270, 263] on div "Purchase order name Subcontractor name Contact Person Date Total Purchase order…" at bounding box center [406, 247] width 783 height 34
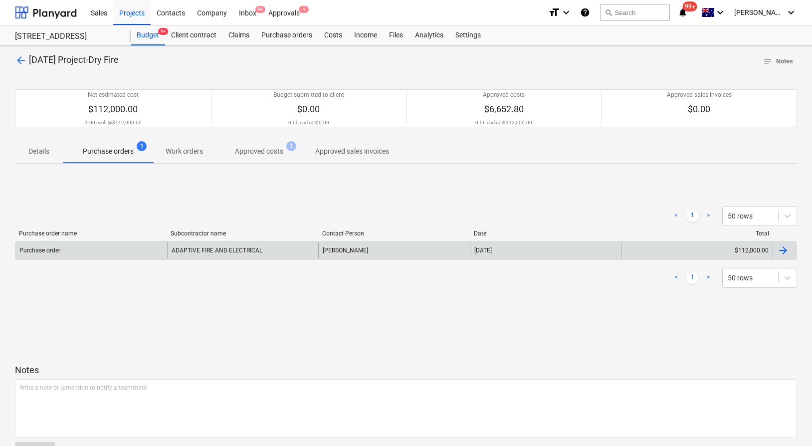
click at [266, 257] on div "ADAPTIVE FIRE AND ELECTRICAL" at bounding box center [243, 251] width 152 height 16
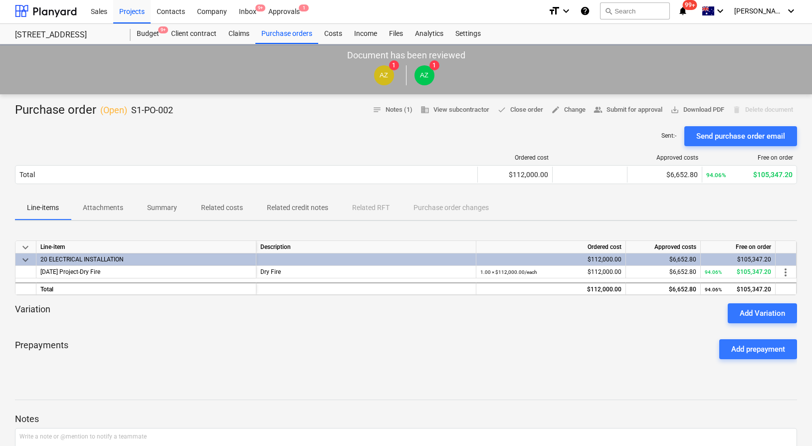
click at [202, 159] on div at bounding box center [246, 157] width 463 height 7
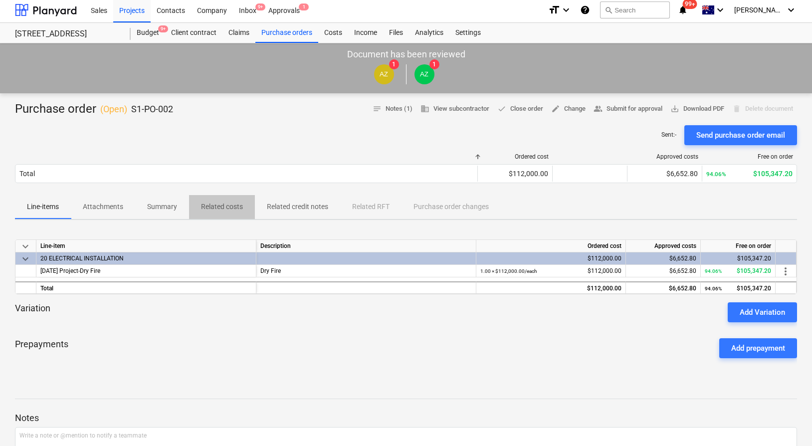
click at [236, 203] on p "Related costs" at bounding box center [222, 207] width 42 height 10
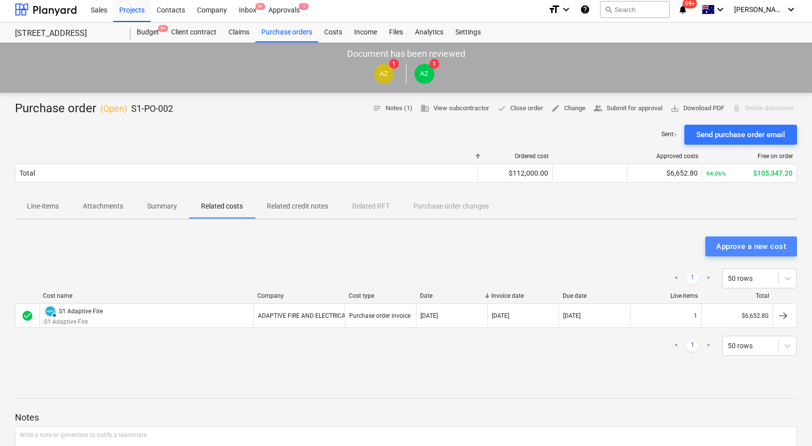
click at [744, 246] on div "Approve a new cost" at bounding box center [752, 246] width 70 height 13
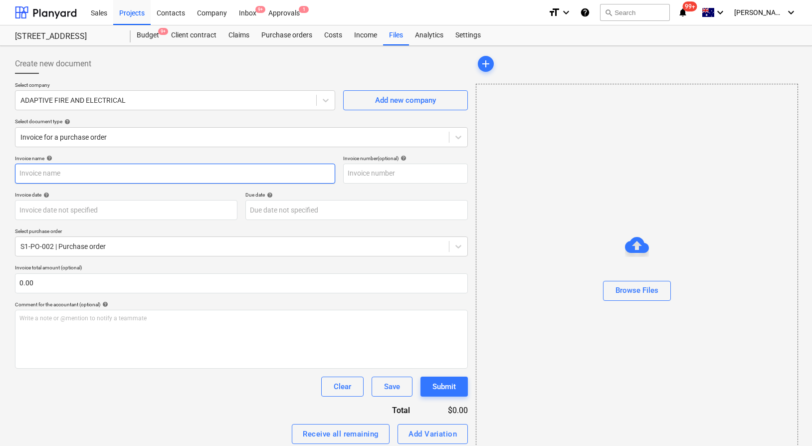
click at [198, 174] on input "text" at bounding box center [175, 174] width 320 height 20
paste input "EPIX/EPIC costs to date - Delete from XERO"
type input "EPIX/EPIC costs to date - Delete from XERO"
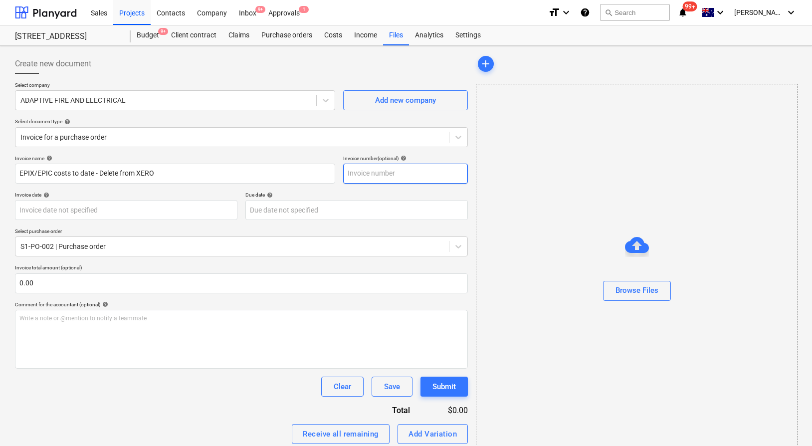
click at [375, 176] on input "text" at bounding box center [405, 174] width 125 height 20
paste input "EPIX/EPIC costs to date - Delete from XERO"
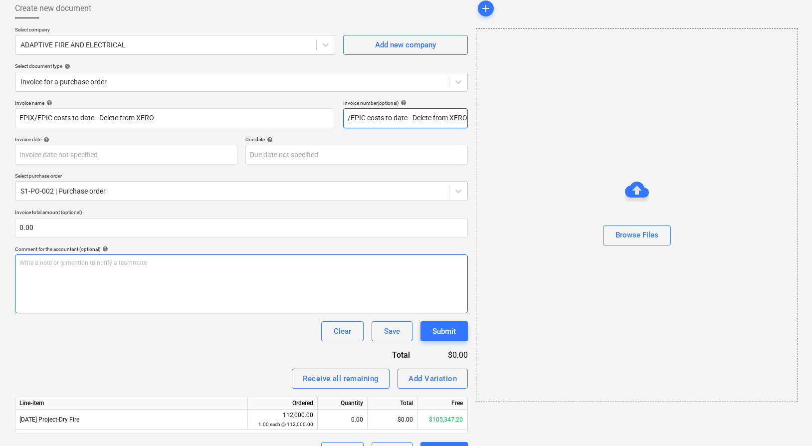
scroll to position [60, 0]
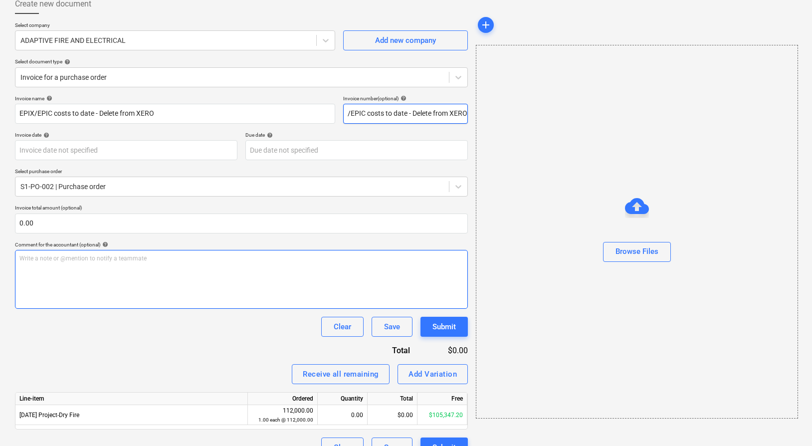
type input "EPIX/EPIC costs to date - Delete from XERO"
click at [232, 260] on p "Write a note or @mention to notify a teammate [PERSON_NAME]" at bounding box center [241, 259] width 444 height 8
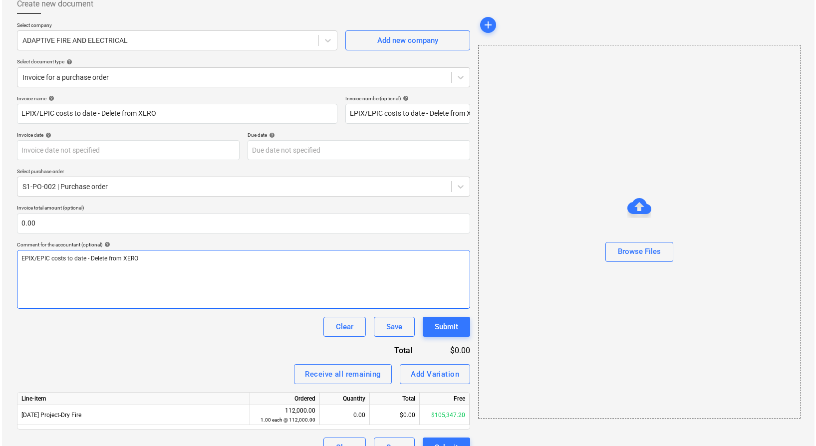
scroll to position [79, 0]
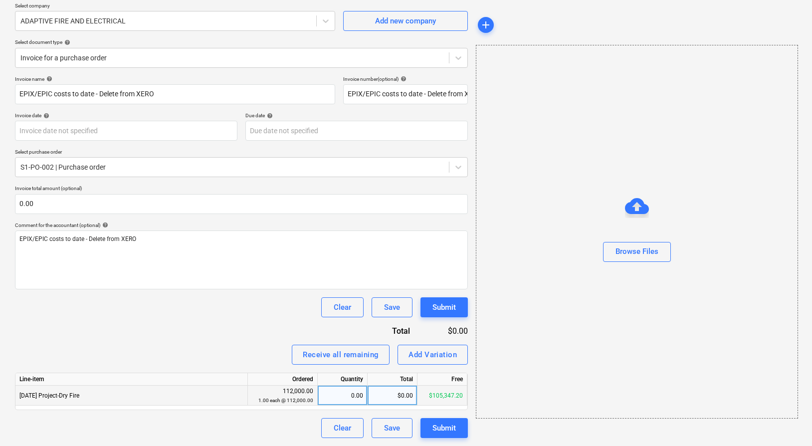
click at [400, 390] on div "$0.00" at bounding box center [393, 396] width 50 height 20
type input "10640"
click at [243, 365] on div "Invoice name help EPIX/EPIC costs to date - Delete from XERO Invoice number (op…" at bounding box center [241, 257] width 453 height 362
click at [618, 247] on div "Browse Files" at bounding box center [637, 251] width 43 height 13
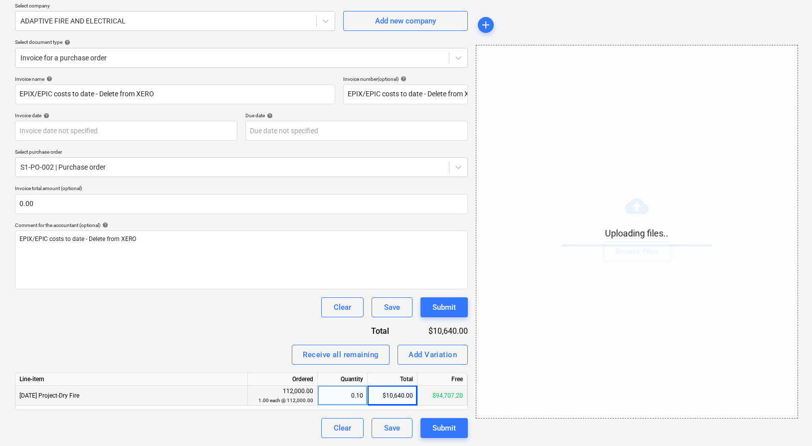
click at [234, 292] on div "Invoice name help EPIX/EPIC costs to date - Delete from XERO Invoice number (op…" at bounding box center [241, 257] width 453 height 362
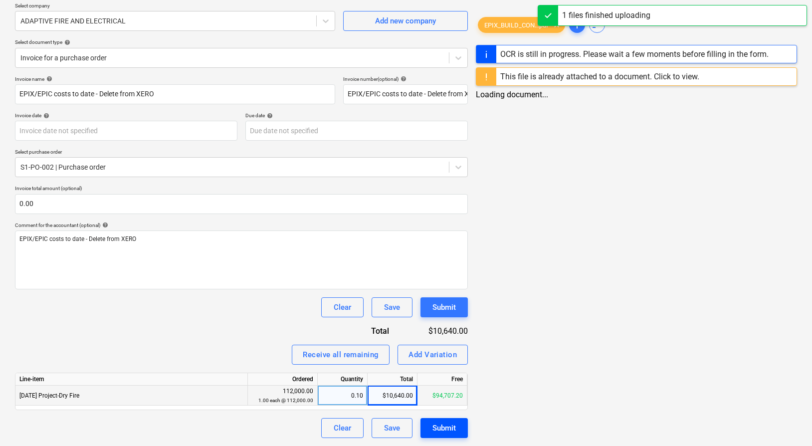
click at [438, 426] on div "Submit" at bounding box center [444, 428] width 23 height 13
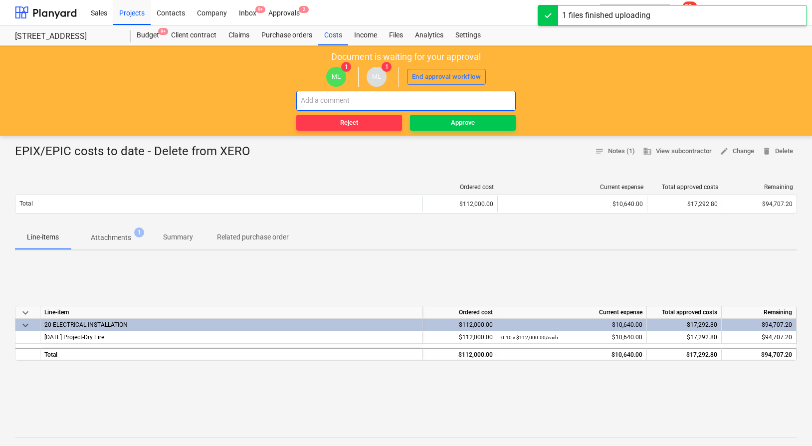
click at [433, 104] on input "text" at bounding box center [406, 101] width 220 height 20
paste input "EPIX/EPIC costs to date - Delete from XERO"
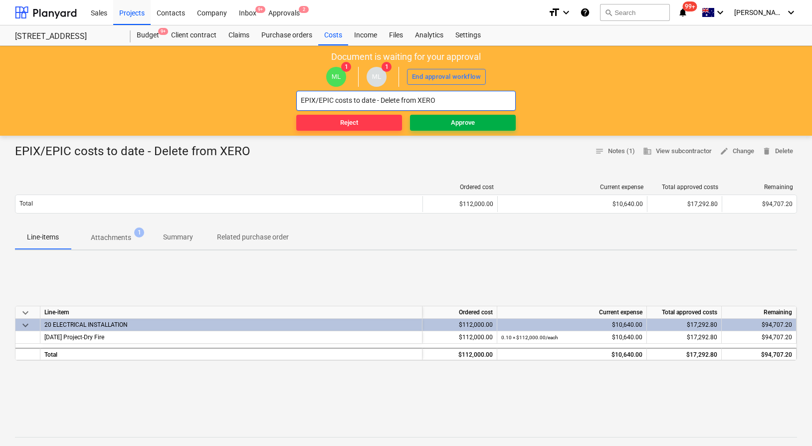
type input "EPIX/EPIC costs to date - Delete from XERO"
click at [445, 121] on span "Approve" at bounding box center [463, 122] width 98 height 11
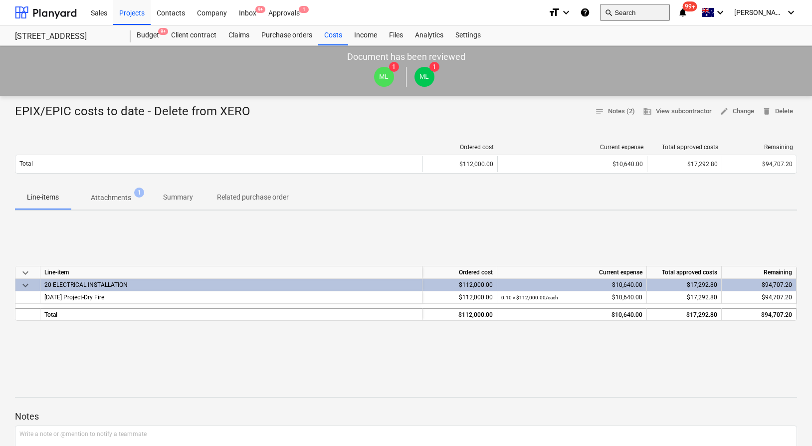
click at [657, 13] on button "search Search" at bounding box center [635, 12] width 70 height 17
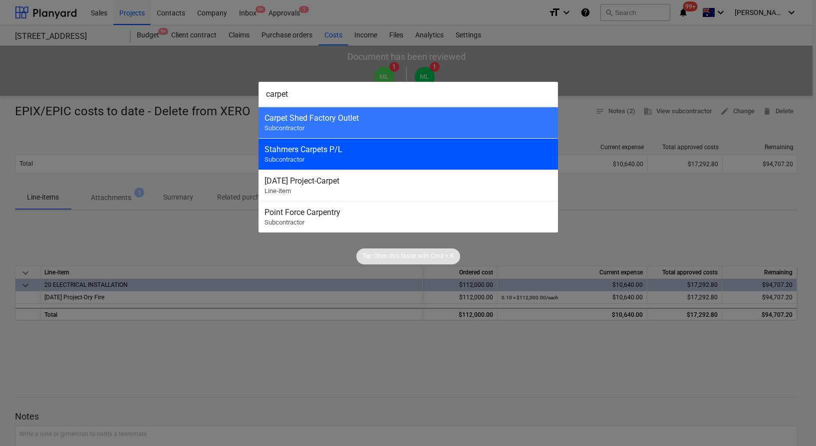
type input "carpet"
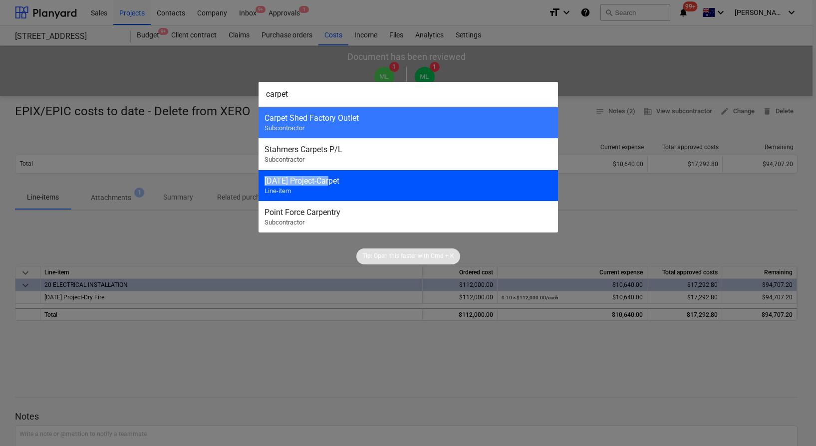
drag, startPoint x: 318, startPoint y: 156, endPoint x: 328, endPoint y: 182, distance: 27.8
click at [328, 182] on div "Carpet Shed Factory Outlet Subcontractor Stahmers Carpets P/L Subcontractor 3-2…" at bounding box center [408, 170] width 299 height 126
click at [329, 183] on div "3-22-01 Project-Carpet" at bounding box center [407, 180] width 287 height 9
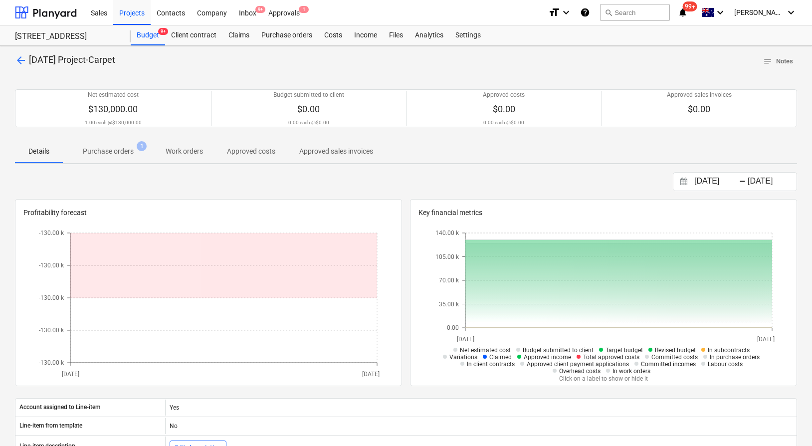
click at [93, 138] on div "Net estimated cost $130,000.00 1.00 each @ $130,000.00 Budget submitted to clie…" at bounding box center [406, 108] width 783 height 62
click at [108, 149] on p "Purchase orders" at bounding box center [108, 151] width 51 height 10
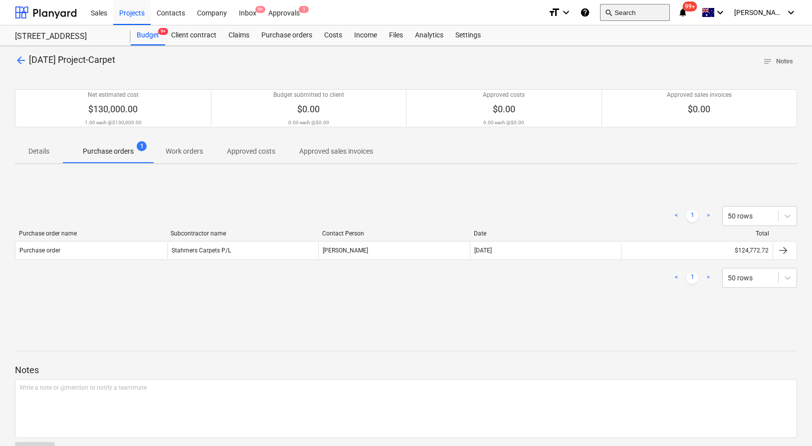
click at [658, 14] on button "search Search" at bounding box center [635, 12] width 70 height 17
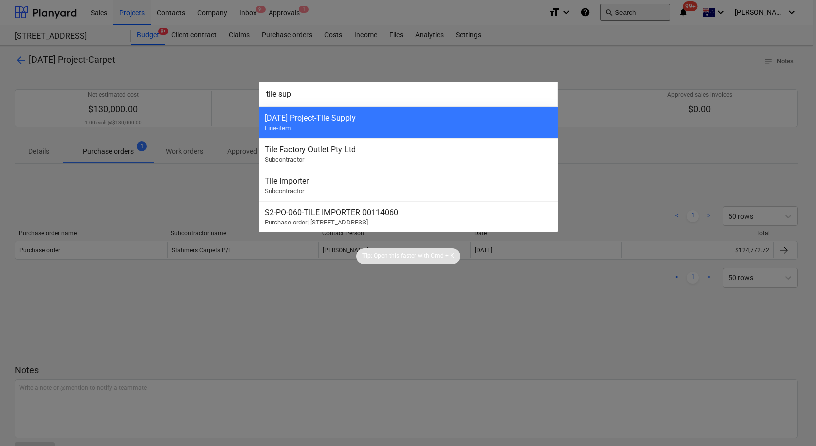
type input "tile supl"
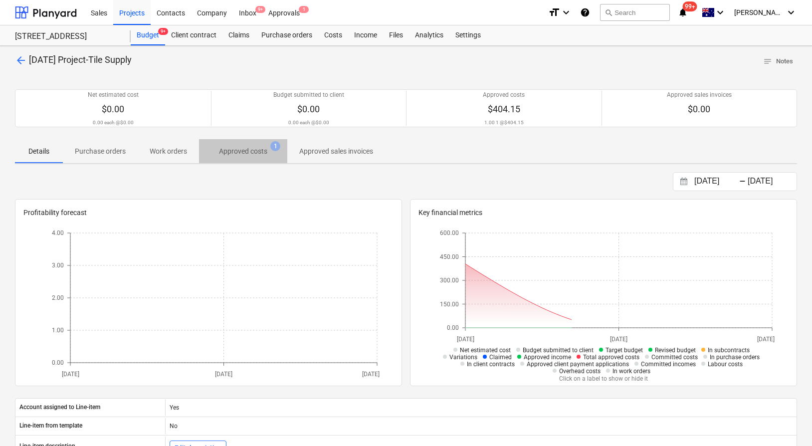
click at [255, 150] on p "Approved costs" at bounding box center [243, 151] width 48 height 10
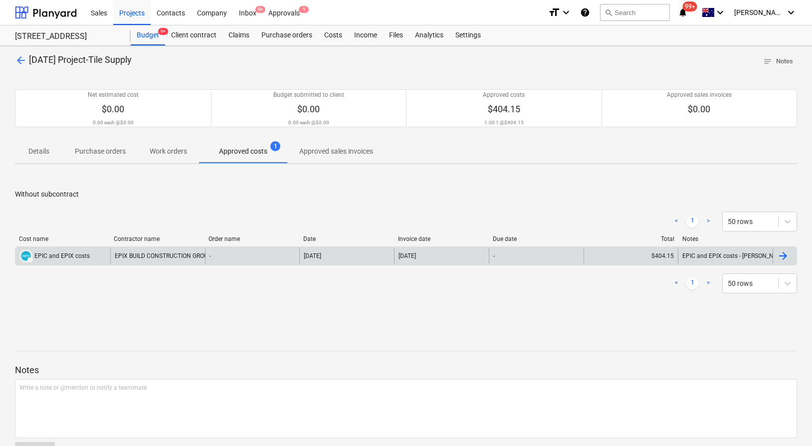
click at [175, 253] on div "EPIX BUILD CONSTRUCTION GROUP PTY LTD" at bounding box center [157, 256] width 95 height 16
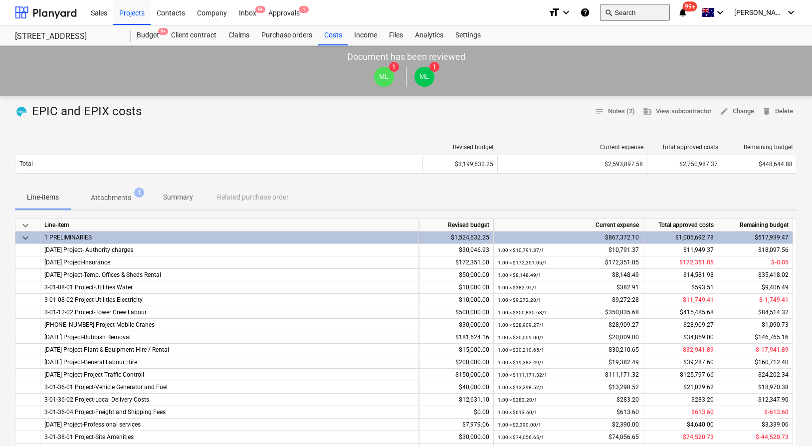
click at [658, 10] on button "search Search" at bounding box center [635, 12] width 70 height 17
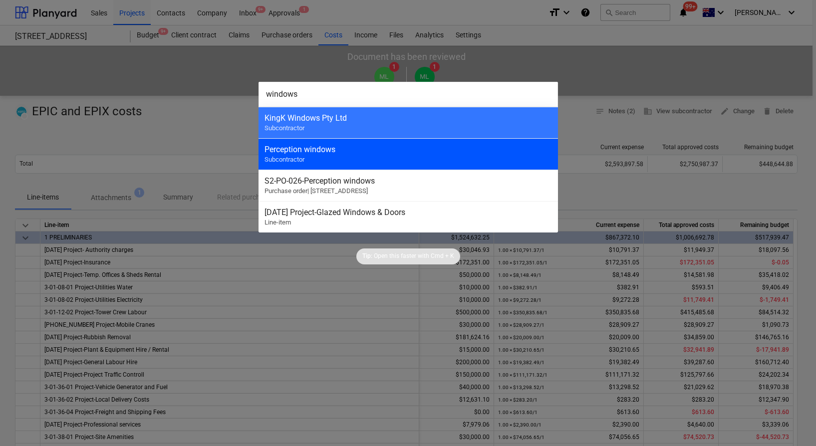
type input "windows"
click at [381, 163] on div "Perception windows Subcontractor" at bounding box center [408, 153] width 299 height 31
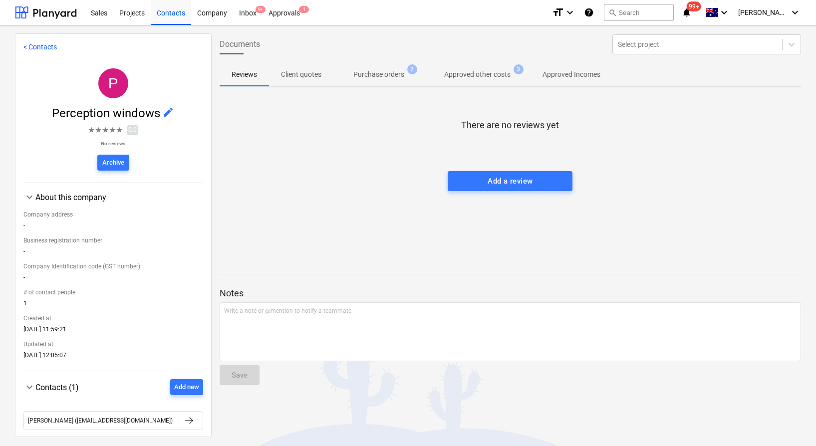
click at [360, 79] on p "Purchase orders" at bounding box center [378, 74] width 51 height 10
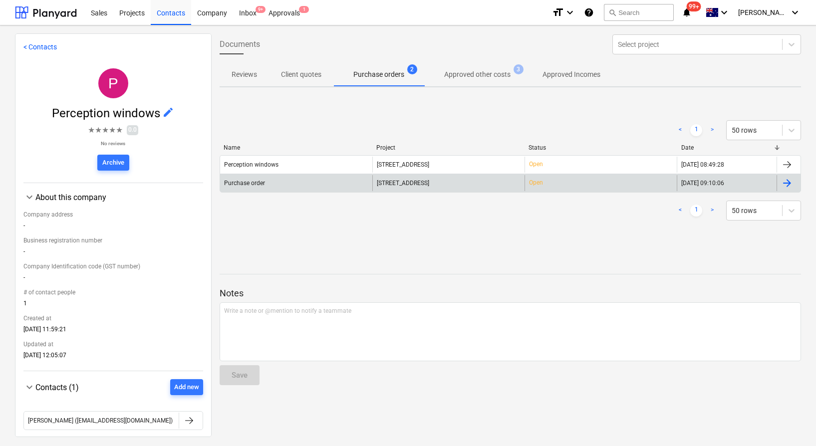
click at [326, 187] on div "Purchase order" at bounding box center [296, 183] width 152 height 16
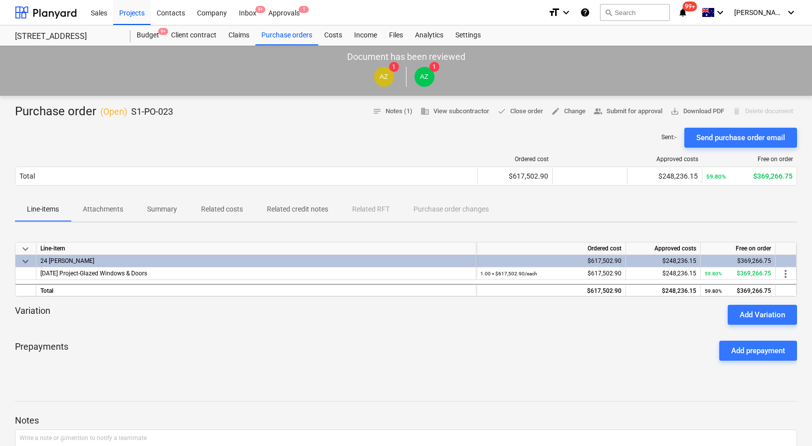
click at [228, 209] on p "Related costs" at bounding box center [222, 209] width 42 height 10
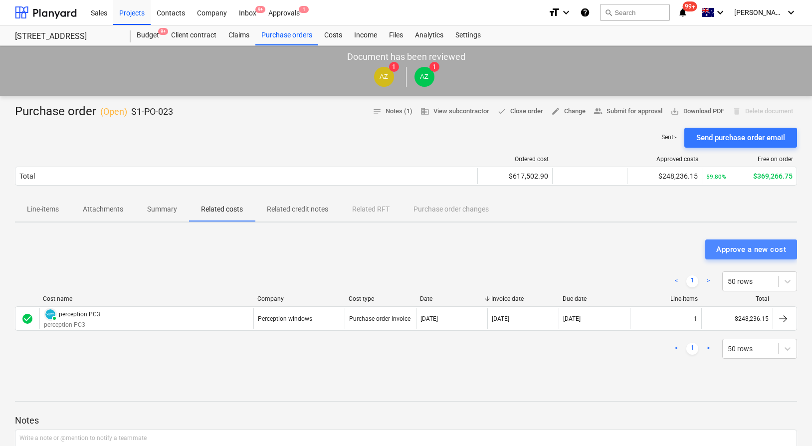
click at [759, 242] on button "Approve a new cost" at bounding box center [752, 250] width 92 height 20
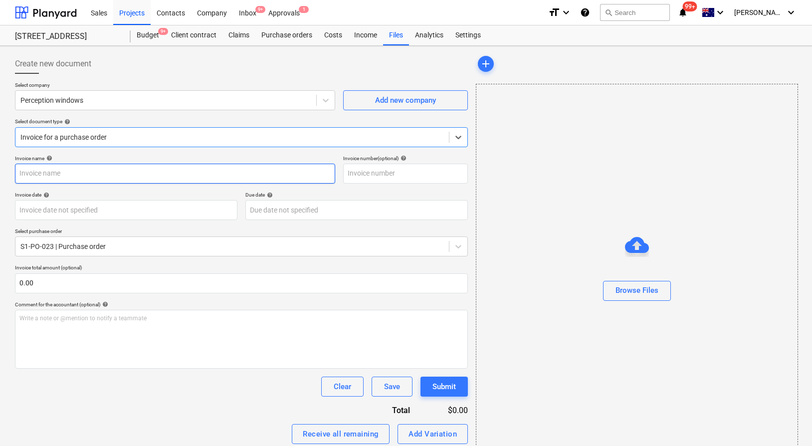
drag, startPoint x: 244, startPoint y: 173, endPoint x: 250, endPoint y: 175, distance: 5.8
click at [244, 173] on input "text" at bounding box center [175, 174] width 320 height 20
paste input "EPIX/EPIC costs to date - Delete from XERO"
type input "EPIX/EPIC costs to date - Delete from XERO"
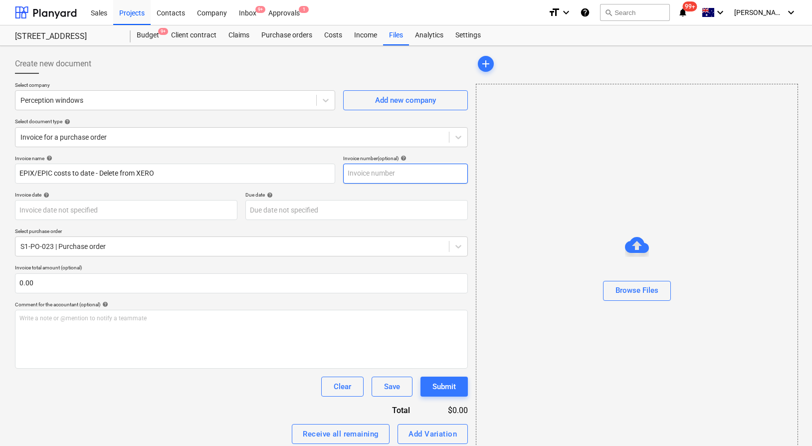
click at [419, 179] on input "text" at bounding box center [405, 174] width 125 height 20
paste input "EPIX/EPIC costs to date - Delete from XERO"
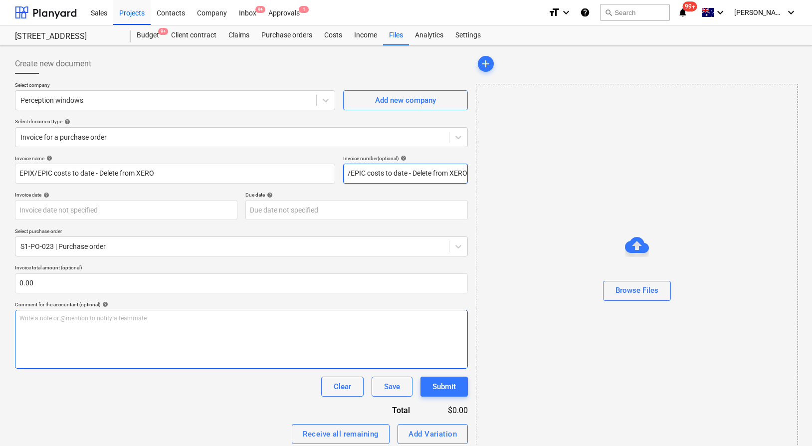
type input "EPIX/EPIC costs to date - Delete from XERO"
click at [191, 324] on div "Write a note or @mention to notify a teammate [PERSON_NAME]" at bounding box center [241, 339] width 453 height 59
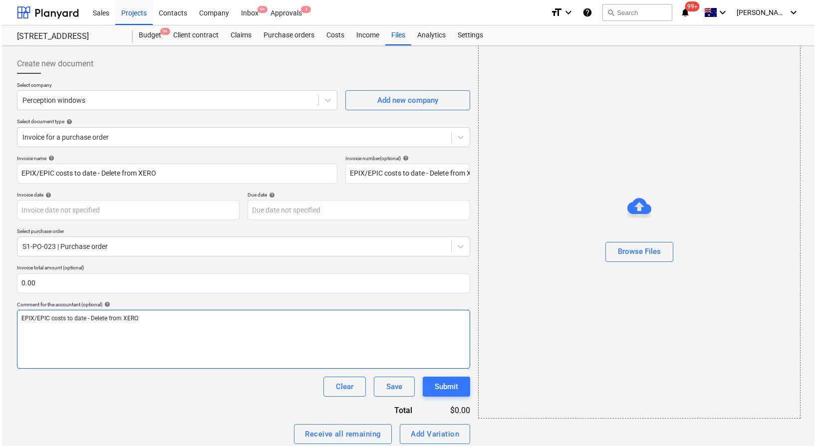
scroll to position [79, 0]
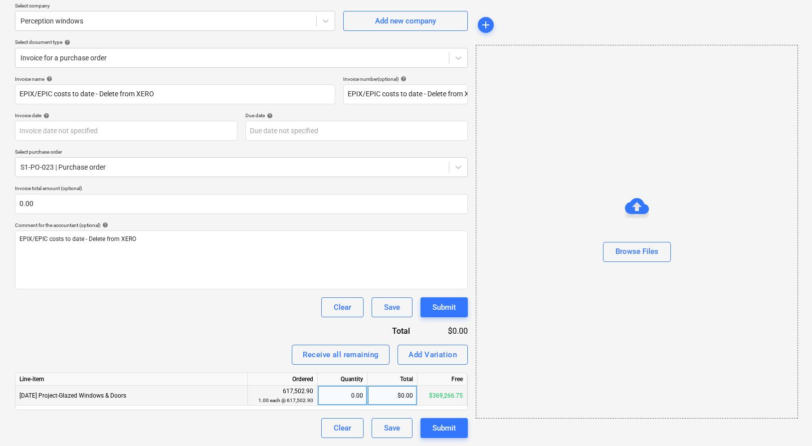
click at [383, 397] on div "$0.00" at bounding box center [393, 396] width 50 height 20
type input "6"
type input "83980.40"
click at [210, 362] on div "Receive all remaining Add Variation" at bounding box center [241, 355] width 453 height 20
click at [626, 248] on div "Browse Files" at bounding box center [637, 251] width 43 height 13
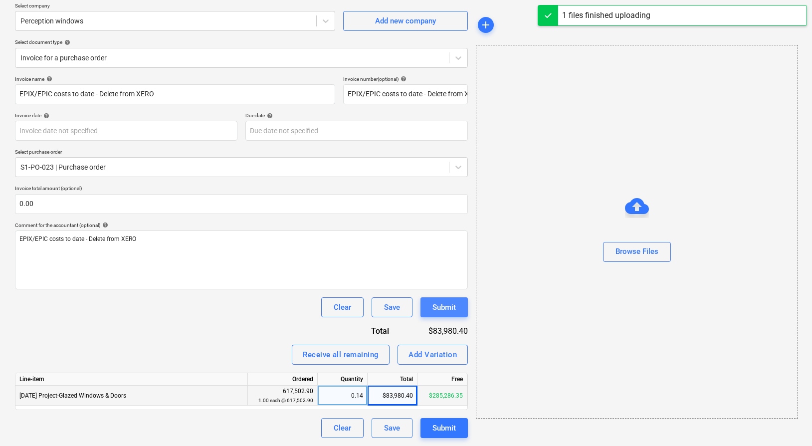
click at [447, 304] on div "Submit" at bounding box center [444, 307] width 23 height 13
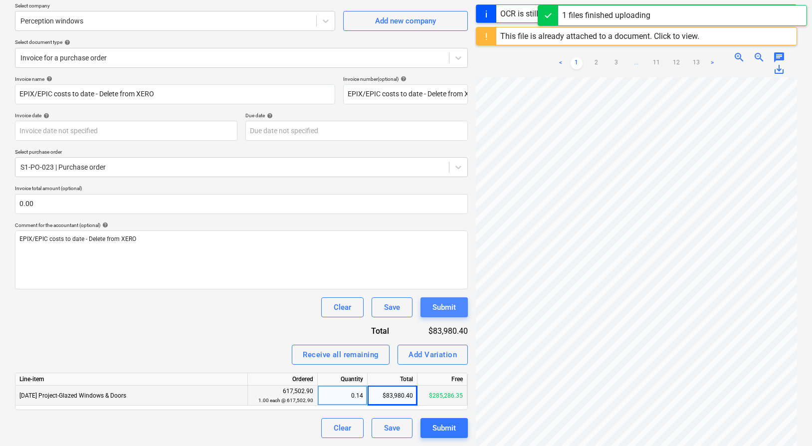
click at [451, 301] on div "Submit" at bounding box center [444, 307] width 23 height 13
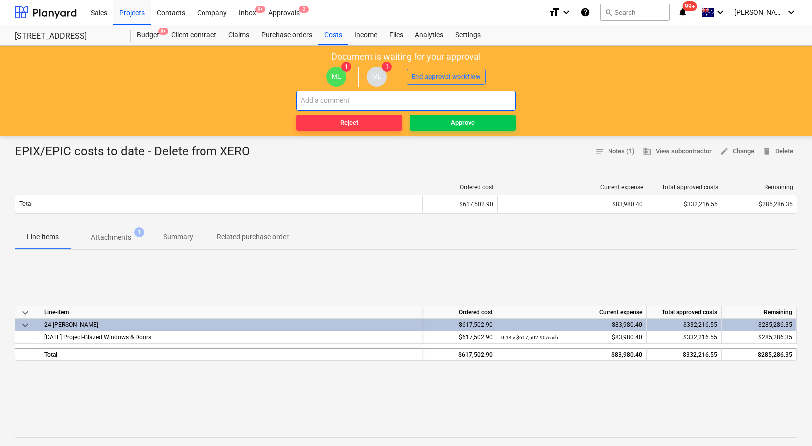
click at [441, 102] on input "text" at bounding box center [406, 101] width 220 height 20
paste input "EPIX/EPIC costs to date - Delete from XERO"
type input "EPIX/EPIC costs to date - Delete from XERO"
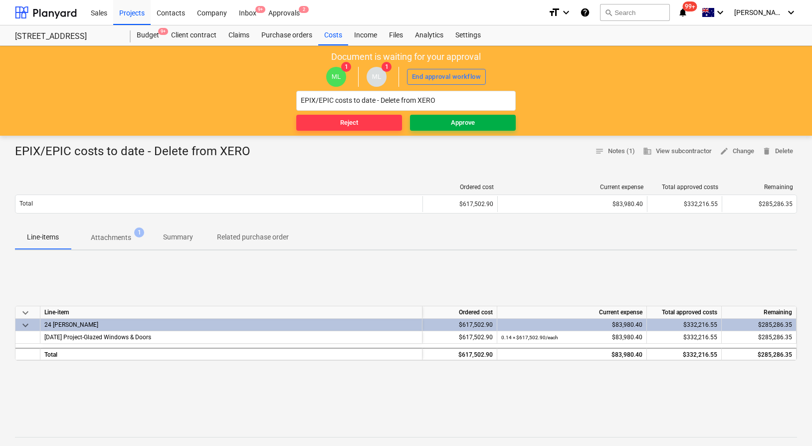
click at [451, 119] on div "Approve" at bounding box center [463, 122] width 24 height 11
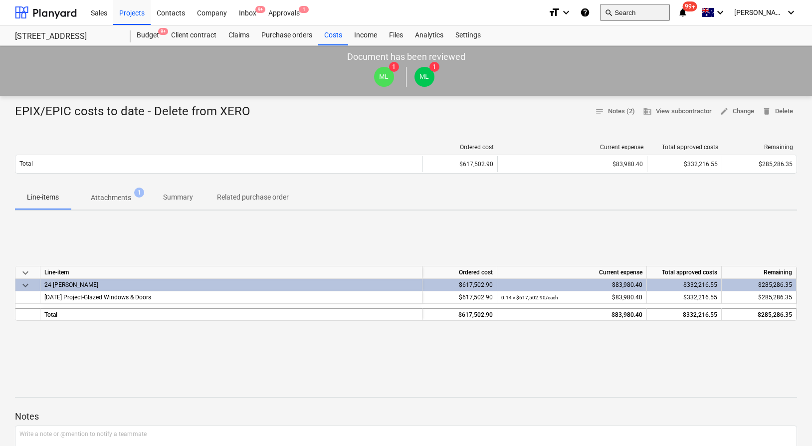
click at [651, 13] on button "search Search" at bounding box center [635, 12] width 70 height 17
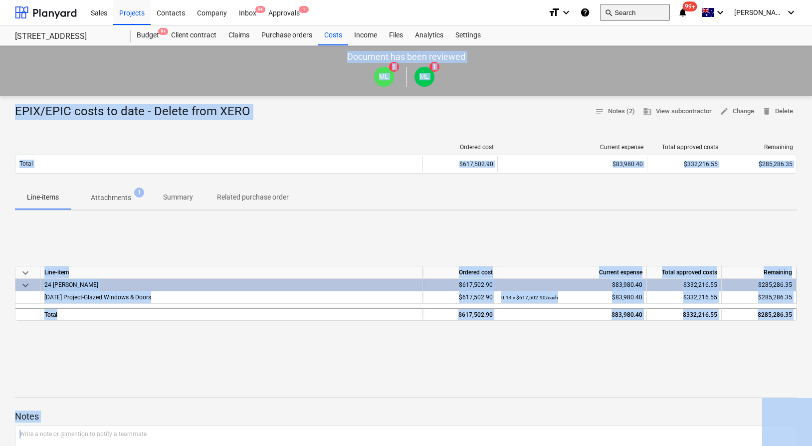
click at [651, 13] on button "search Search" at bounding box center [635, 12] width 70 height 17
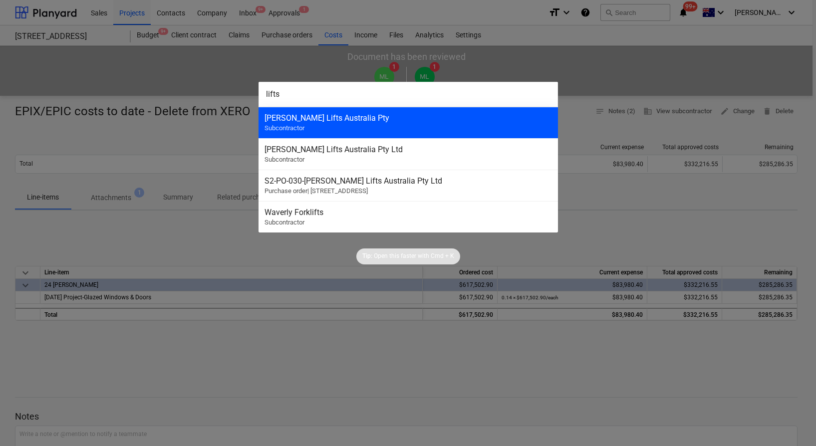
type input "lifts"
click at [350, 123] on div "Schindler Lifts Australia Pty Subcontractor" at bounding box center [408, 122] width 299 height 31
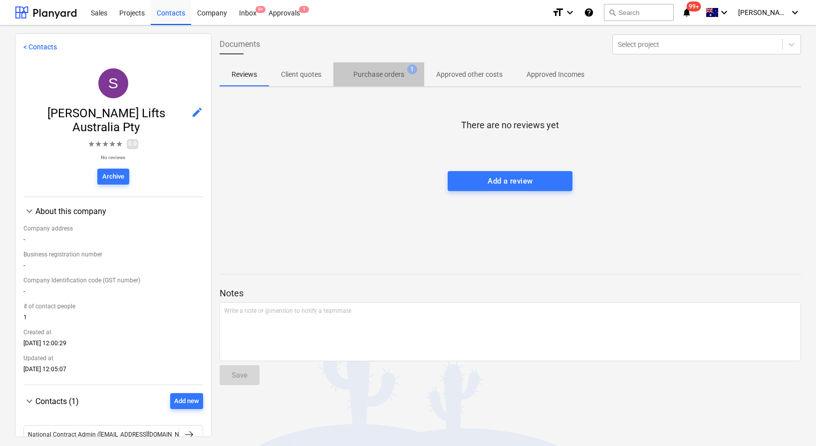
click at [380, 71] on p "Purchase orders" at bounding box center [378, 74] width 51 height 10
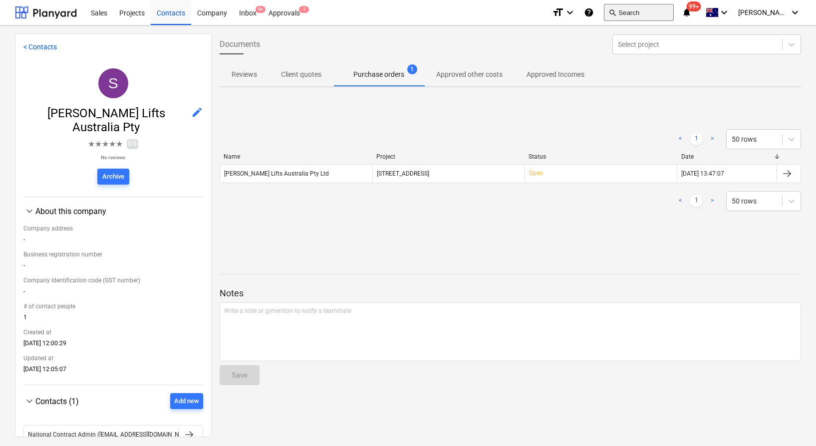
click at [674, 7] on button "search Search" at bounding box center [639, 12] width 70 height 17
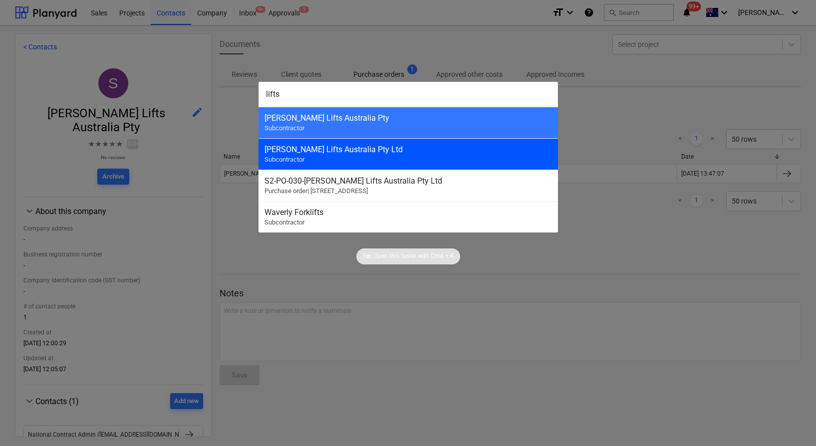
type input "lifts"
click at [393, 152] on div "[PERSON_NAME] Lifts Australia Pty Ltd" at bounding box center [407, 149] width 287 height 9
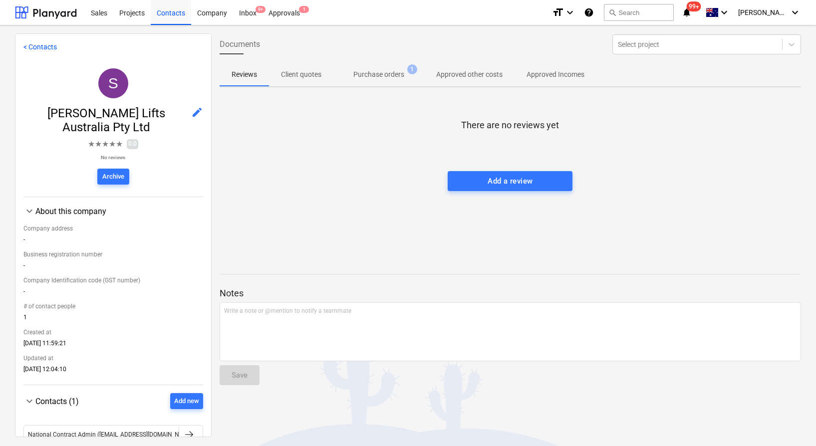
click at [391, 67] on span "Purchase orders 1" at bounding box center [378, 74] width 91 height 18
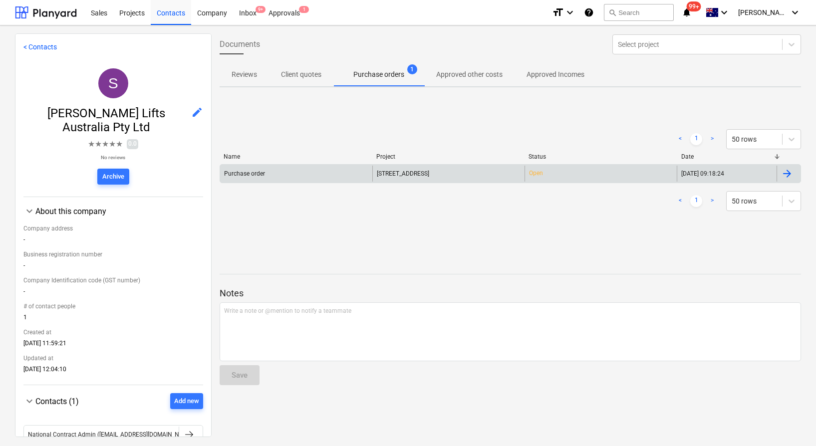
click at [331, 173] on div "Purchase order" at bounding box center [296, 174] width 152 height 16
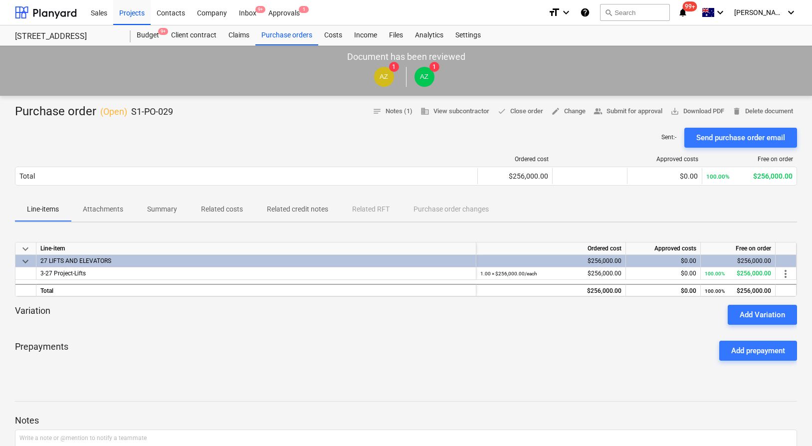
click at [209, 206] on p "Related costs" at bounding box center [222, 209] width 42 height 10
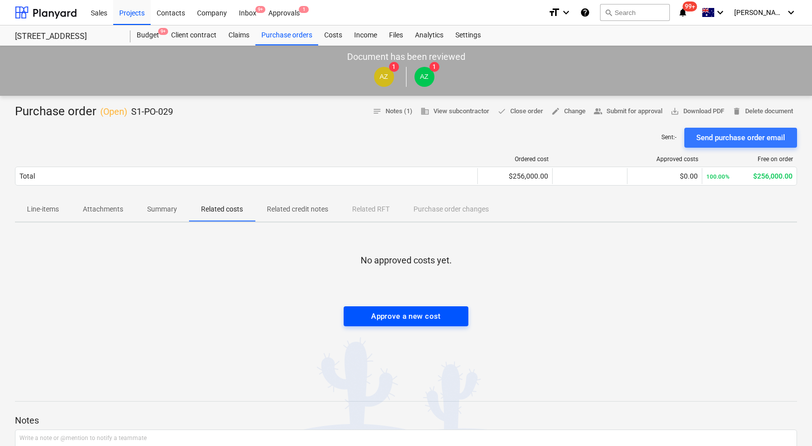
click at [402, 316] on div "Approve a new cost" at bounding box center [406, 316] width 70 height 13
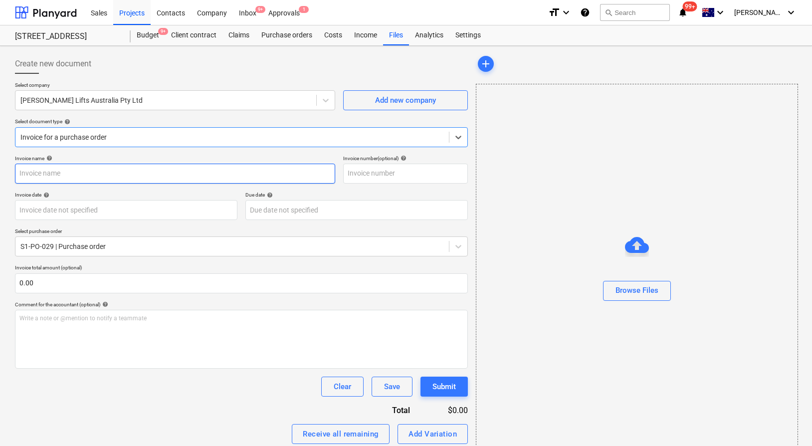
click at [258, 169] on input "text" at bounding box center [175, 174] width 320 height 20
paste input "EPIX/EPIC costs to date - Delete from XERO"
type input "EPIX/EPIC costs to date - Delete from XERO"
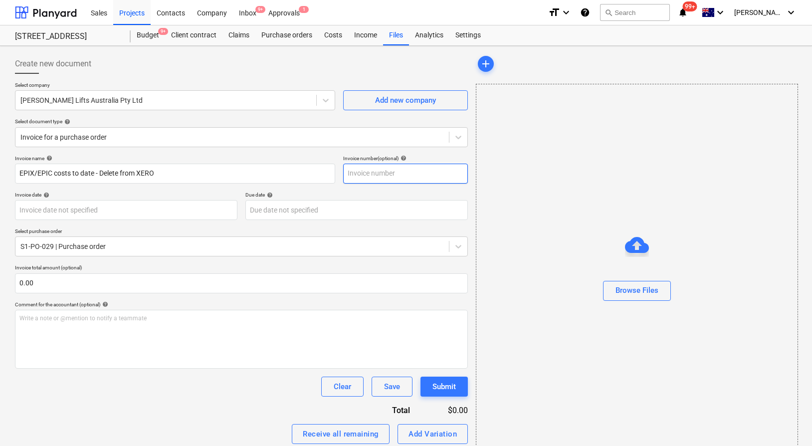
click at [379, 178] on input "text" at bounding box center [405, 174] width 125 height 20
paste input "EPIX/EPIC costs to date - Delete from XERO"
type input "EPIX/EPIC costs to date - Delete from XERO"
click at [279, 305] on div "Comment for the accountant (optional) help" at bounding box center [241, 304] width 453 height 6
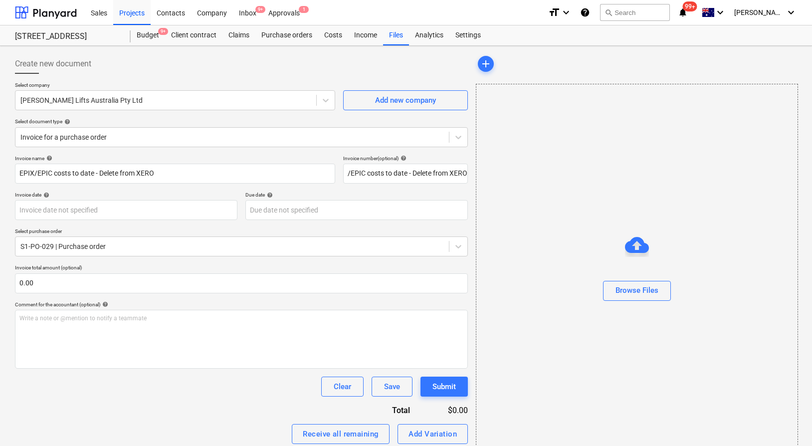
scroll to position [0, 0]
click at [282, 318] on p "Write a note or @mention to notify a teammate [PERSON_NAME]" at bounding box center [241, 318] width 444 height 8
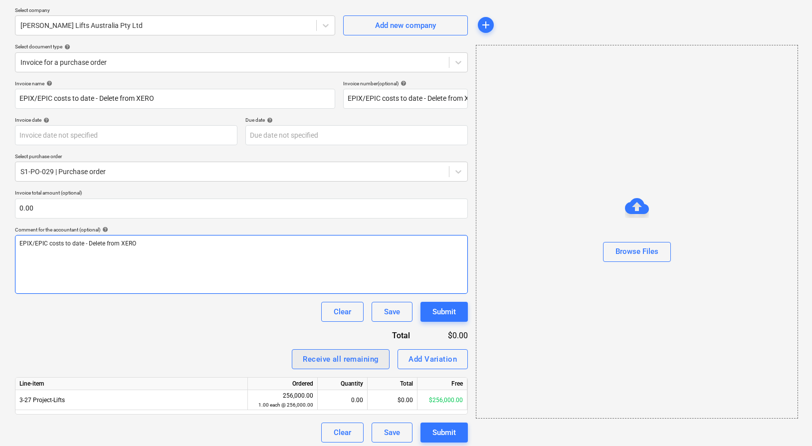
scroll to position [75, 0]
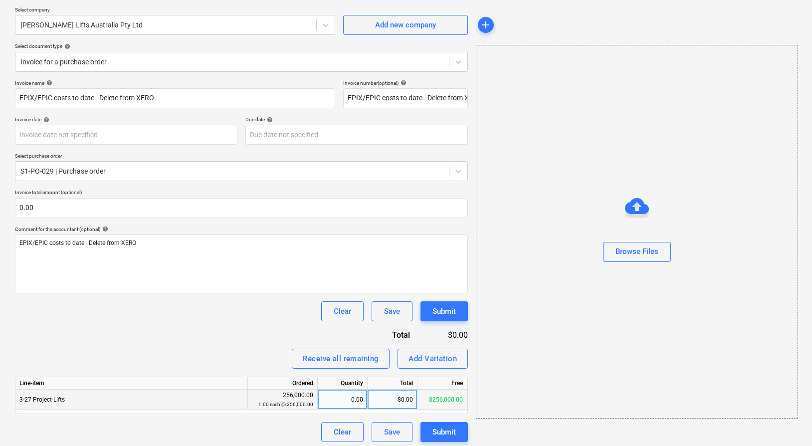
click at [412, 399] on div "$0.00" at bounding box center [393, 400] width 50 height 20
type input "217600"
drag, startPoint x: 194, startPoint y: 350, endPoint x: 199, endPoint y: 353, distance: 6.3
click at [194, 350] on div "Receive all remaining Add Variation" at bounding box center [241, 359] width 453 height 20
click at [638, 238] on div at bounding box center [637, 234] width 321 height 16
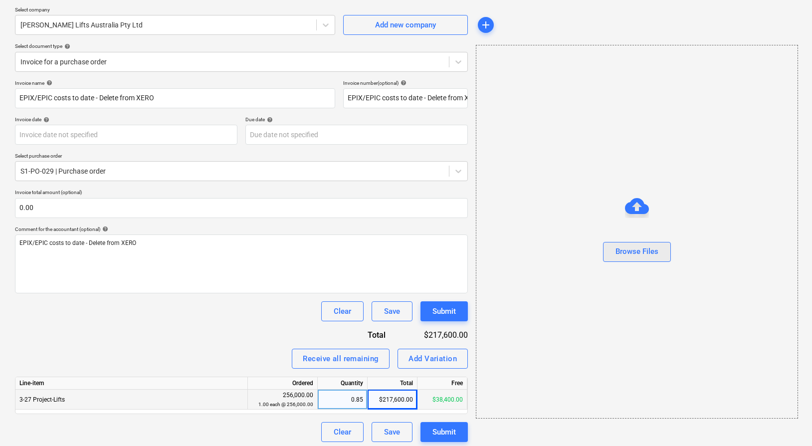
click at [639, 251] on div "Browse Files" at bounding box center [637, 251] width 43 height 13
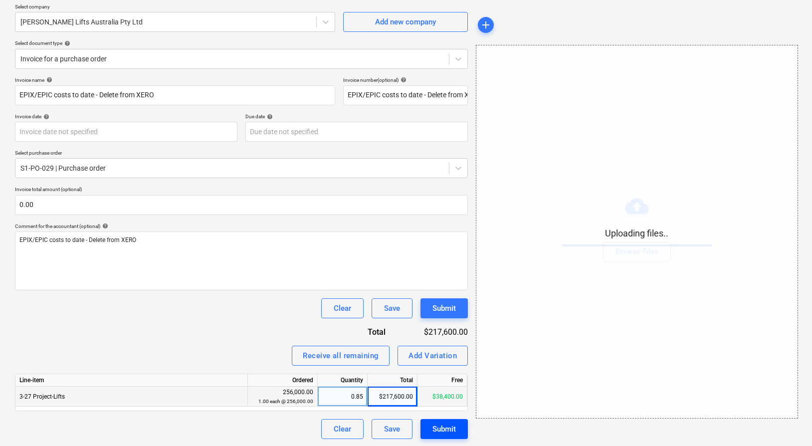
click at [438, 439] on div "Create new document Select company Schindler Lifts Australia Pty Ltd Add new co…" at bounding box center [241, 208] width 461 height 472
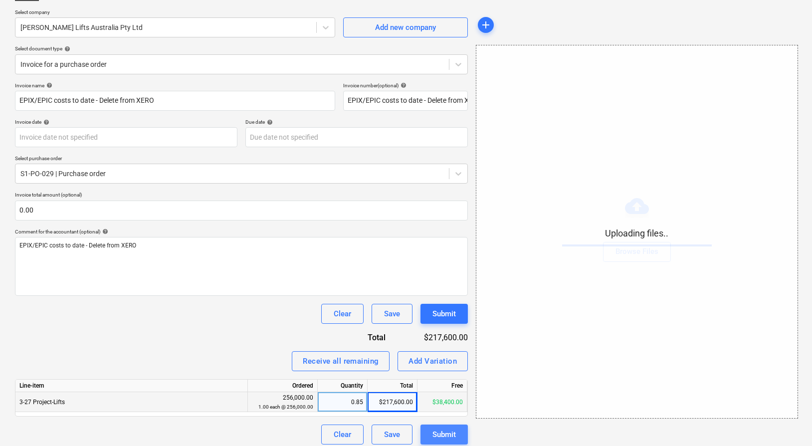
click at [444, 433] on div "Submit" at bounding box center [444, 434] width 23 height 13
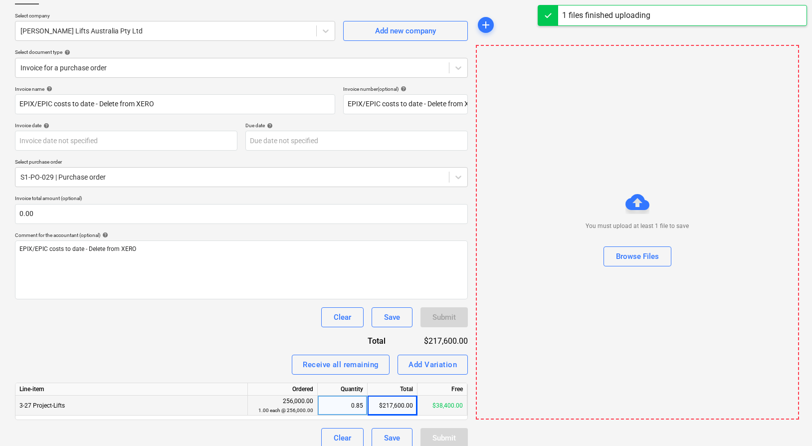
click at [444, 433] on div "Submit" at bounding box center [444, 438] width 47 height 20
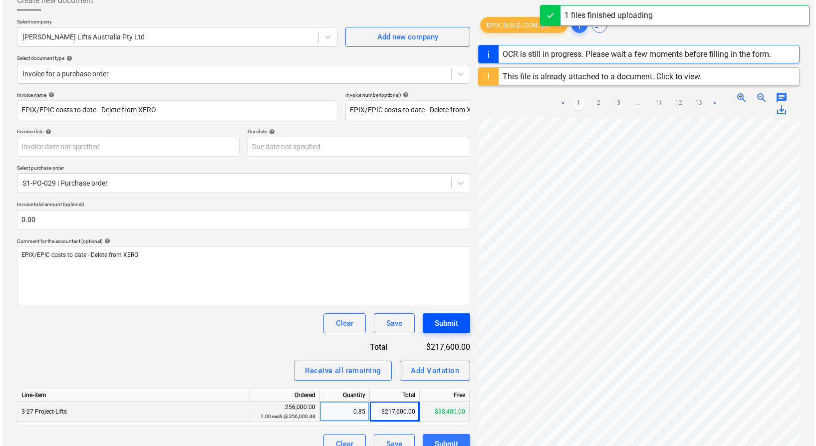
scroll to position [64, 0]
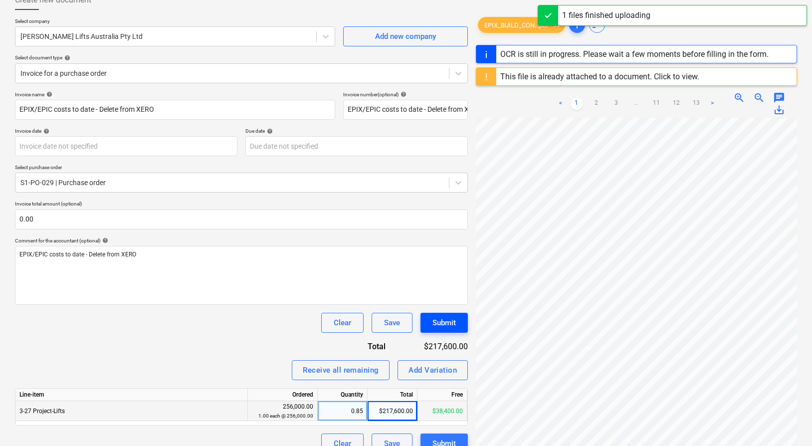
click at [441, 328] on div "Submit" at bounding box center [444, 322] width 23 height 13
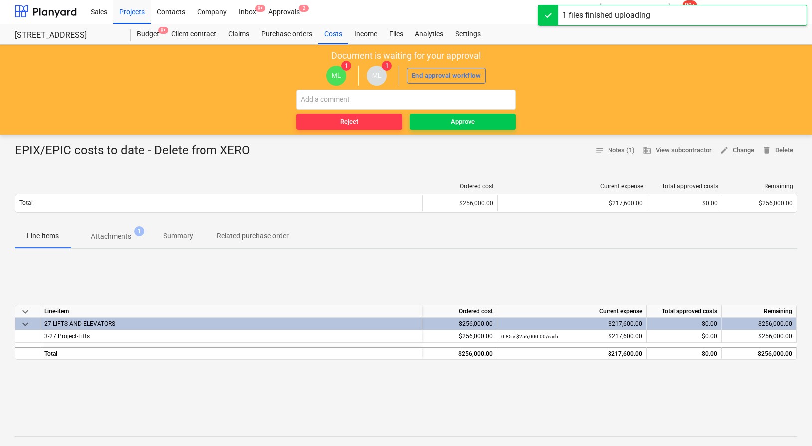
scroll to position [0, 0]
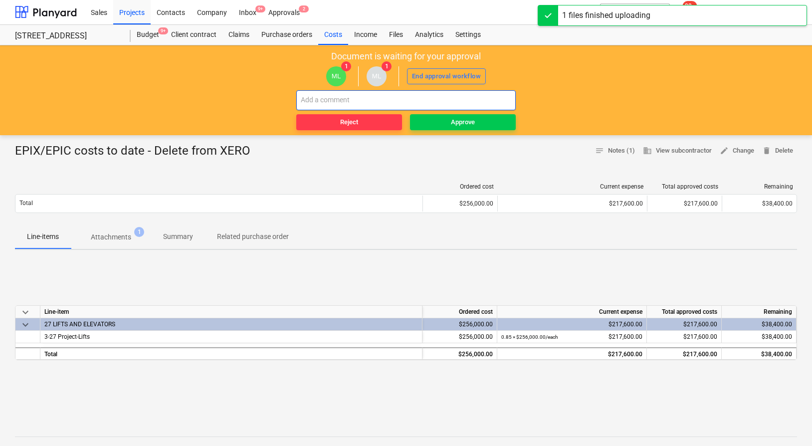
click at [454, 99] on input "text" at bounding box center [406, 100] width 220 height 20
paste input "EPIX/EPIC costs to date - Delete from XERO"
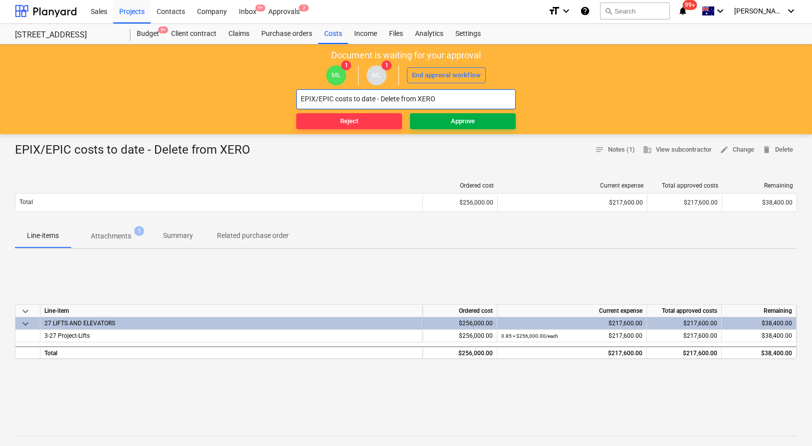
type input "EPIX/EPIC costs to date - Delete from XERO"
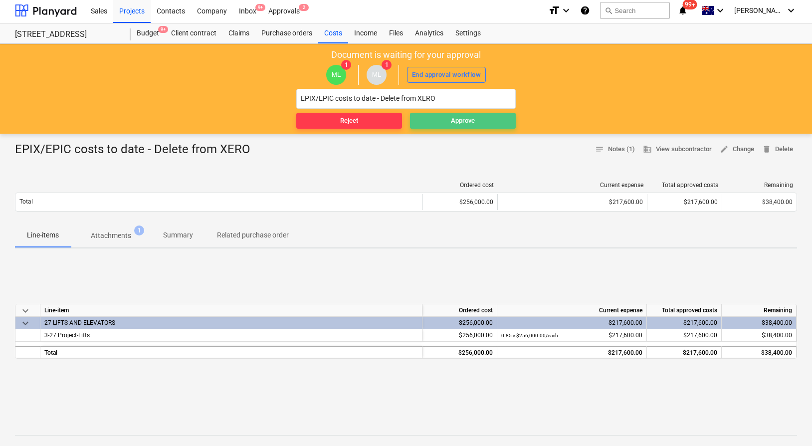
click at [461, 124] on div "Approve" at bounding box center [463, 120] width 24 height 11
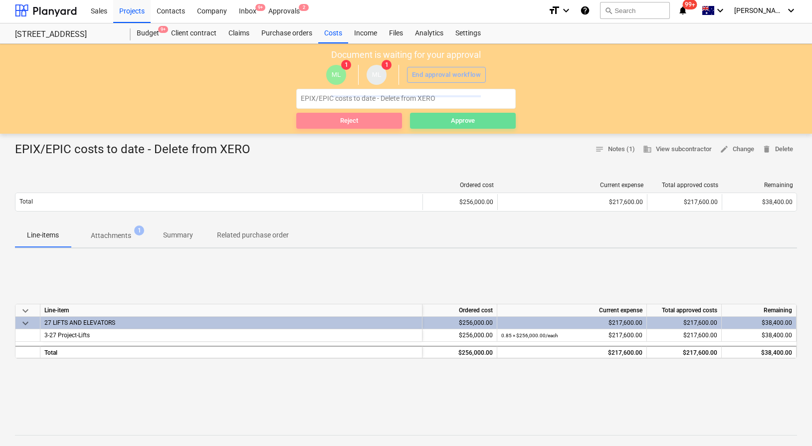
scroll to position [0, 0]
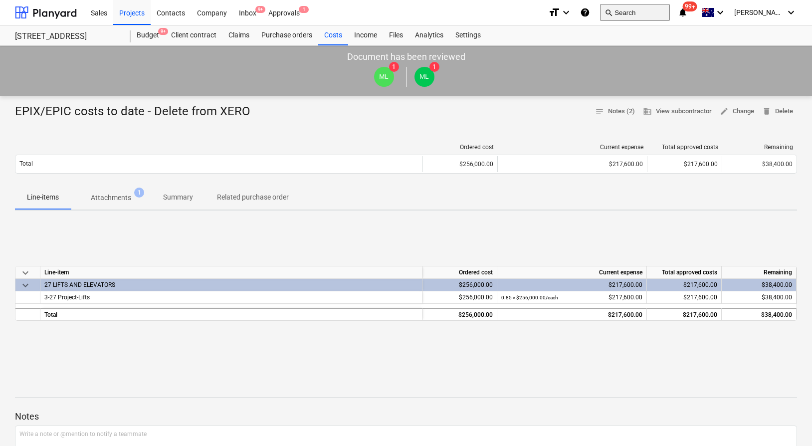
click at [648, 15] on button "search Search" at bounding box center [635, 12] width 70 height 17
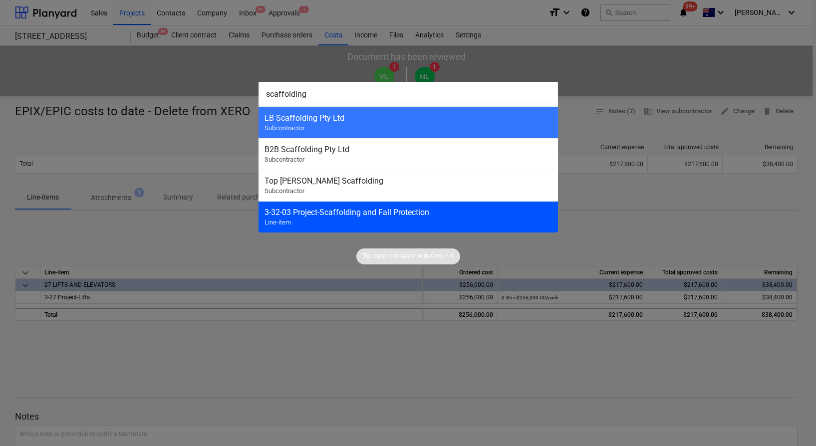
type input "scaffolding"
click at [411, 217] on div "3-32-03 Project-Scaffolding and Fall Protection Line-item" at bounding box center [408, 216] width 299 height 31
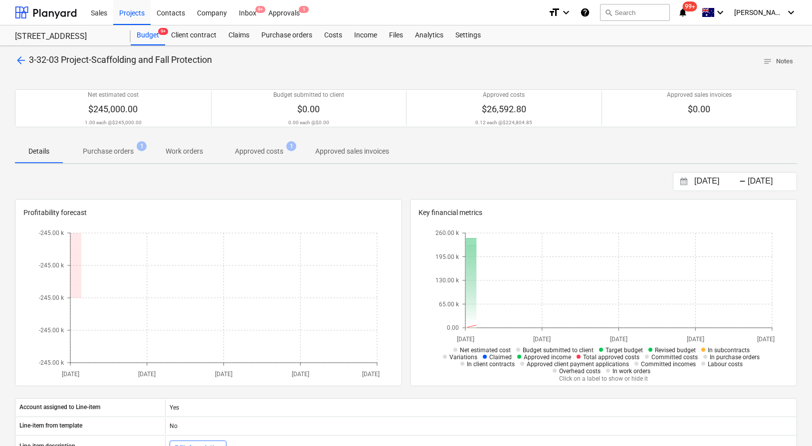
click at [254, 151] on p "Approved costs" at bounding box center [259, 151] width 48 height 10
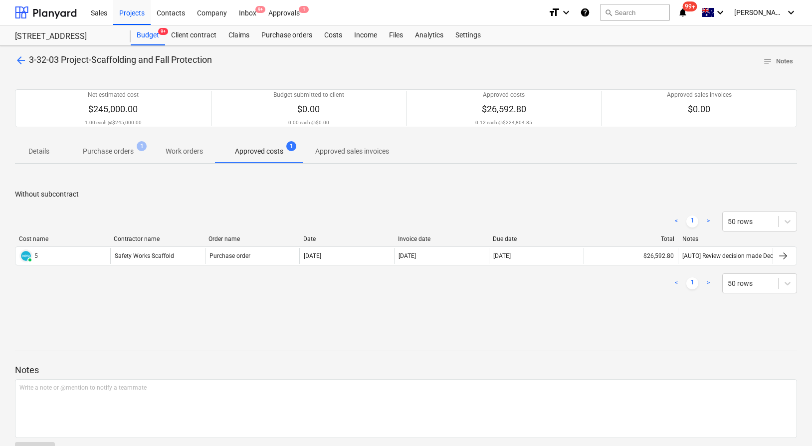
click at [136, 149] on span "Purchase orders 1" at bounding box center [108, 151] width 67 height 10
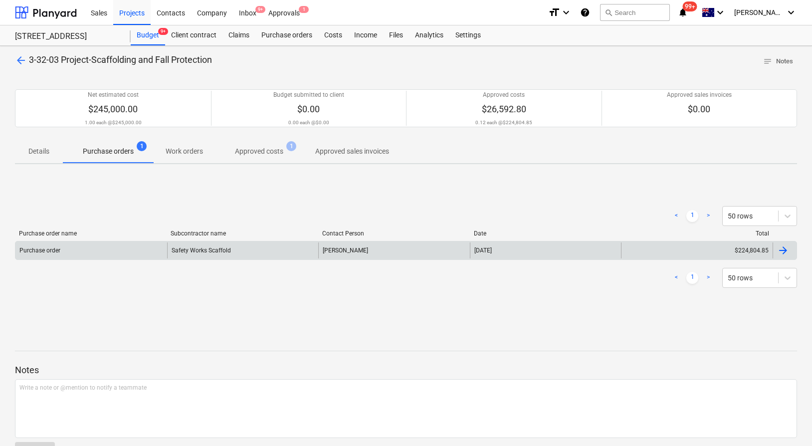
click at [273, 242] on div "Purchase order Safety Works Scaffold Bianca Morley 01 Sep 2025 $224,804.85" at bounding box center [406, 250] width 783 height 19
click at [333, 252] on div "Bianca Morley" at bounding box center [394, 251] width 152 height 16
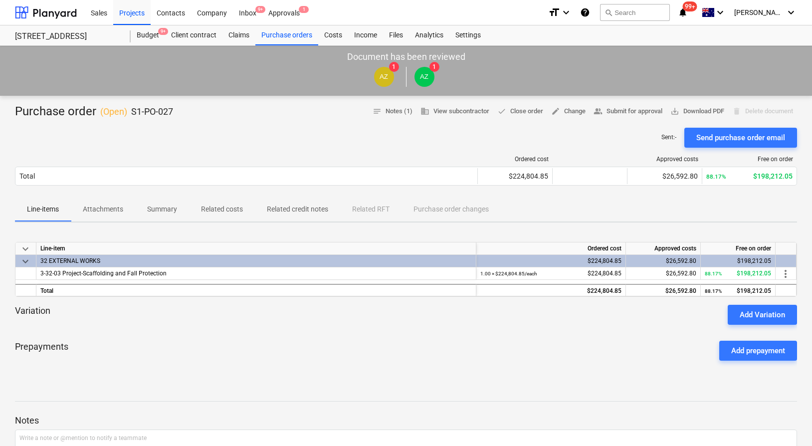
click at [229, 200] on button "Related costs" at bounding box center [222, 210] width 66 height 24
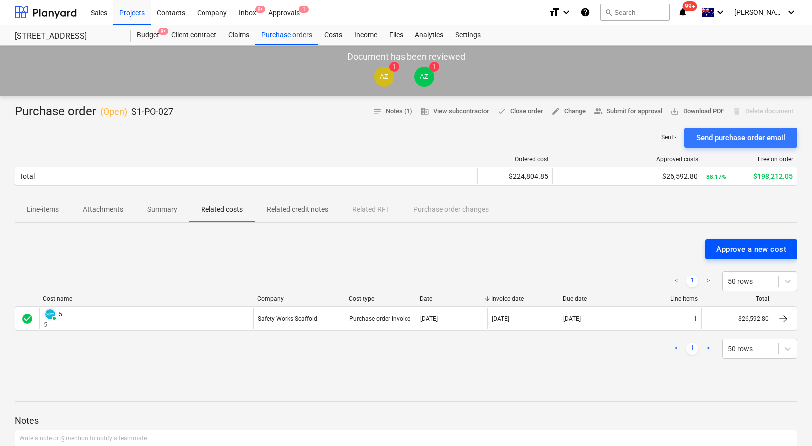
click at [769, 256] on button "Approve a new cost" at bounding box center [752, 250] width 92 height 20
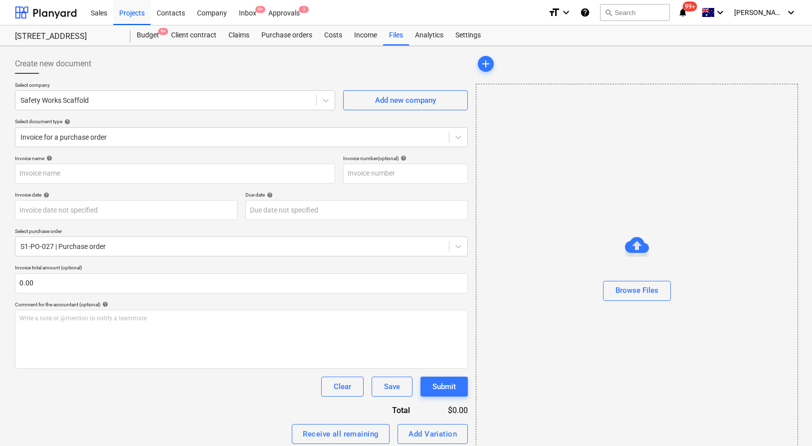
click at [190, 163] on p "Invoice name help" at bounding box center [175, 159] width 320 height 8
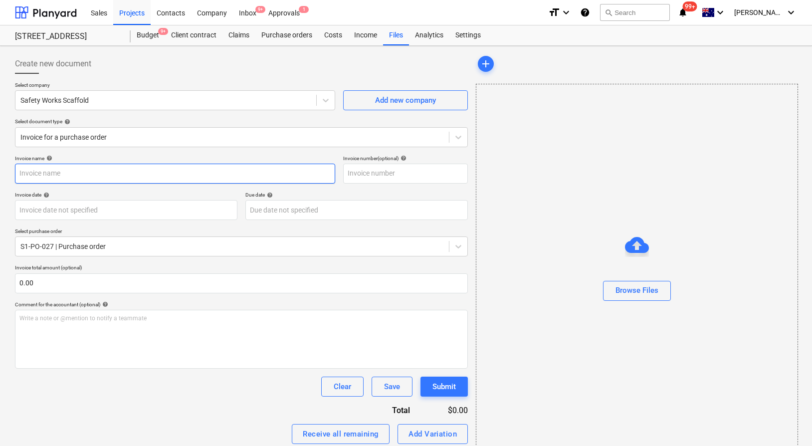
click at [269, 176] on input "text" at bounding box center [175, 174] width 320 height 20
paste input "EPIX/EPIC costs to date - Delete from XERO"
type input "EPIX/EPIC costs to date - Delete from XERO"
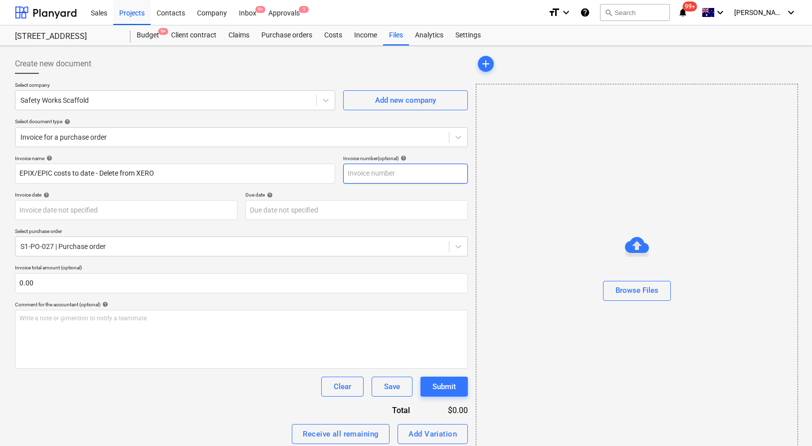
click at [392, 183] on input "text" at bounding box center [405, 174] width 125 height 20
paste input "EPIX/EPIC costs to date - Delete from XERO"
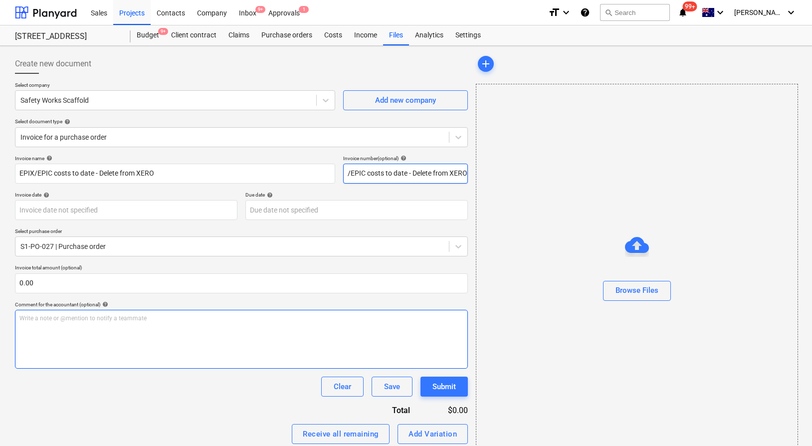
type input "EPIX/EPIC costs to date - Delete from XERO"
click at [306, 328] on div "Write a note or @mention to notify a teammate [PERSON_NAME]" at bounding box center [241, 339] width 453 height 59
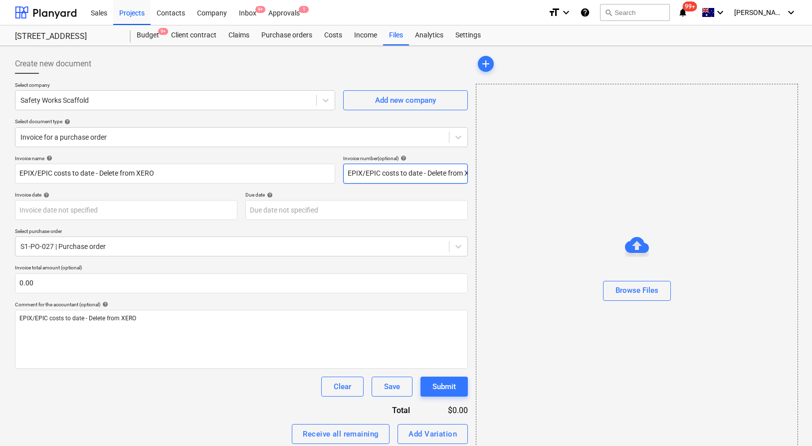
click at [370, 178] on input "EPIX/EPIC costs to date - Delete from XERO" at bounding box center [405, 174] width 125 height 20
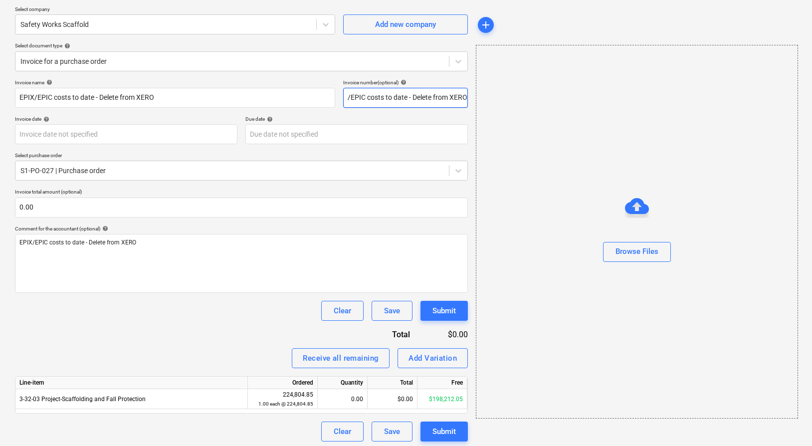
scroll to position [79, 0]
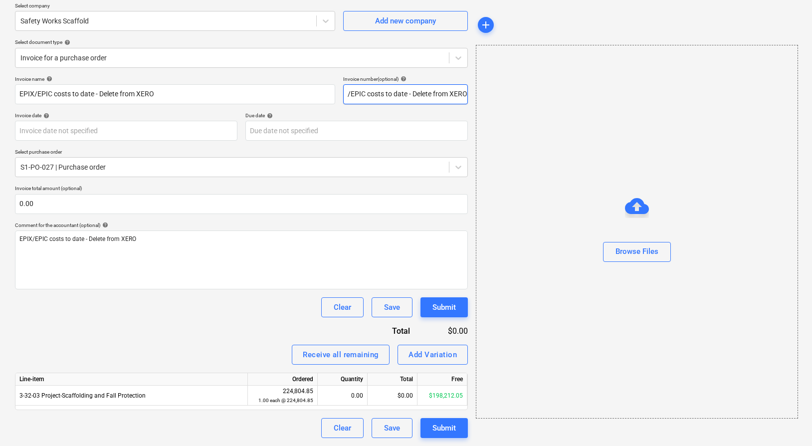
click at [384, 98] on input "EPIX/EPIC costs to date - Delete from XERO" at bounding box center [405, 94] width 125 height 20
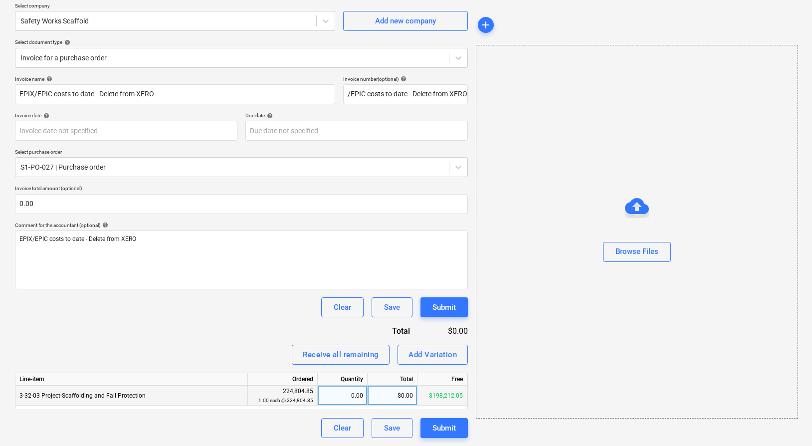
click at [385, 396] on div "$0.00" at bounding box center [393, 396] width 50 height 20
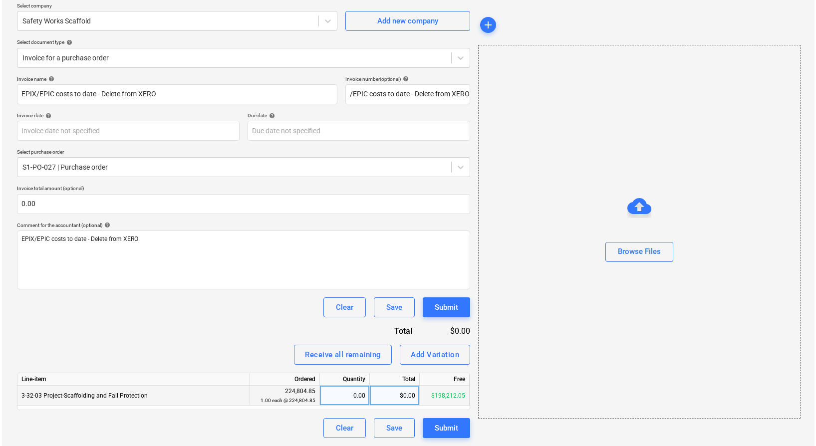
scroll to position [0, 0]
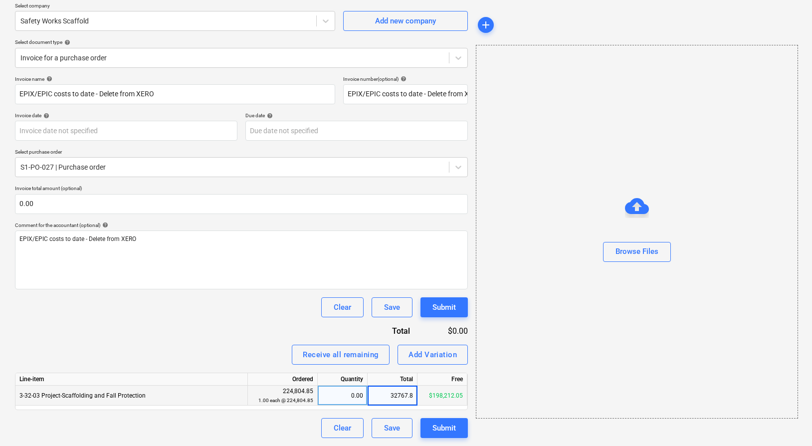
type input "32767.81"
click at [260, 355] on div "Receive all remaining Add Variation" at bounding box center [241, 355] width 453 height 20
click at [638, 245] on button "Browse Files" at bounding box center [637, 252] width 68 height 20
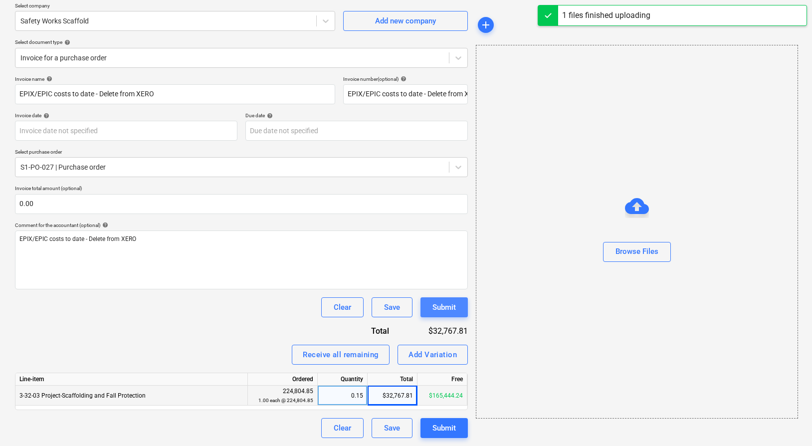
click at [449, 308] on div "Submit" at bounding box center [444, 307] width 23 height 13
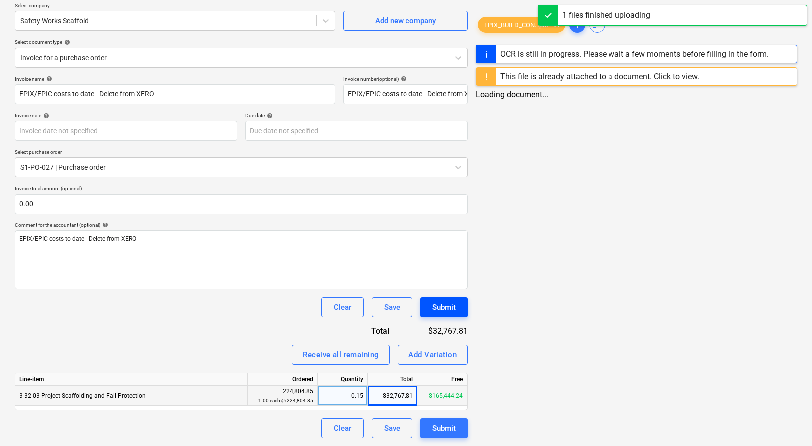
click at [449, 308] on div "Submit" at bounding box center [444, 307] width 23 height 13
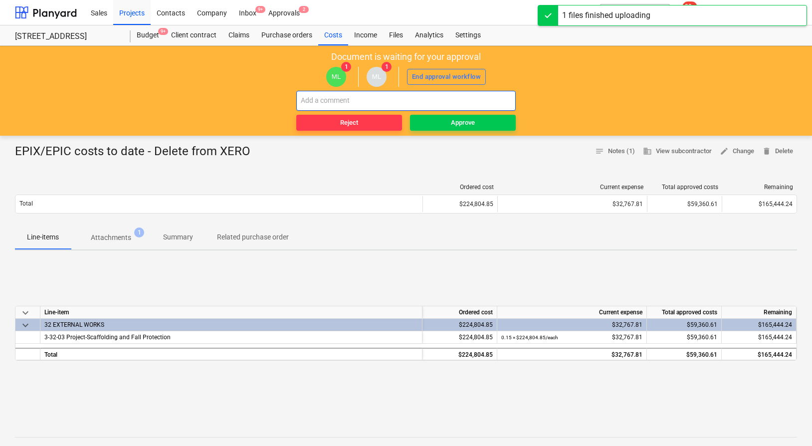
click at [432, 103] on input "text" at bounding box center [406, 101] width 220 height 20
paste input "EPIX/EPIC costs to date - Delete from XERO"
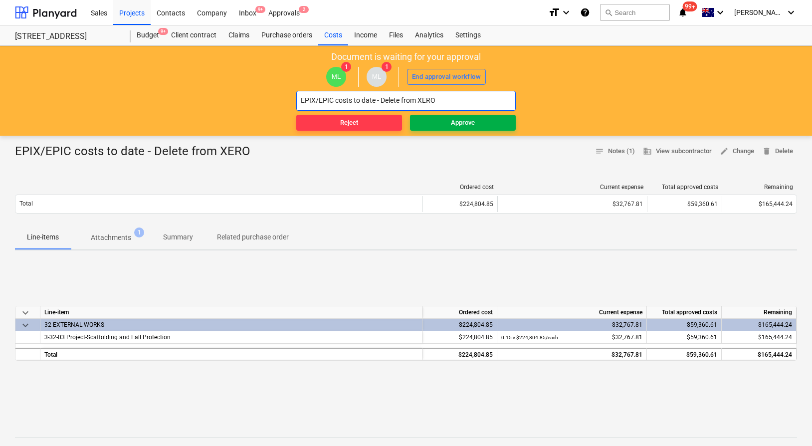
type input "EPIX/EPIC costs to date - Delete from XERO"
click at [461, 122] on div "Approve" at bounding box center [463, 122] width 24 height 11
